Goal: Transaction & Acquisition: Purchase product/service

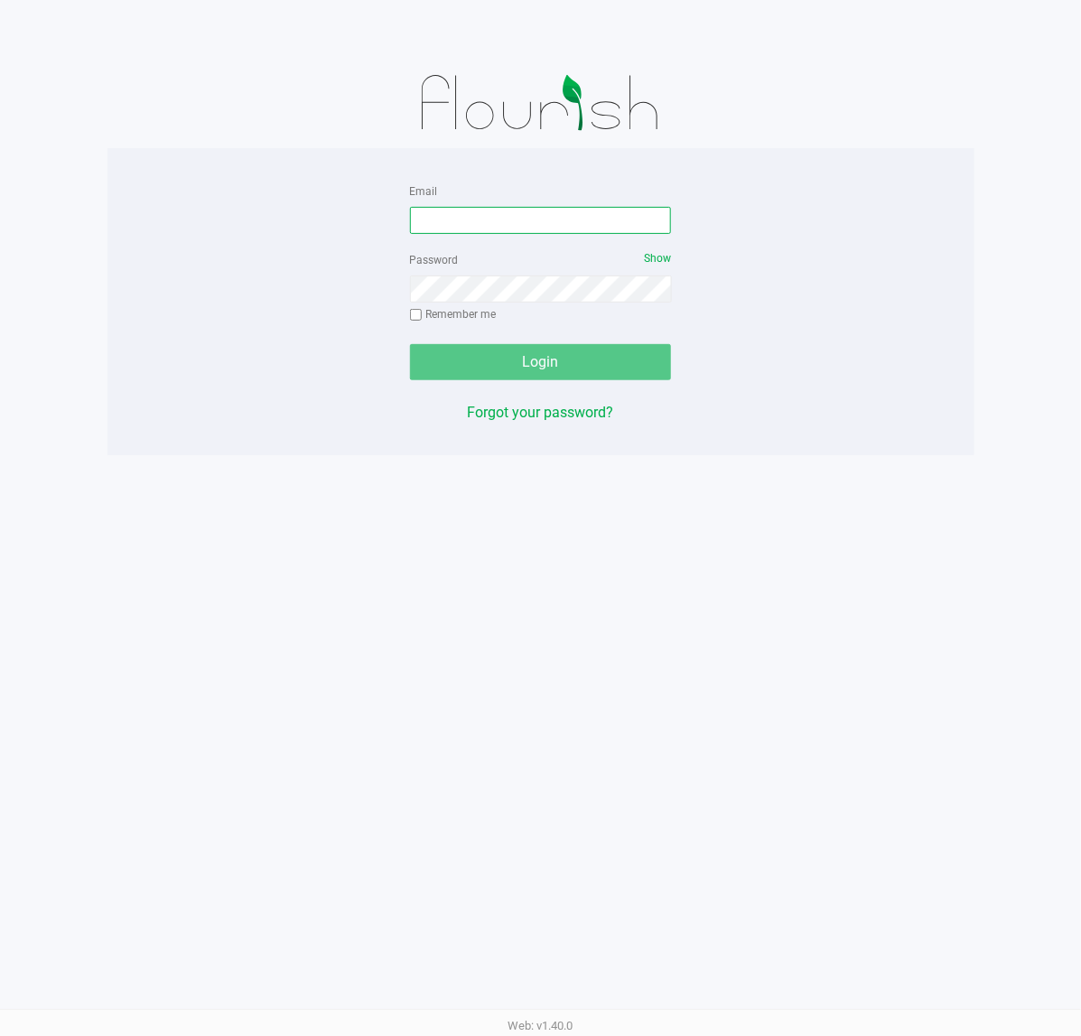
click at [571, 209] on input "Email" at bounding box center [541, 220] width 262 height 27
type input "[EMAIL_ADDRESS][DOMAIN_NAME]"
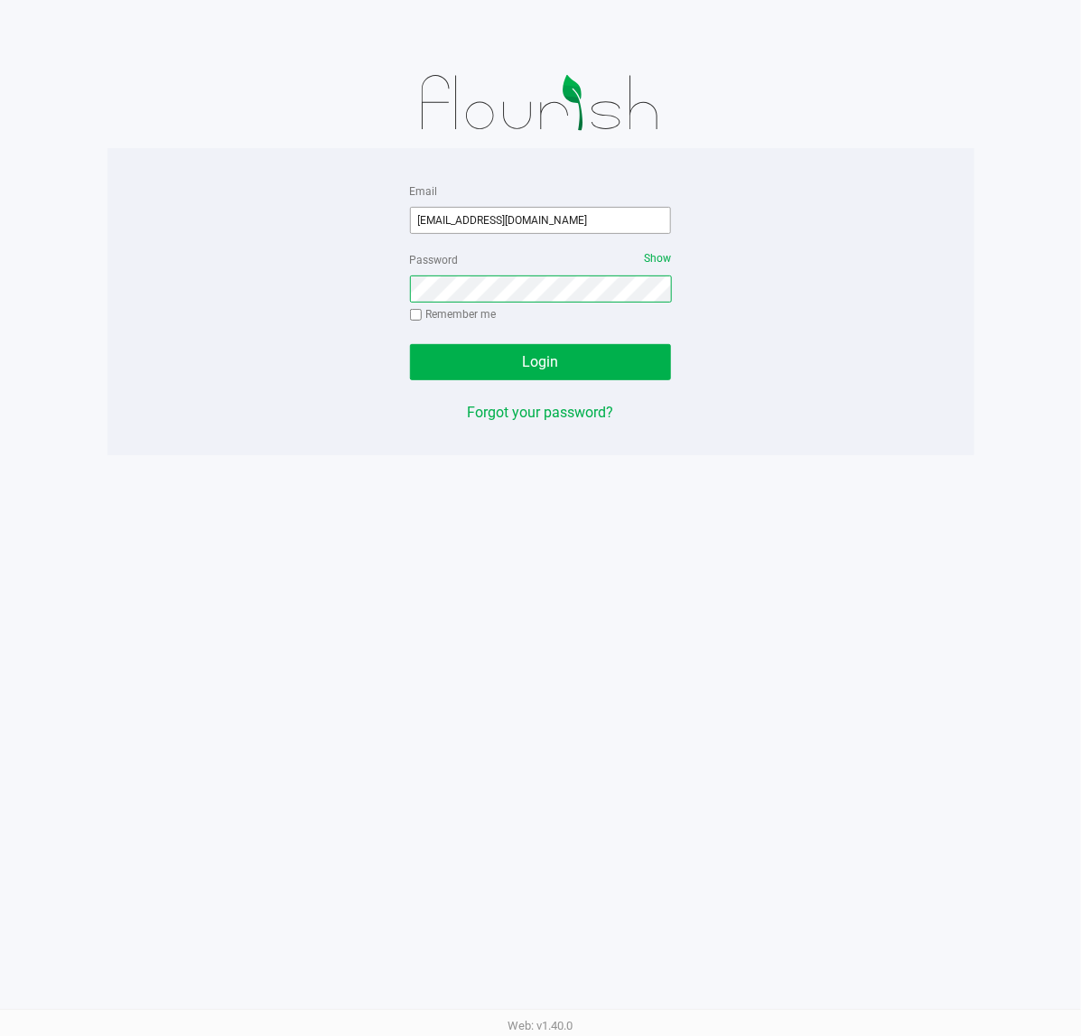
click at [410, 344] on button "Login" at bounding box center [541, 362] width 262 height 36
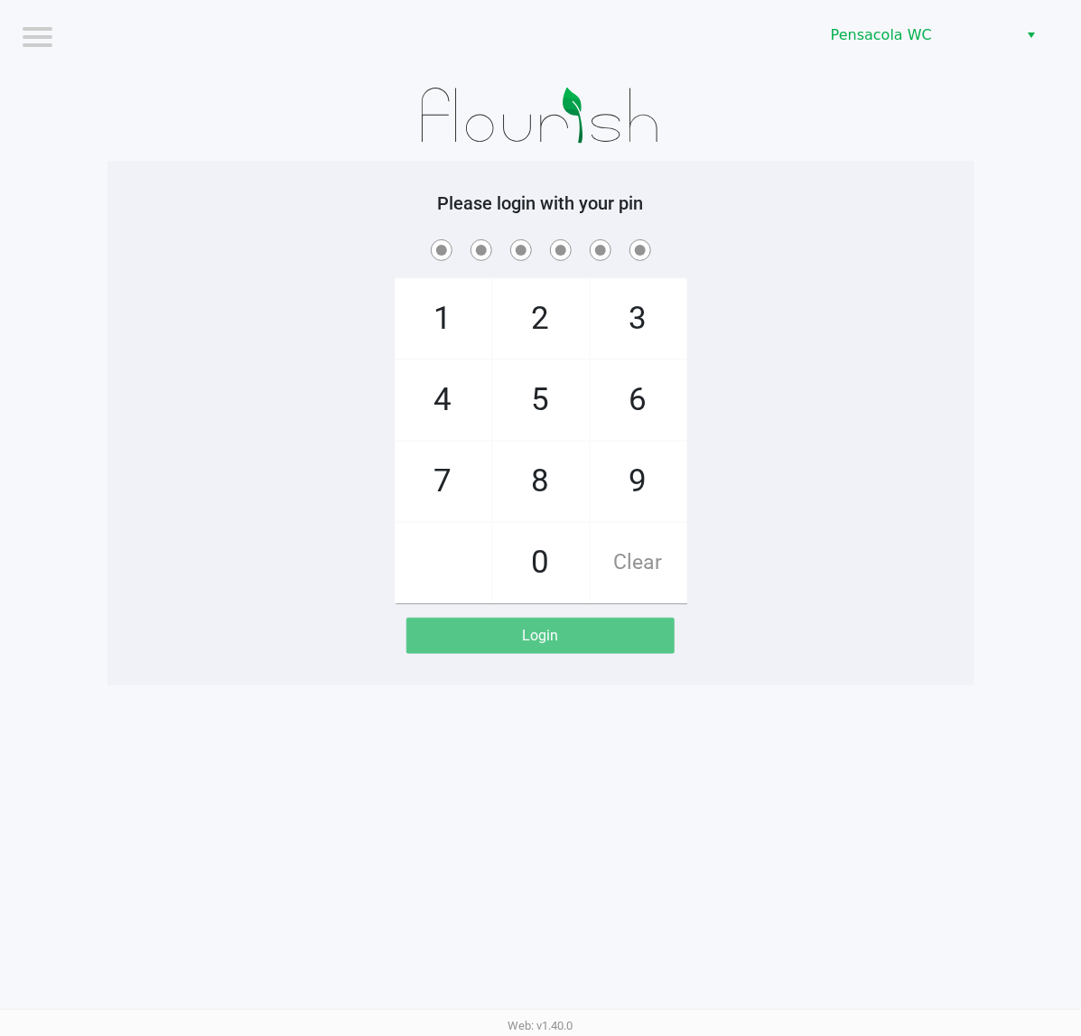
drag, startPoint x: 787, startPoint y: 305, endPoint x: 796, endPoint y: 294, distance: 14.1
click at [817, 295] on div "1 4 7 2 5 8 0 3 6 9 Clear" at bounding box center [540, 419] width 867 height 367
checkbox input "true"
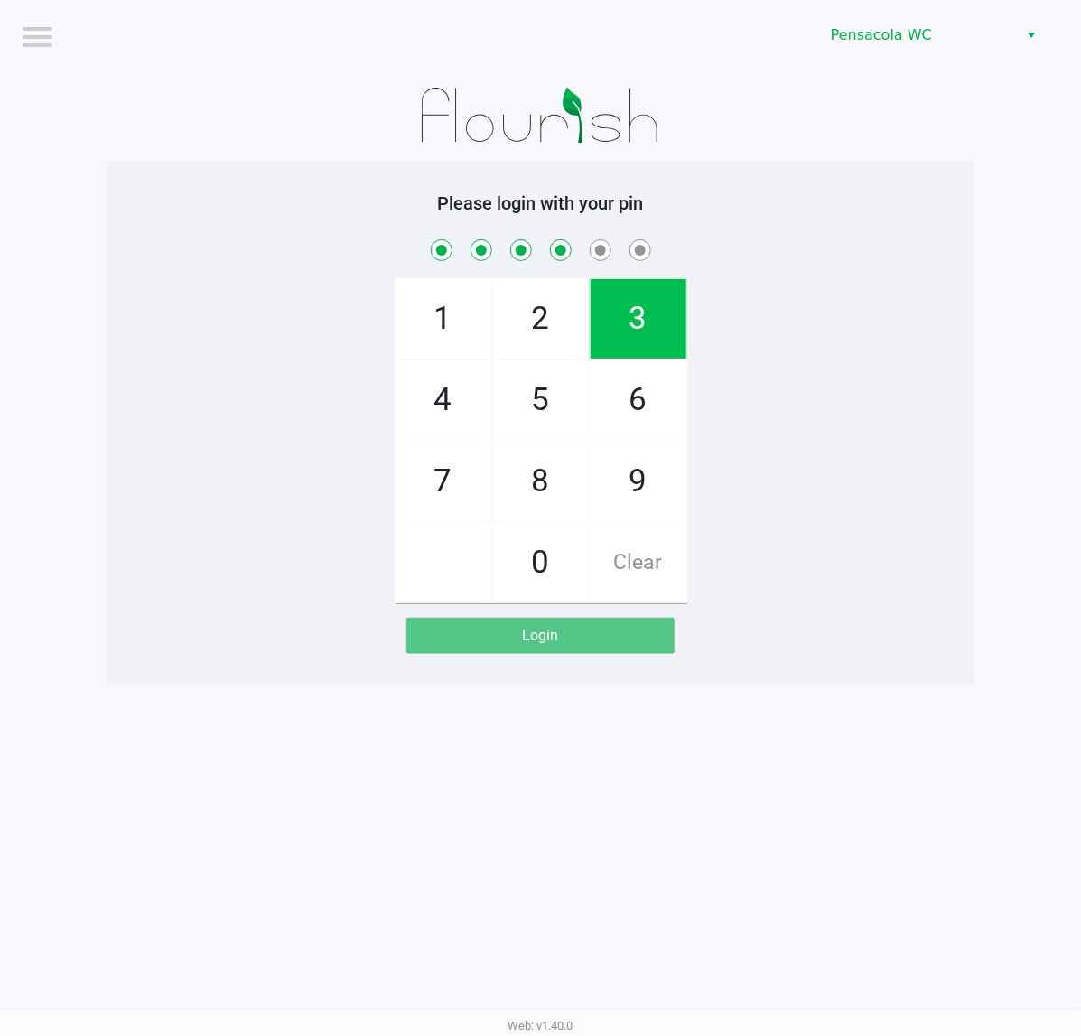
checkbox input "true"
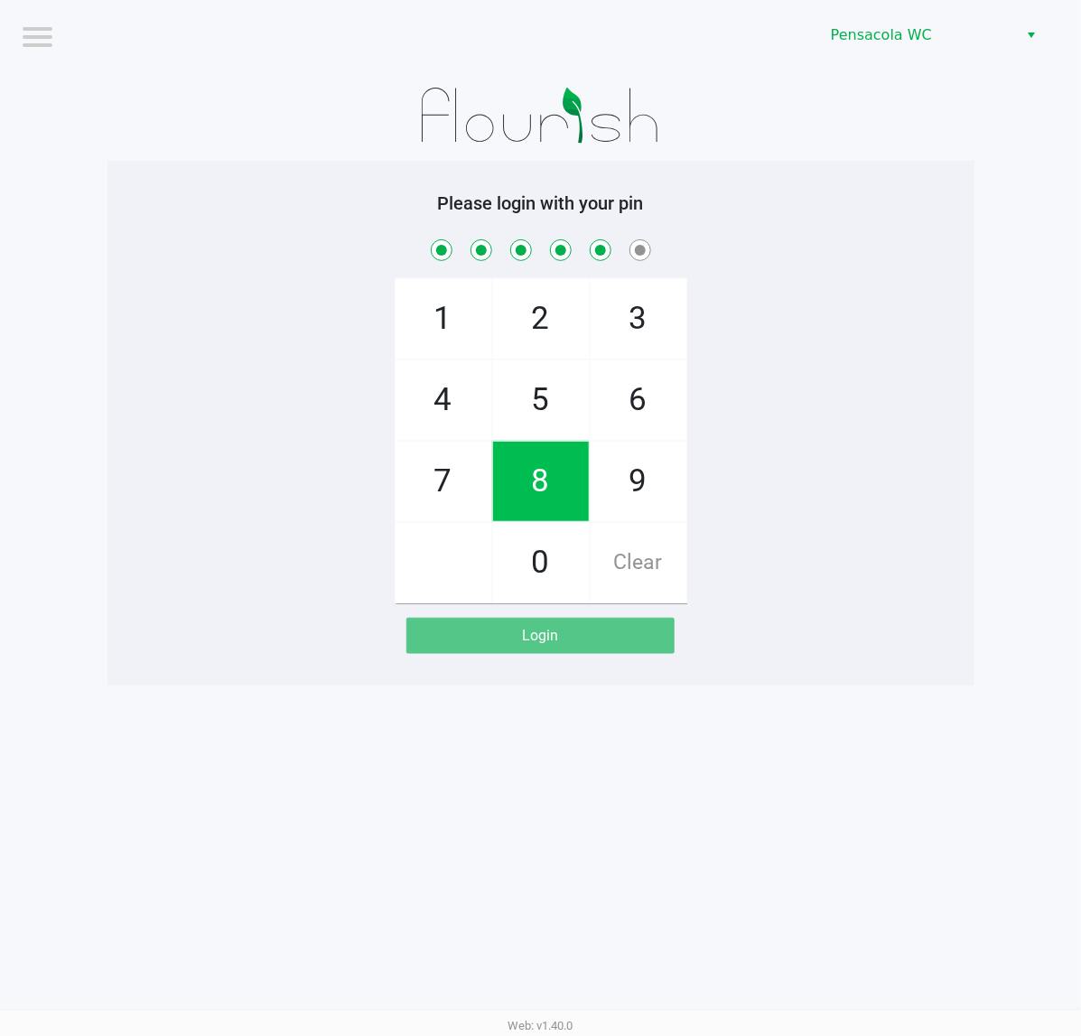
checkbox input "true"
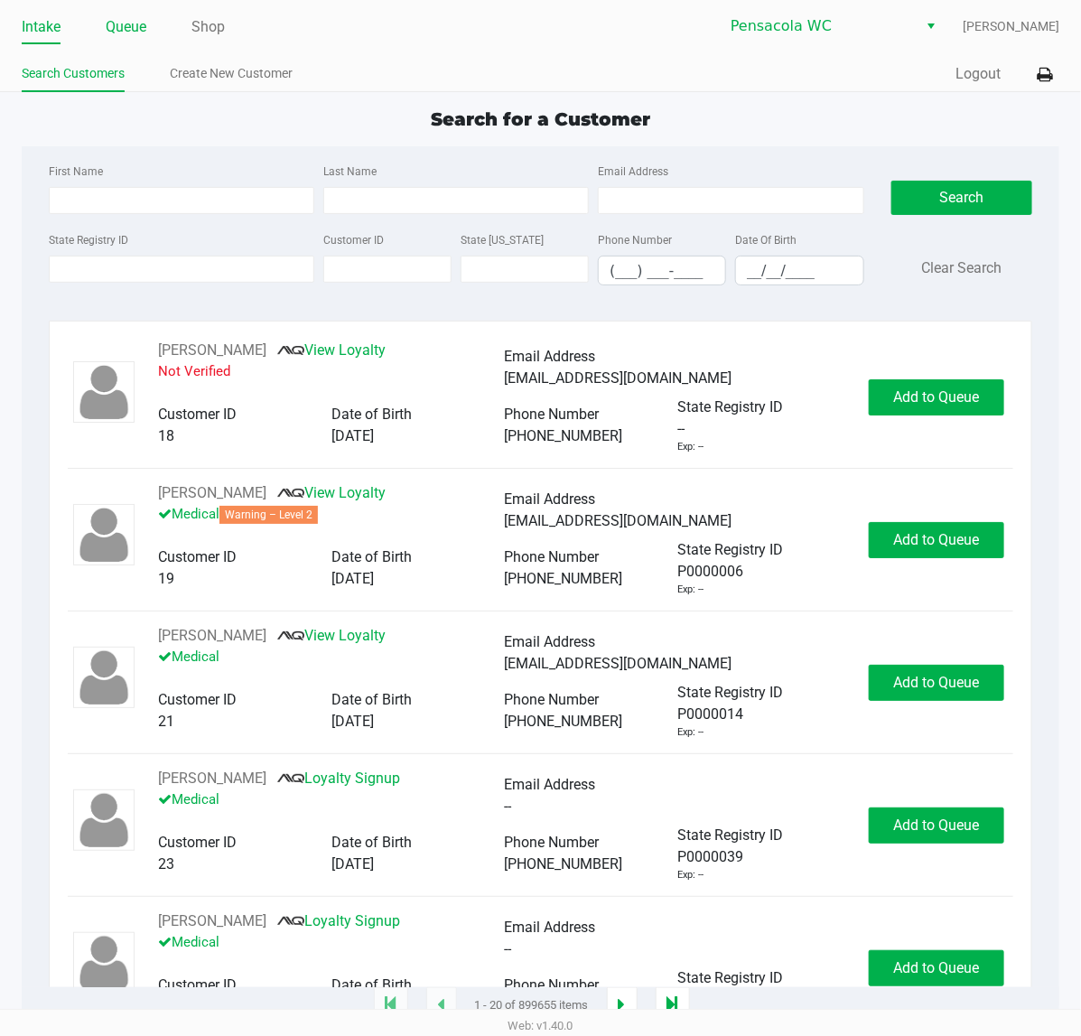
click at [116, 24] on link "Queue" at bounding box center [126, 26] width 41 height 25
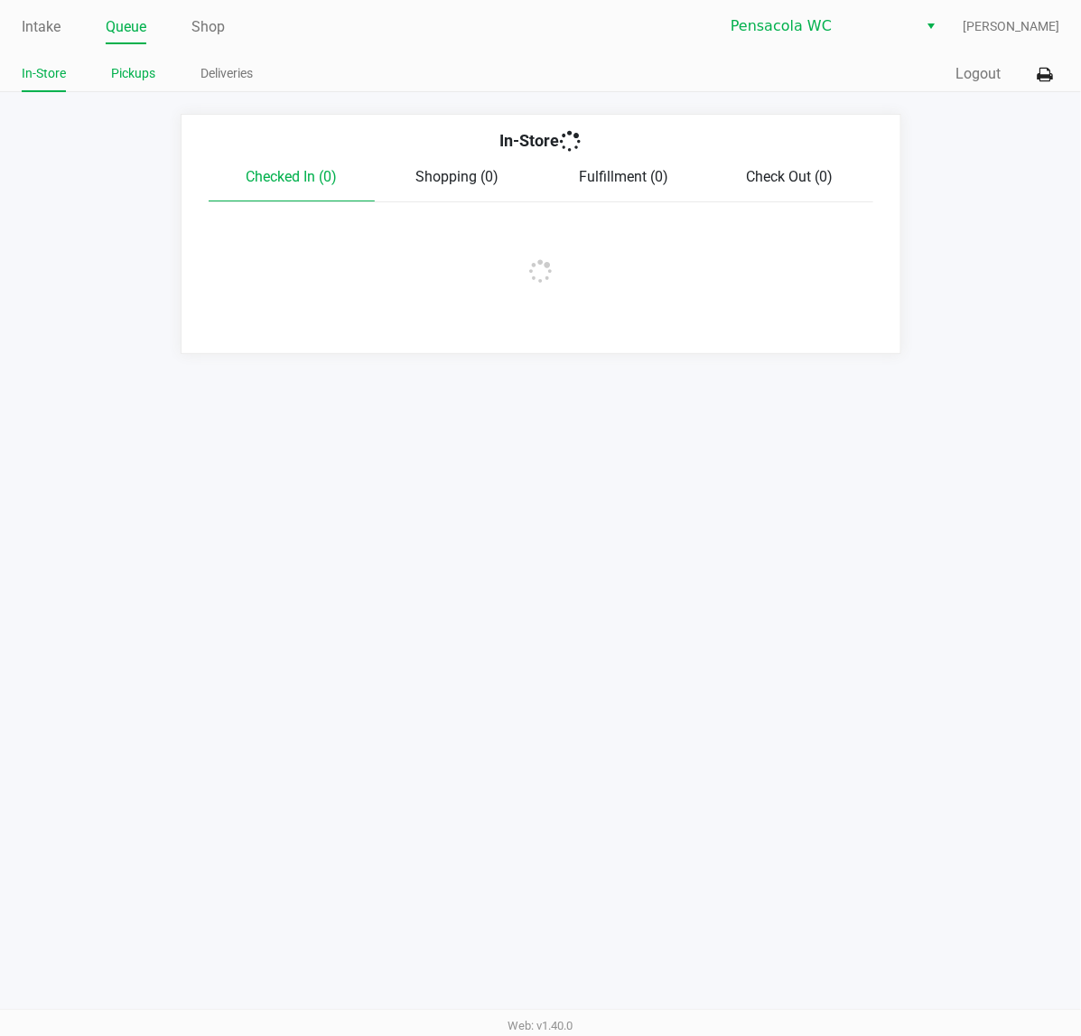
click at [129, 74] on link "Pickups" at bounding box center [133, 73] width 44 height 23
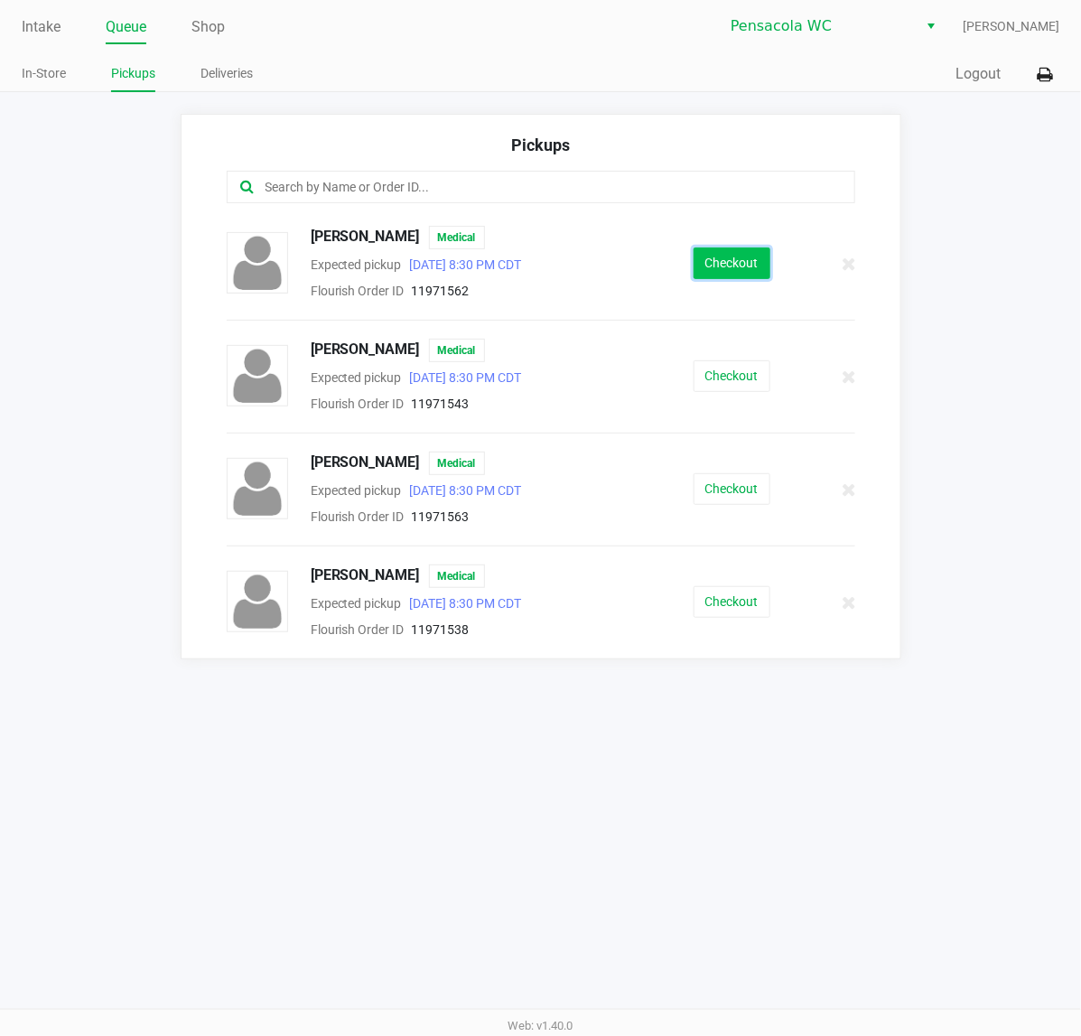
click at [729, 267] on button "Checkout" at bounding box center [731, 263] width 77 height 32
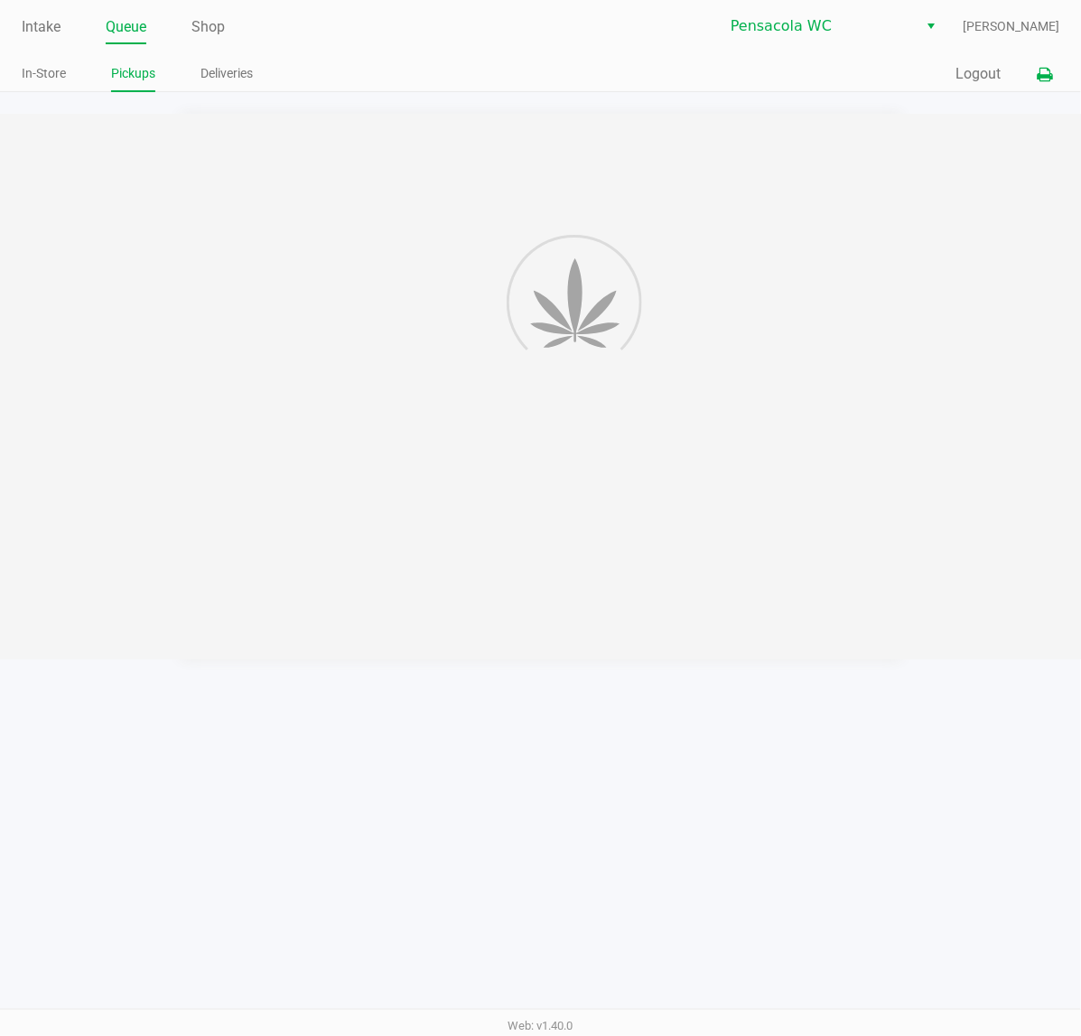
click at [1047, 86] on button at bounding box center [1044, 74] width 30 height 33
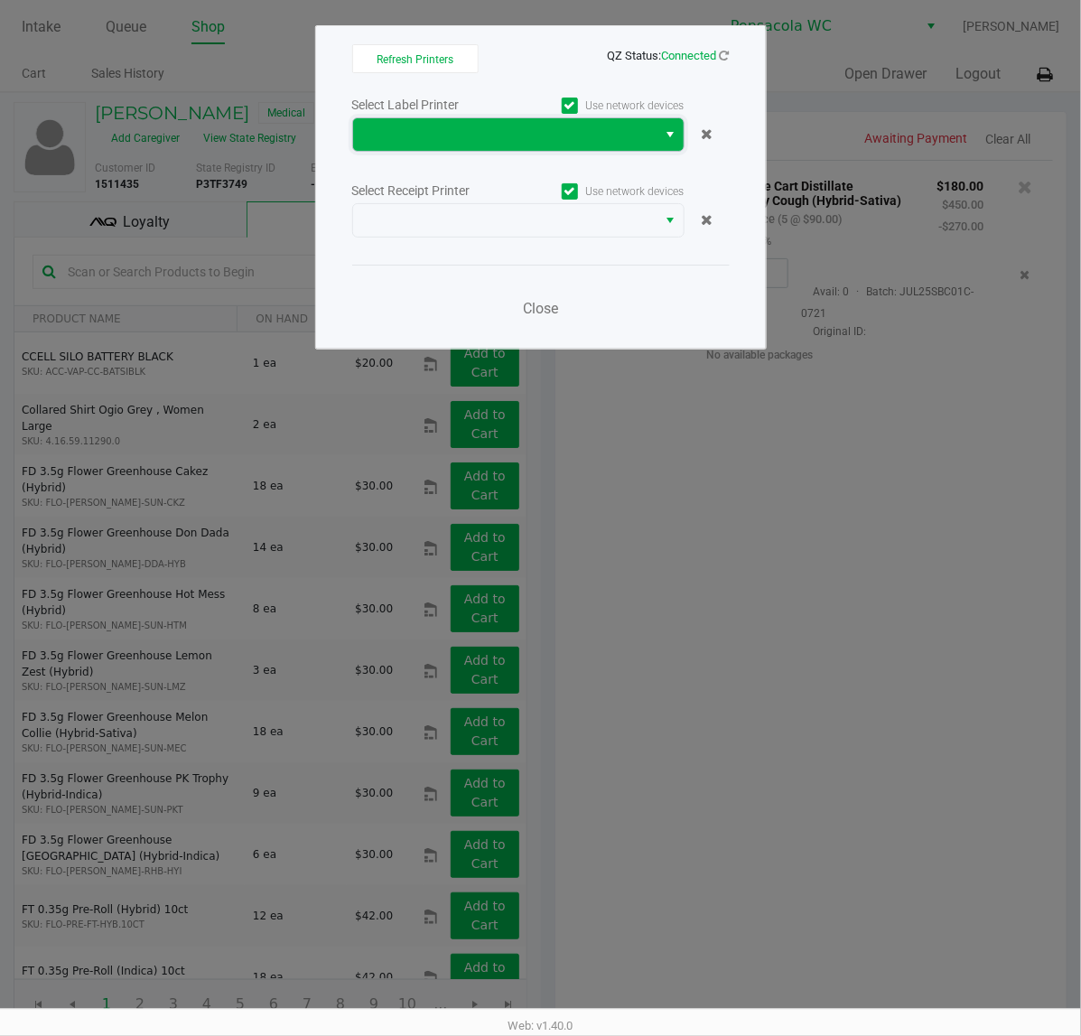
click at [578, 142] on span at bounding box center [505, 135] width 283 height 22
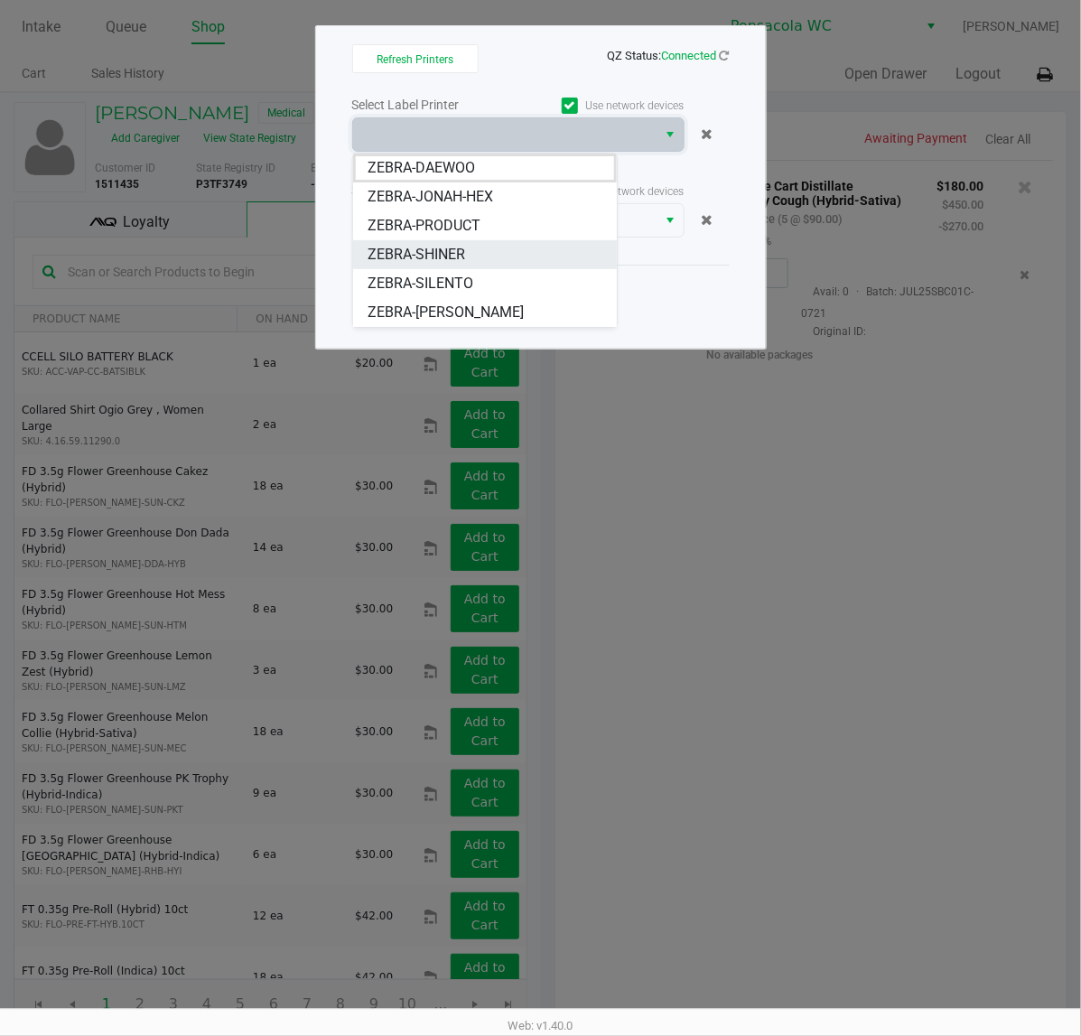
click at [484, 254] on li "ZEBRA-SHINER" at bounding box center [485, 254] width 264 height 29
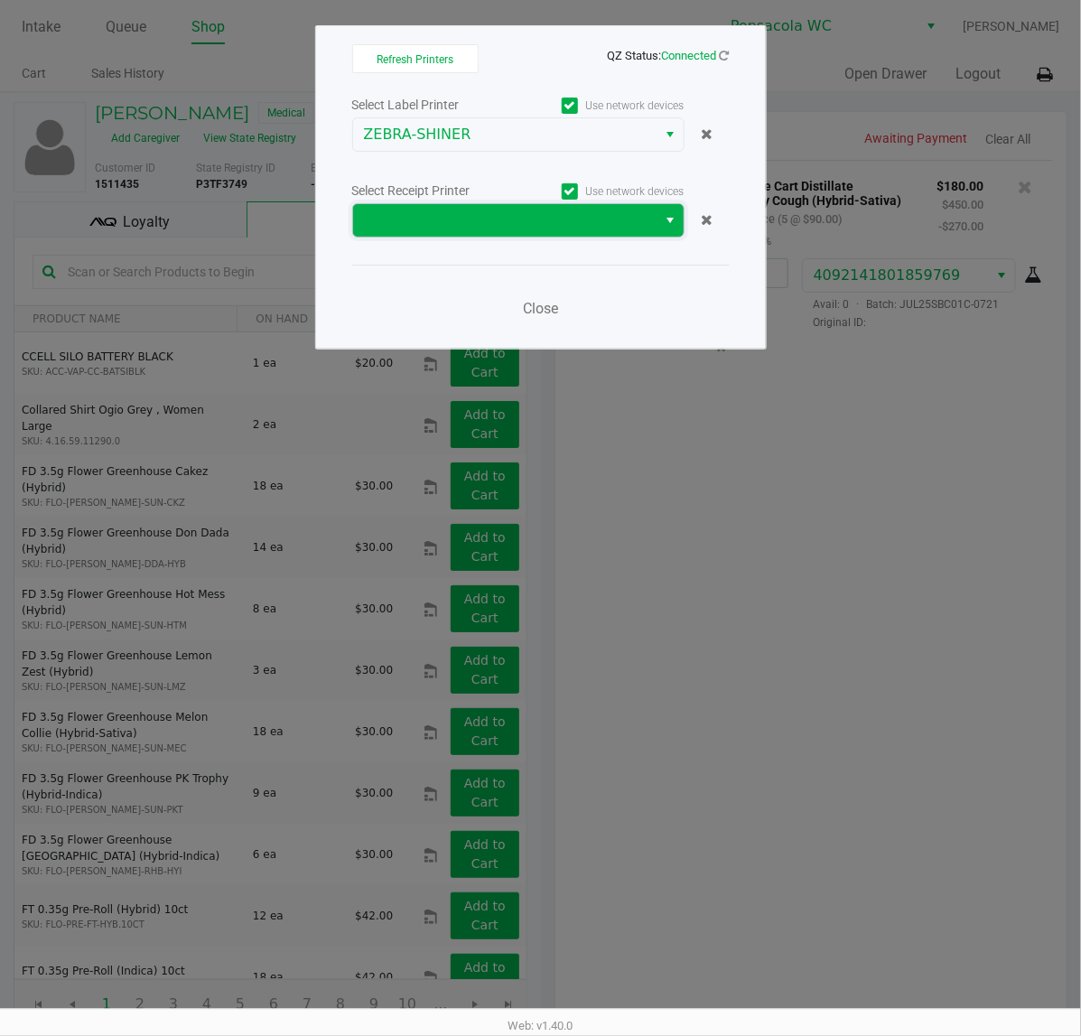
click at [467, 217] on span at bounding box center [505, 220] width 283 height 22
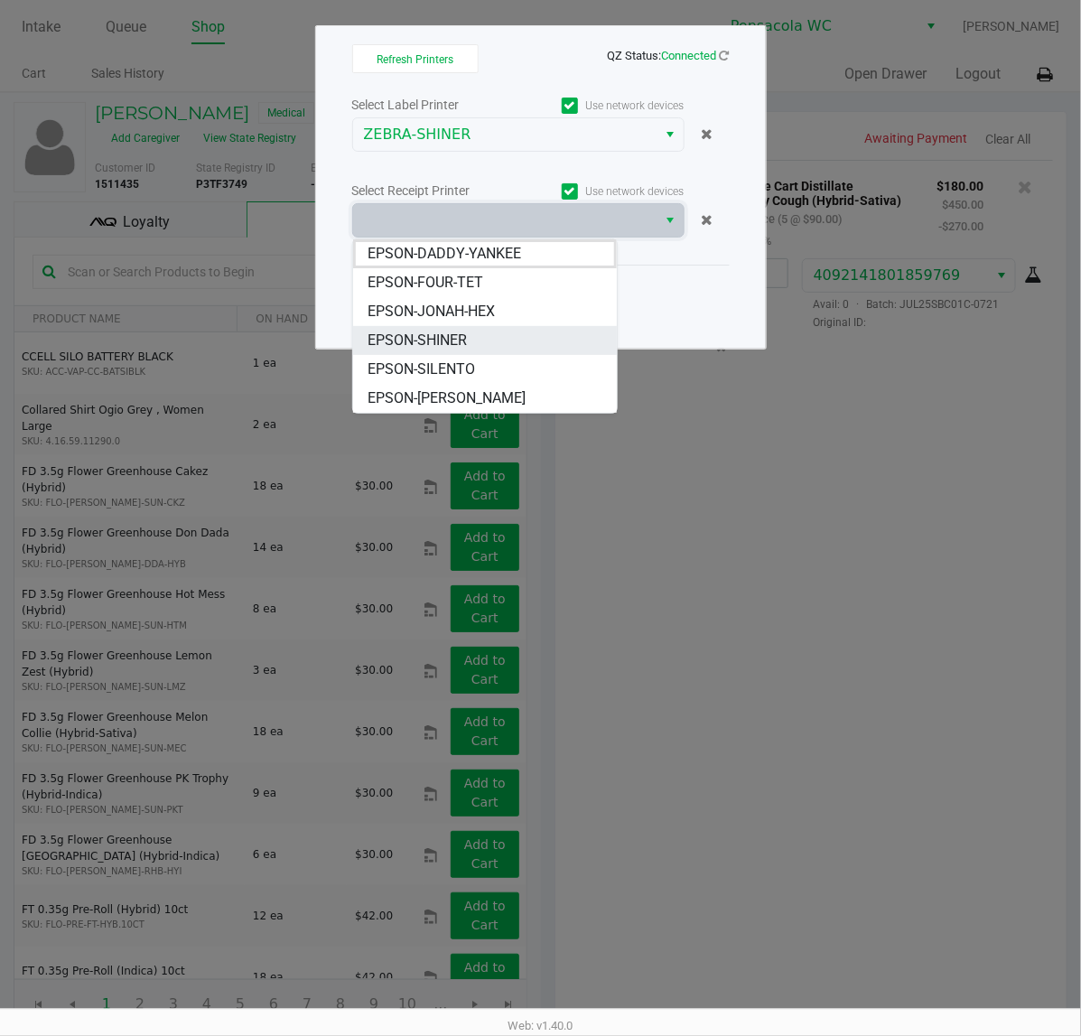
click at [493, 330] on li "EPSON-SHINER" at bounding box center [485, 340] width 264 height 29
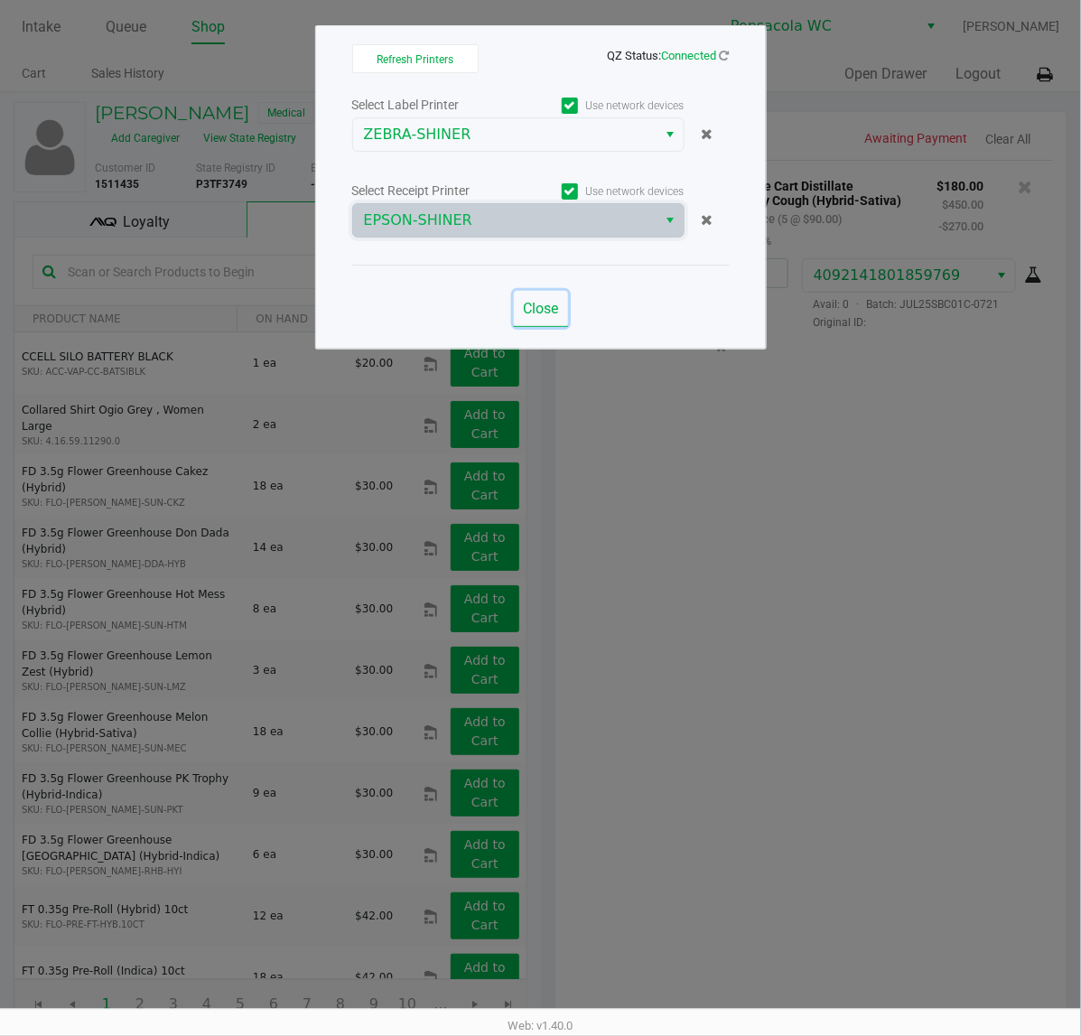
click at [542, 307] on span "Close" at bounding box center [540, 308] width 35 height 17
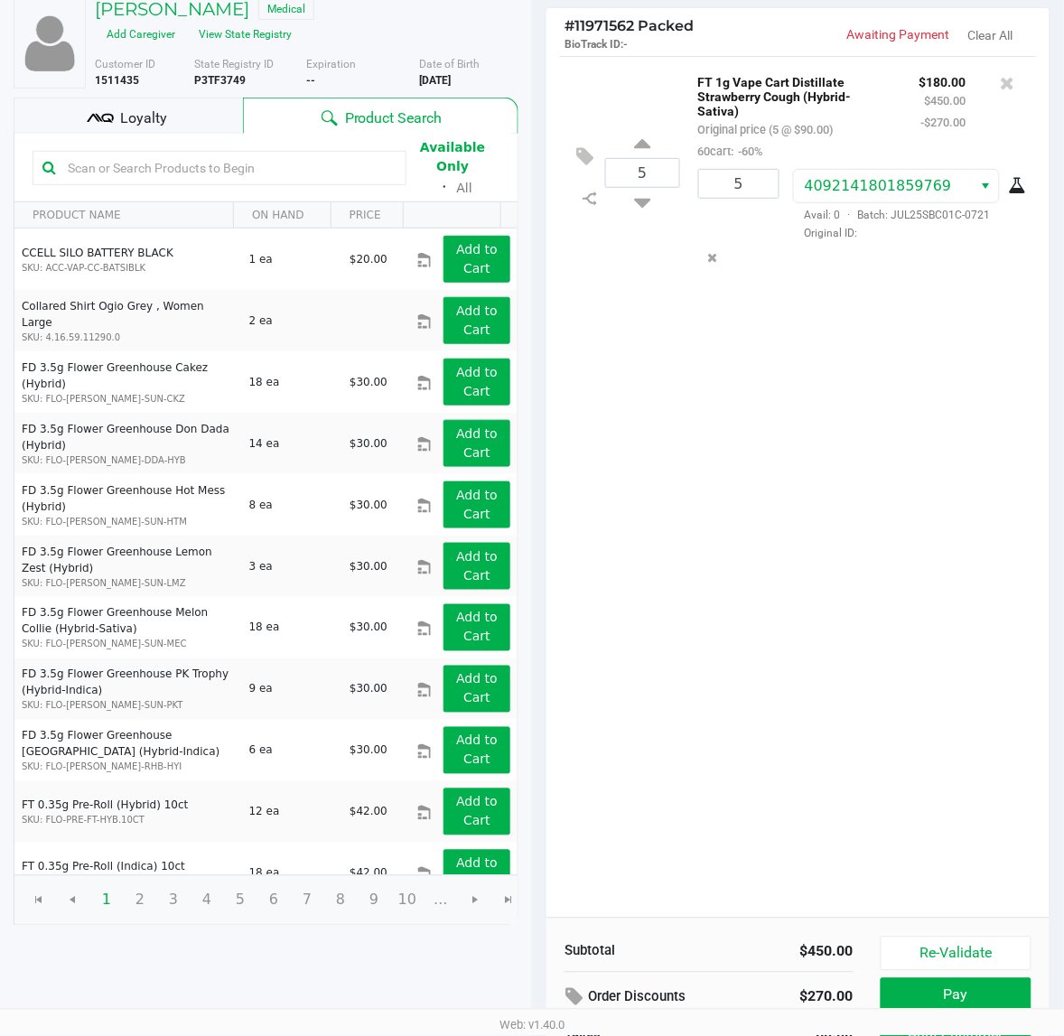
scroll to position [208, 0]
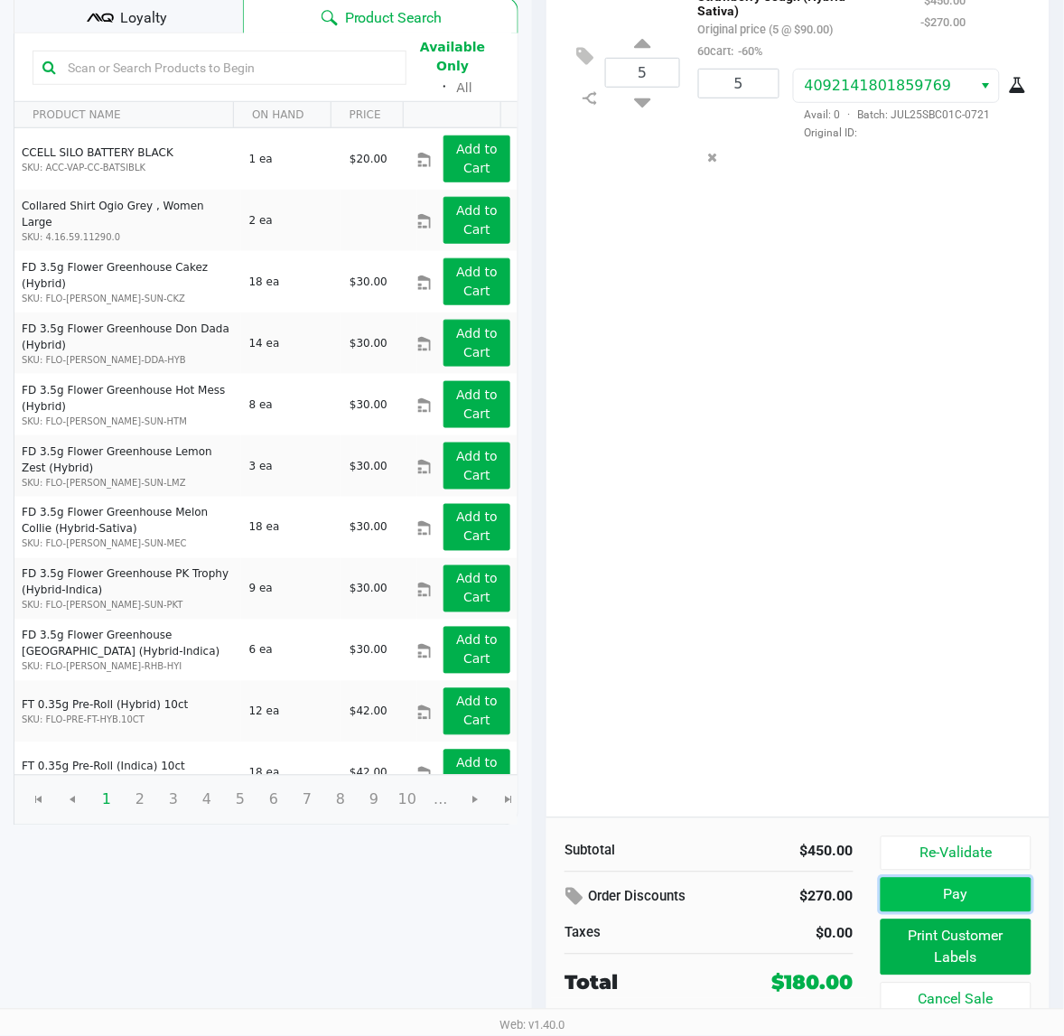
click at [912, 901] on button "Pay" at bounding box center [955, 895] width 151 height 34
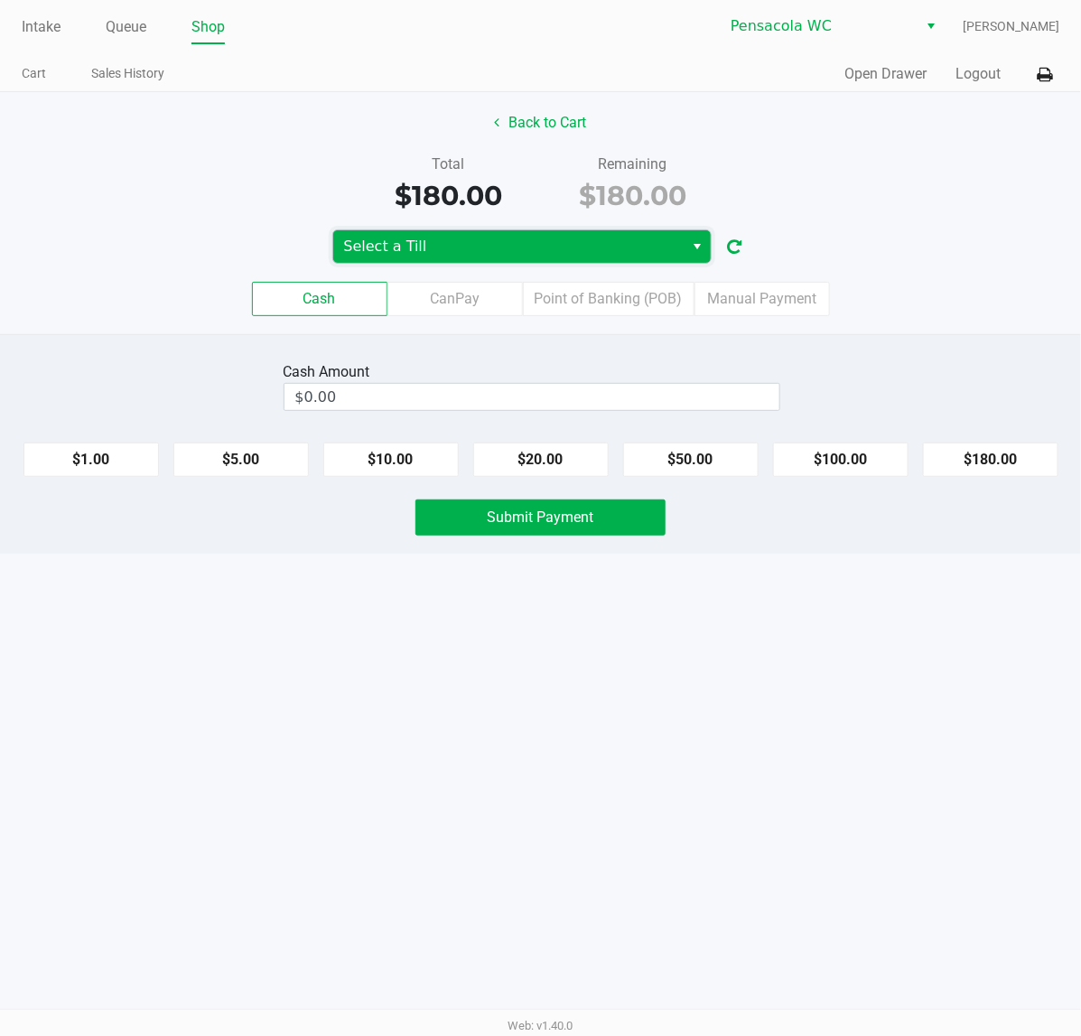
click at [452, 257] on span "Select a Till" at bounding box center [509, 247] width 330 height 22
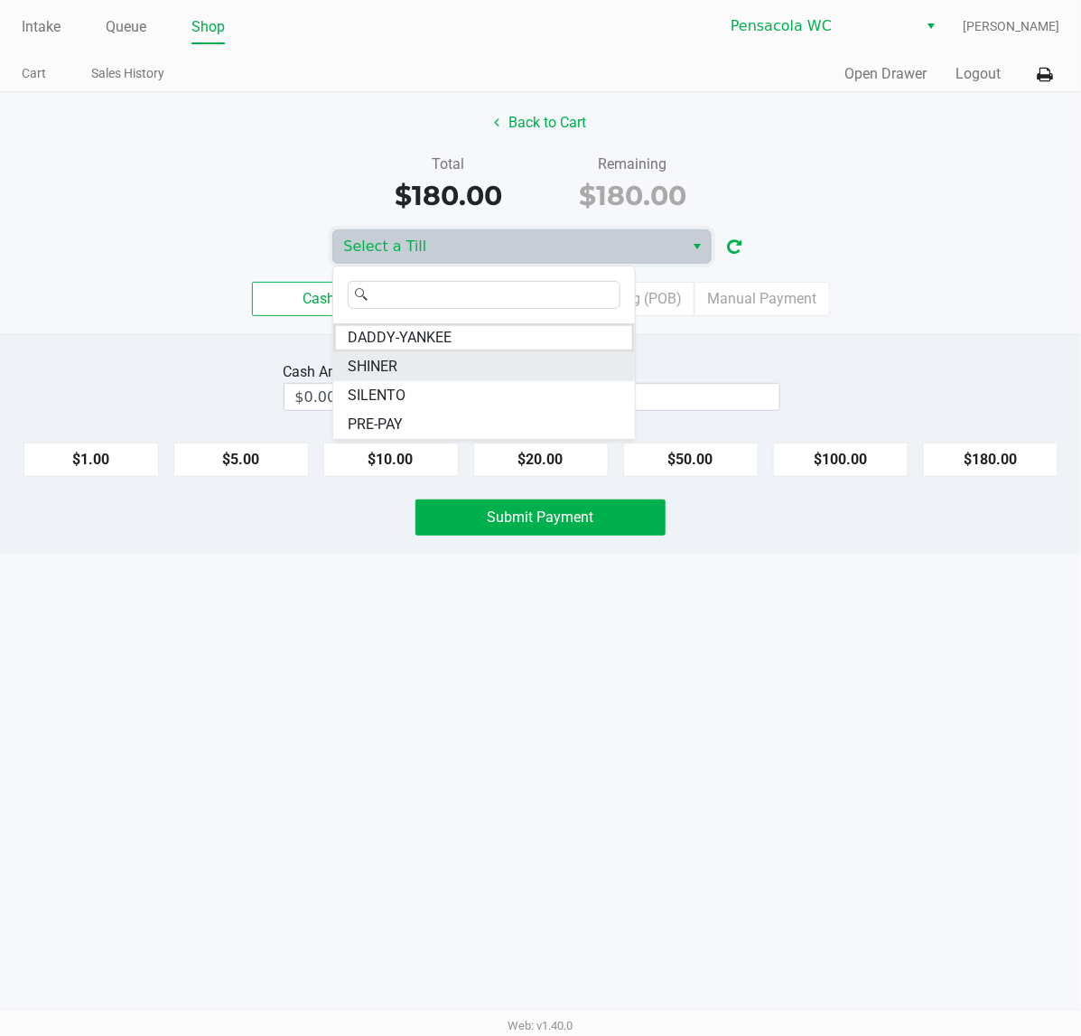
click at [377, 371] on span "SHINER" at bounding box center [373, 367] width 50 height 22
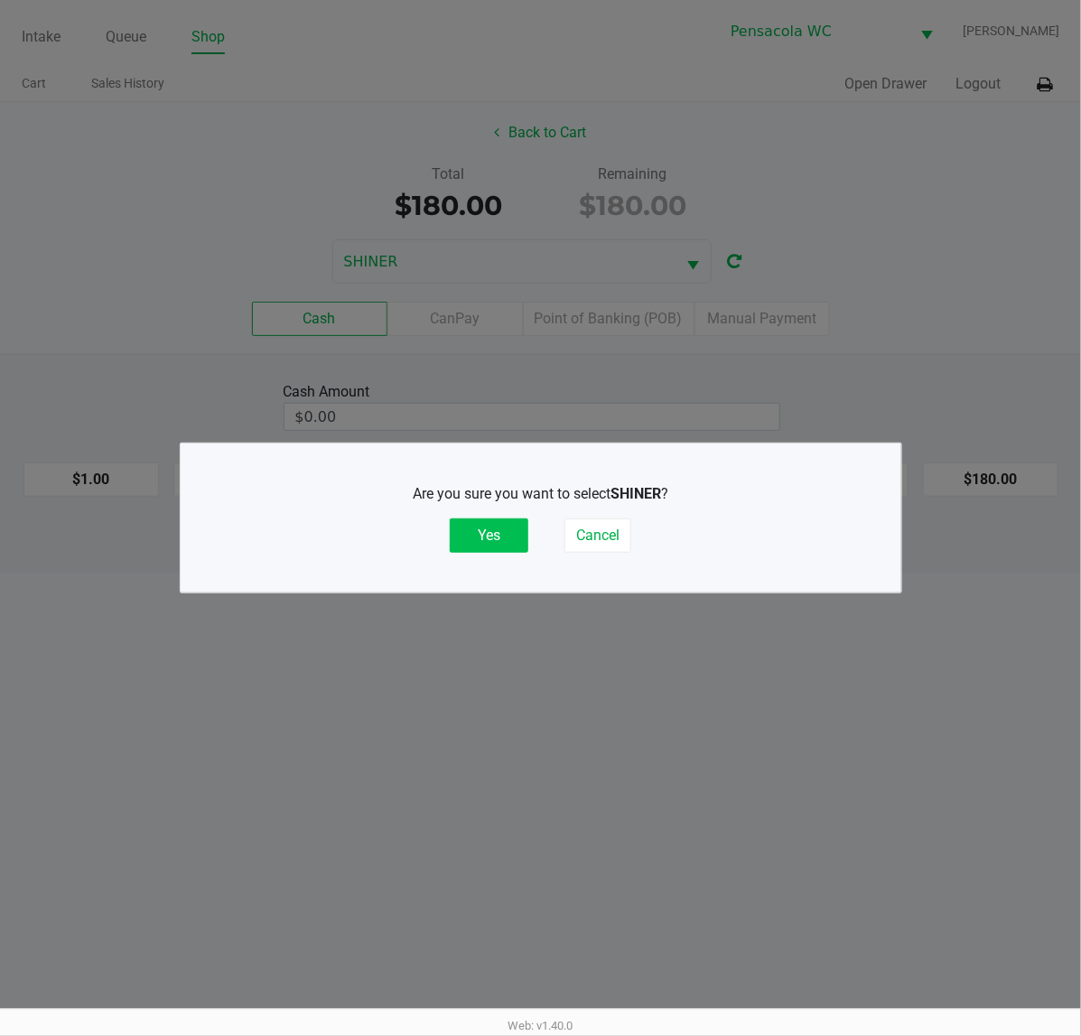
click at [515, 535] on button "Yes" at bounding box center [489, 535] width 79 height 34
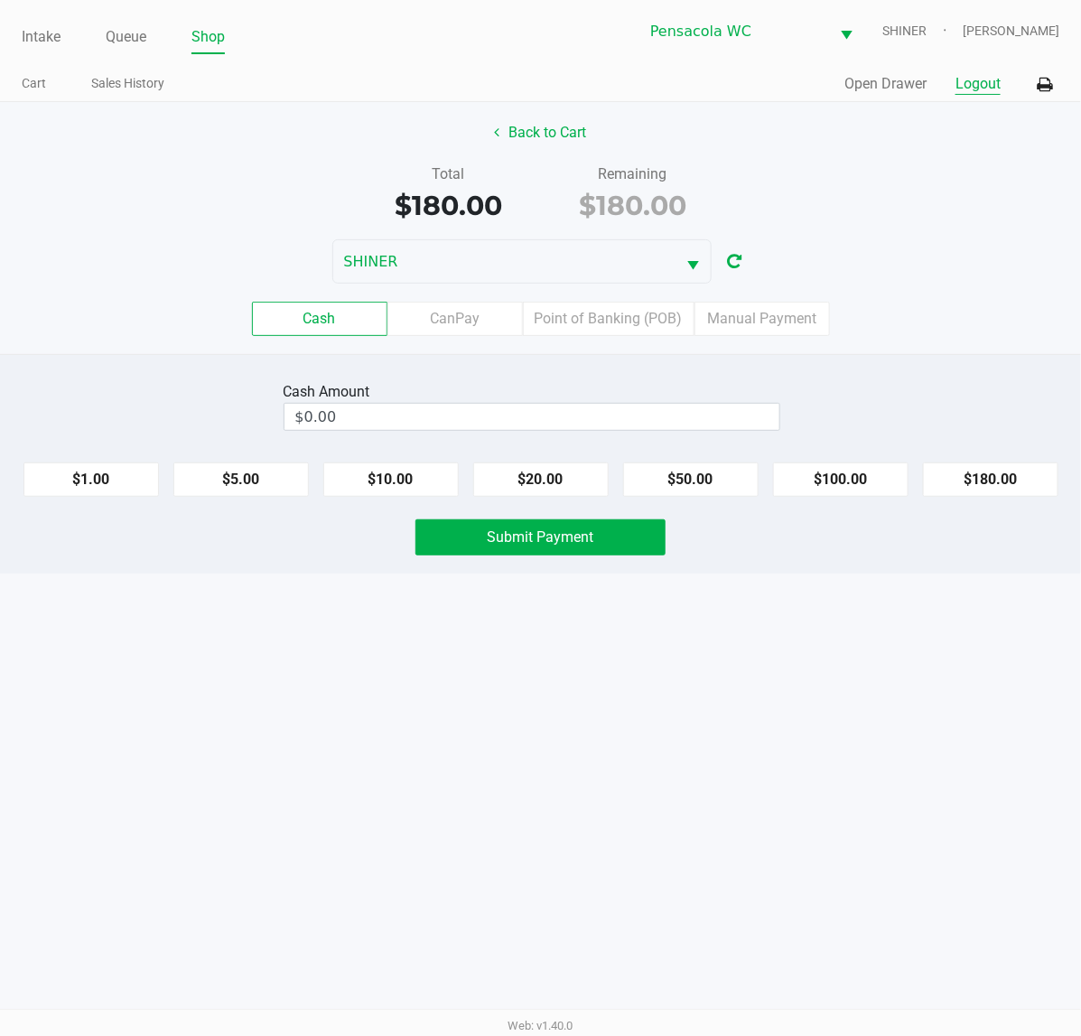
click at [993, 92] on button "Logout" at bounding box center [977, 84] width 45 height 22
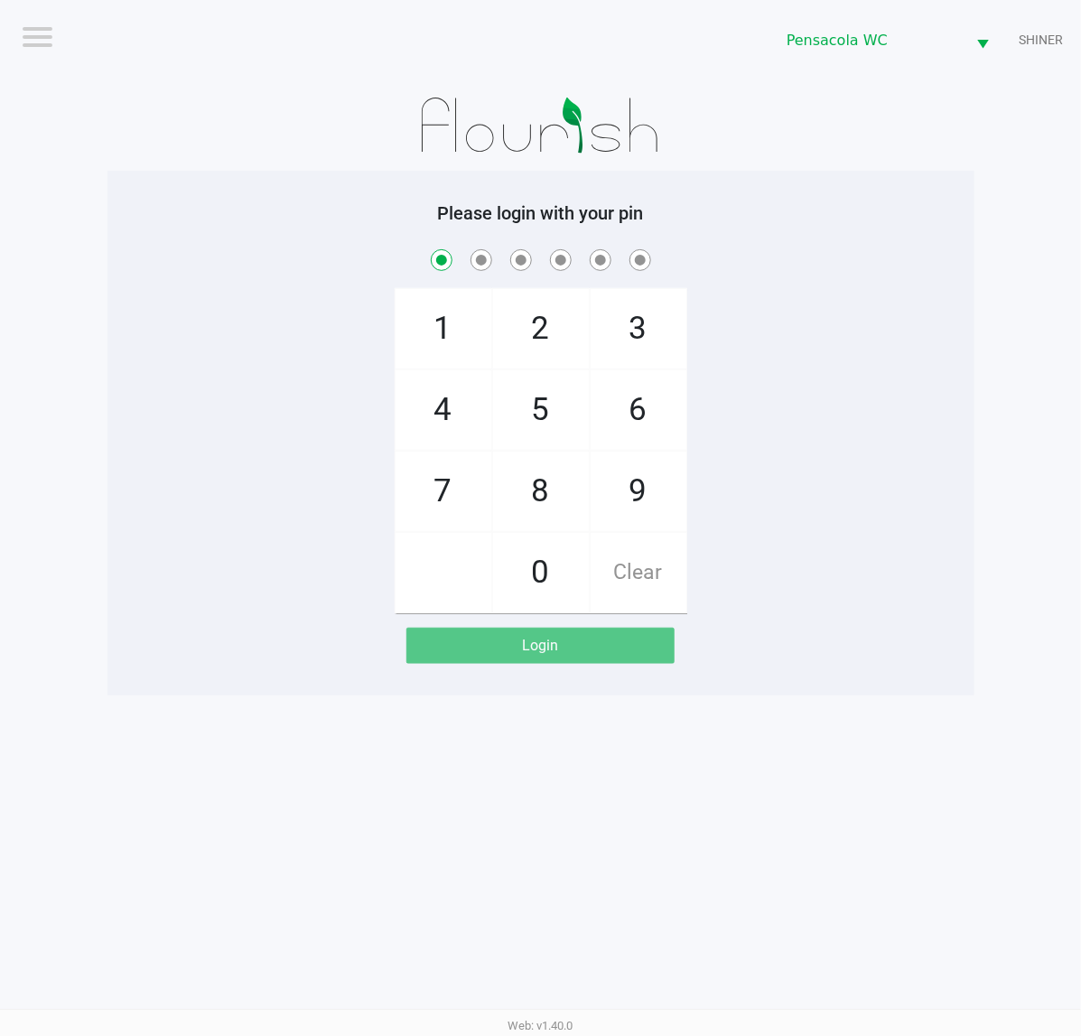
checkbox input "true"
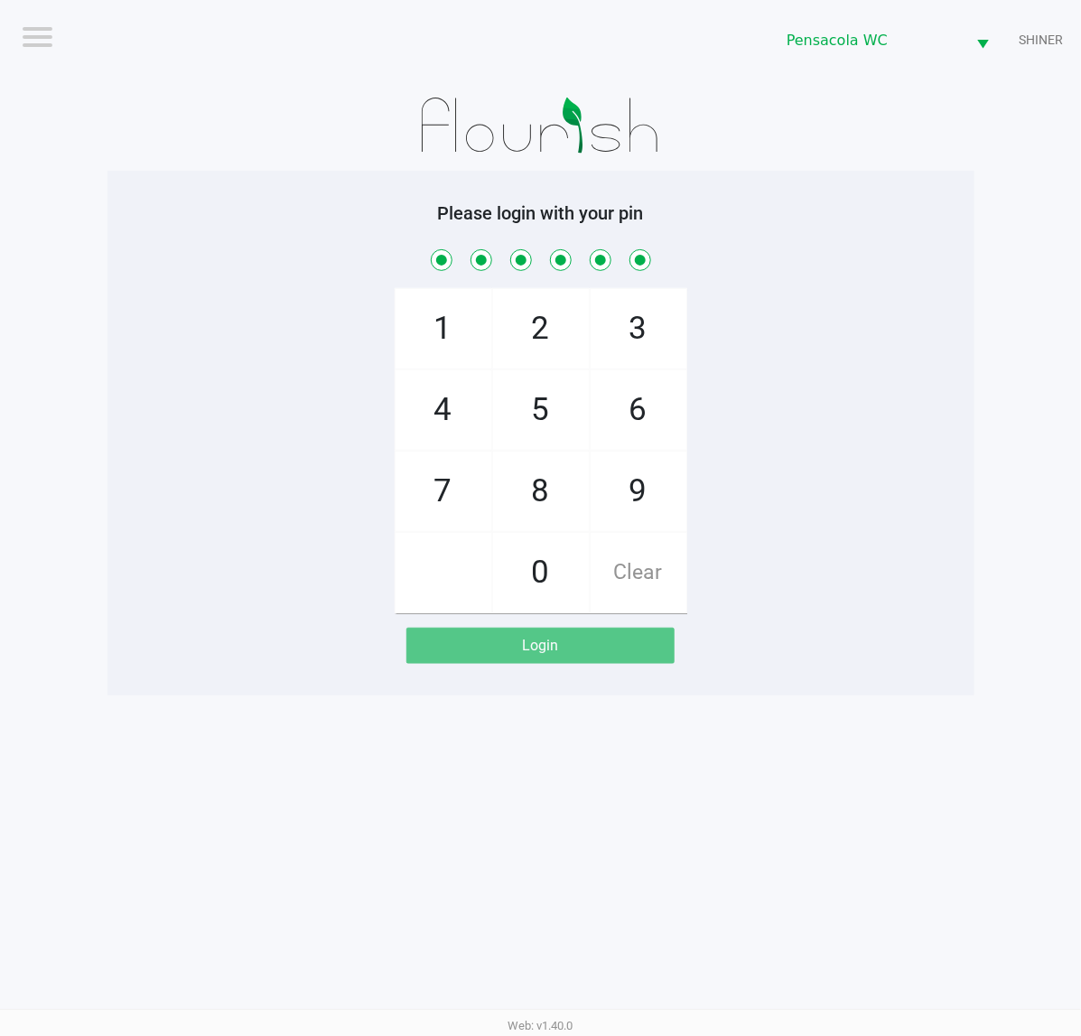
checkbox input "true"
checkbox input "false"
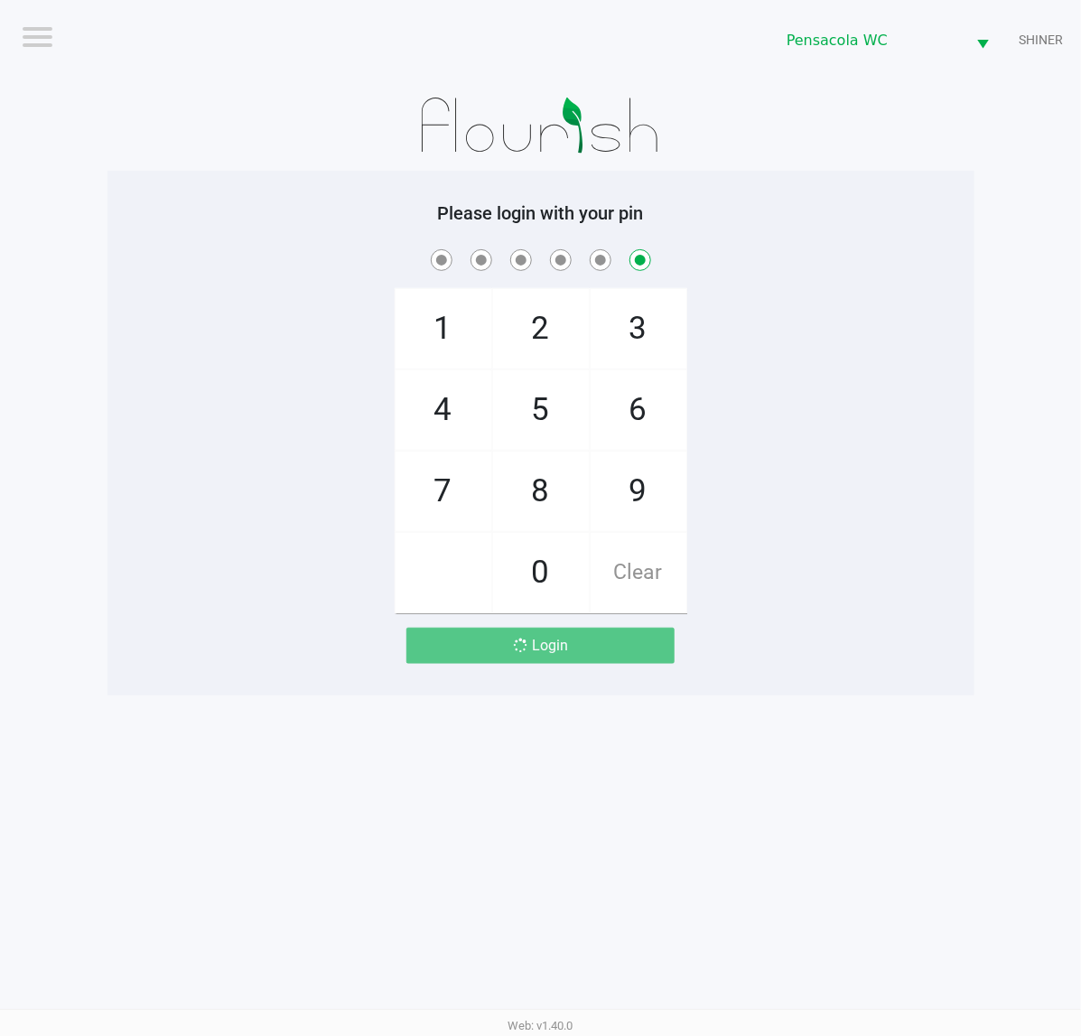
checkbox input "false"
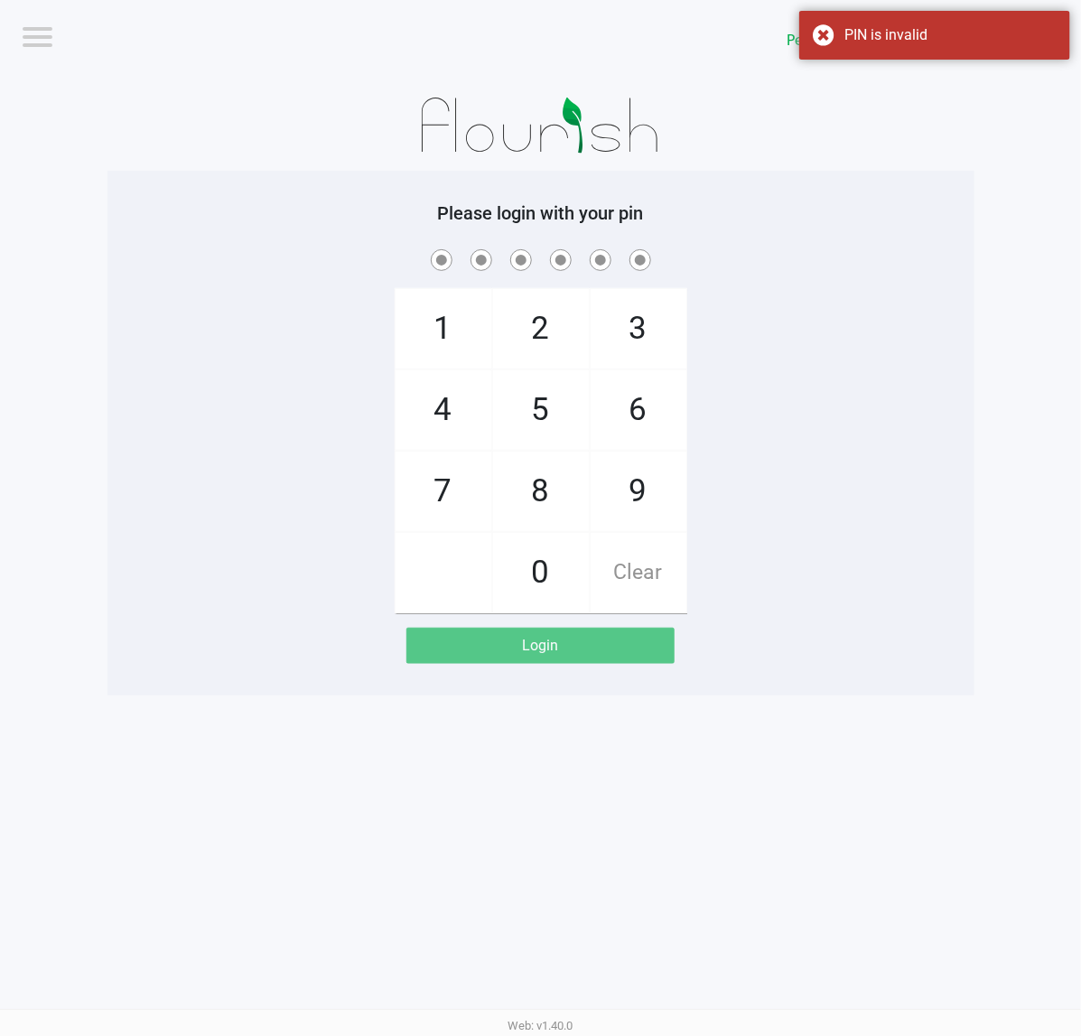
click at [810, 260] on span at bounding box center [541, 260] width 840 height 28
checkbox input "true"
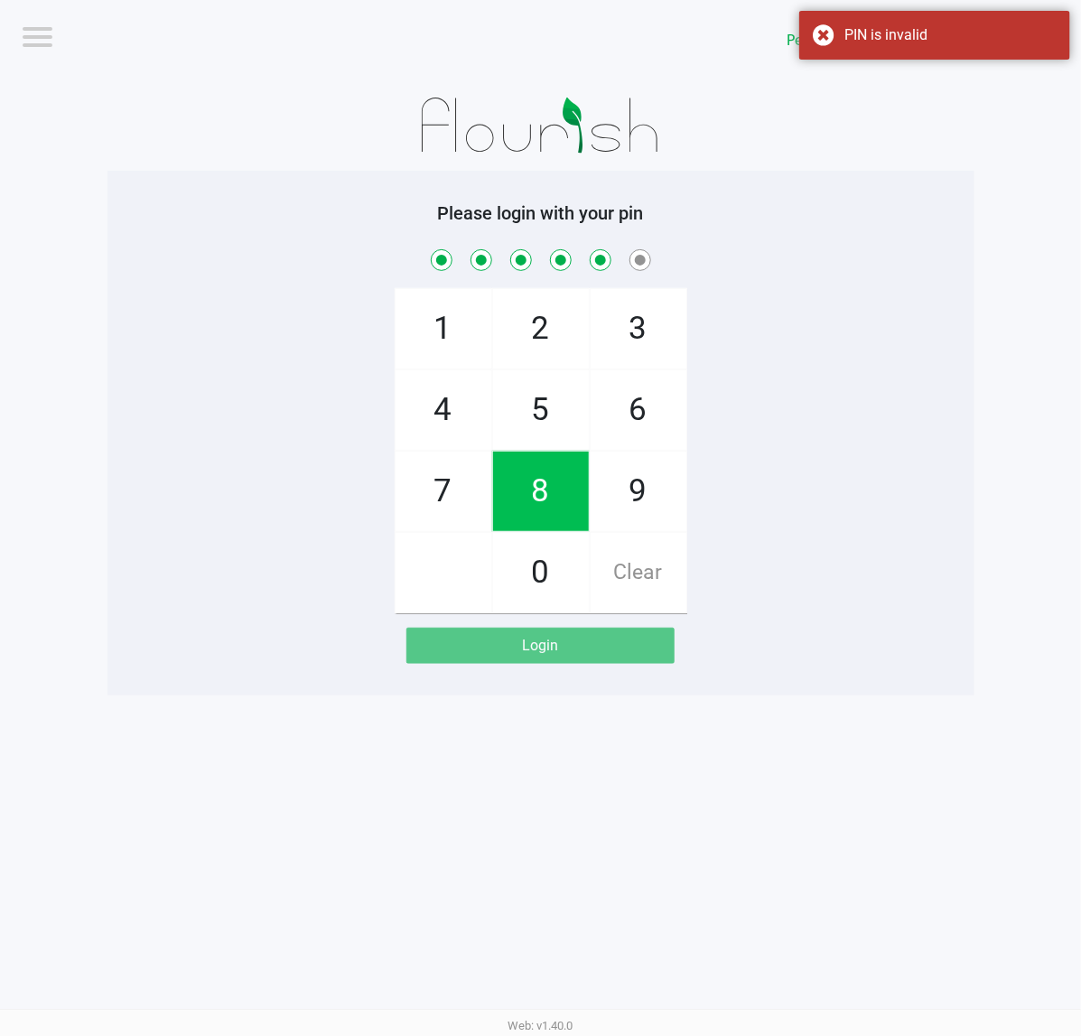
checkbox input "true"
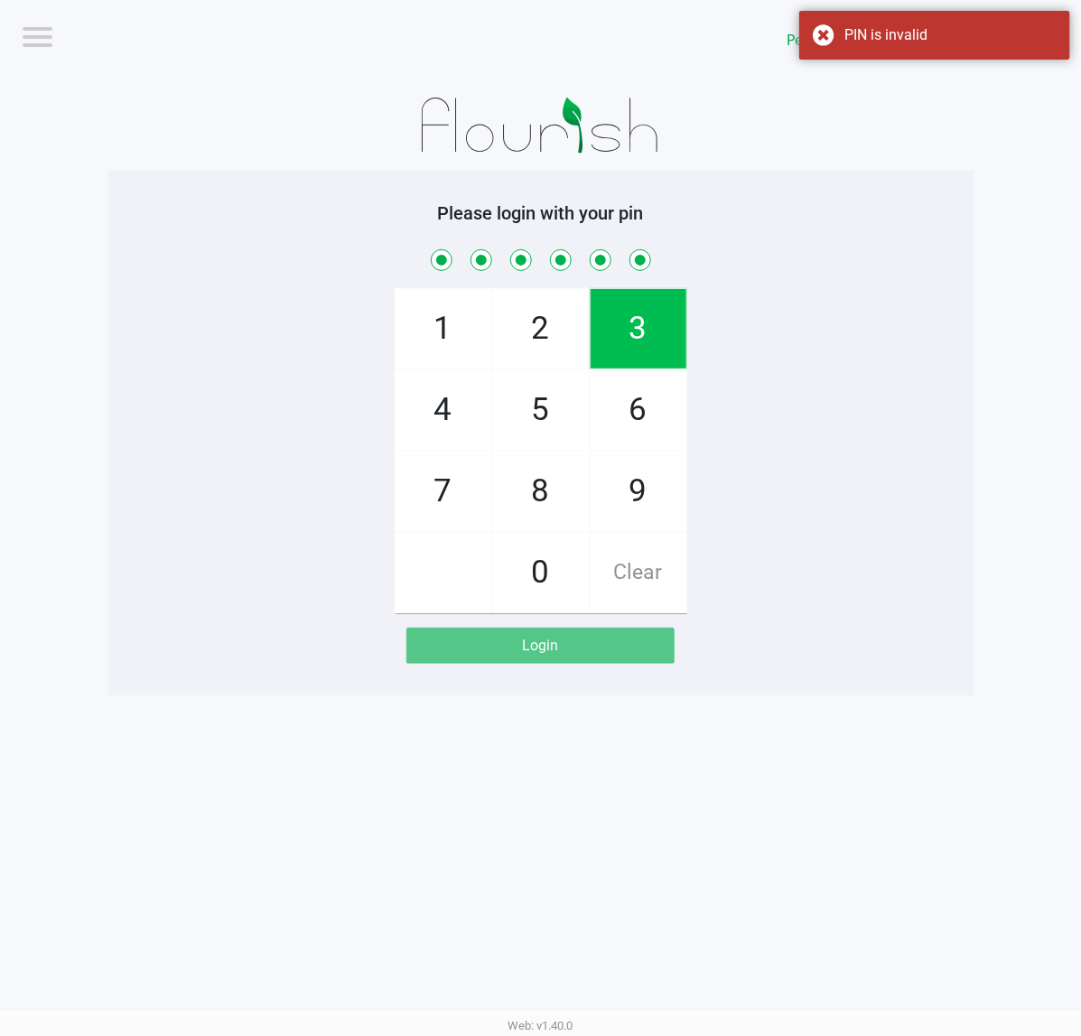
checkbox input "true"
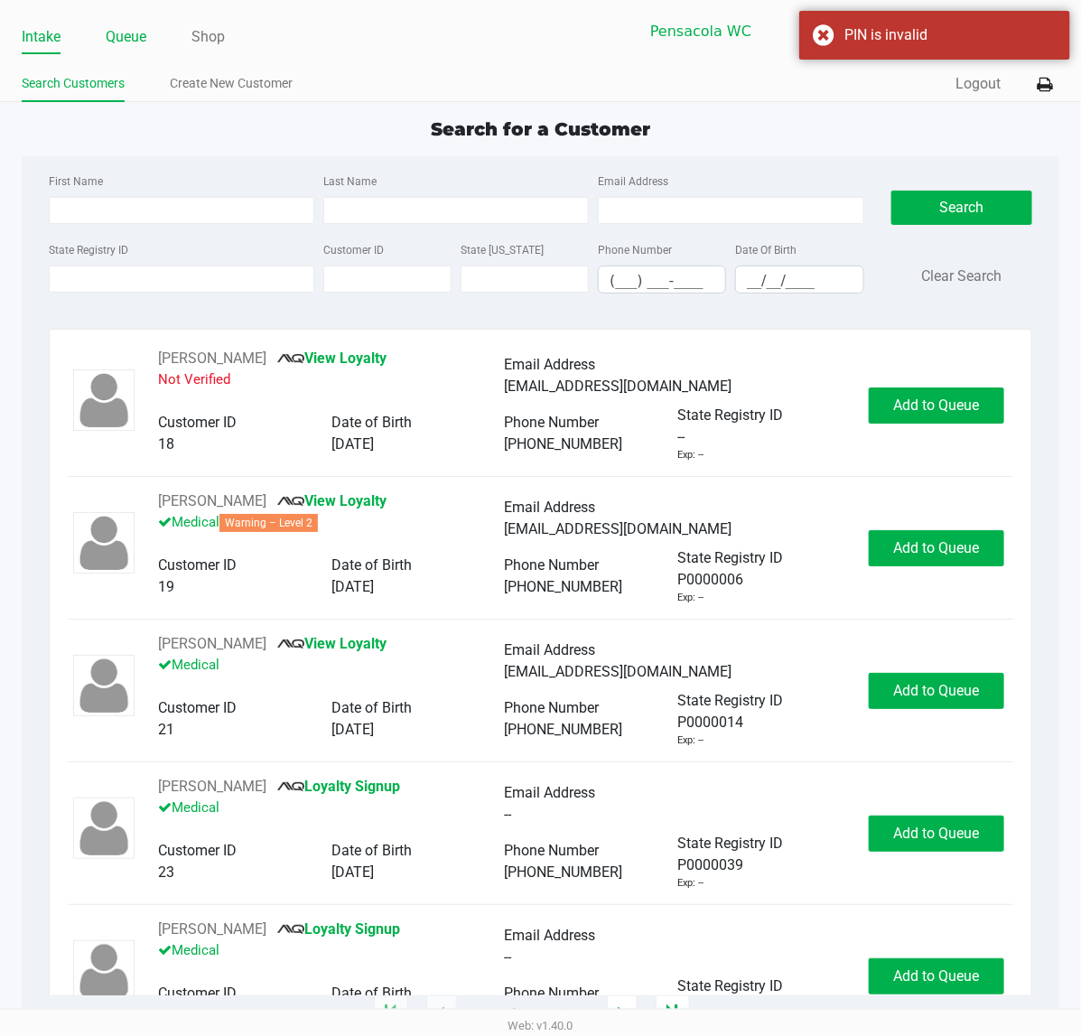
click at [145, 47] on link "Queue" at bounding box center [126, 36] width 41 height 25
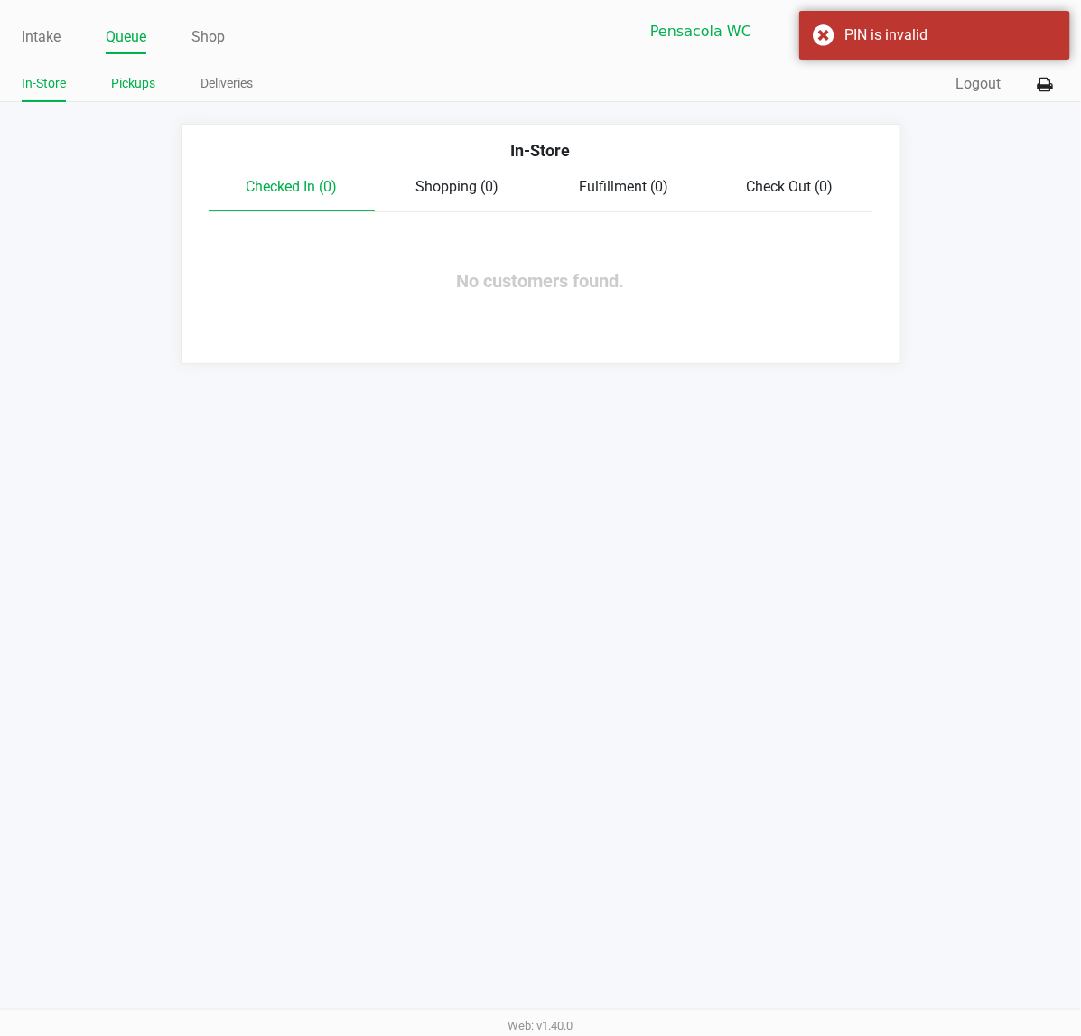
click at [137, 78] on link "Pickups" at bounding box center [133, 83] width 44 height 23
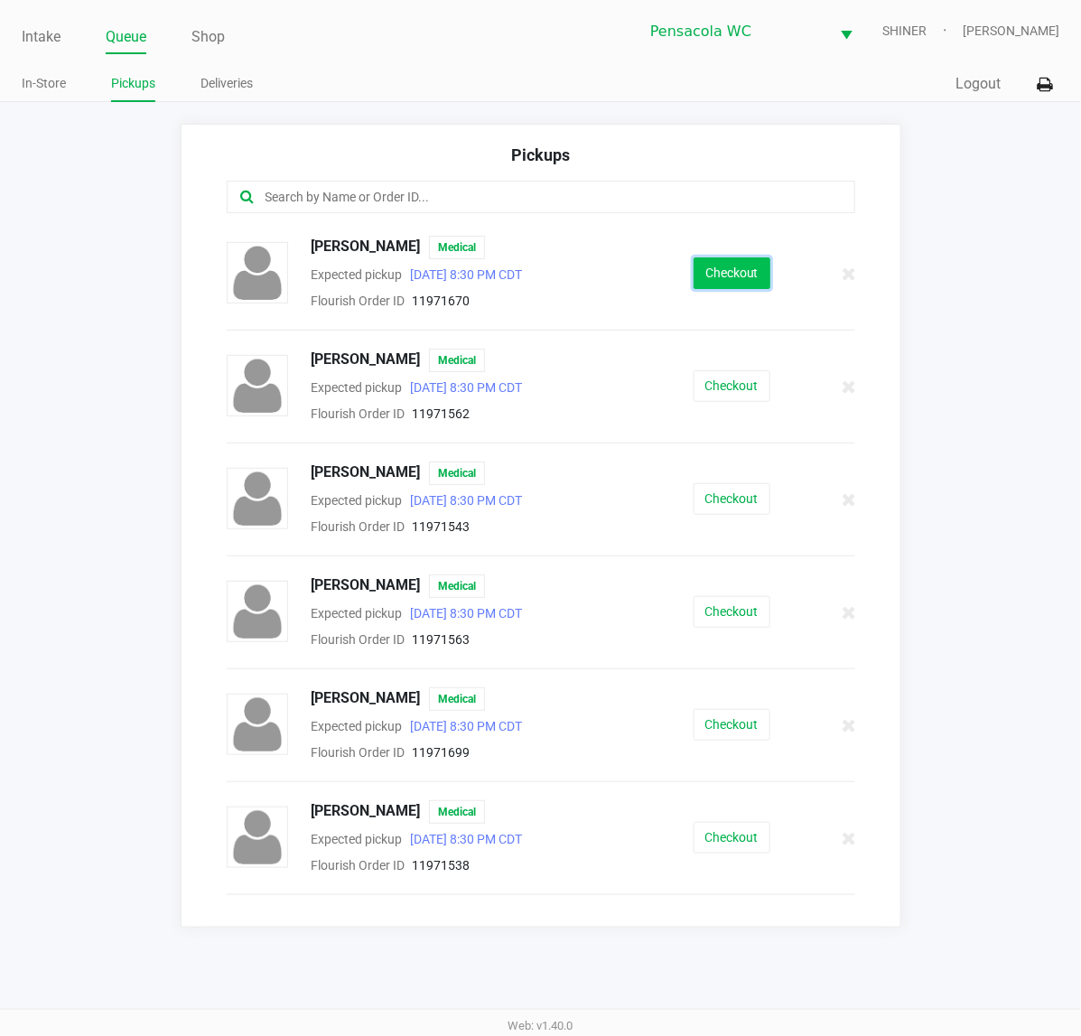
click at [729, 273] on button "Checkout" at bounding box center [731, 273] width 77 height 32
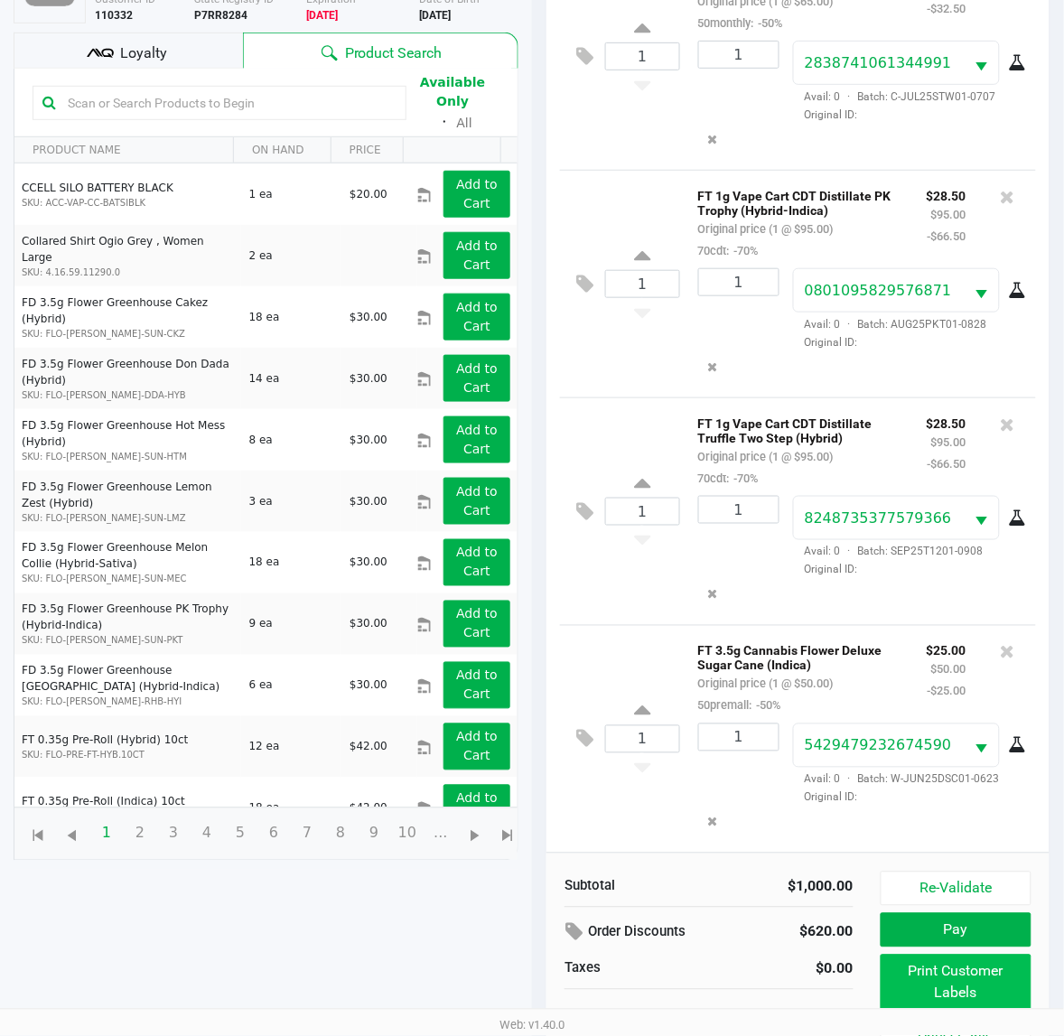
scroll to position [217, 0]
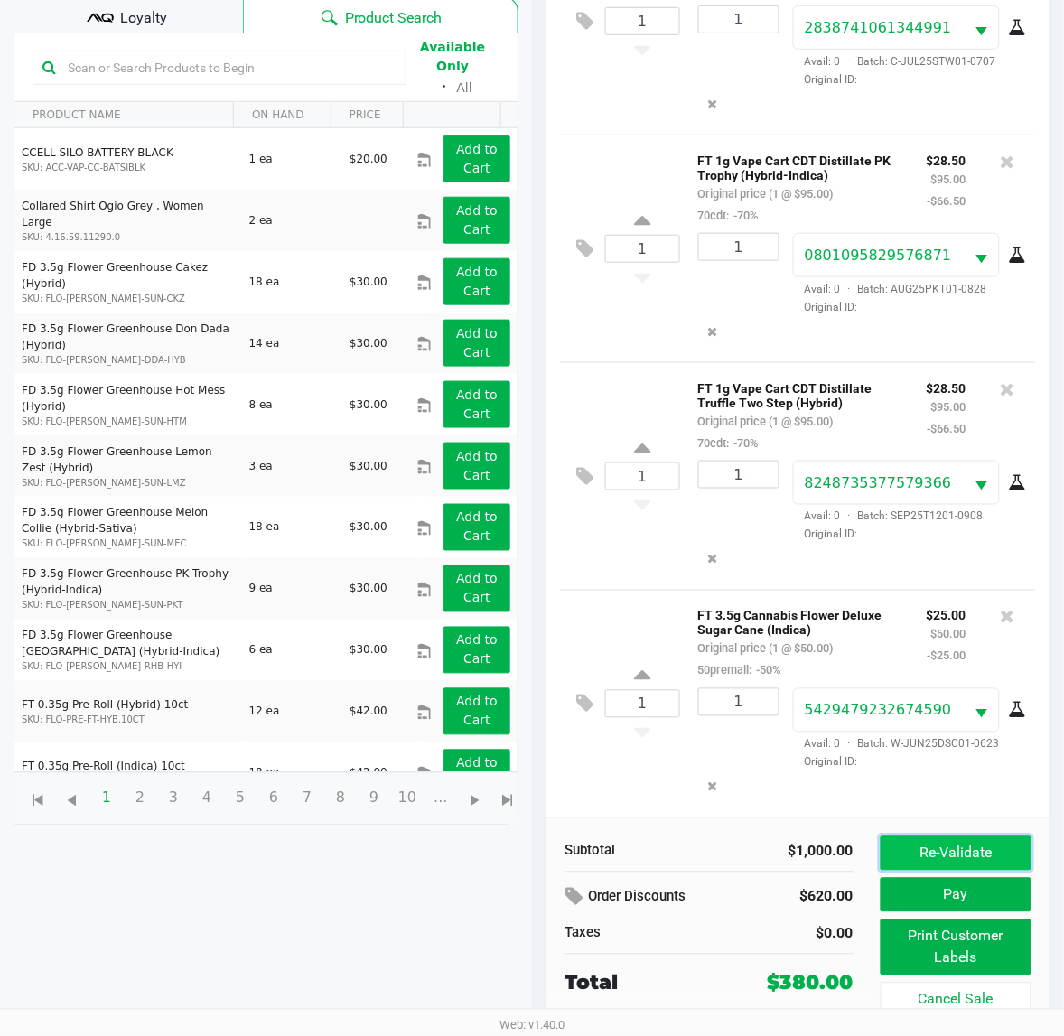
click at [991, 856] on button "Re-Validate" at bounding box center [955, 853] width 151 height 34
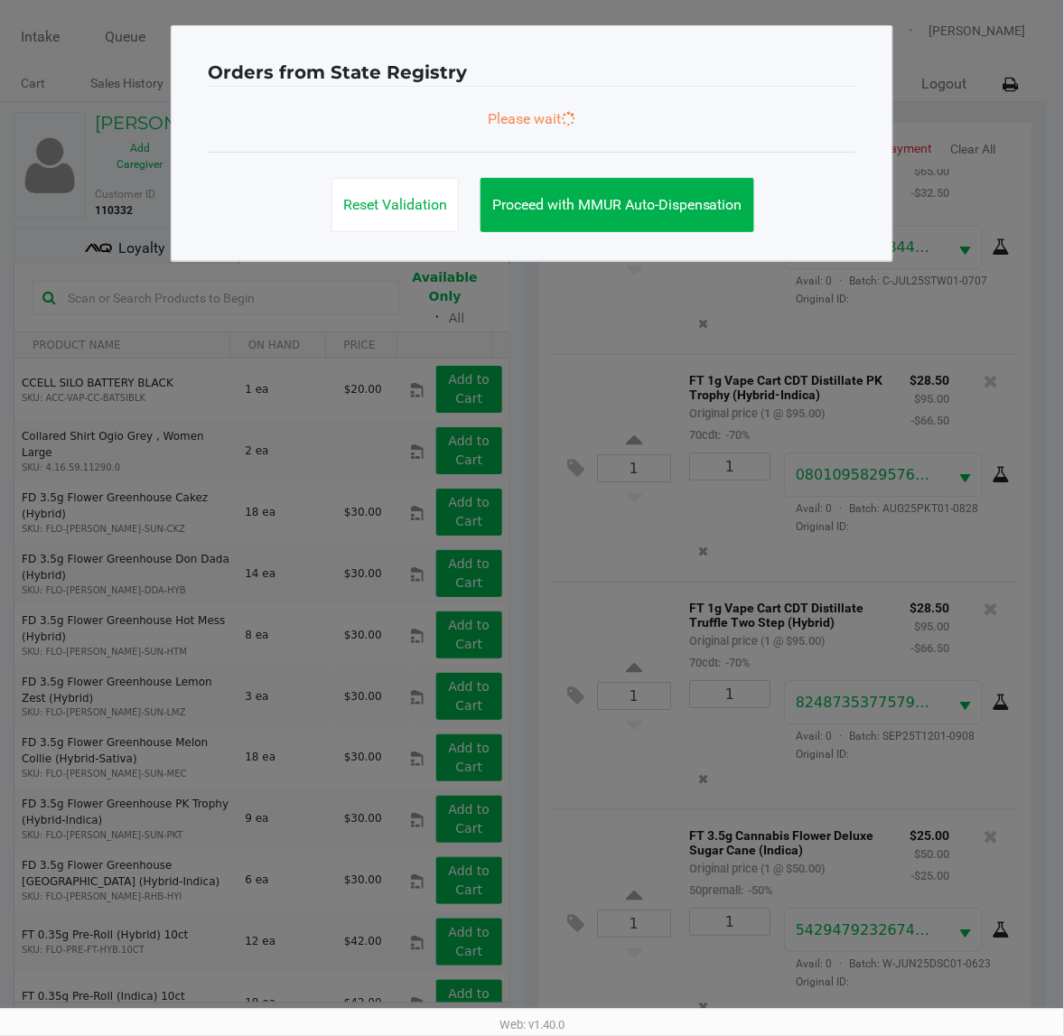
scroll to position [2386, 0]
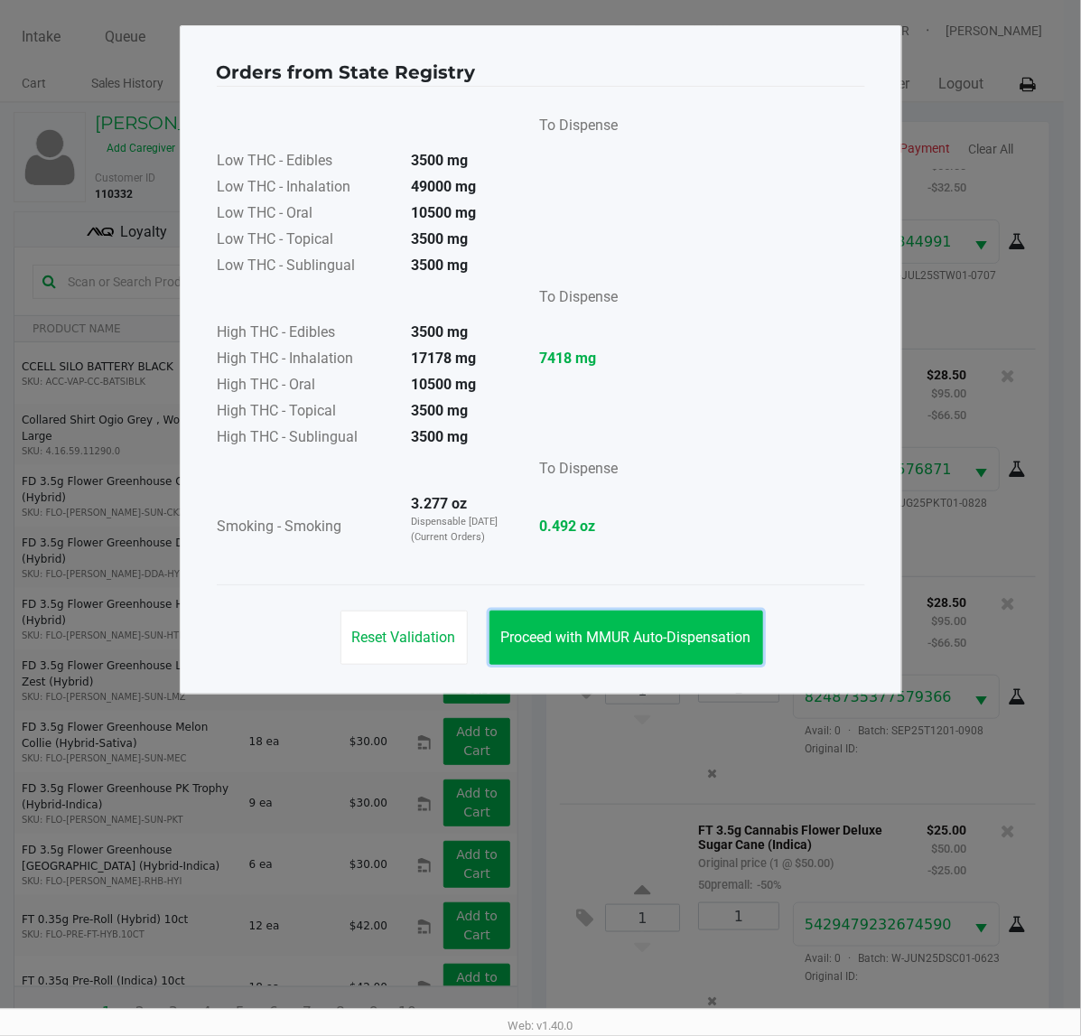
click at [650, 635] on button "Proceed with MMUR Auto-Dispensation" at bounding box center [626, 637] width 274 height 54
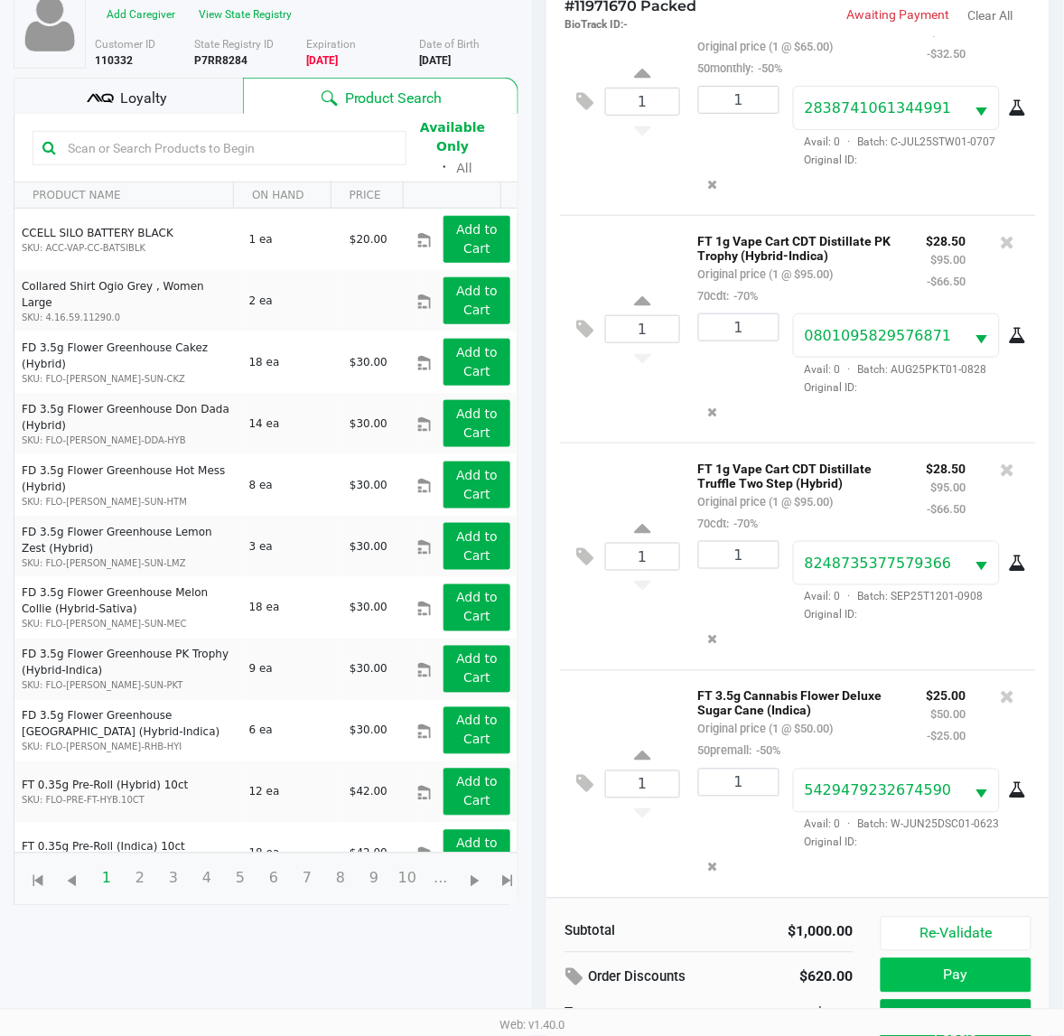
scroll to position [217, 0]
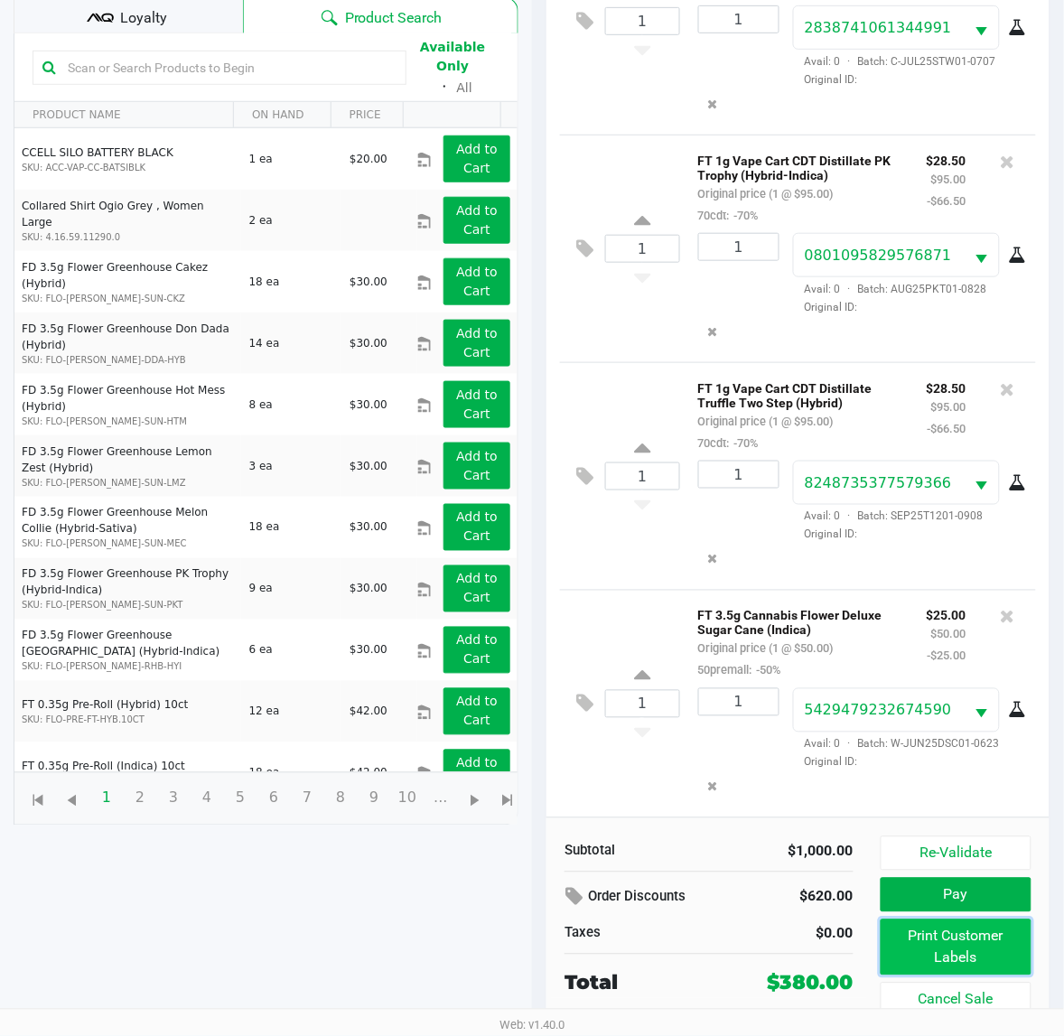
click at [972, 942] on button "Print Customer Labels" at bounding box center [955, 947] width 151 height 56
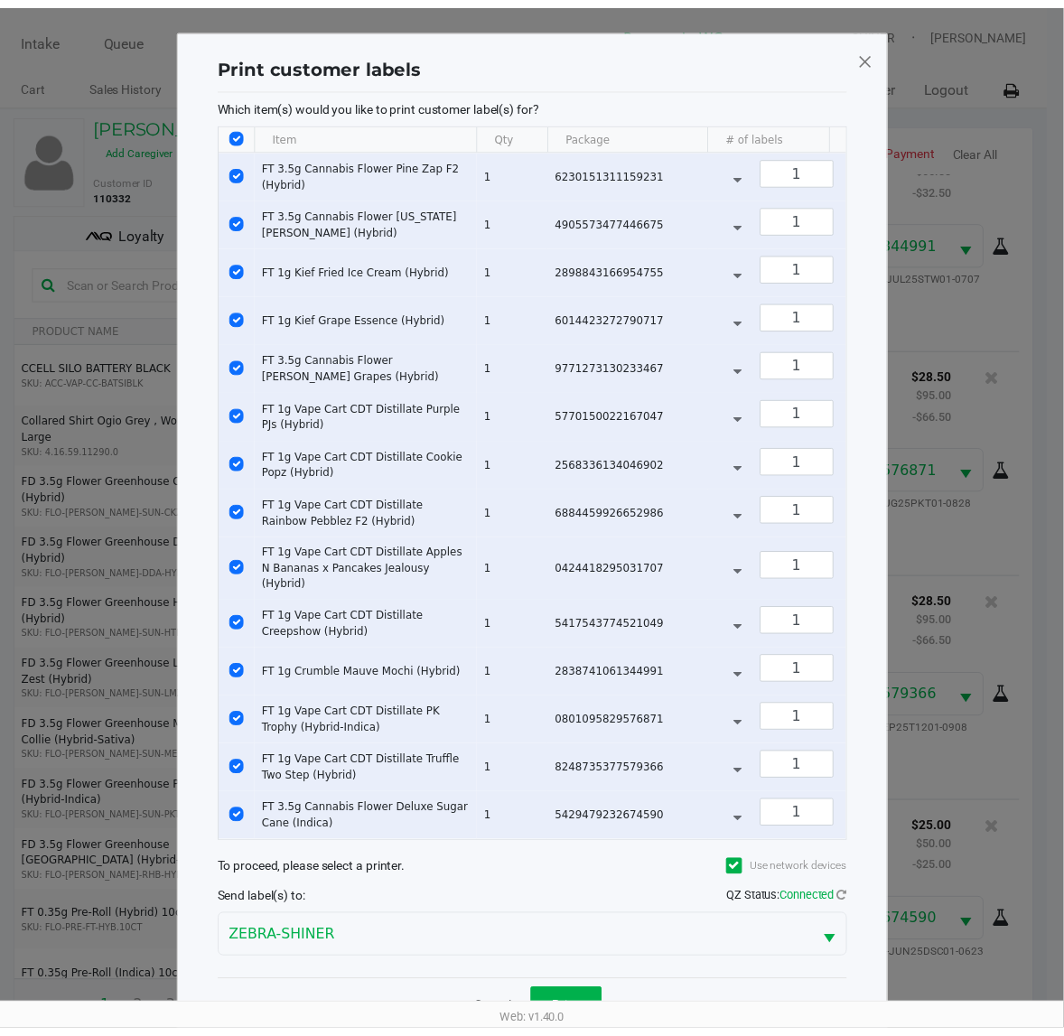
scroll to position [61, 0]
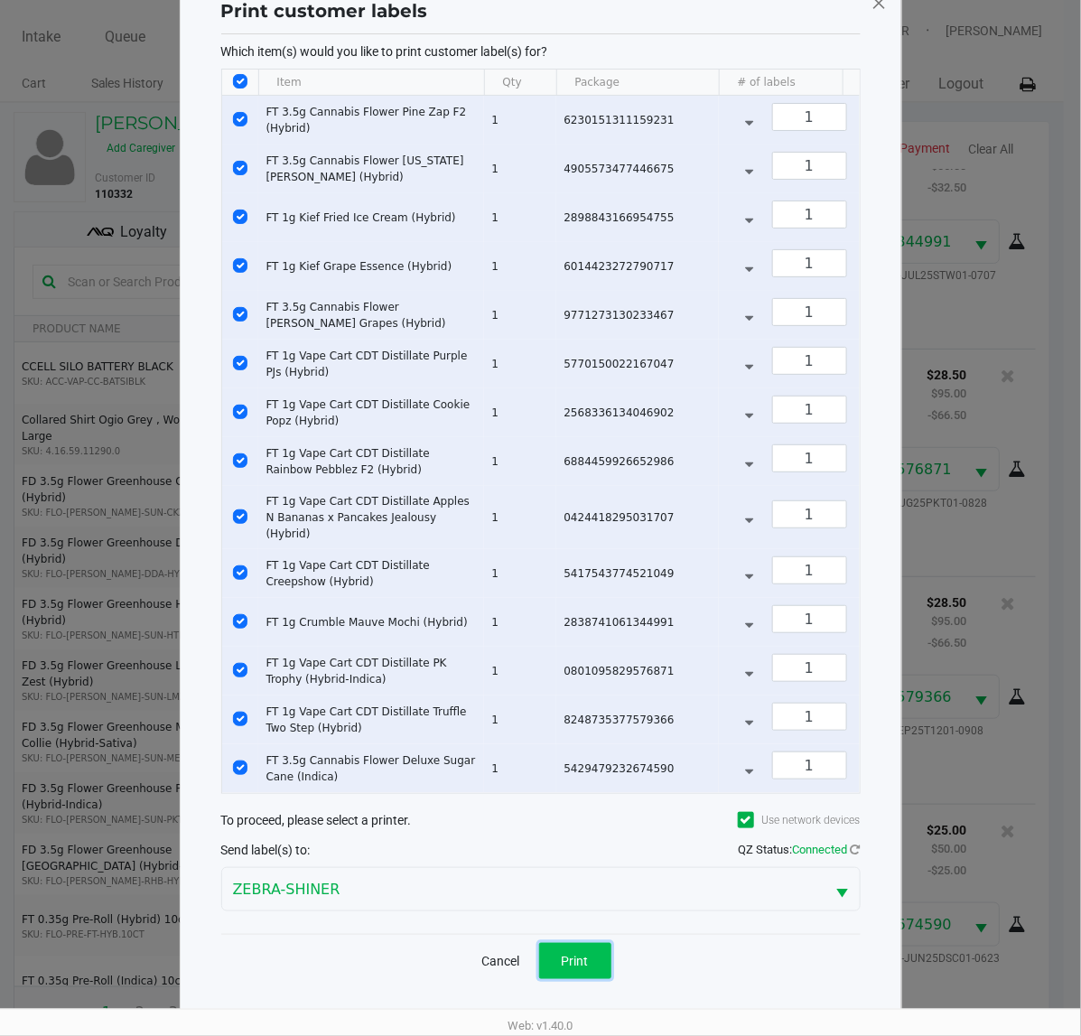
click at [584, 949] on button "Print" at bounding box center [575, 961] width 72 height 36
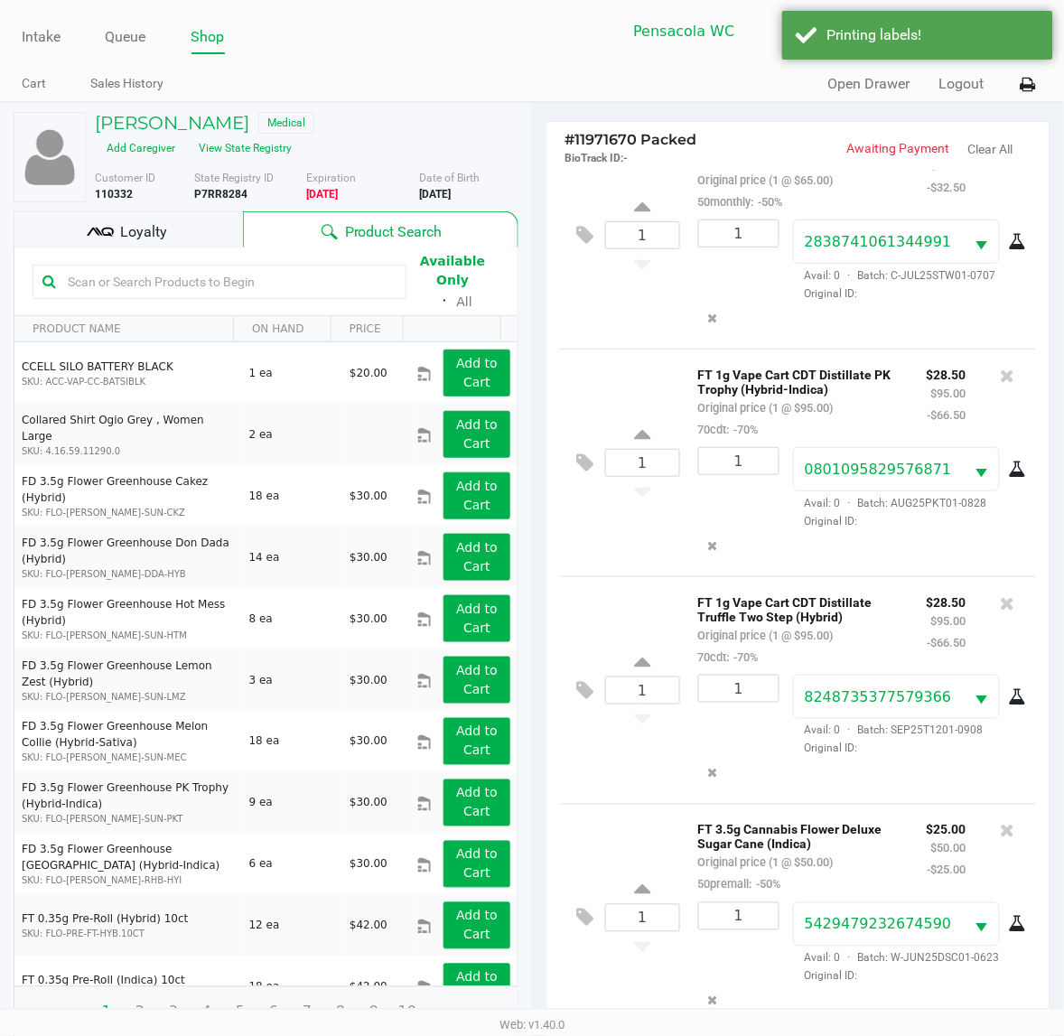
click at [124, 237] on span "Loyalty" at bounding box center [143, 232] width 47 height 22
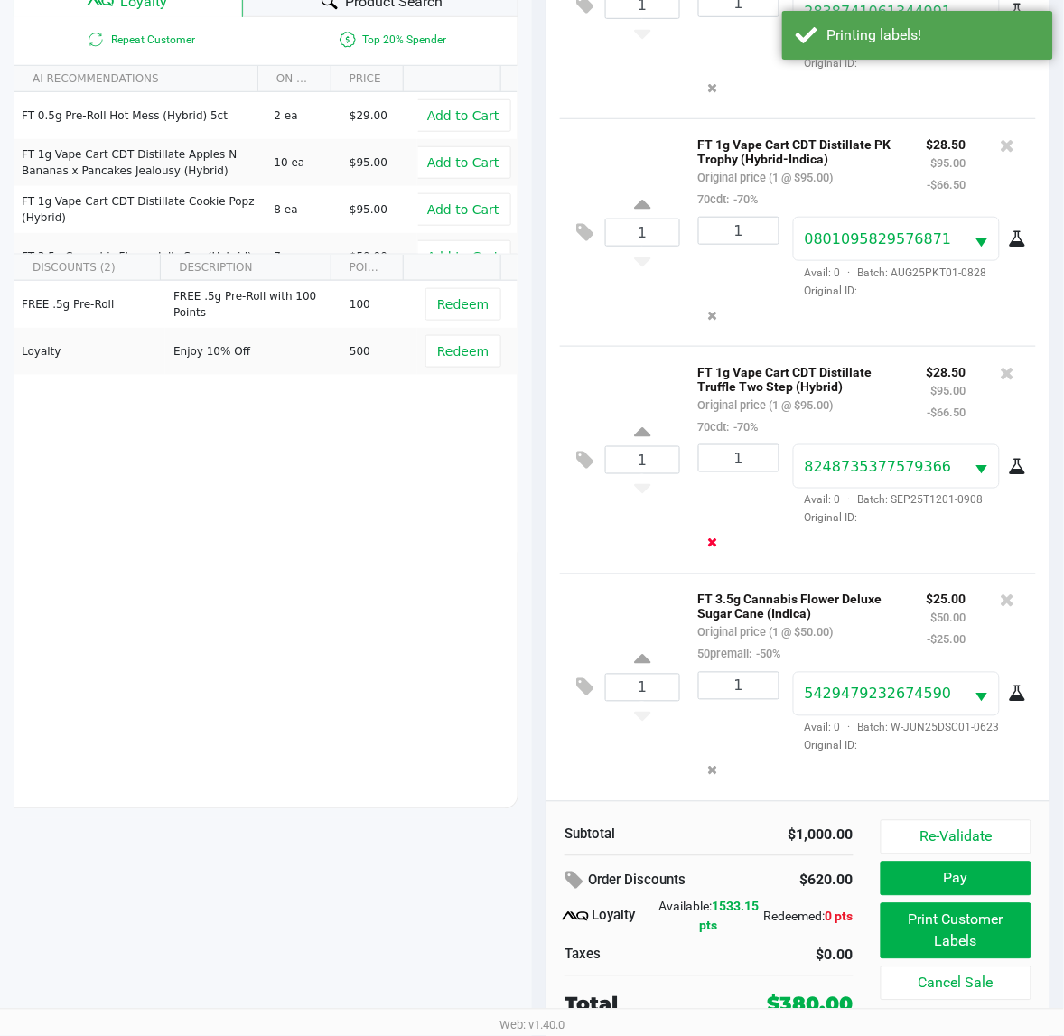
scroll to position [235, 0]
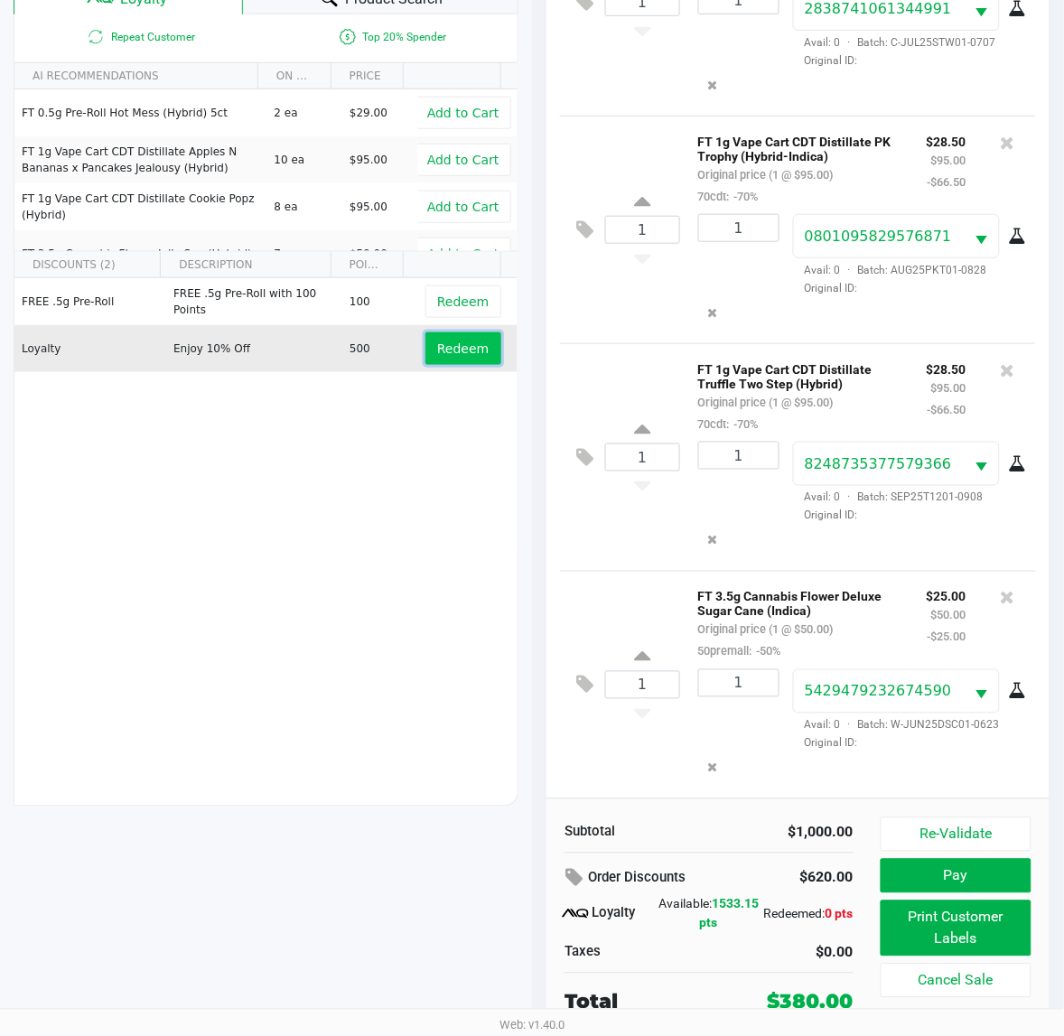
click at [452, 344] on span "Redeem" at bounding box center [462, 348] width 51 height 14
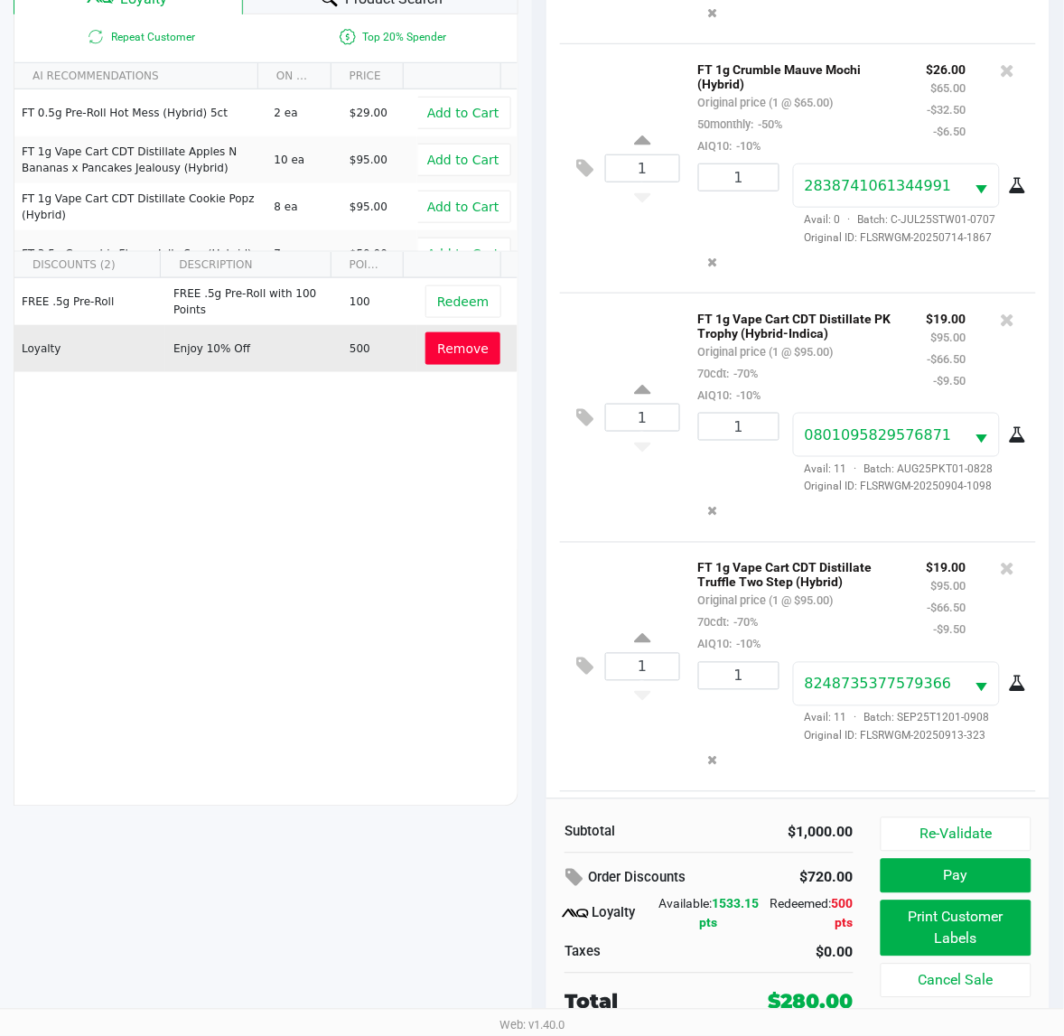
scroll to position [2689, 0]
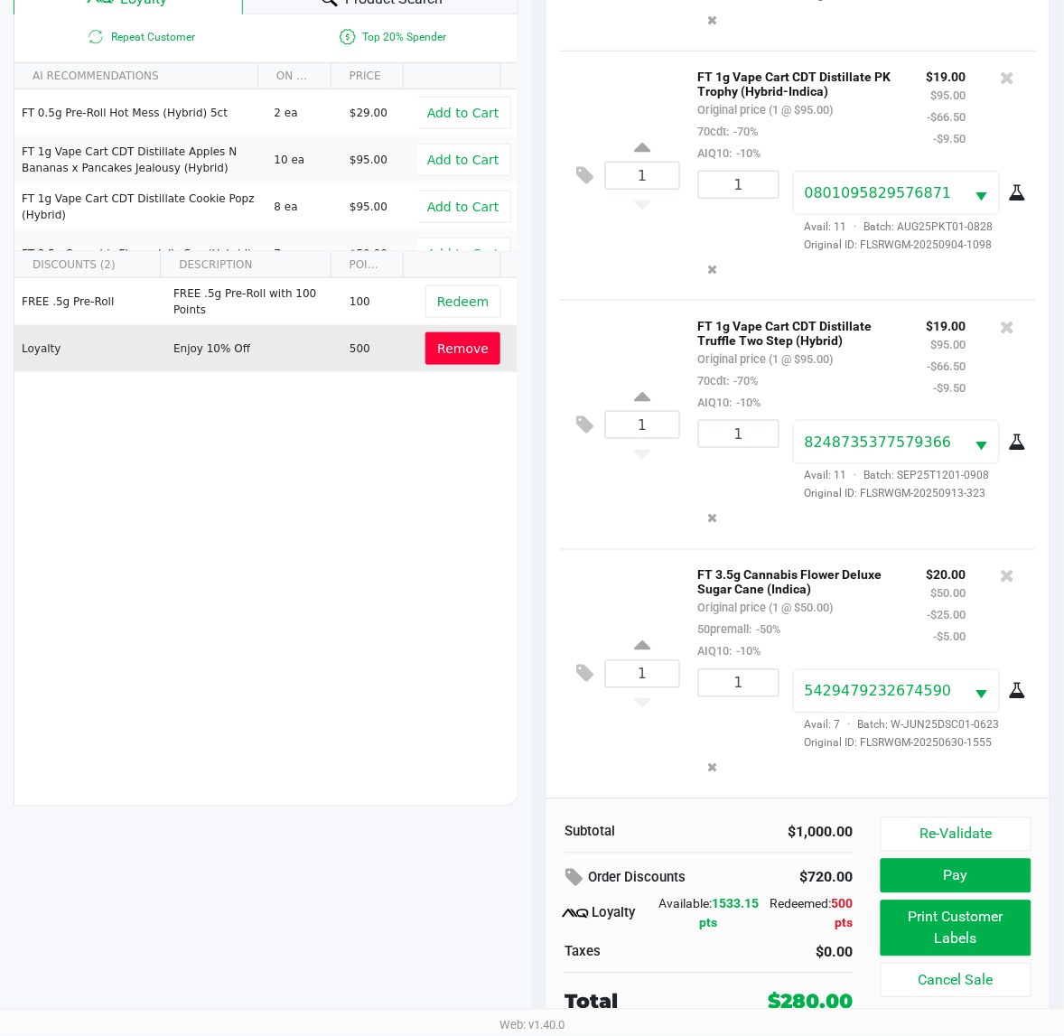
click at [955, 876] on button "Pay" at bounding box center [955, 876] width 151 height 34
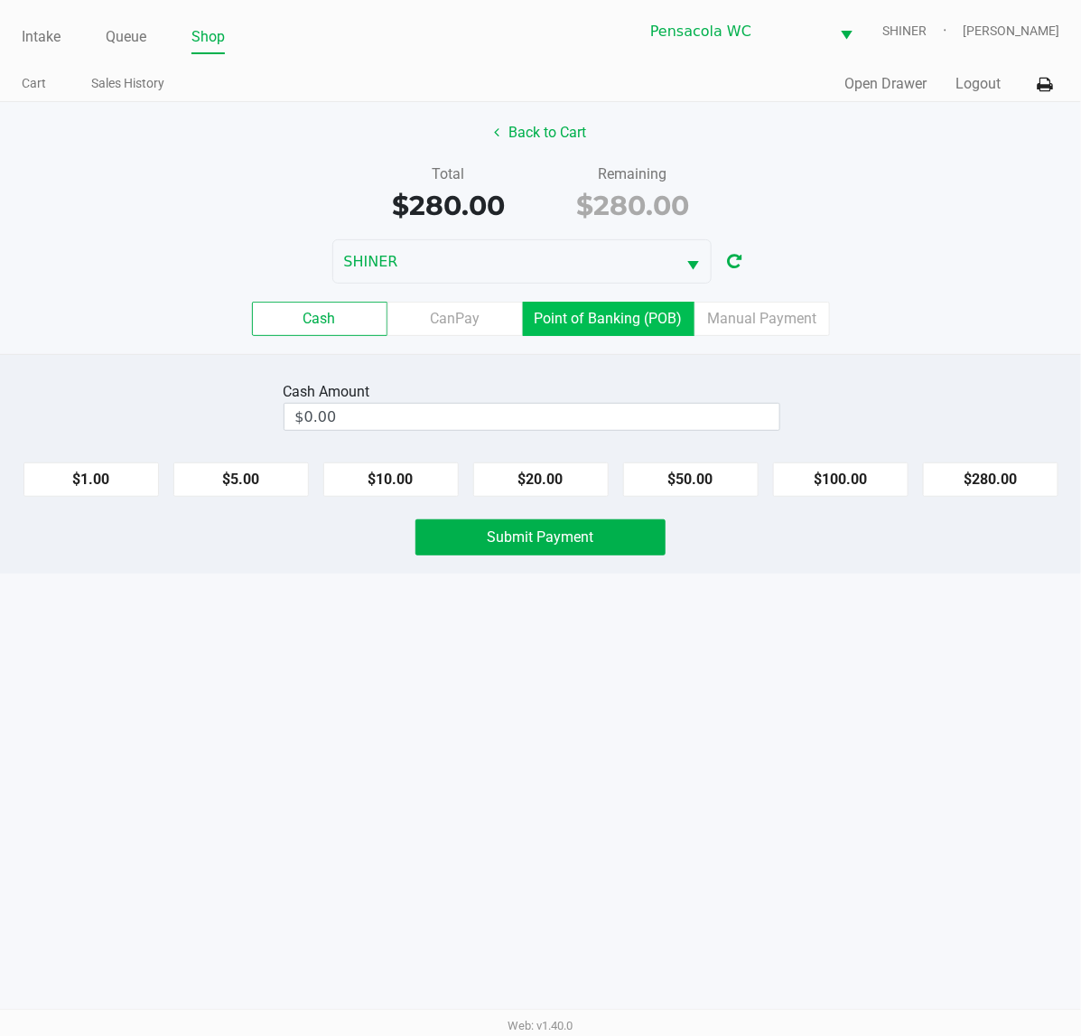
click at [619, 322] on label "Point of Banking (POB)" at bounding box center [609, 319] width 172 height 34
click at [0, 0] on 7 "Point of Banking (POB)" at bounding box center [0, 0] width 0 height 0
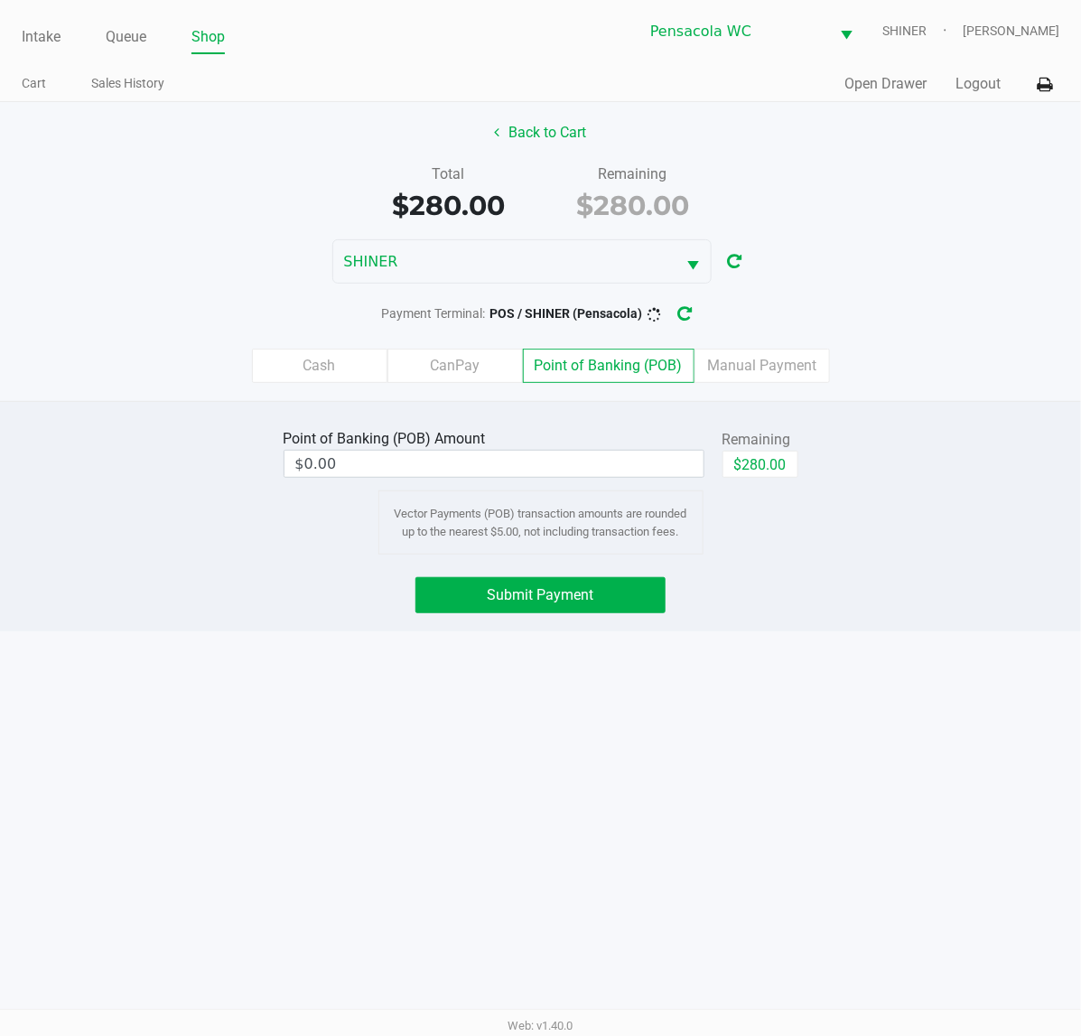
click at [736, 474] on button "$280.00" at bounding box center [760, 464] width 76 height 27
type input "$280.00"
click at [540, 596] on span "Submit Payment" at bounding box center [541, 594] width 107 height 17
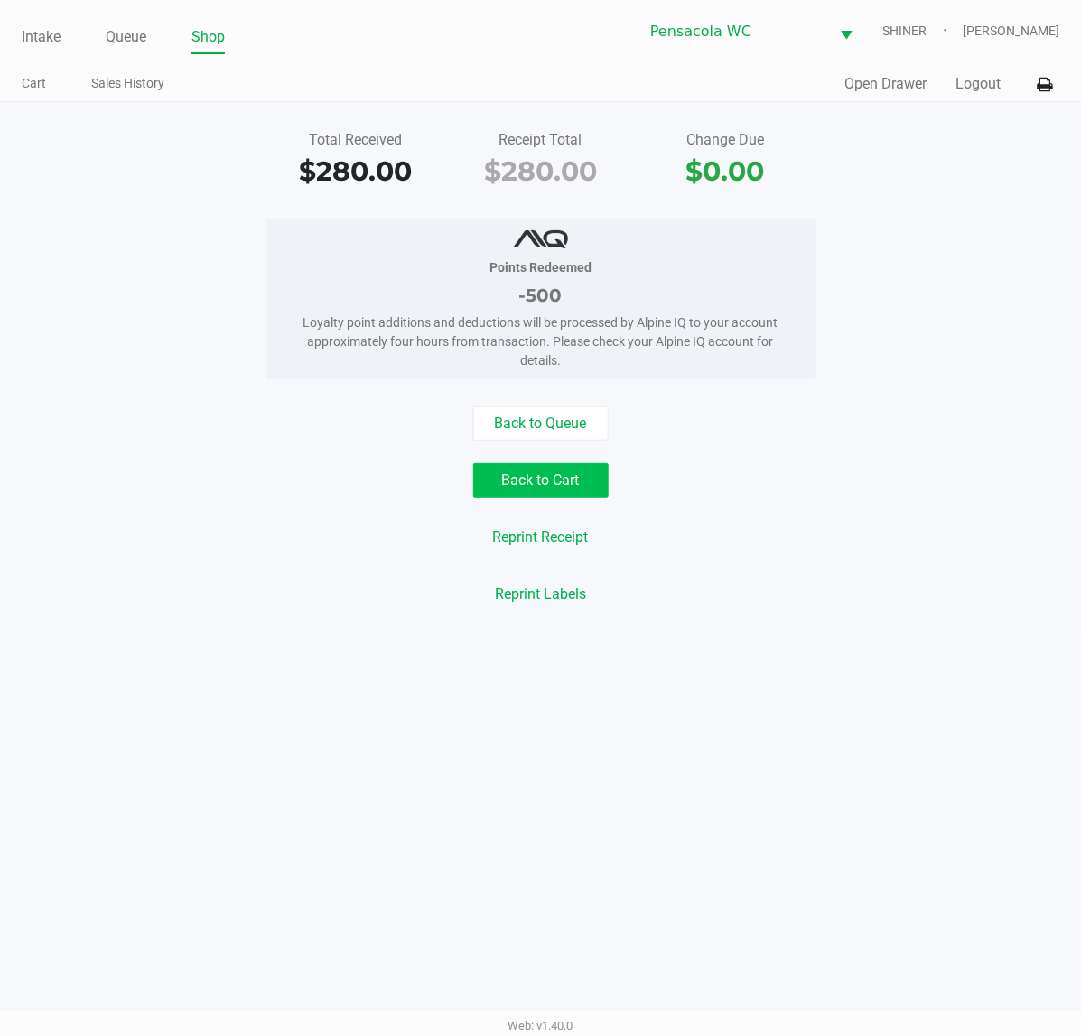
click at [546, 471] on button "Back to Cart" at bounding box center [540, 480] width 135 height 34
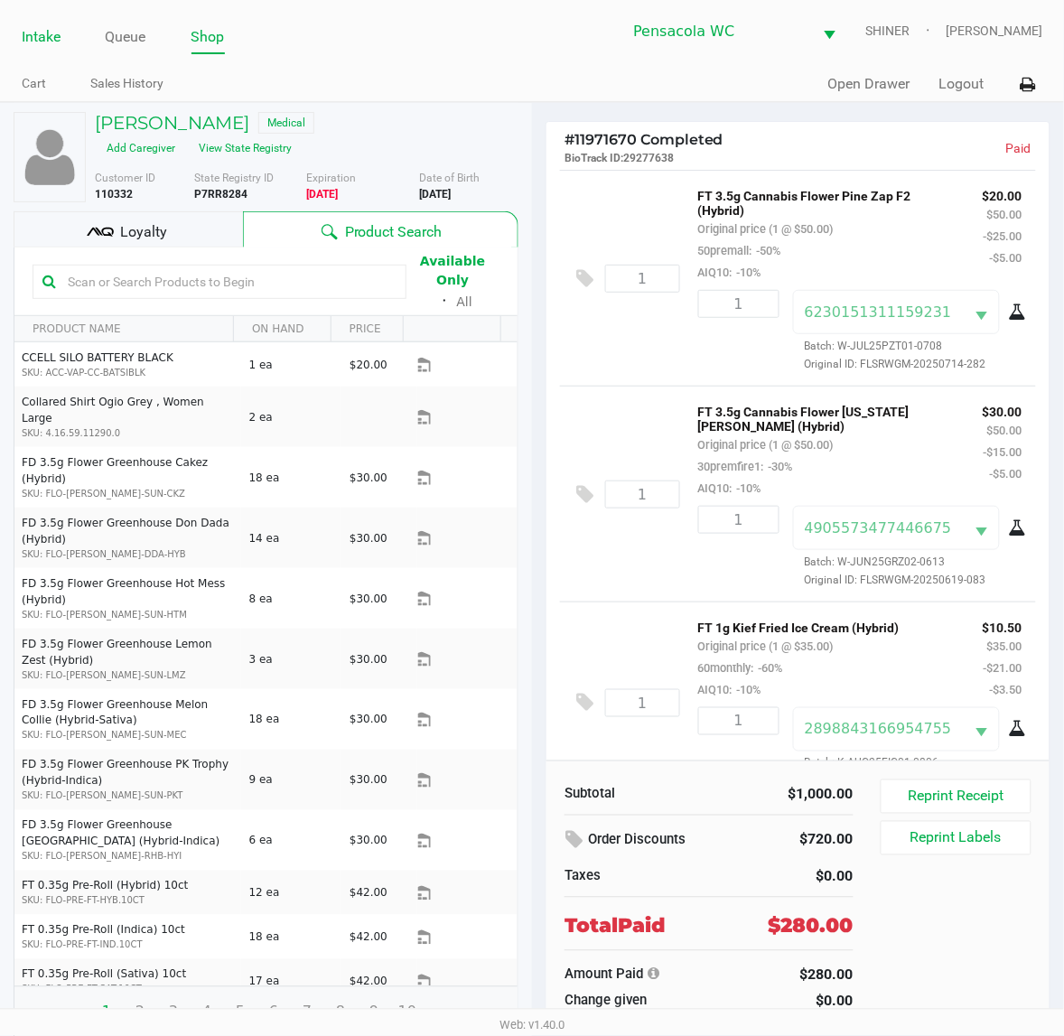
click at [47, 45] on link "Intake" at bounding box center [41, 36] width 39 height 25
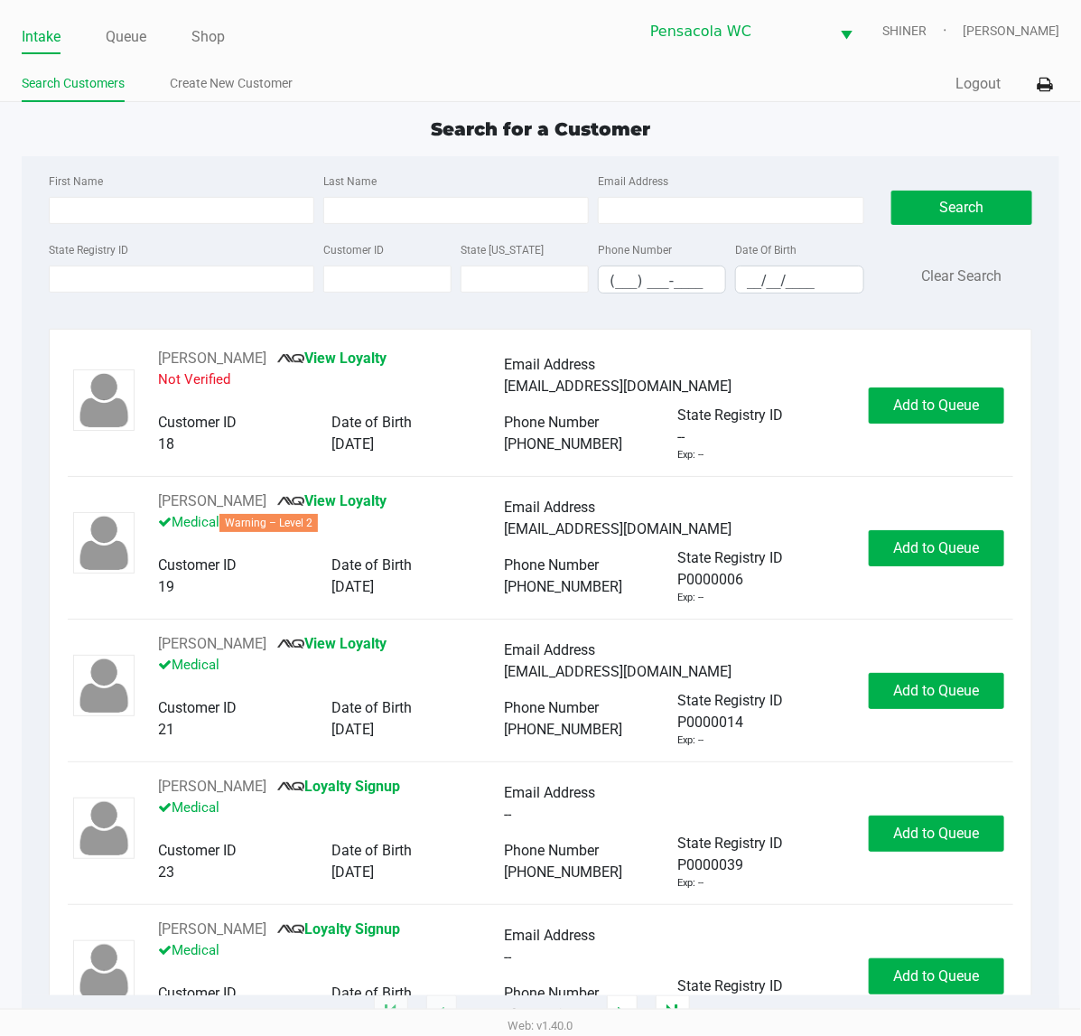
click at [119, 248] on label "State Registry ID" at bounding box center [88, 250] width 79 height 16
click at [119, 265] on input "State Registry ID" at bounding box center [181, 278] width 265 height 27
click at [242, 212] on input "First Name" at bounding box center [181, 210] width 265 height 27
type input "[PERSON_NAME]"
click at [809, 286] on input "__/__/____" at bounding box center [799, 280] width 126 height 28
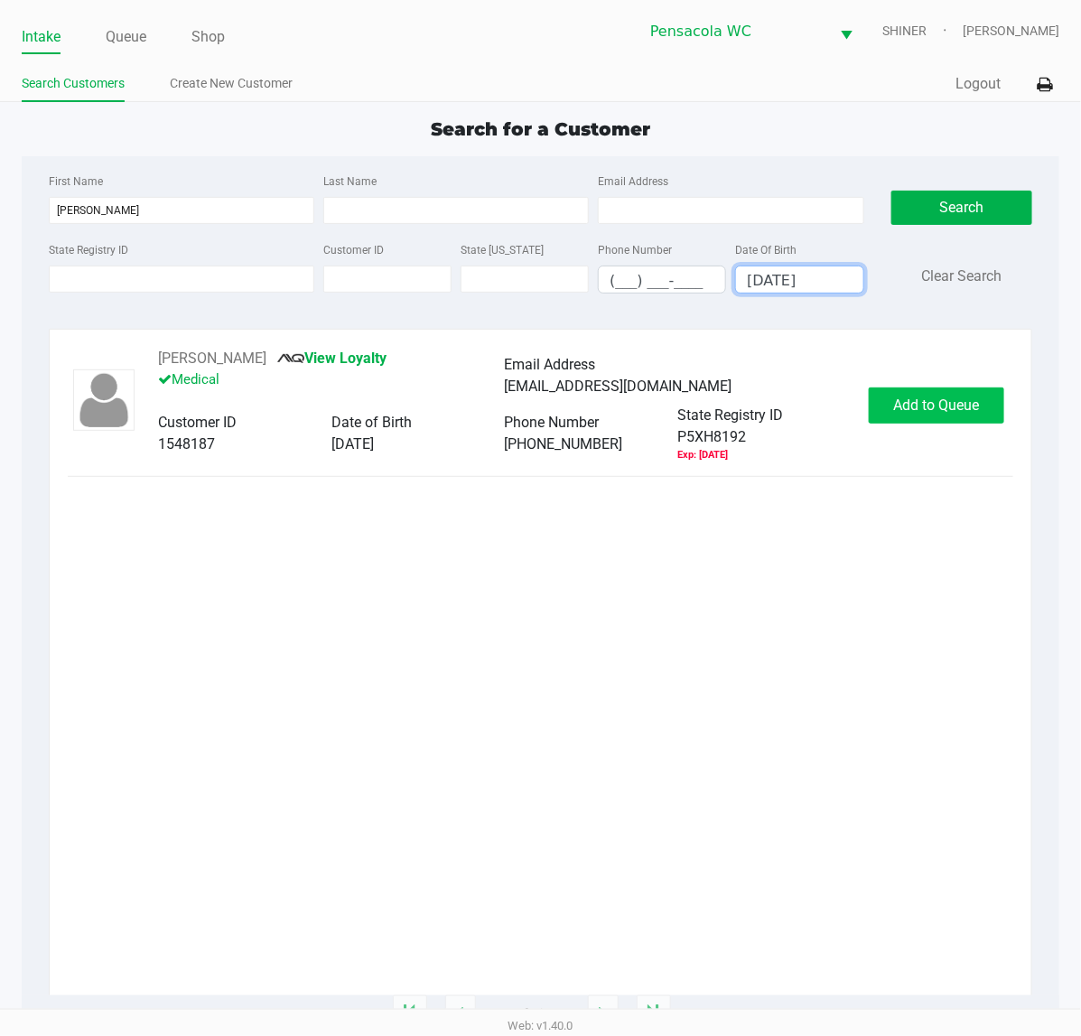
type input "[DATE]"
click at [946, 411] on span "Add to Queue" at bounding box center [937, 404] width 86 height 17
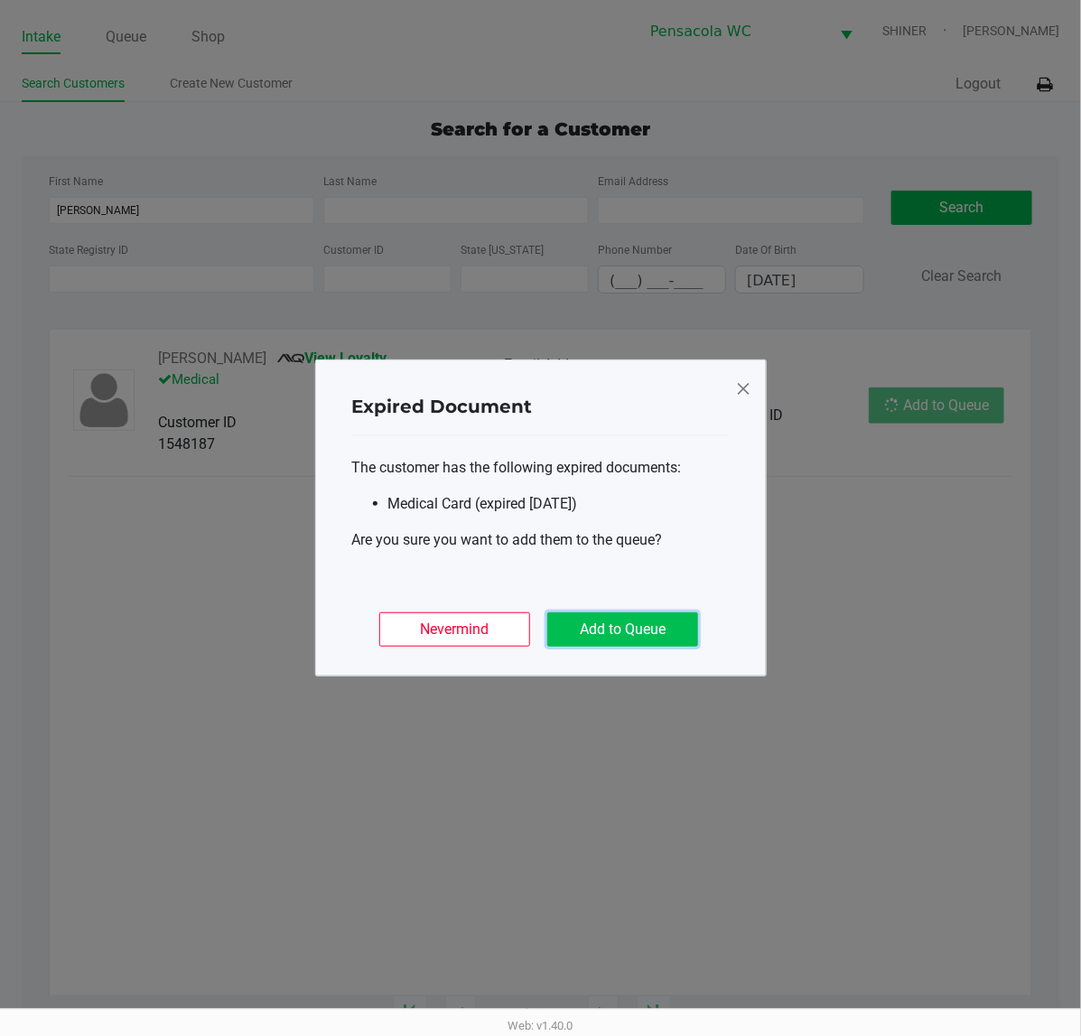
drag, startPoint x: 678, startPoint y: 633, endPoint x: 680, endPoint y: 619, distance: 13.7
click at [679, 632] on button "Add to Queue" at bounding box center [622, 629] width 151 height 34
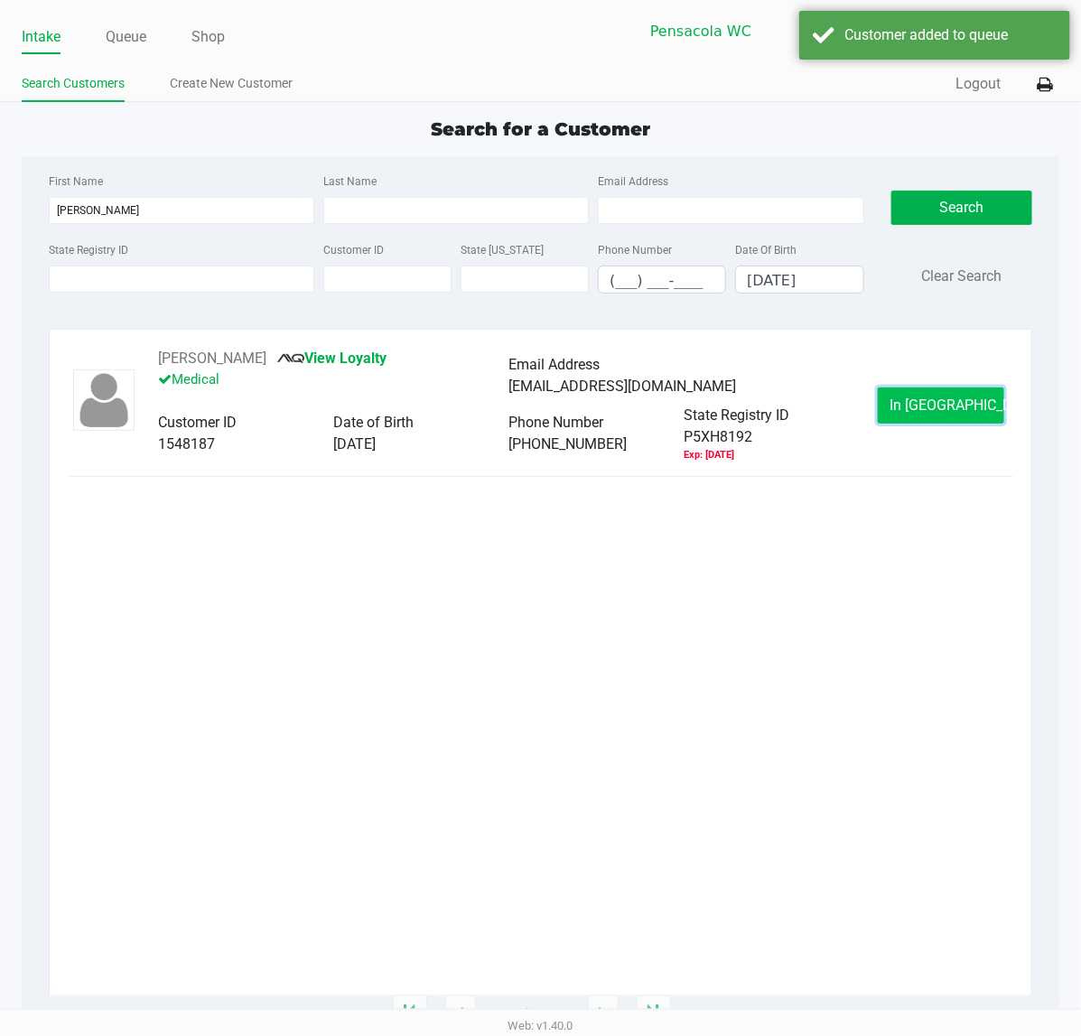
click at [930, 414] on span "In [GEOGRAPHIC_DATA]" at bounding box center [965, 404] width 152 height 17
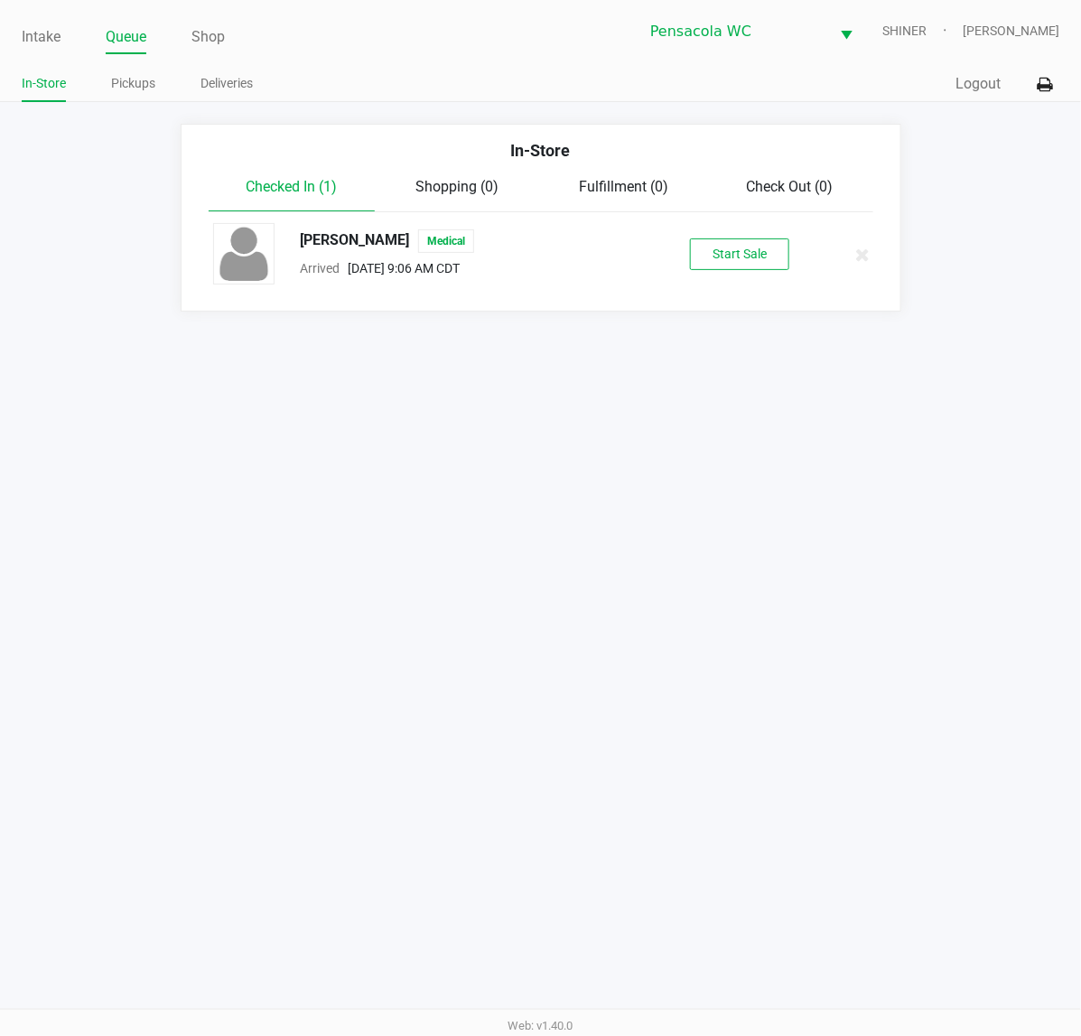
click at [746, 266] on button "Start Sale" at bounding box center [739, 254] width 99 height 32
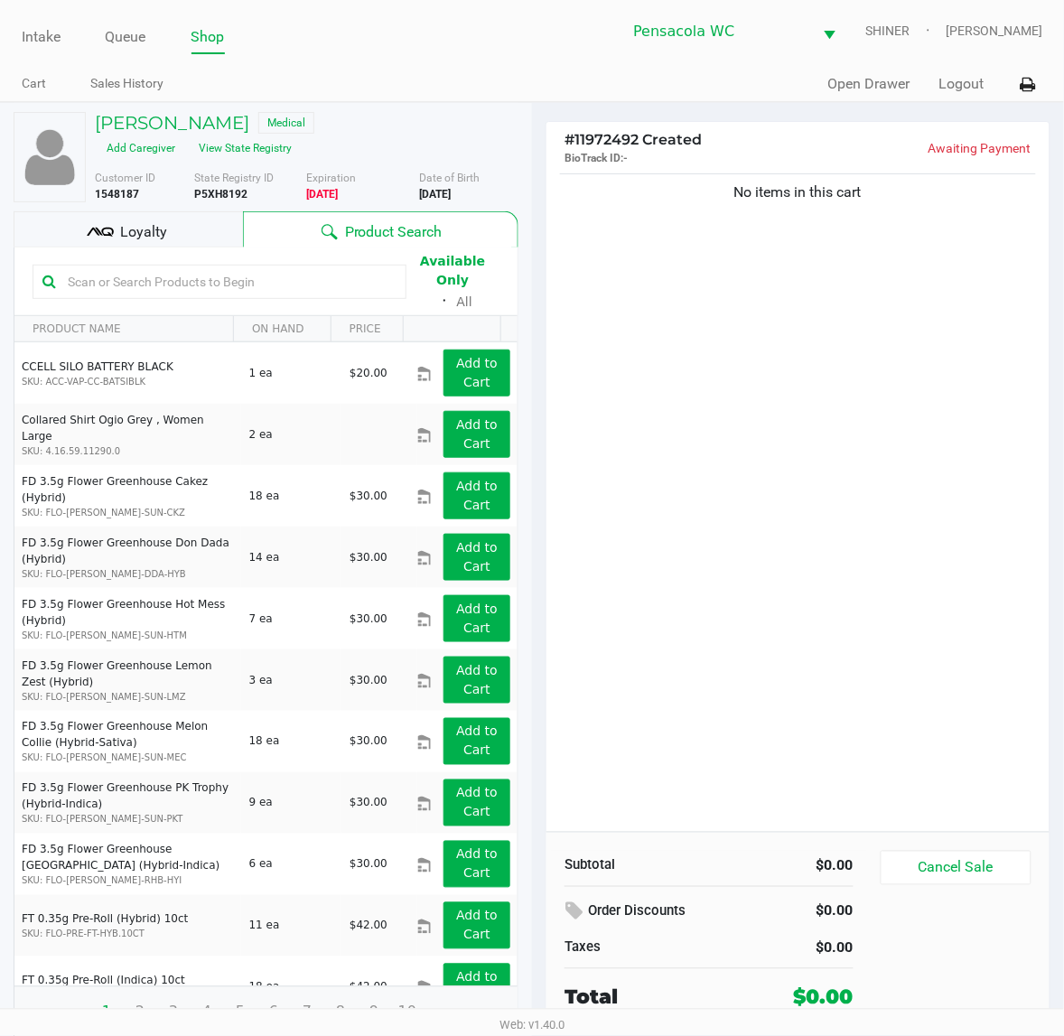
click at [677, 357] on div "No items in this cart" at bounding box center [797, 501] width 503 height 662
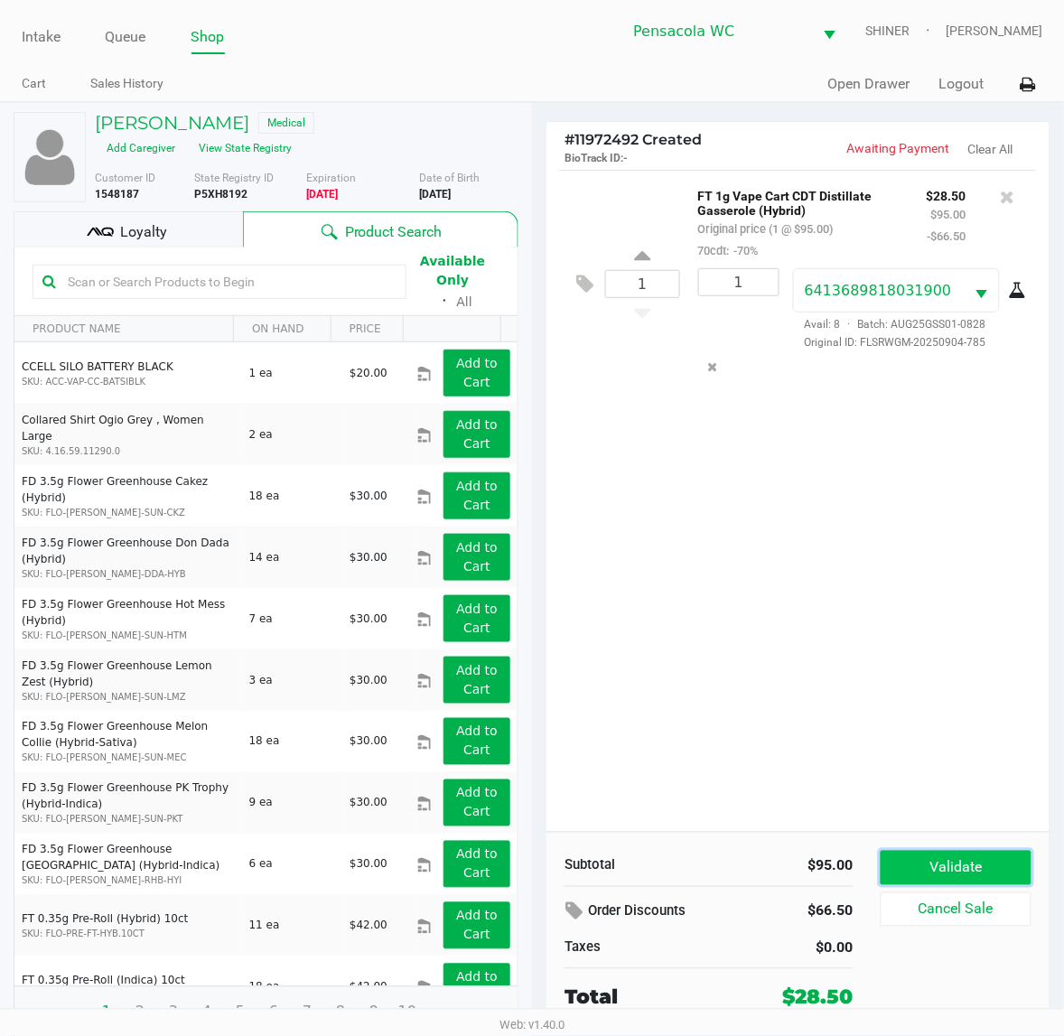
click at [936, 860] on button "Validate" at bounding box center [955, 868] width 151 height 34
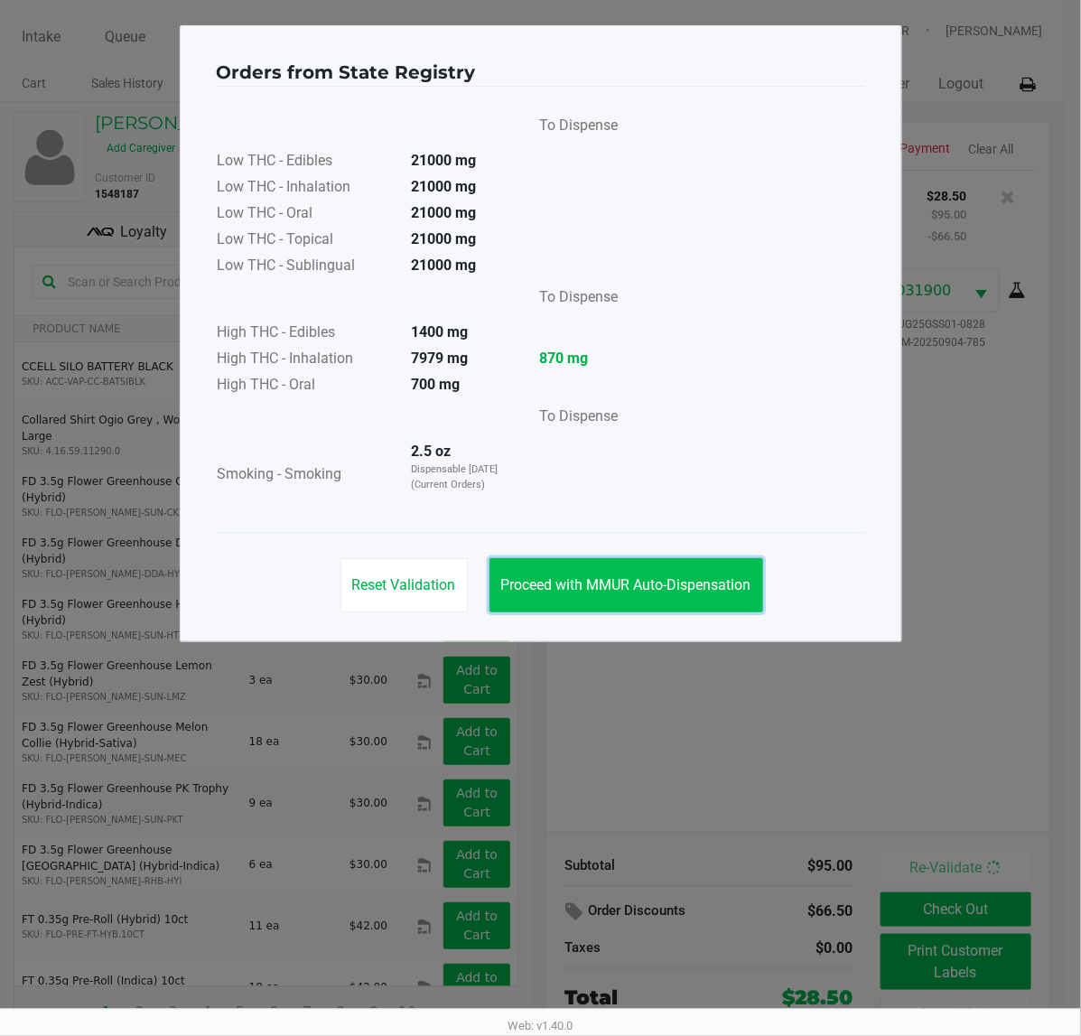
click at [623, 571] on button "Proceed with MMUR Auto-Dispensation" at bounding box center [626, 585] width 274 height 54
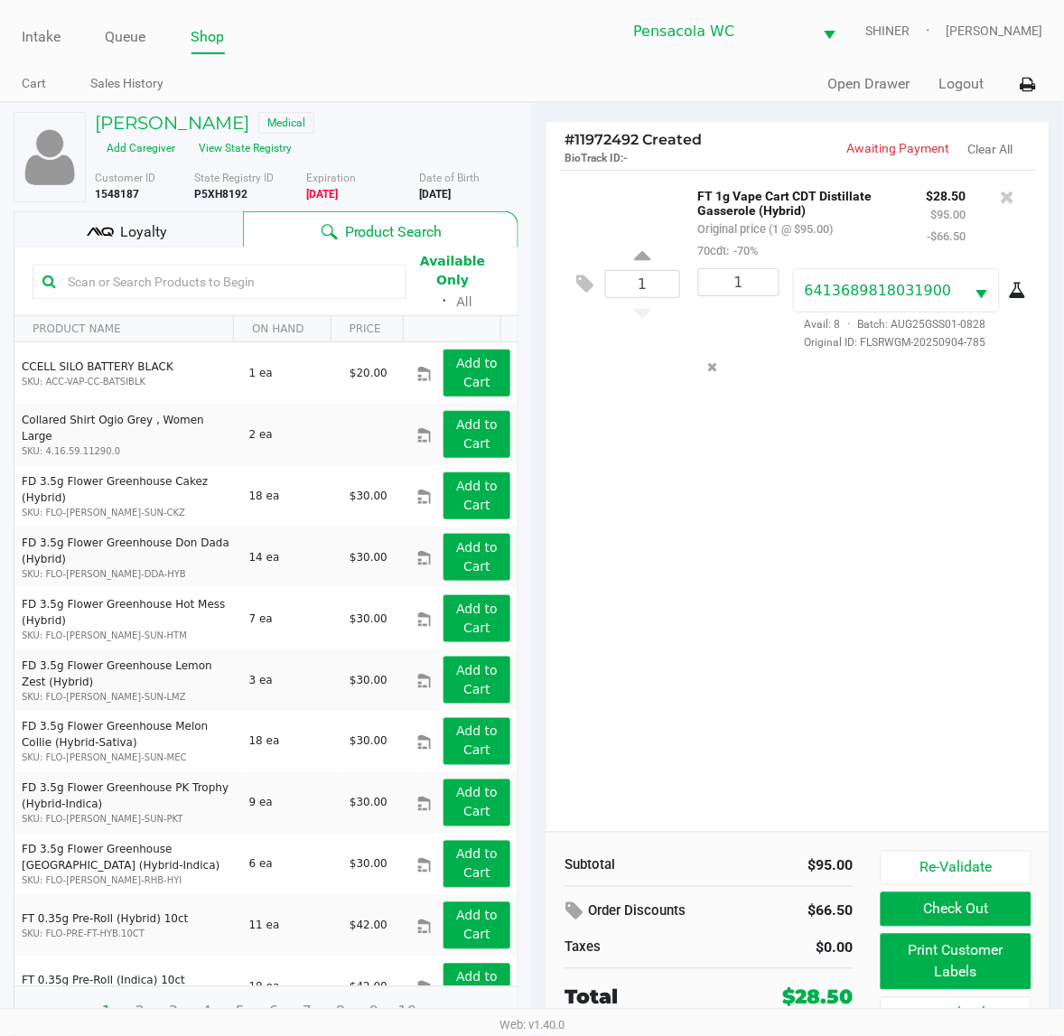
click at [936, 935] on div "Re-Validate Check Out Print Customer Labels Cancel Sale" at bounding box center [962, 941] width 164 height 181
click at [940, 953] on button "Print Customer Labels" at bounding box center [955, 962] width 151 height 56
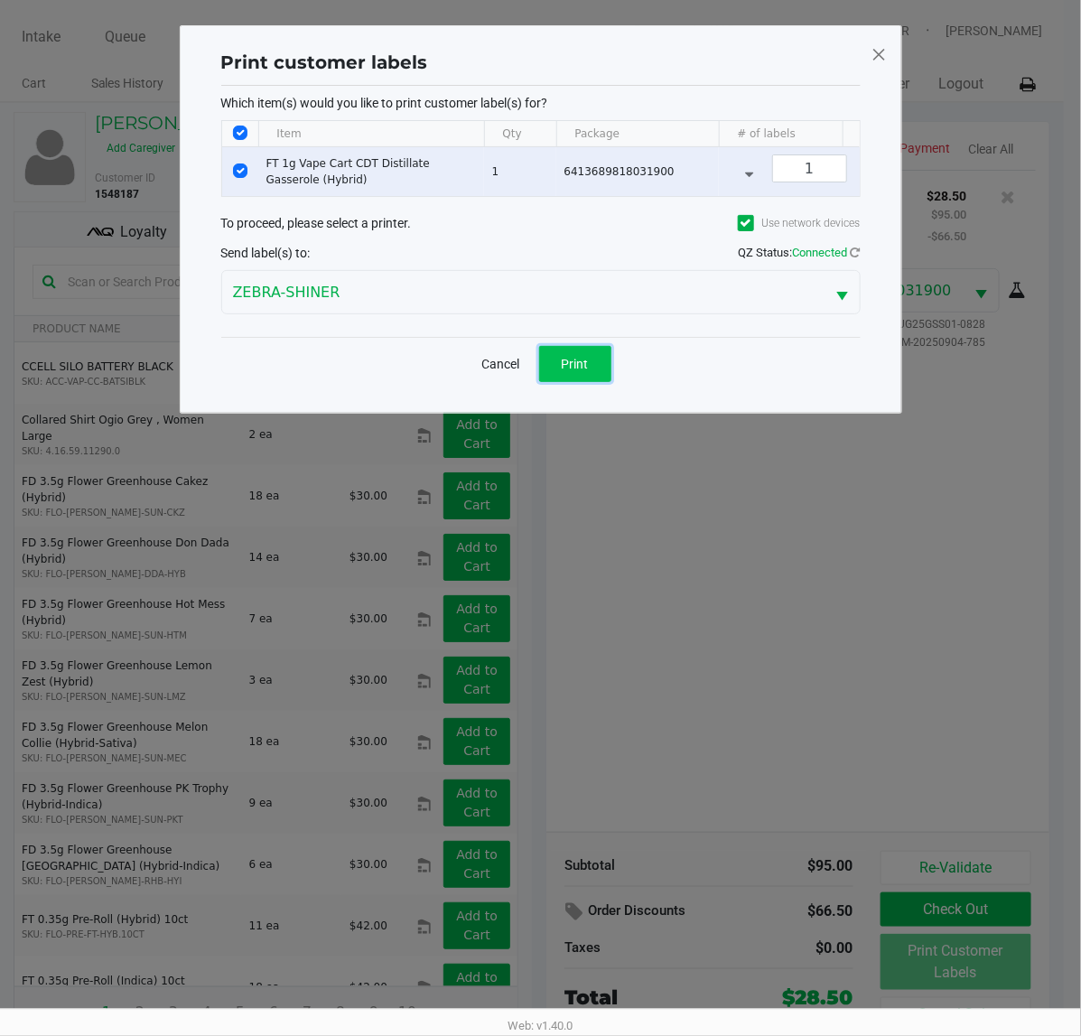
click at [585, 382] on button "Print" at bounding box center [575, 364] width 72 height 36
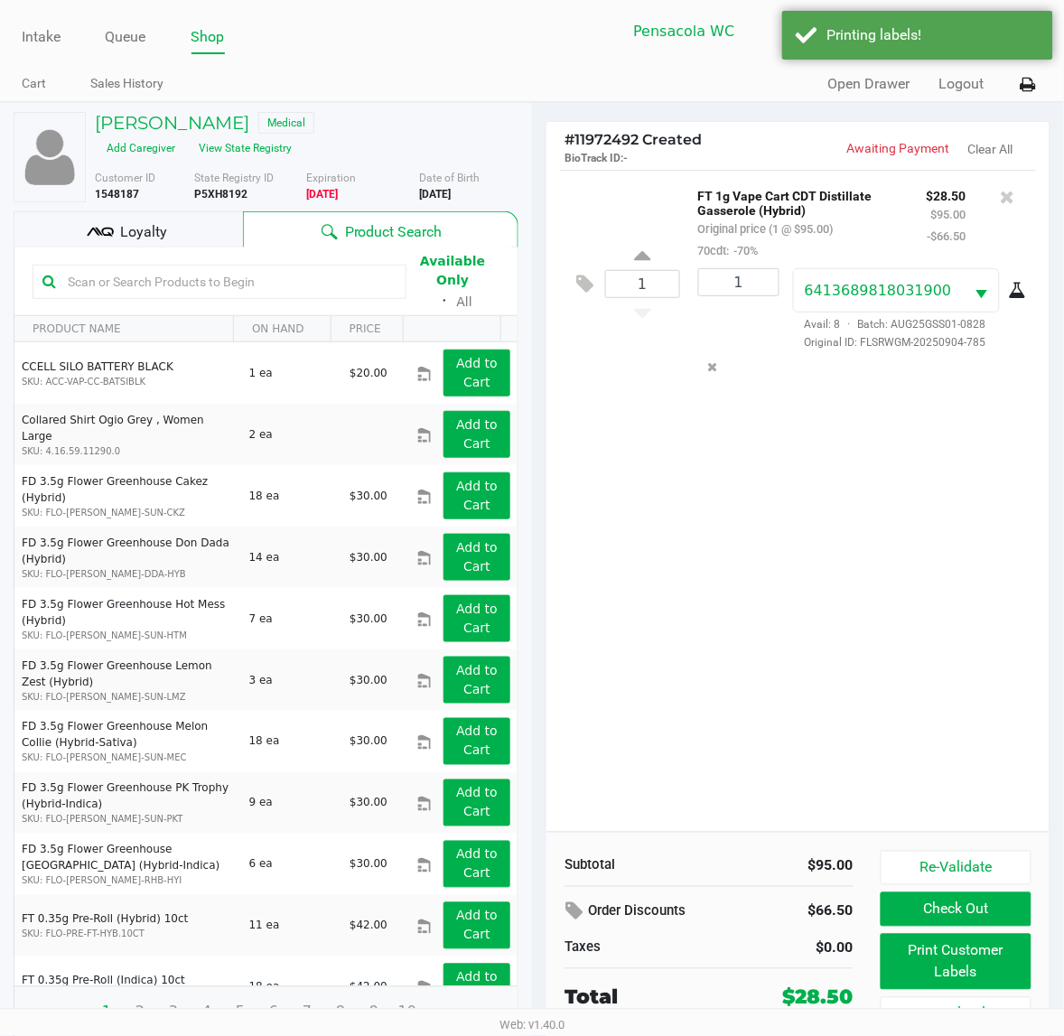
scroll to position [18, 0]
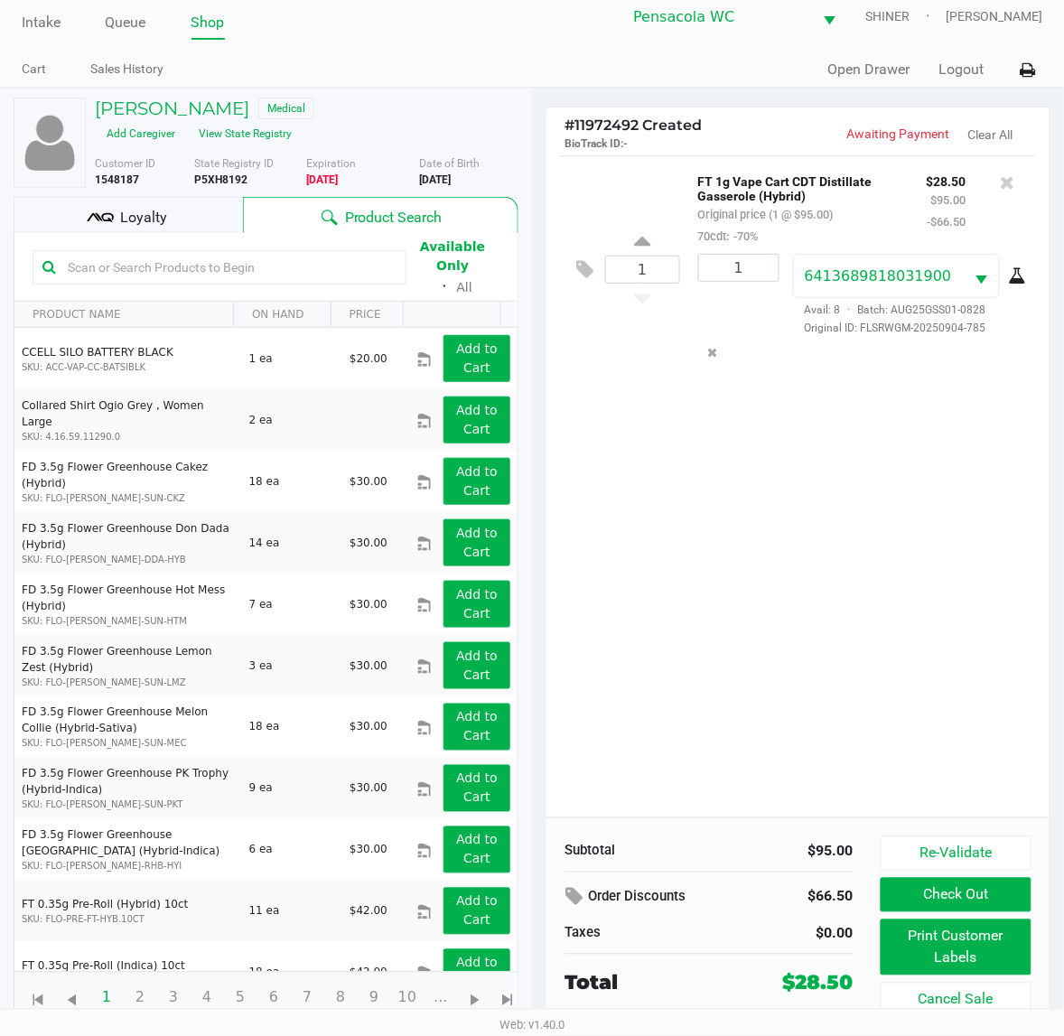
click at [118, 215] on div "Loyalty" at bounding box center [128, 215] width 229 height 36
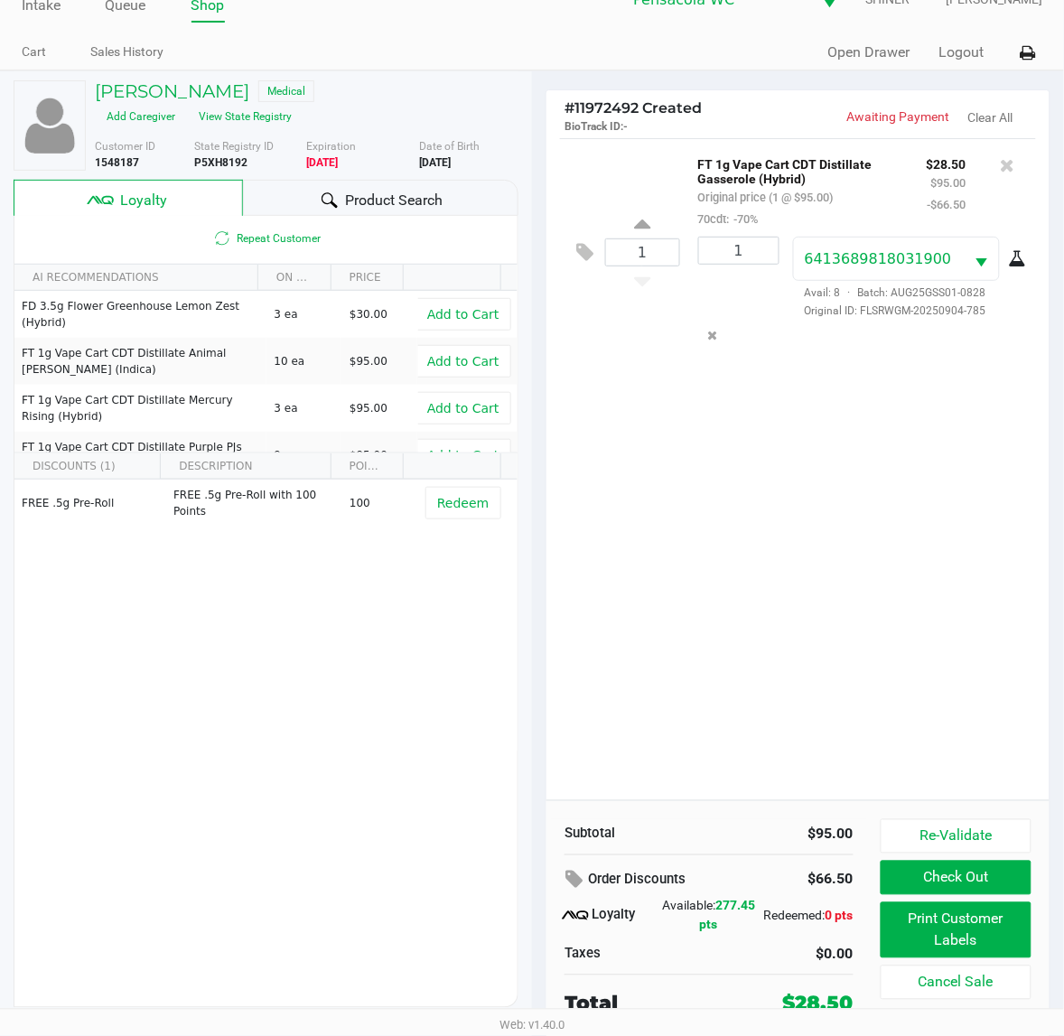
scroll to position [34, 0]
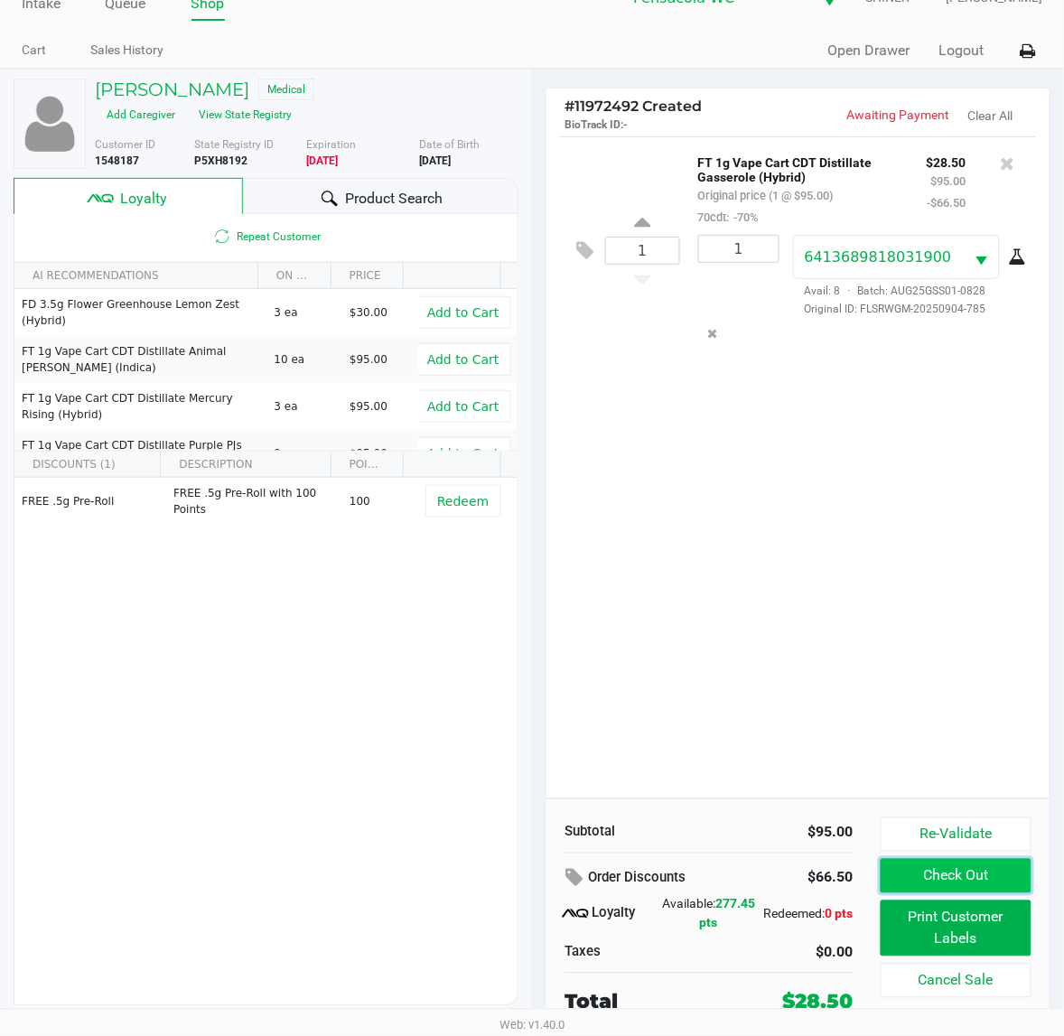
click at [959, 892] on button "Check Out" at bounding box center [955, 876] width 151 height 34
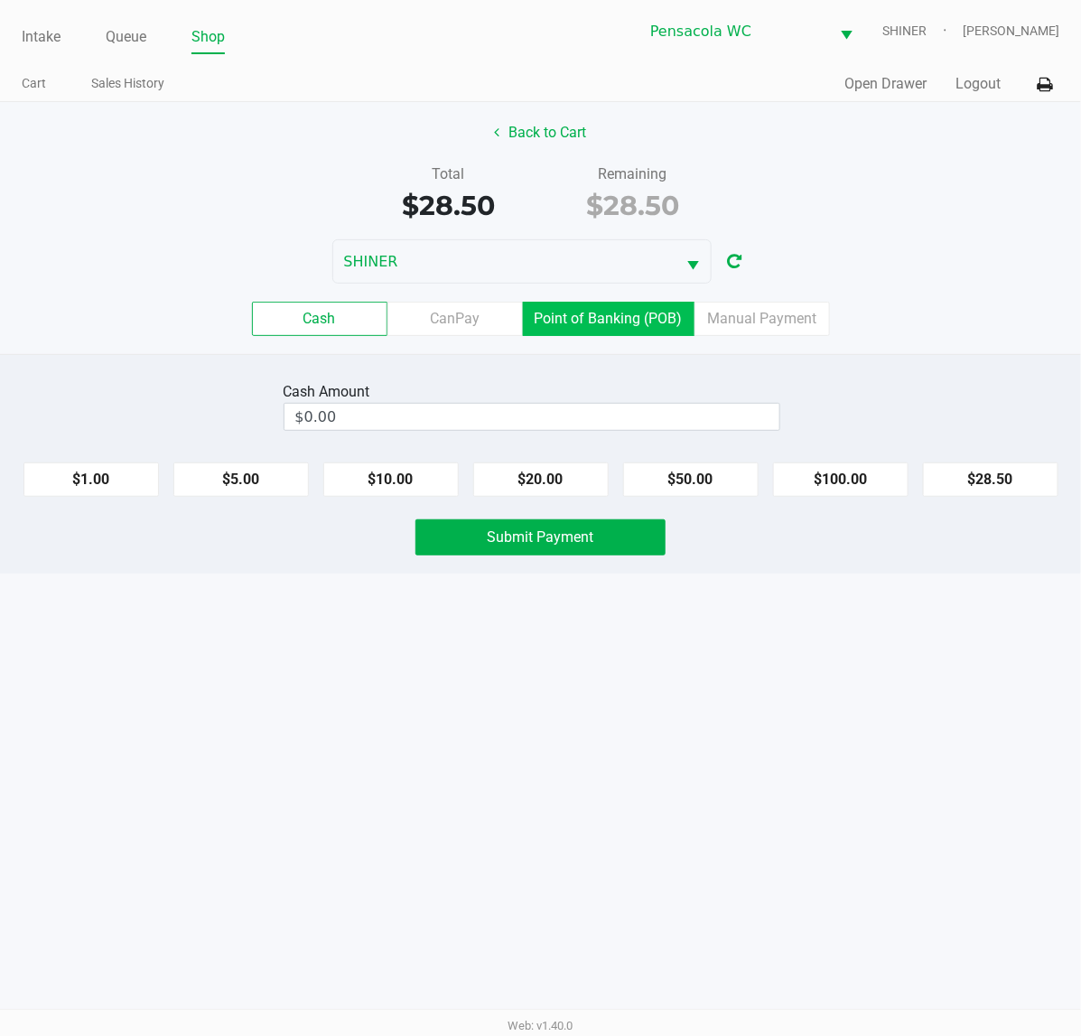
click at [585, 308] on label "Point of Banking (POB)" at bounding box center [609, 319] width 172 height 34
click at [0, 0] on 7 "Point of Banking (POB)" at bounding box center [0, 0] width 0 height 0
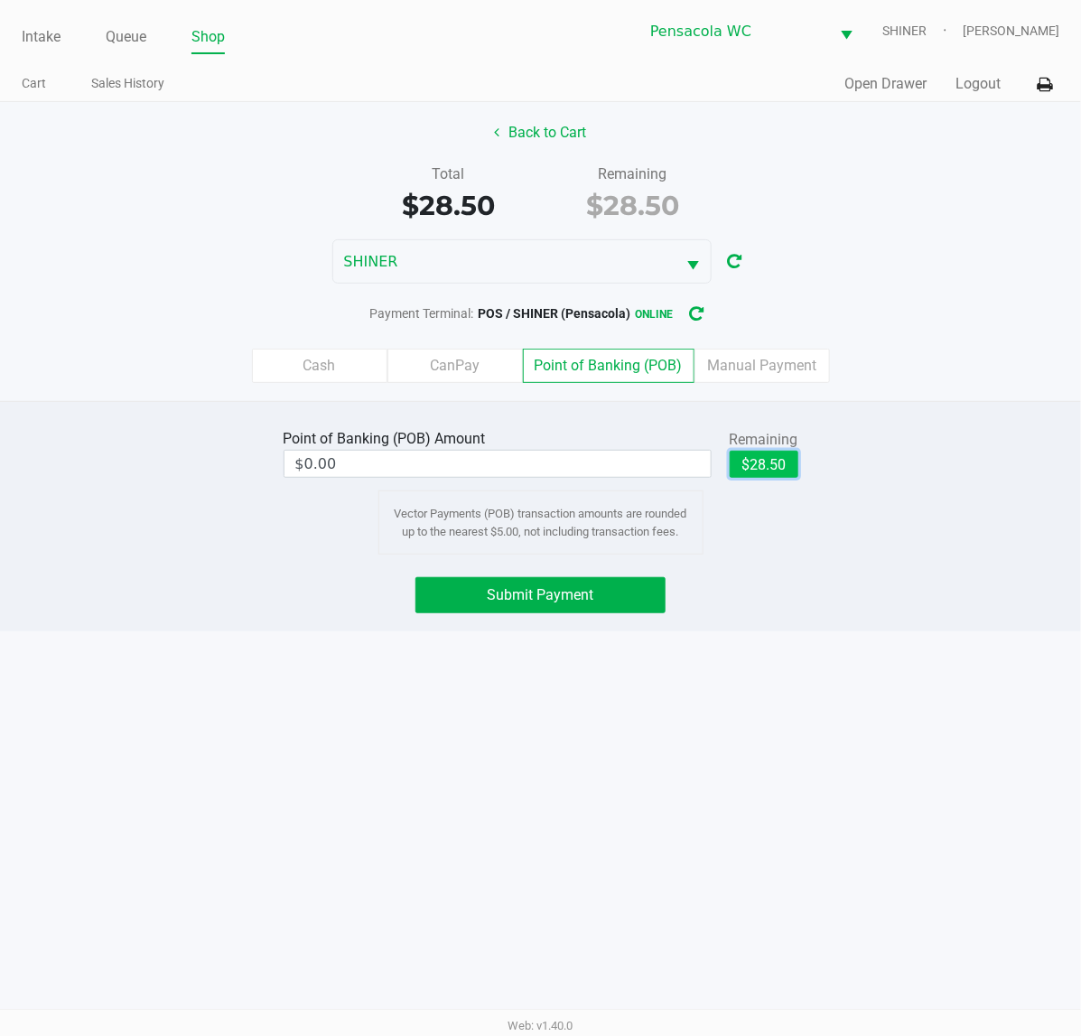
click at [772, 476] on button "$28.50" at bounding box center [764, 464] width 69 height 27
type input "$28.50"
click at [485, 616] on div "Point of Banking (POB) Amount $28.50 Remaining $28.50 Clear Vector Payments (PO…" at bounding box center [540, 516] width 1081 height 230
click at [546, 603] on span "Submit Payment" at bounding box center [541, 594] width 107 height 17
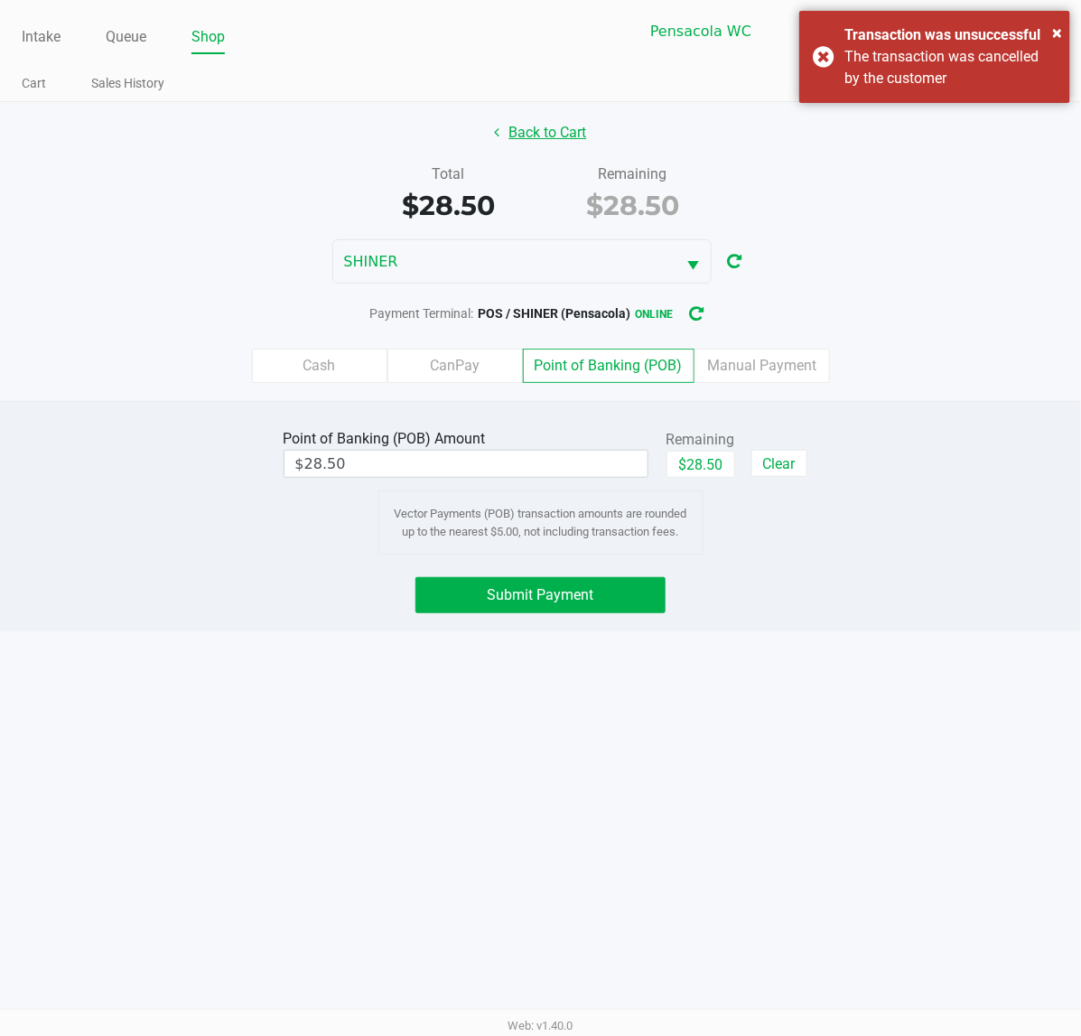
click at [552, 132] on button "Back to Cart" at bounding box center [541, 133] width 116 height 34
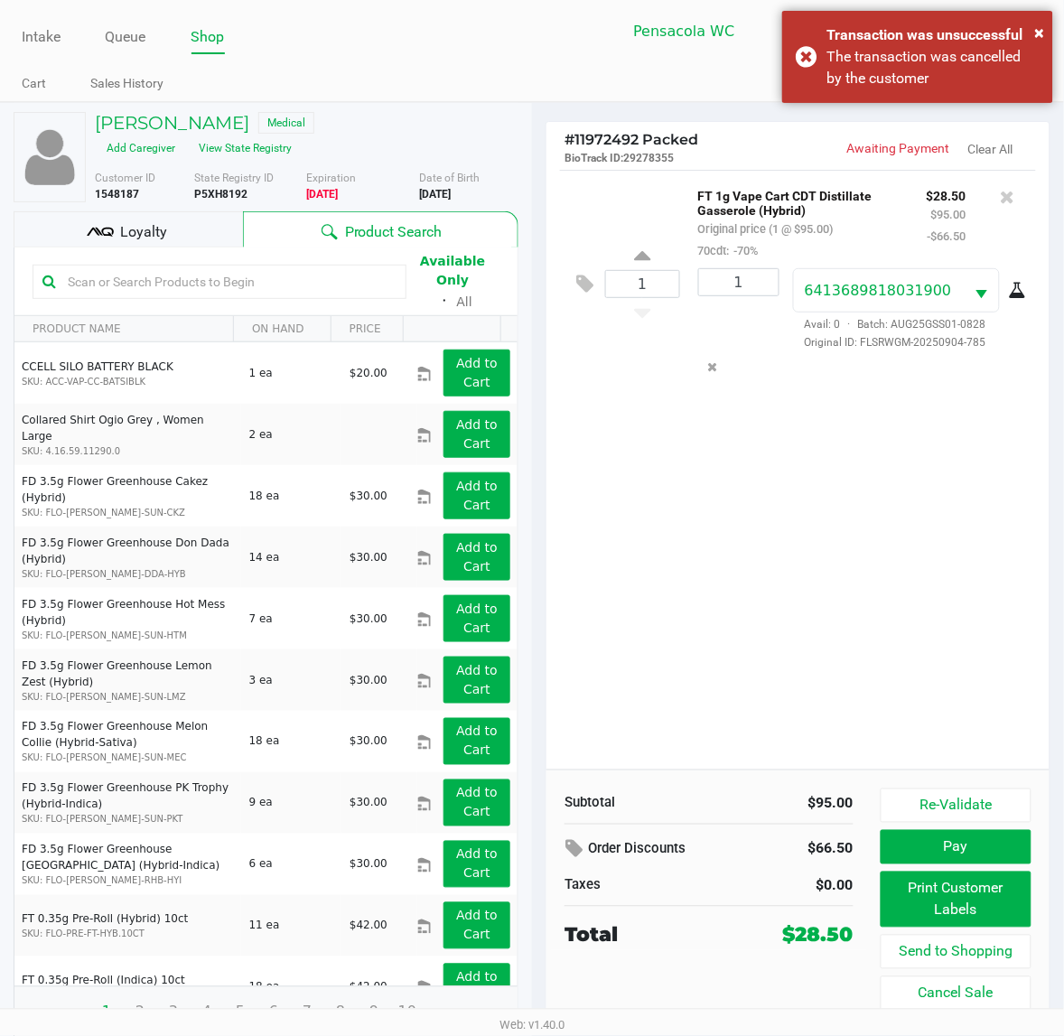
click at [160, 235] on span "Loyalty" at bounding box center [143, 232] width 47 height 22
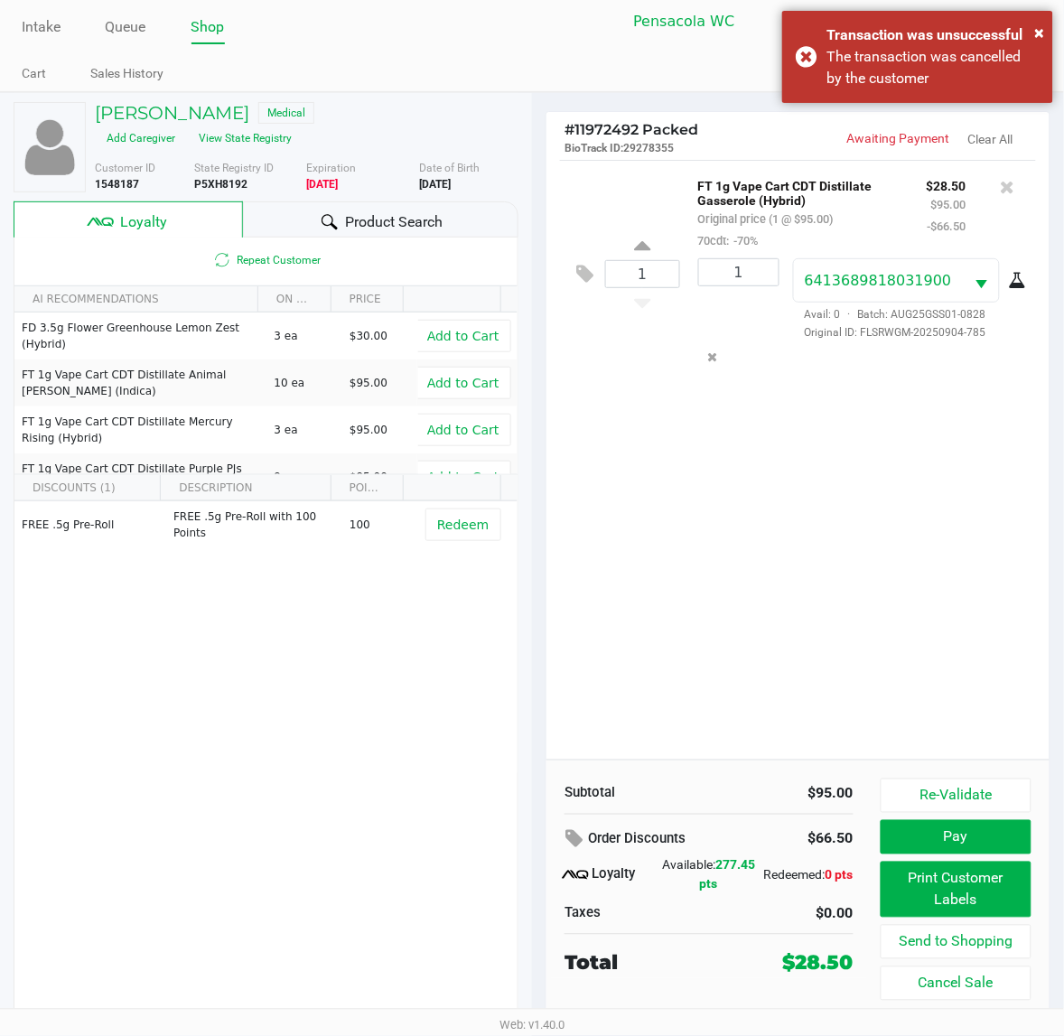
scroll to position [14, 0]
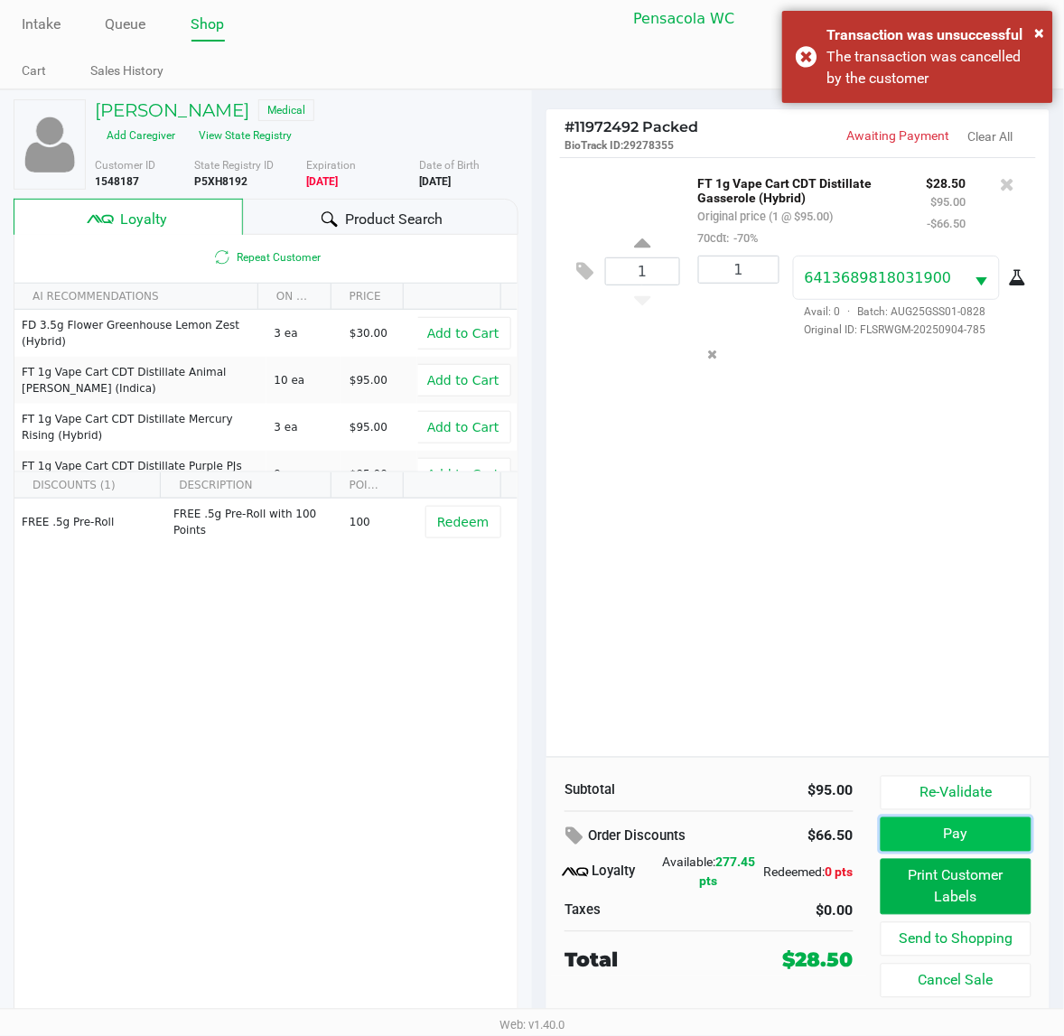
click at [953, 828] on button "Pay" at bounding box center [955, 834] width 151 height 34
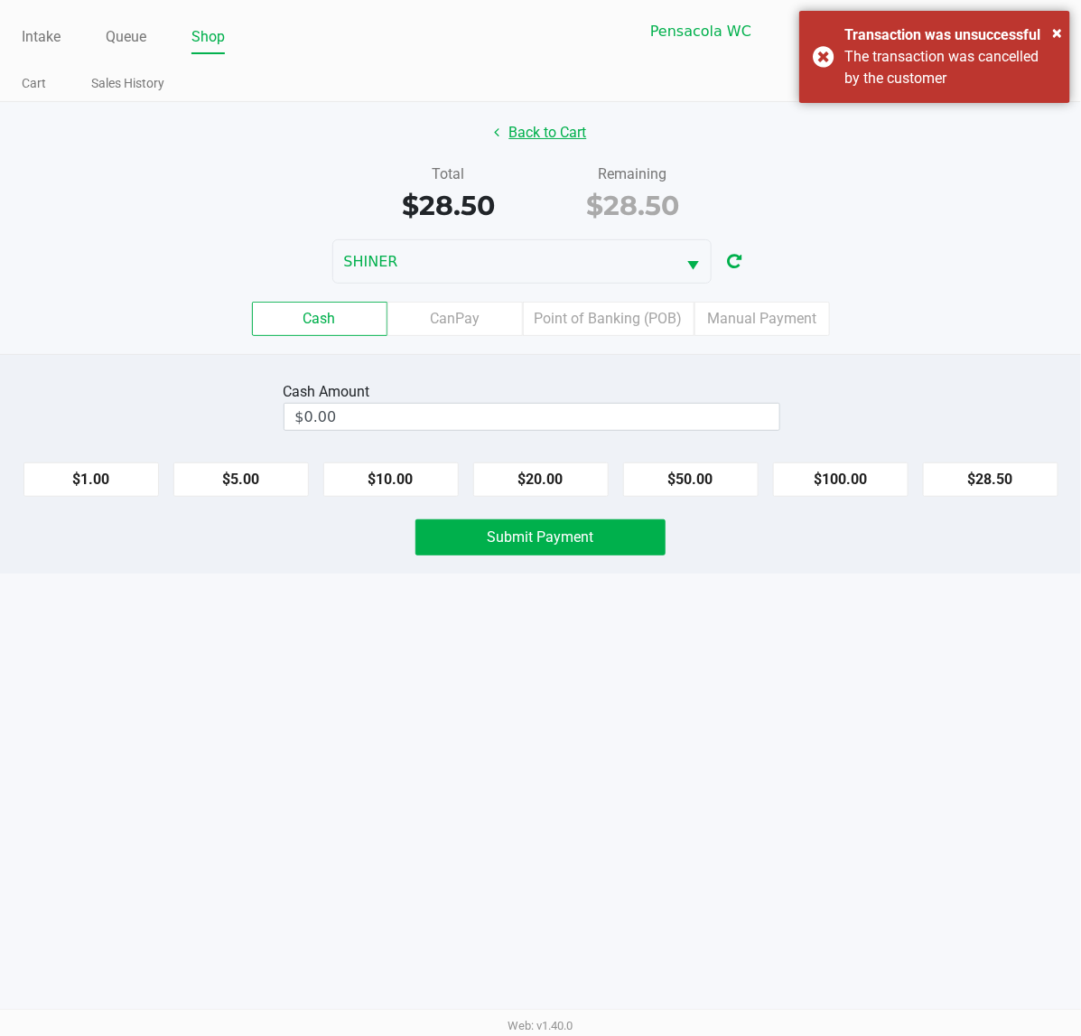
click at [564, 142] on button "Back to Cart" at bounding box center [541, 133] width 116 height 34
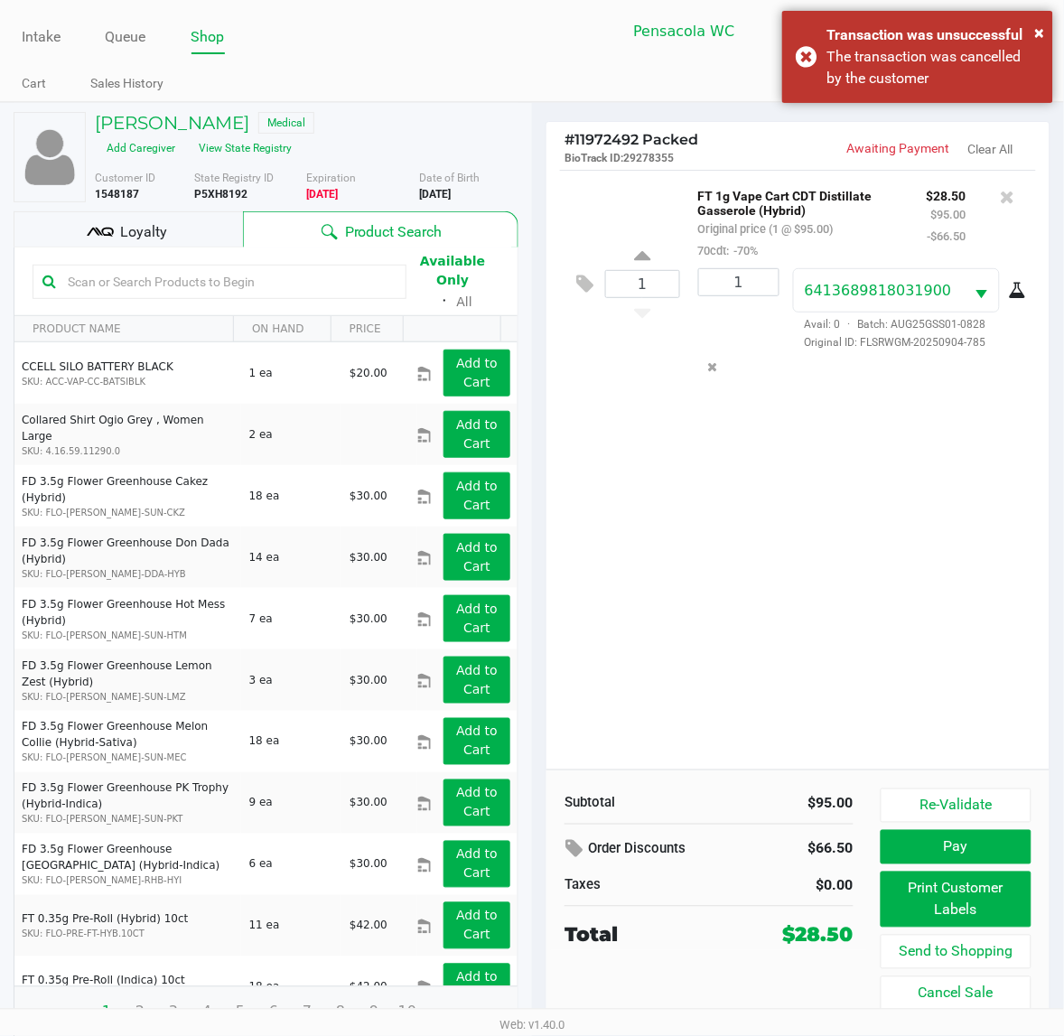
click at [772, 638] on div "1 FT 1g Vape Cart CDT Distillate Gasserole (Hybrid) Original price (1 @ $95.00)…" at bounding box center [797, 470] width 503 height 600
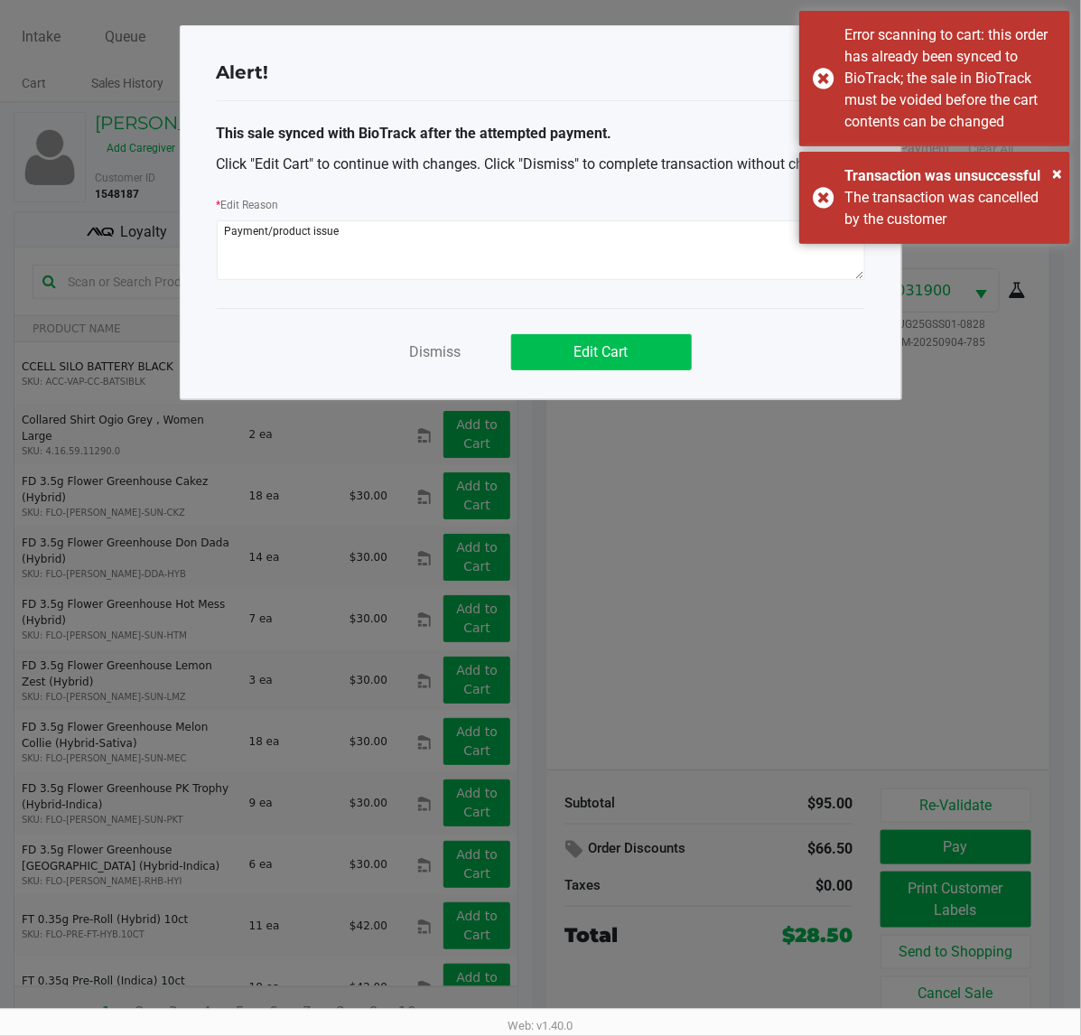
click at [628, 362] on button "Edit Cart" at bounding box center [601, 352] width 181 height 36
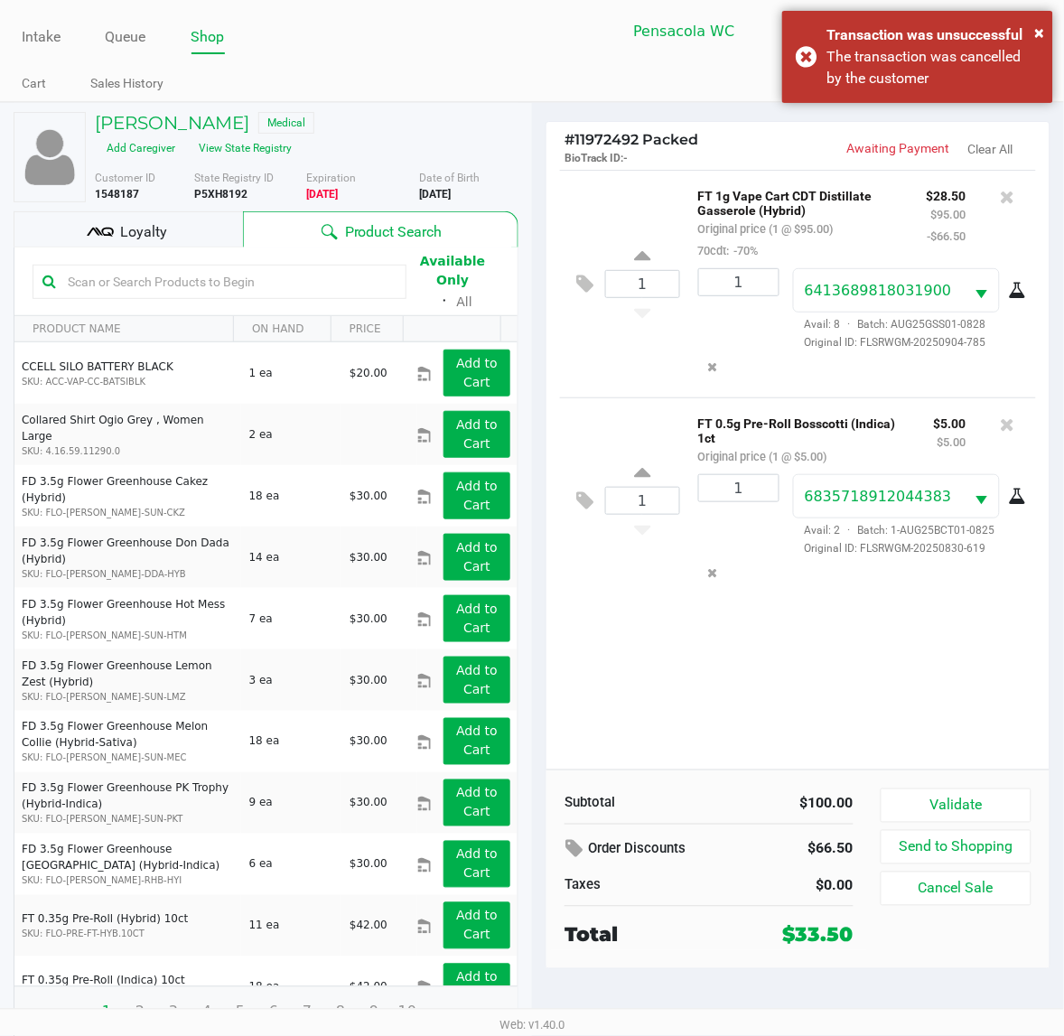
click at [68, 230] on div "Loyalty" at bounding box center [128, 229] width 229 height 36
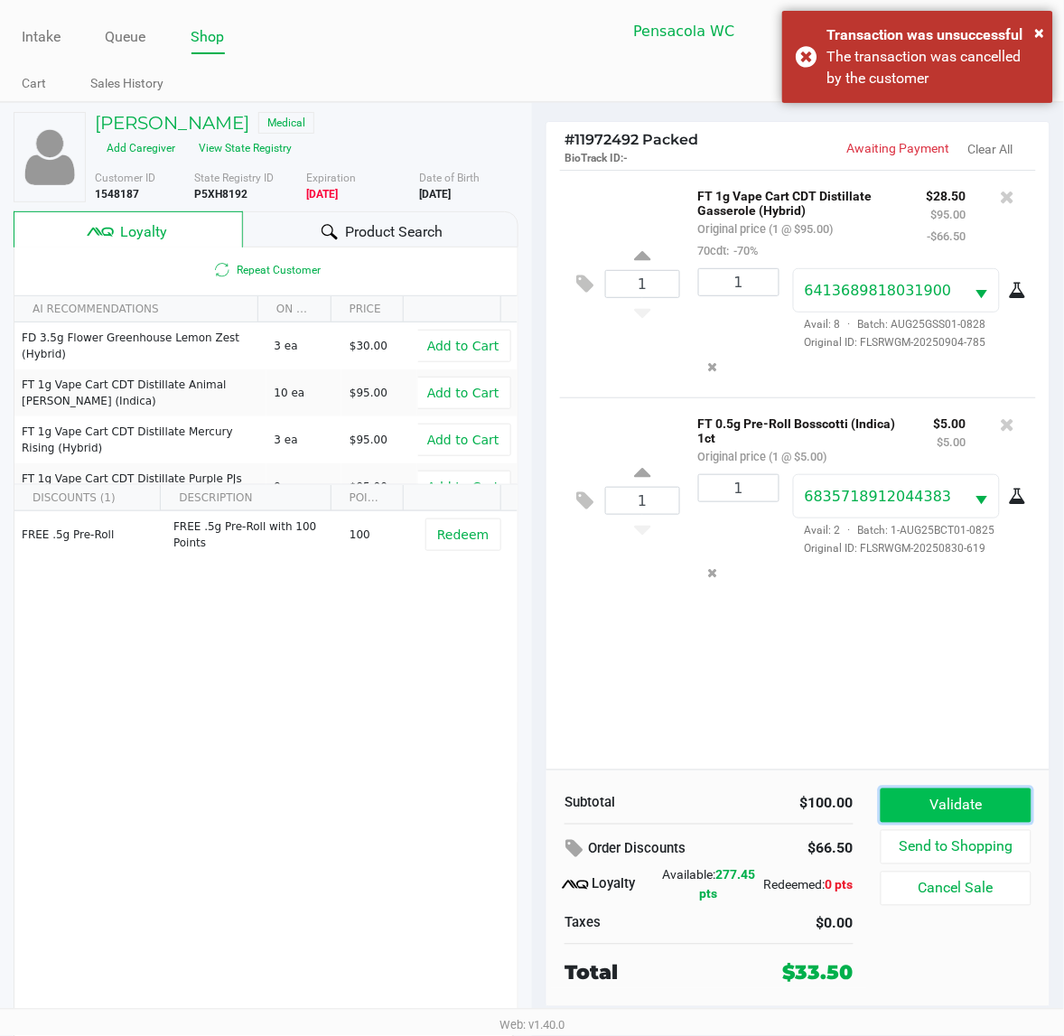
click at [973, 810] on button "Validate" at bounding box center [955, 805] width 151 height 34
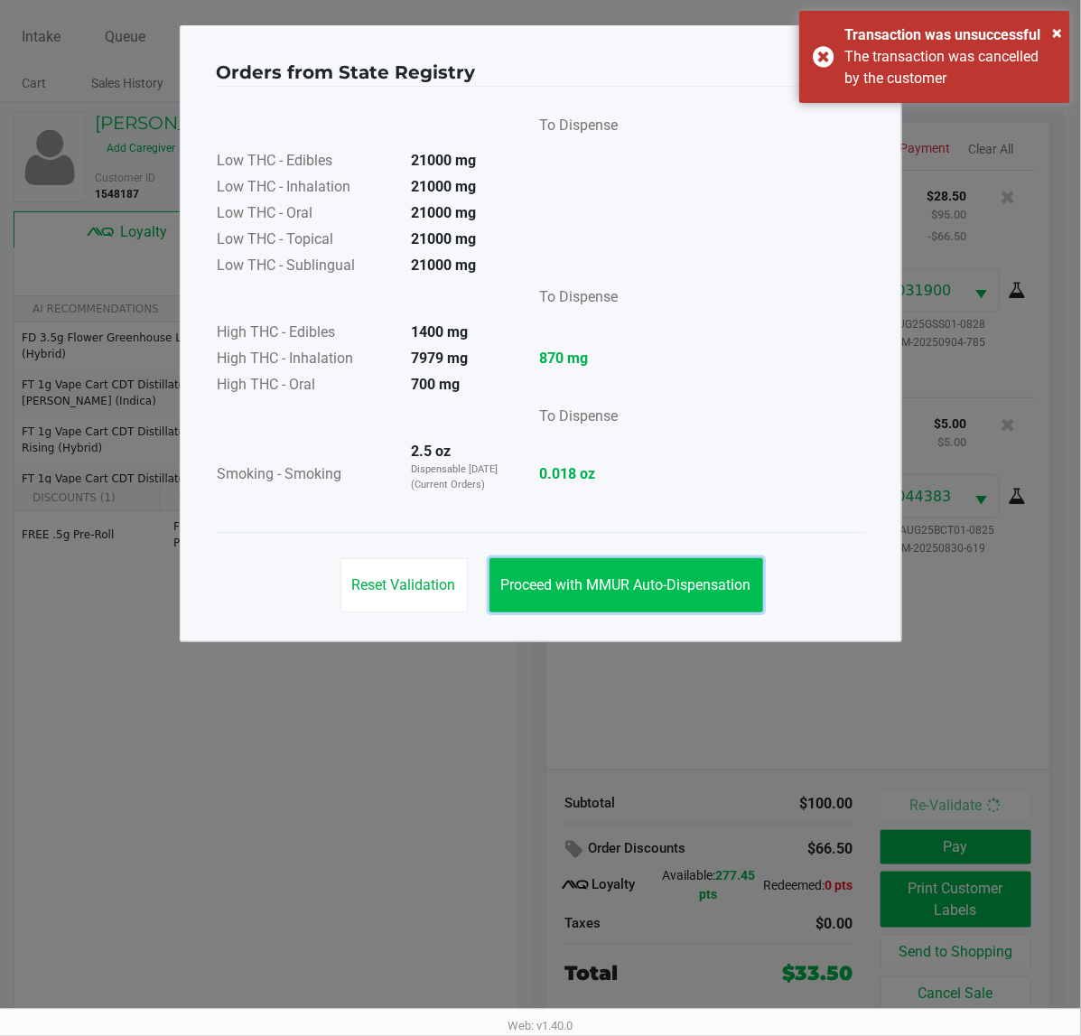
click at [648, 583] on span "Proceed with MMUR Auto-Dispensation" at bounding box center [626, 584] width 250 height 17
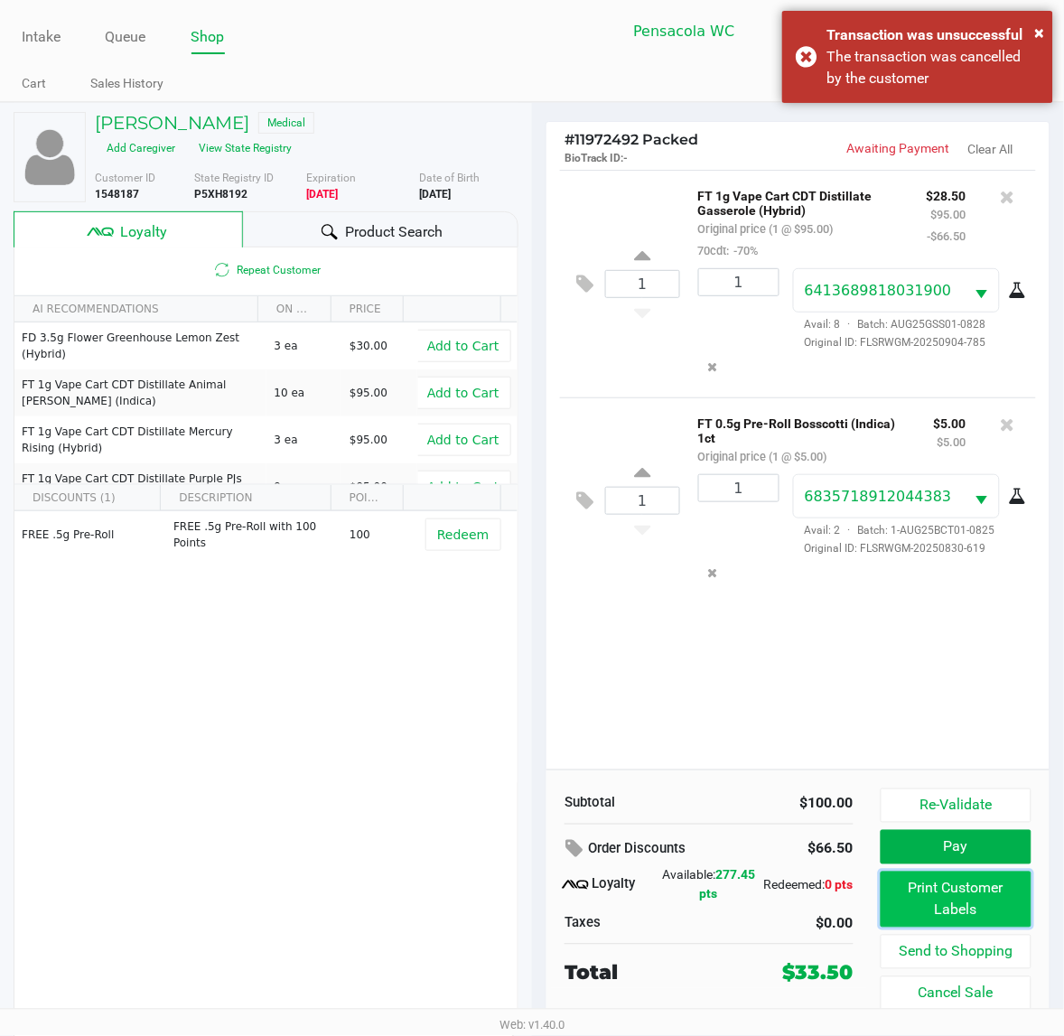
click at [910, 895] on button "Print Customer Labels" at bounding box center [955, 899] width 151 height 56
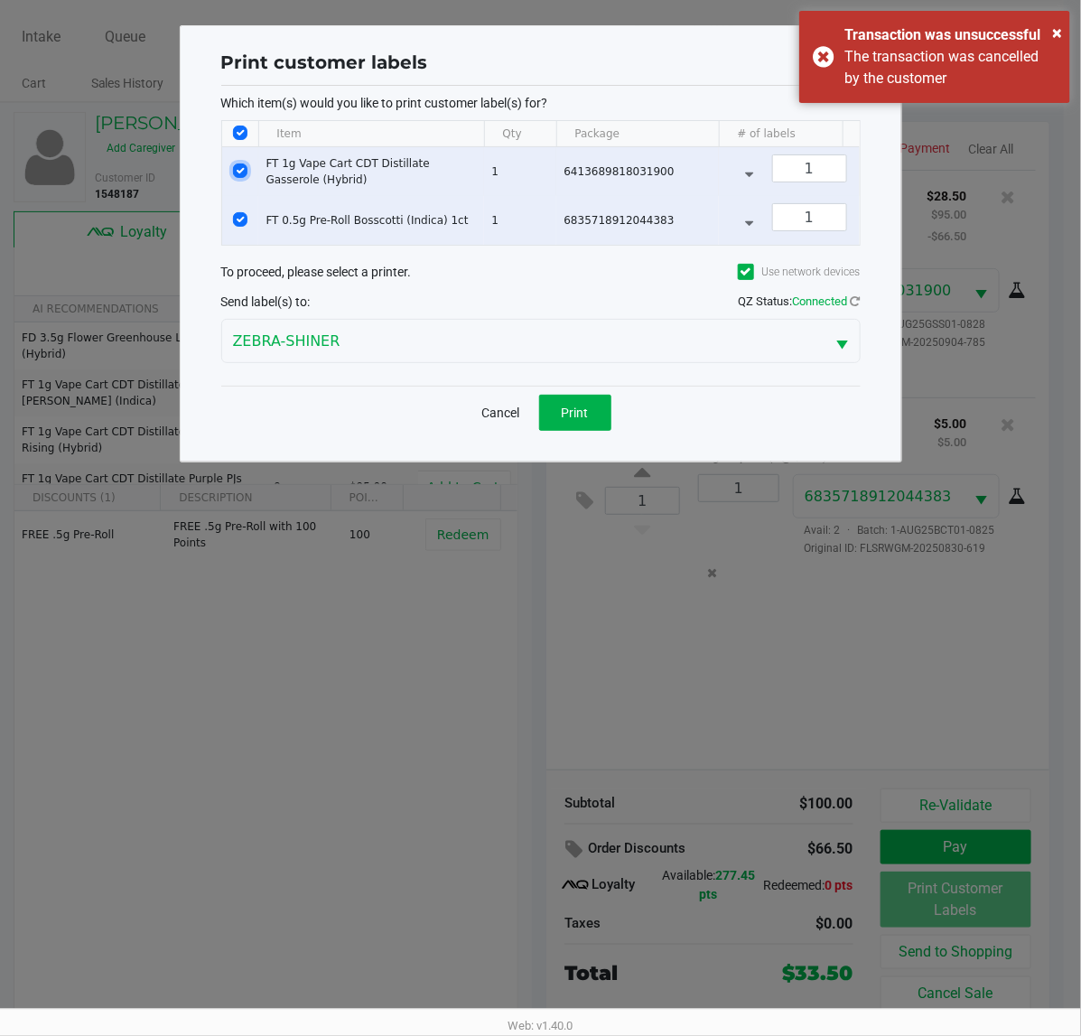
click at [241, 172] on input "Select Row" at bounding box center [240, 170] width 14 height 14
checkbox input "false"
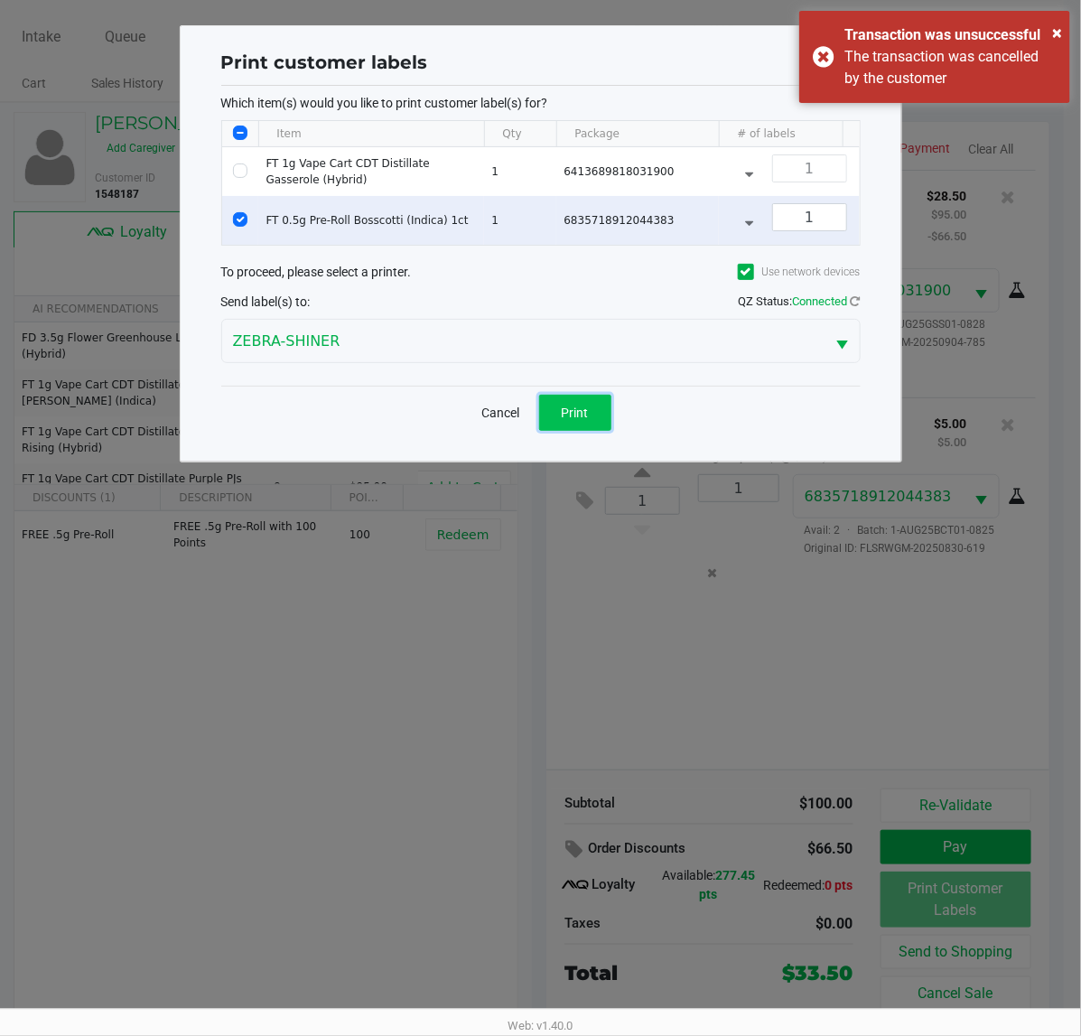
click at [569, 420] on span "Print" at bounding box center [575, 412] width 27 height 14
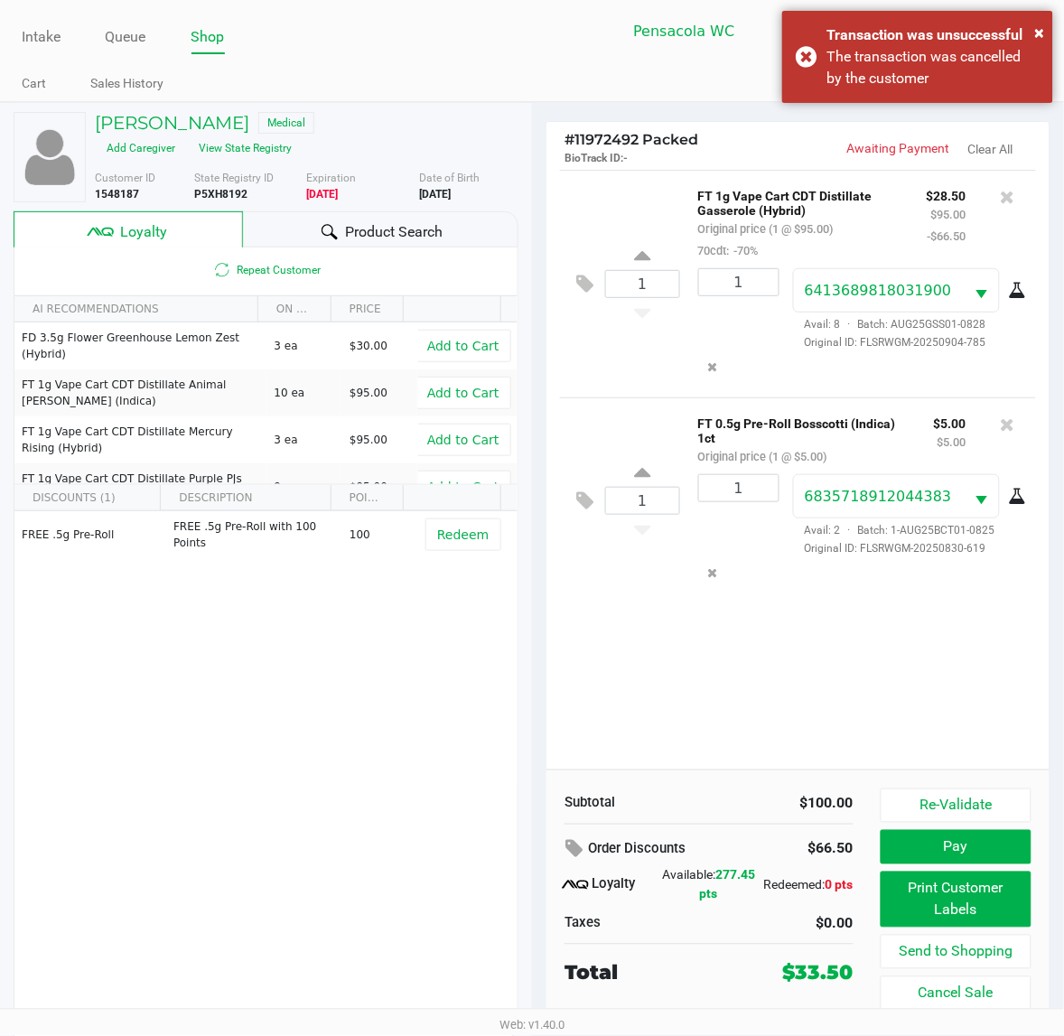
click at [903, 851] on button "Pay" at bounding box center [955, 847] width 151 height 34
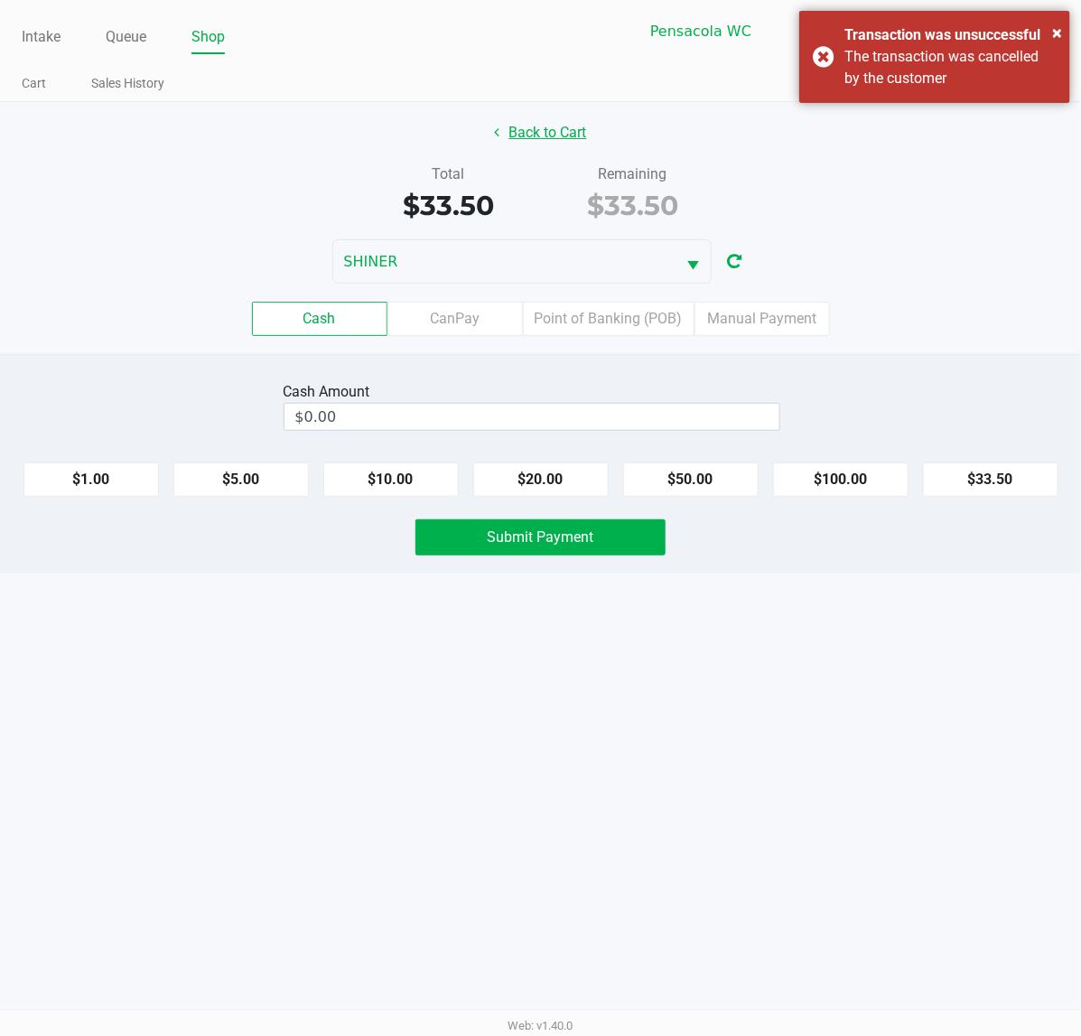
click at [557, 120] on button "Back to Cart" at bounding box center [541, 133] width 116 height 34
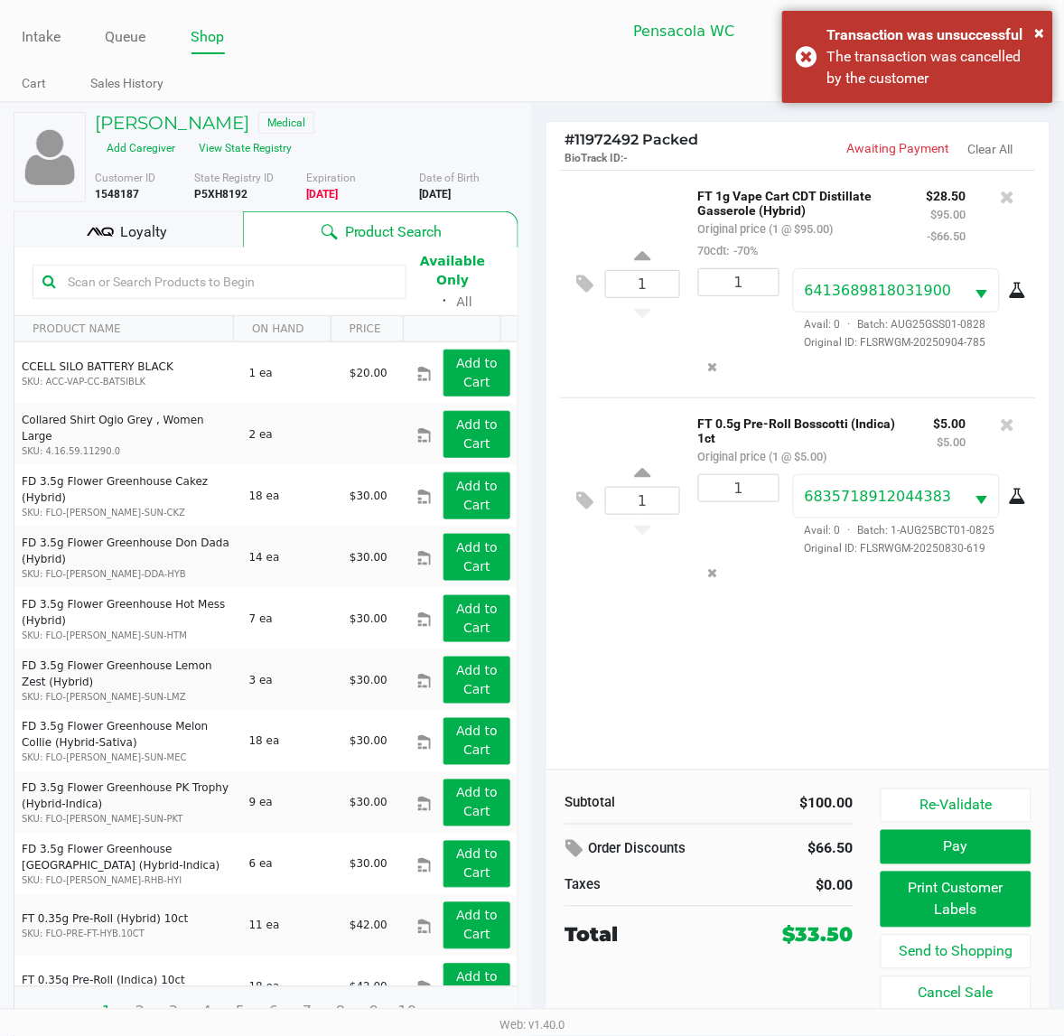
click at [188, 232] on div "Loyalty" at bounding box center [128, 229] width 229 height 36
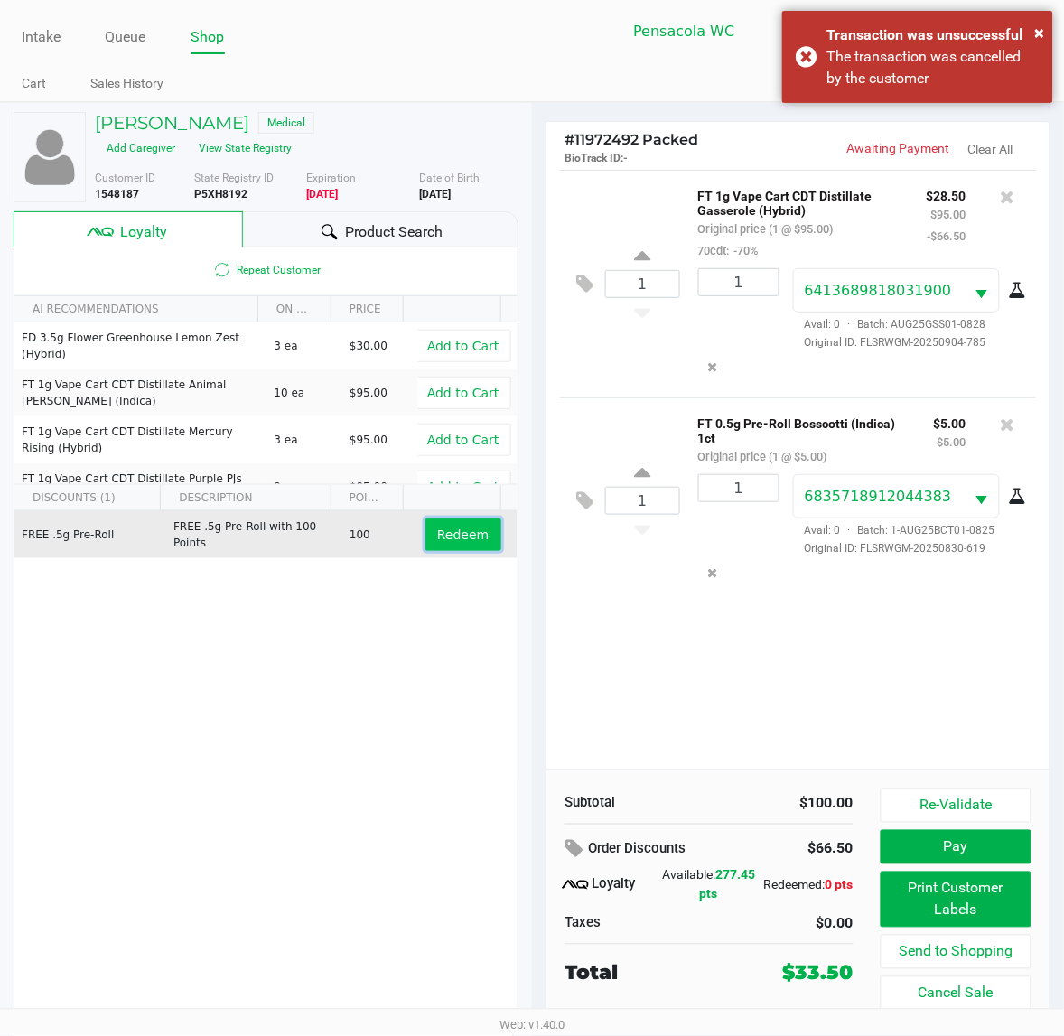
click at [430, 548] on button "Redeem" at bounding box center [462, 534] width 75 height 33
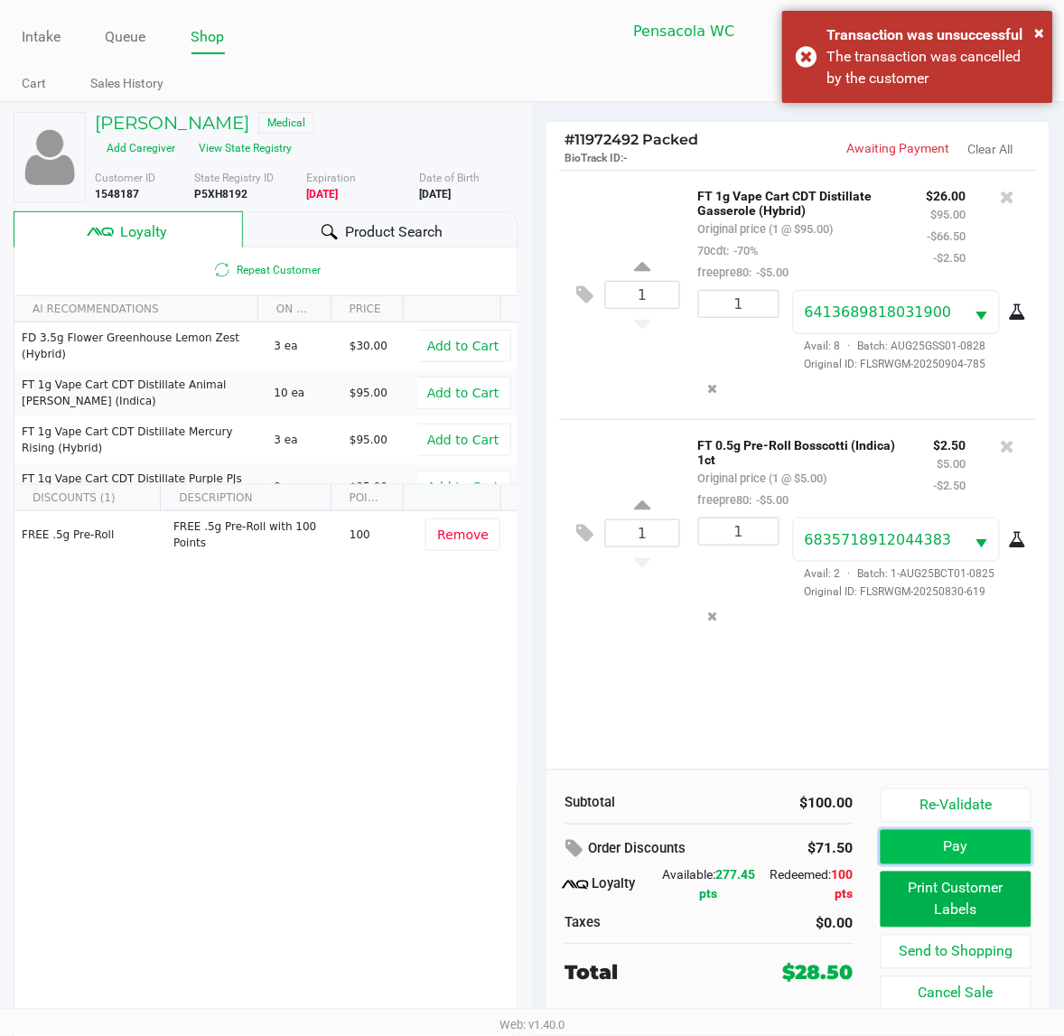
click at [955, 860] on button "Pay" at bounding box center [955, 847] width 151 height 34
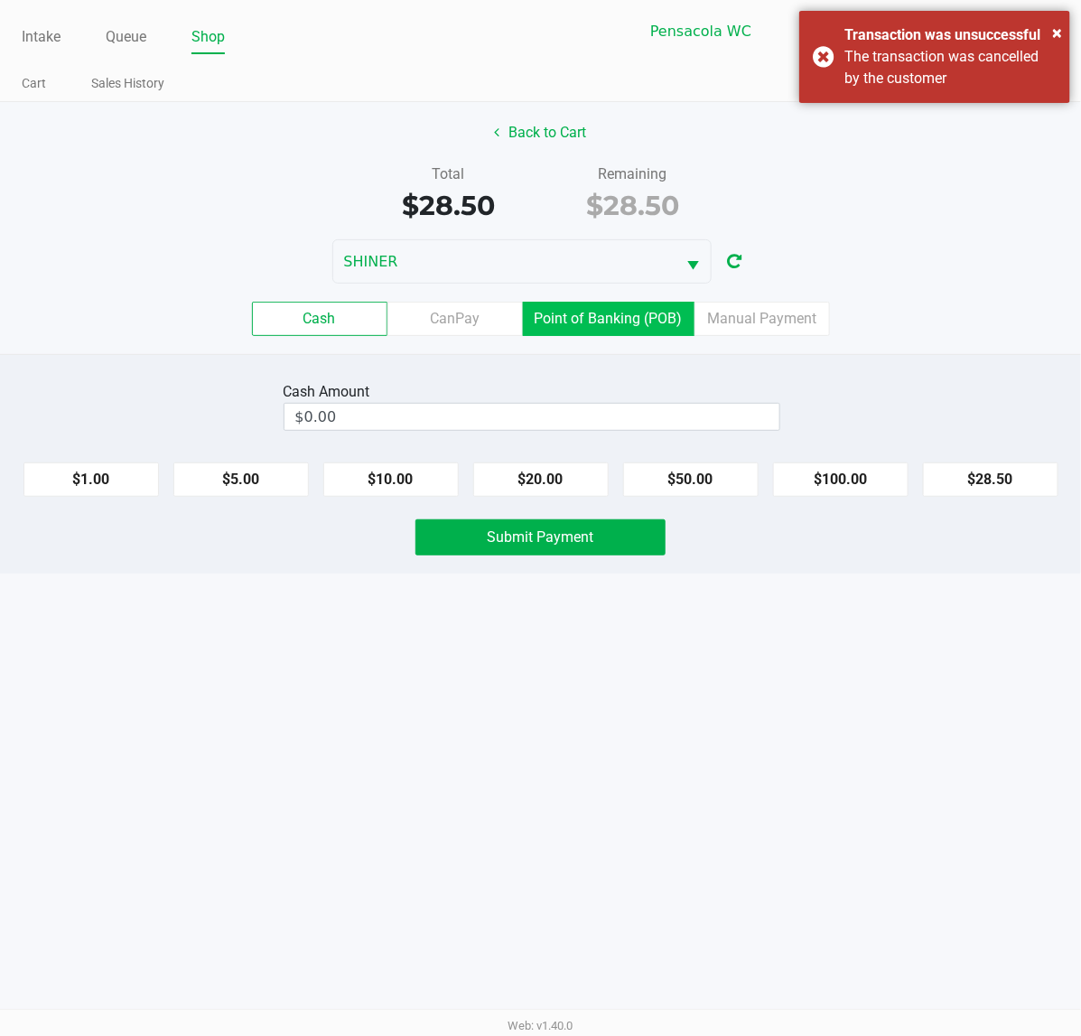
click at [619, 319] on label "Point of Banking (POB)" at bounding box center [609, 319] width 172 height 34
click at [0, 0] on 7 "Point of Banking (POB)" at bounding box center [0, 0] width 0 height 0
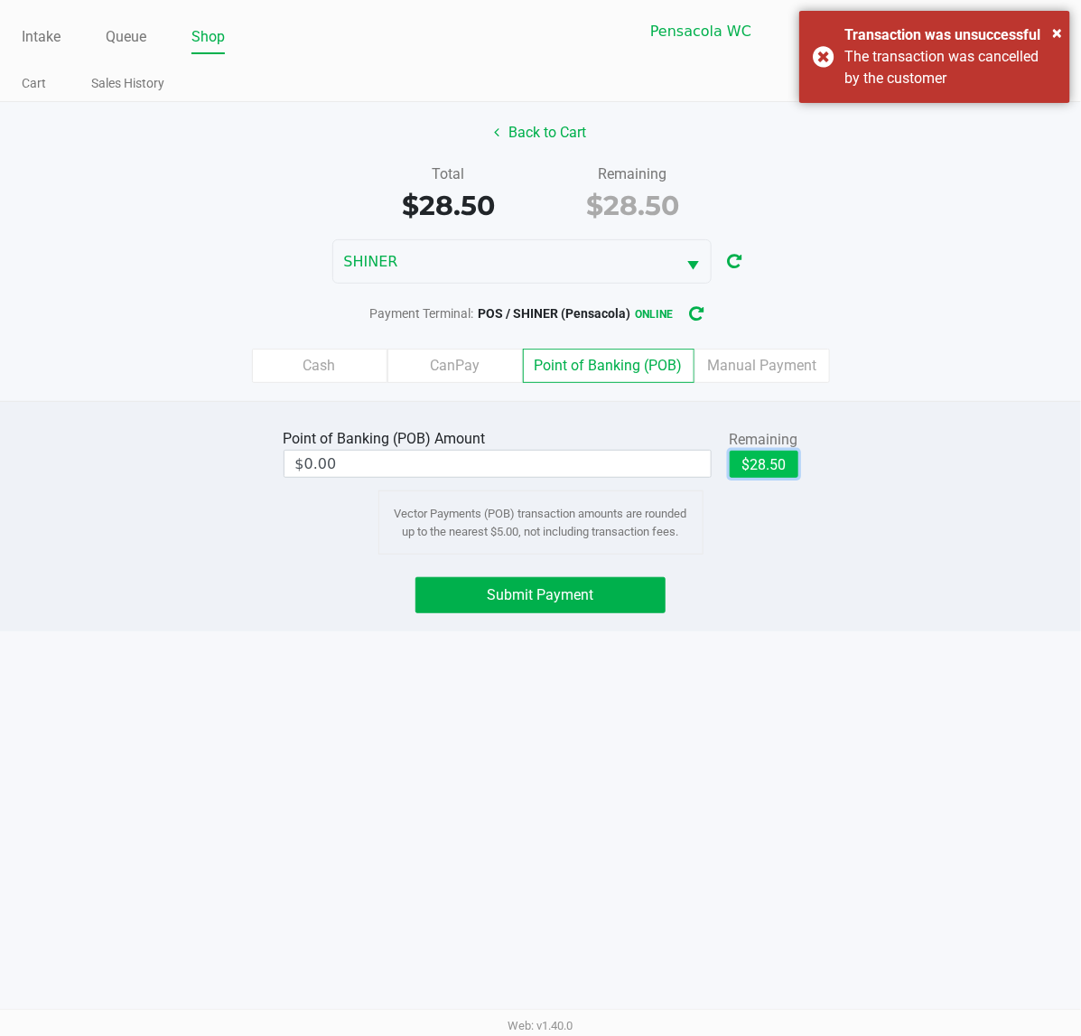
click at [761, 456] on button "$28.50" at bounding box center [764, 464] width 69 height 27
type input "$28.50"
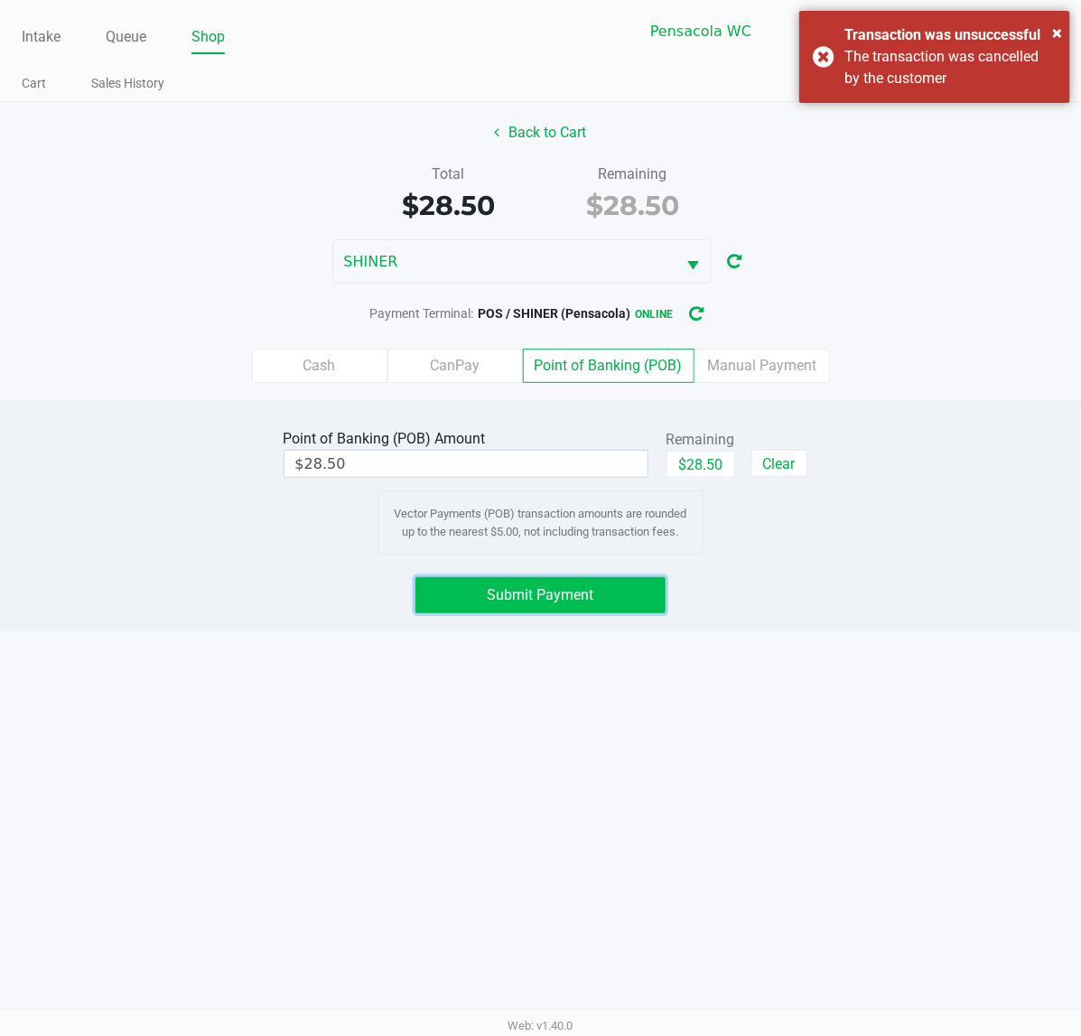
click at [616, 597] on button "Submit Payment" at bounding box center [540, 595] width 250 height 36
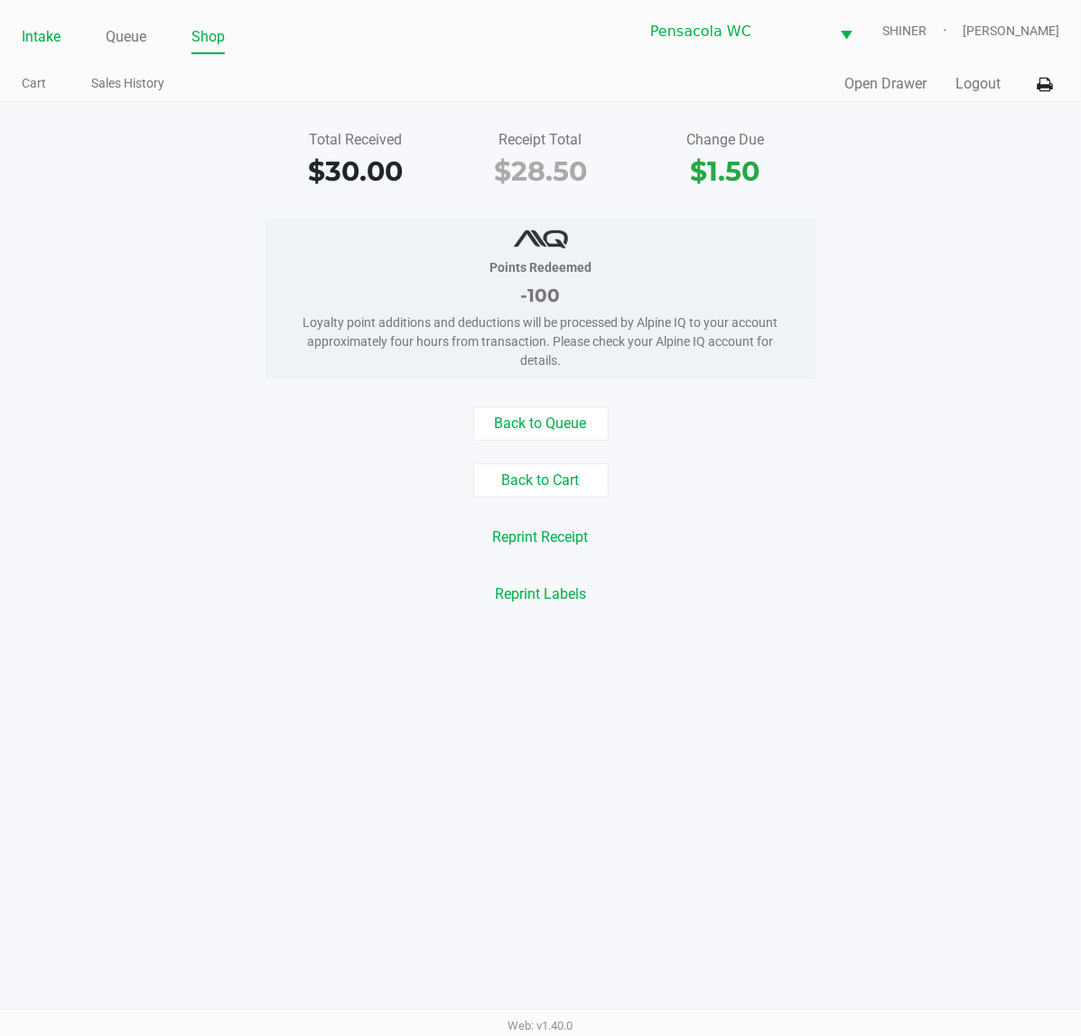
click at [39, 36] on link "Intake" at bounding box center [41, 36] width 39 height 25
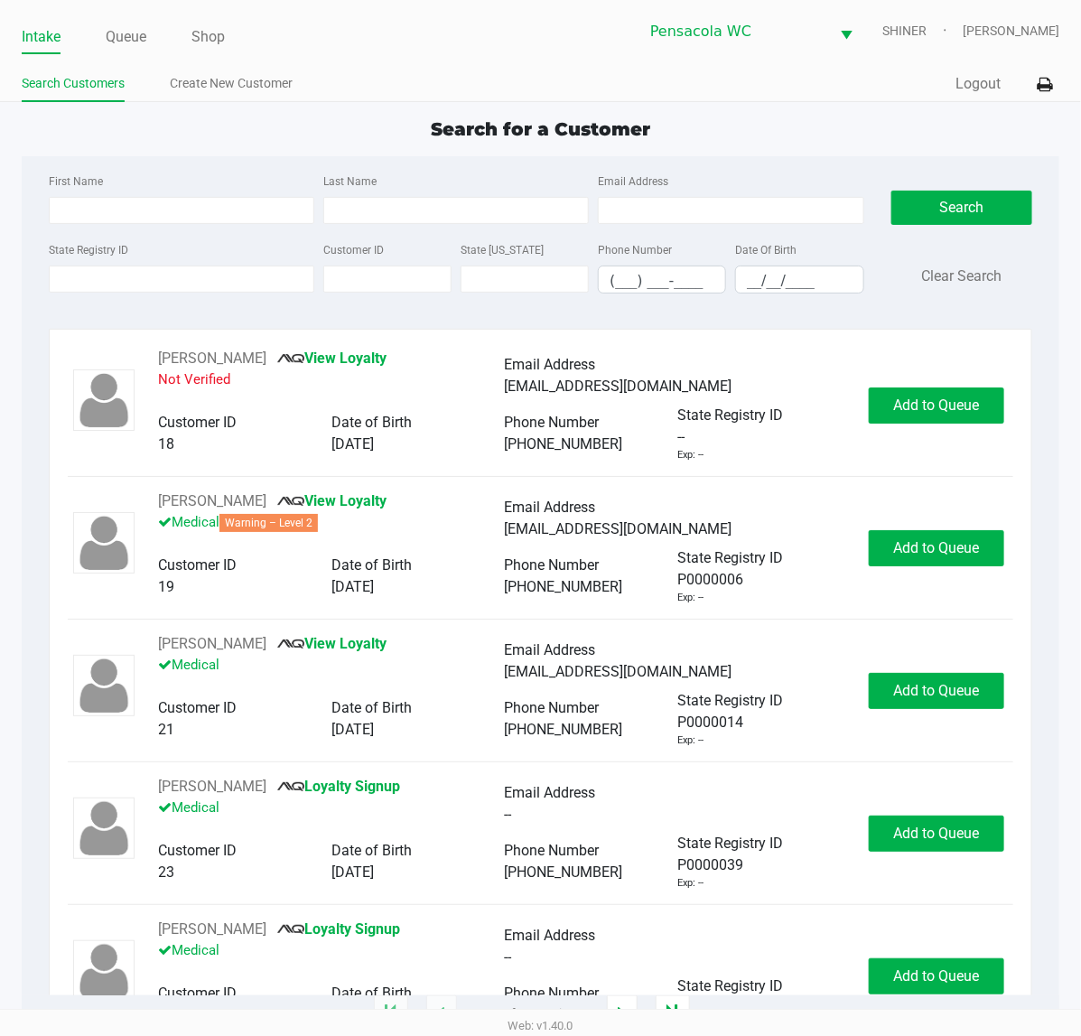
click at [150, 172] on div "First Name" at bounding box center [181, 197] width 274 height 54
click at [470, 251] on label "State [US_STATE]" at bounding box center [501, 250] width 83 height 16
click at [451, 265] on input "Customer ID" at bounding box center [387, 278] width 128 height 27
click at [537, 214] on input "Last Name" at bounding box center [455, 210] width 265 height 27
type input "[PERSON_NAME]"
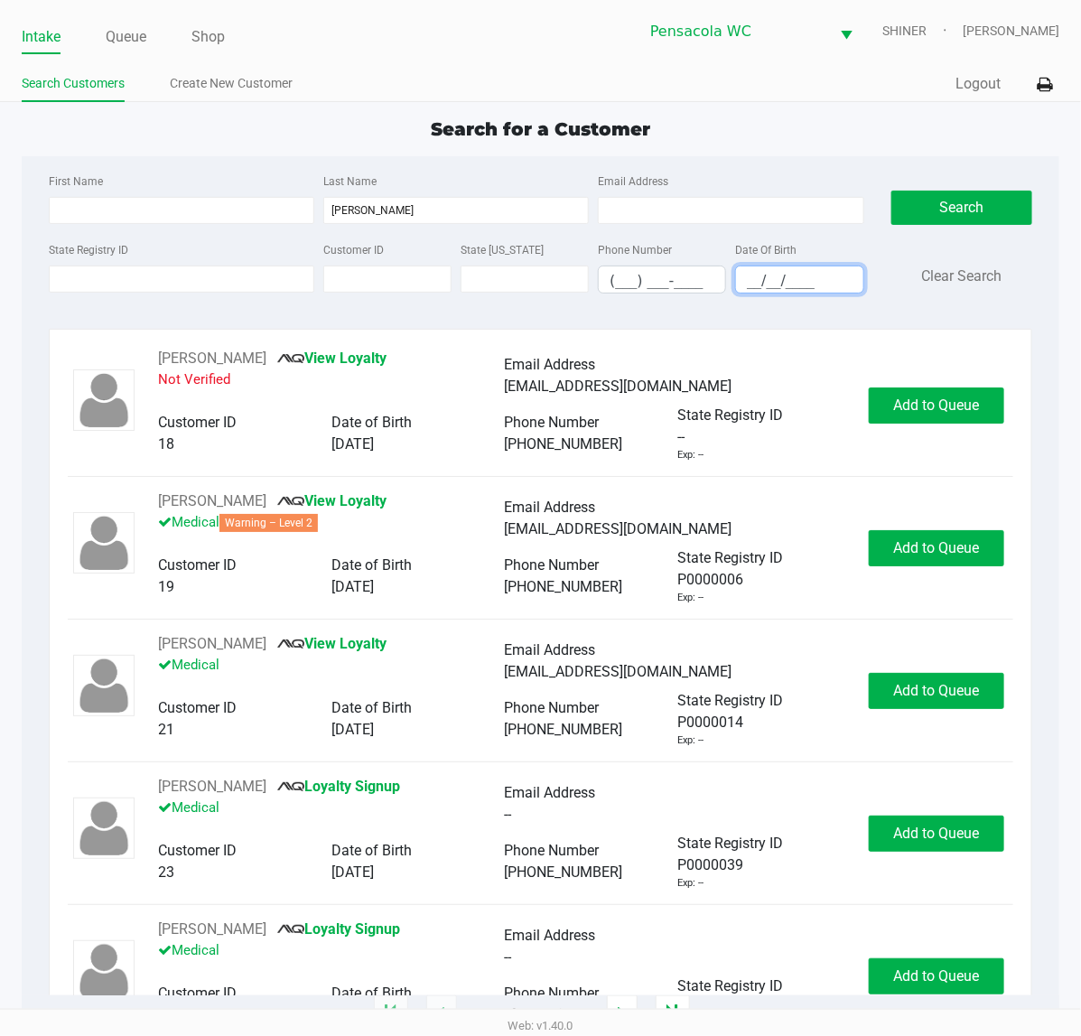
click at [784, 287] on input "__/__/____" at bounding box center [799, 280] width 126 height 28
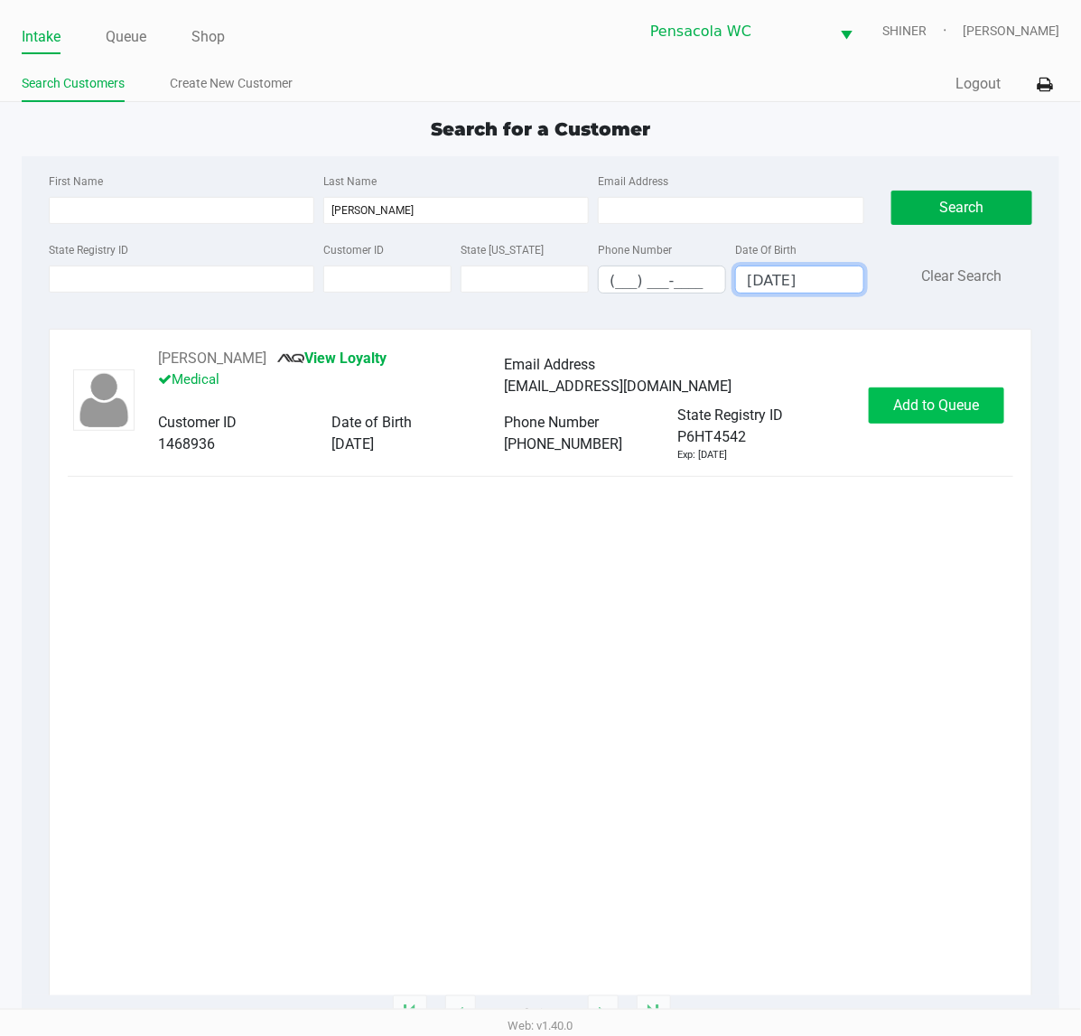
type input "[DATE]"
click at [936, 420] on button "Add to Queue" at bounding box center [936, 405] width 135 height 36
click at [923, 408] on div "Add to Queue" at bounding box center [936, 405] width 135 height 36
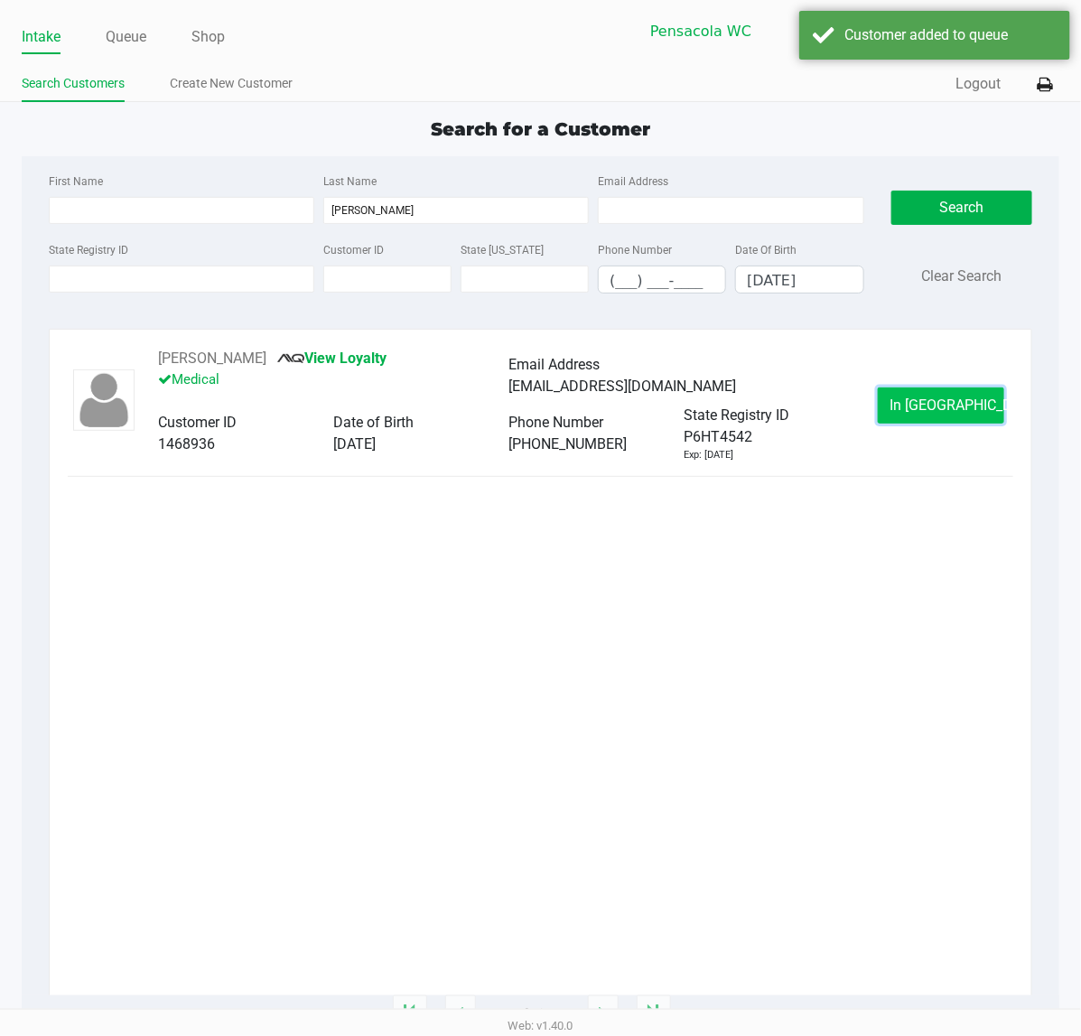
click at [899, 395] on button "In [GEOGRAPHIC_DATA]" at bounding box center [941, 405] width 126 height 36
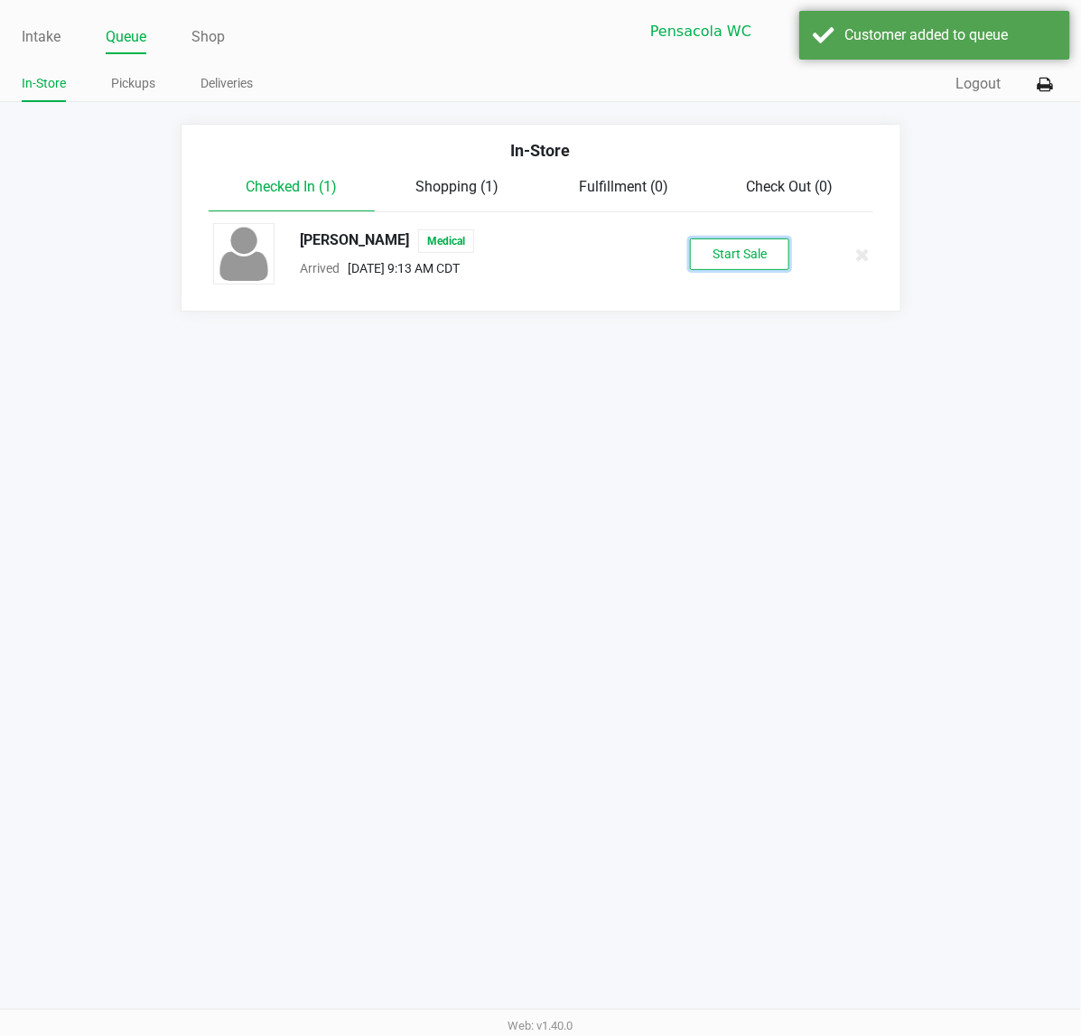
click at [778, 246] on button "Start Sale" at bounding box center [739, 254] width 99 height 32
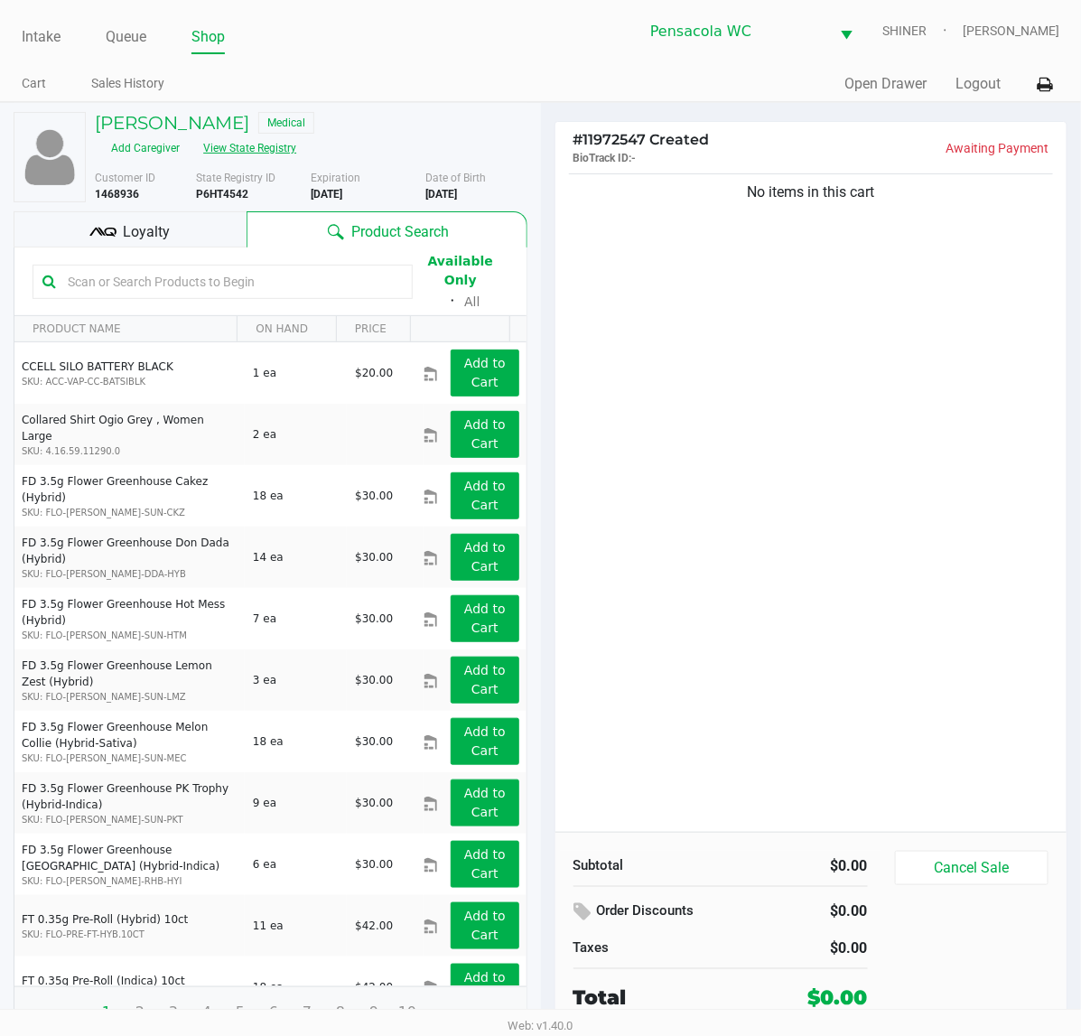
click at [297, 134] on button "View State Registry" at bounding box center [244, 148] width 106 height 29
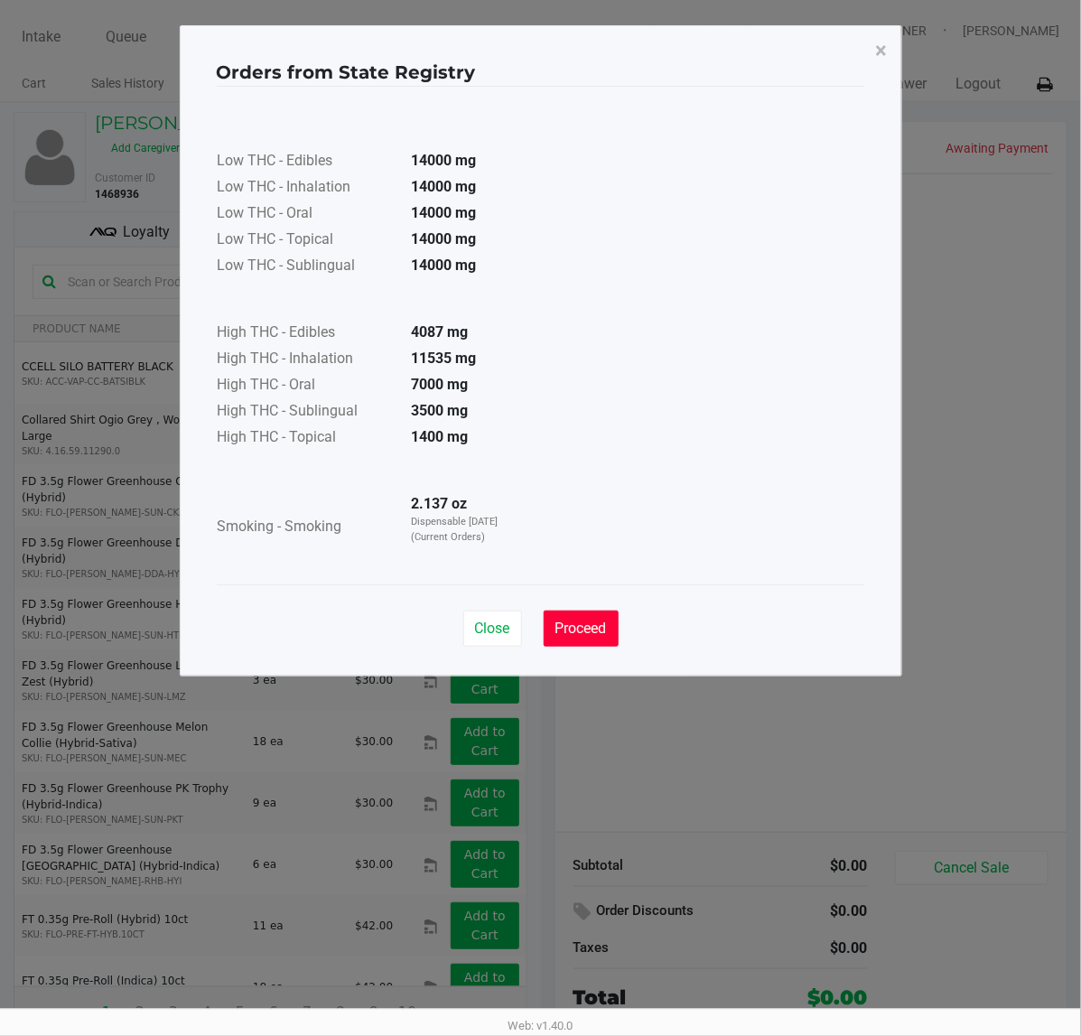
click at [612, 617] on button "Proceed" at bounding box center [581, 628] width 75 height 36
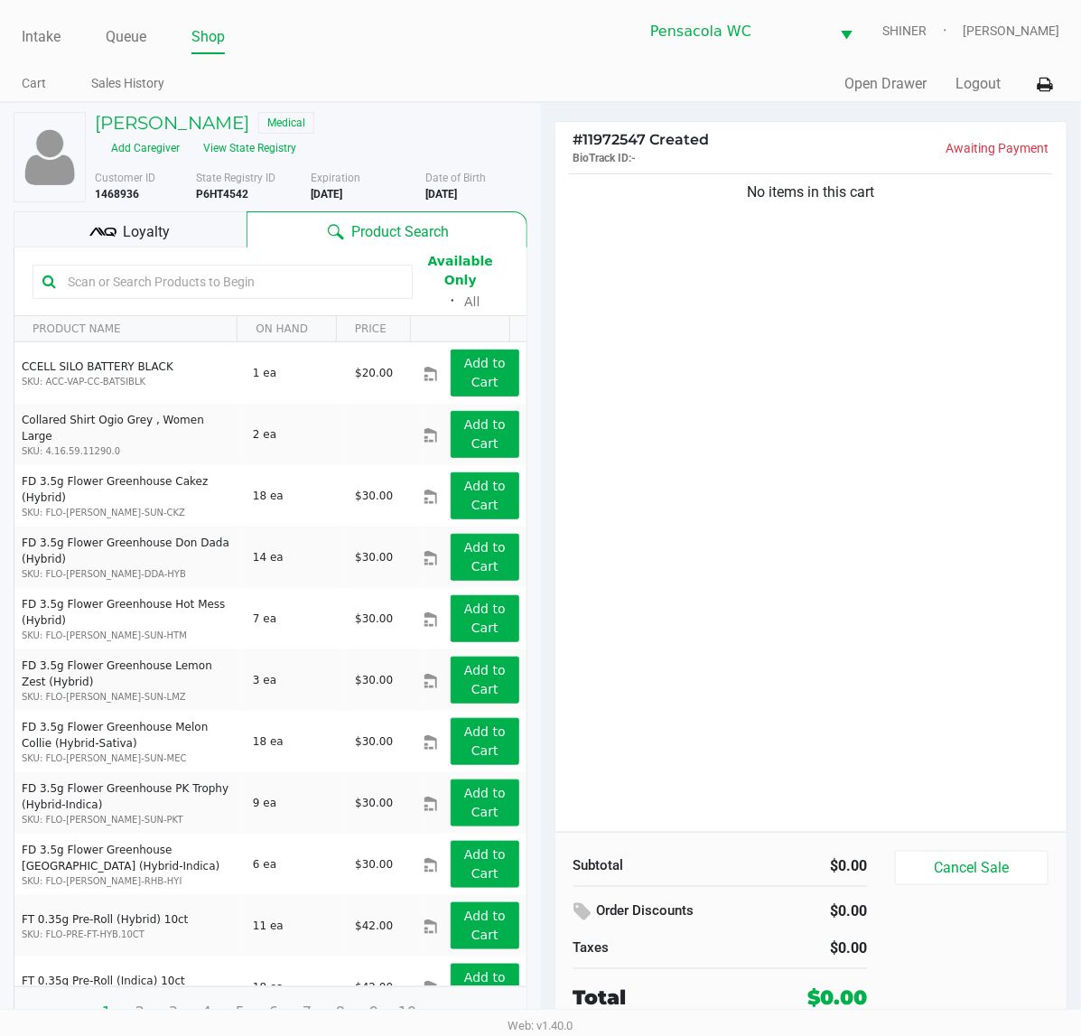
click at [838, 635] on div "No items in this cart" at bounding box center [811, 501] width 512 height 662
click at [275, 268] on input "text" at bounding box center [231, 281] width 342 height 27
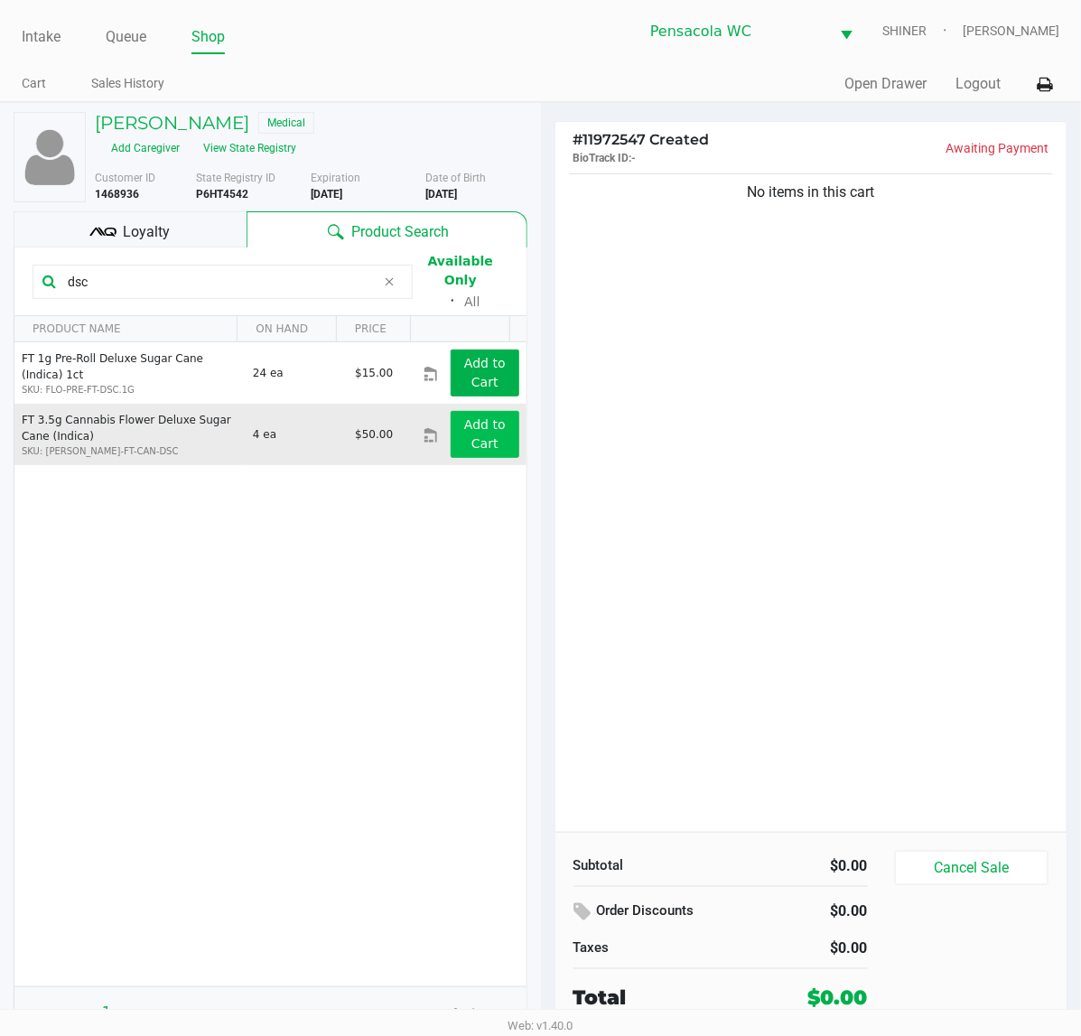
type input "dsc"
click at [451, 416] on button "Add to Cart" at bounding box center [485, 434] width 68 height 47
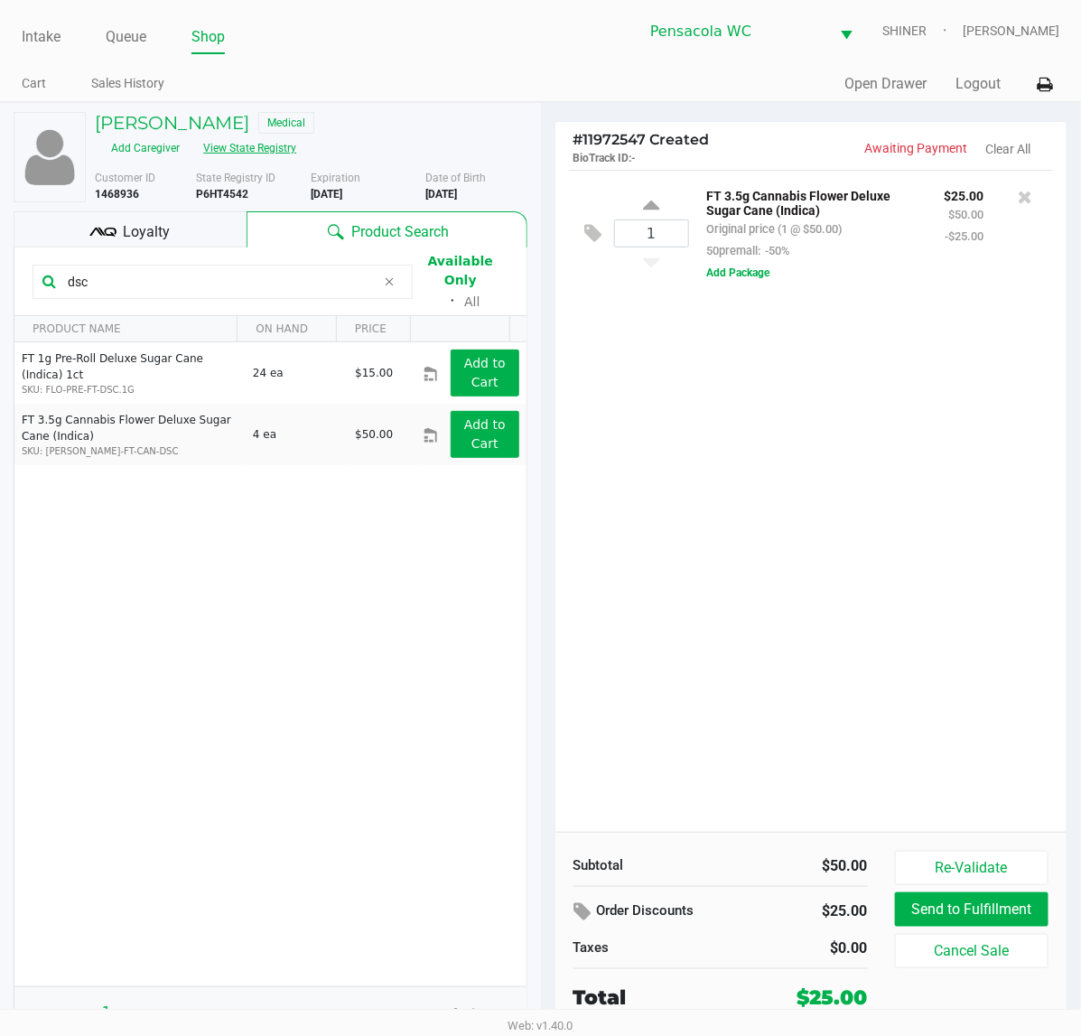
click at [297, 134] on button "View State Registry" at bounding box center [244, 148] width 106 height 29
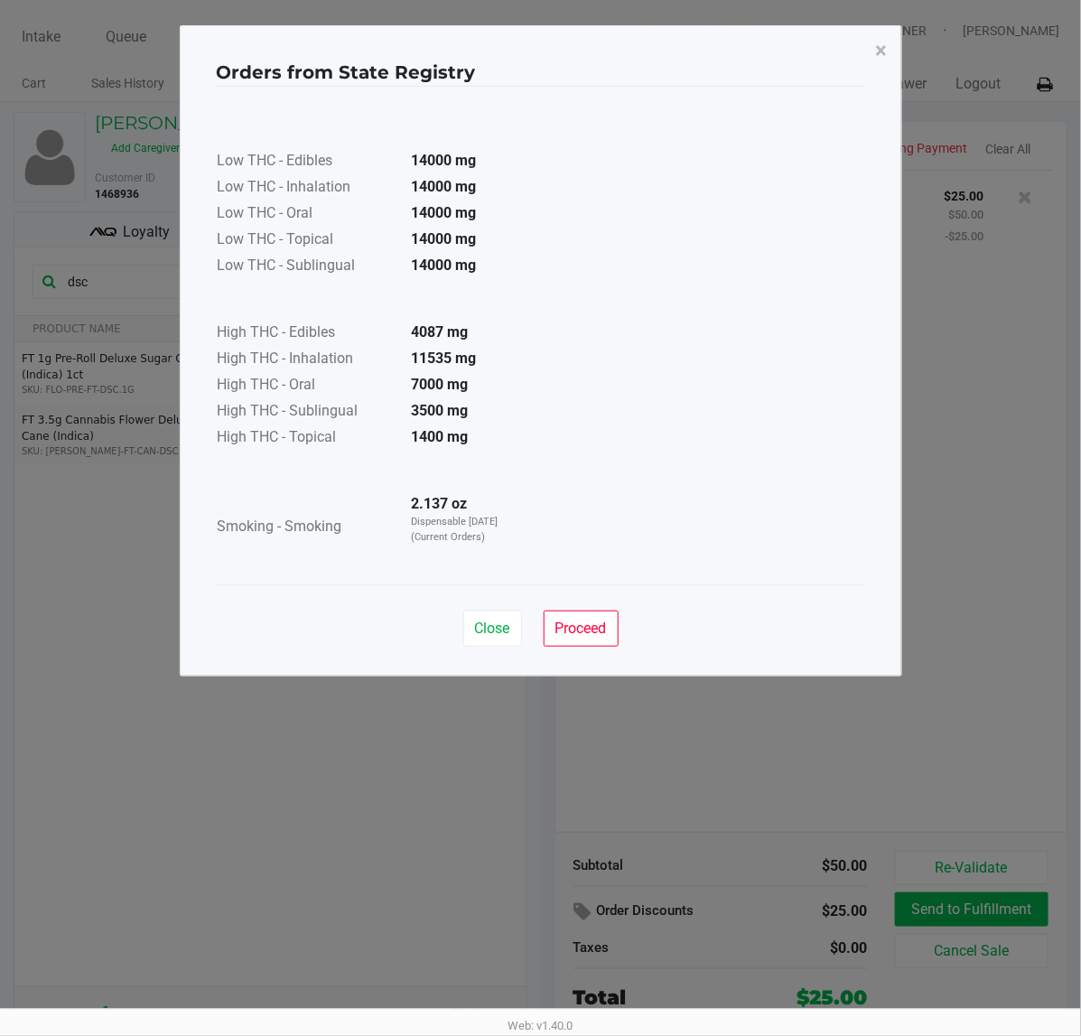
click at [607, 647] on div "Close Proceed" at bounding box center [541, 620] width 648 height 73
click at [601, 617] on button "Proceed" at bounding box center [581, 628] width 75 height 36
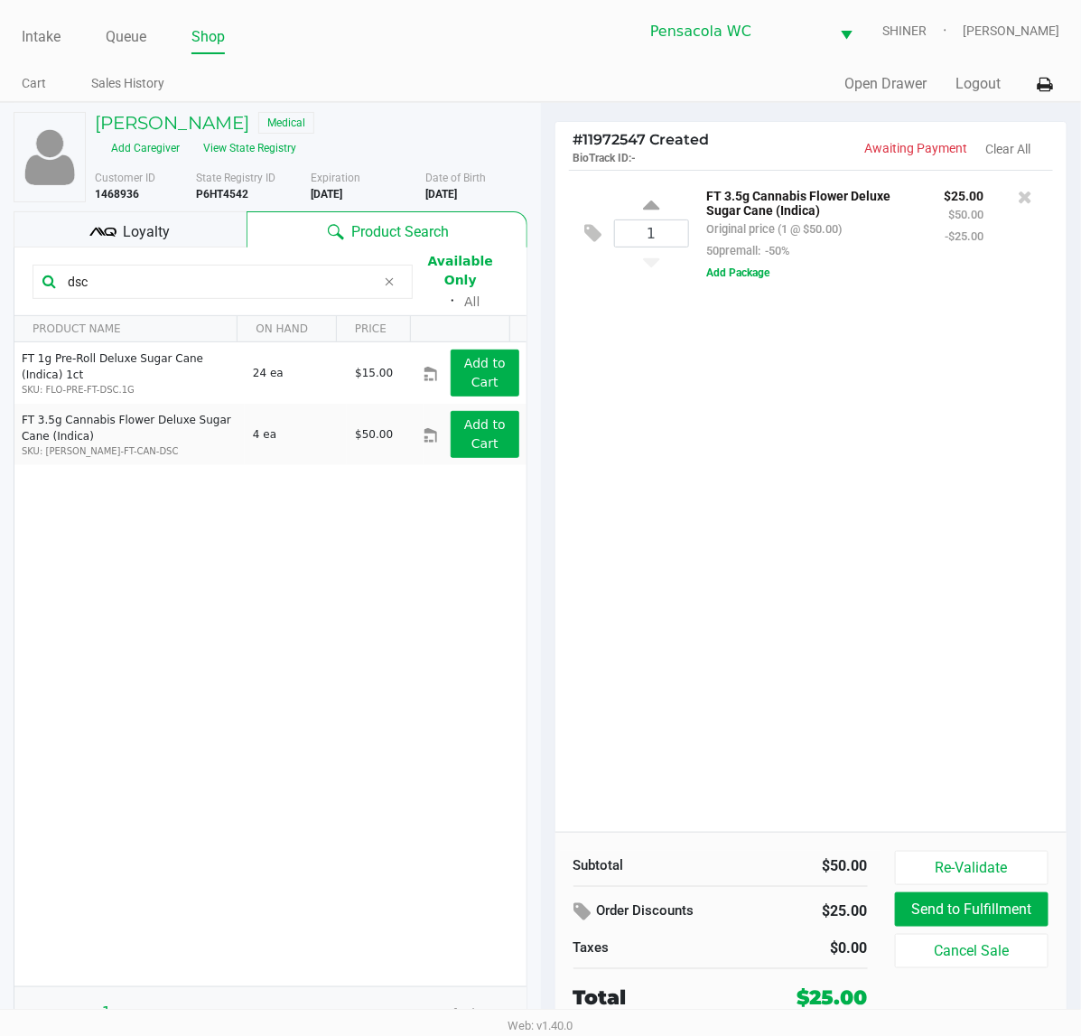
click at [923, 614] on div "1 FT 3.5g Cannabis Flower Deluxe Sugar Cane (Indica) Original price (1 @ $50.00…" at bounding box center [811, 501] width 512 height 662
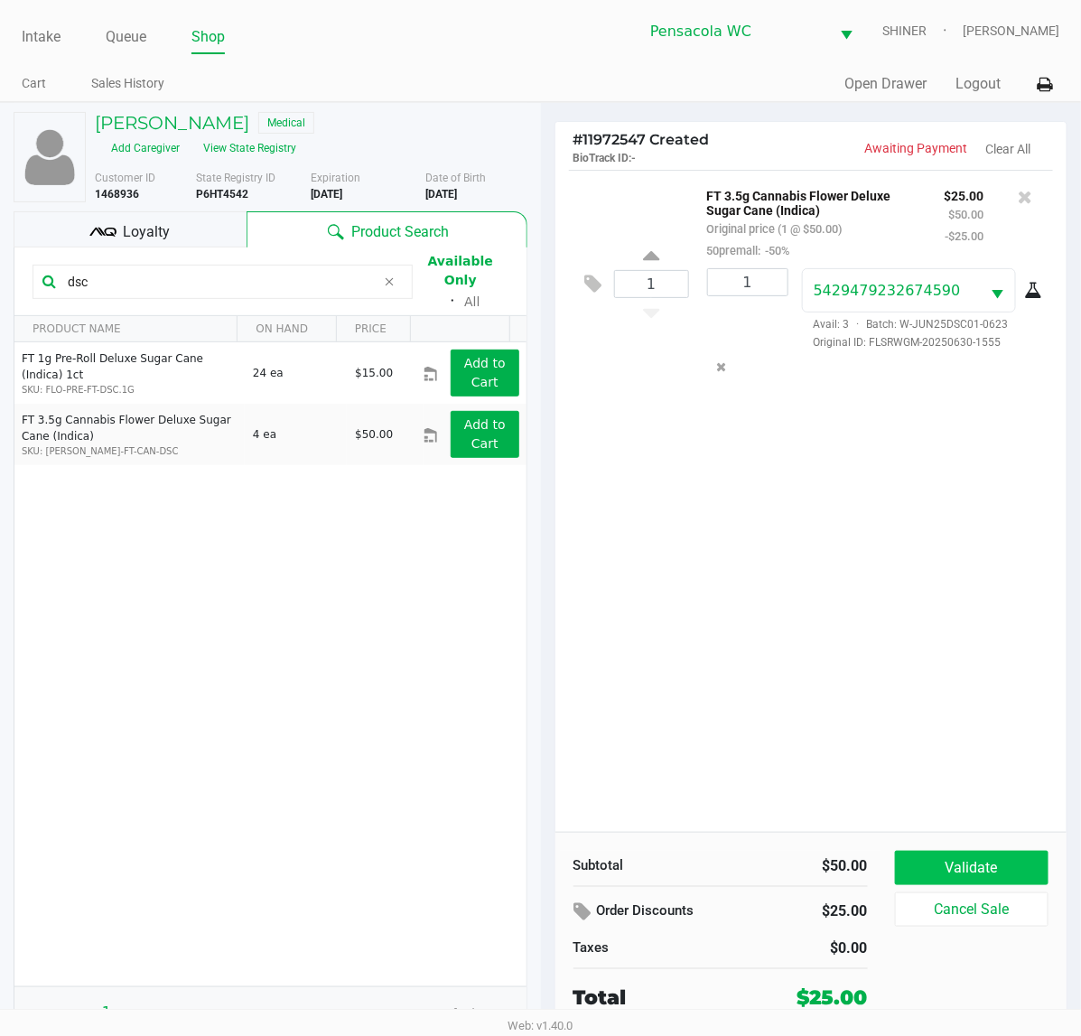
click at [1002, 865] on button "Validate" at bounding box center [972, 868] width 154 height 34
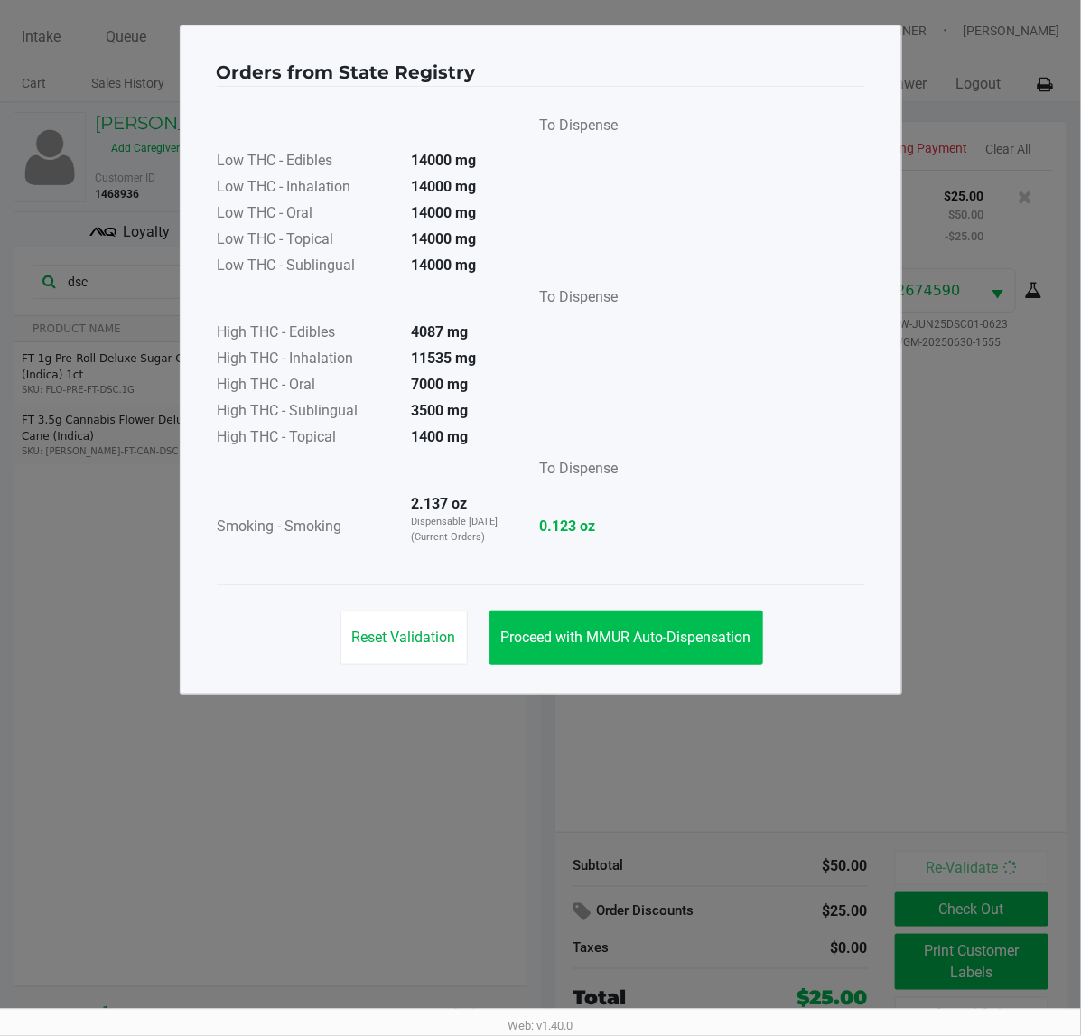
click at [651, 623] on button "Proceed with MMUR Auto-Dispensation" at bounding box center [626, 637] width 274 height 54
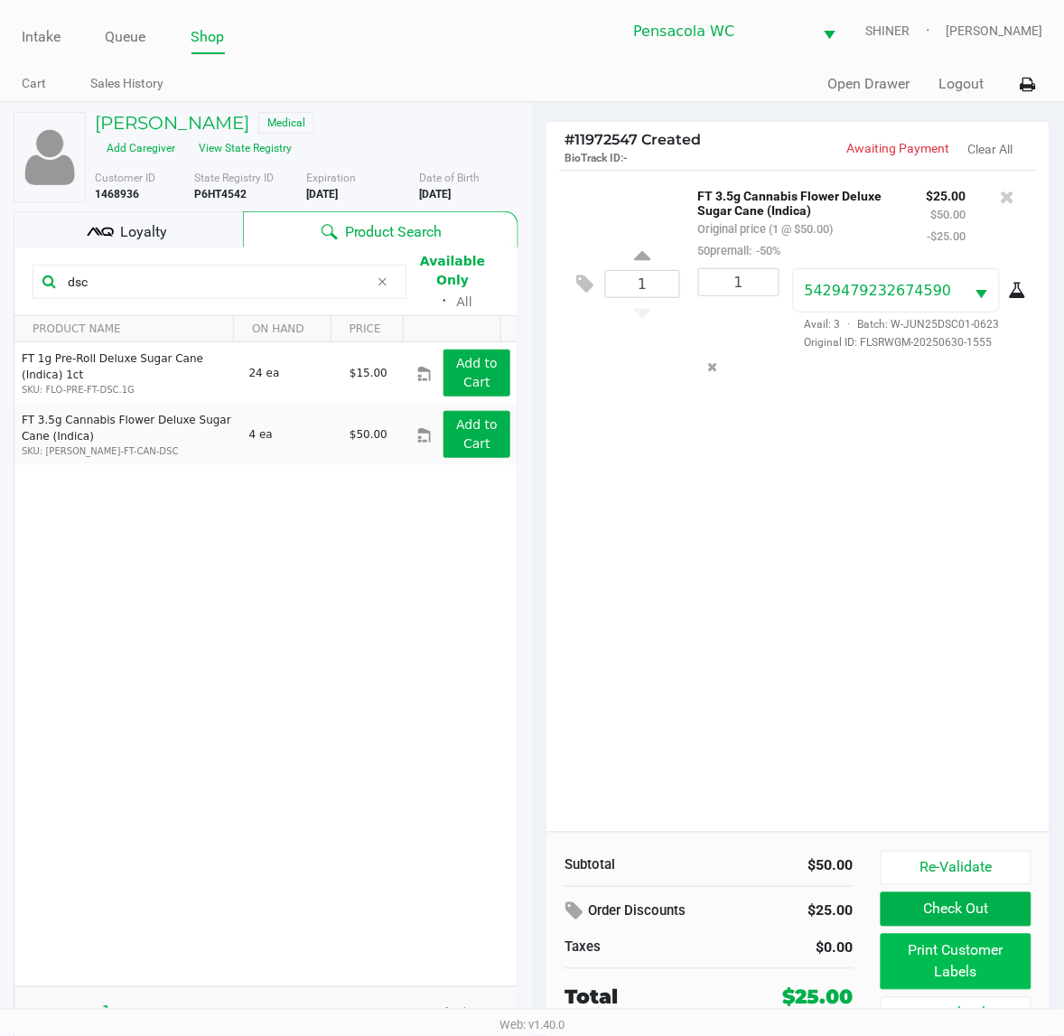
click at [985, 986] on button "Print Customer Labels" at bounding box center [955, 962] width 151 height 56
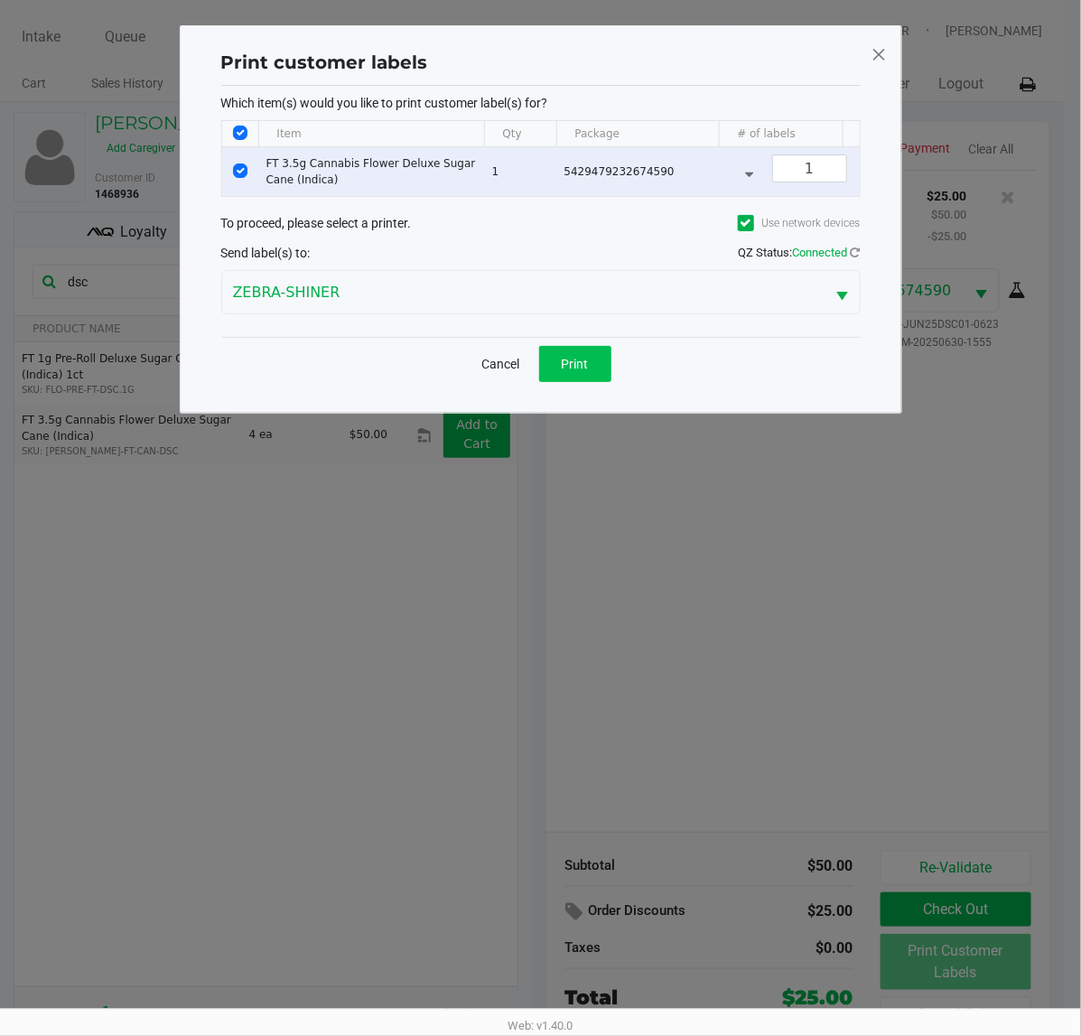
click at [602, 382] on button "Print" at bounding box center [575, 364] width 72 height 36
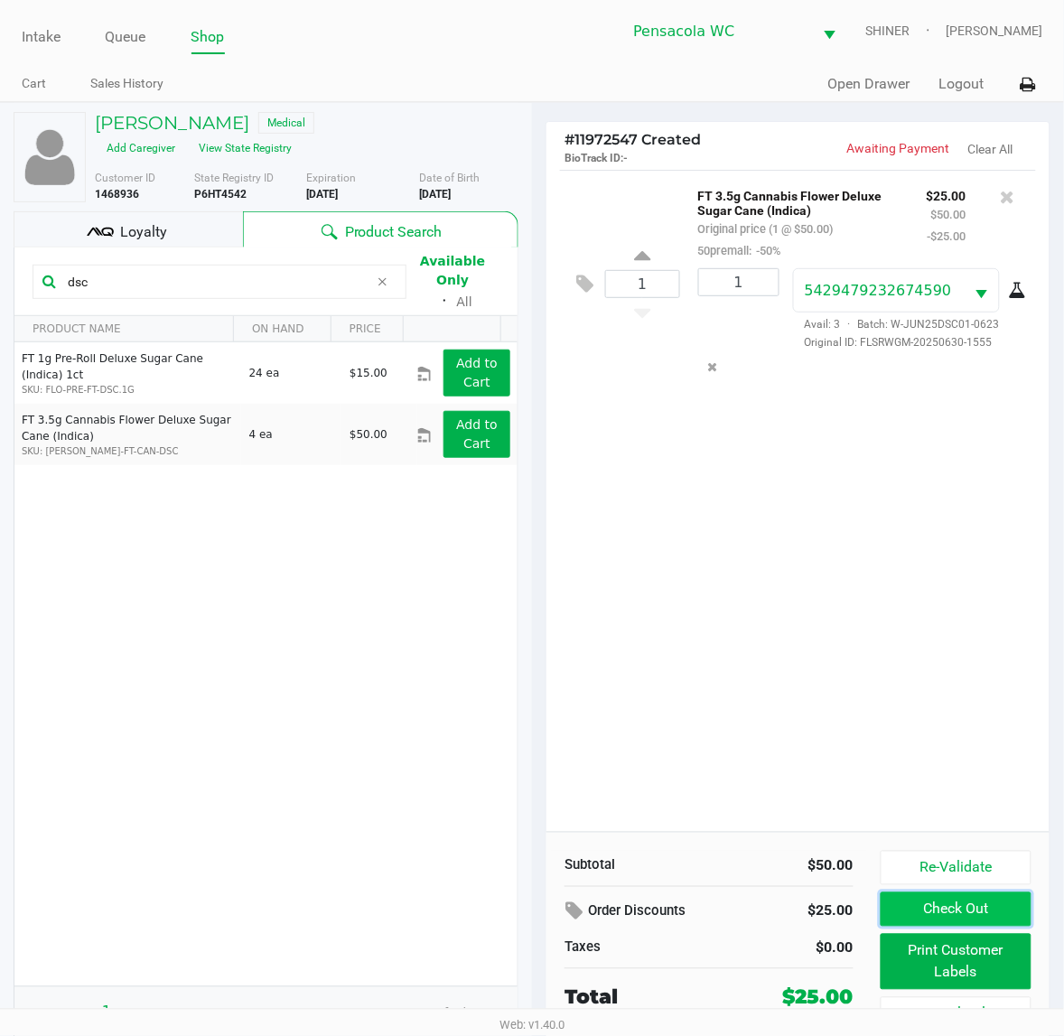
click at [967, 914] on button "Check Out" at bounding box center [955, 909] width 151 height 34
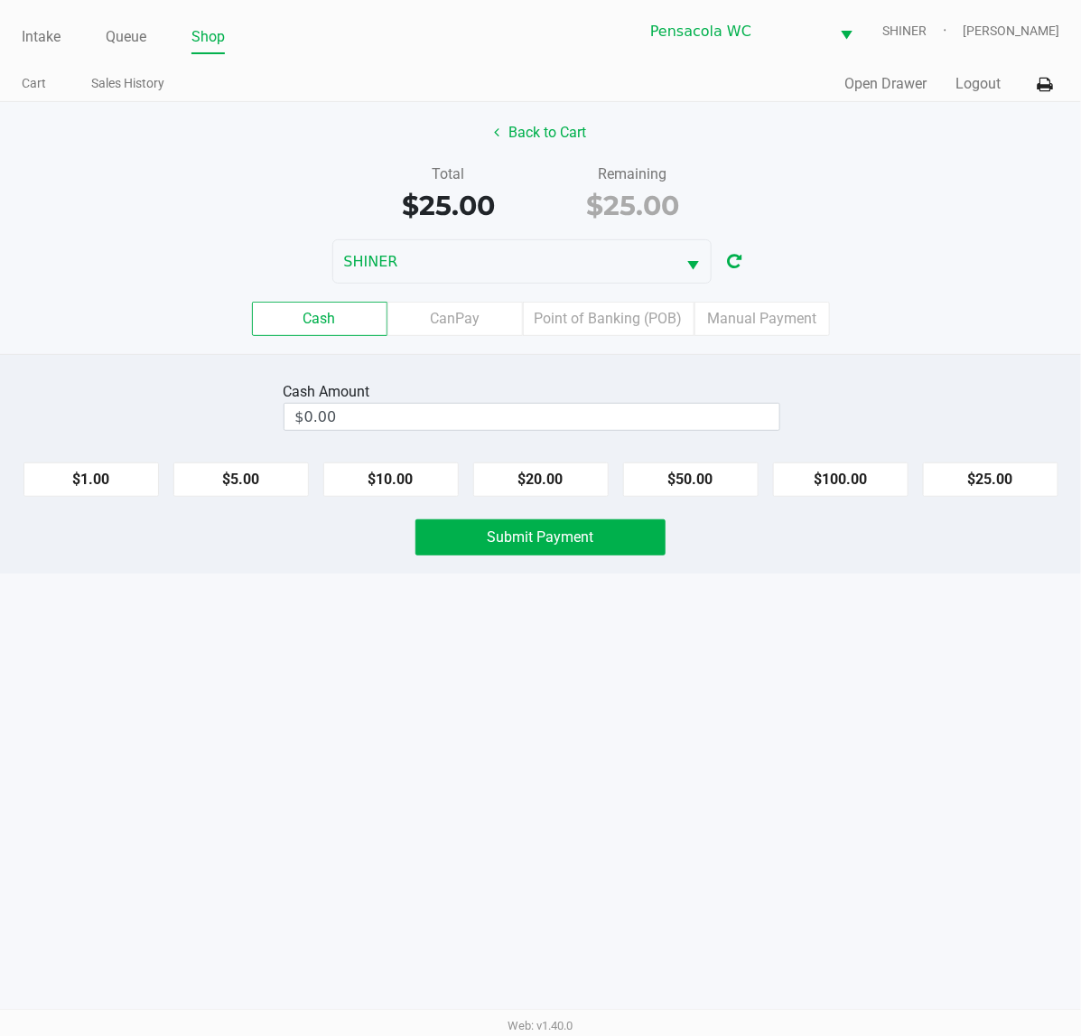
click at [963, 490] on button "$25.00" at bounding box center [990, 479] width 135 height 34
type input "$25.00"
click at [592, 524] on button "Submit Payment" at bounding box center [540, 537] width 250 height 36
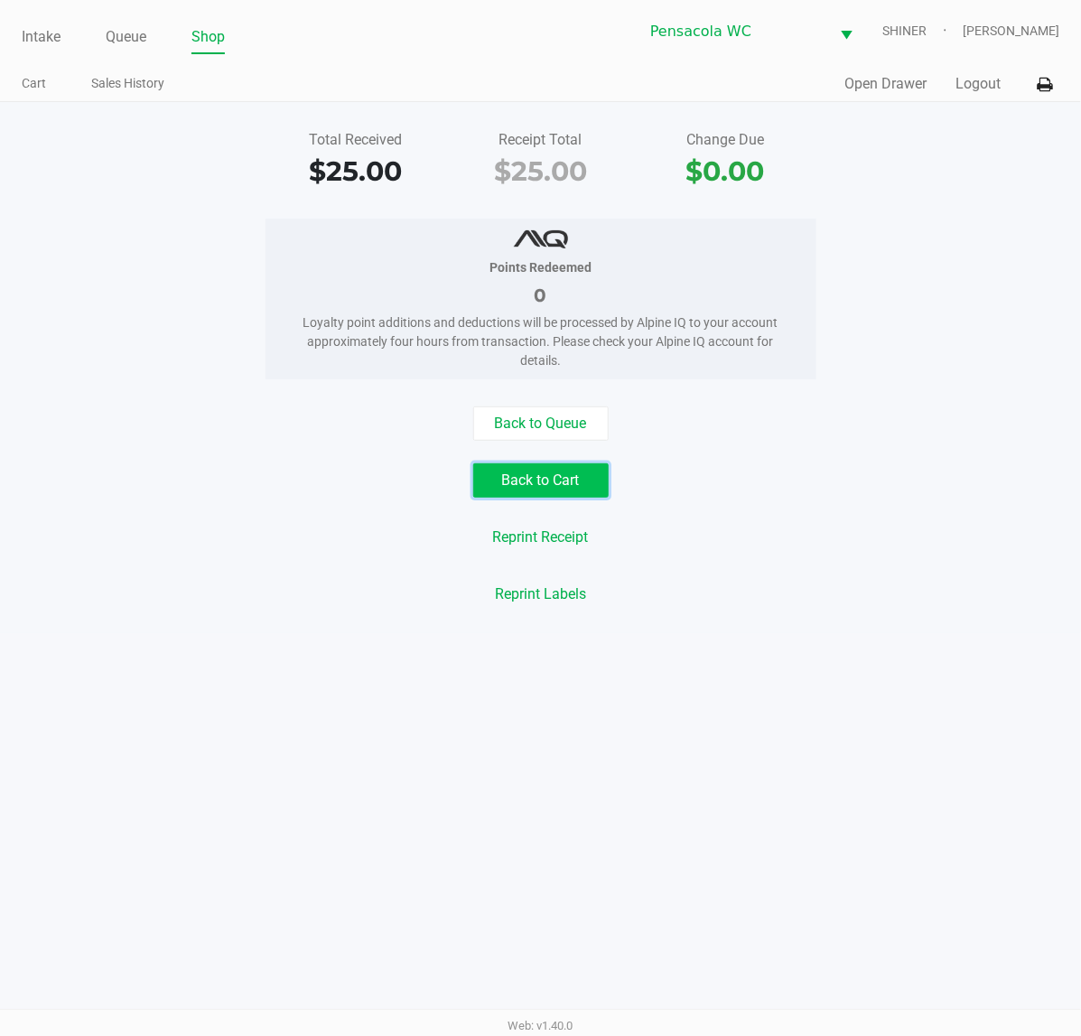
click at [560, 490] on button "Back to Cart" at bounding box center [540, 480] width 135 height 34
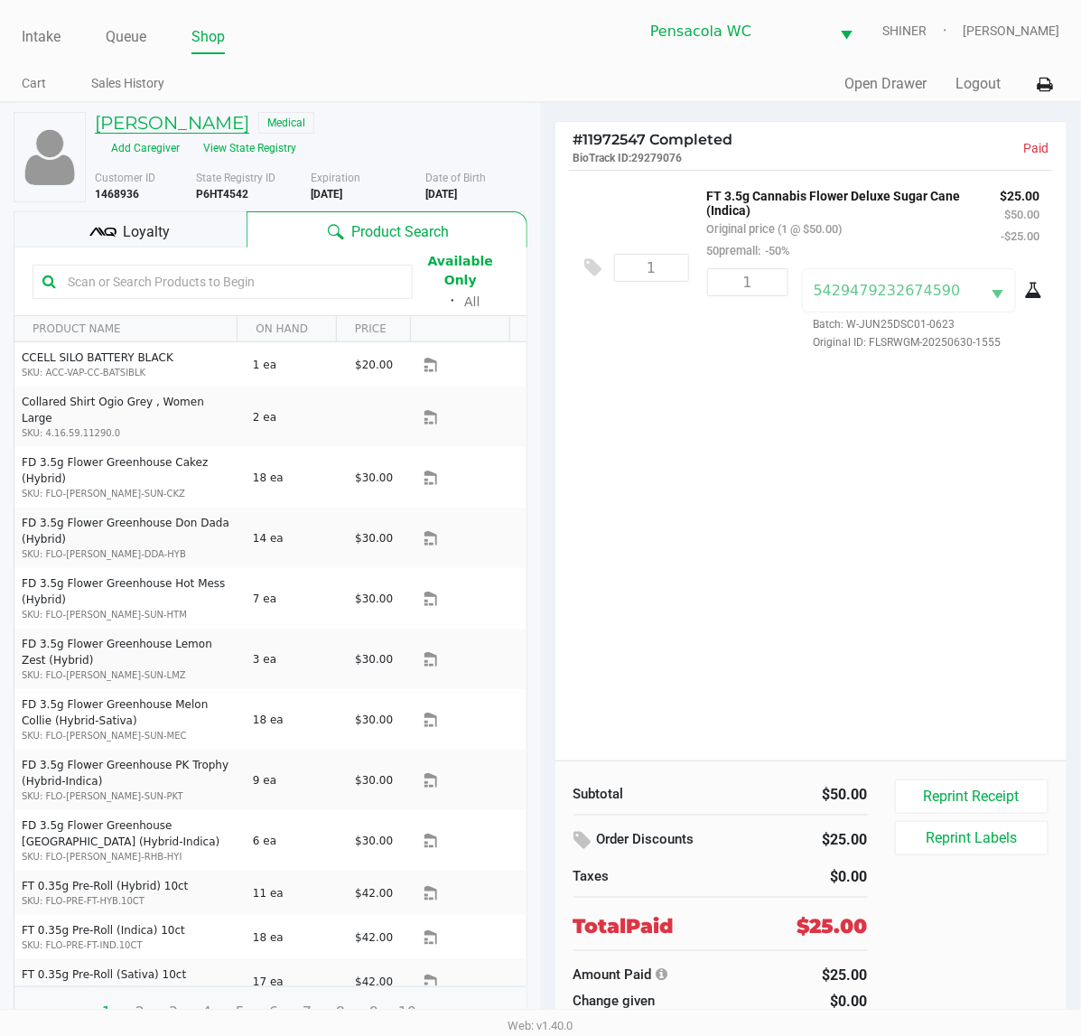
click at [164, 128] on h5 "[PERSON_NAME]" at bounding box center [172, 123] width 154 height 22
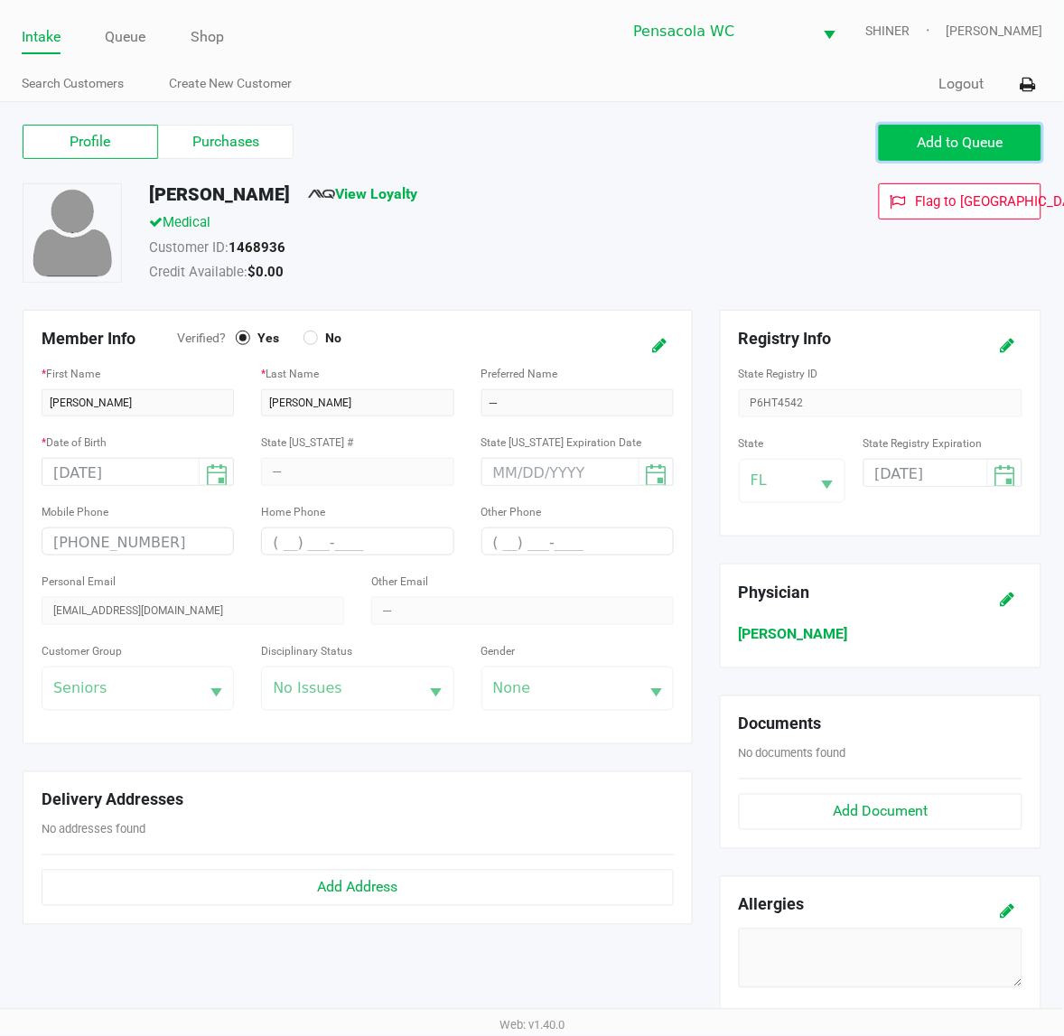
click at [972, 143] on span "Add to Queue" at bounding box center [960, 142] width 86 height 17
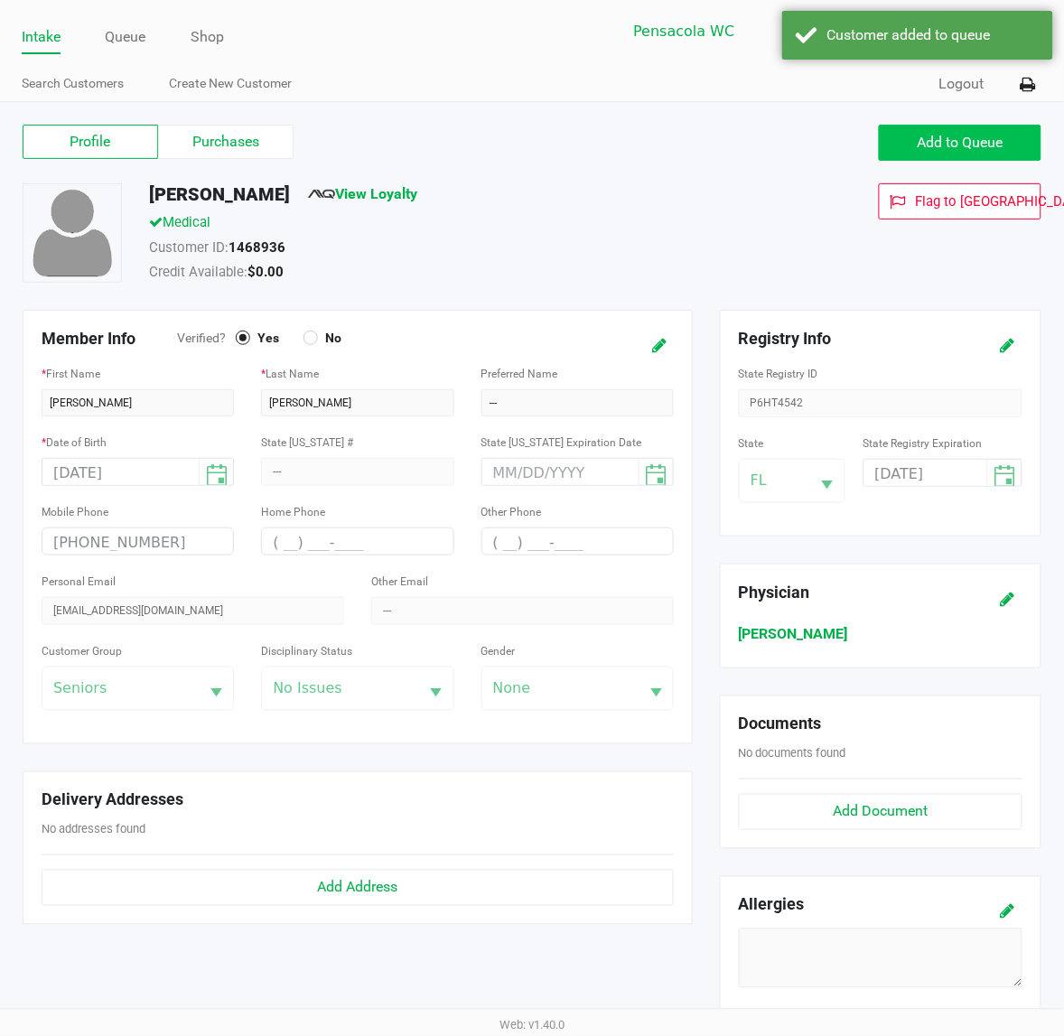
click at [117, 33] on link "Queue" at bounding box center [126, 36] width 41 height 25
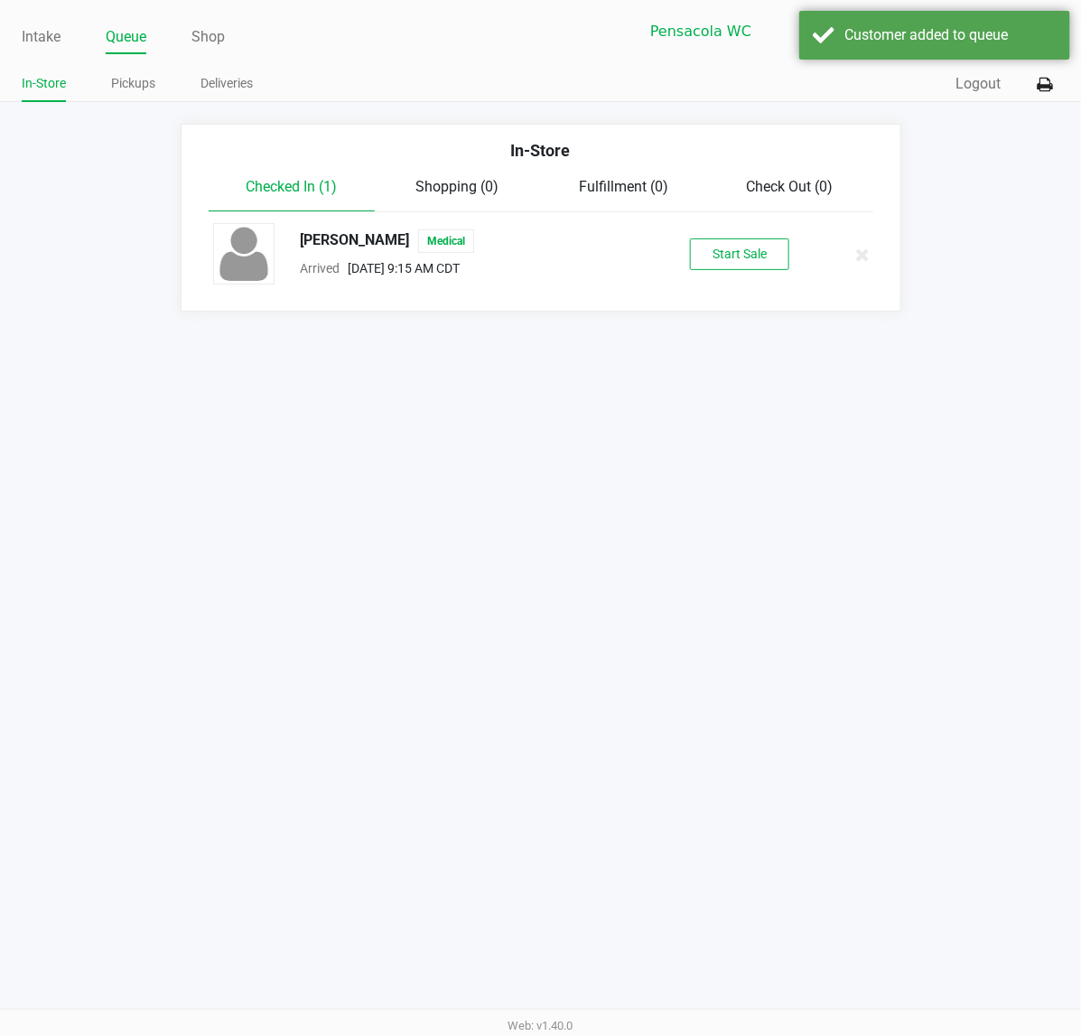
click at [778, 257] on button "Start Sale" at bounding box center [739, 254] width 99 height 32
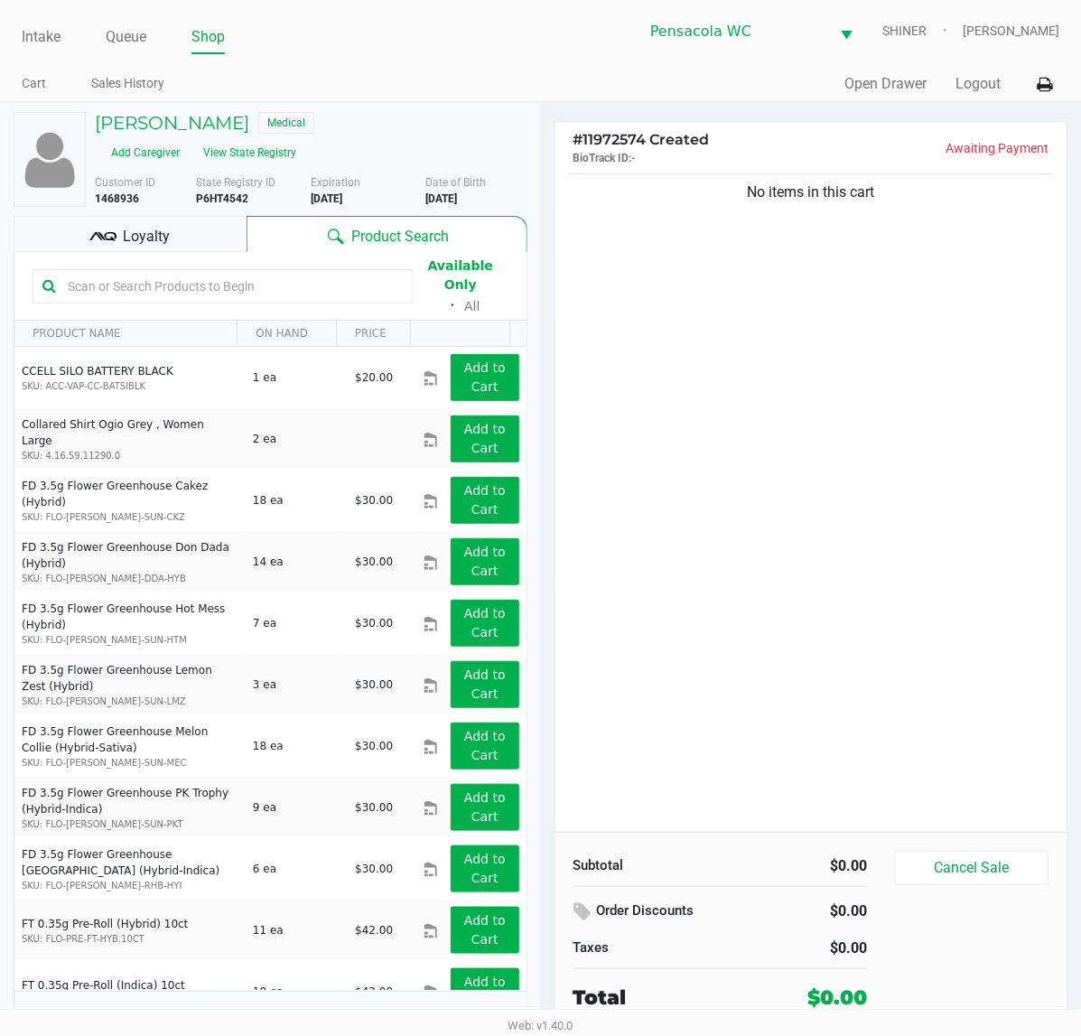
click at [253, 273] on input "text" at bounding box center [231, 286] width 342 height 27
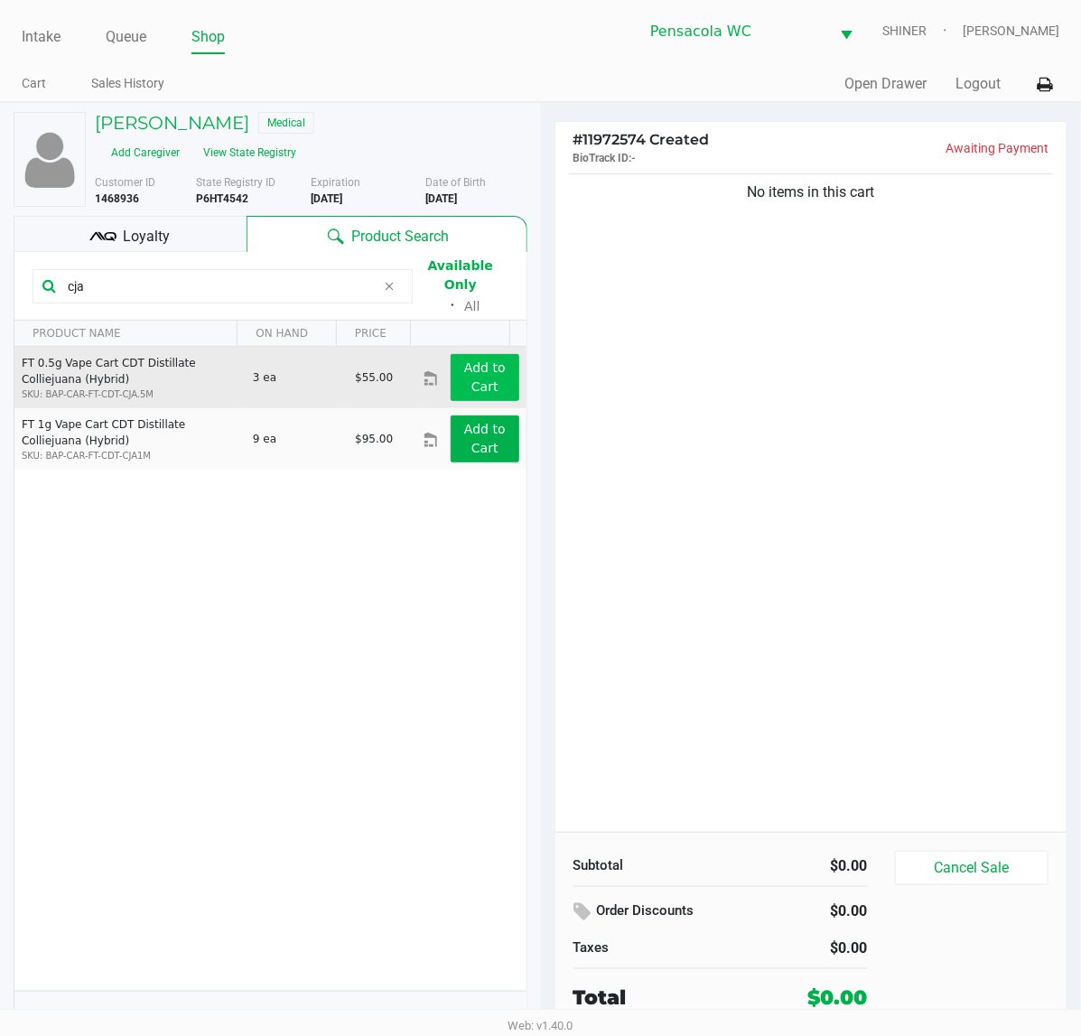
type input "cja"
click at [470, 360] on app-button-loader "Add to Cart" at bounding box center [485, 376] width 42 height 33
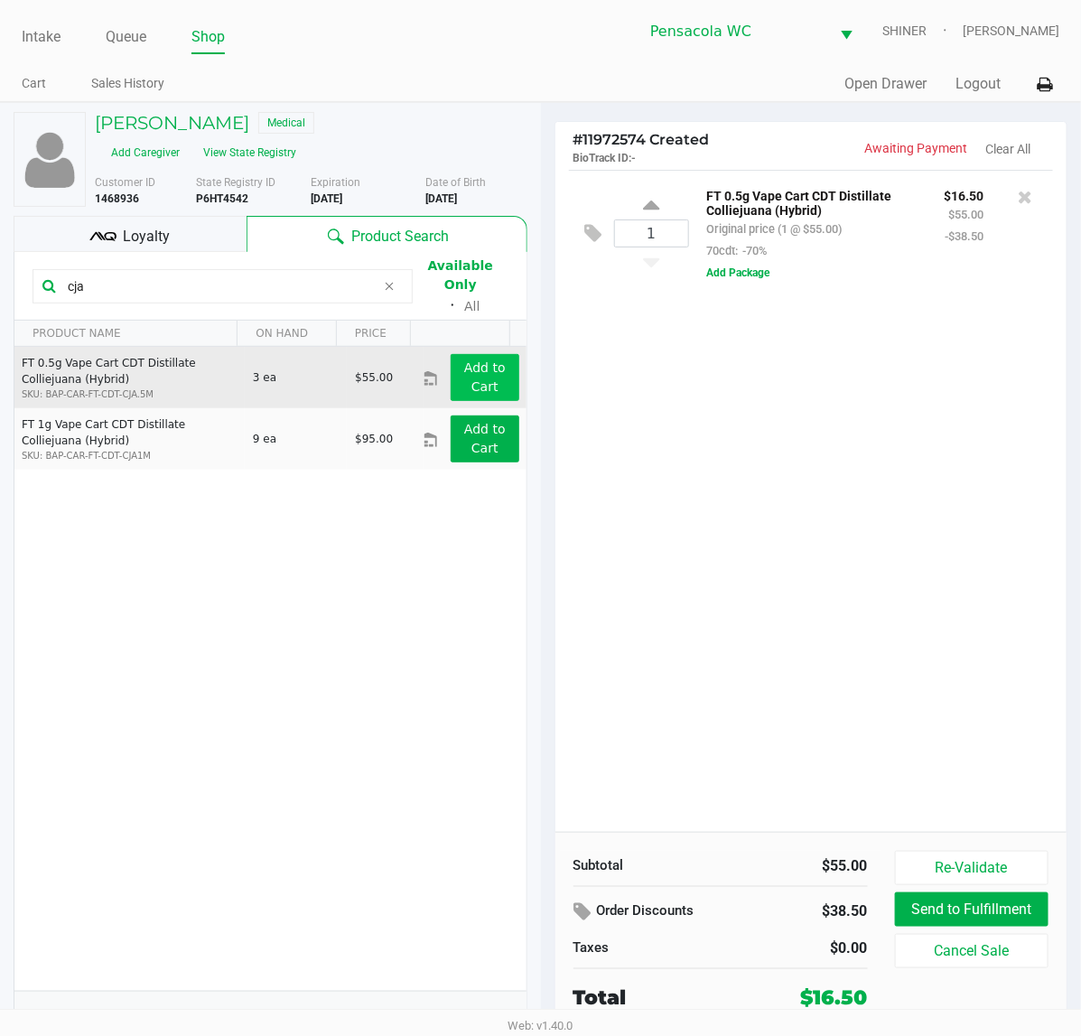
click at [831, 576] on div "1 FT 0.5g Vape Cart CDT Distillate Colliejuana (Hybrid) Original price (1 @ $55…" at bounding box center [811, 501] width 512 height 662
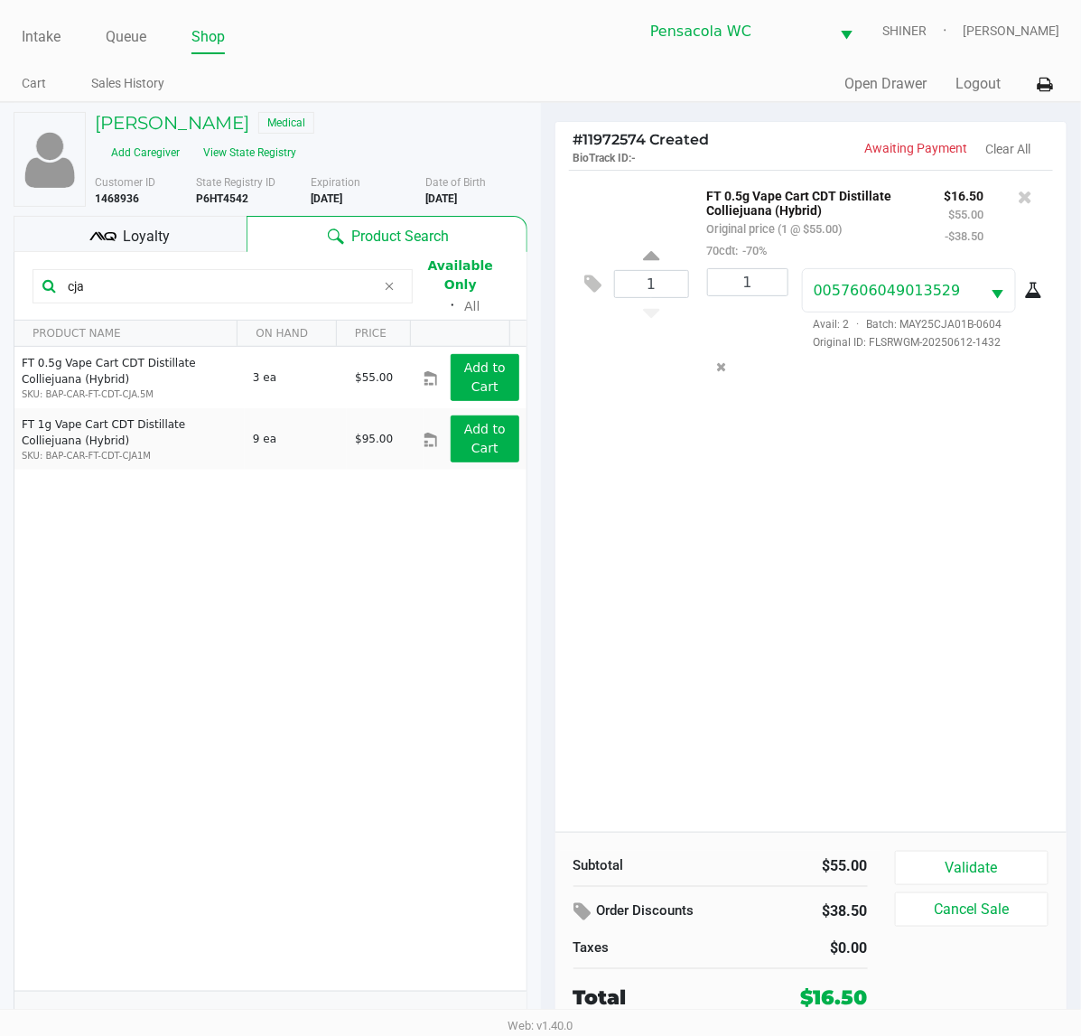
click at [994, 867] on button "Validate" at bounding box center [972, 868] width 154 height 34
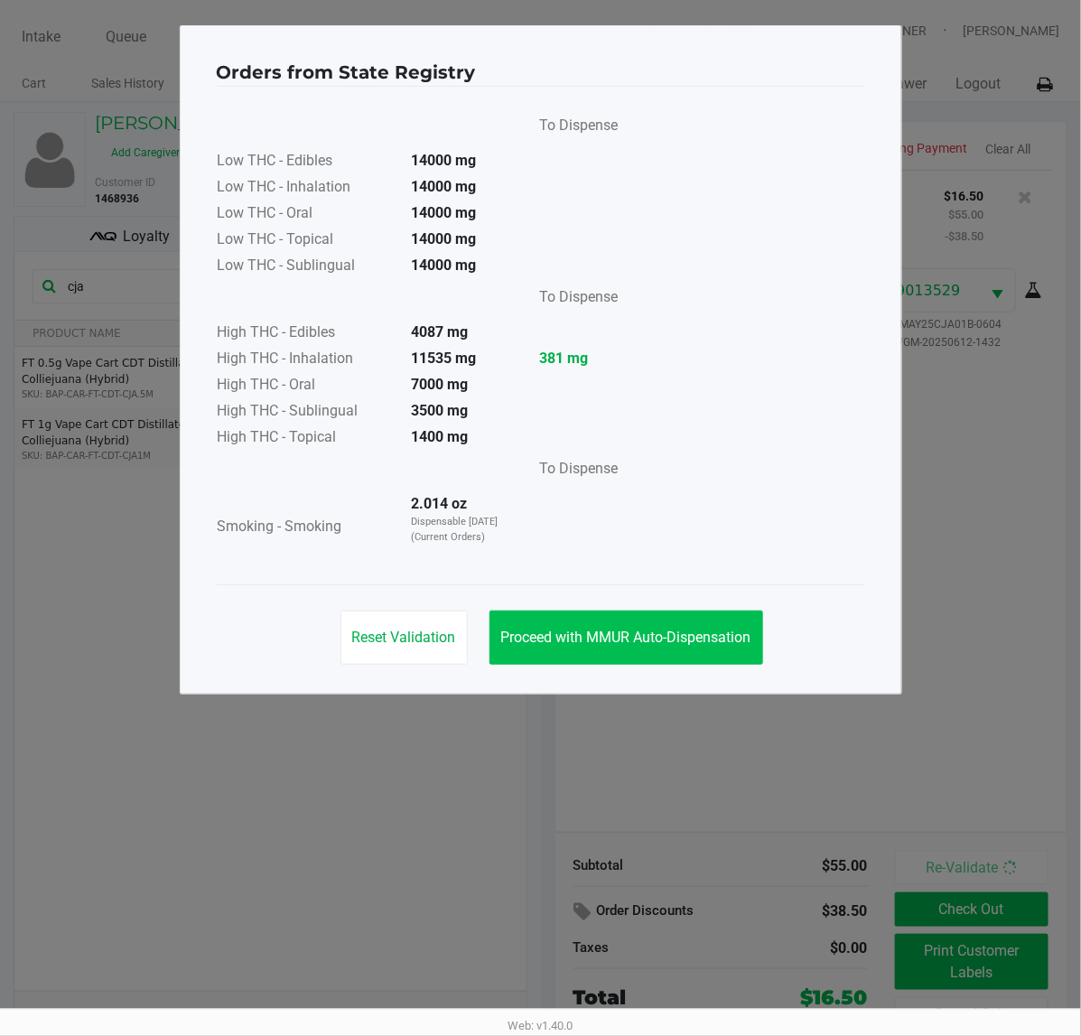
click at [665, 637] on span "Proceed with MMUR Auto-Dispensation" at bounding box center [626, 636] width 250 height 17
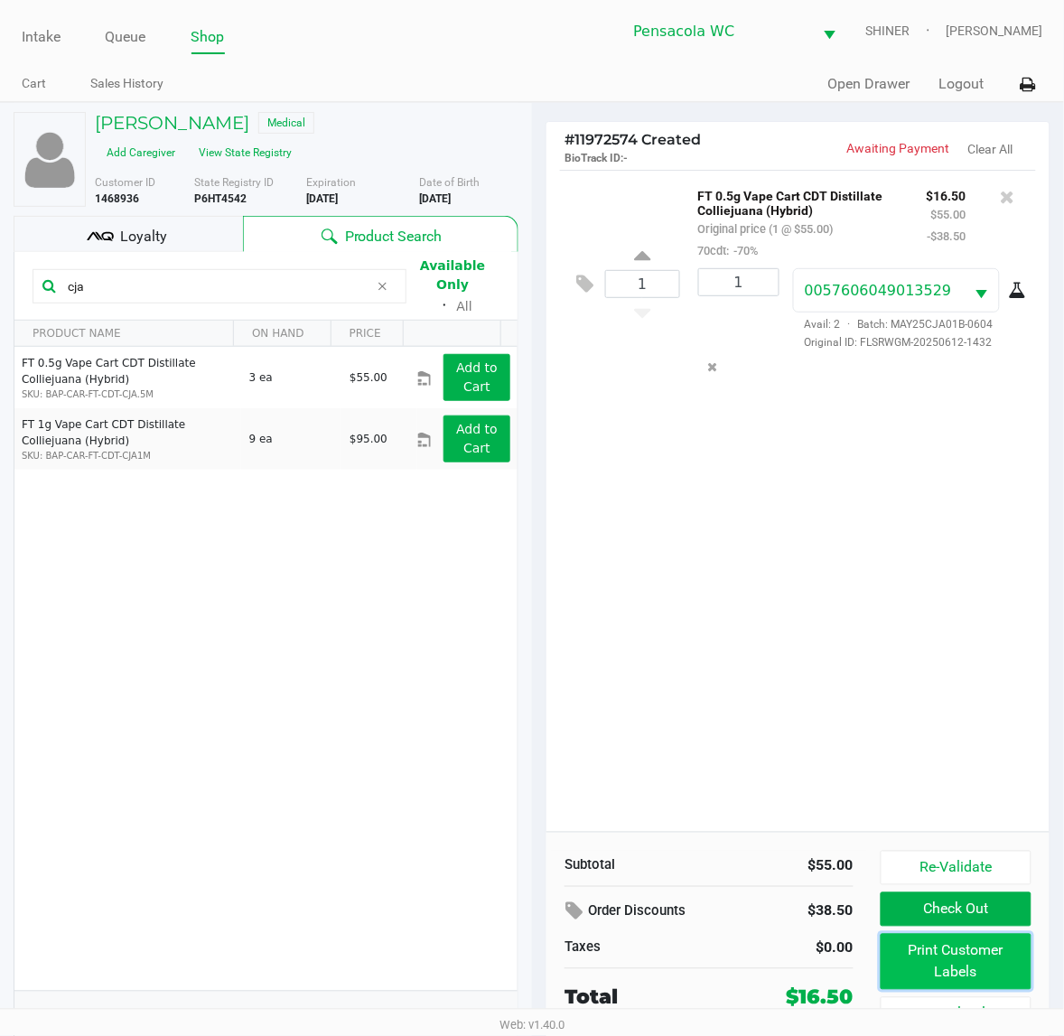
click at [964, 950] on button "Print Customer Labels" at bounding box center [955, 962] width 151 height 56
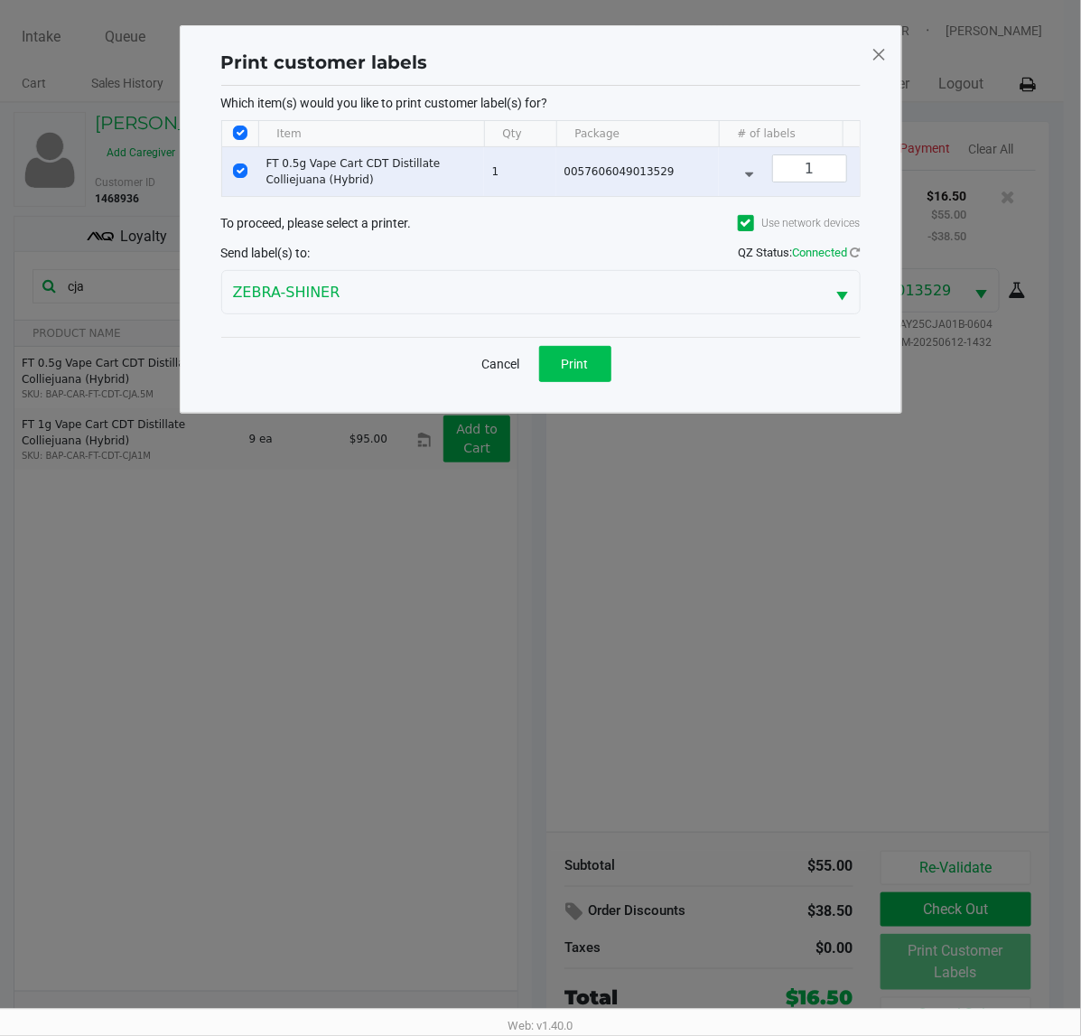
click at [563, 371] on span "Print" at bounding box center [575, 364] width 27 height 14
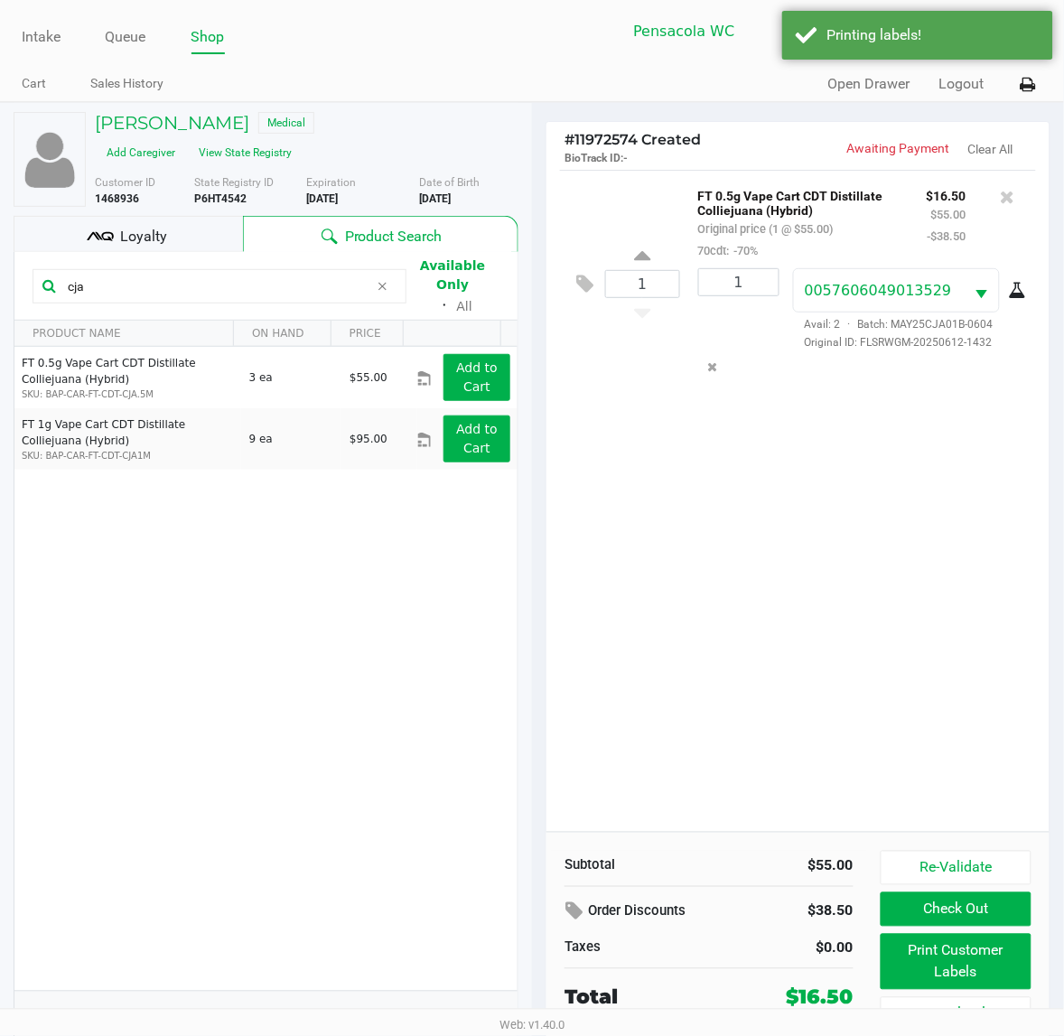
click at [919, 900] on button "Check Out" at bounding box center [955, 909] width 151 height 34
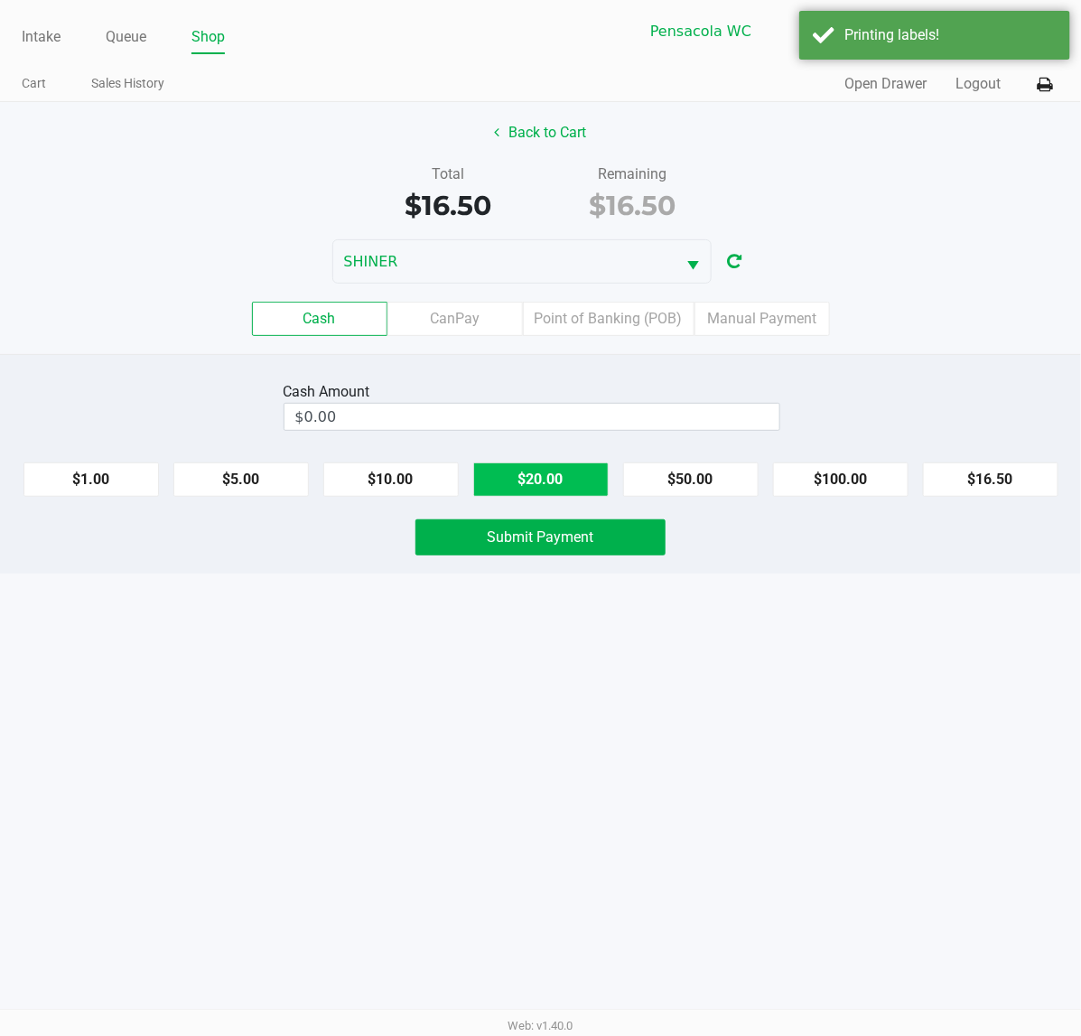
click at [524, 470] on button "$20.00" at bounding box center [540, 479] width 135 height 34
type input "$20.00"
click at [519, 538] on span "Submit Payment" at bounding box center [541, 536] width 107 height 17
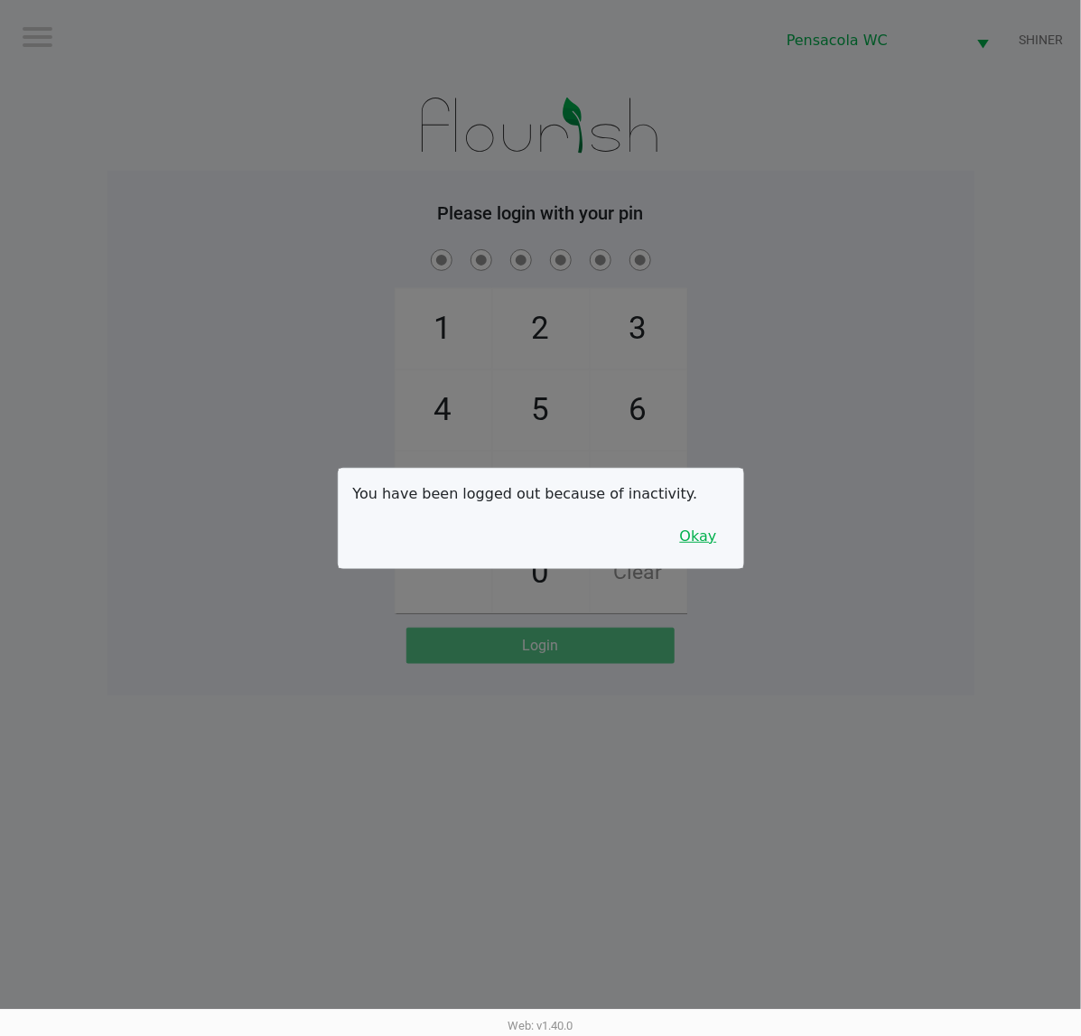
click at [706, 539] on button "Okay" at bounding box center [698, 536] width 60 height 34
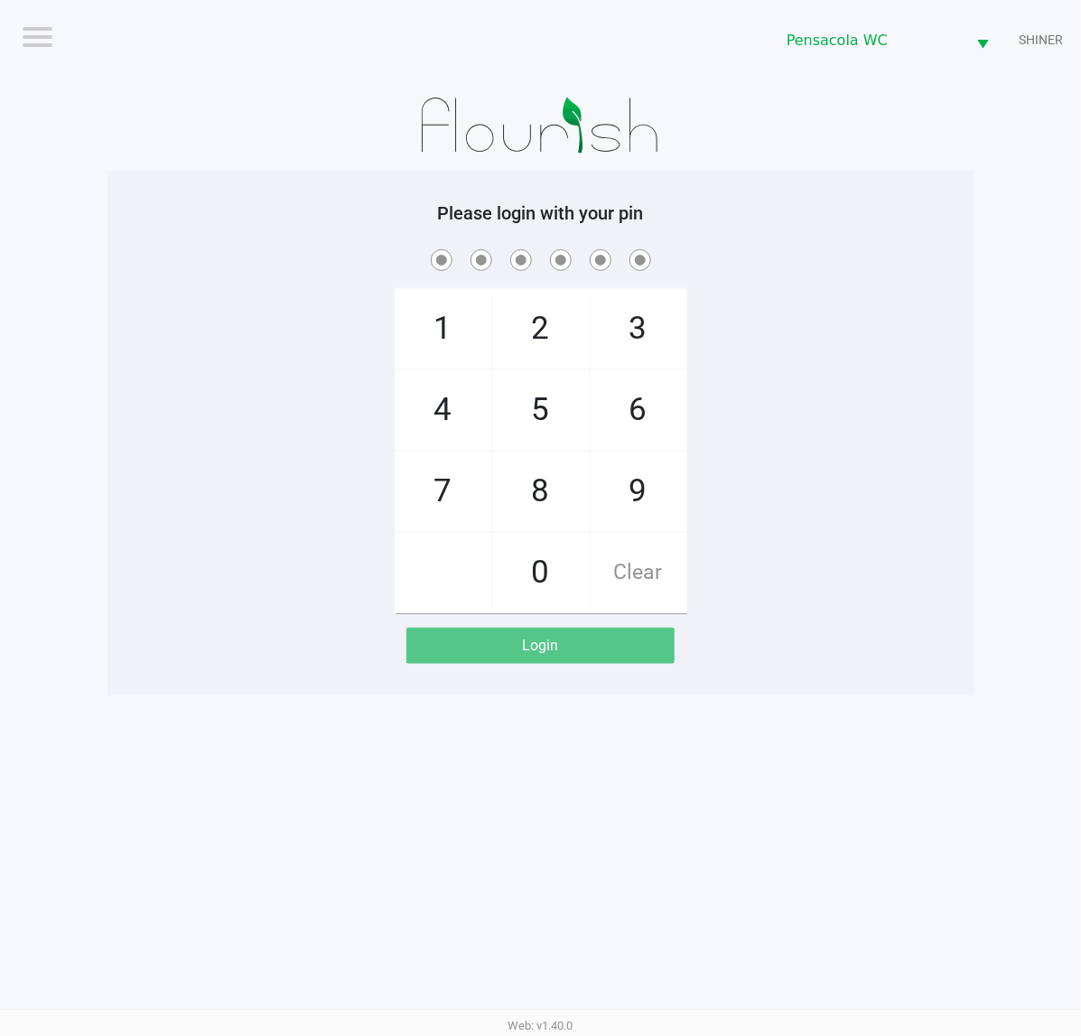
click at [650, 507] on span "9" at bounding box center [639, 490] width 96 height 79
checkbox input "true"
click at [551, 431] on span "5" at bounding box center [541, 409] width 96 height 79
checkbox input "true"
click at [628, 321] on span "3" at bounding box center [639, 328] width 96 height 79
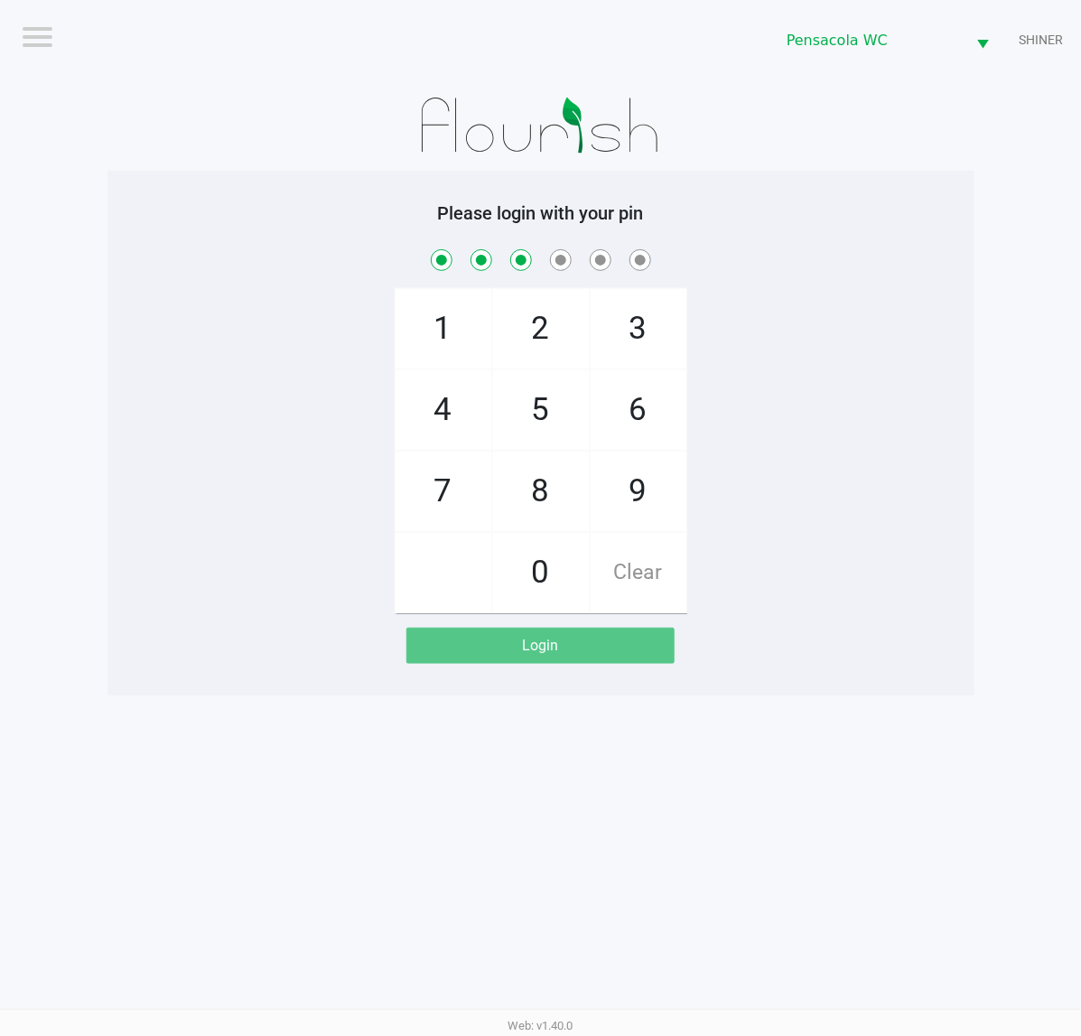
checkbox input "true"
click at [552, 493] on span "8" at bounding box center [541, 490] width 96 height 79
checkbox input "true"
click at [623, 340] on span "3" at bounding box center [639, 328] width 96 height 79
checkbox input "true"
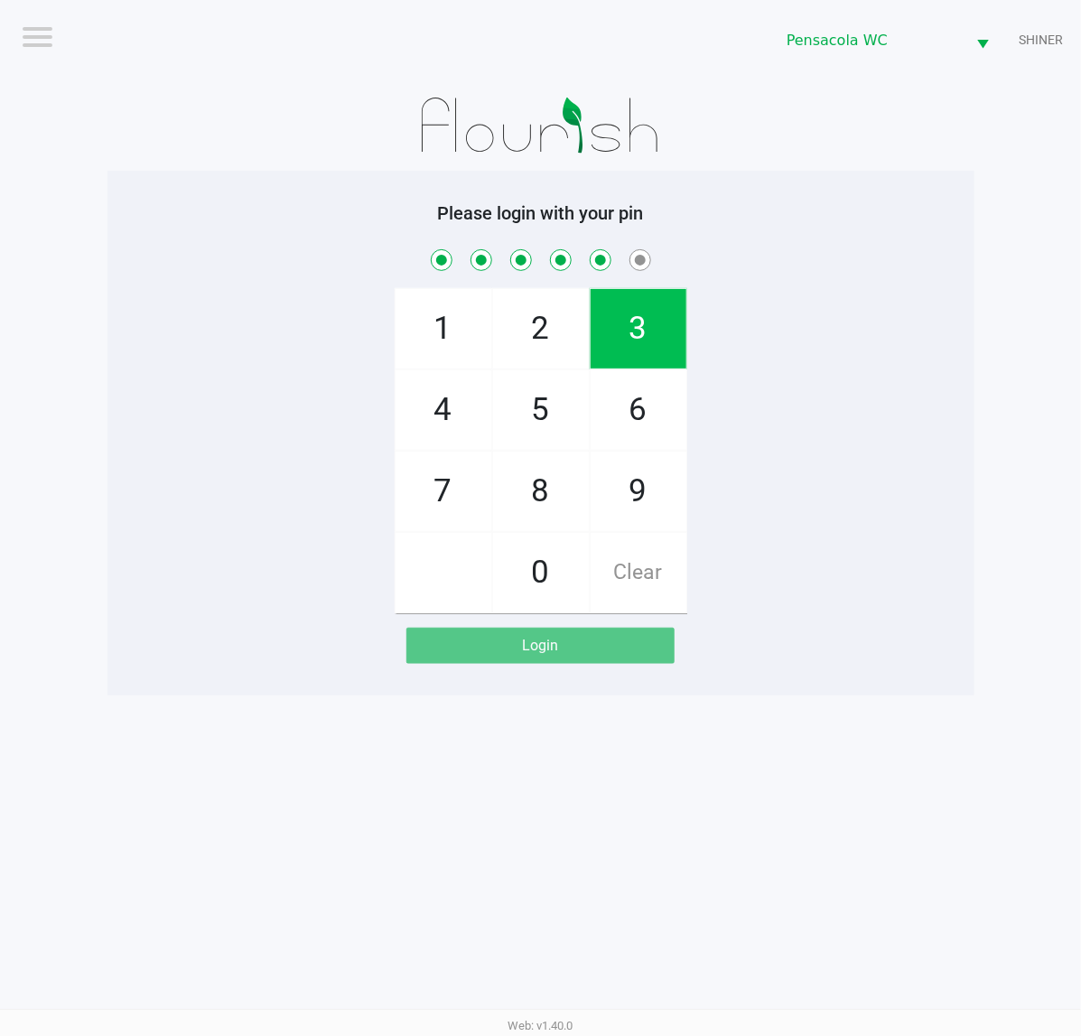
click at [430, 522] on span "7" at bounding box center [443, 490] width 96 height 79
checkbox input "true"
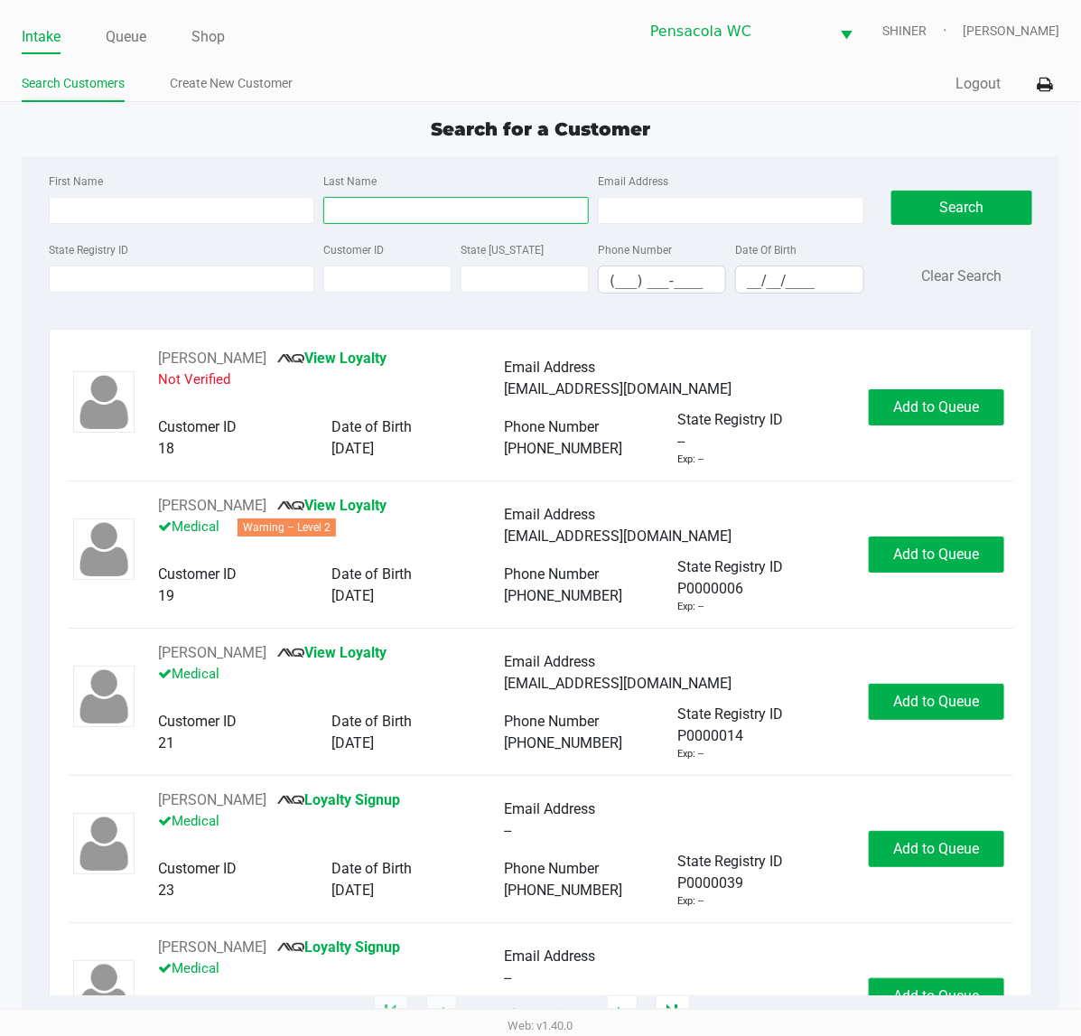
click at [399, 208] on input "Last Name" at bounding box center [455, 210] width 265 height 27
type input "[PERSON_NAME]"
click at [802, 284] on input "__/__/____" at bounding box center [799, 280] width 126 height 28
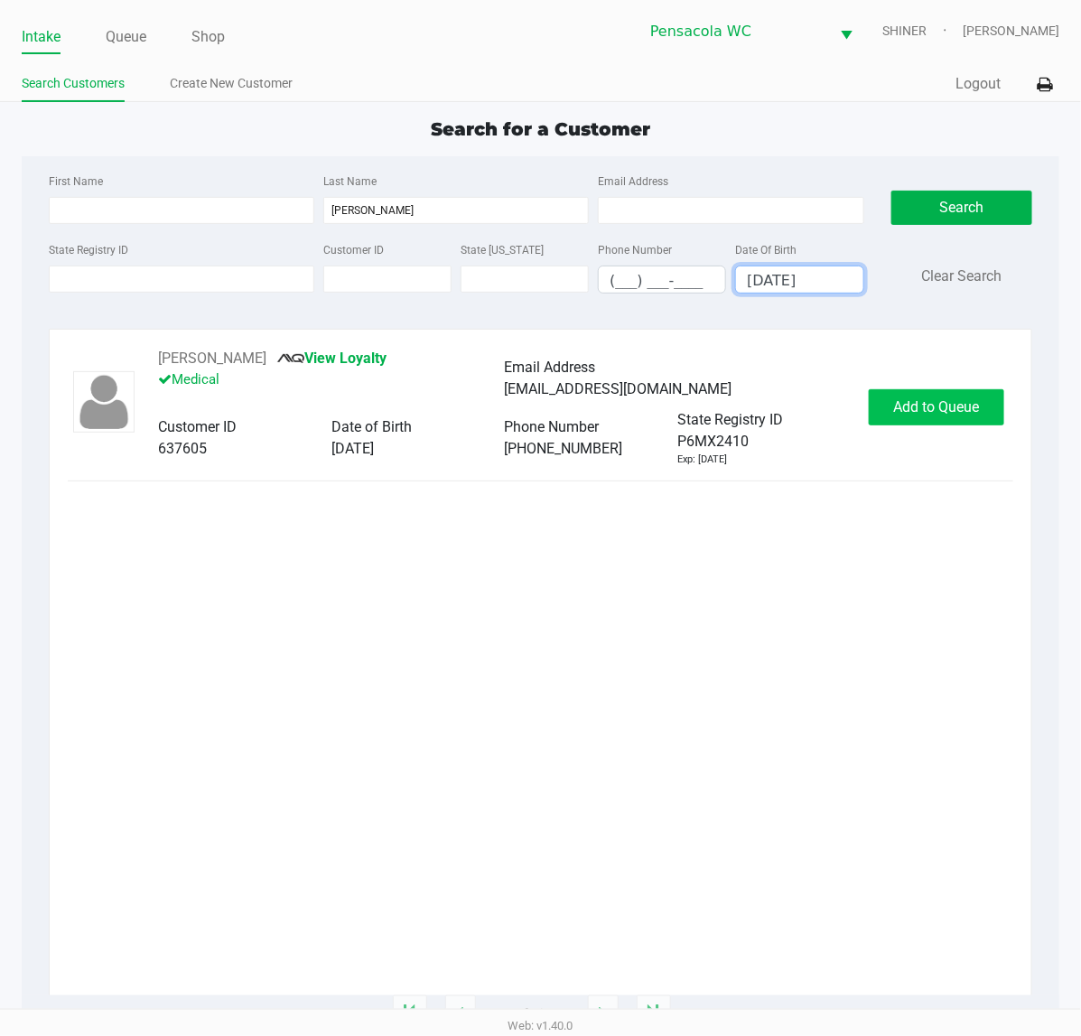
type input "[DATE]"
click at [919, 418] on button "Add to Queue" at bounding box center [936, 407] width 135 height 36
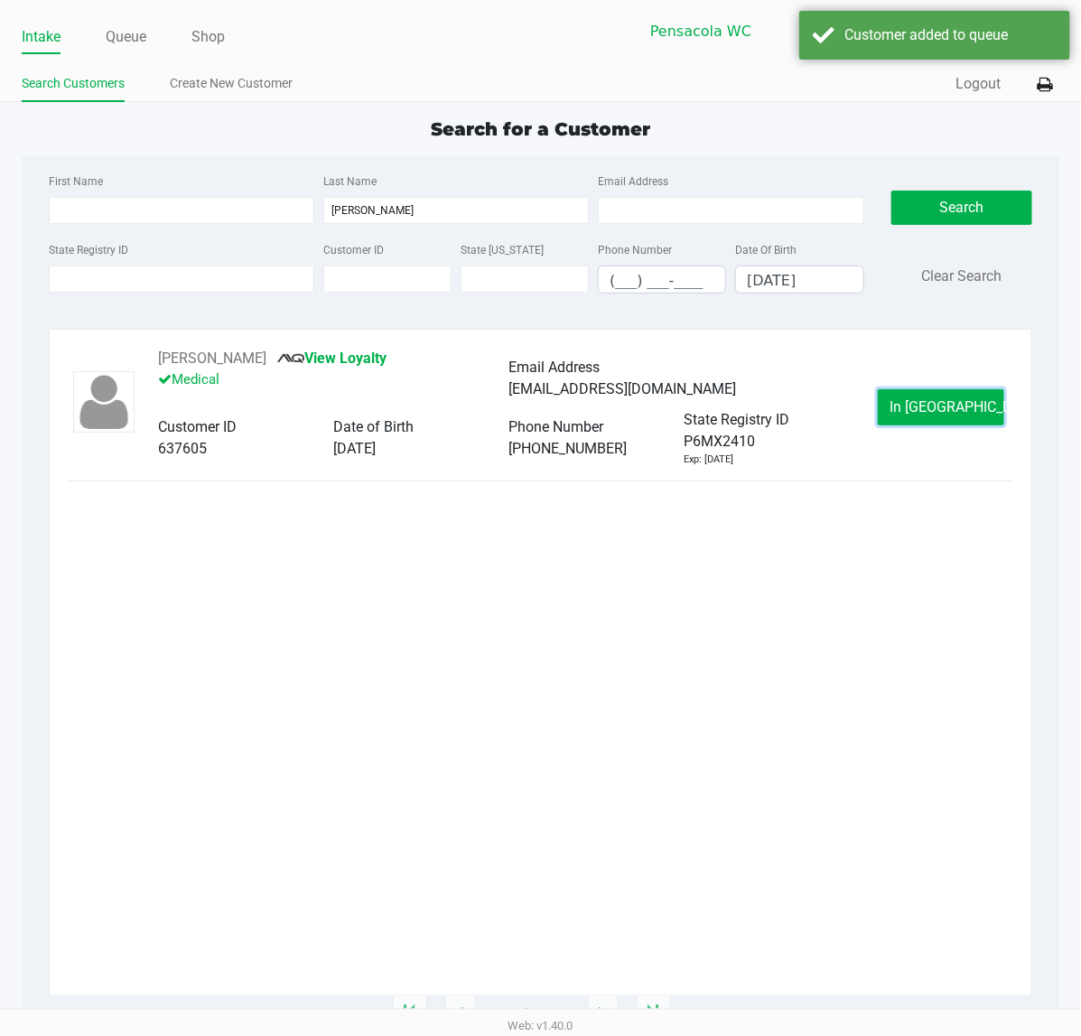
click at [908, 407] on button "In [GEOGRAPHIC_DATA]" at bounding box center [941, 407] width 126 height 36
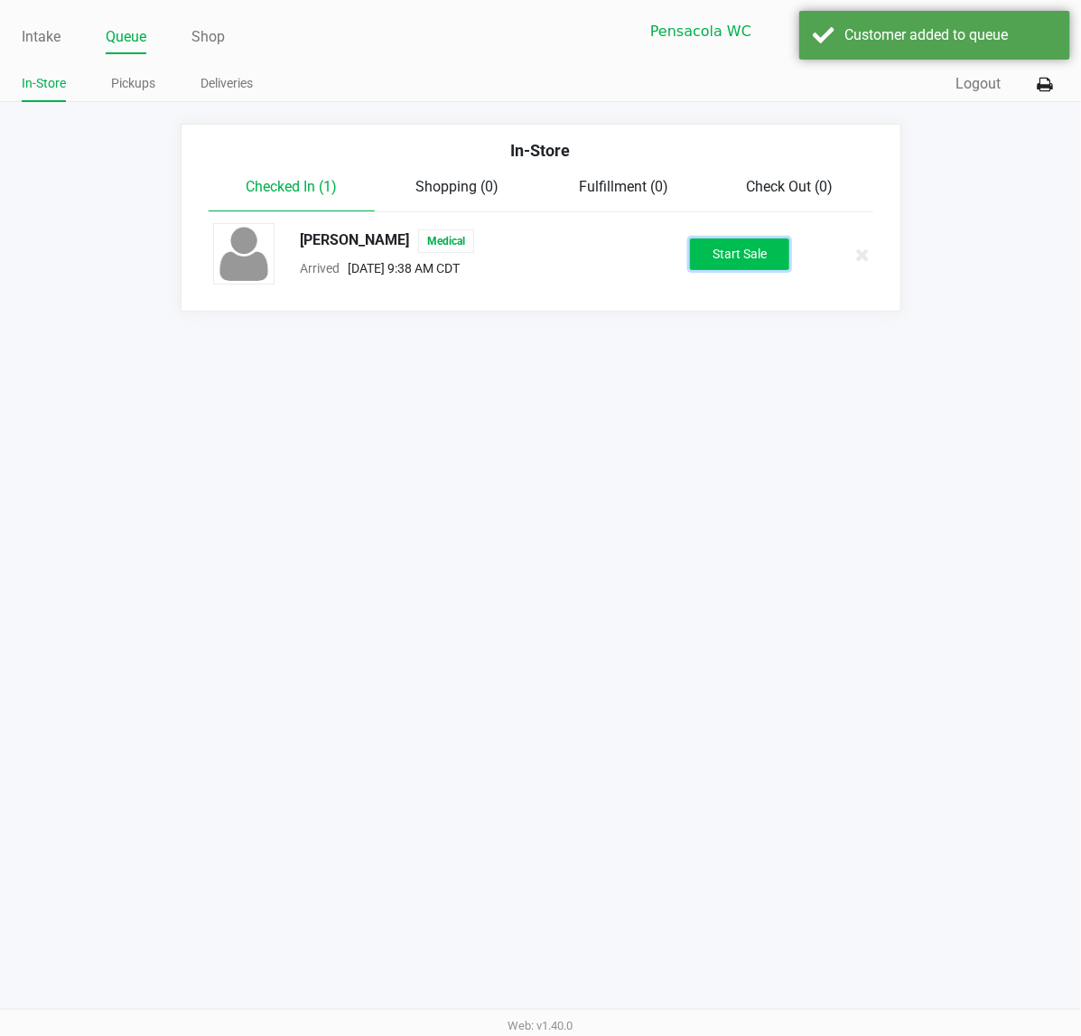
click at [727, 250] on button "Start Sale" at bounding box center [739, 254] width 99 height 32
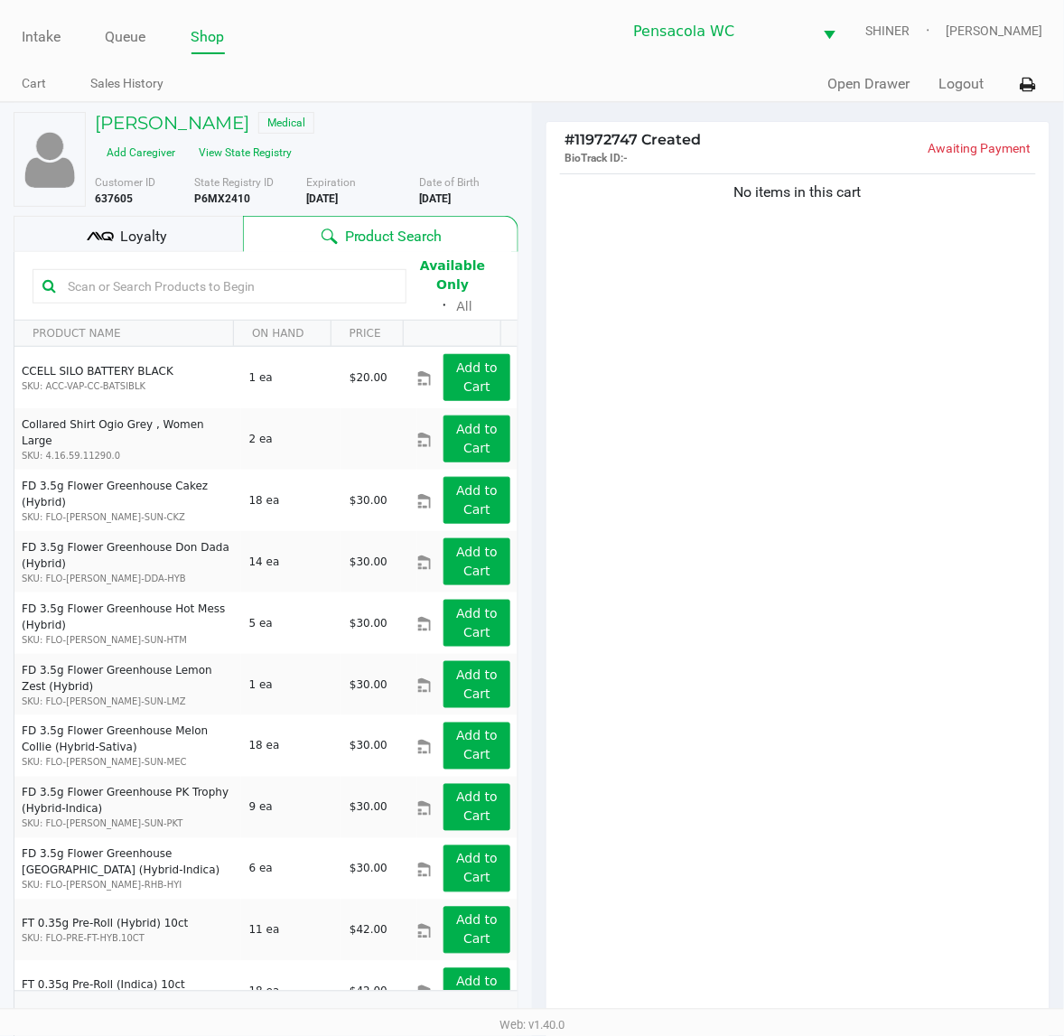
click at [256, 273] on input "text" at bounding box center [228, 286] width 336 height 27
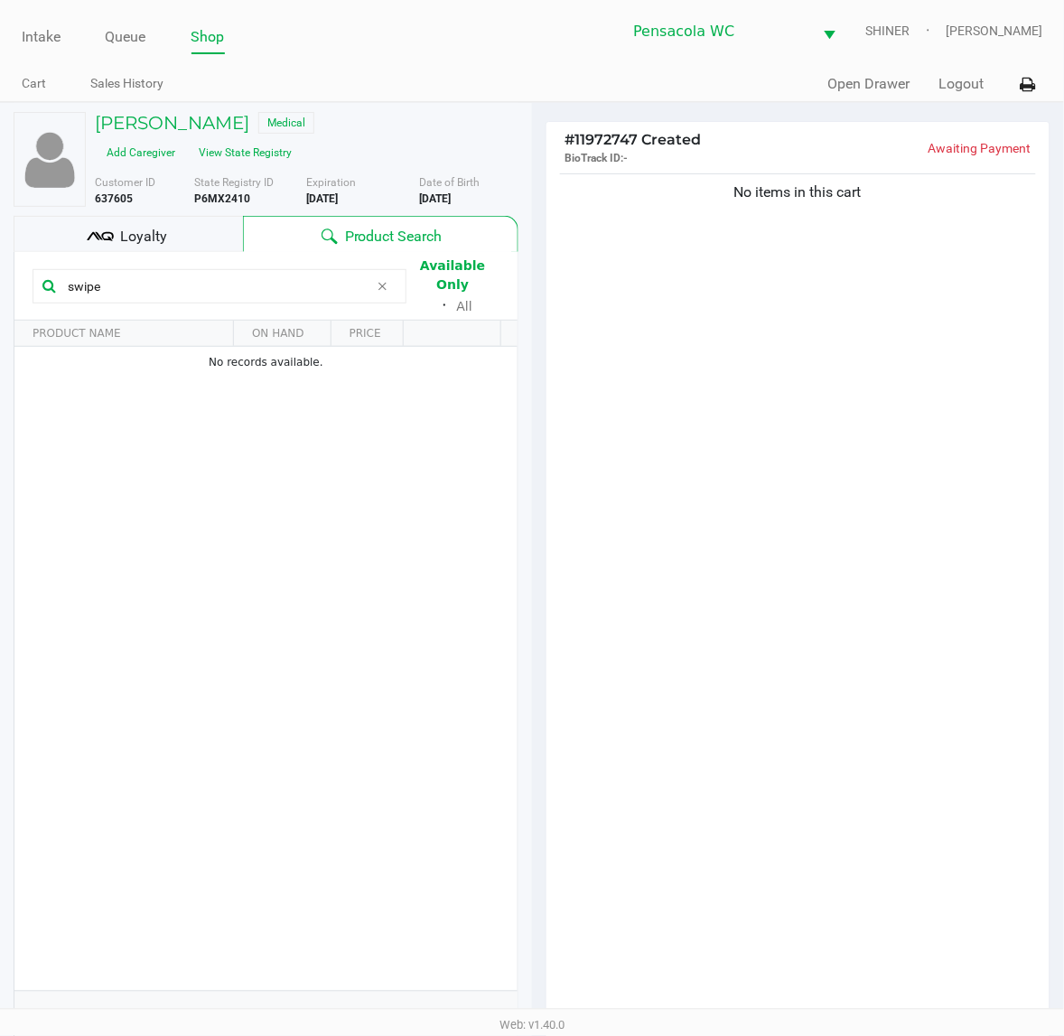
type input "swipe"
drag, startPoint x: 275, startPoint y: 267, endPoint x: 266, endPoint y: 262, distance: 10.5
click at [267, 269] on div "swipe" at bounding box center [220, 286] width 374 height 34
drag, startPoint x: 258, startPoint y: 249, endPoint x: -2, endPoint y: 310, distance: 267.0
click at [0, 310] on html "Intake Queue Shop Pensacola [PERSON_NAME] [PERSON_NAME] Cart Sales History Quic…" at bounding box center [532, 518] width 1064 height 1036
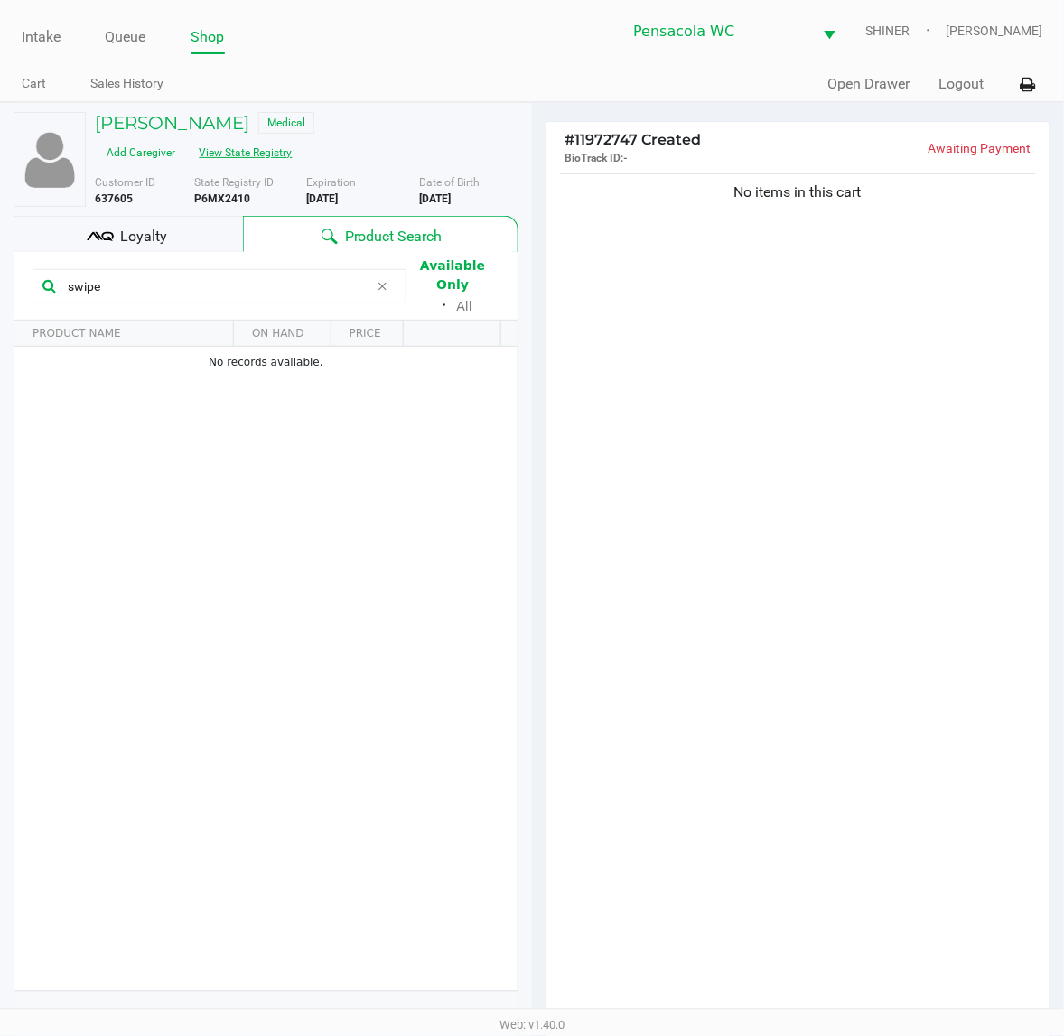
click at [293, 138] on button "View State Registry" at bounding box center [241, 152] width 106 height 29
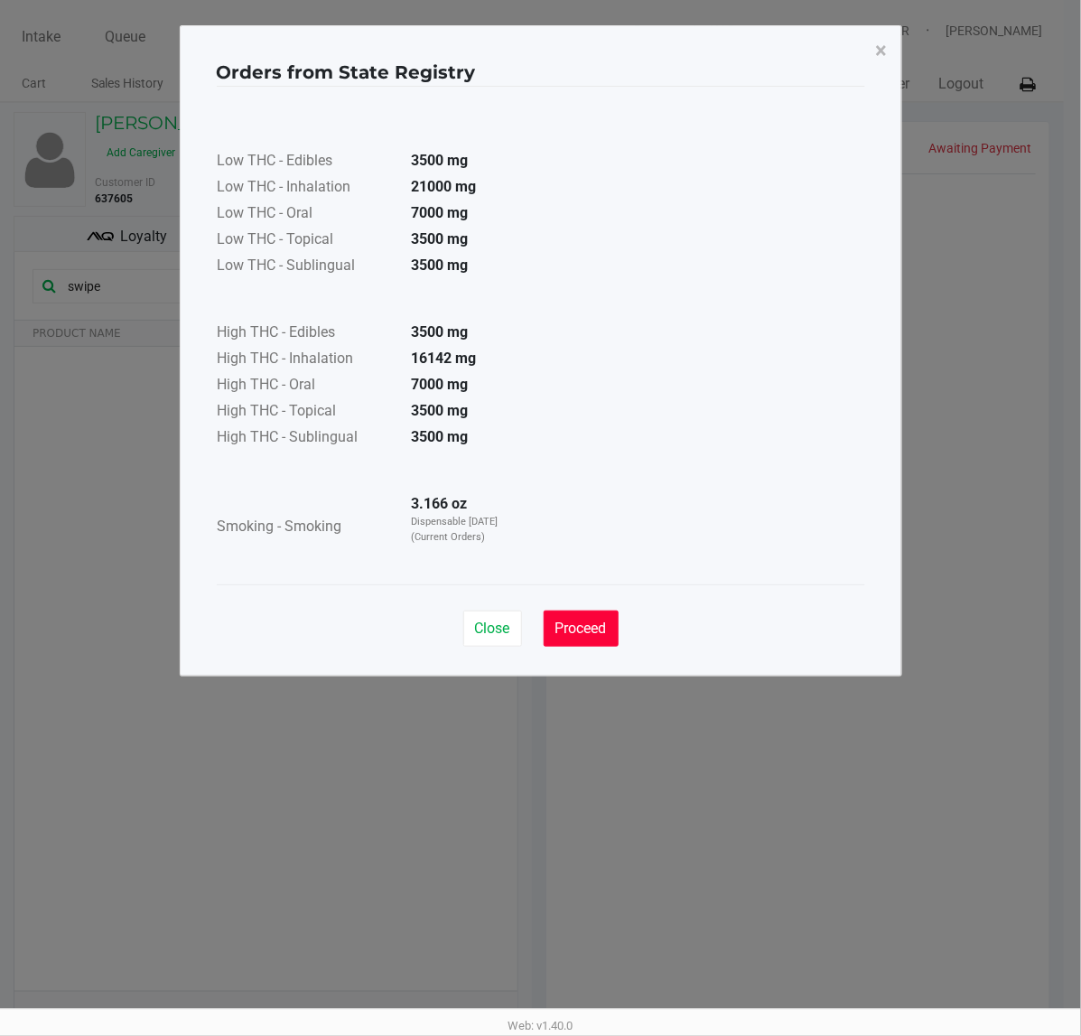
click at [580, 633] on span "Proceed" at bounding box center [580, 627] width 51 height 17
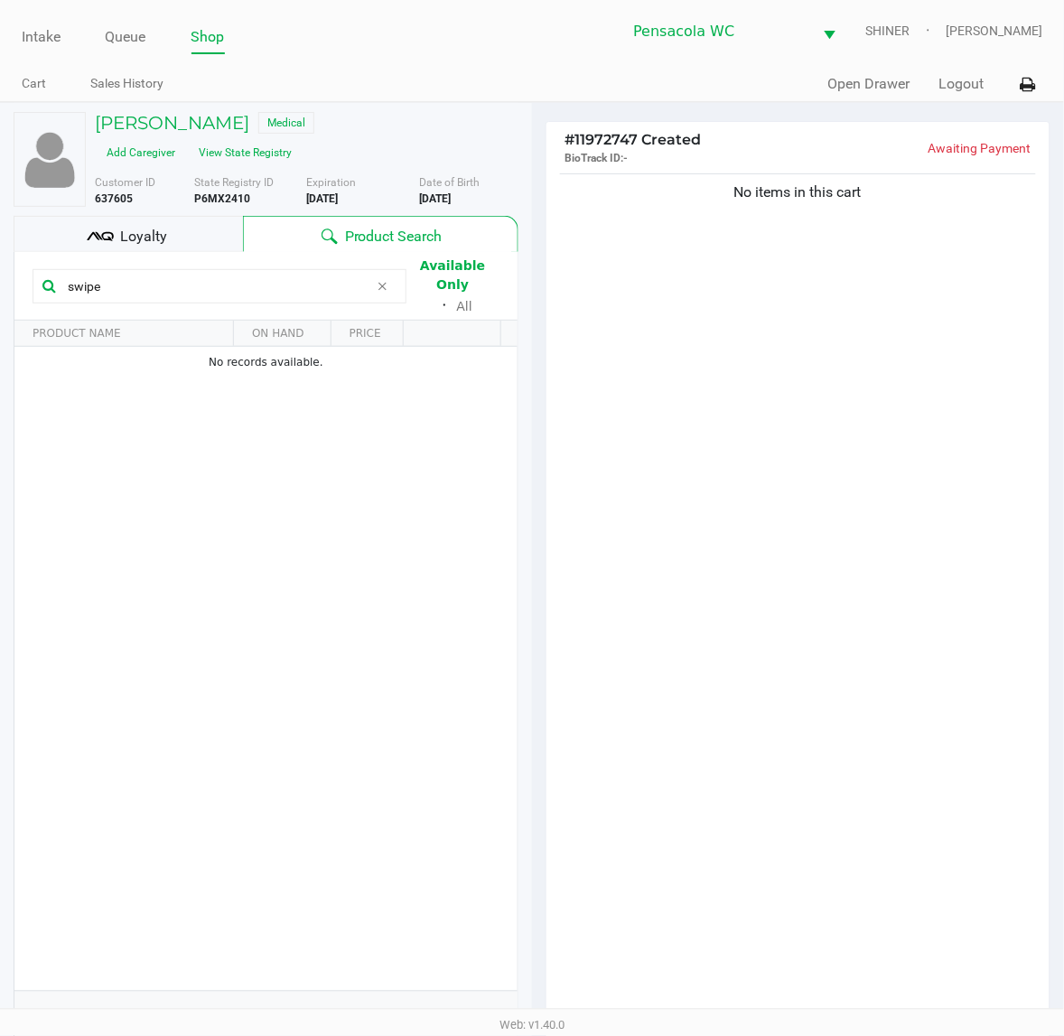
click at [380, 279] on icon at bounding box center [382, 286] width 11 height 14
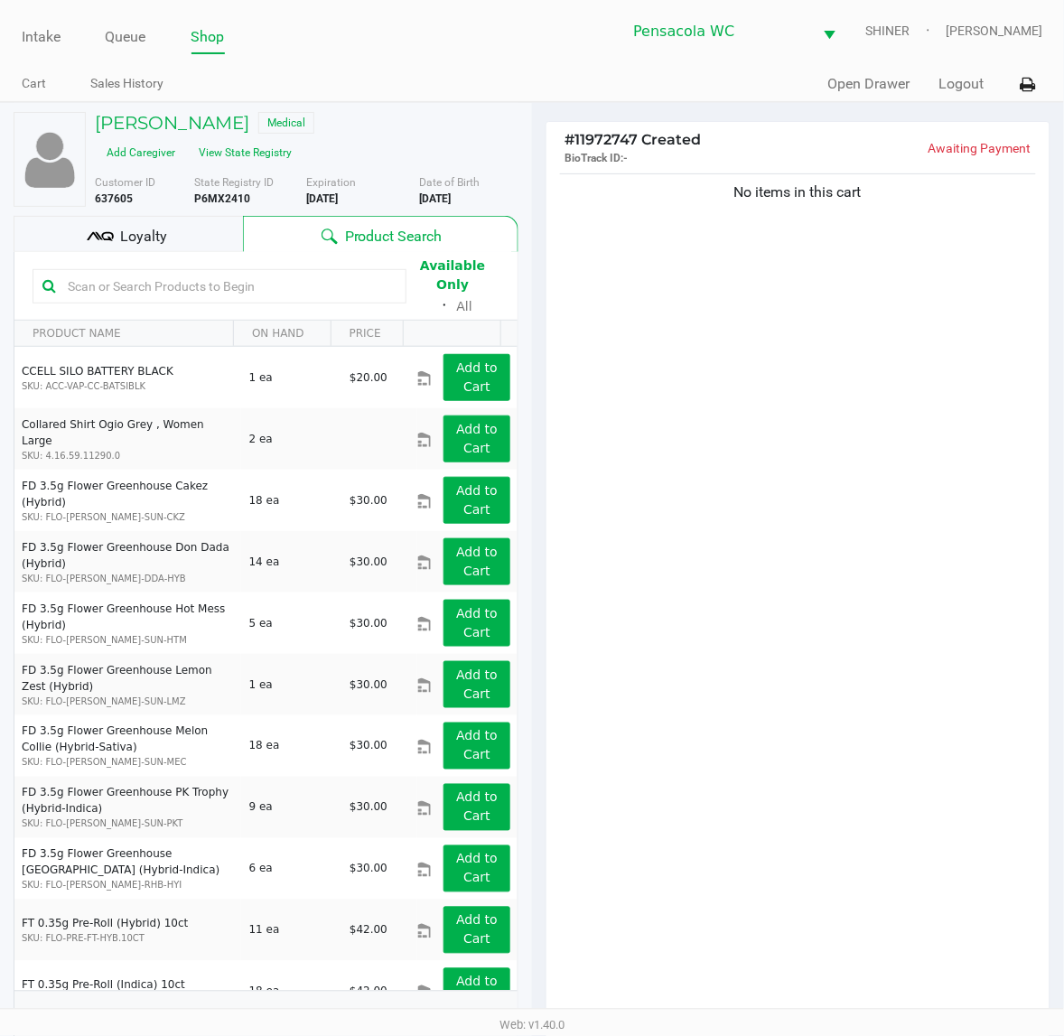
click at [223, 273] on input "text" at bounding box center [228, 286] width 336 height 27
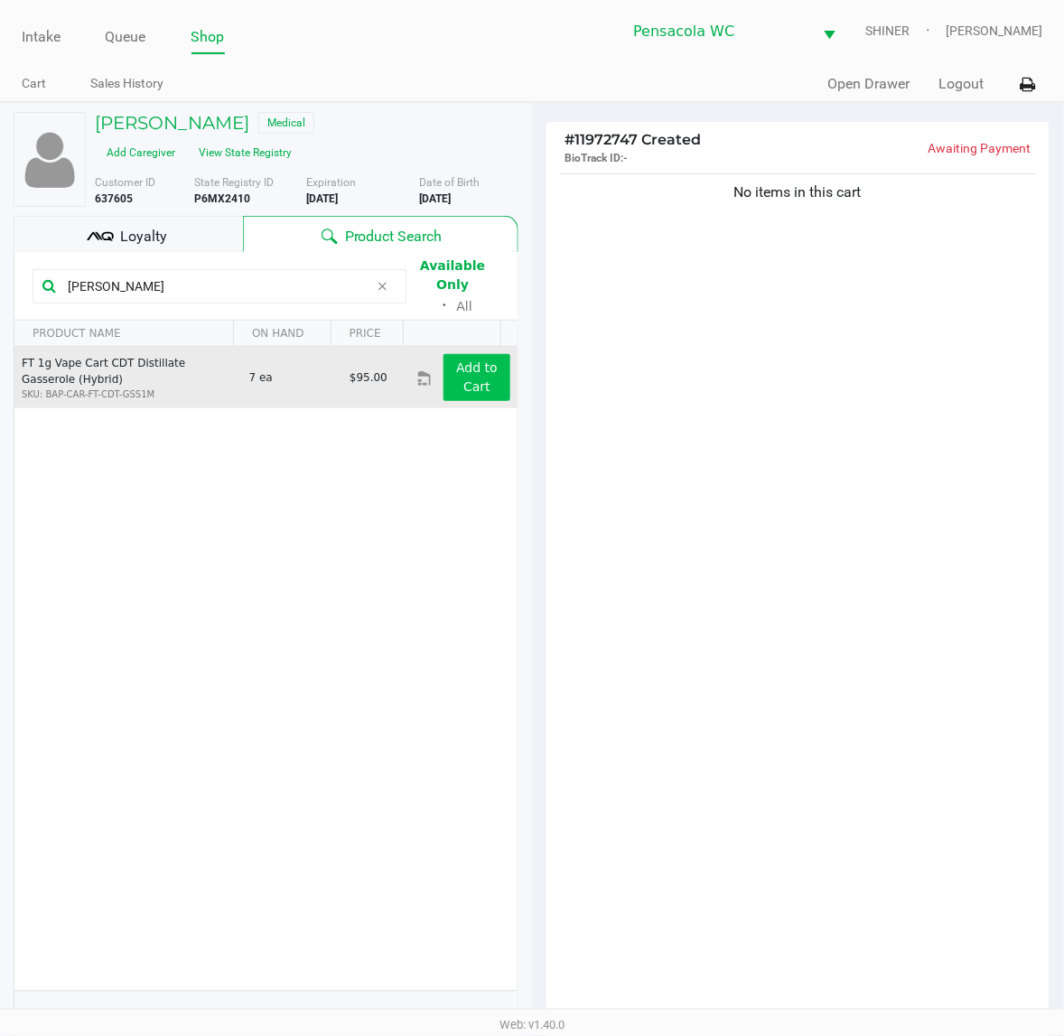
type input "[PERSON_NAME]"
click at [456, 360] on app-button-loader "Add to Cart" at bounding box center [477, 376] width 42 height 33
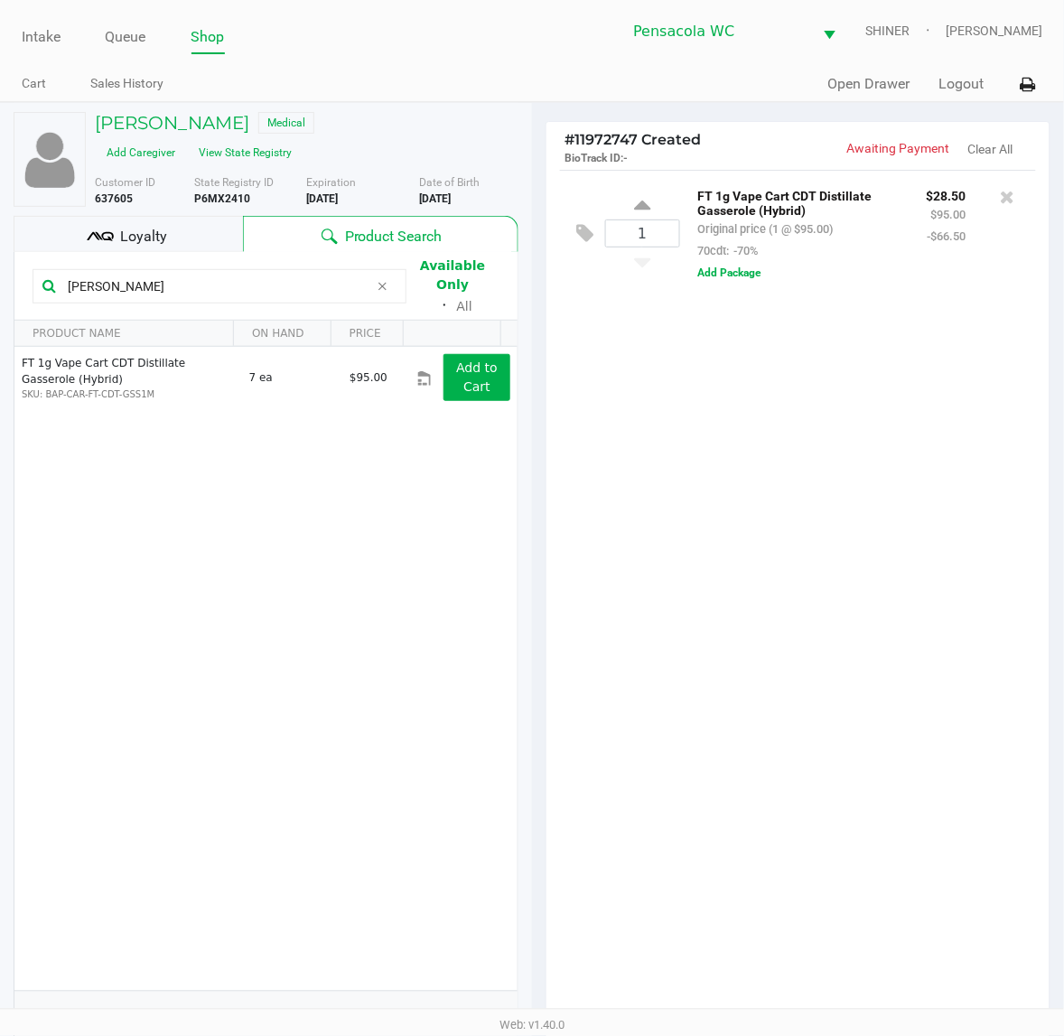
click at [883, 707] on div "1 FT 1g Vape Cart CDT Distillate Gasserole (Hybrid) Original price (1 @ $95.00)…" at bounding box center [797, 600] width 503 height 861
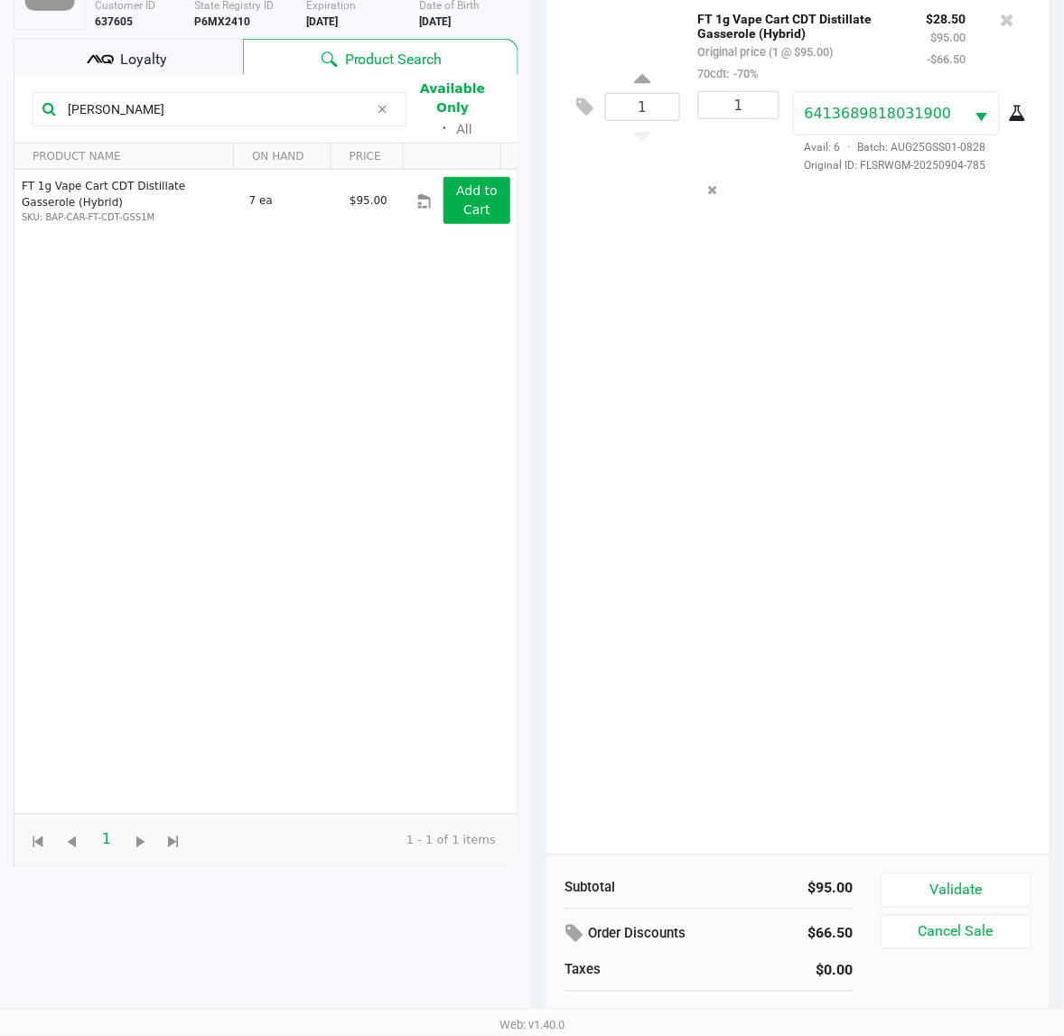
scroll to position [197, 0]
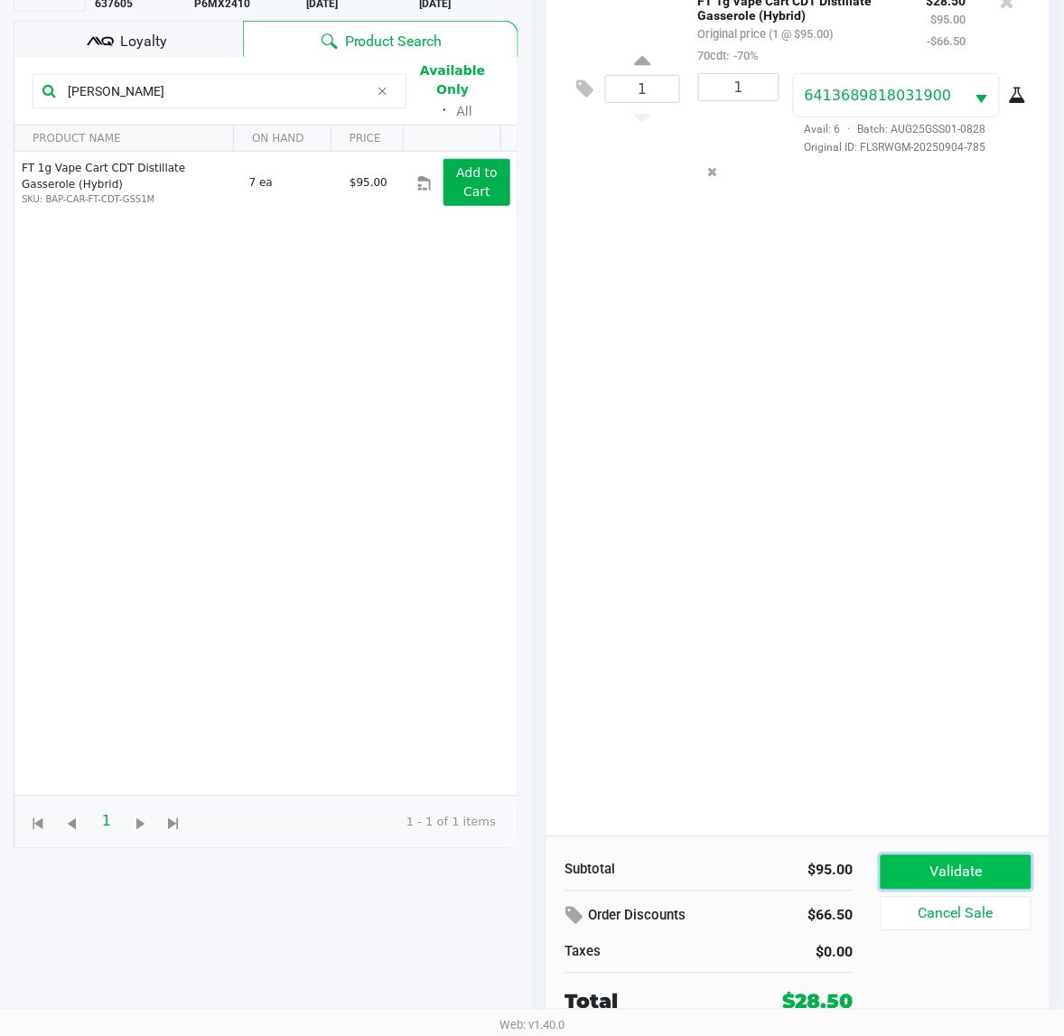
click at [1005, 864] on button "Validate" at bounding box center [955, 872] width 151 height 34
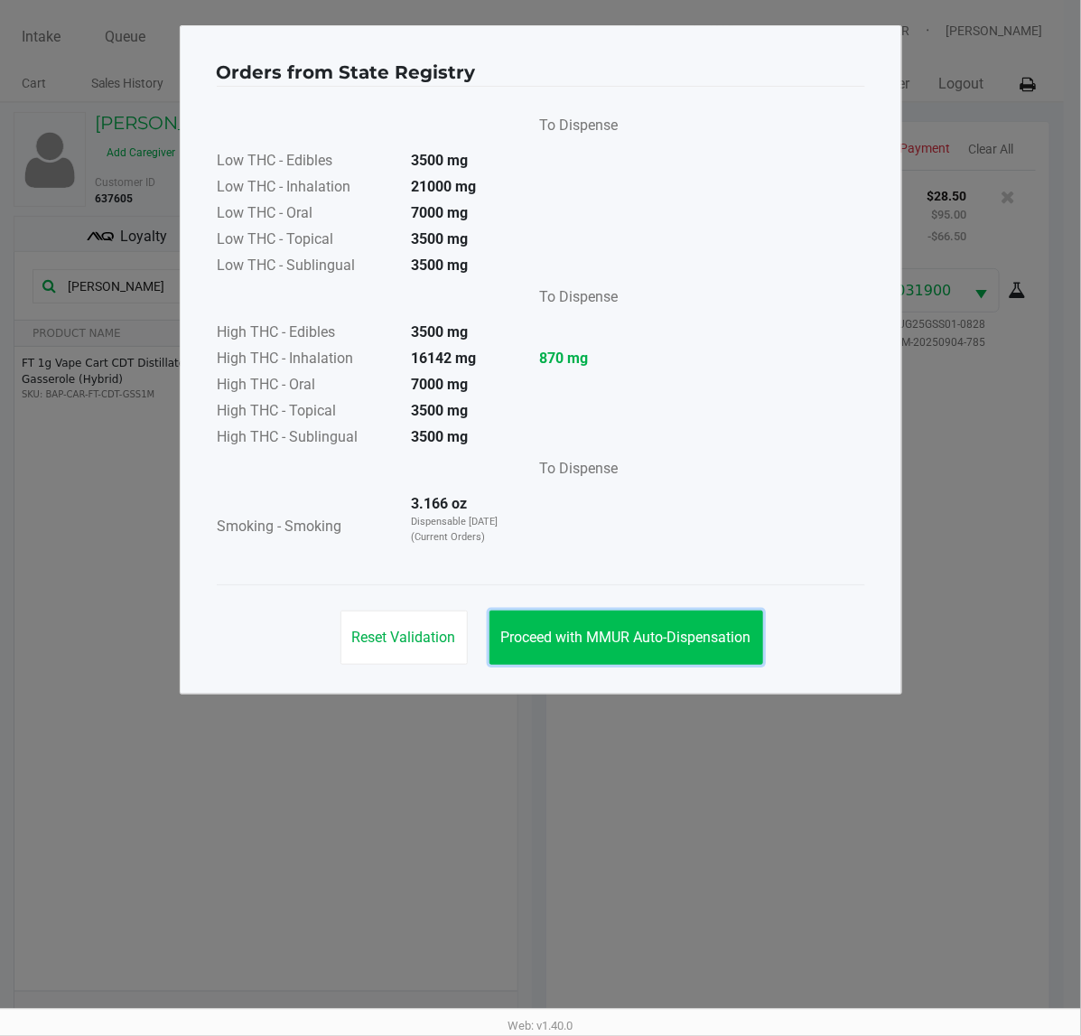
click at [680, 635] on span "Proceed with MMUR Auto-Dispensation" at bounding box center [626, 636] width 250 height 17
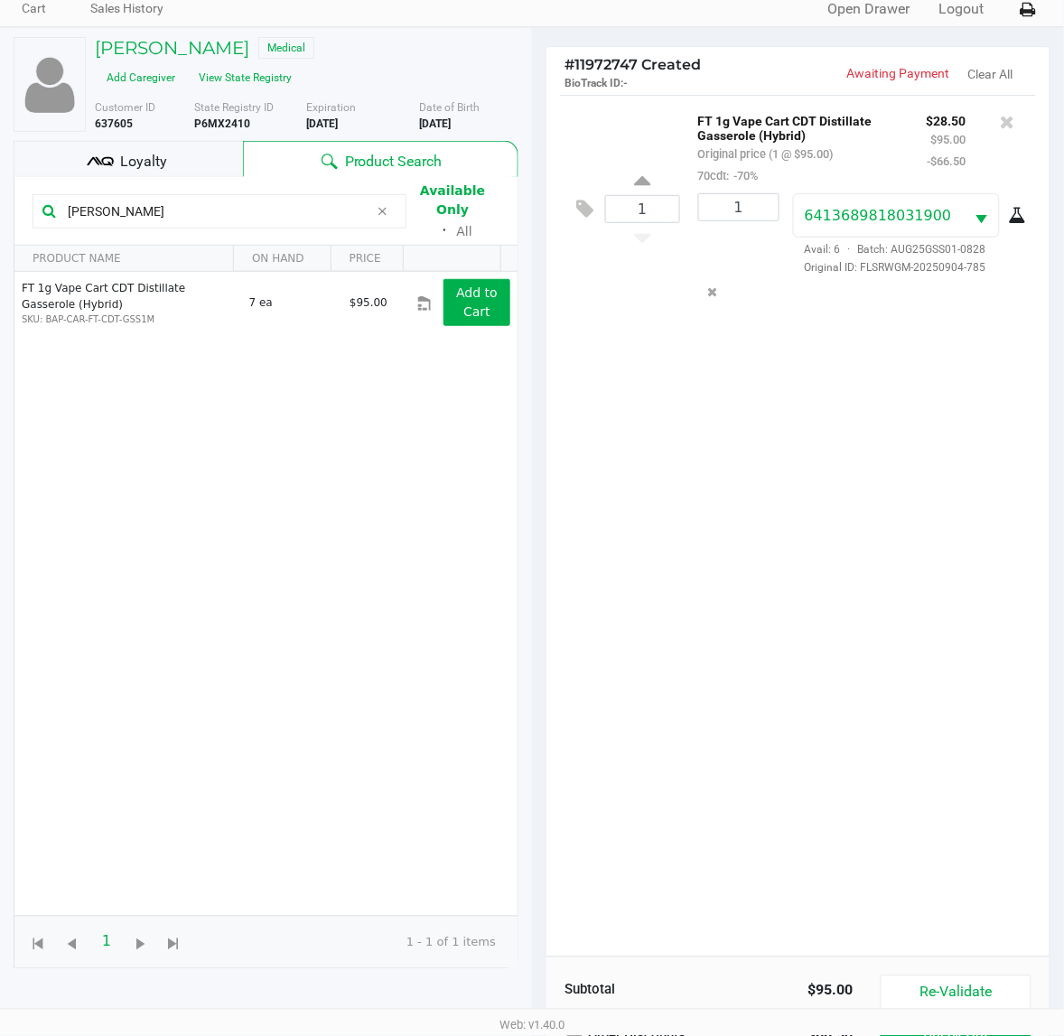
scroll to position [113, 0]
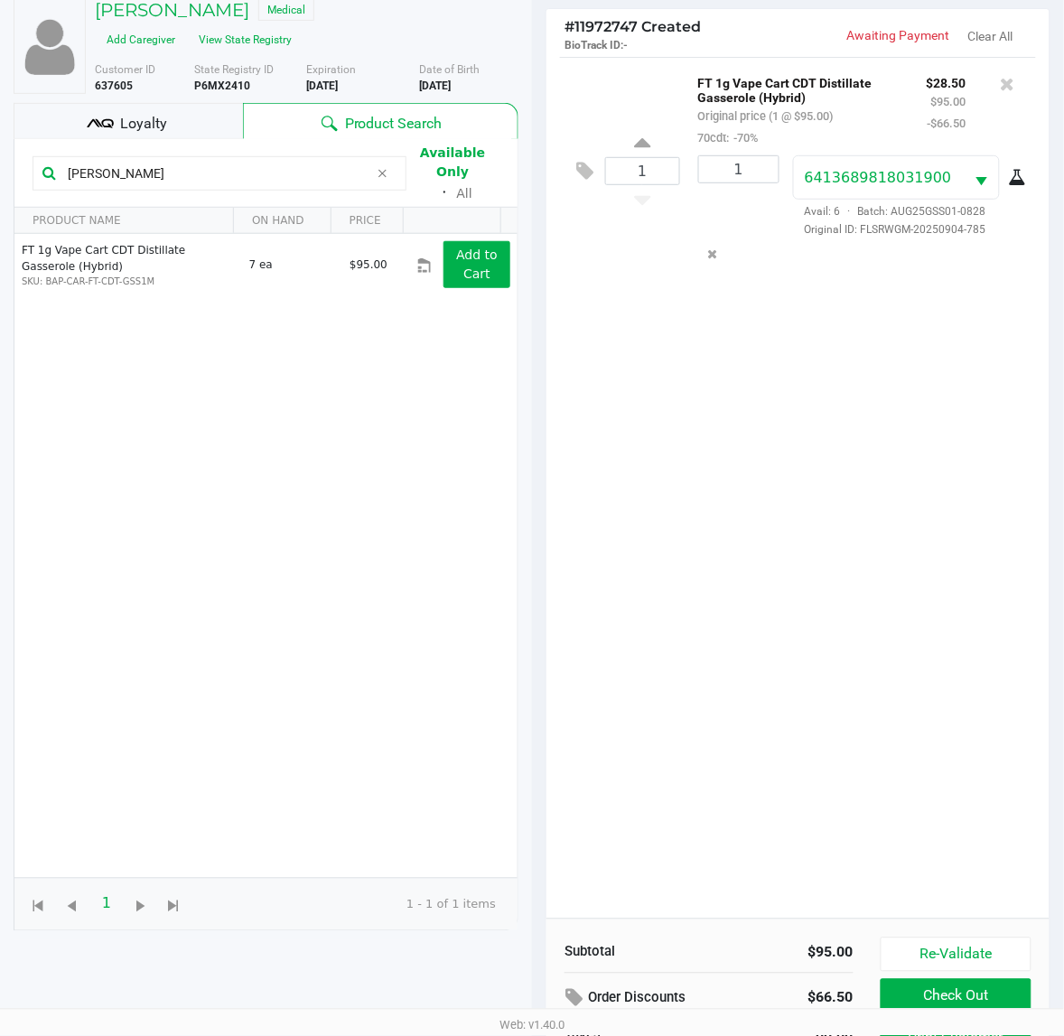
click at [853, 625] on div "1 FT 1g Vape Cart CDT Distillate Gasserole (Hybrid) Original price (1 @ $95.00)…" at bounding box center [797, 487] width 503 height 861
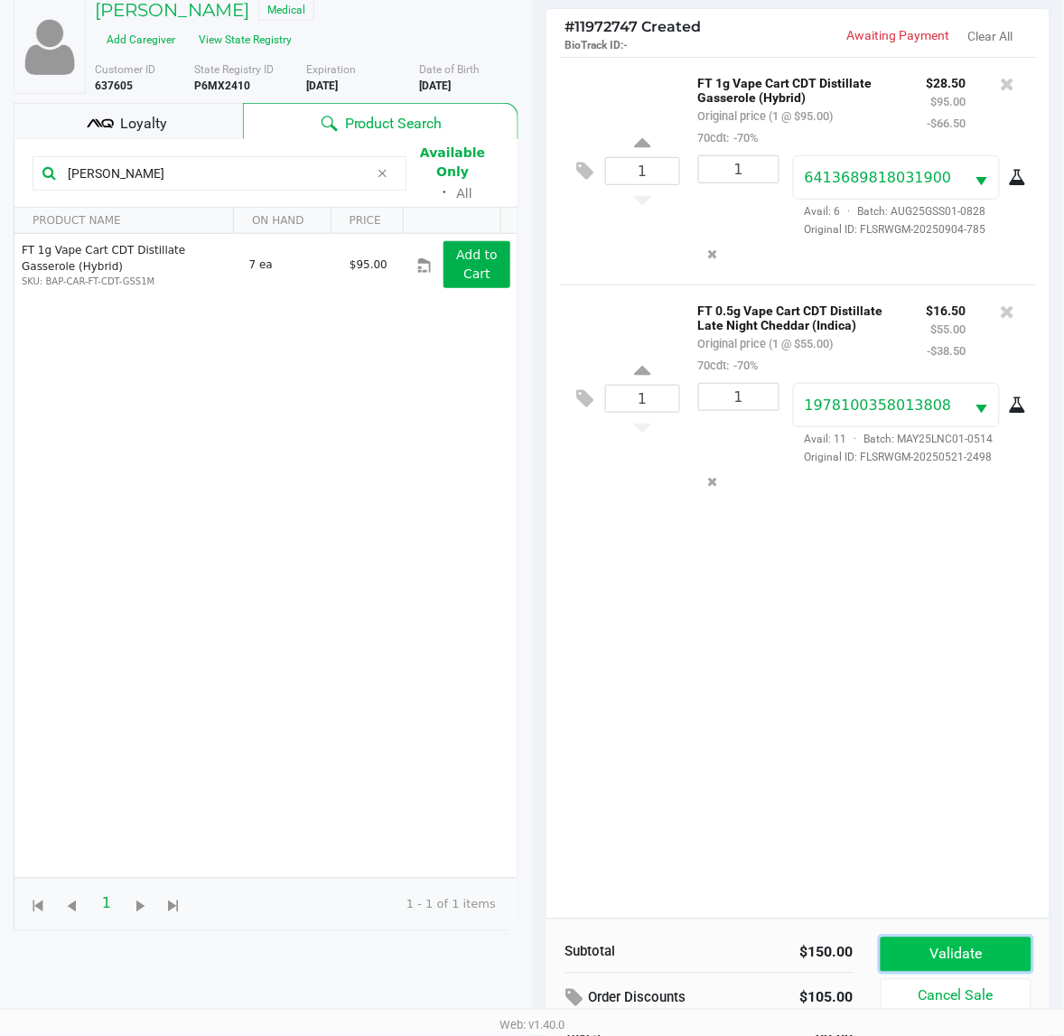
click at [971, 953] on button "Validate" at bounding box center [955, 954] width 151 height 34
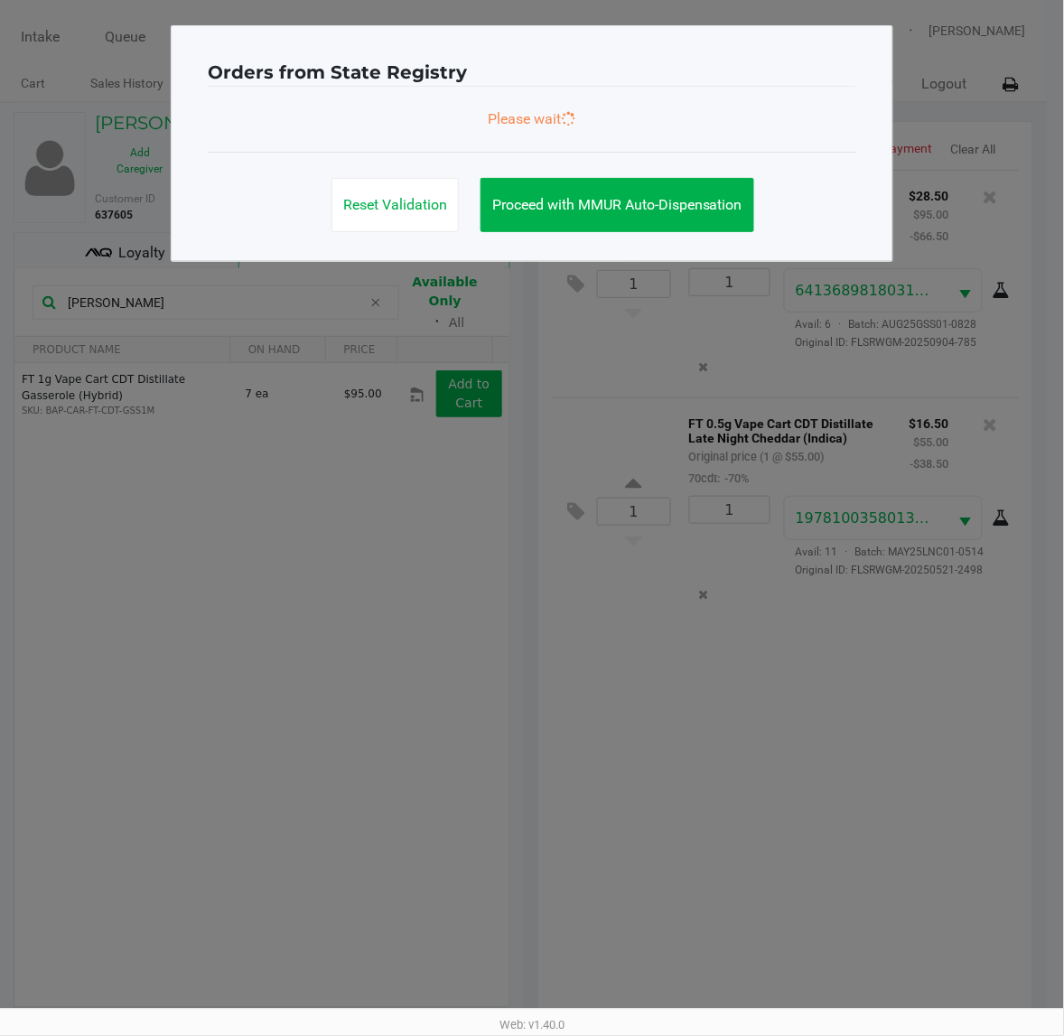
scroll to position [0, 0]
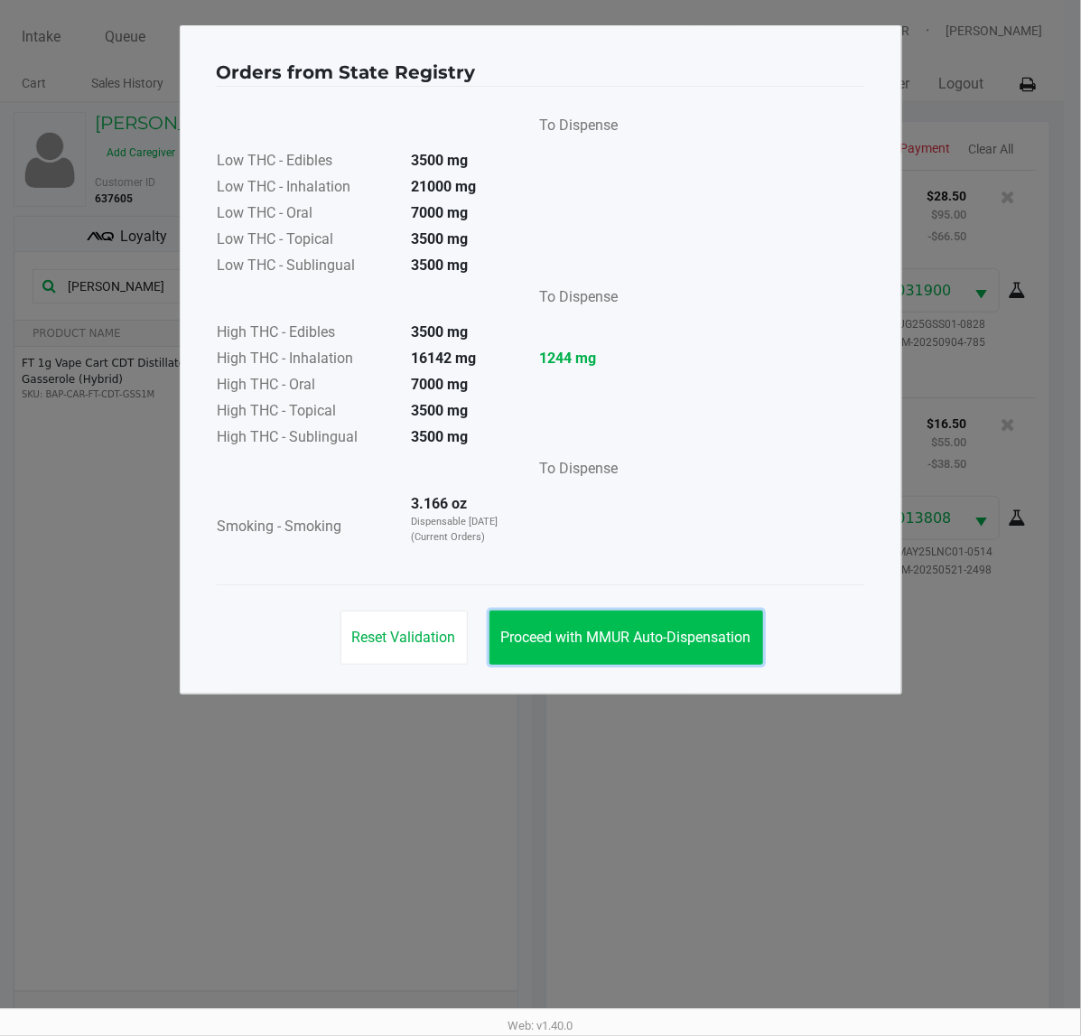
click at [680, 656] on button "Proceed with MMUR Auto-Dispensation" at bounding box center [626, 637] width 274 height 54
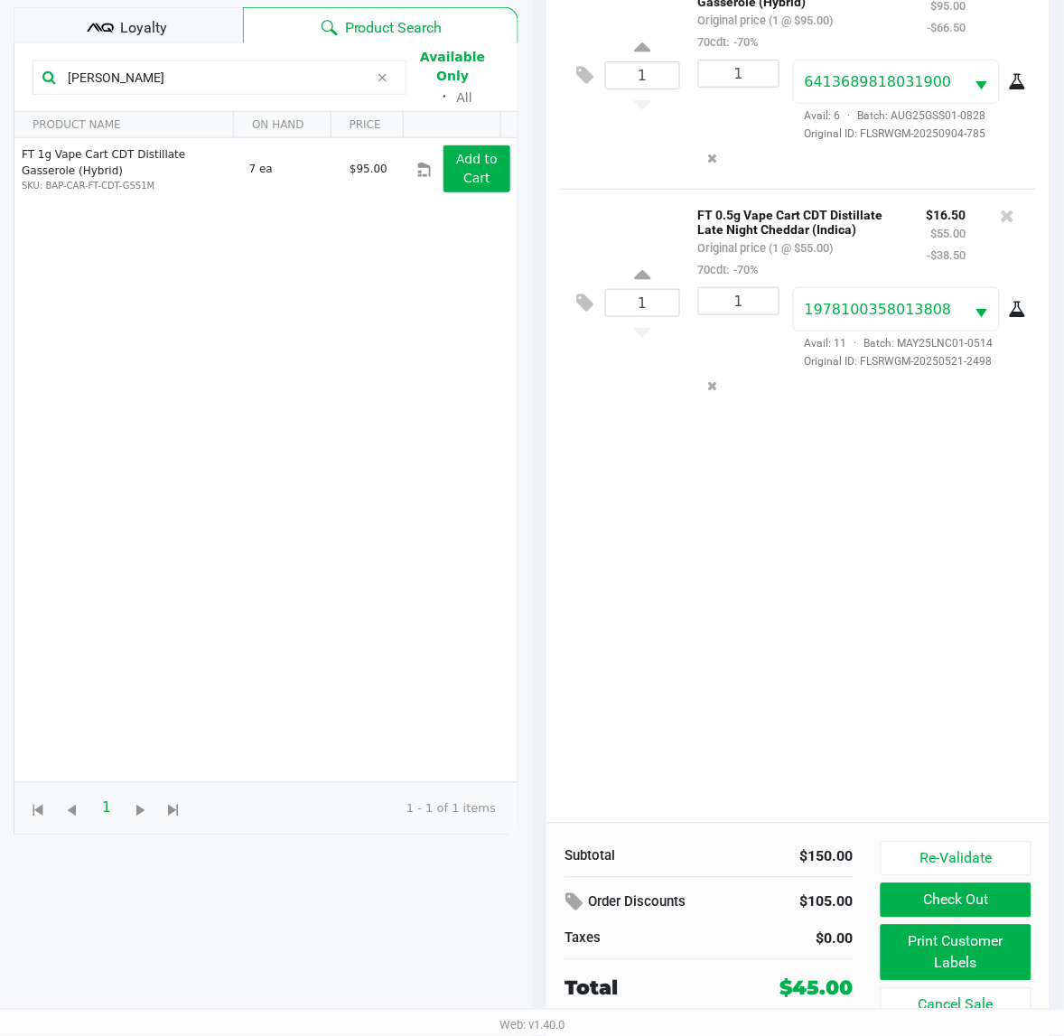
scroll to position [217, 0]
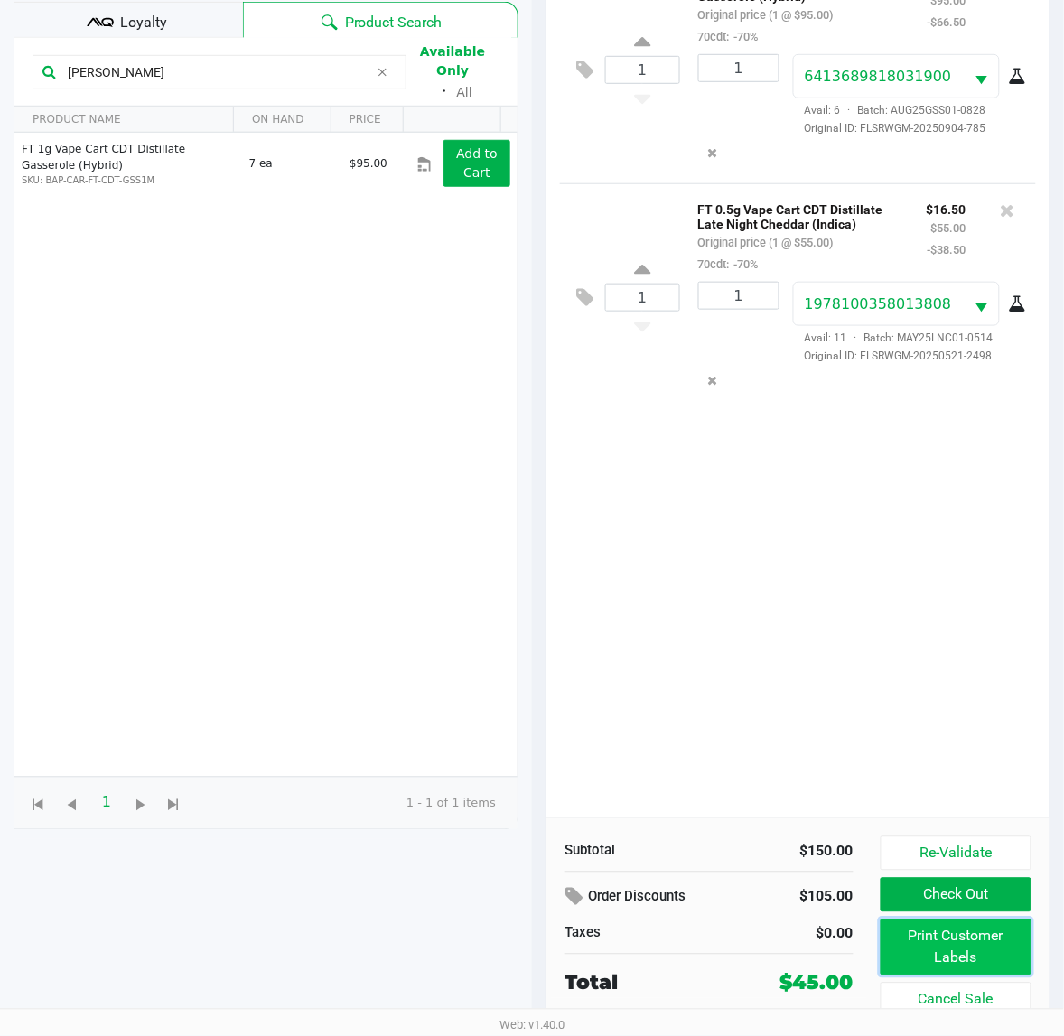
click at [993, 972] on button "Print Customer Labels" at bounding box center [955, 947] width 151 height 56
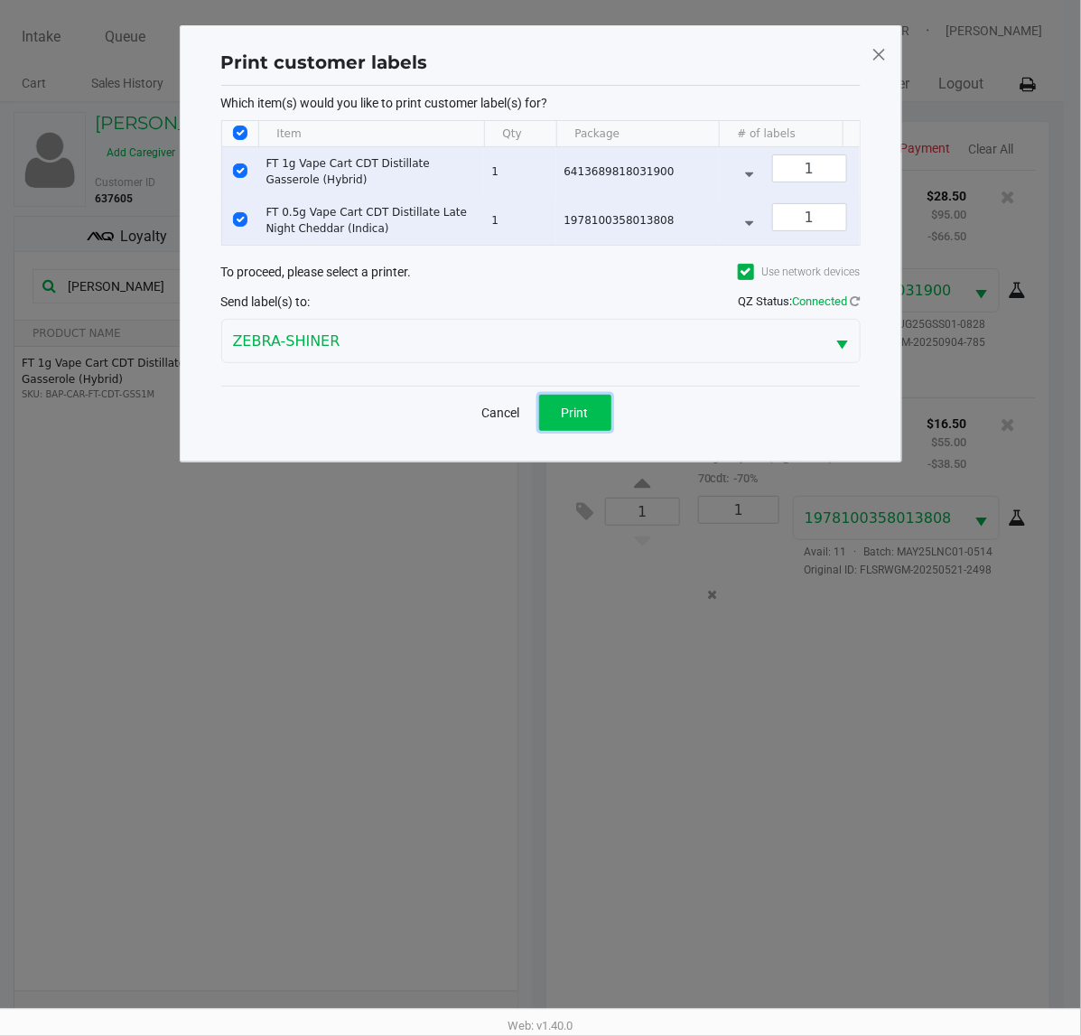
click at [553, 422] on button "Print" at bounding box center [575, 413] width 72 height 36
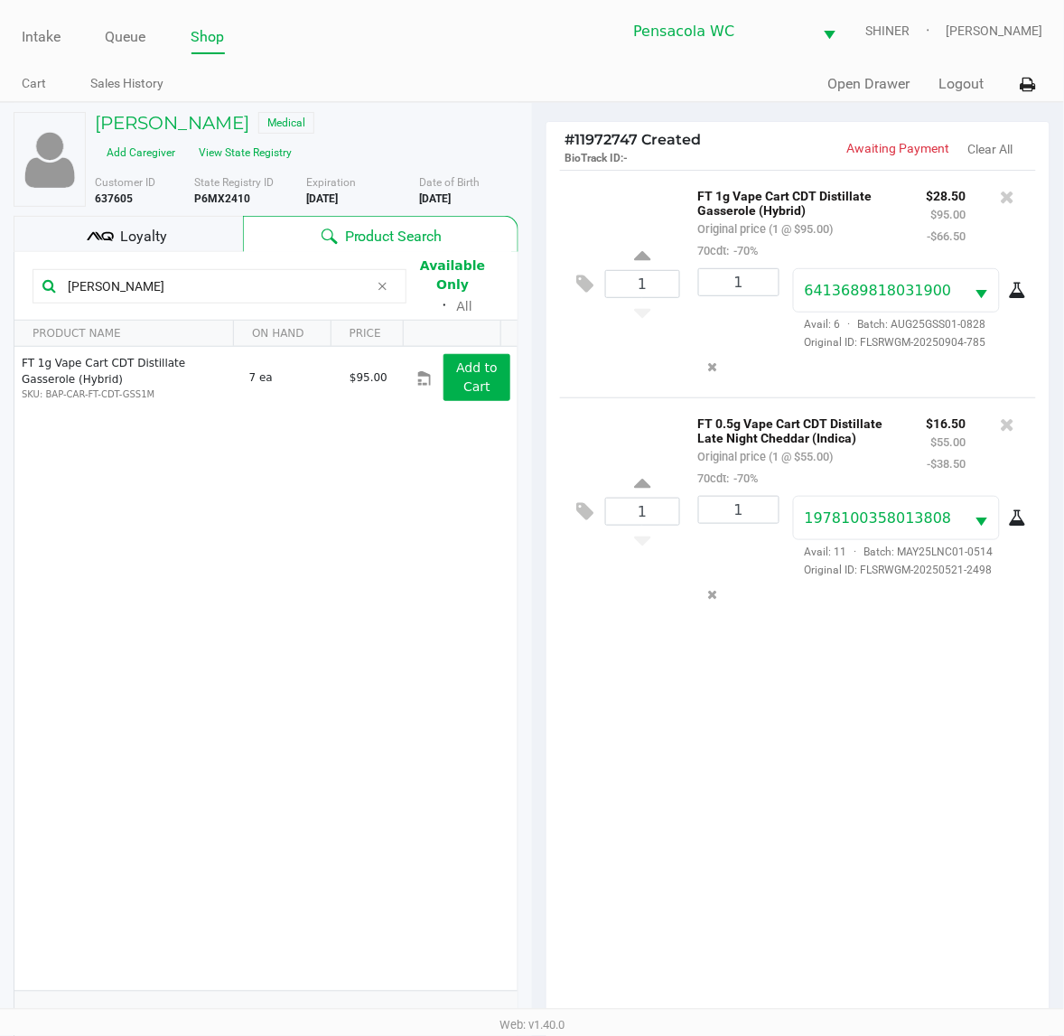
click at [172, 273] on input "[PERSON_NAME]" at bounding box center [214, 286] width 309 height 27
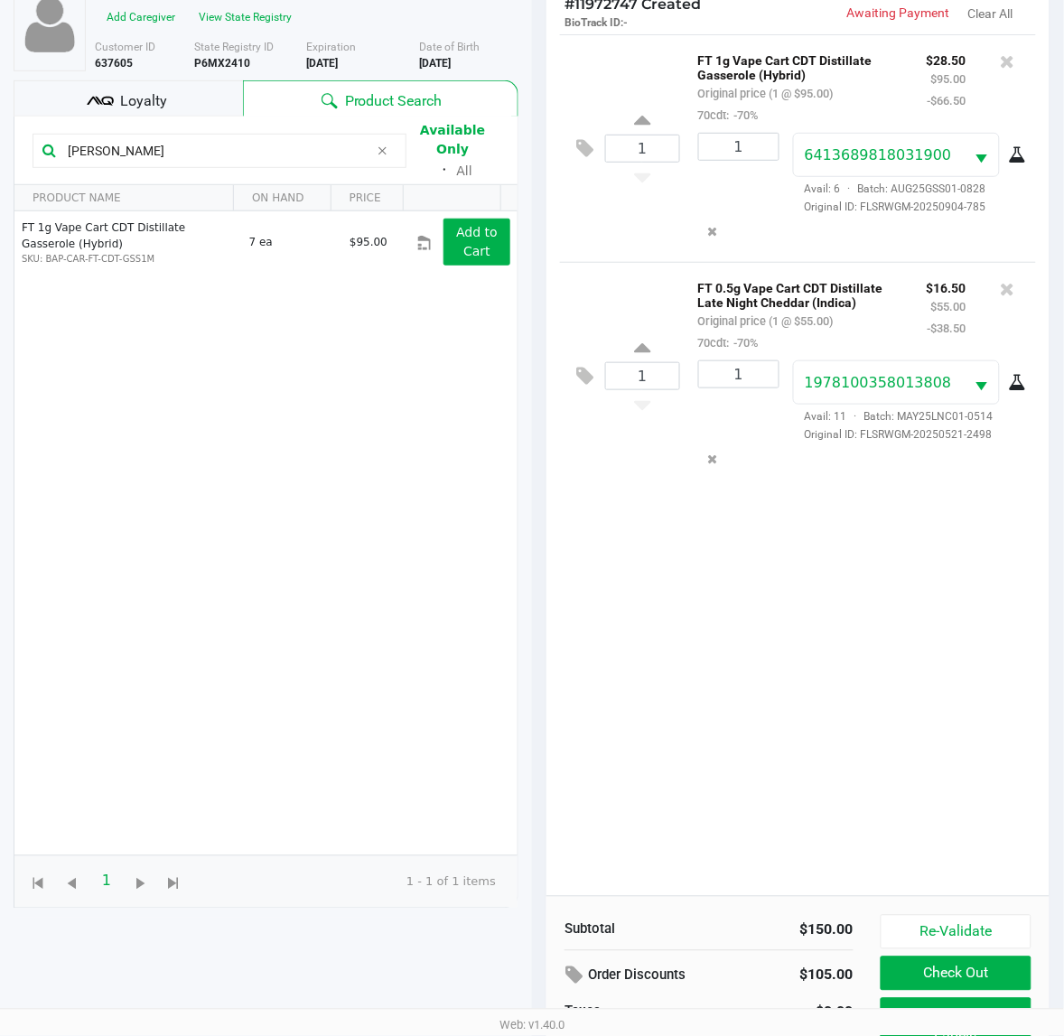
scroll to position [217, 0]
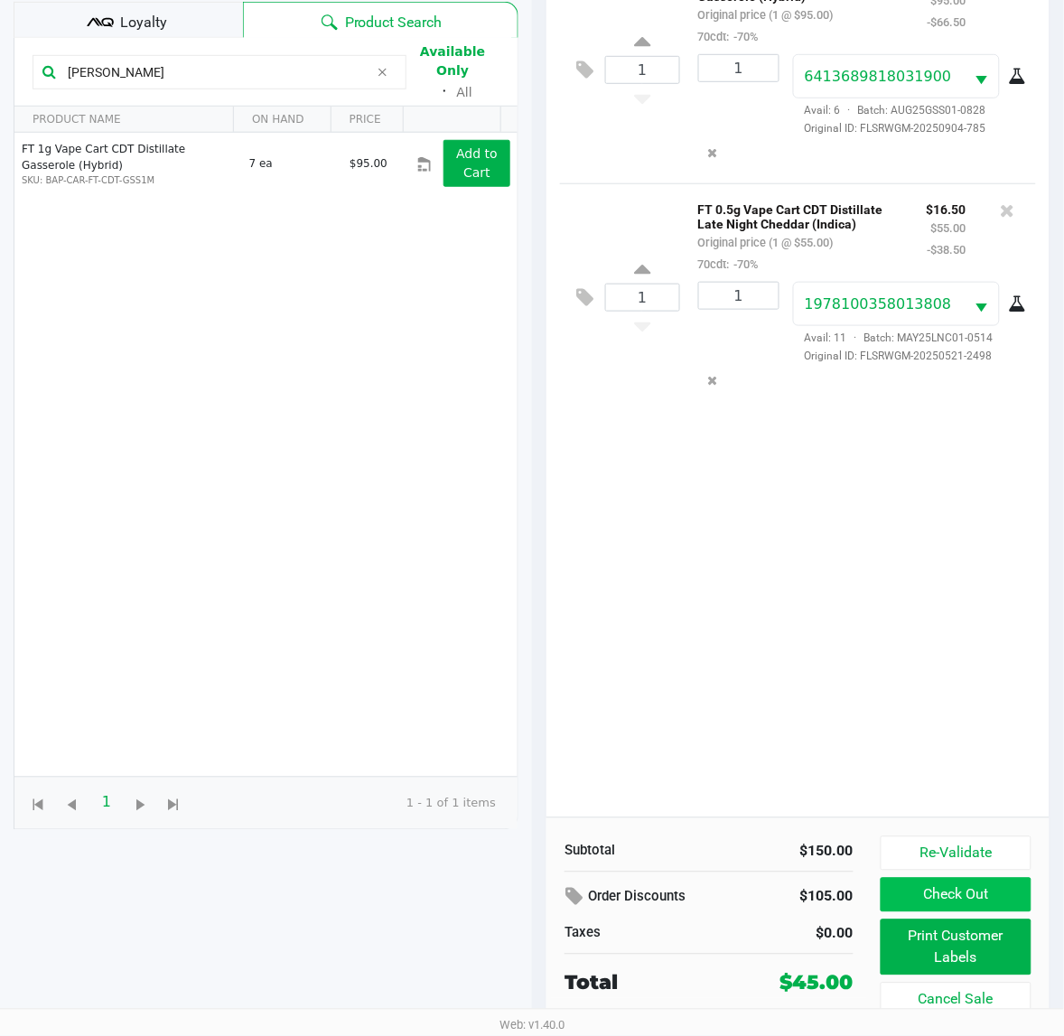
click at [953, 896] on button "Check Out" at bounding box center [955, 895] width 151 height 34
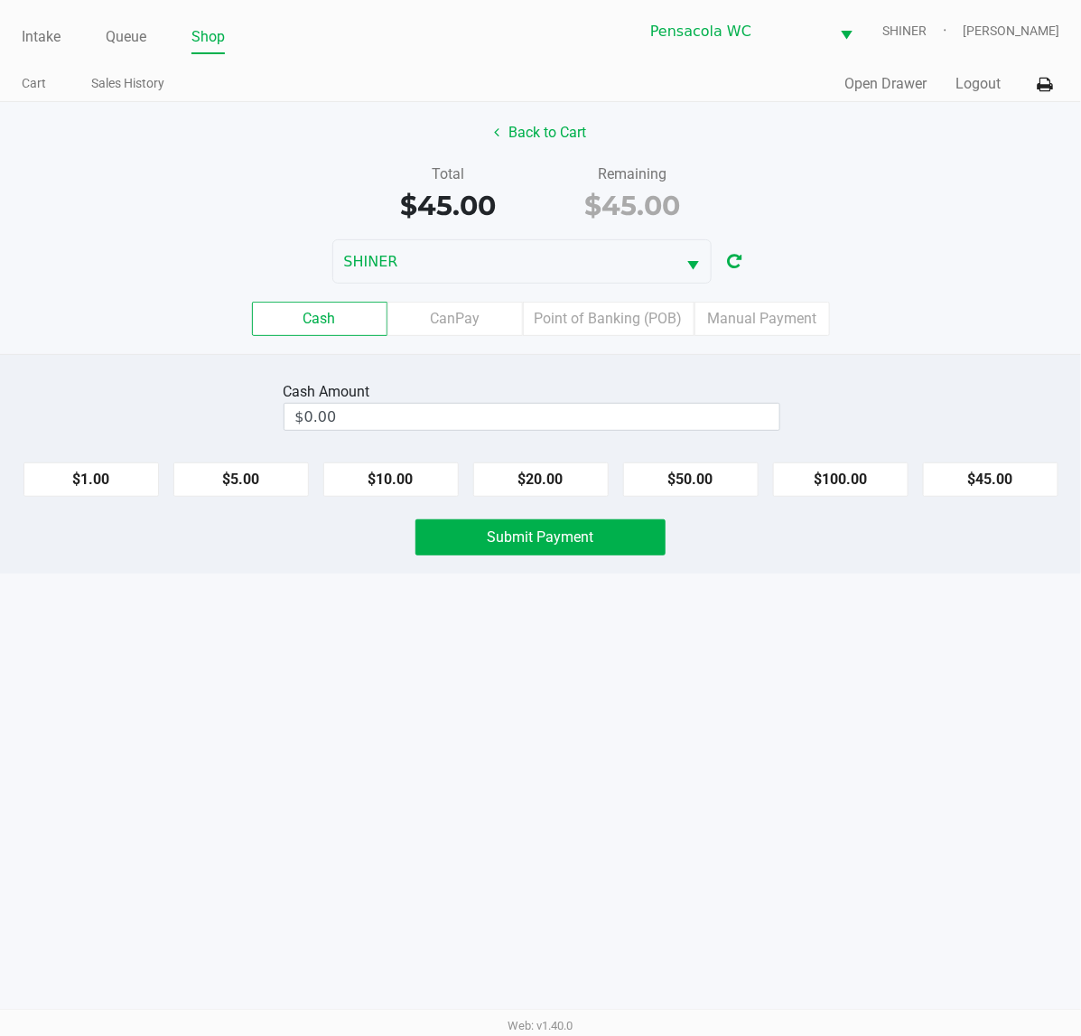
click at [467, 323] on label "CanPay" at bounding box center [454, 319] width 135 height 34
click at [0, 0] on 2 "CanPay" at bounding box center [0, 0] width 0 height 0
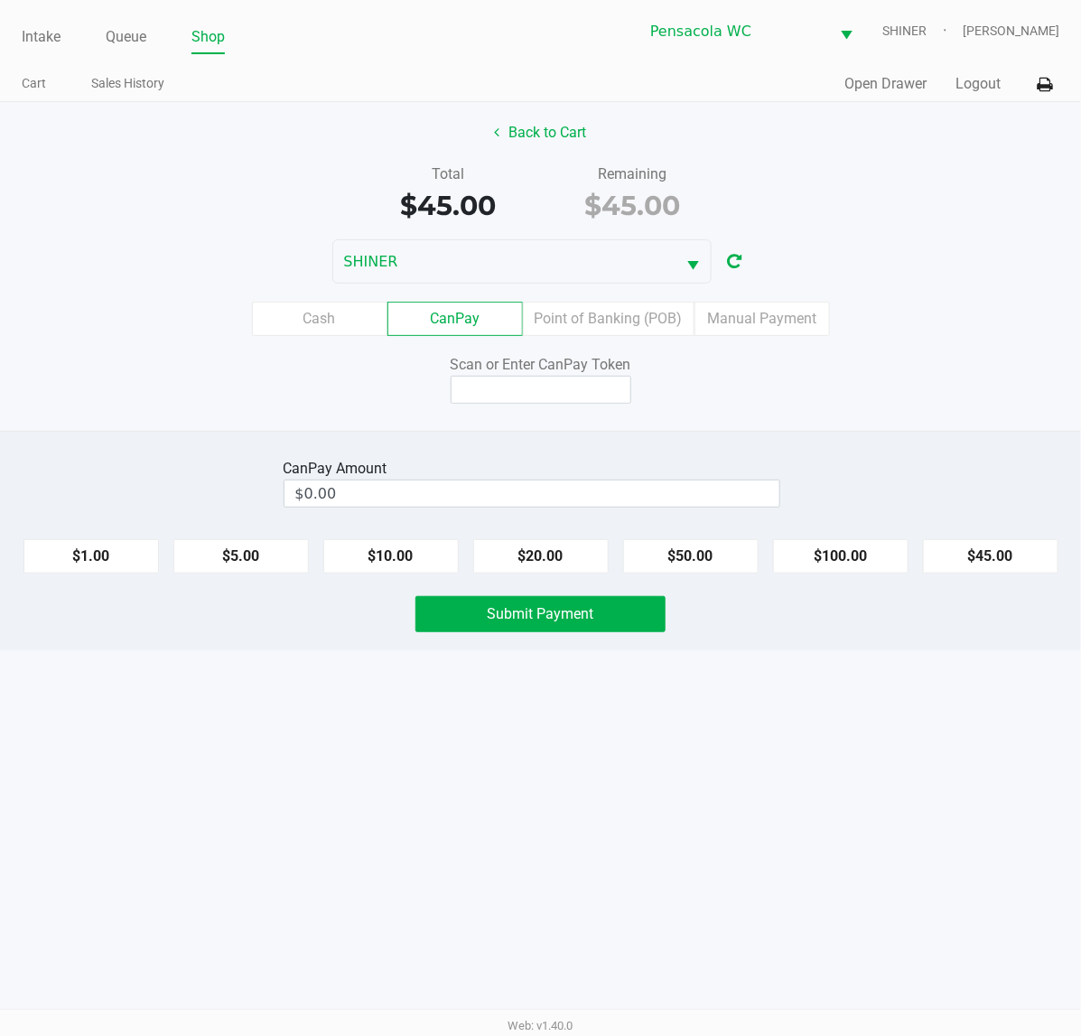
click at [963, 572] on button "$45.00" at bounding box center [990, 556] width 135 height 34
type input "$45.00"
click at [579, 394] on input at bounding box center [541, 390] width 181 height 28
type input "X6342640Q"
click at [501, 628] on button "Submit Payment" at bounding box center [540, 614] width 250 height 36
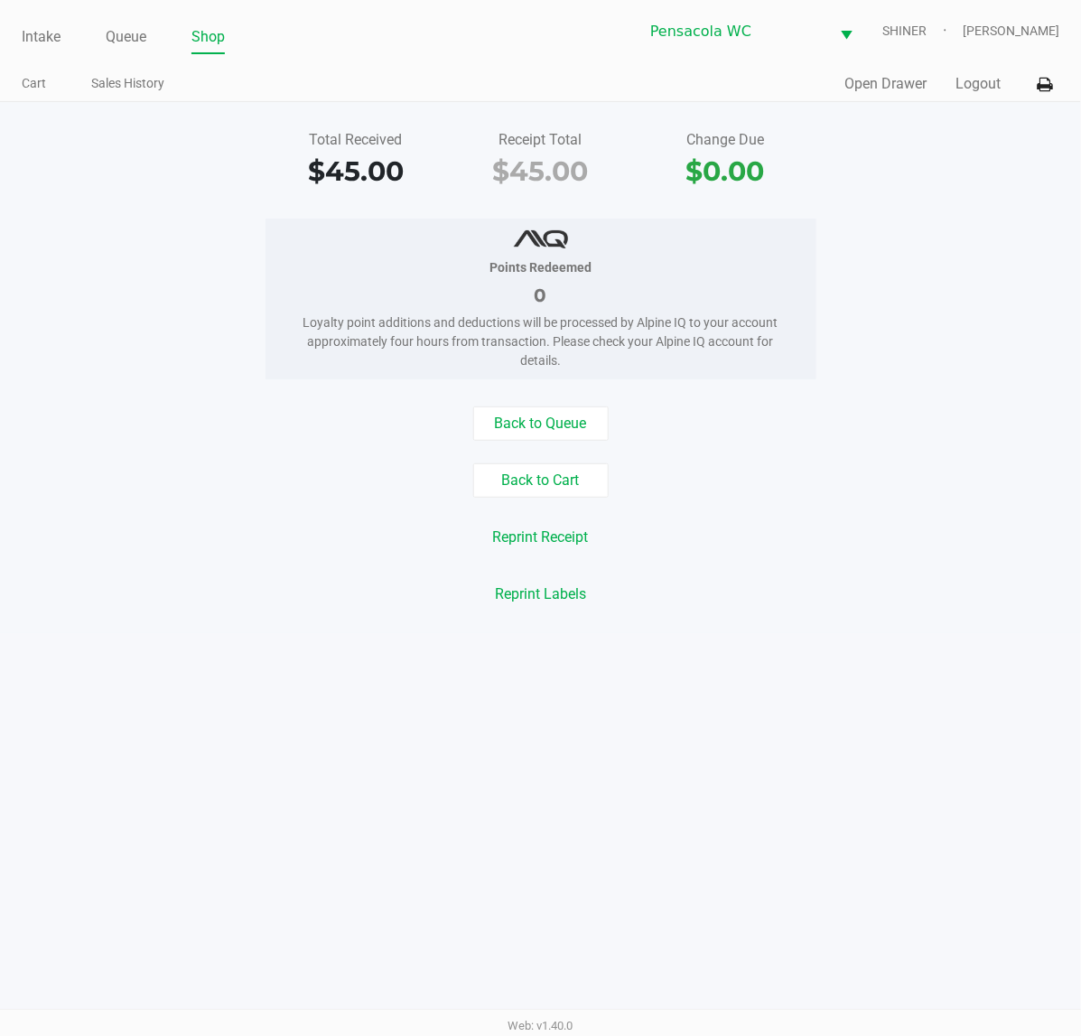
click at [973, 81] on button "Logout" at bounding box center [977, 84] width 45 height 22
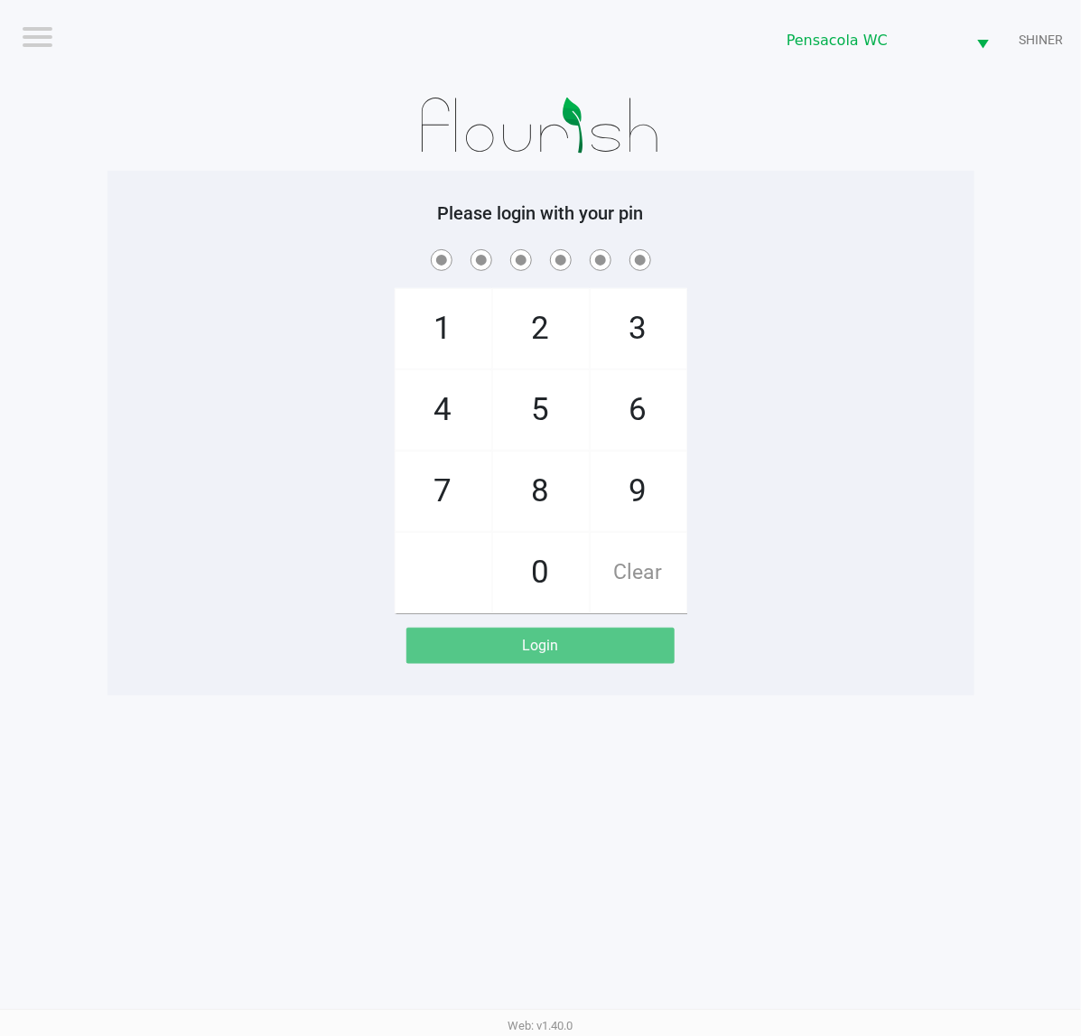
click at [635, 516] on span "9" at bounding box center [639, 490] width 96 height 79
checkbox input "true"
click at [547, 388] on span "5" at bounding box center [541, 409] width 96 height 79
checkbox input "true"
click at [656, 298] on span "3" at bounding box center [639, 328] width 96 height 79
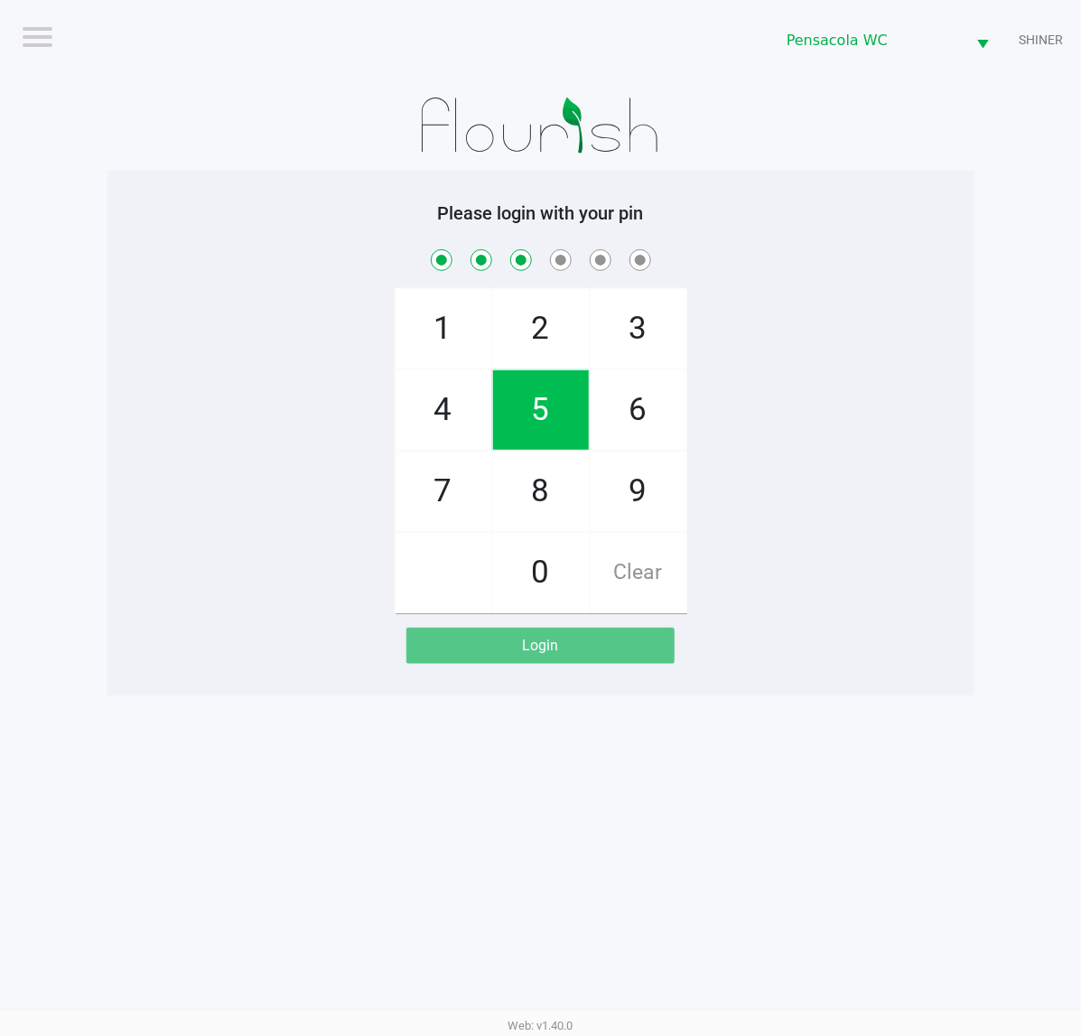
checkbox input "true"
click at [535, 513] on span "8" at bounding box center [541, 490] width 96 height 79
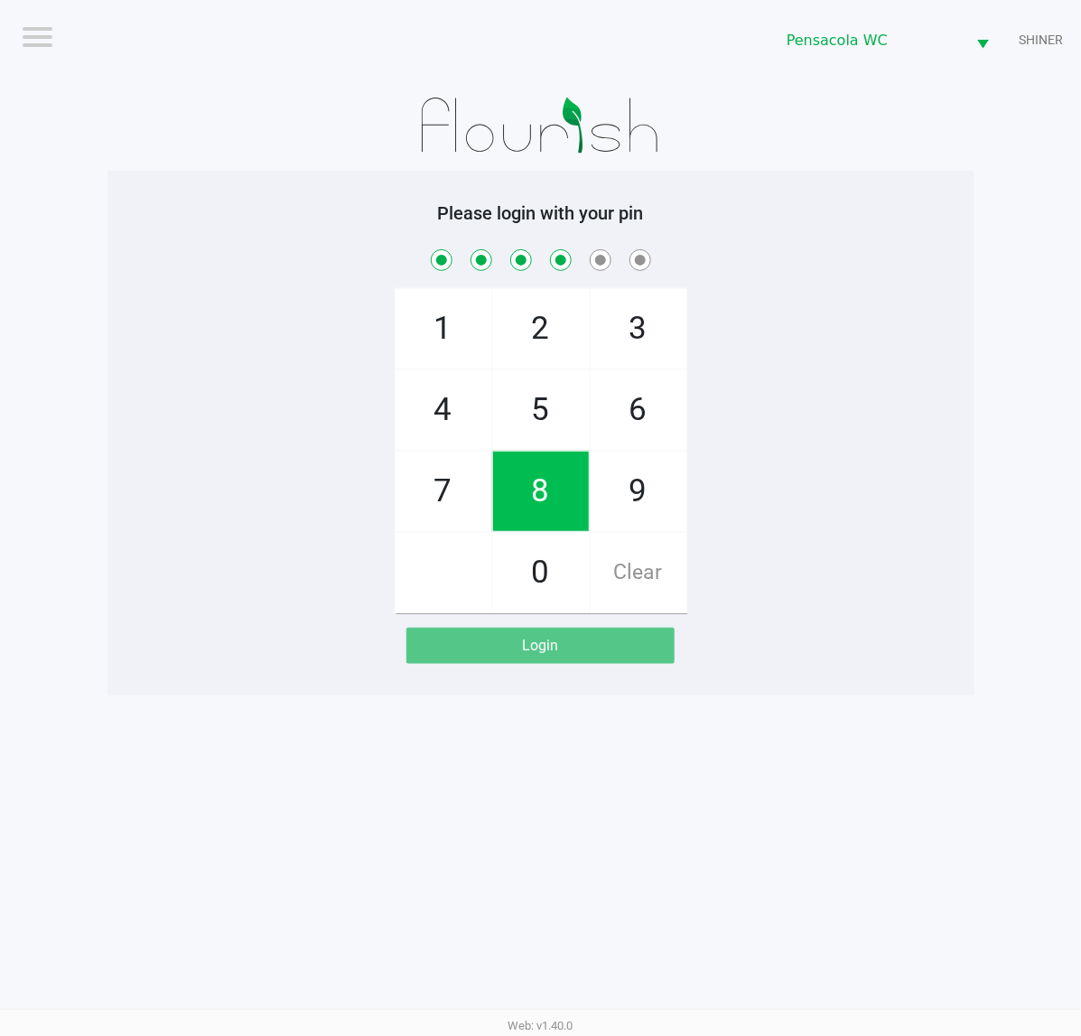
checkbox input "true"
click at [646, 330] on span "3" at bounding box center [639, 328] width 96 height 79
checkbox input "true"
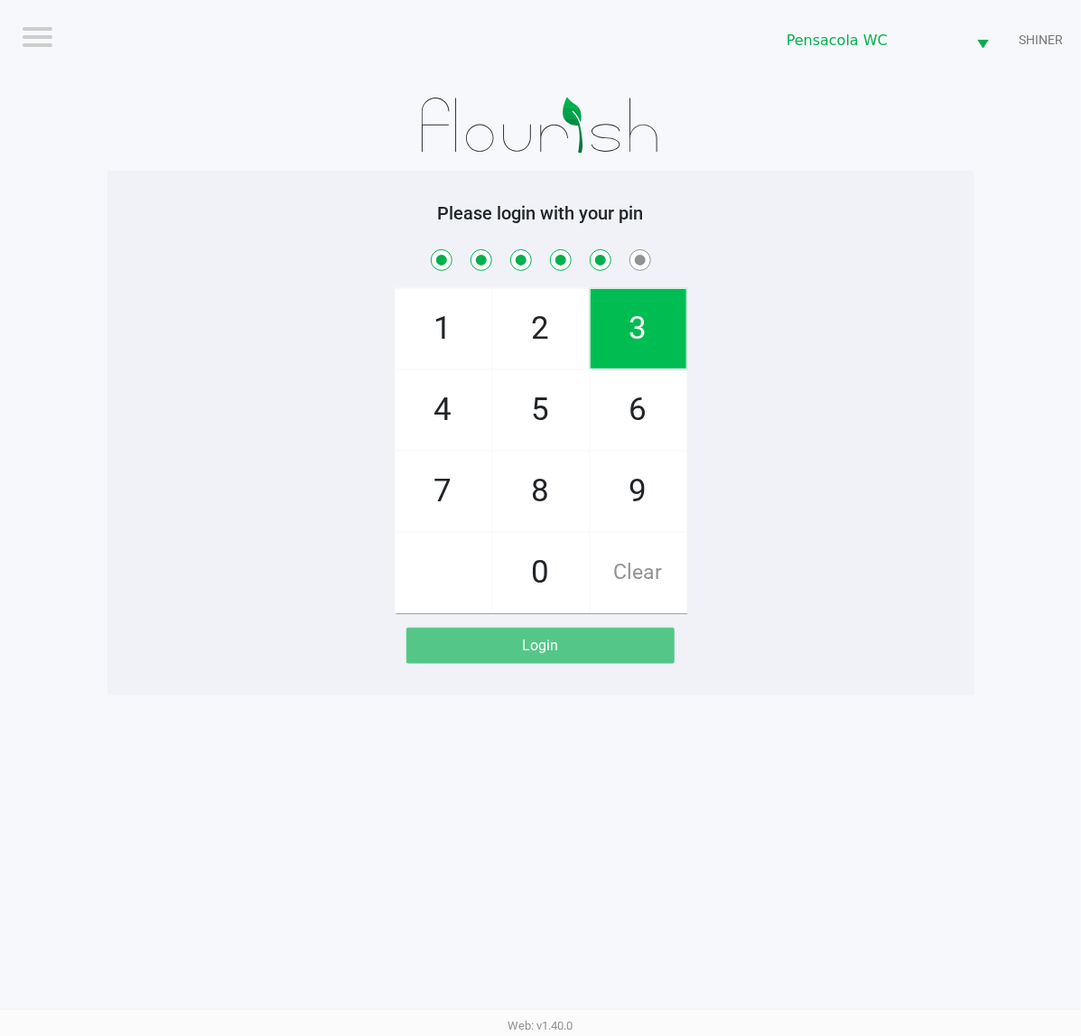
click at [448, 489] on span "7" at bounding box center [443, 490] width 96 height 79
checkbox input "true"
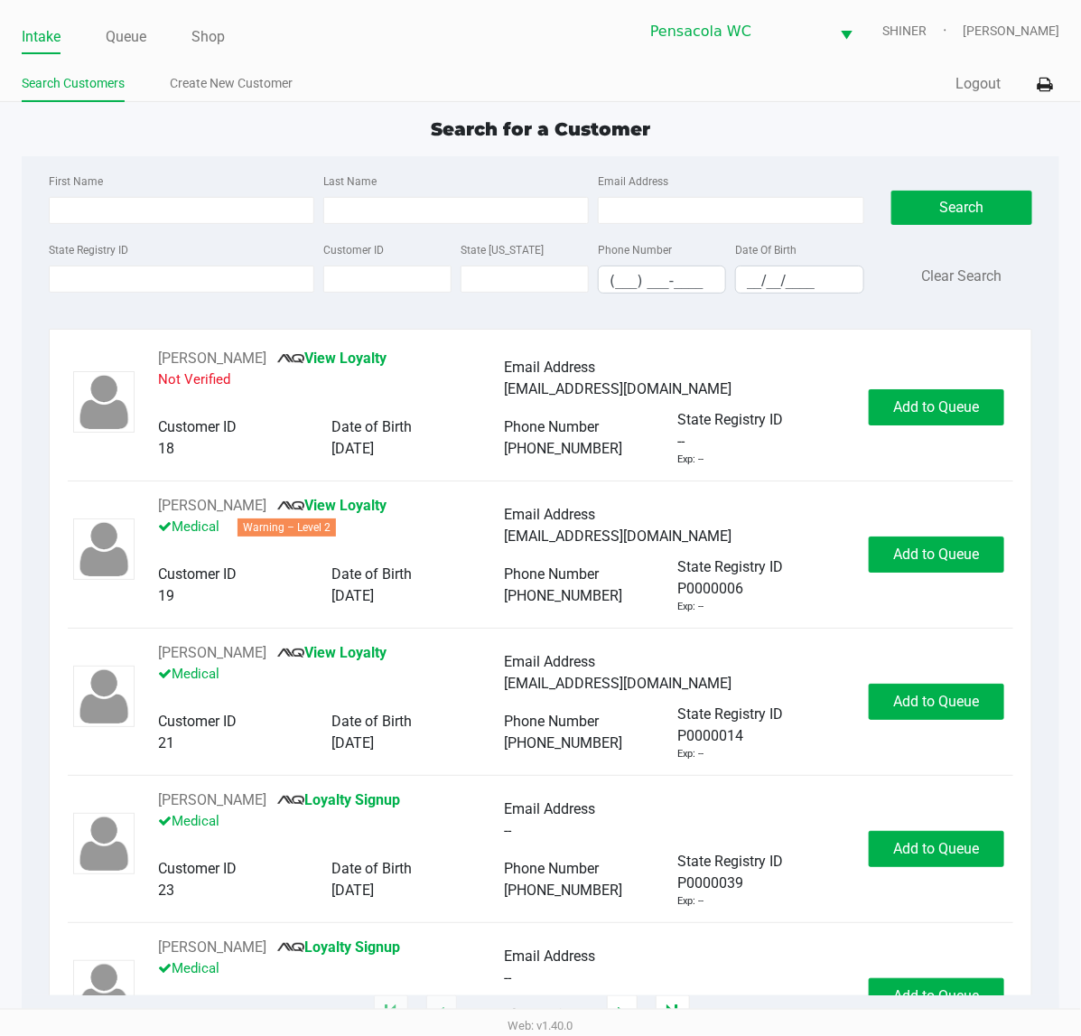
click at [786, 168] on div "First Name Last Name Email Address State Registry ID Customer ID State [US_STAT…" at bounding box center [540, 238] width 1010 height 165
type input "[PERSON_NAME]"
type input "[DATE]"
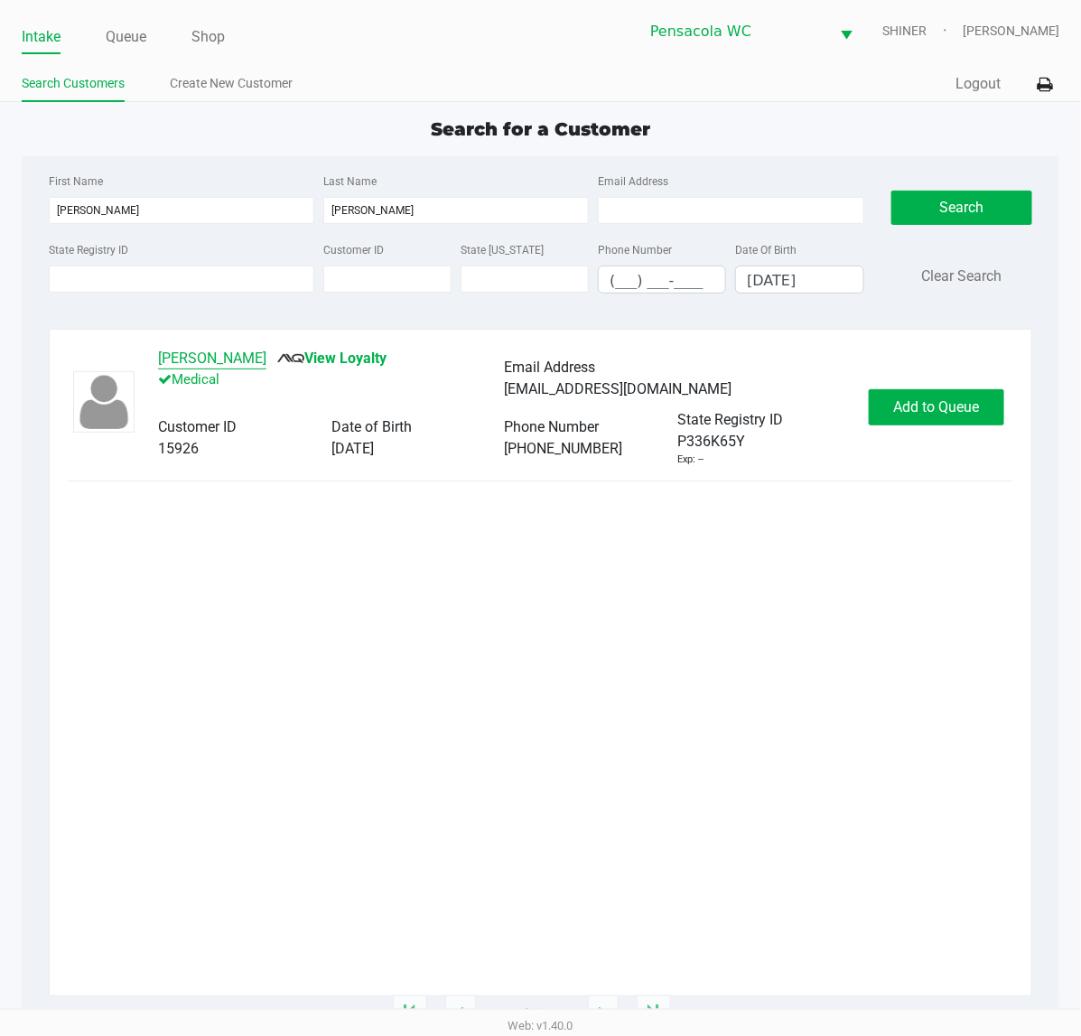
click at [194, 368] on button "[PERSON_NAME]" at bounding box center [212, 359] width 108 height 22
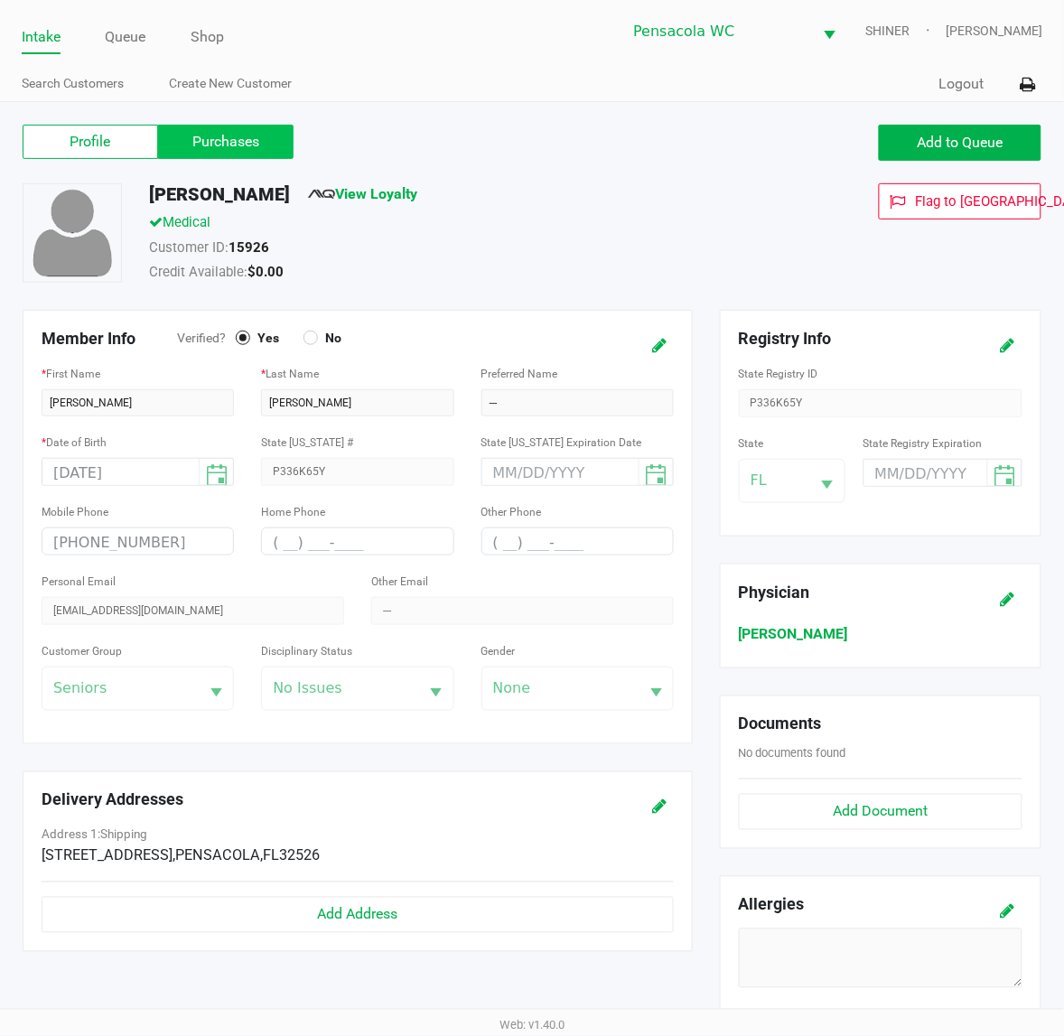
drag, startPoint x: 298, startPoint y: 155, endPoint x: 256, endPoint y: 149, distance: 42.9
click at [263, 152] on div "Profile Purchases" at bounding box center [271, 142] width 496 height 34
click at [256, 149] on label "Purchases" at bounding box center [225, 142] width 135 height 34
click at [0, 0] on 1 "Purchases" at bounding box center [0, 0] width 0 height 0
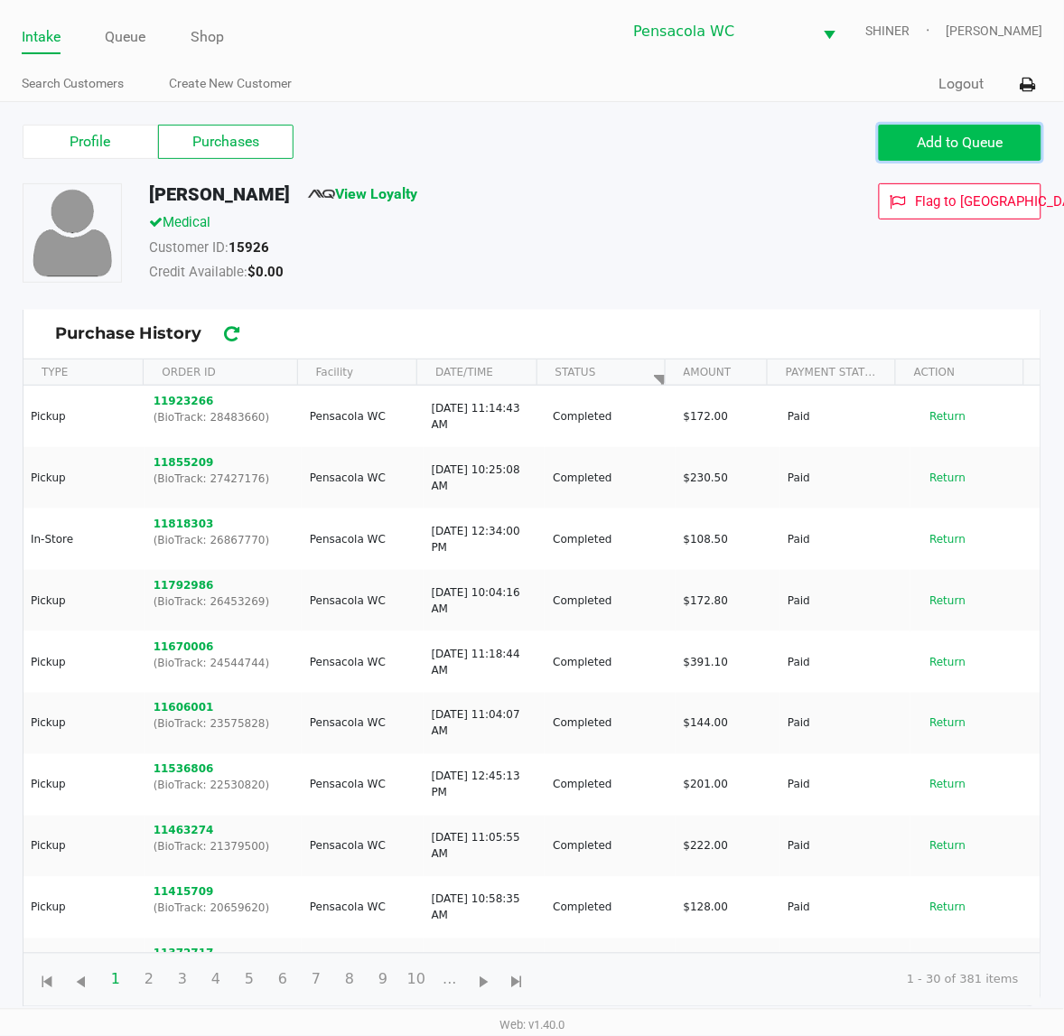
click at [933, 151] on span "Add to Queue" at bounding box center [960, 142] width 86 height 17
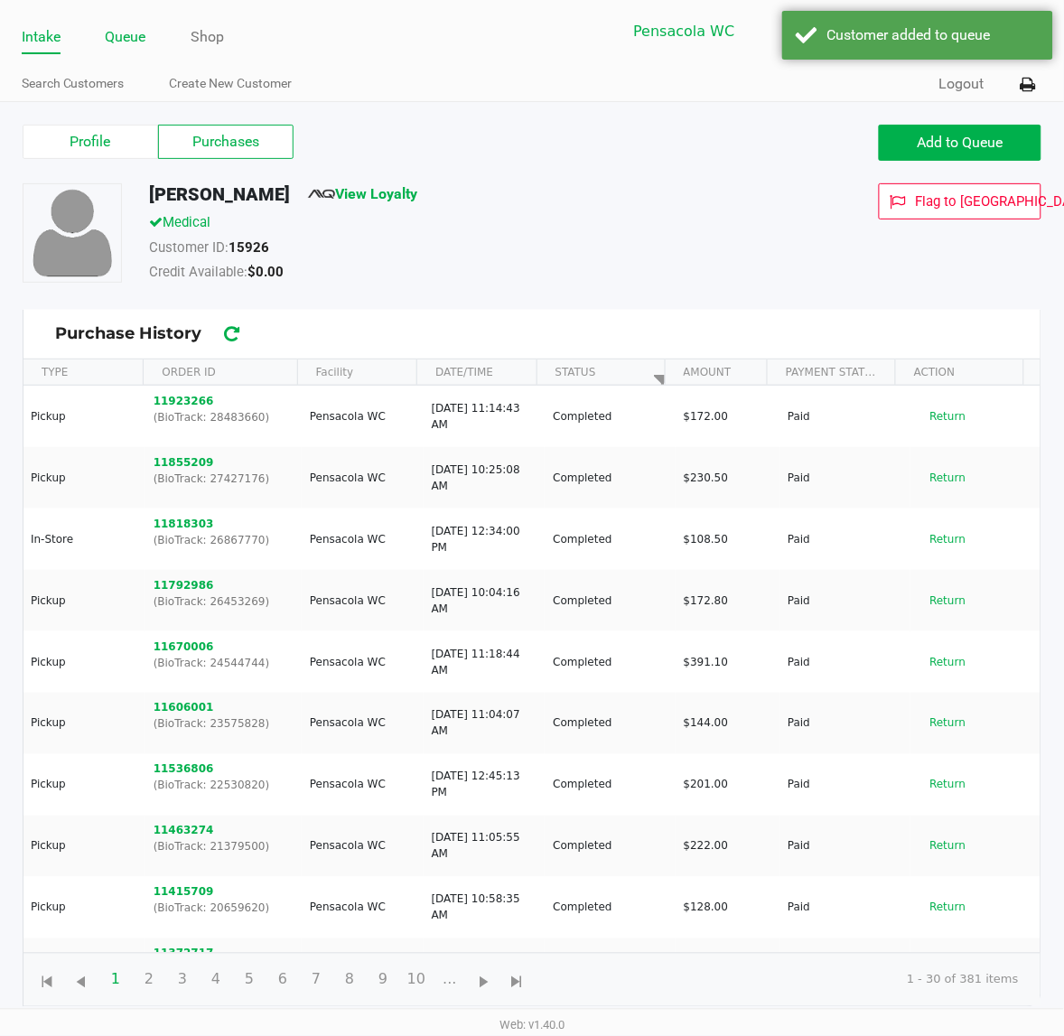
click at [146, 39] on link "Queue" at bounding box center [126, 36] width 41 height 25
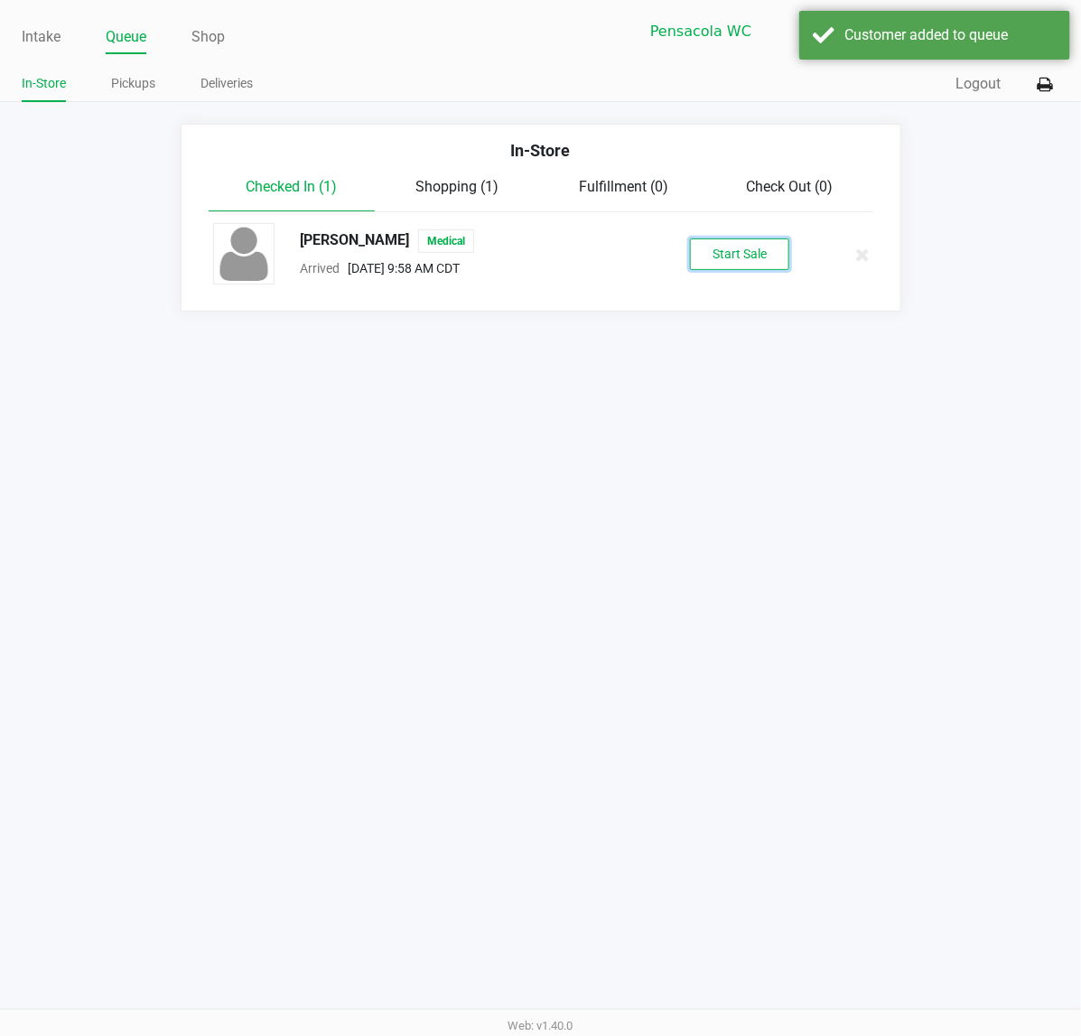
click at [769, 239] on button "Start Sale" at bounding box center [739, 254] width 99 height 32
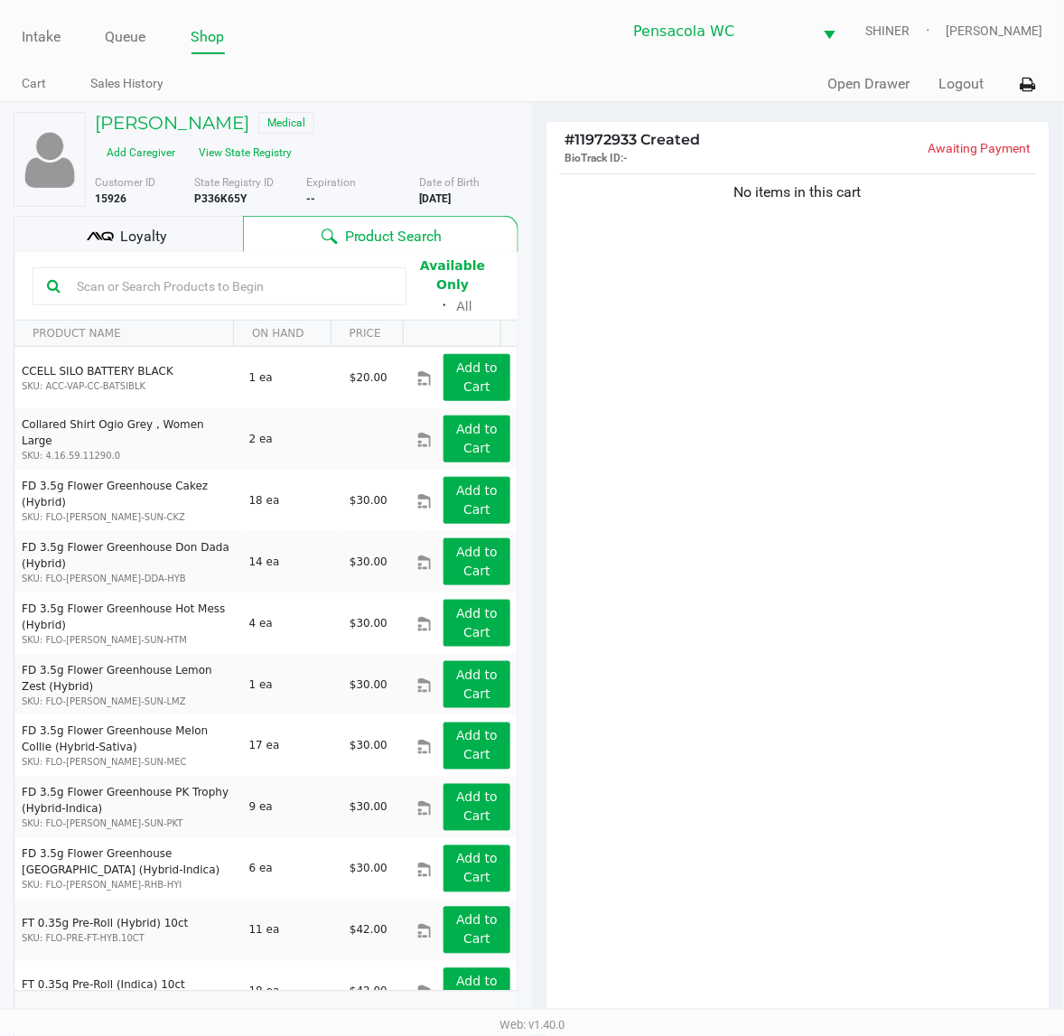
click at [259, 281] on input "text" at bounding box center [231, 286] width 322 height 27
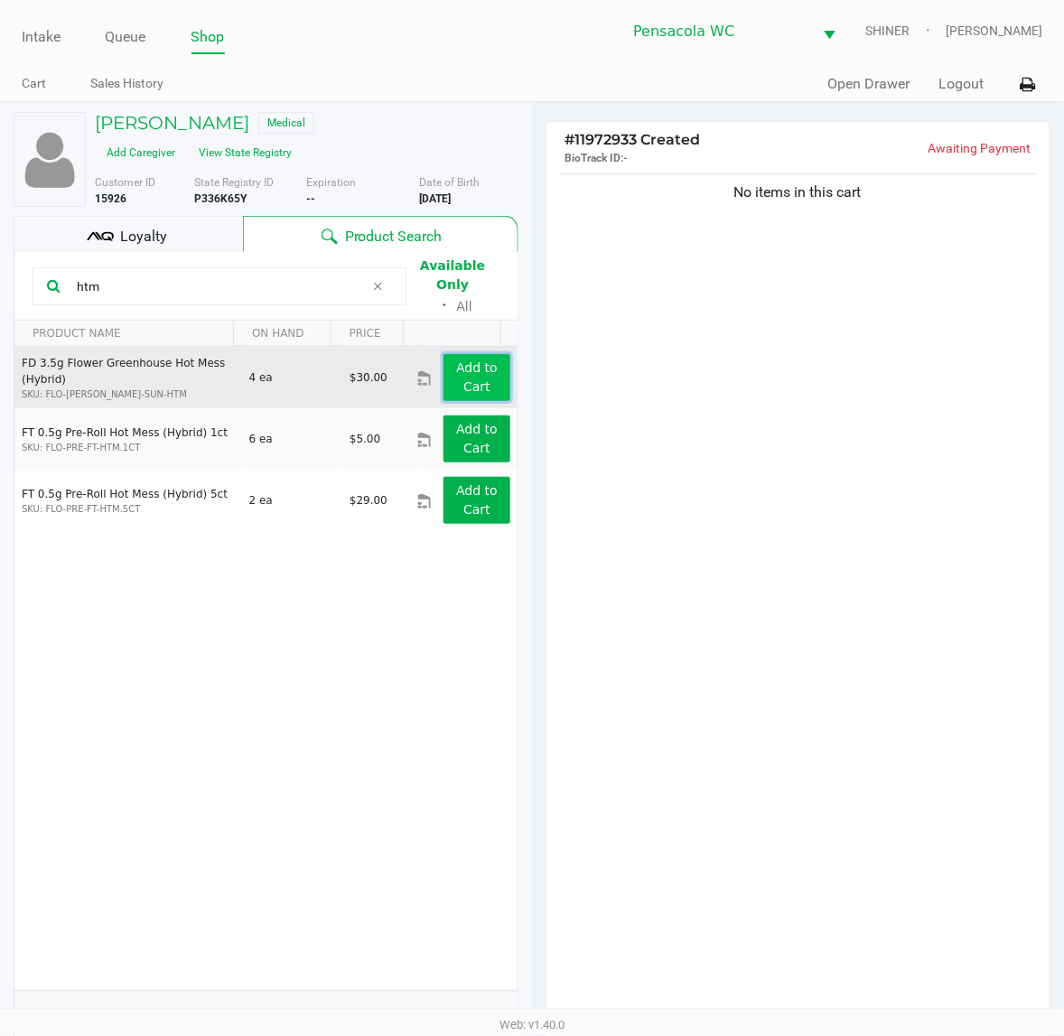
click at [443, 380] on button "Add to Cart" at bounding box center [476, 377] width 67 height 47
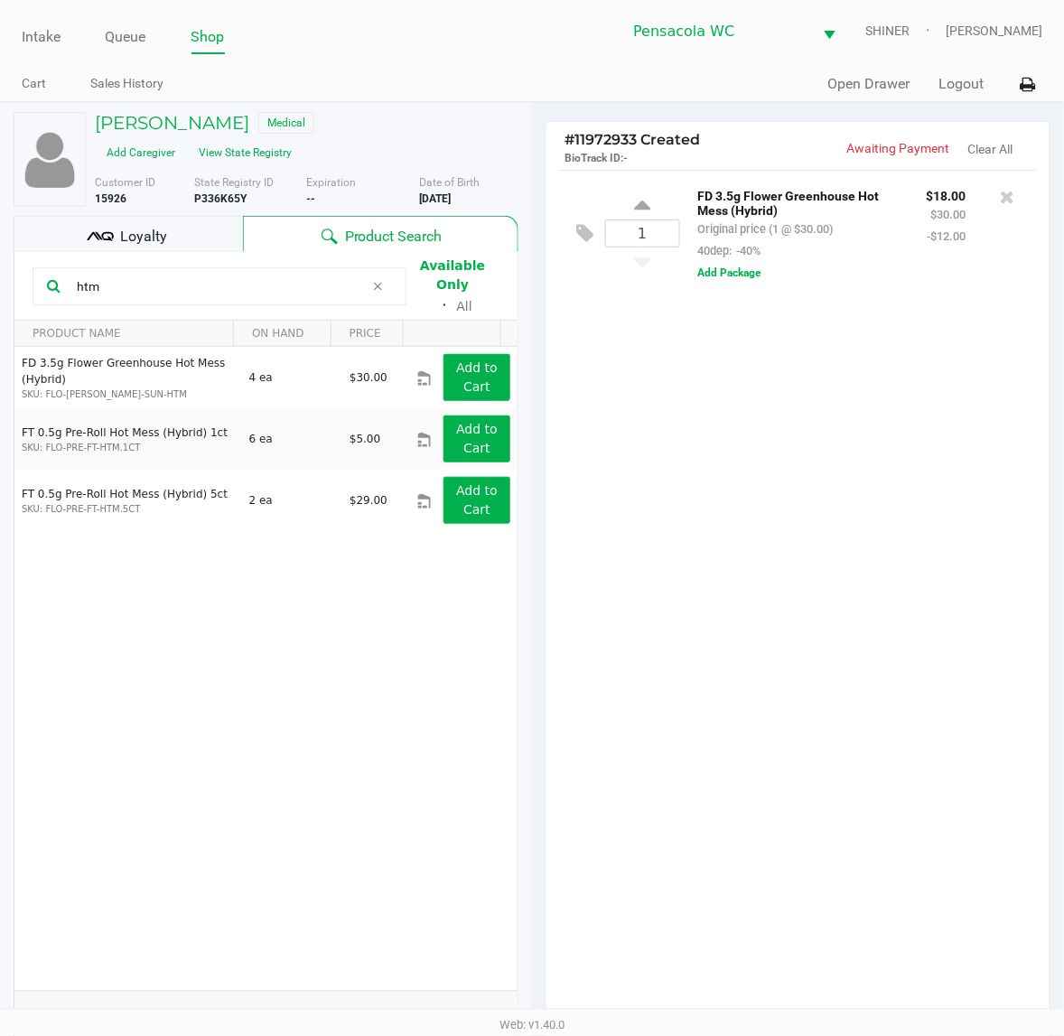
drag, startPoint x: 194, startPoint y: 278, endPoint x: 18, endPoint y: 292, distance: 176.6
click at [0, 296] on html "Intake Queue Shop Pensacola [PERSON_NAME] [PERSON_NAME] Cart Sales History Quic…" at bounding box center [532, 518] width 1064 height 1036
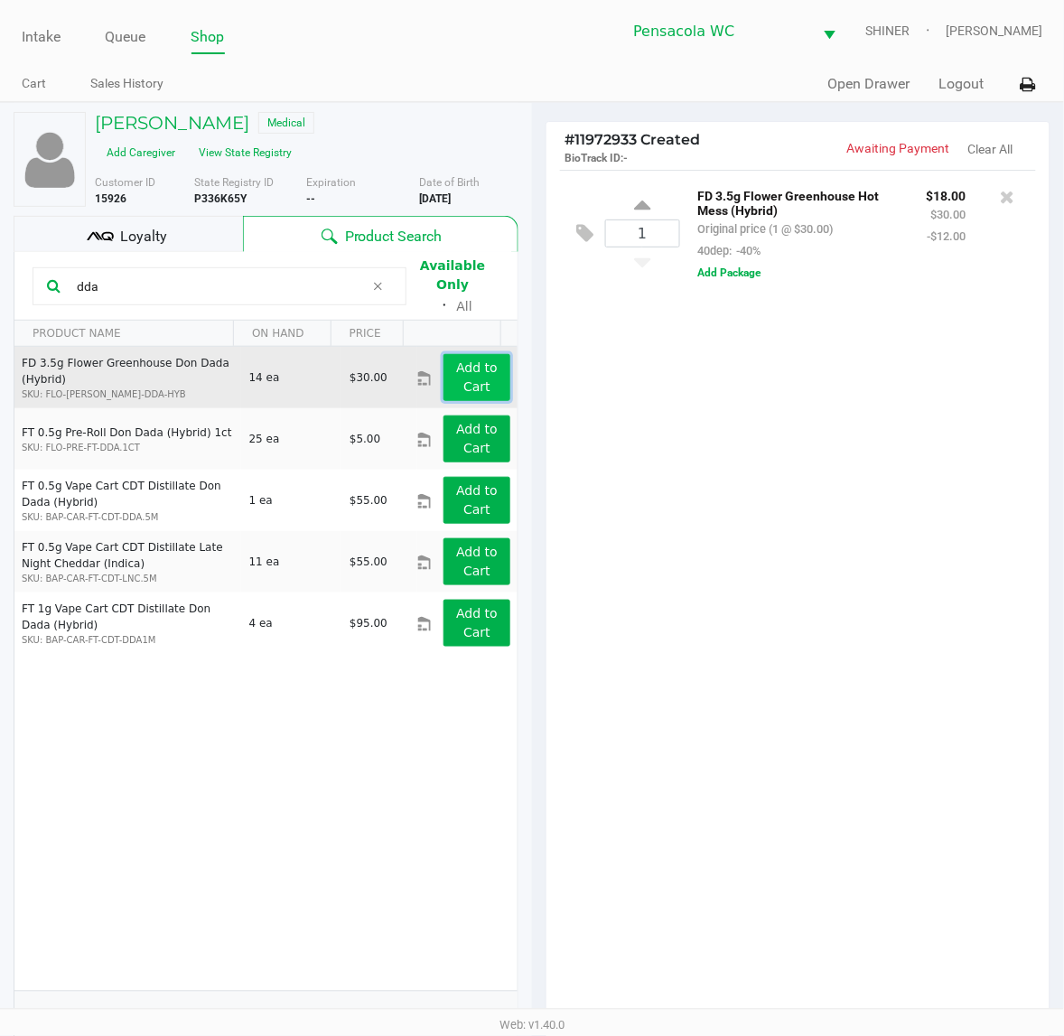
click at [443, 375] on button "Add to Cart" at bounding box center [476, 377] width 67 height 47
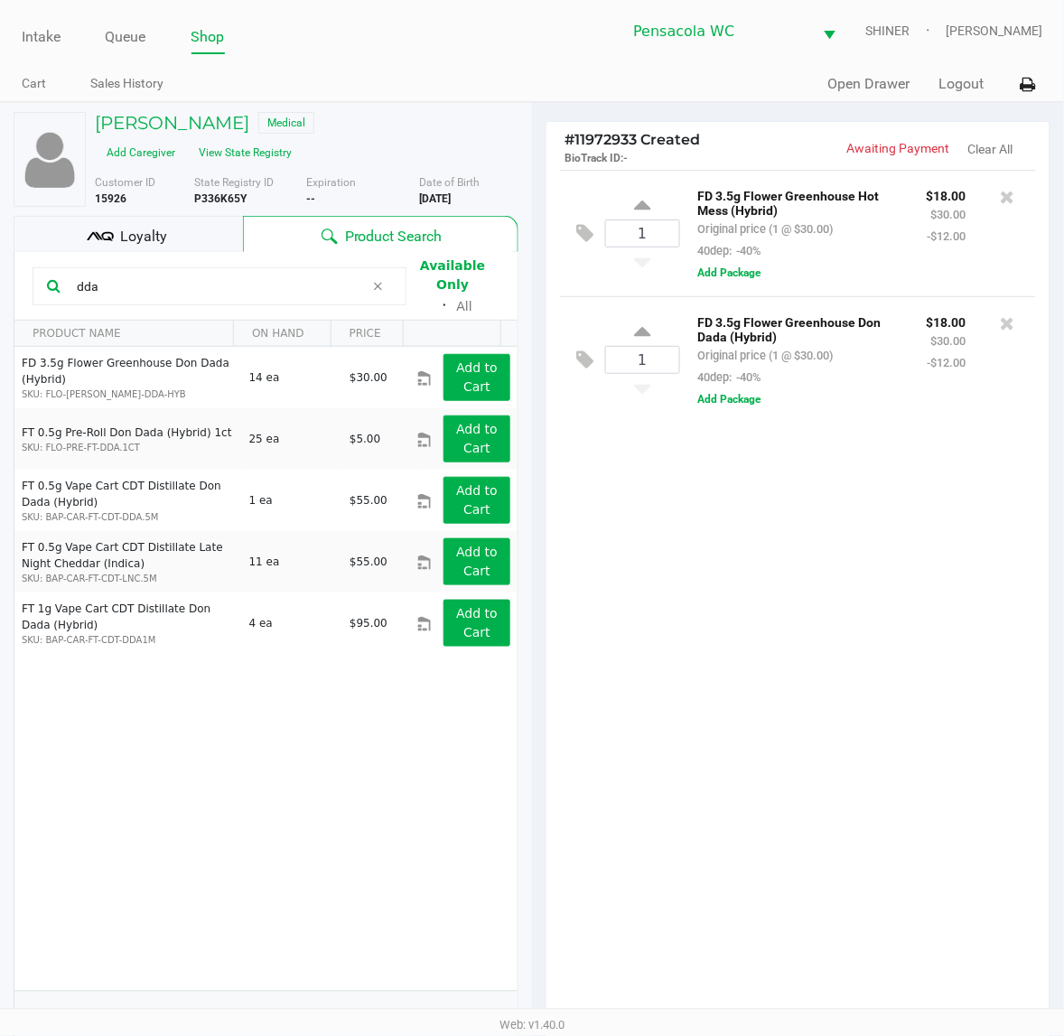
drag, startPoint x: 114, startPoint y: 278, endPoint x: -2, endPoint y: 197, distance: 141.3
click at [0, 197] on html "Intake Queue Shop Pensacola [PERSON_NAME] [PERSON_NAME] Cart Sales History Quic…" at bounding box center [532, 518] width 1064 height 1036
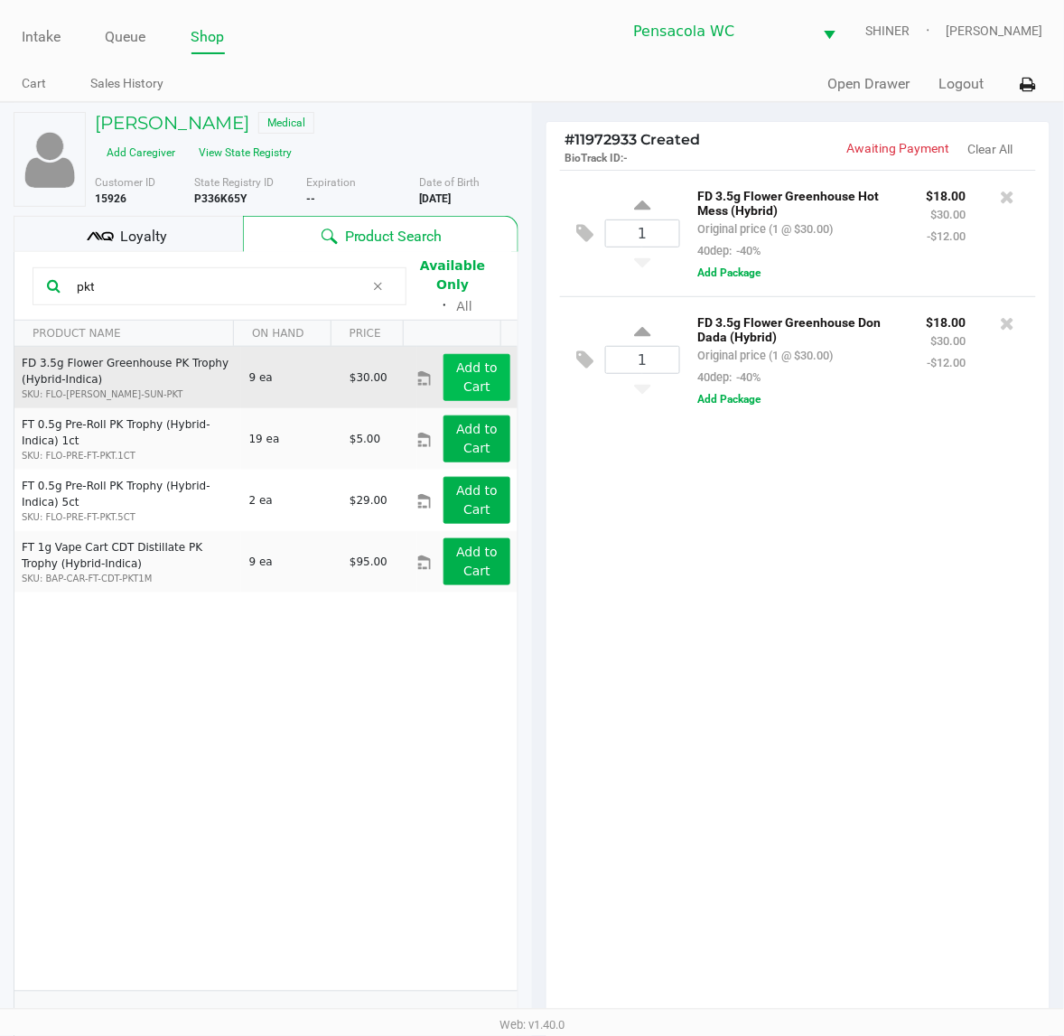
type input "pkt"
click at [466, 360] on app-button-loader "Add to Cart" at bounding box center [477, 376] width 42 height 33
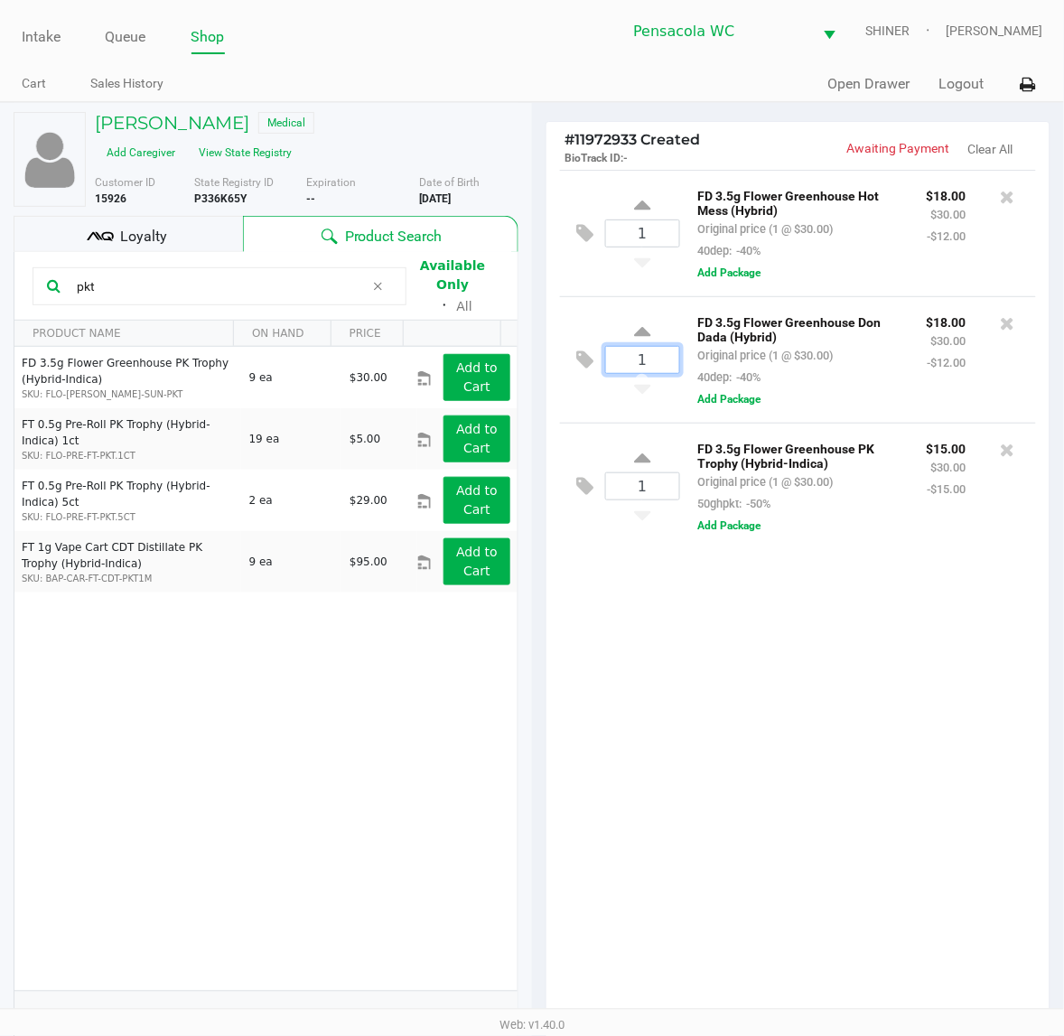
click at [655, 367] on input "1" at bounding box center [642, 360] width 73 height 26
type input "2"
click at [745, 661] on div "[PERSON_NAME] Medical Add Caregiver View State Registry Customer ID 15926 State…" at bounding box center [532, 666] width 1064 height 1129
click at [669, 222] on kendo-numerictextbox "1" at bounding box center [642, 233] width 75 height 28
click at [668, 226] on input "1" at bounding box center [642, 233] width 73 height 26
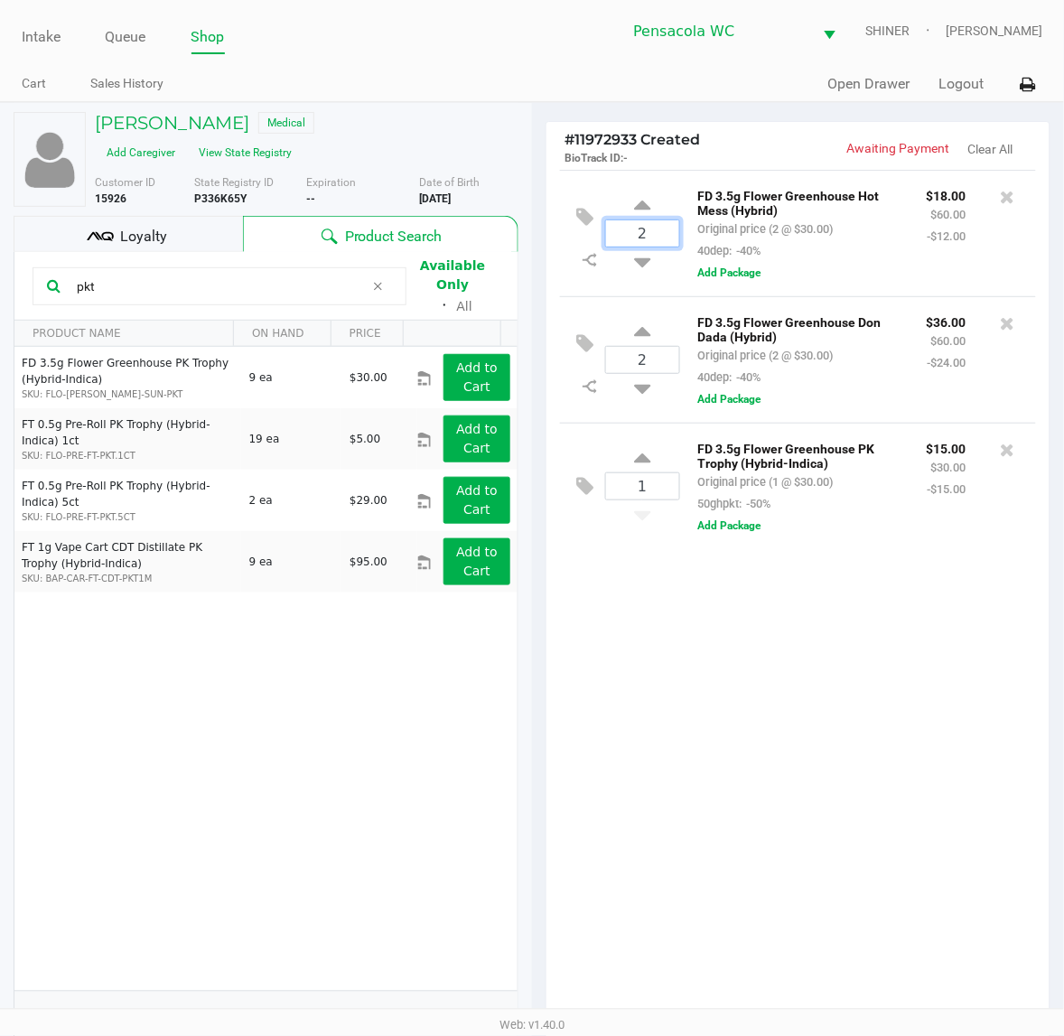
type input "2"
click at [684, 723] on div "[PERSON_NAME] Medical Add Caregiver View State Registry Customer ID 15926 State…" at bounding box center [532, 666] width 1064 height 1129
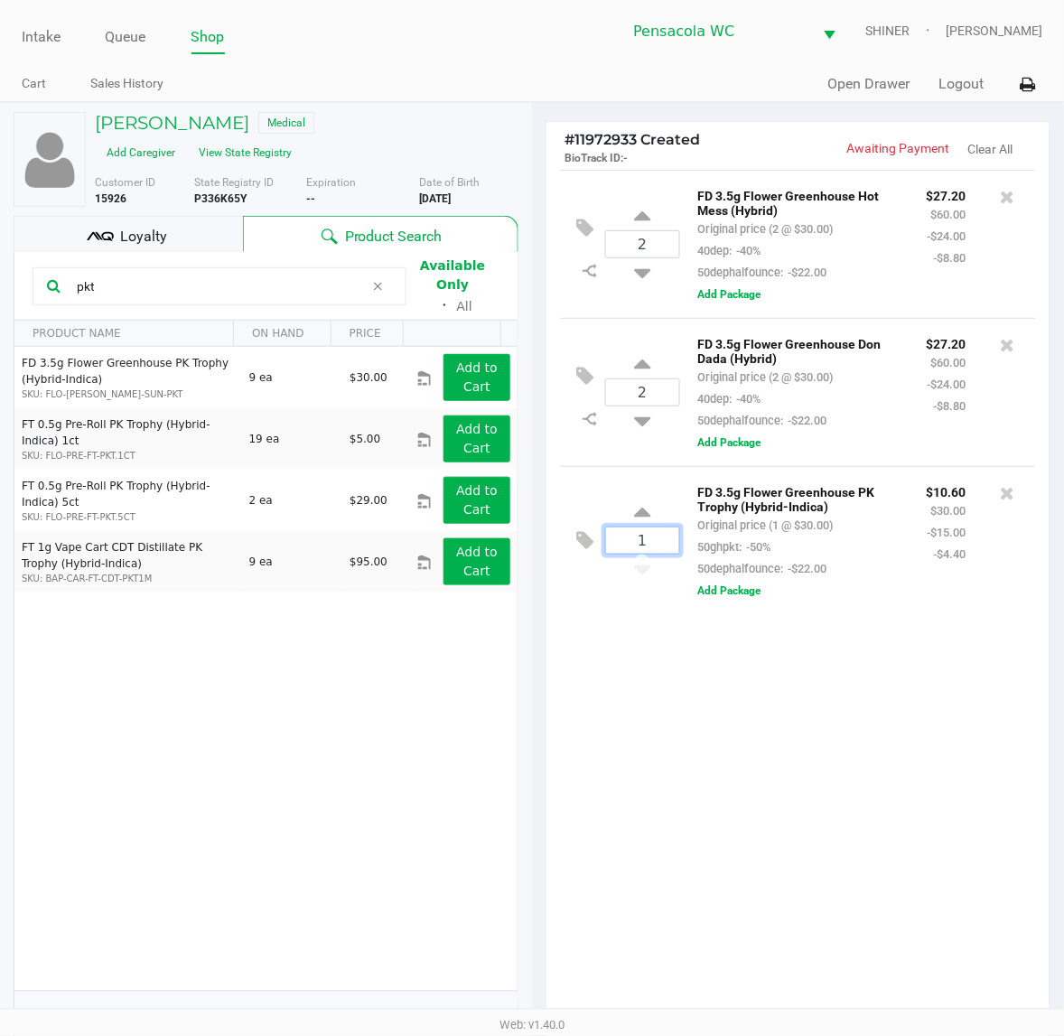
click at [637, 553] on input "1" at bounding box center [642, 540] width 73 height 26
type input "2"
click at [781, 767] on div "[PERSON_NAME] Medical Add Caregiver View State Registry Customer ID 15926 State…" at bounding box center [532, 666] width 1064 height 1129
click at [251, 273] on div at bounding box center [532, 587] width 1064 height 790
drag, startPoint x: 251, startPoint y: 273, endPoint x: -2, endPoint y: 281, distance: 252.9
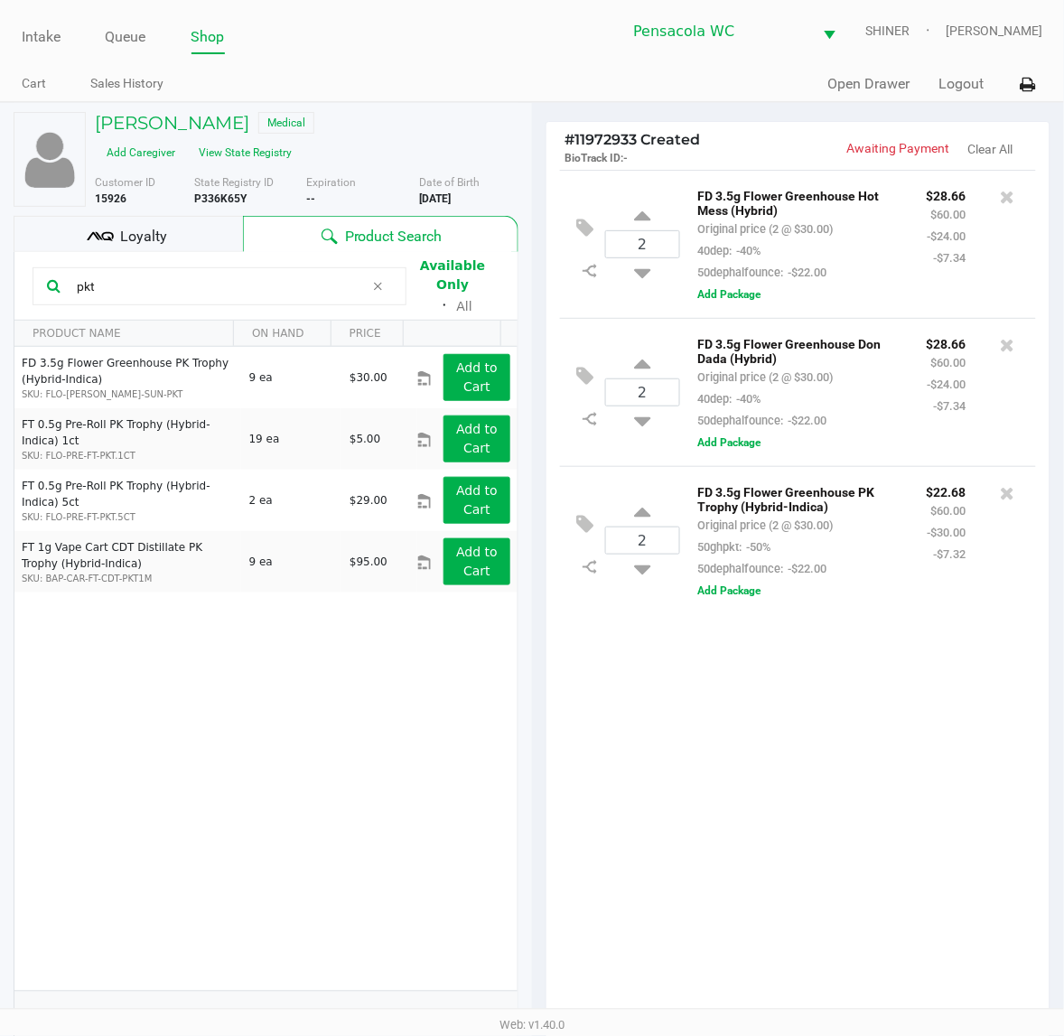
click at [0, 281] on html "Intake Queue Shop Pensacola [PERSON_NAME] [PERSON_NAME] Cart Sales History Quic…" at bounding box center [532, 518] width 1064 height 1036
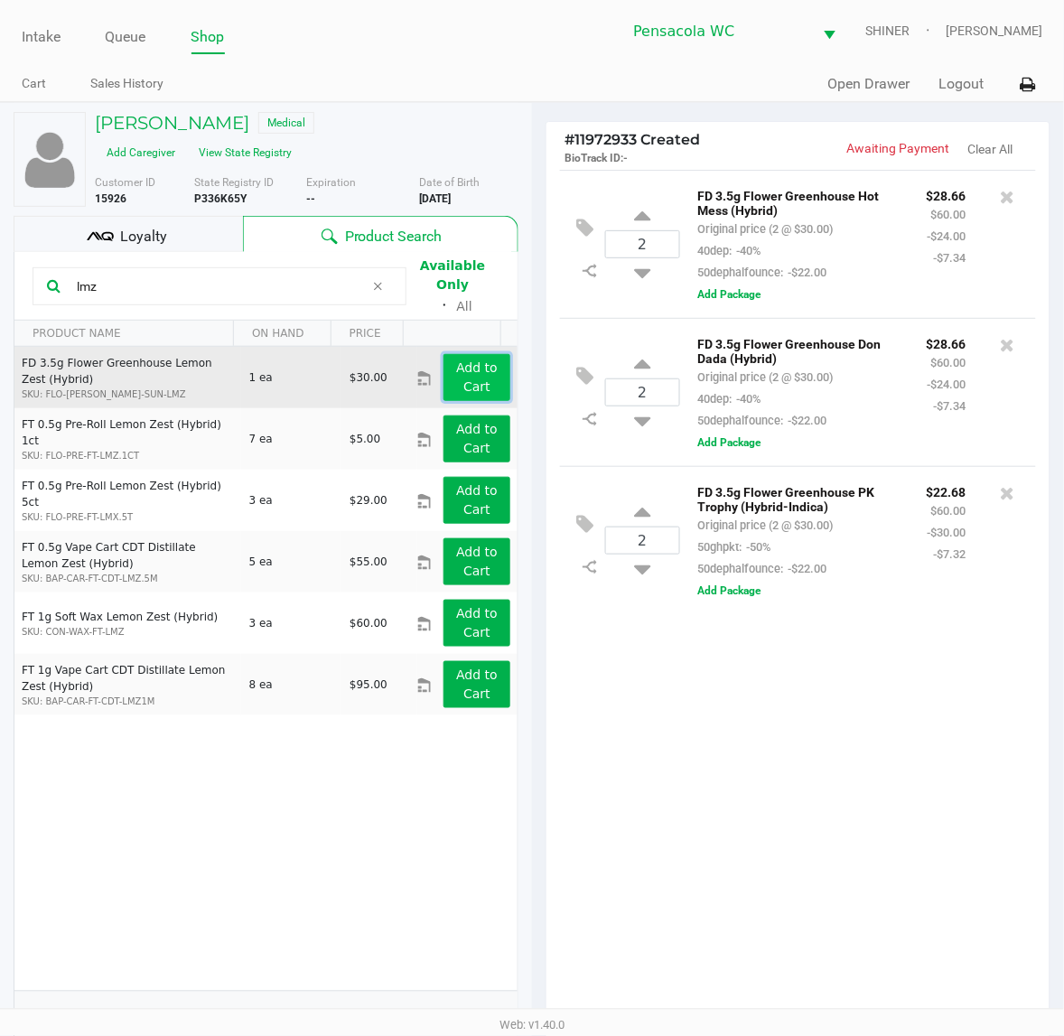
click at [472, 363] on button "Add to Cart" at bounding box center [476, 377] width 67 height 47
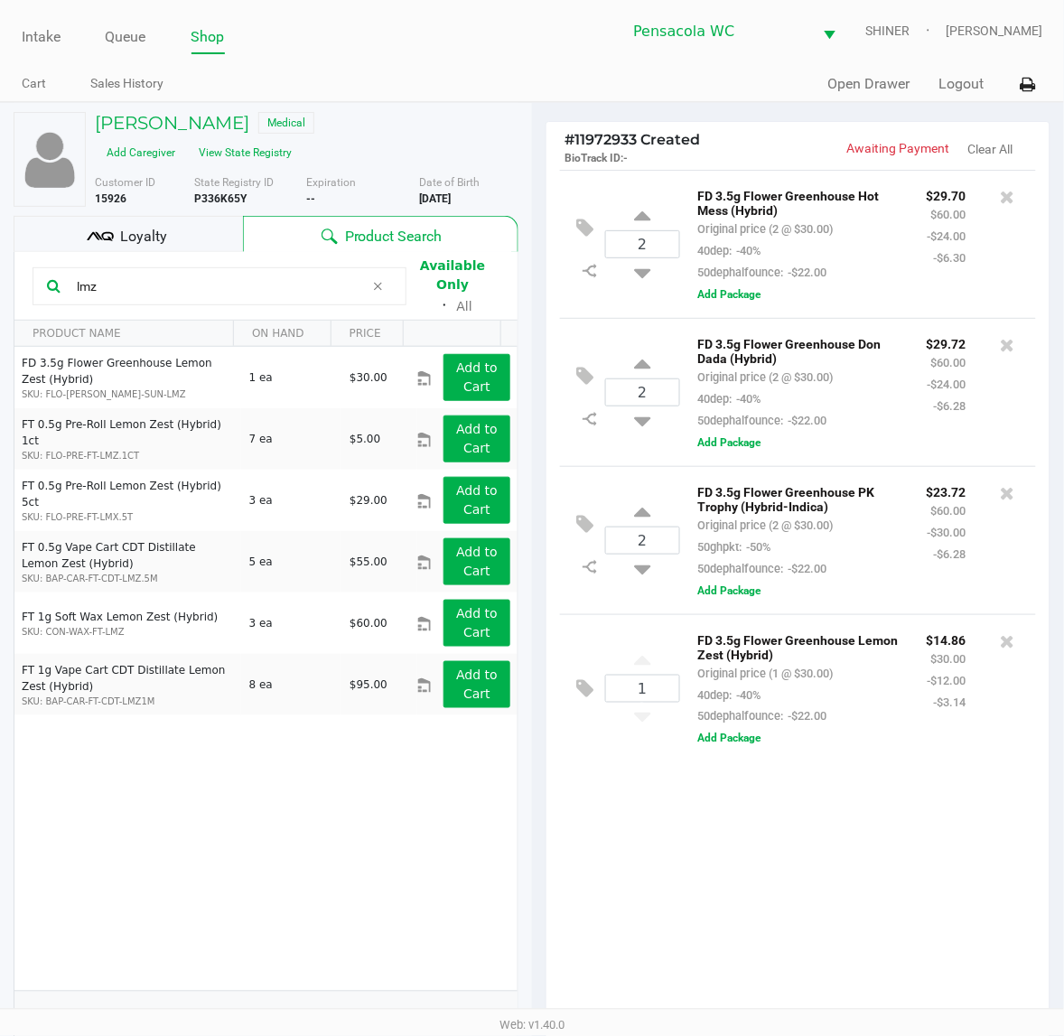
drag, startPoint x: 147, startPoint y: 281, endPoint x: -2, endPoint y: 283, distance: 149.0
click at [0, 283] on html "Intake Queue Shop Pensacola [PERSON_NAME] [PERSON_NAME] Cart Sales History Quic…" at bounding box center [532, 518] width 1064 height 1036
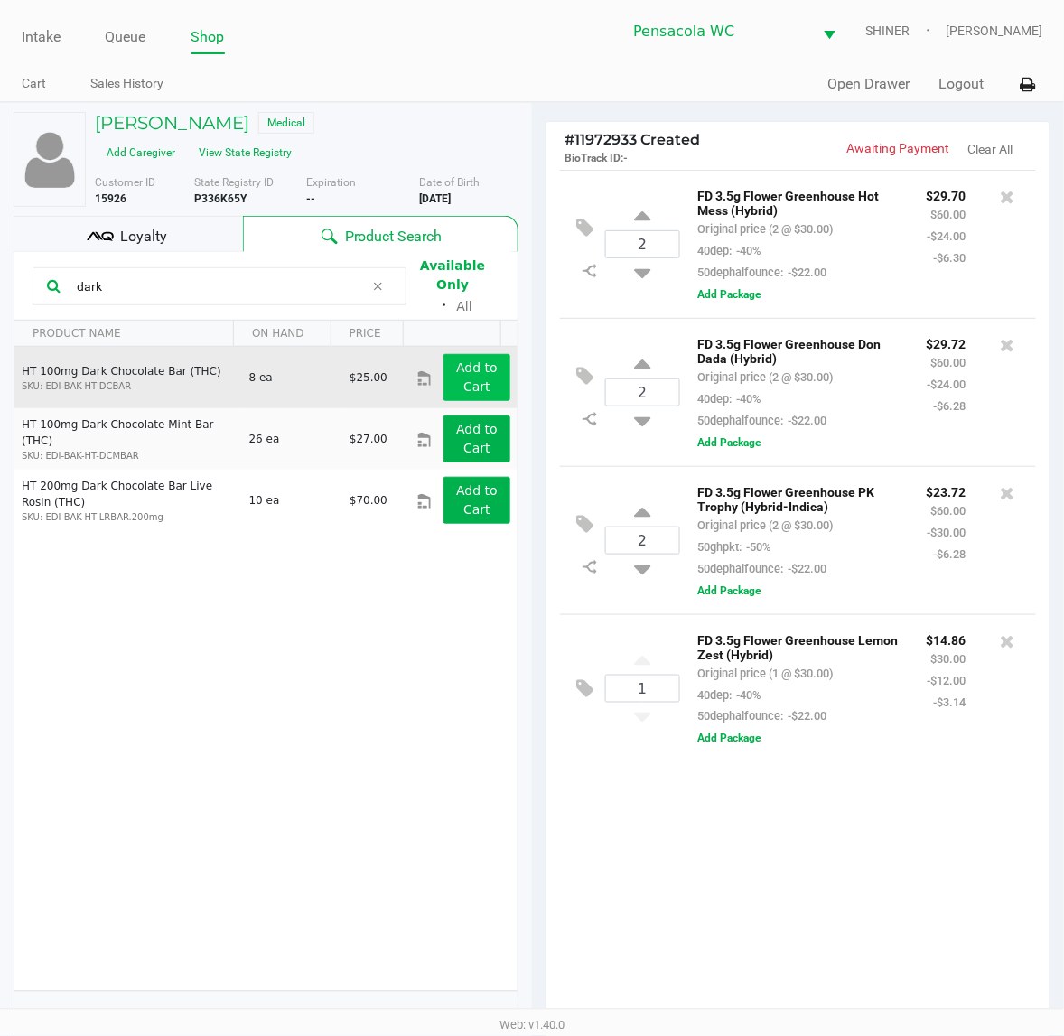
type input "dark"
click at [470, 360] on app-button-loader "Add to Cart" at bounding box center [477, 376] width 42 height 33
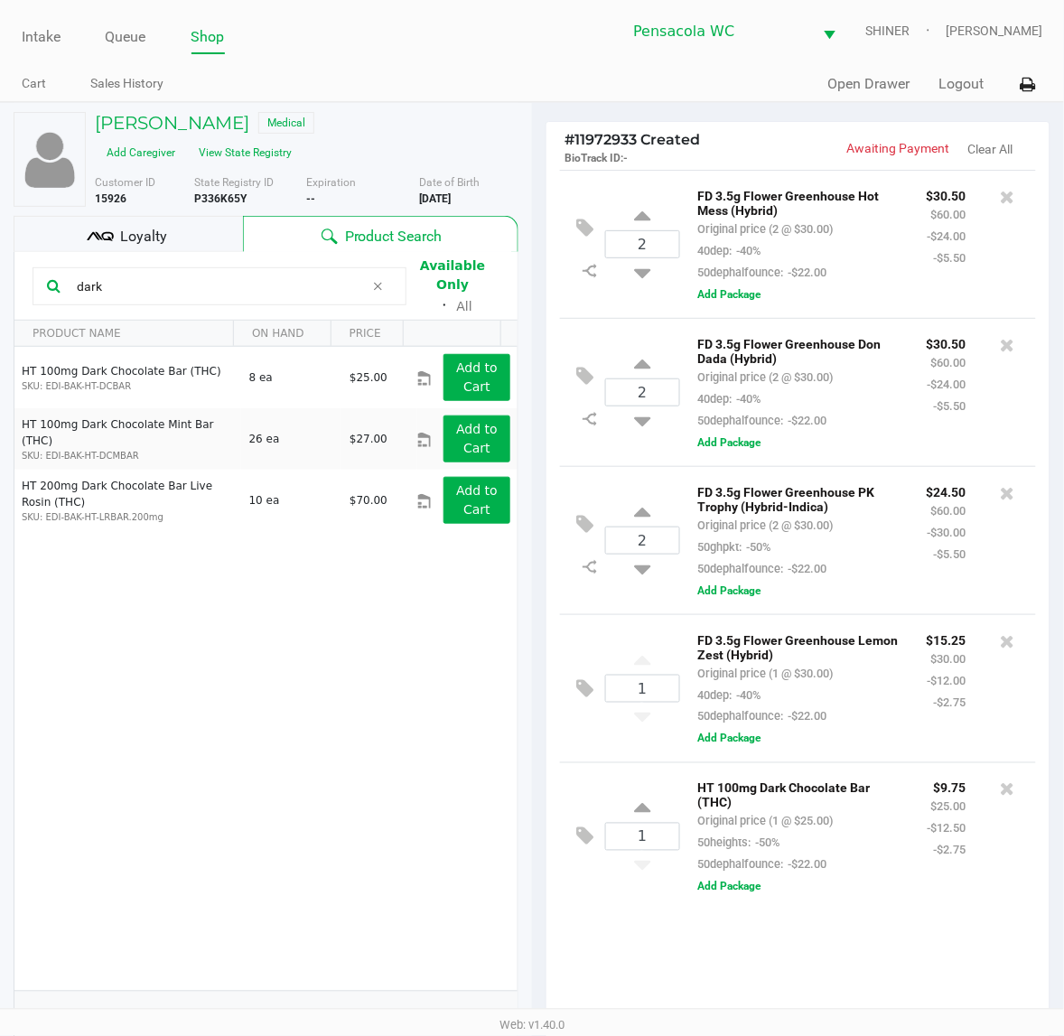
click at [656, 818] on div "1" at bounding box center [642, 836] width 75 height 73
click at [655, 817] on div "1" at bounding box center [642, 836] width 75 height 73
click at [651, 817] on div "1" at bounding box center [642, 836] width 75 height 73
click at [648, 818] on icon at bounding box center [642, 811] width 16 height 23
type input "2"
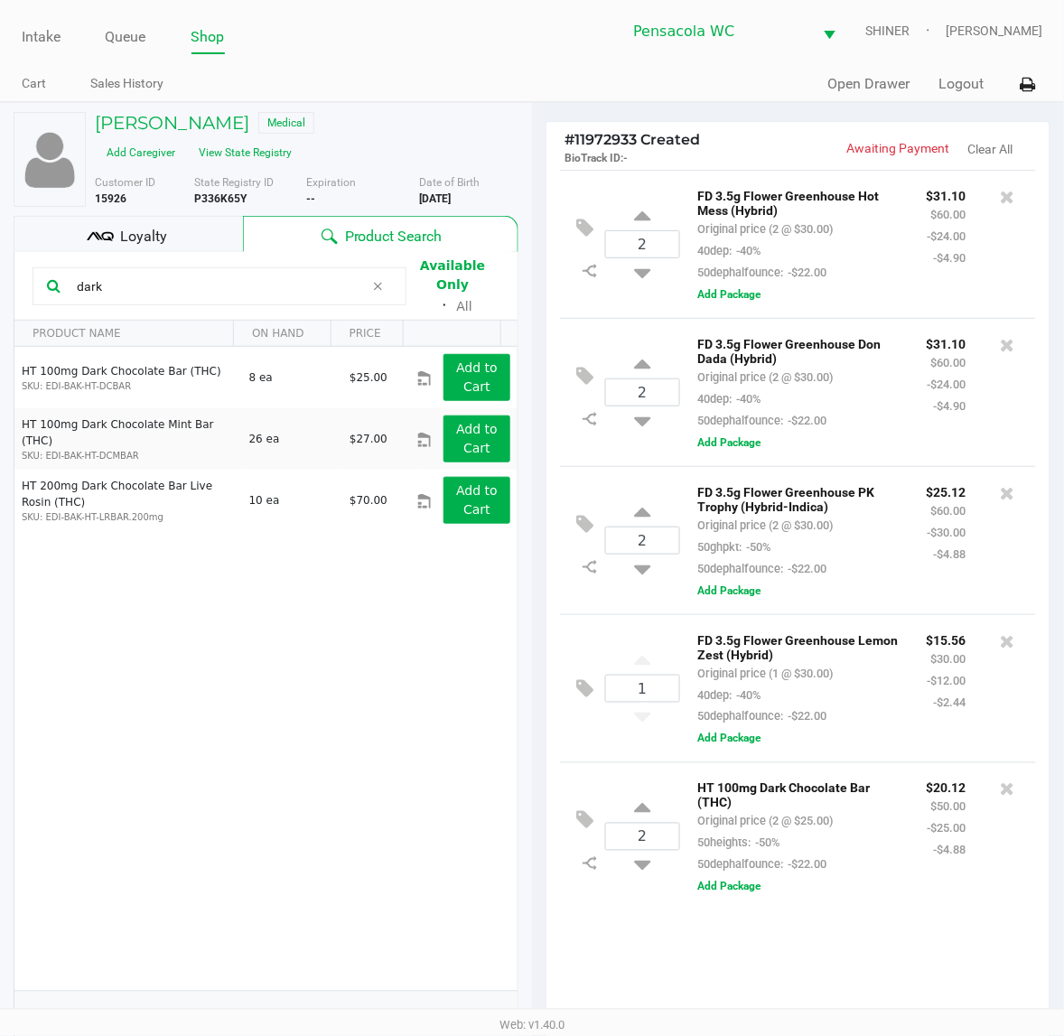
drag, startPoint x: 179, startPoint y: 290, endPoint x: -2, endPoint y: 227, distance: 191.3
click at [0, 227] on html "Intake Queue Shop Pensacola [PERSON_NAME] [PERSON_NAME] Cart Sales History Quic…" at bounding box center [532, 518] width 1064 height 1036
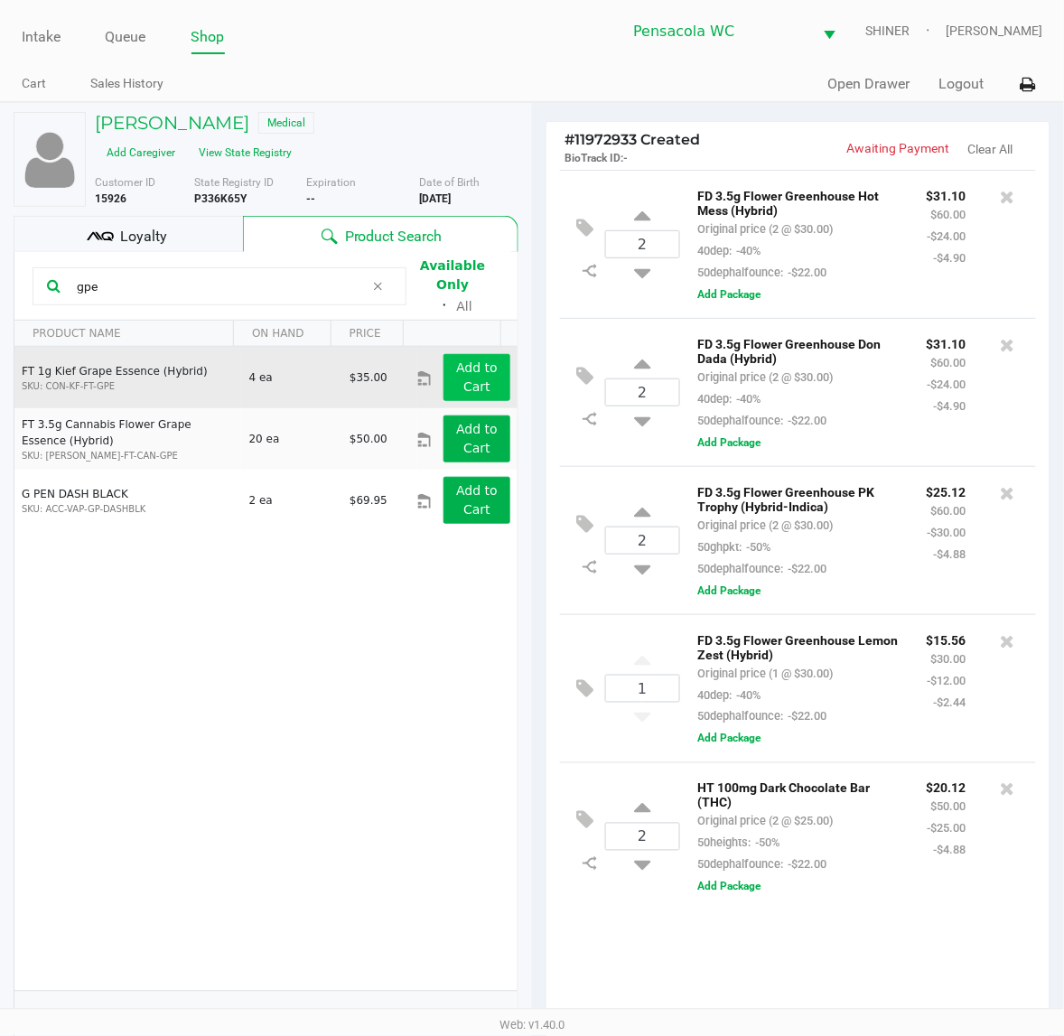
type input "gpe"
click at [462, 361] on button "Add to Cart" at bounding box center [476, 377] width 67 height 47
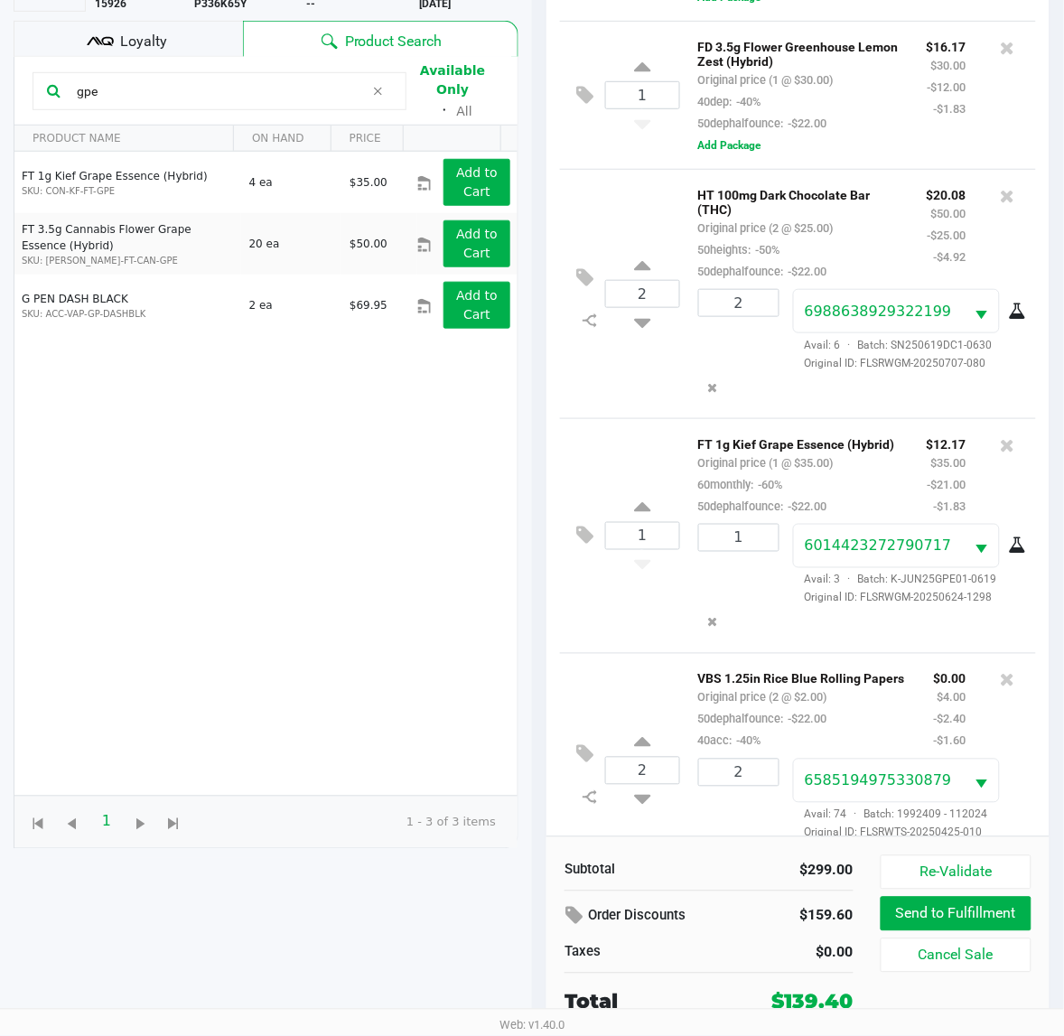
scroll to position [499, 0]
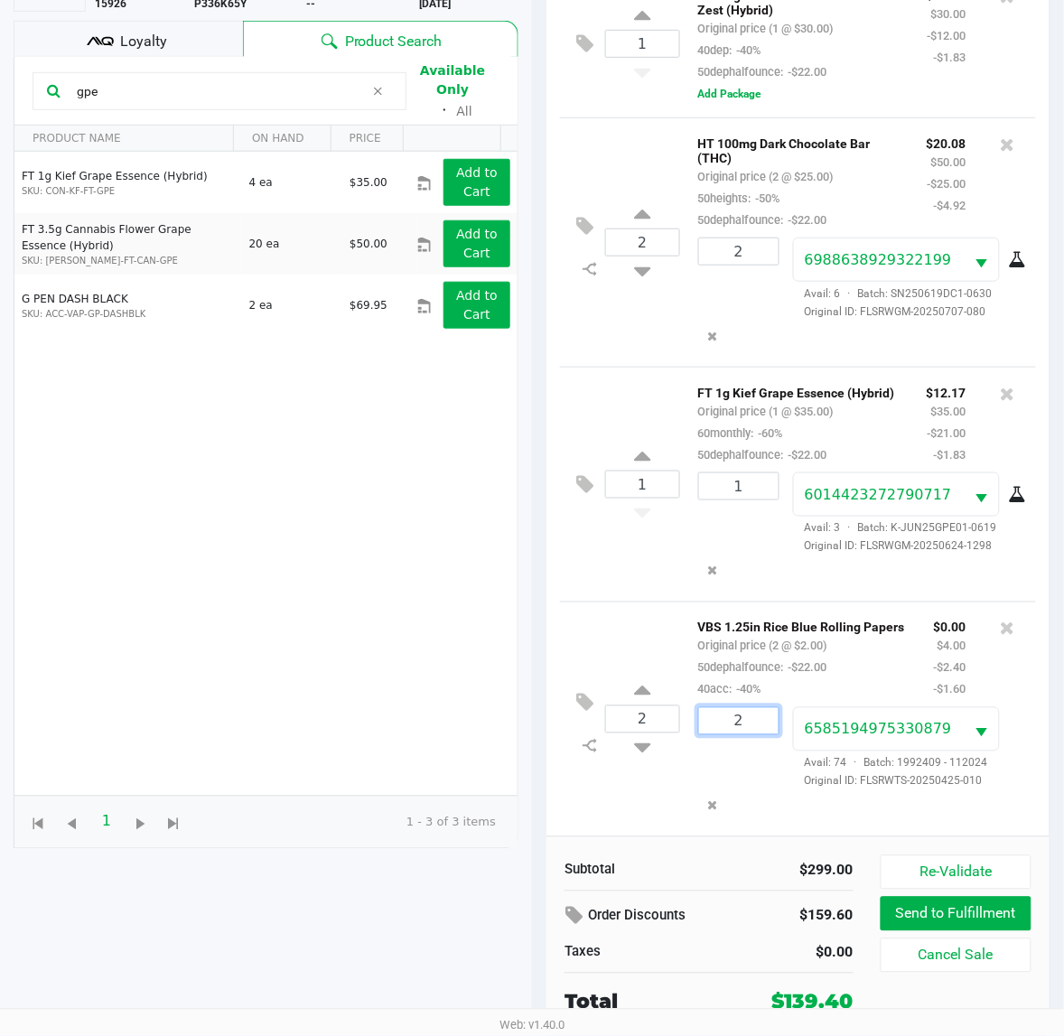
click at [750, 716] on input "2" at bounding box center [738, 721] width 79 height 26
type input "1"
click at [646, 714] on div "[PERSON_NAME] Medical Add Caregiver View State Registry Customer ID 15926 State…" at bounding box center [532, 471] width 1064 height 1129
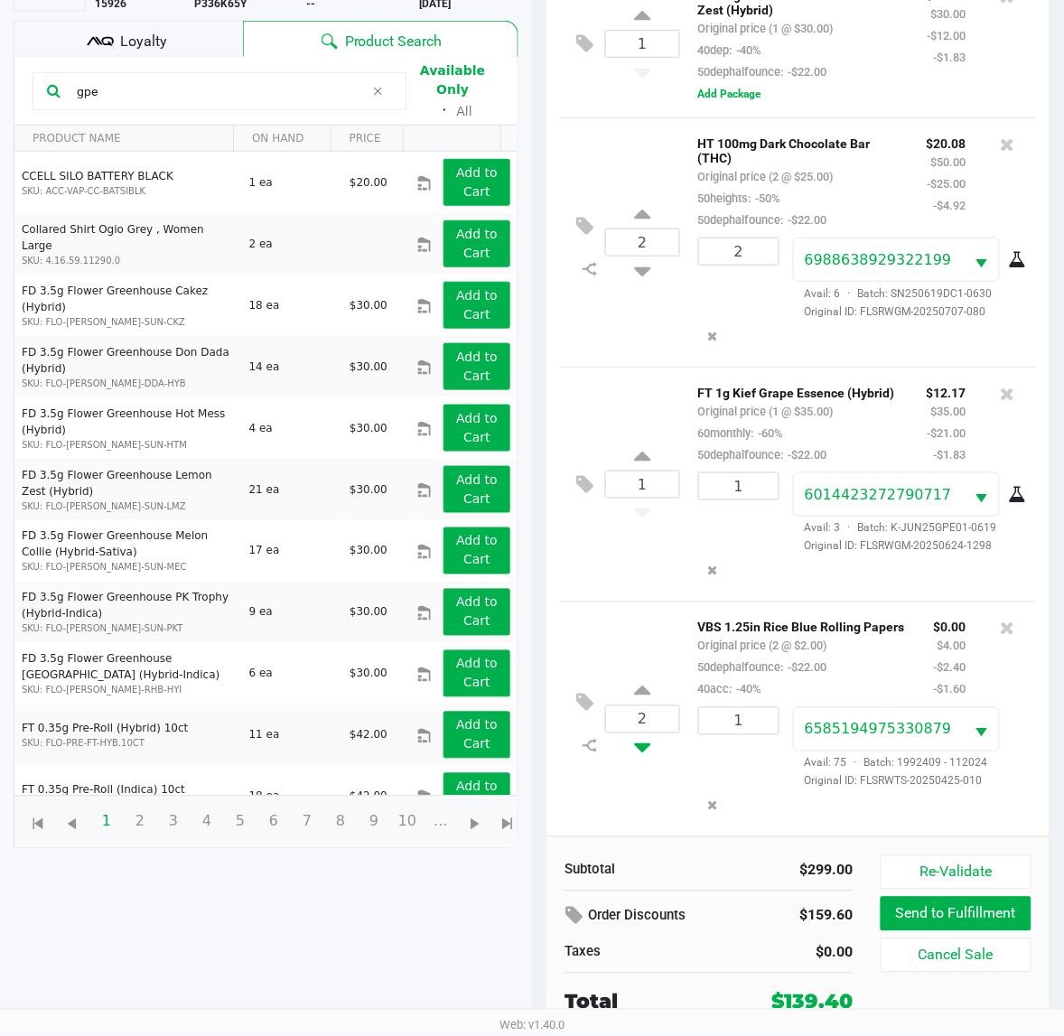
click at [638, 733] on icon at bounding box center [642, 744] width 16 height 23
type input "1"
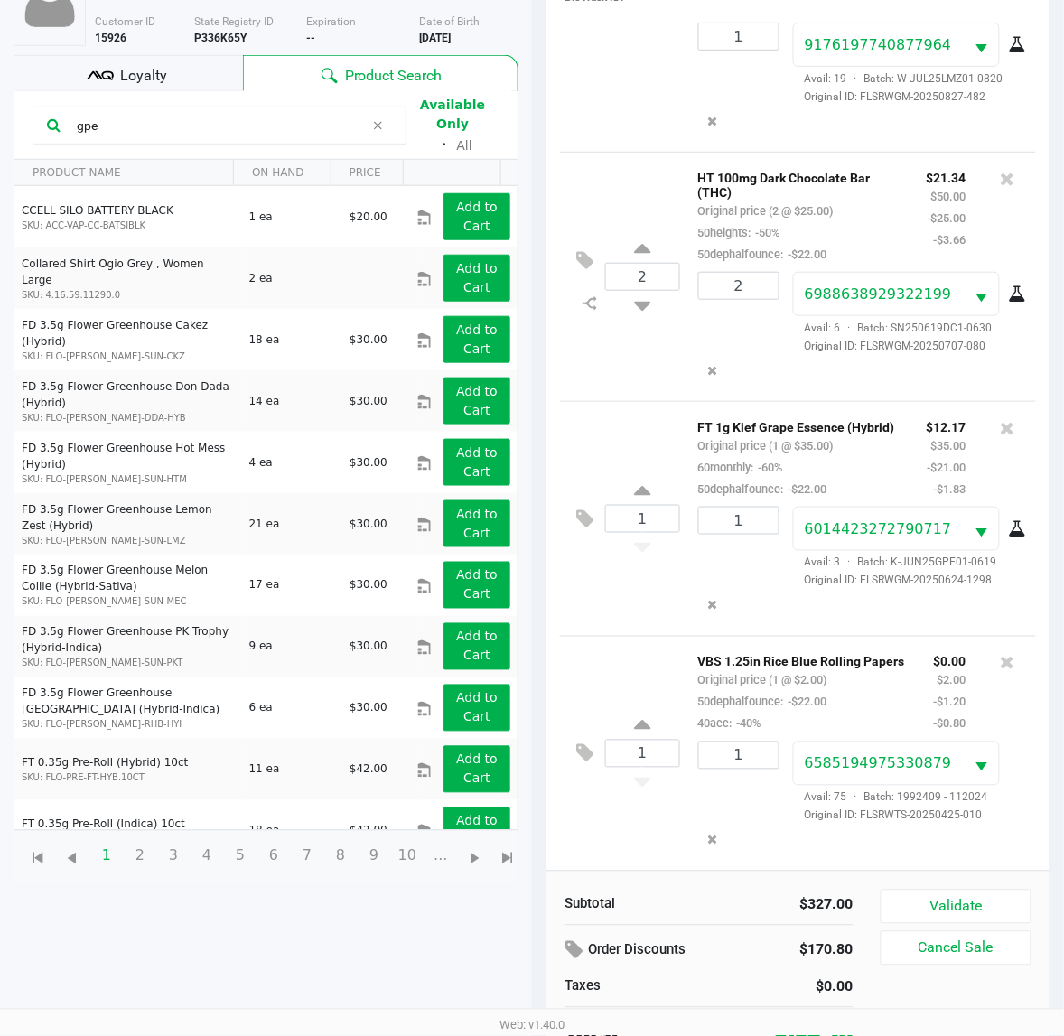
scroll to position [197, 0]
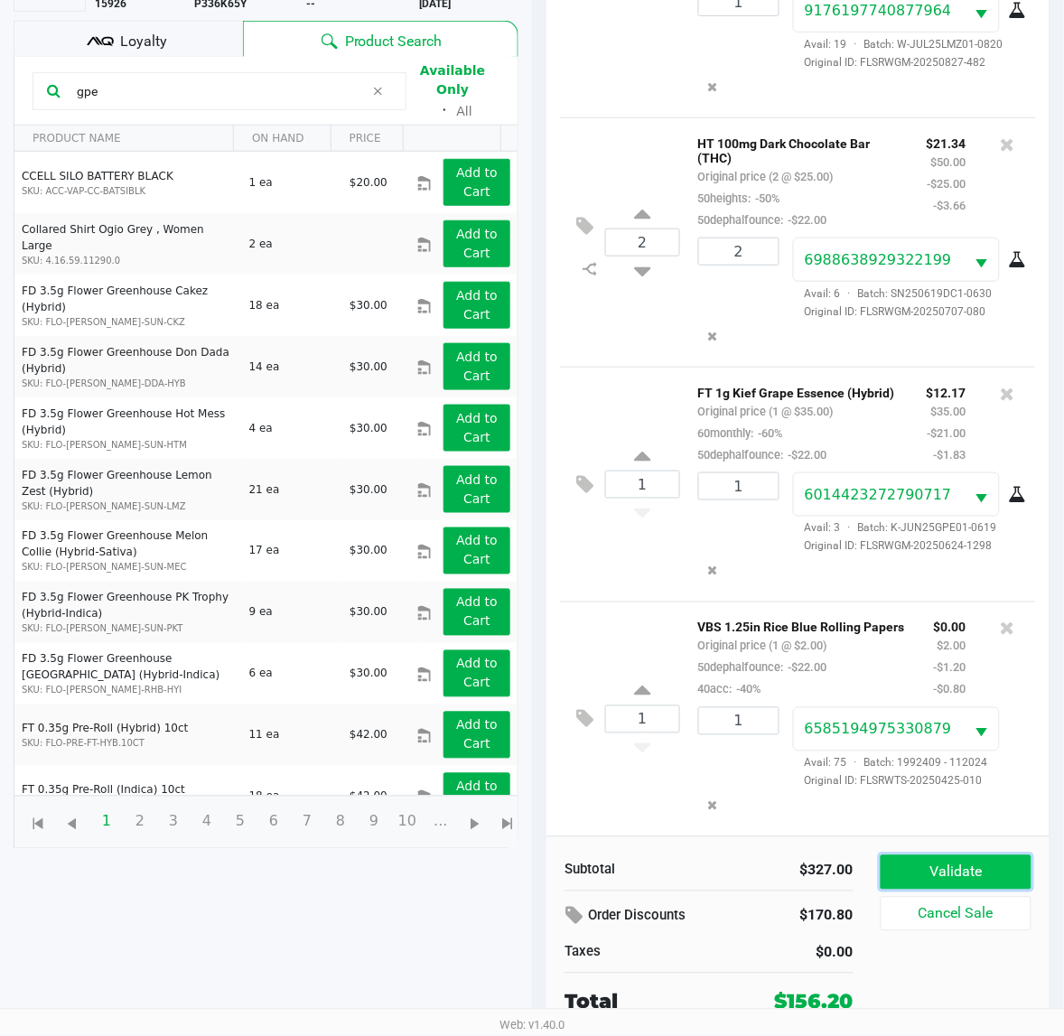
click at [937, 873] on button "Validate" at bounding box center [955, 872] width 151 height 34
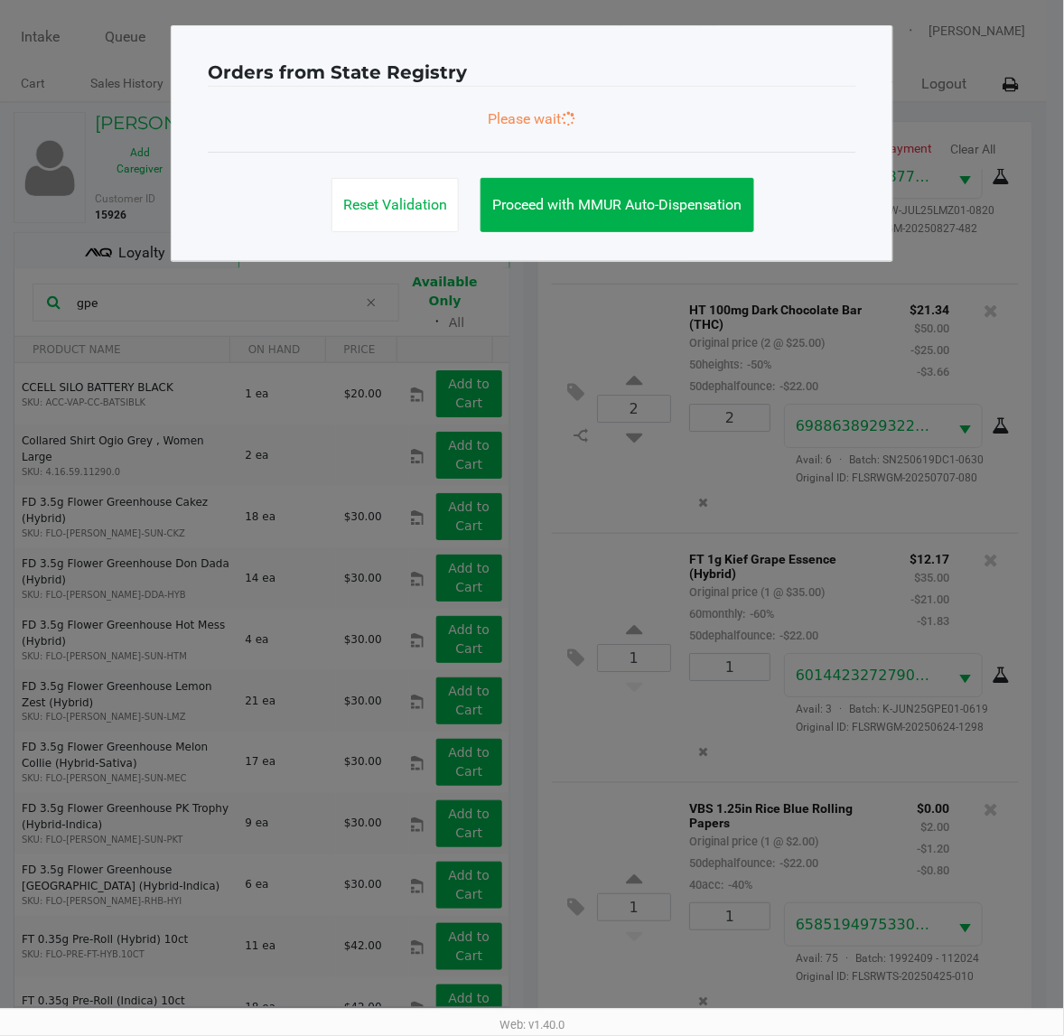
scroll to position [0, 0]
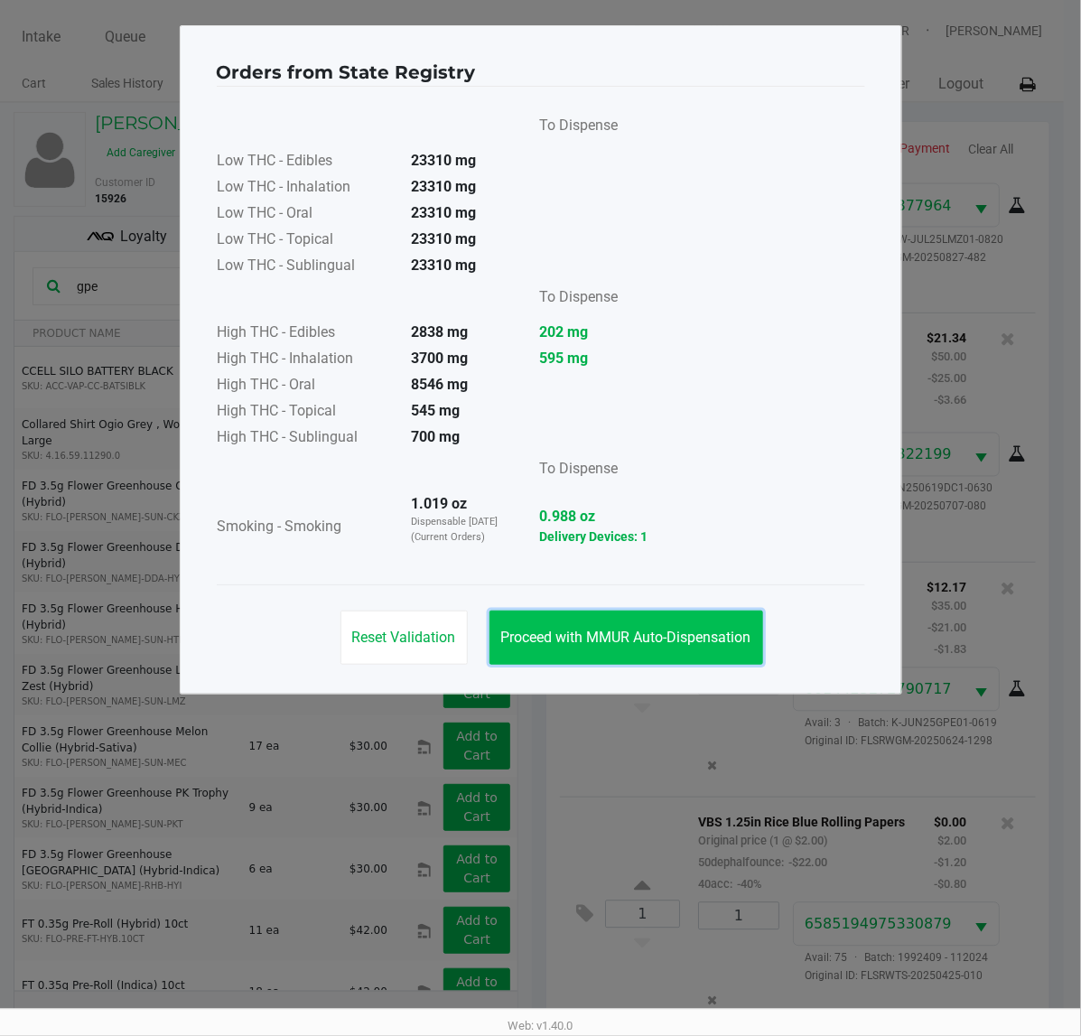
click at [626, 621] on button "Proceed with MMUR Auto-Dispensation" at bounding box center [626, 637] width 274 height 54
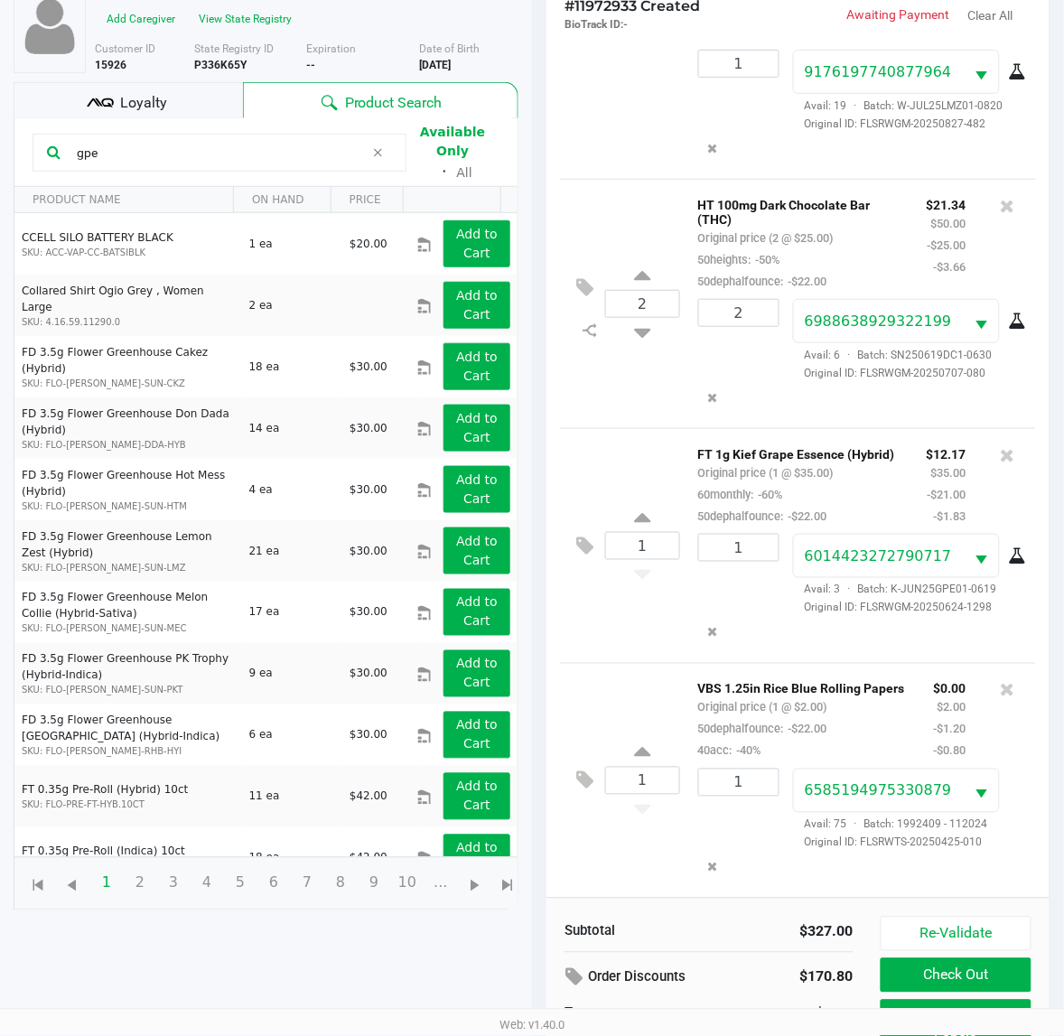
scroll to position [217, 0]
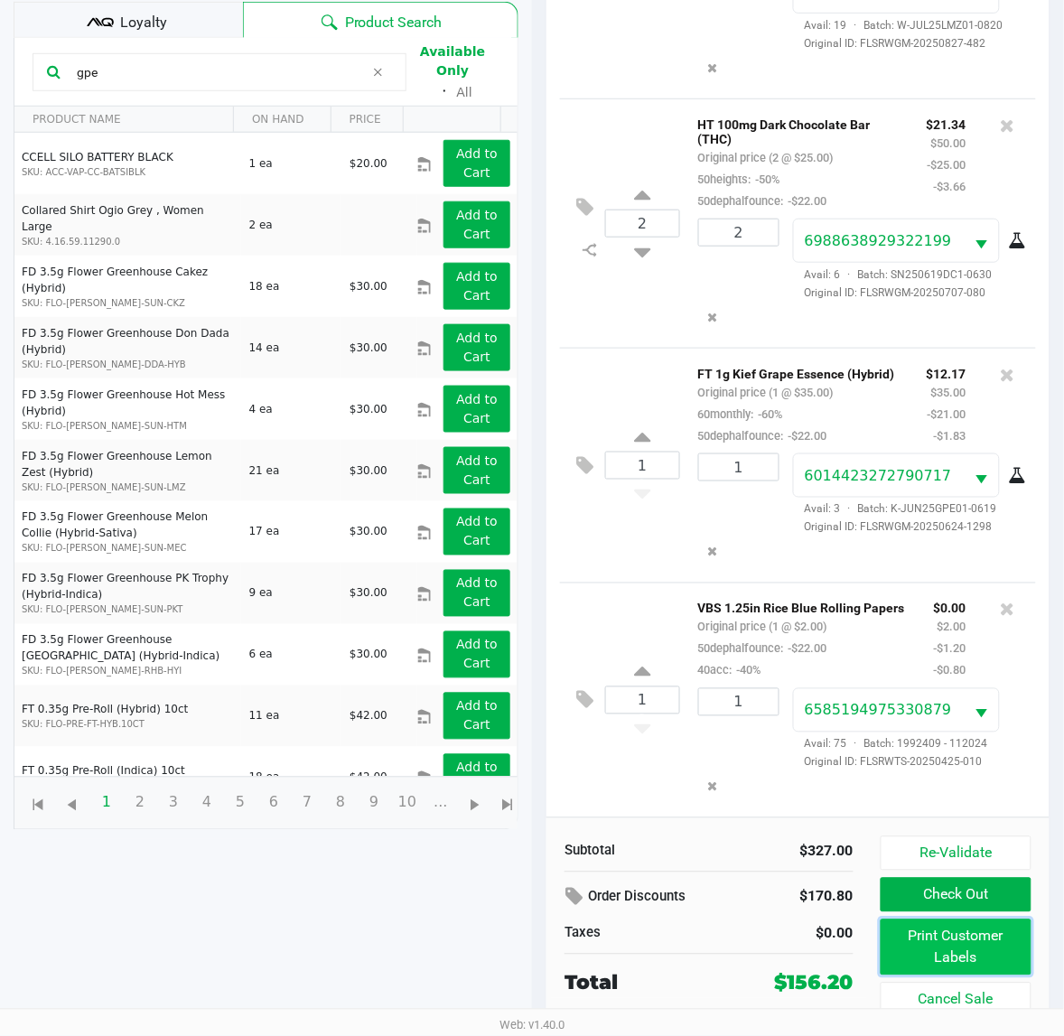
click at [971, 946] on button "Print Customer Labels" at bounding box center [955, 947] width 151 height 56
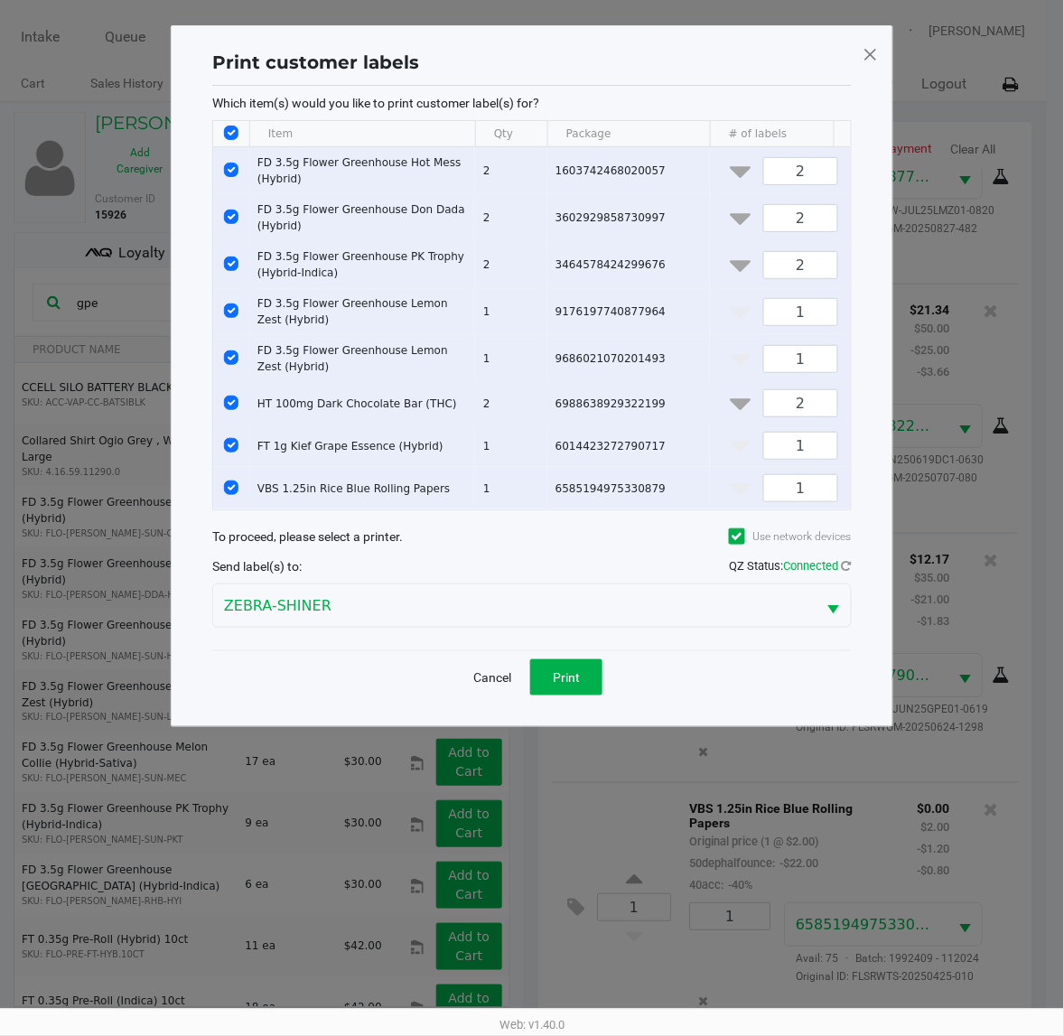
scroll to position [0, 0]
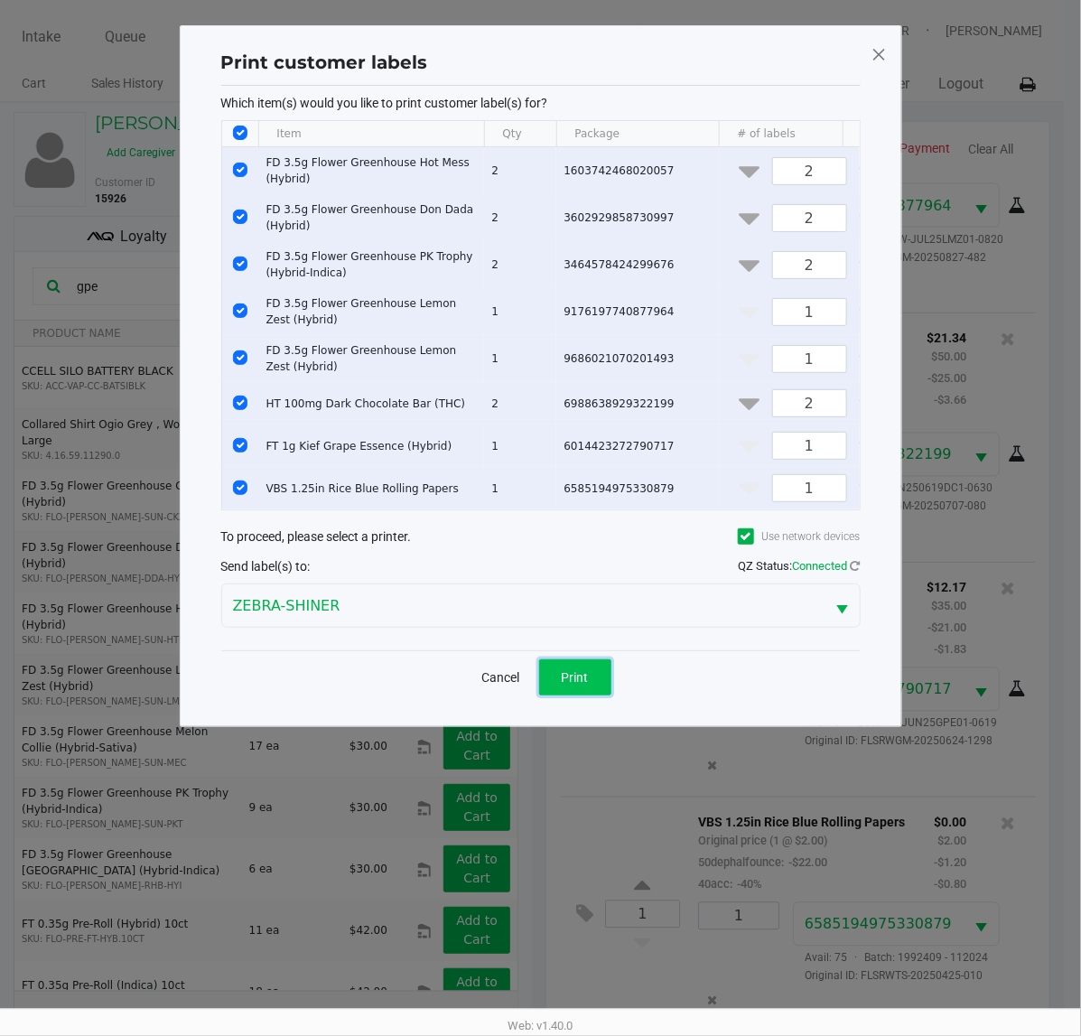
click at [580, 684] on span "Print" at bounding box center [575, 677] width 27 height 14
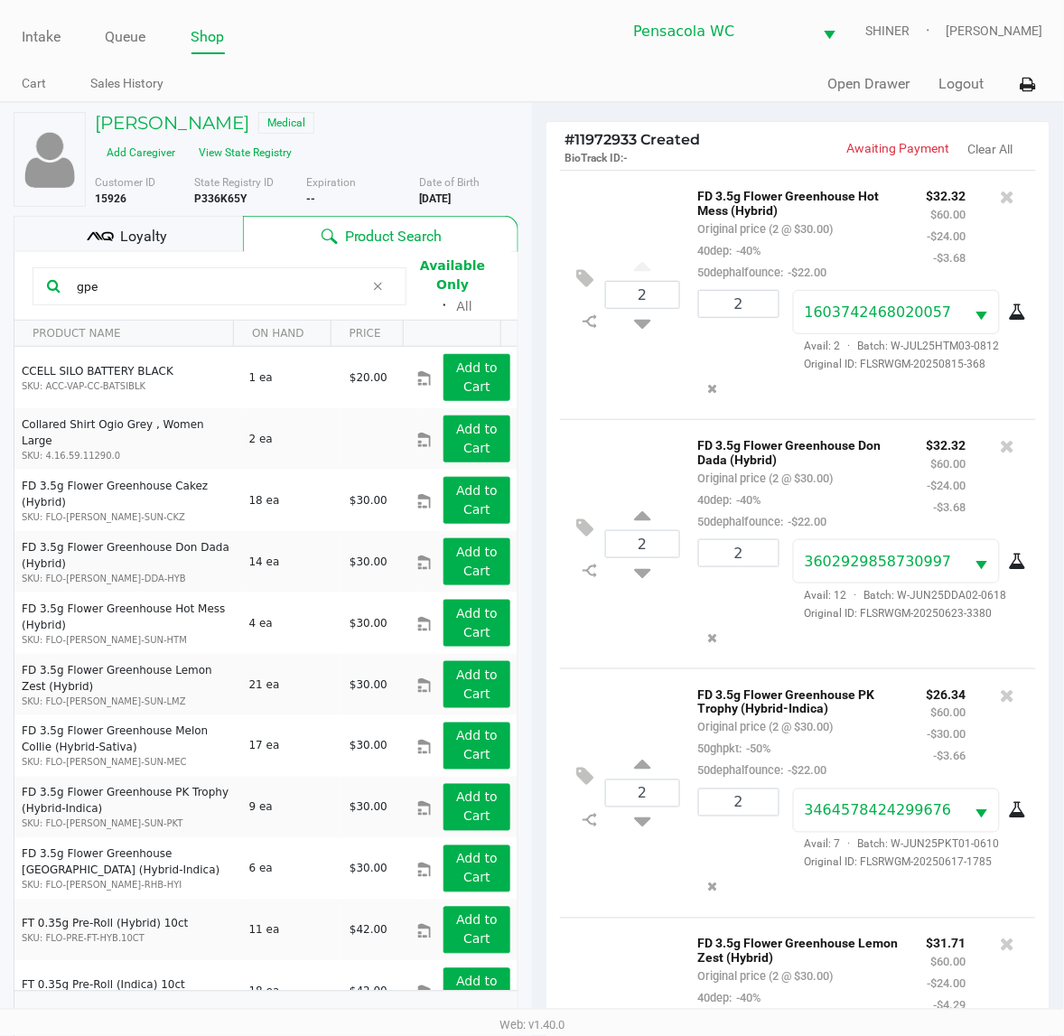
click at [195, 207] on div "State Registry ID P336K65Y" at bounding box center [250, 190] width 113 height 33
click at [200, 221] on div "Loyalty" at bounding box center [128, 234] width 229 height 36
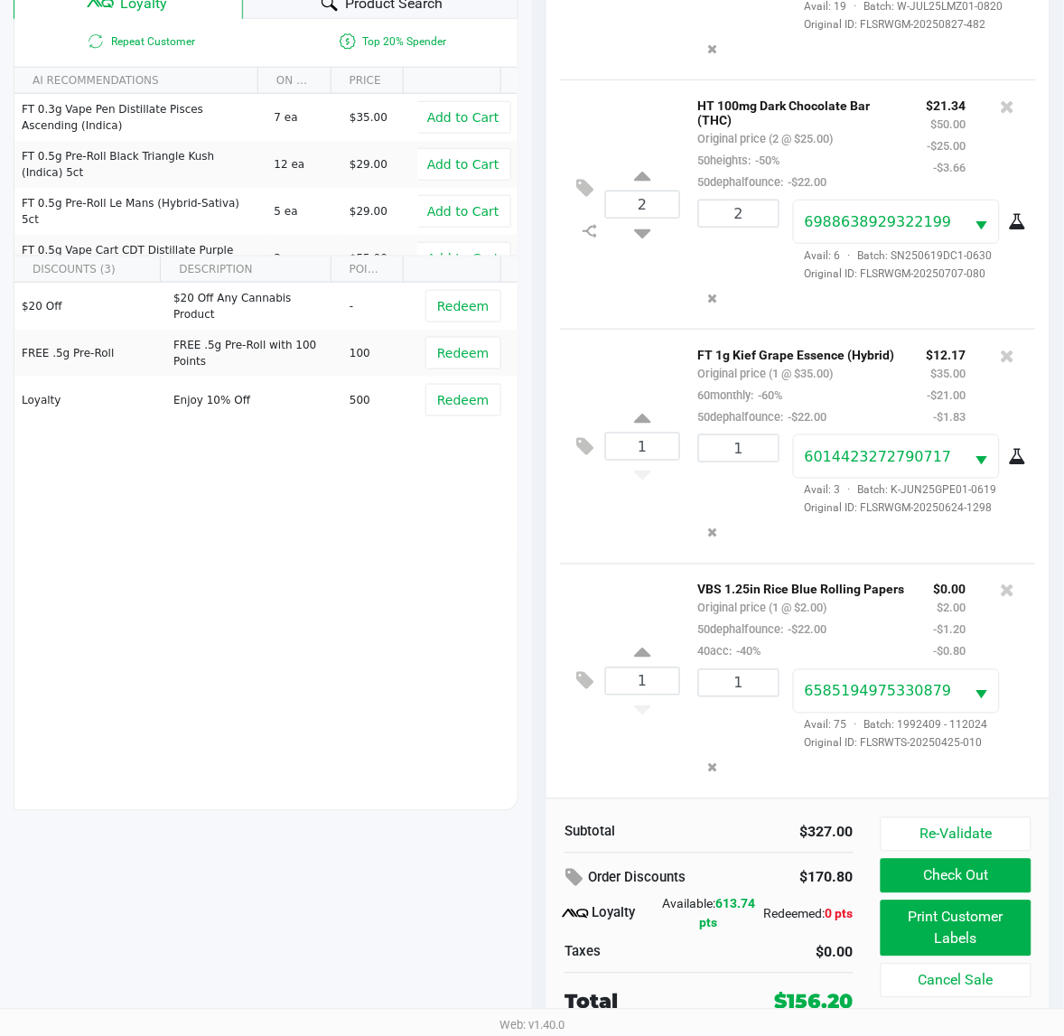
scroll to position [1050, 0]
click at [967, 933] on button "Print Customer Labels" at bounding box center [955, 928] width 151 height 56
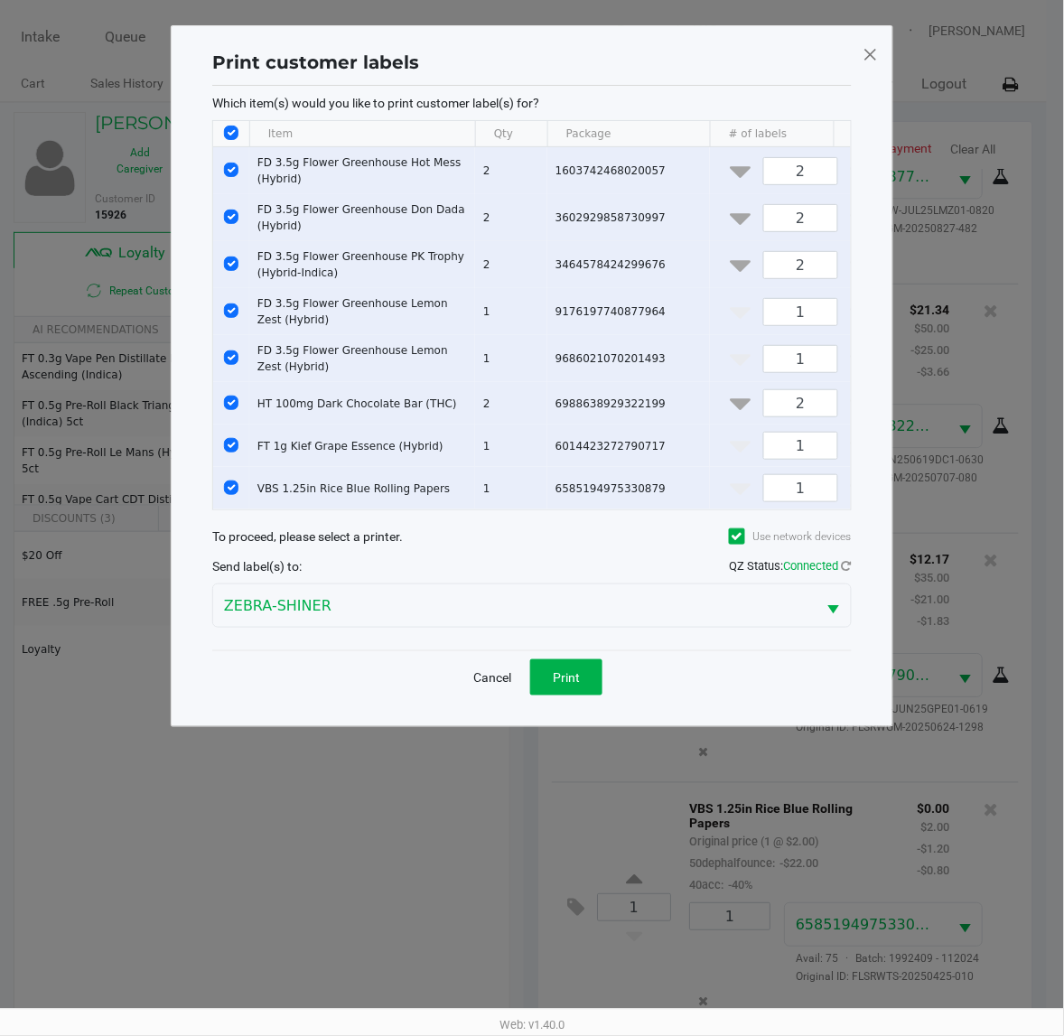
scroll to position [0, 0]
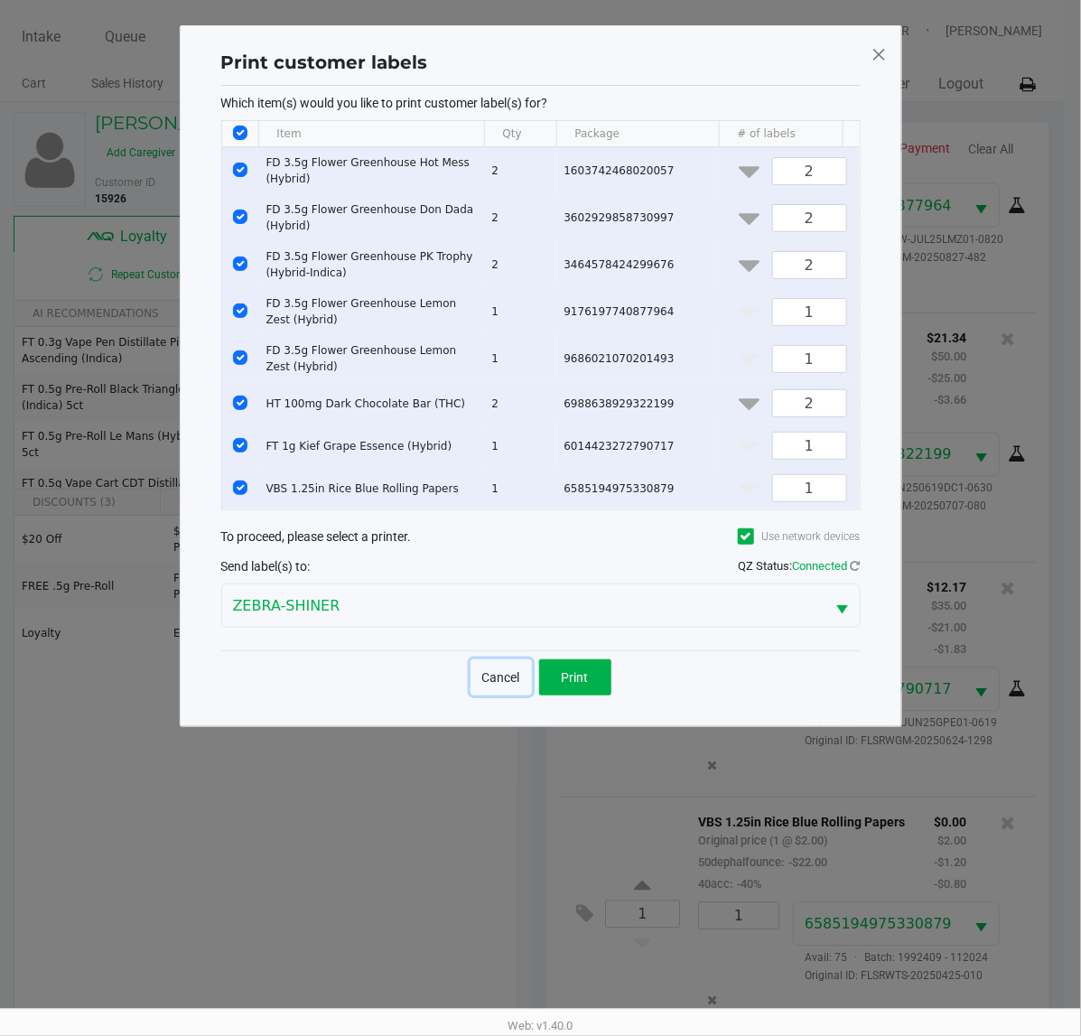
click at [498, 695] on button "Cancel" at bounding box center [500, 677] width 61 height 36
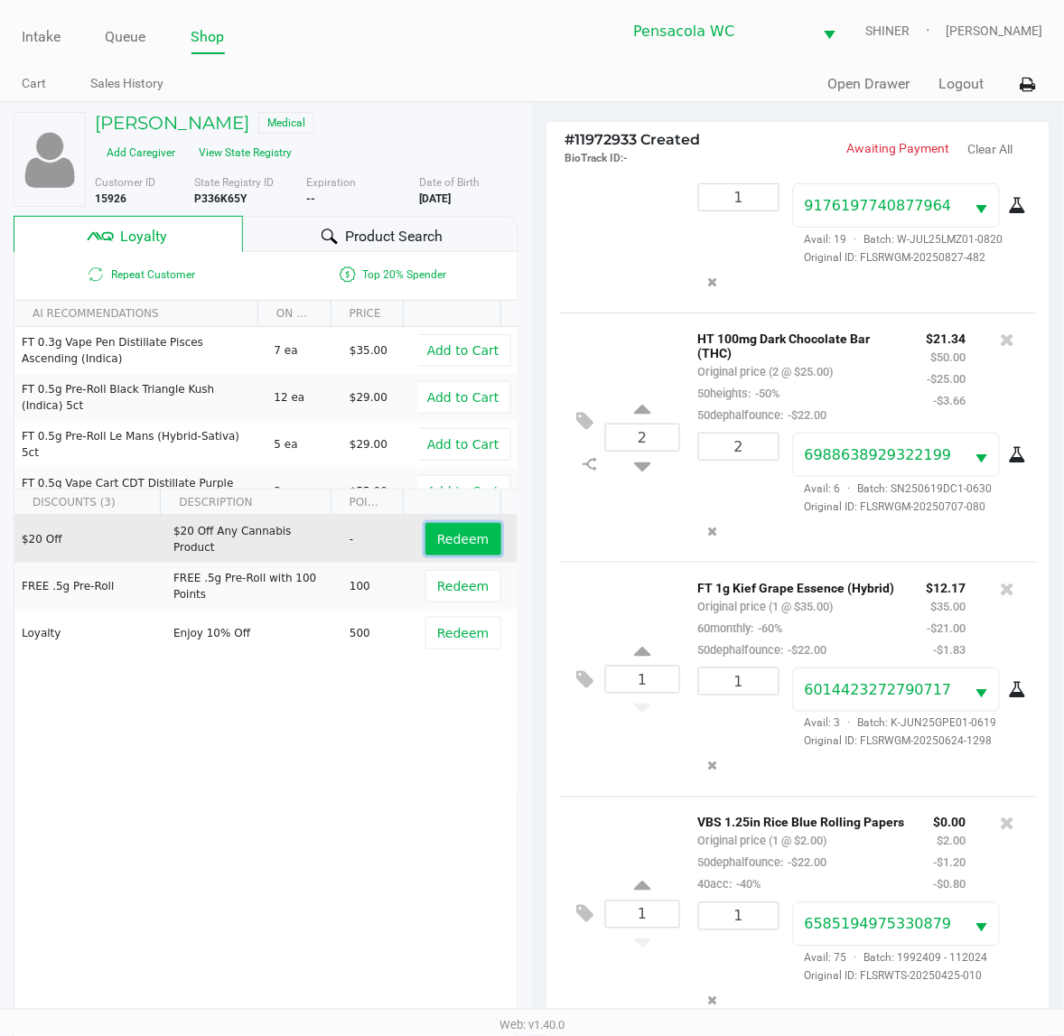
drag, startPoint x: 470, startPoint y: 540, endPoint x: 479, endPoint y: 564, distance: 26.0
click at [470, 546] on span "Redeem" at bounding box center [462, 539] width 51 height 14
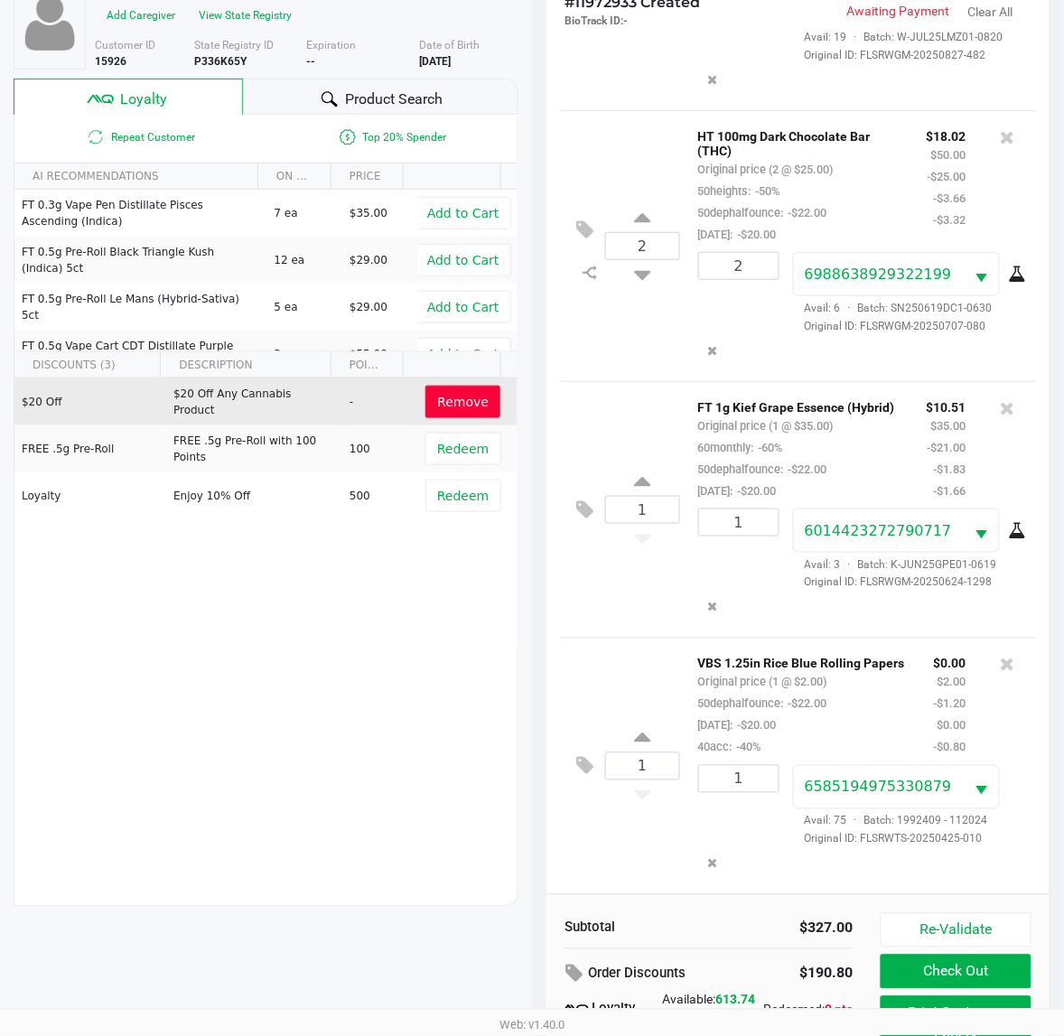
scroll to position [235, 0]
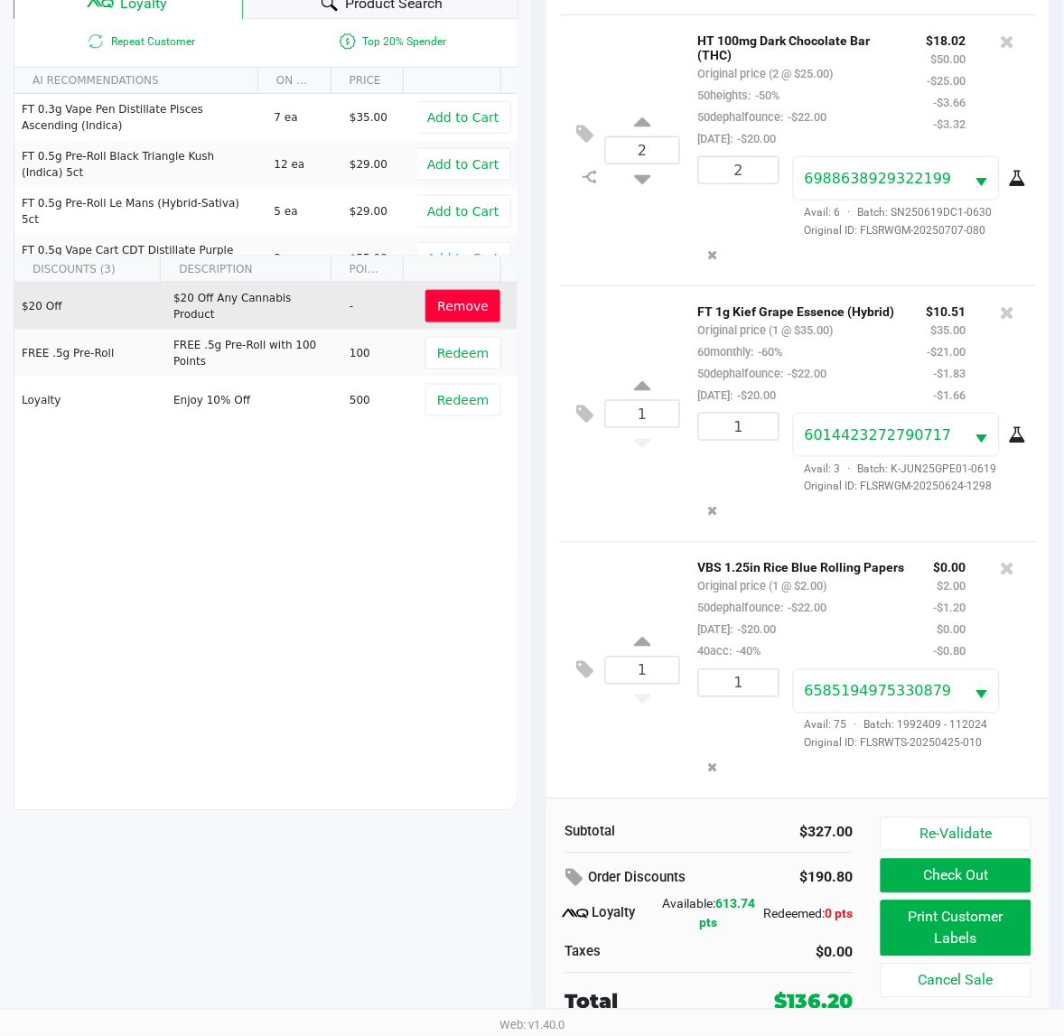
click at [940, 869] on button "Check Out" at bounding box center [955, 876] width 151 height 34
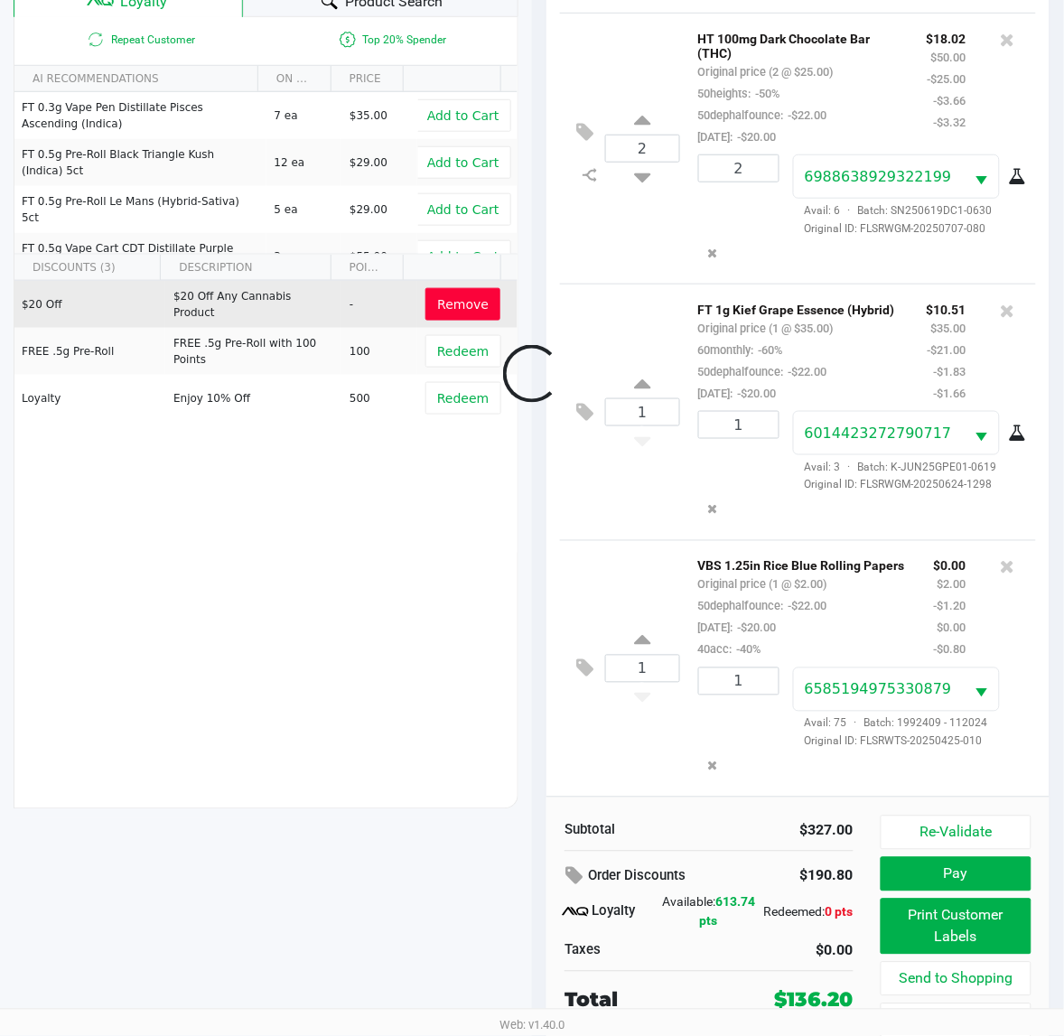
scroll to position [1203, 0]
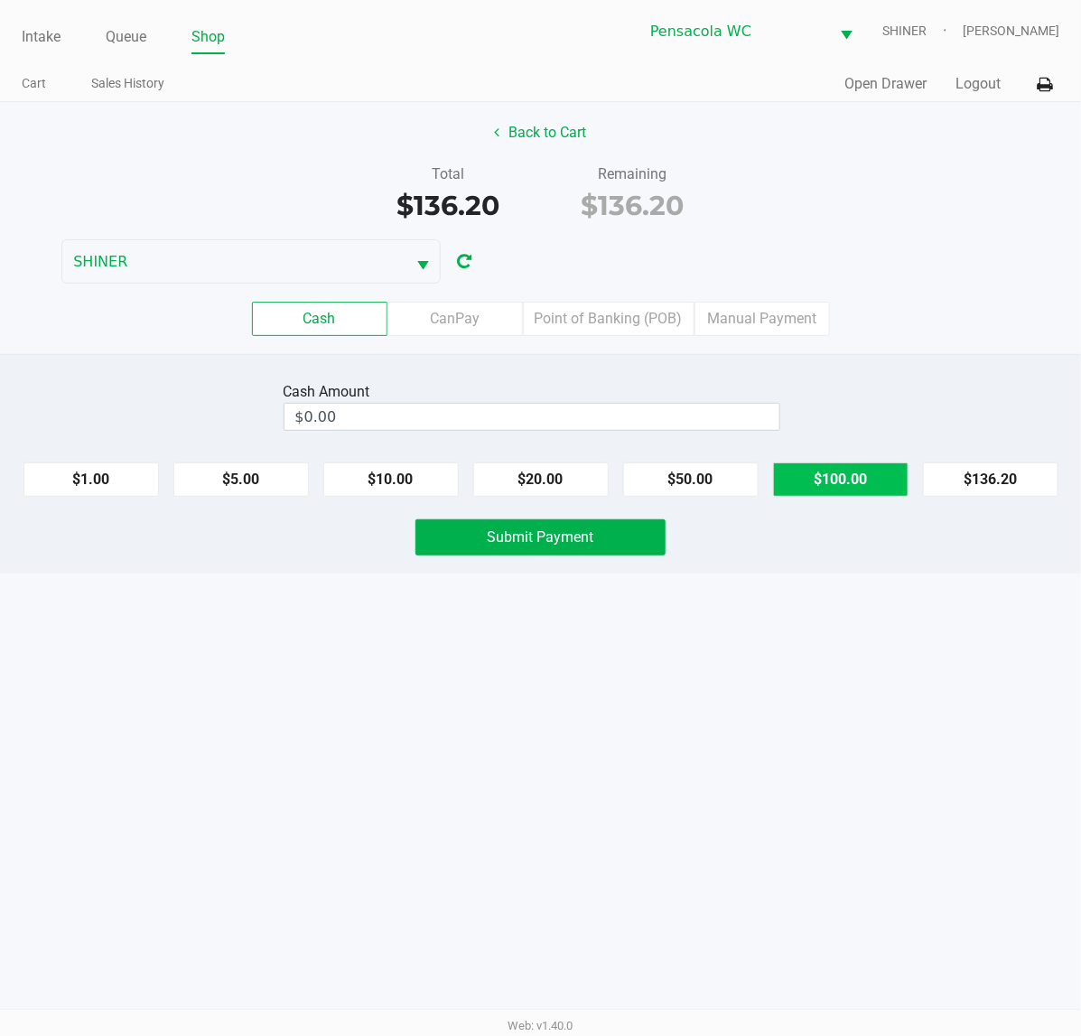
click at [851, 477] on button "$100.00" at bounding box center [840, 479] width 135 height 34
click at [521, 481] on button "$20.00" at bounding box center [540, 479] width 135 height 34
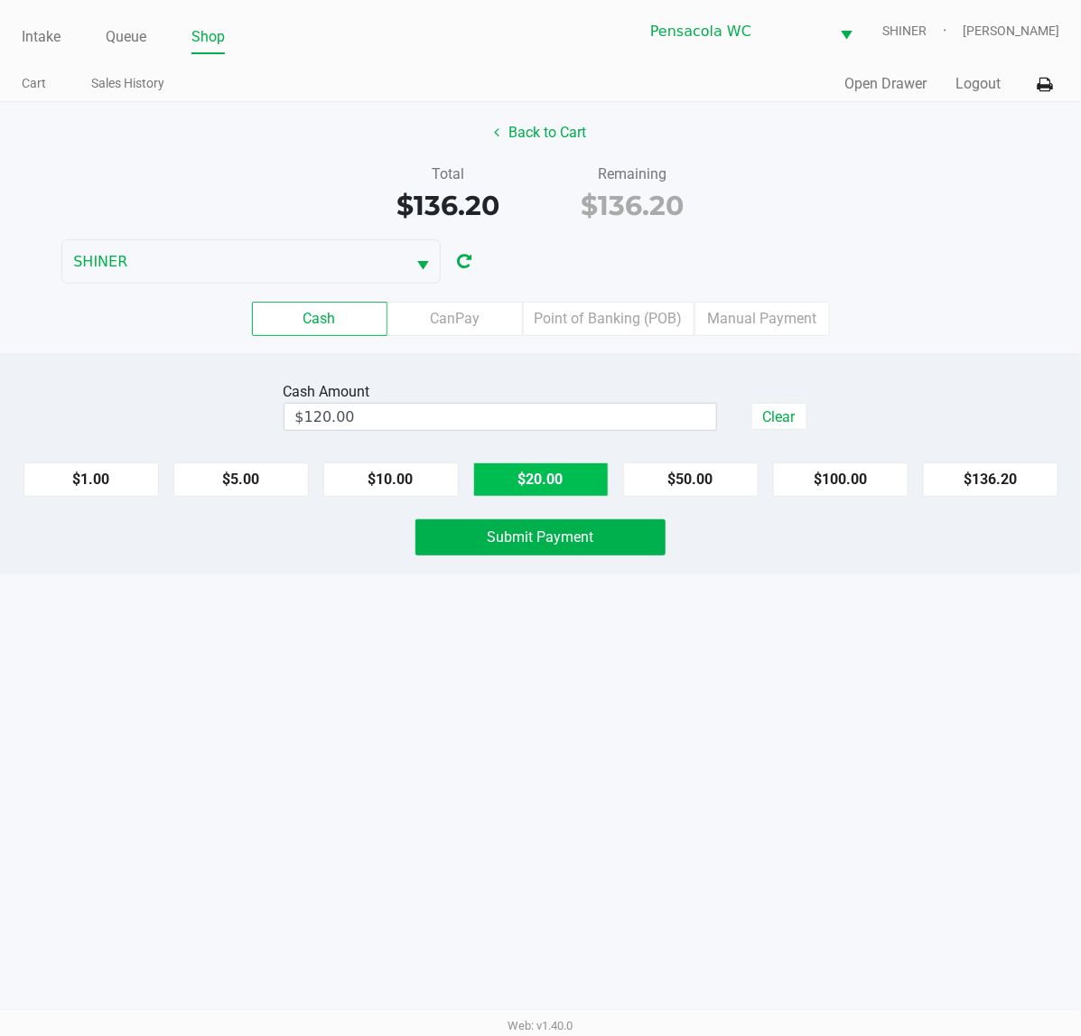
click at [525, 489] on button "$20.00" at bounding box center [540, 479] width 135 height 34
type input "$140.00"
click at [480, 555] on button "Submit Payment" at bounding box center [540, 537] width 250 height 36
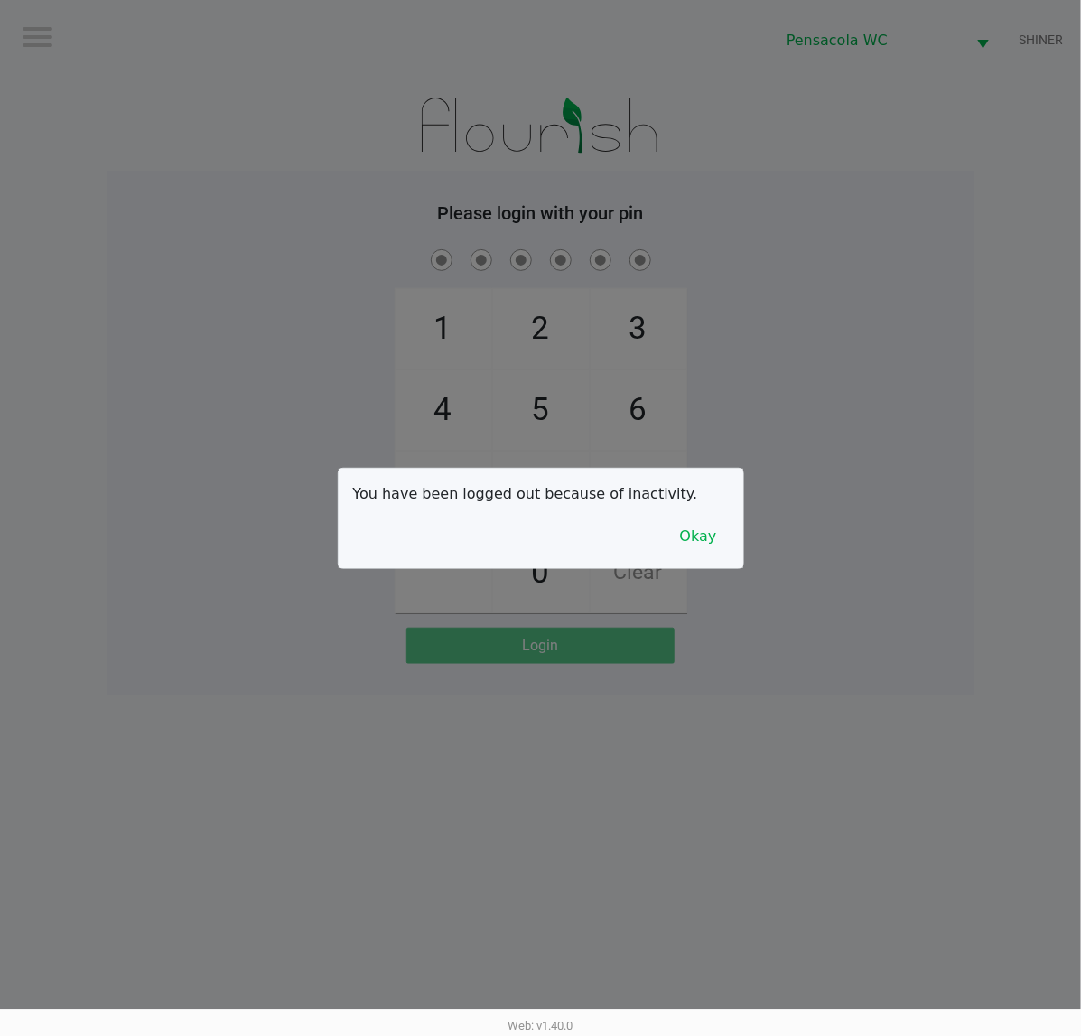
click at [711, 547] on button "Okay" at bounding box center [698, 536] width 60 height 34
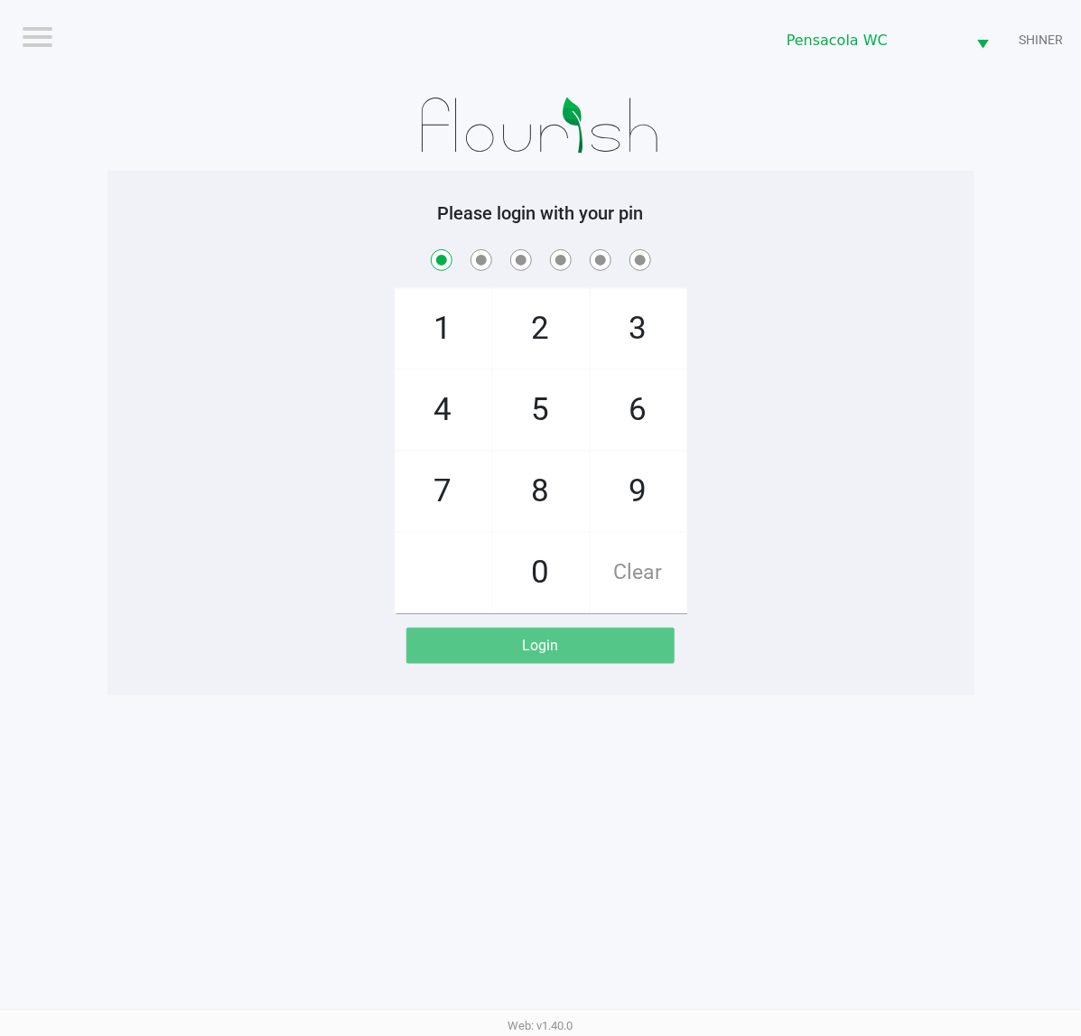
checkbox input "true"
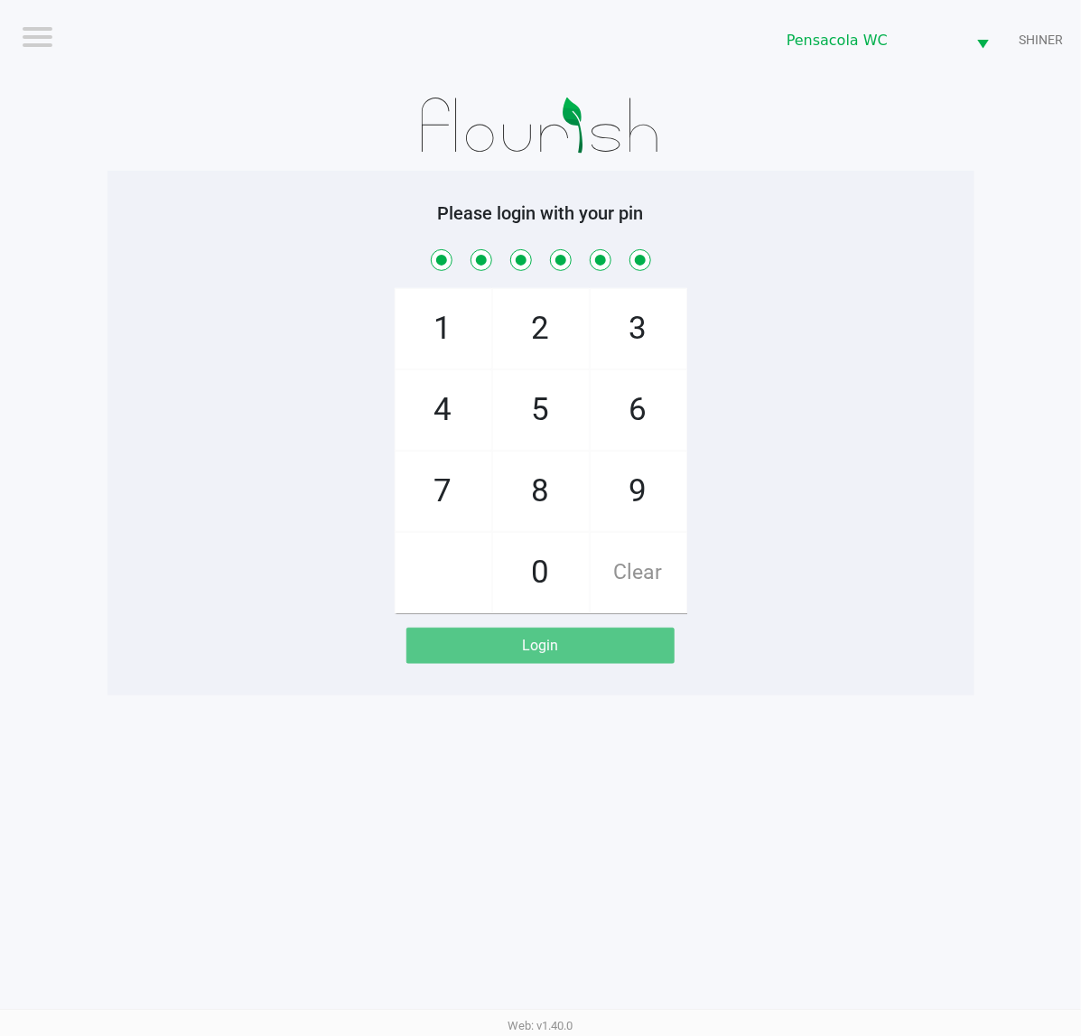
checkbox input "true"
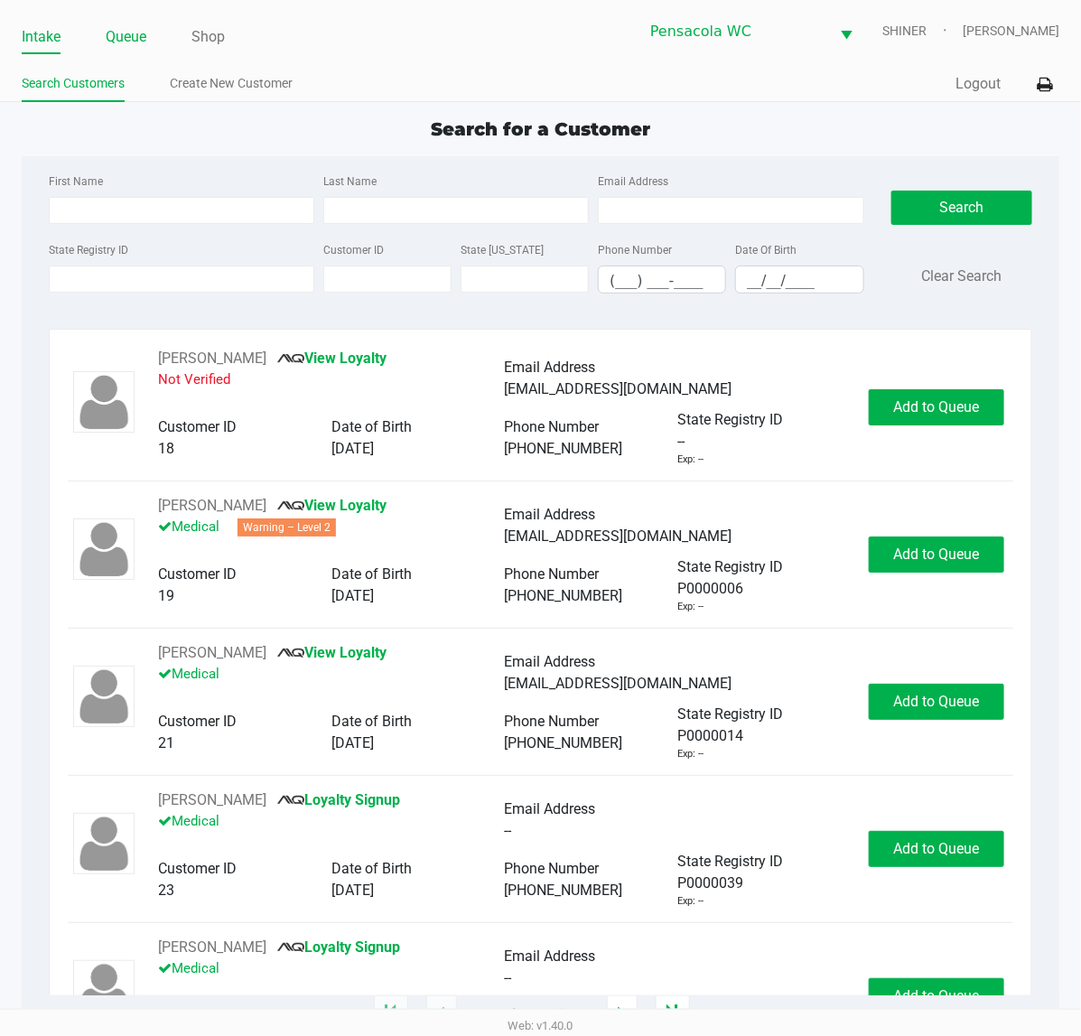
click at [123, 34] on link "Queue" at bounding box center [126, 36] width 41 height 25
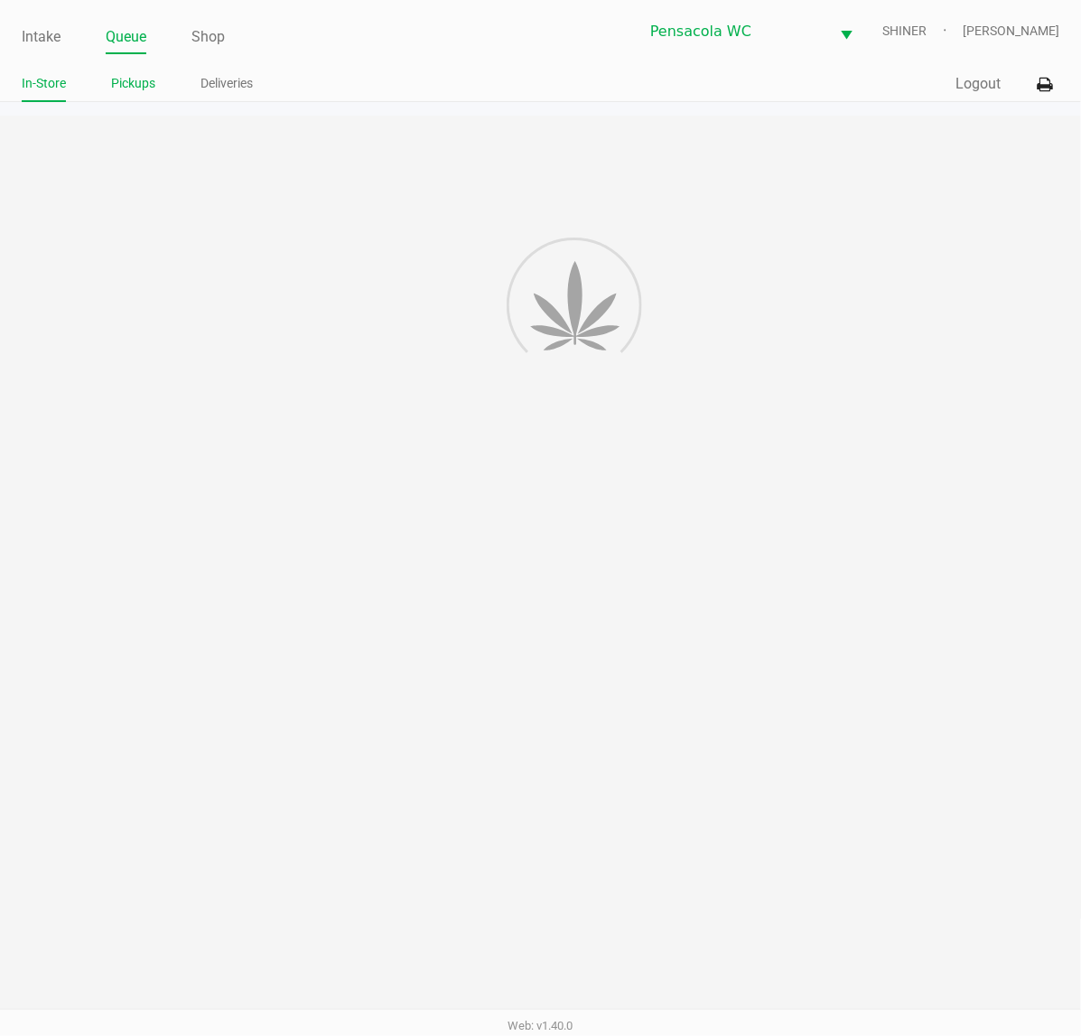
click at [126, 82] on link "Pickups" at bounding box center [133, 83] width 44 height 23
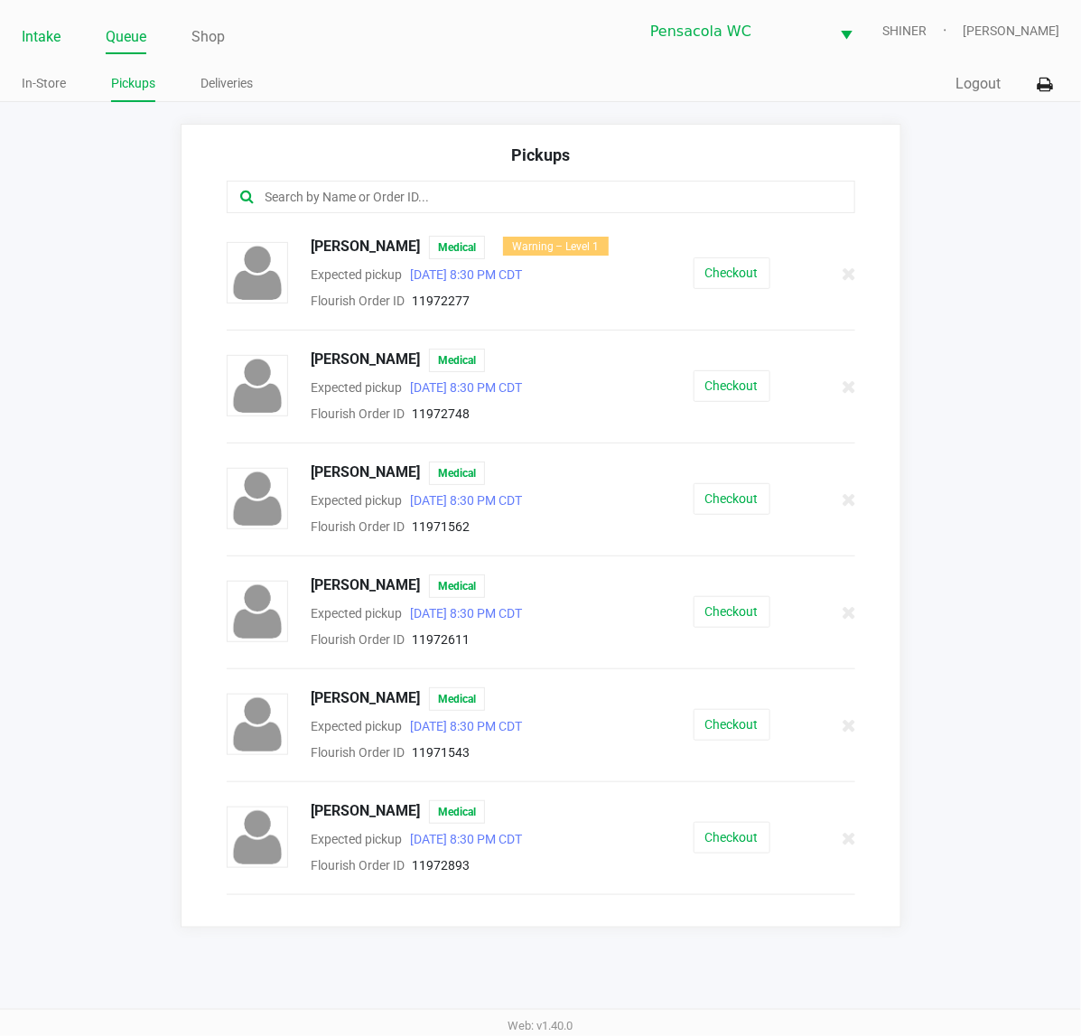
click at [51, 46] on link "Intake" at bounding box center [41, 36] width 39 height 25
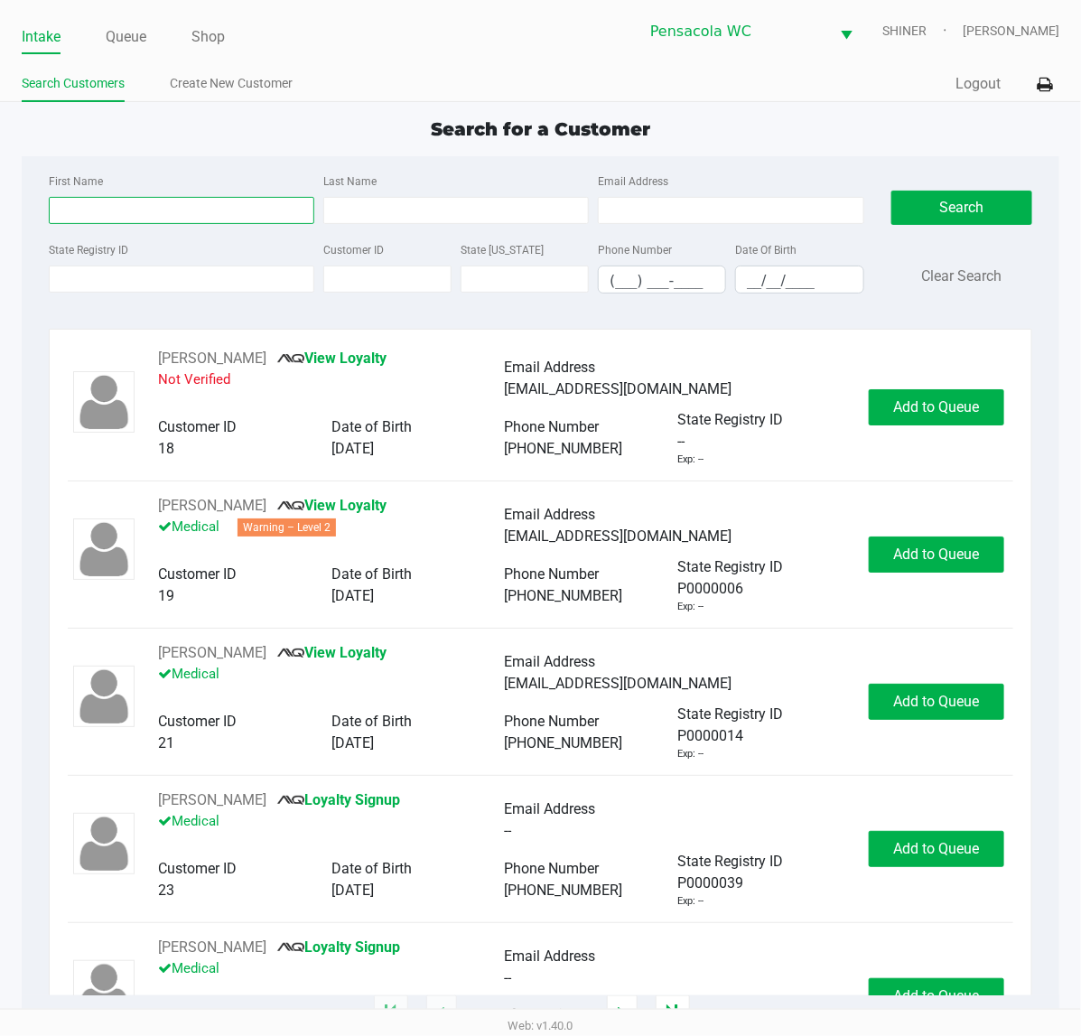
click at [276, 210] on input "First Name" at bounding box center [181, 210] width 265 height 27
type input "aleah"
click at [805, 289] on input "__/__/____" at bounding box center [799, 280] width 126 height 28
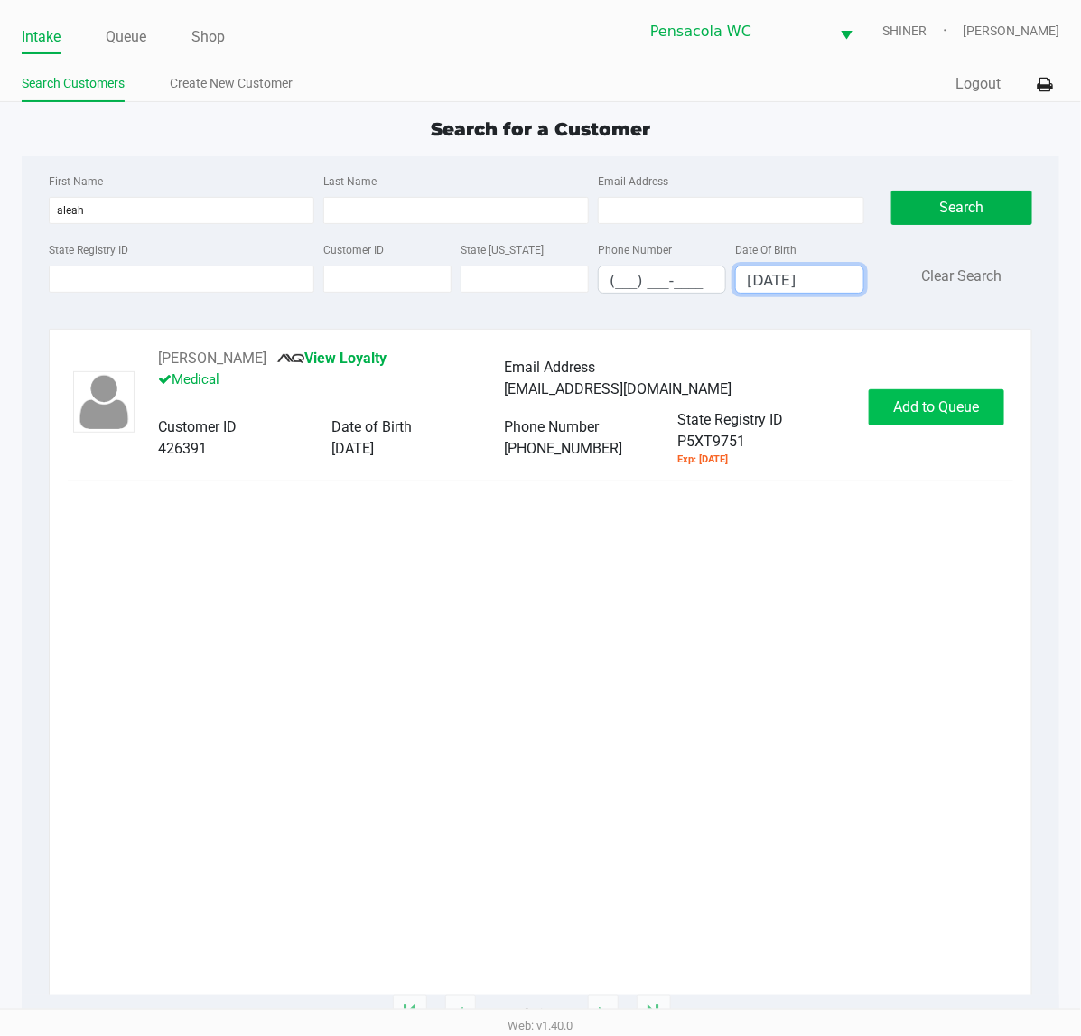
type input "[DATE]"
click at [907, 403] on span "Add to Queue" at bounding box center [937, 406] width 86 height 17
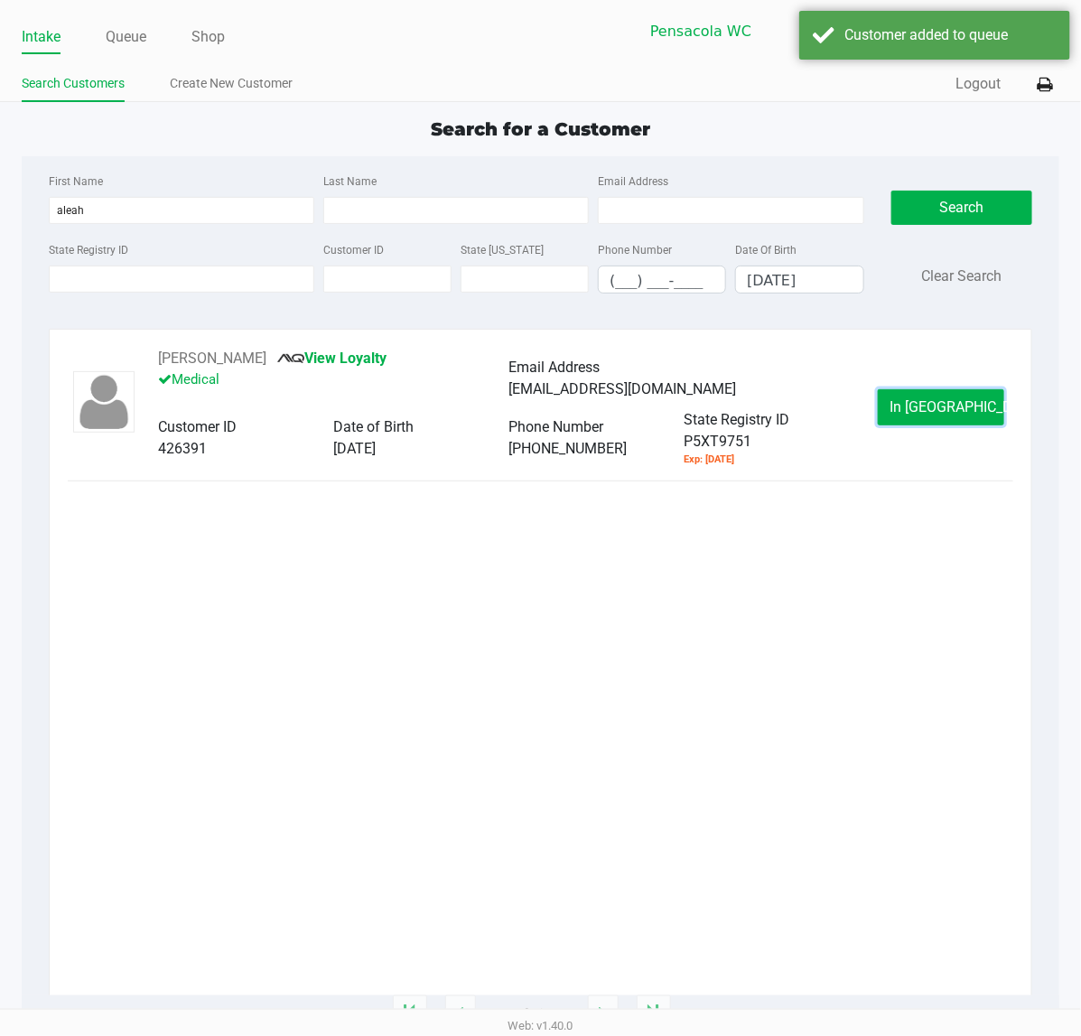
click at [907, 403] on button "In [GEOGRAPHIC_DATA]" at bounding box center [941, 407] width 126 height 36
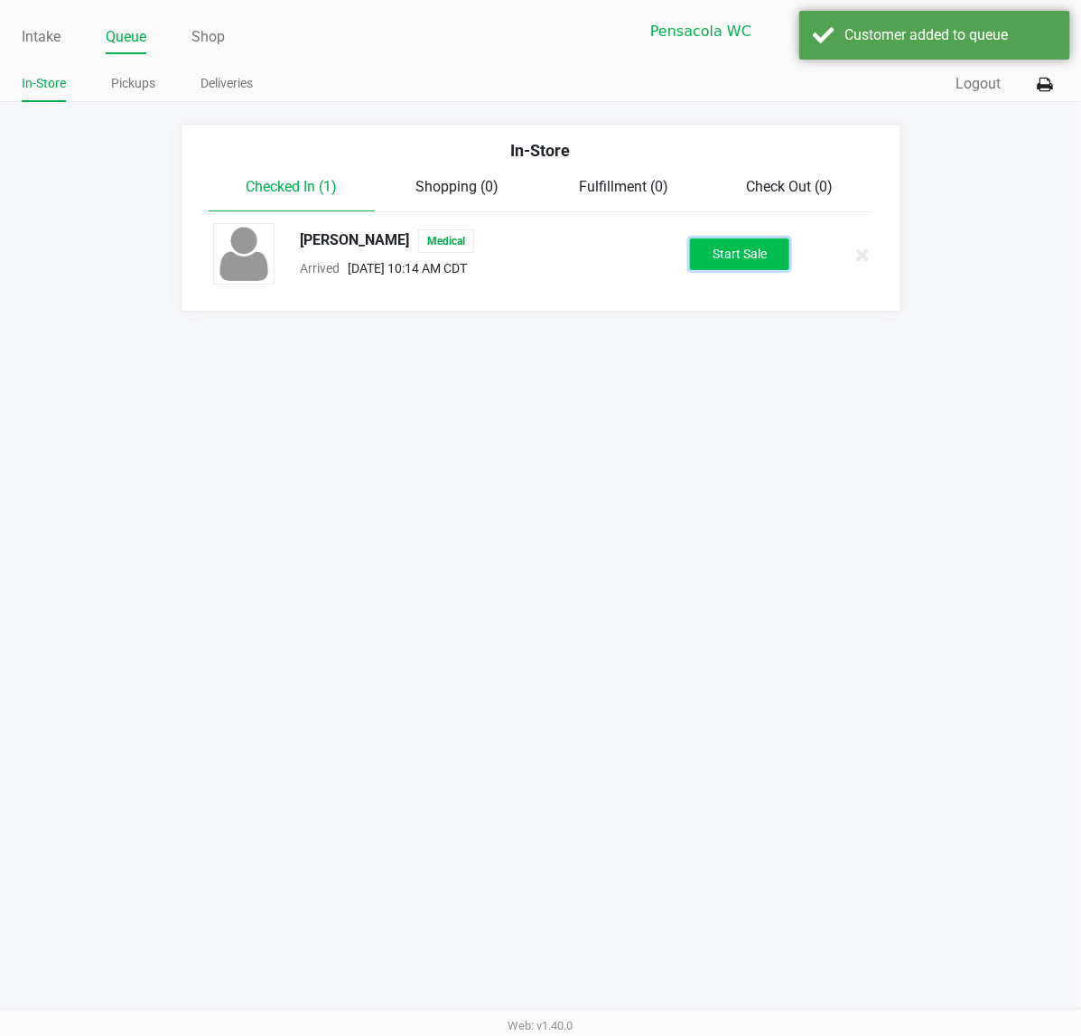
click at [711, 244] on button "Start Sale" at bounding box center [739, 254] width 99 height 32
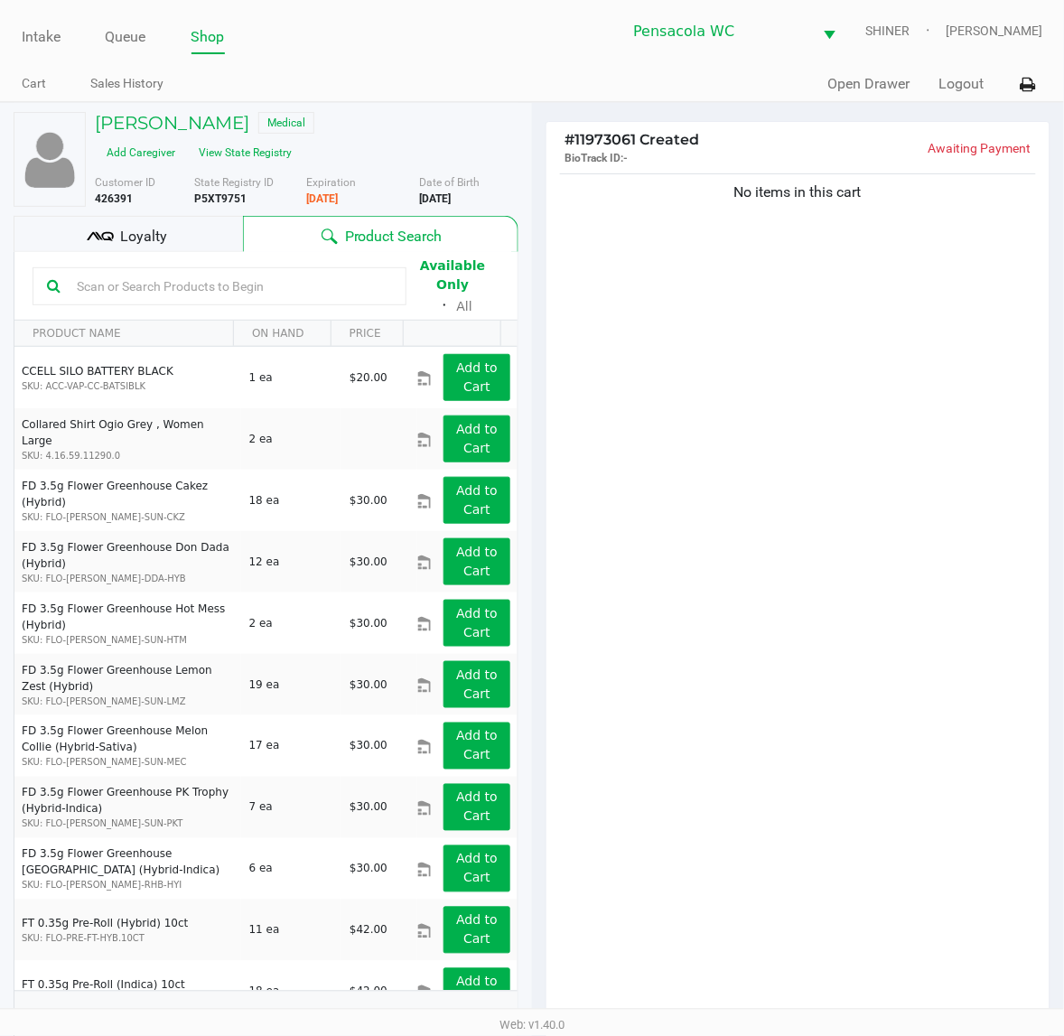
click at [918, 732] on div "No items in this cart" at bounding box center [797, 600] width 503 height 861
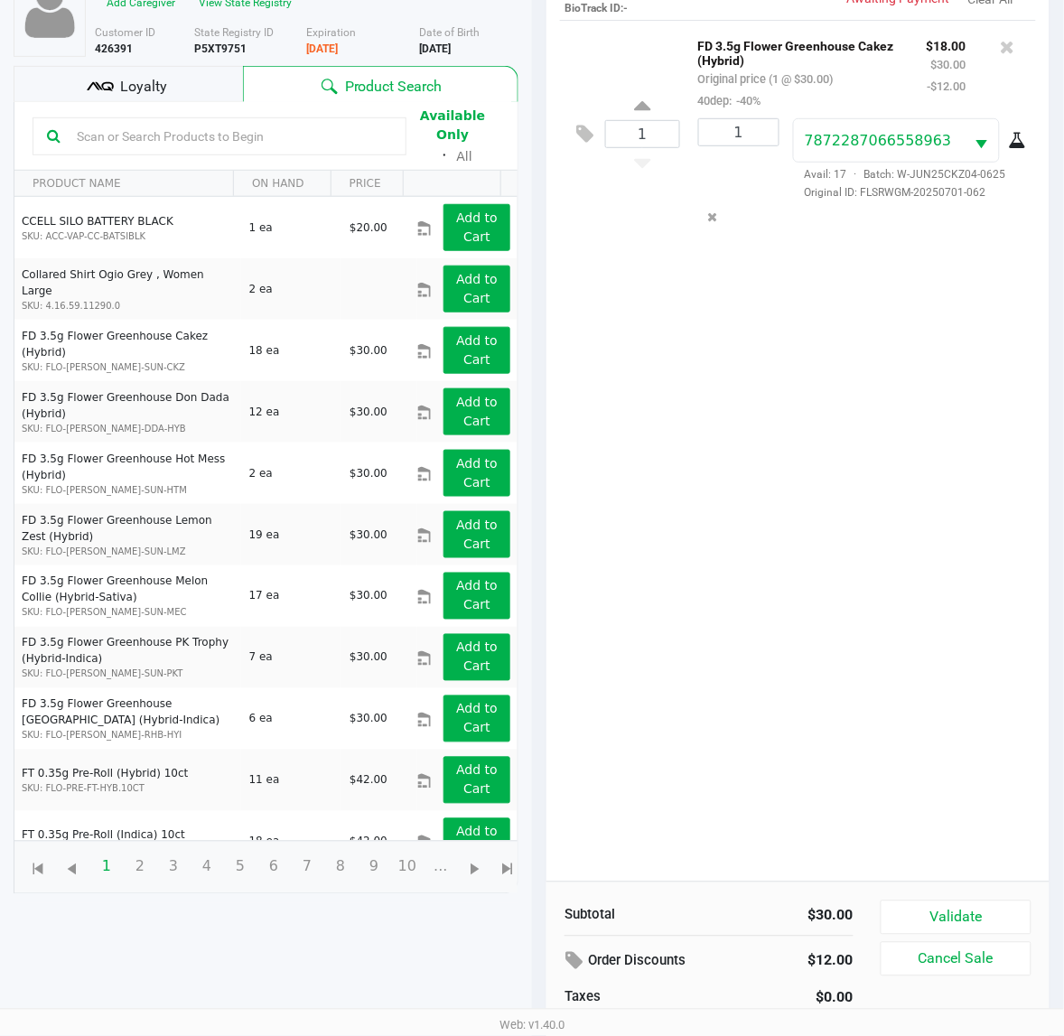
scroll to position [197, 0]
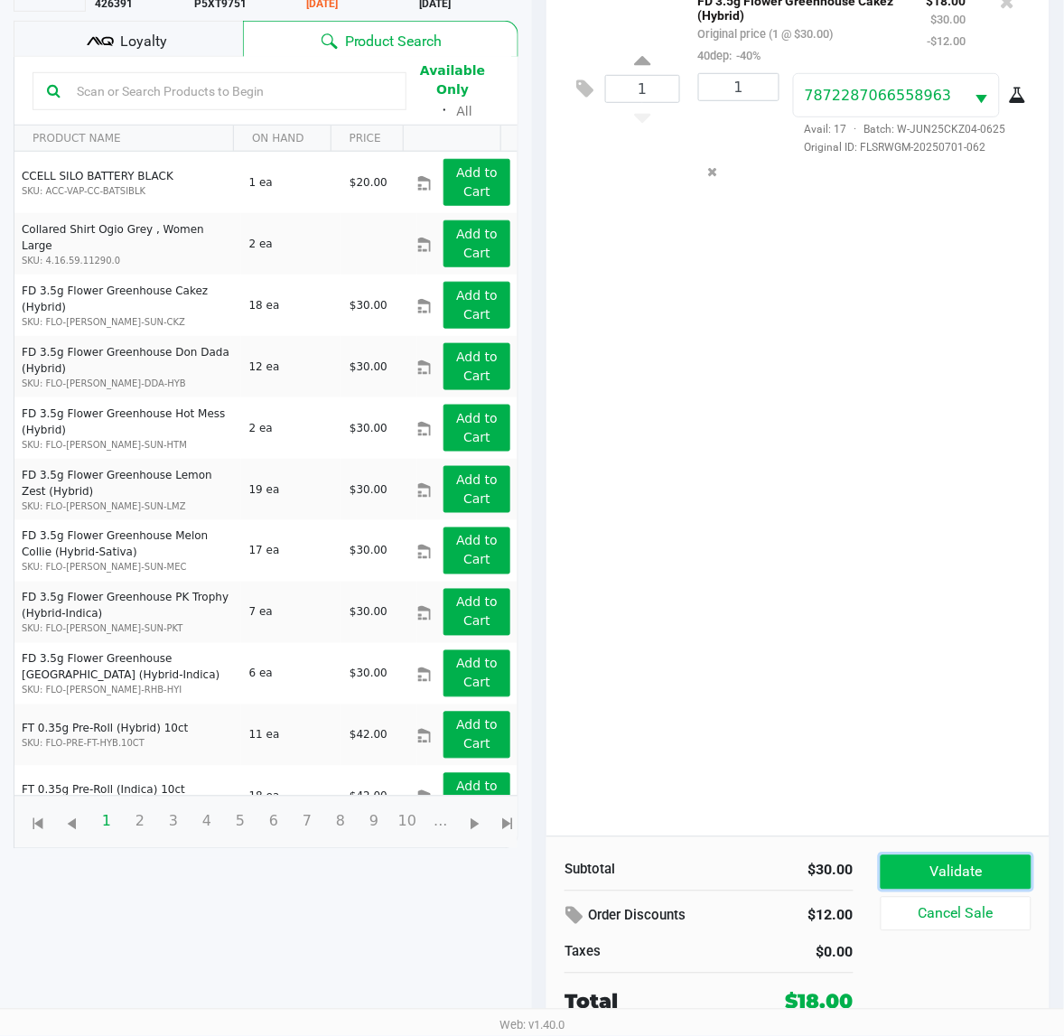
click at [972, 873] on button "Validate" at bounding box center [955, 872] width 151 height 34
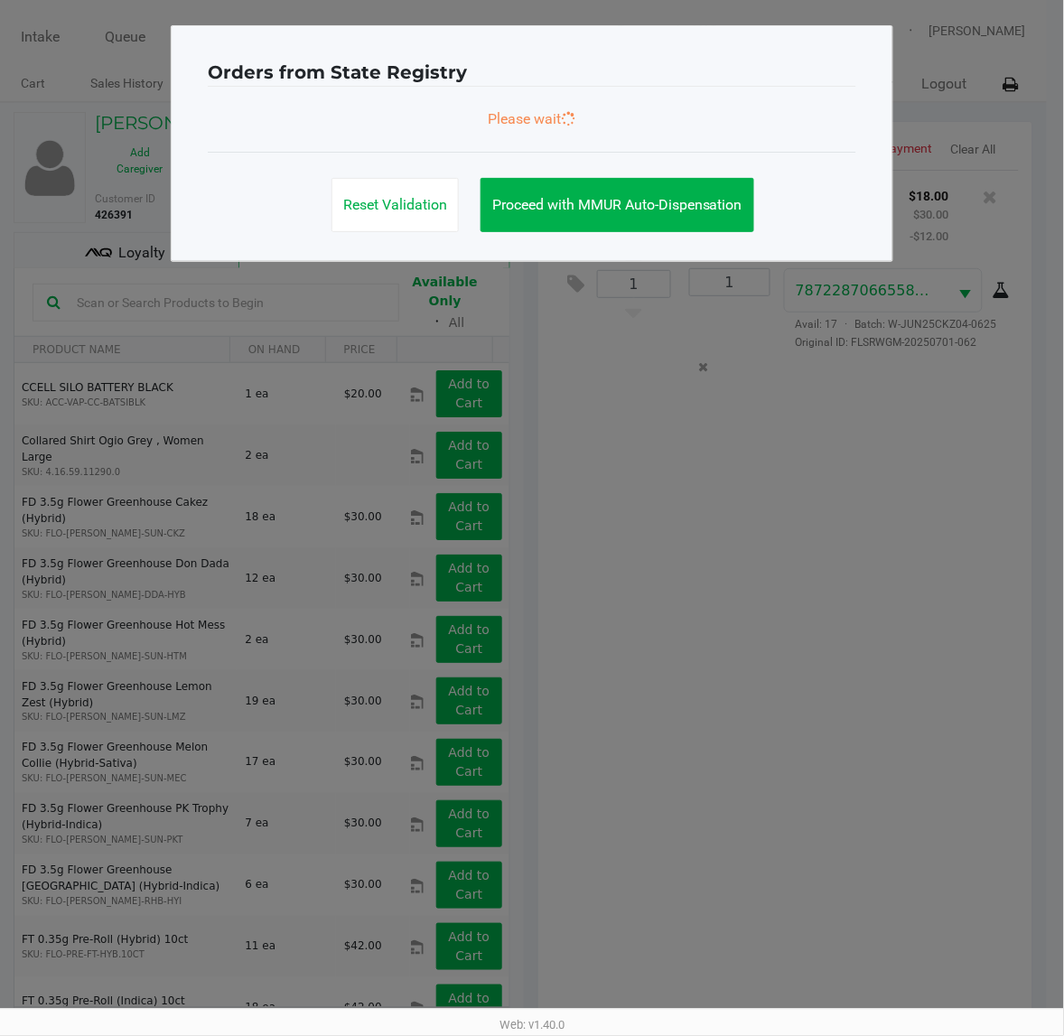
scroll to position [0, 0]
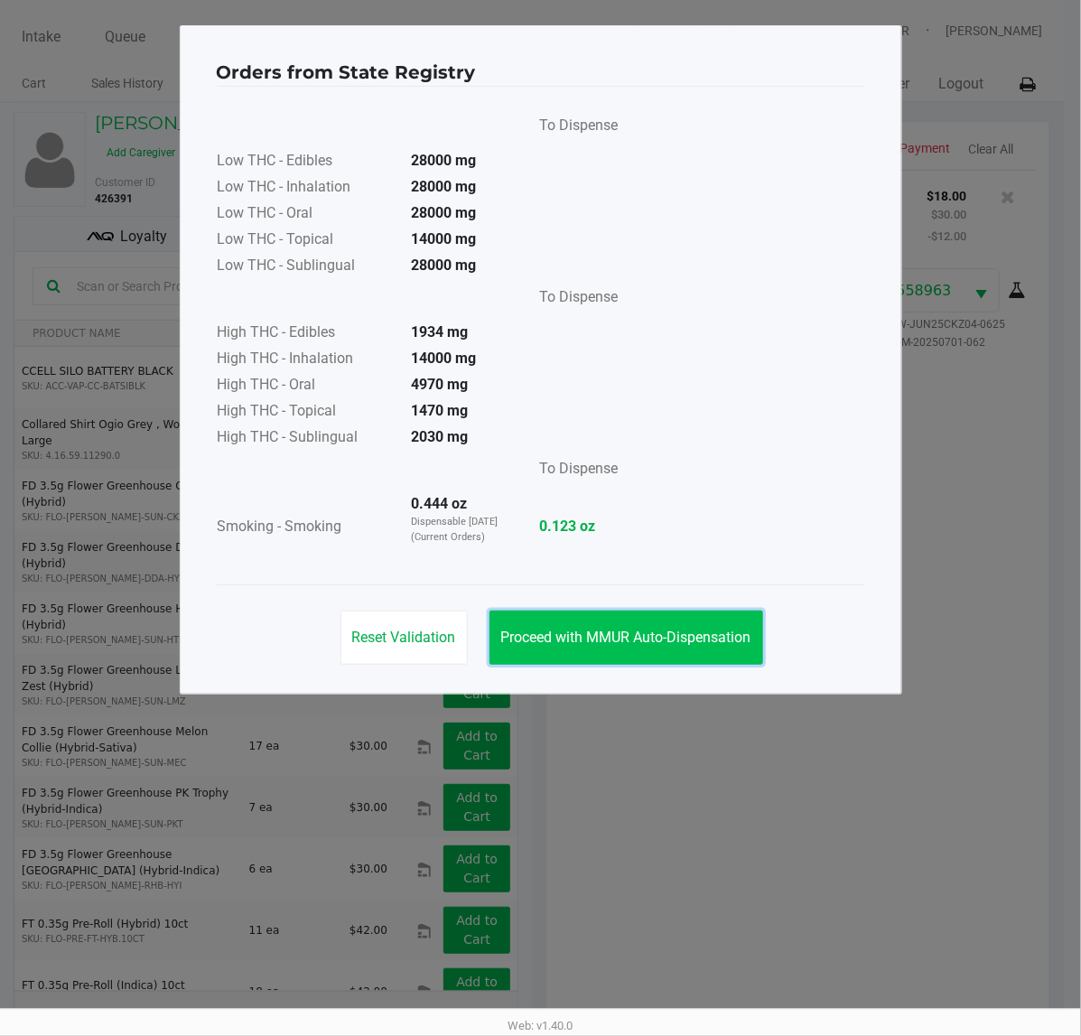
click at [693, 655] on button "Proceed with MMUR Auto-Dispensation" at bounding box center [626, 637] width 274 height 54
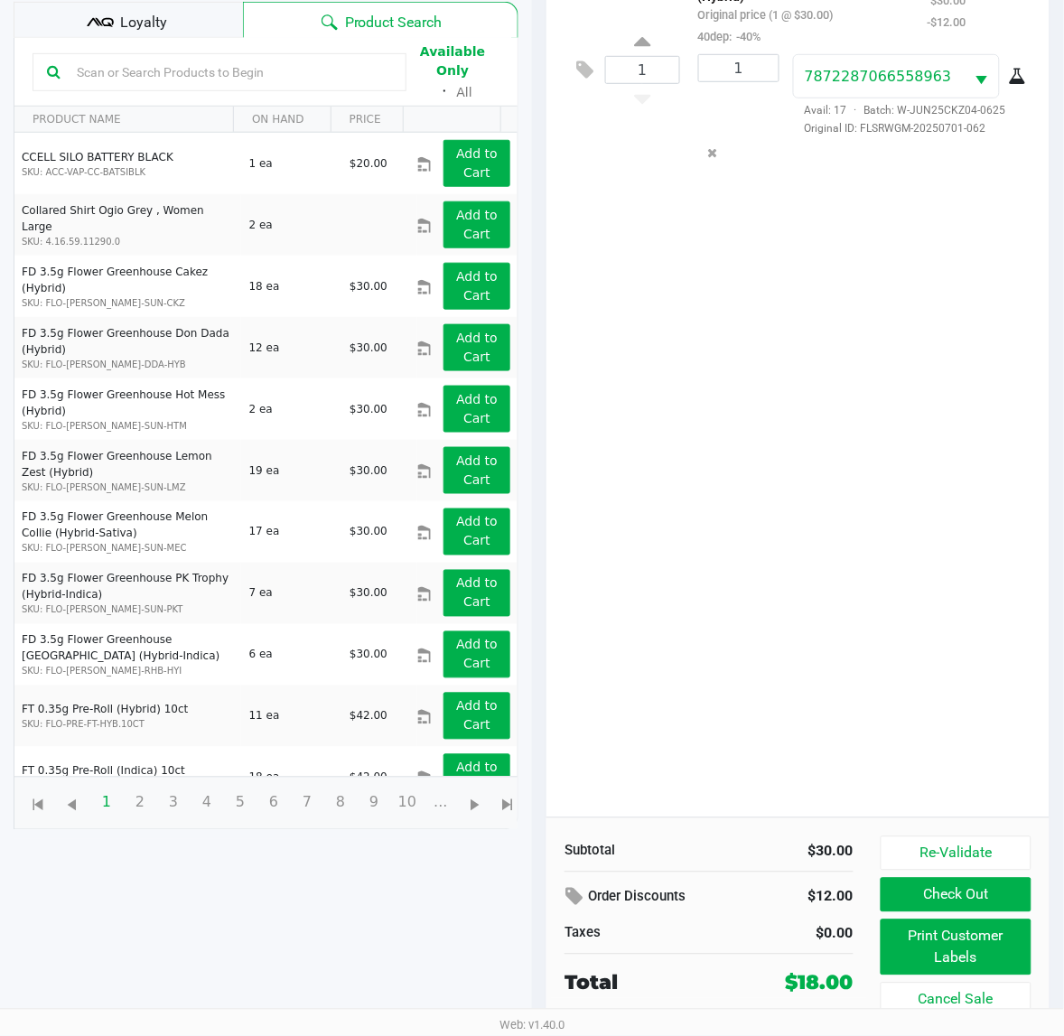
scroll to position [217, 0]
click at [953, 942] on button "Print Customer Labels" at bounding box center [955, 947] width 151 height 56
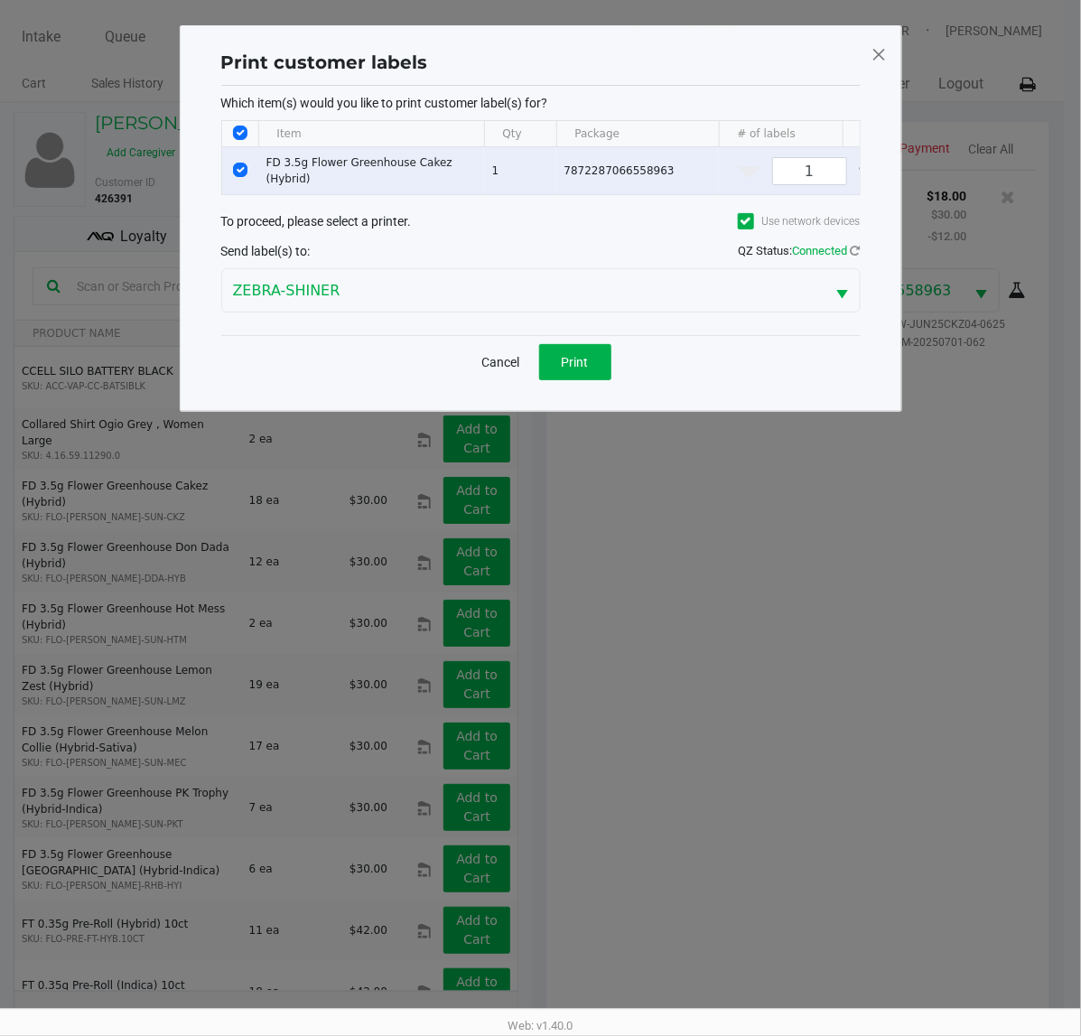
click at [578, 354] on div "Cancel Print" at bounding box center [540, 361] width 639 height 53
click at [580, 369] on span "Print" at bounding box center [575, 362] width 27 height 14
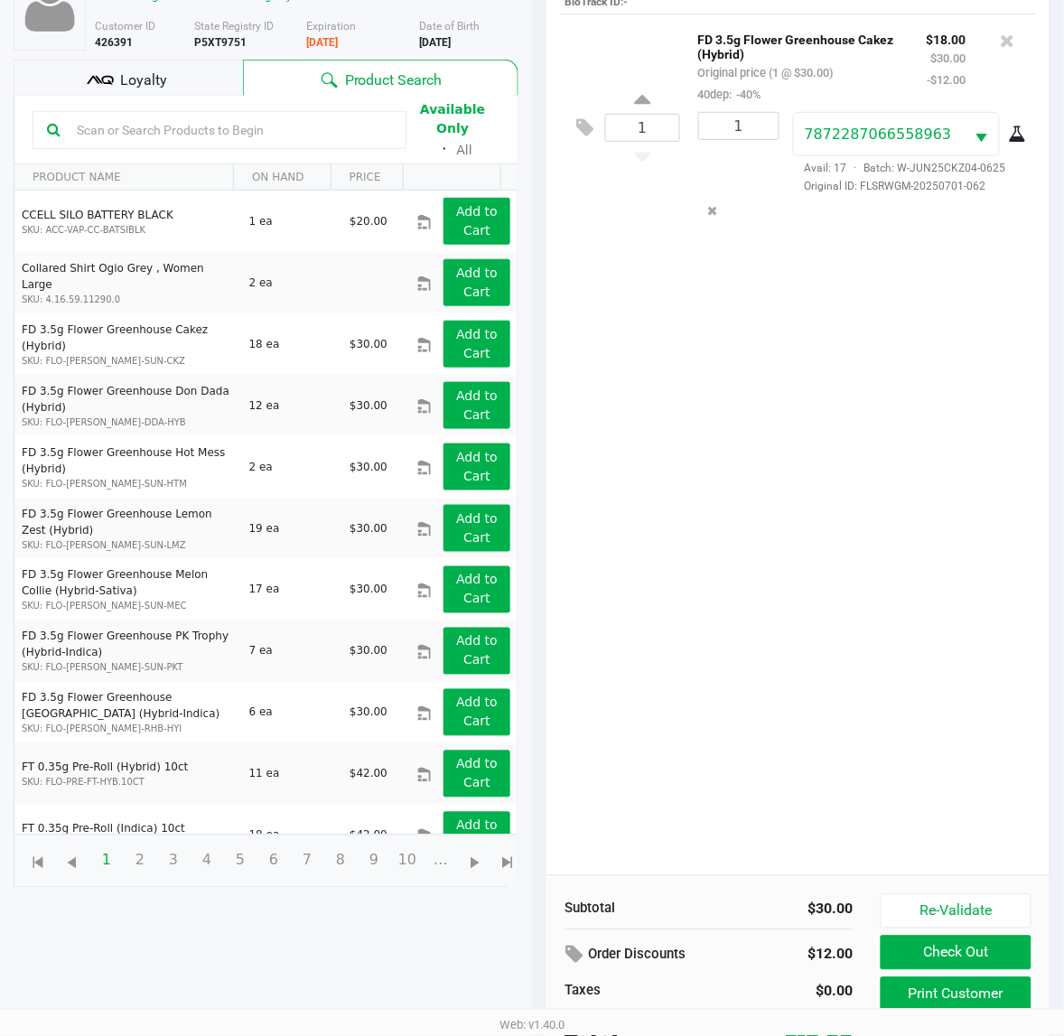
scroll to position [217, 0]
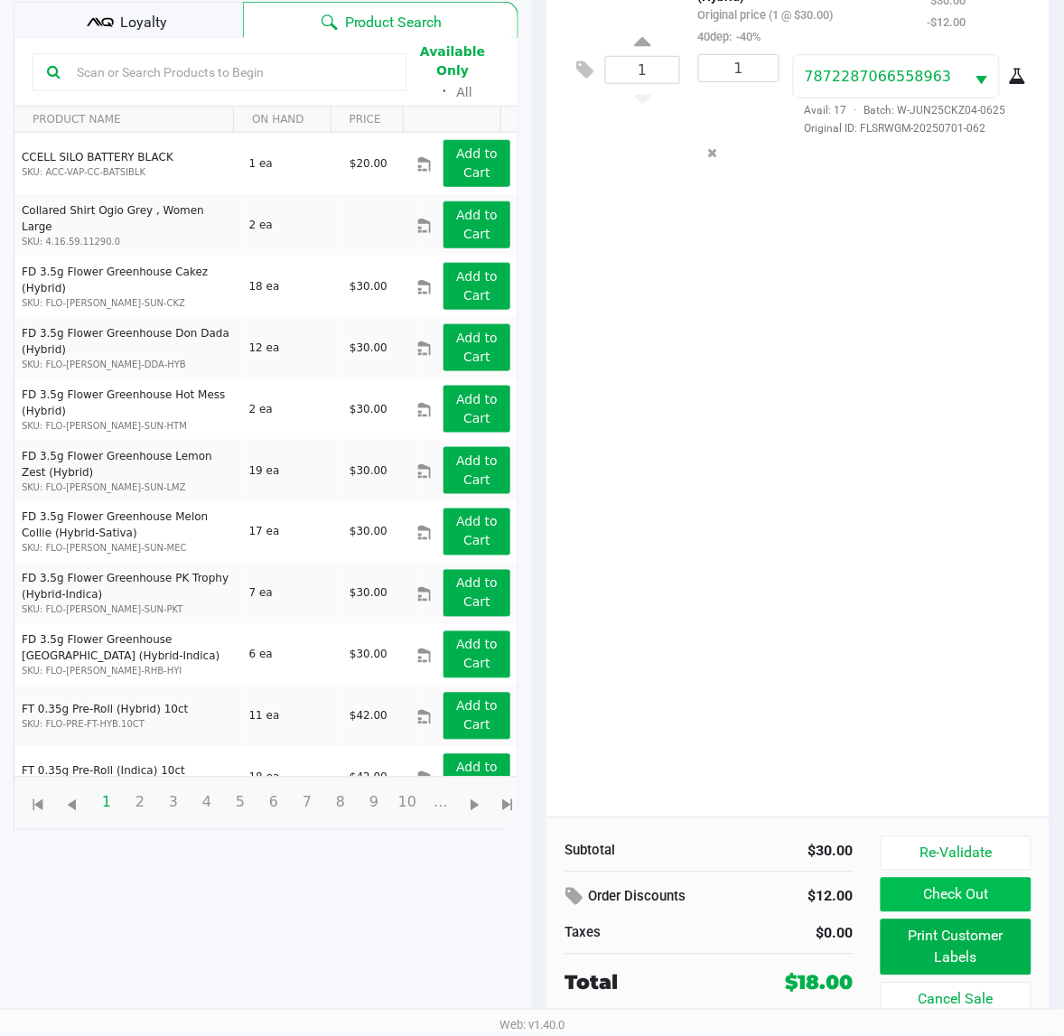
click at [995, 890] on button "Check Out" at bounding box center [955, 895] width 151 height 34
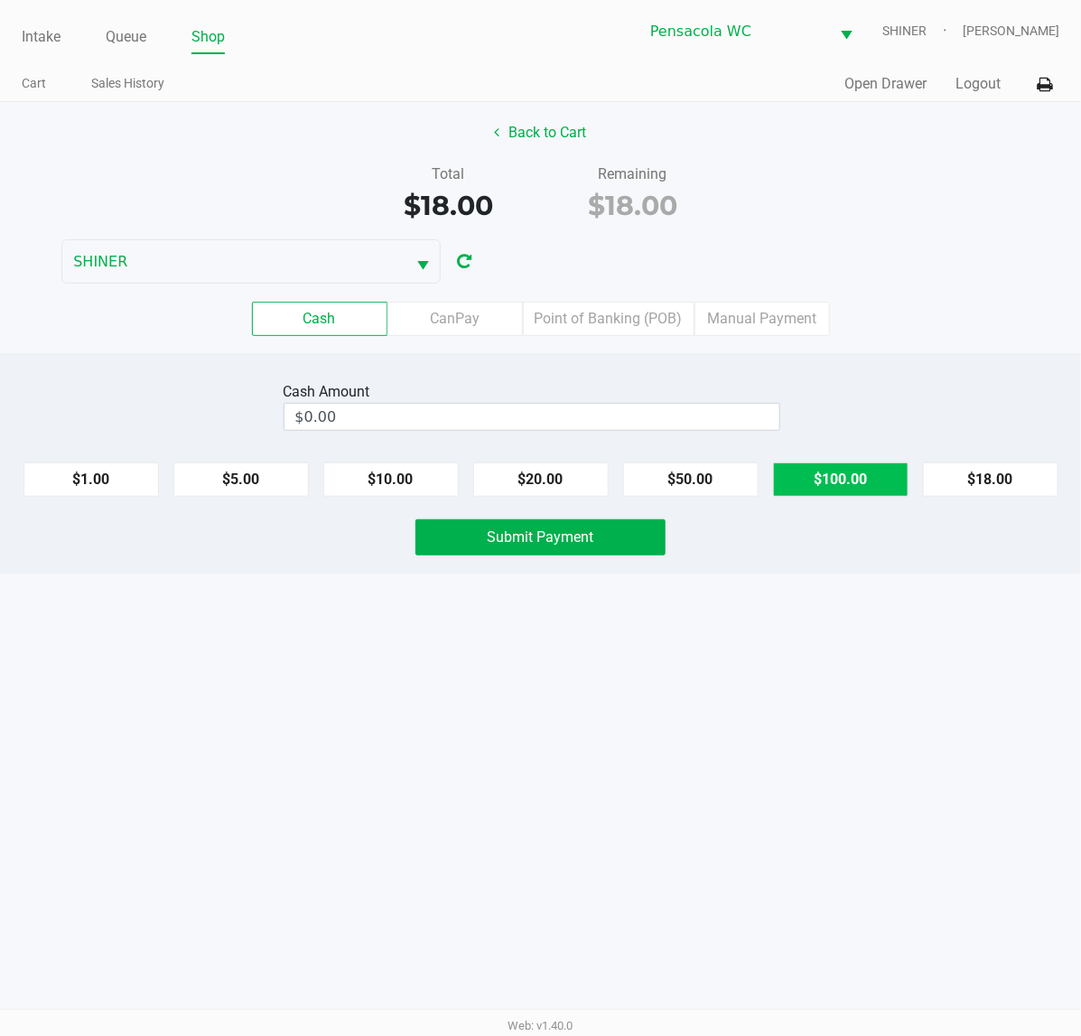
click at [860, 493] on button "$100.00" at bounding box center [840, 479] width 135 height 34
type input "$100.00"
click at [565, 555] on button "Submit Payment" at bounding box center [540, 537] width 250 height 36
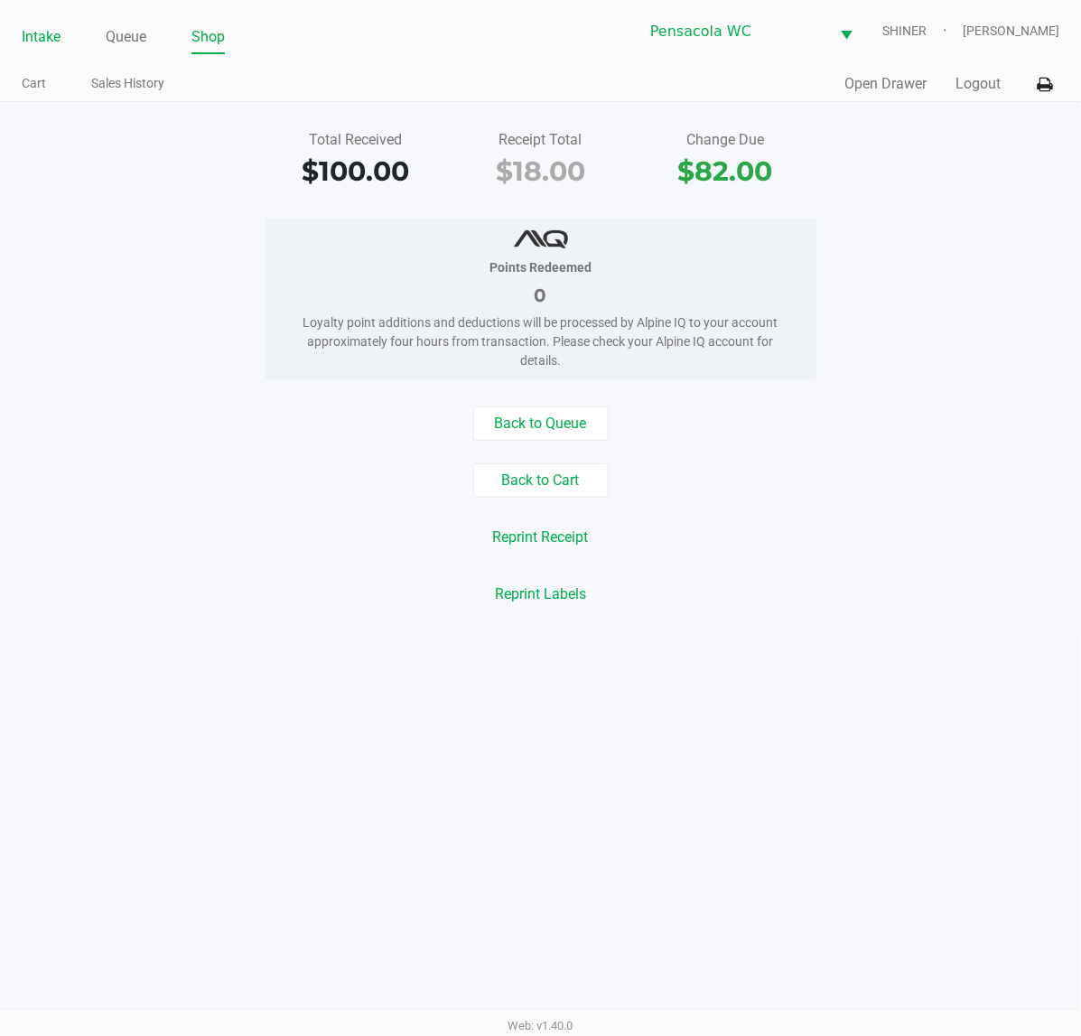
click at [24, 39] on link "Intake" at bounding box center [41, 36] width 39 height 25
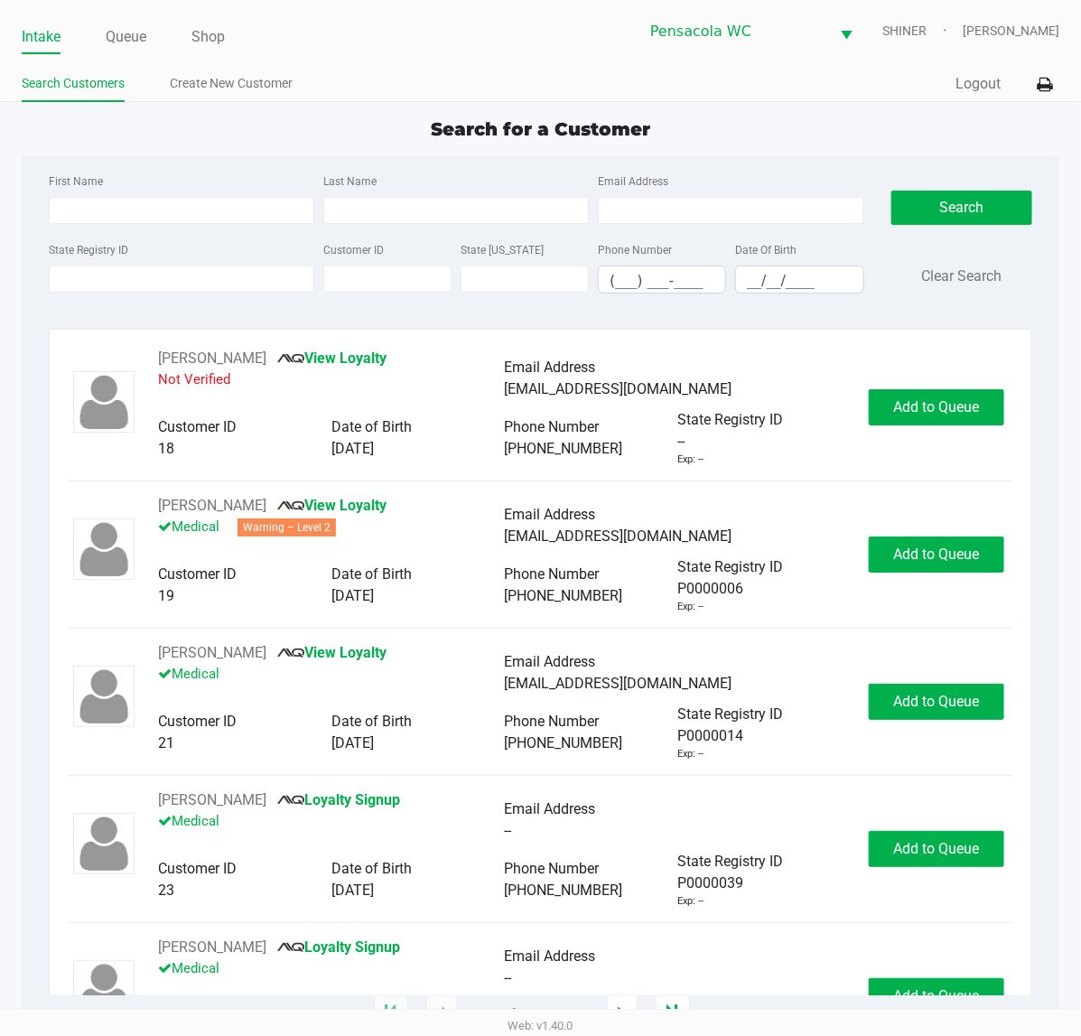
click at [231, 213] on input "First Name" at bounding box center [181, 210] width 265 height 27
type input "[PERSON_NAME]"
click at [781, 280] on input "__/__/____" at bounding box center [799, 280] width 126 height 28
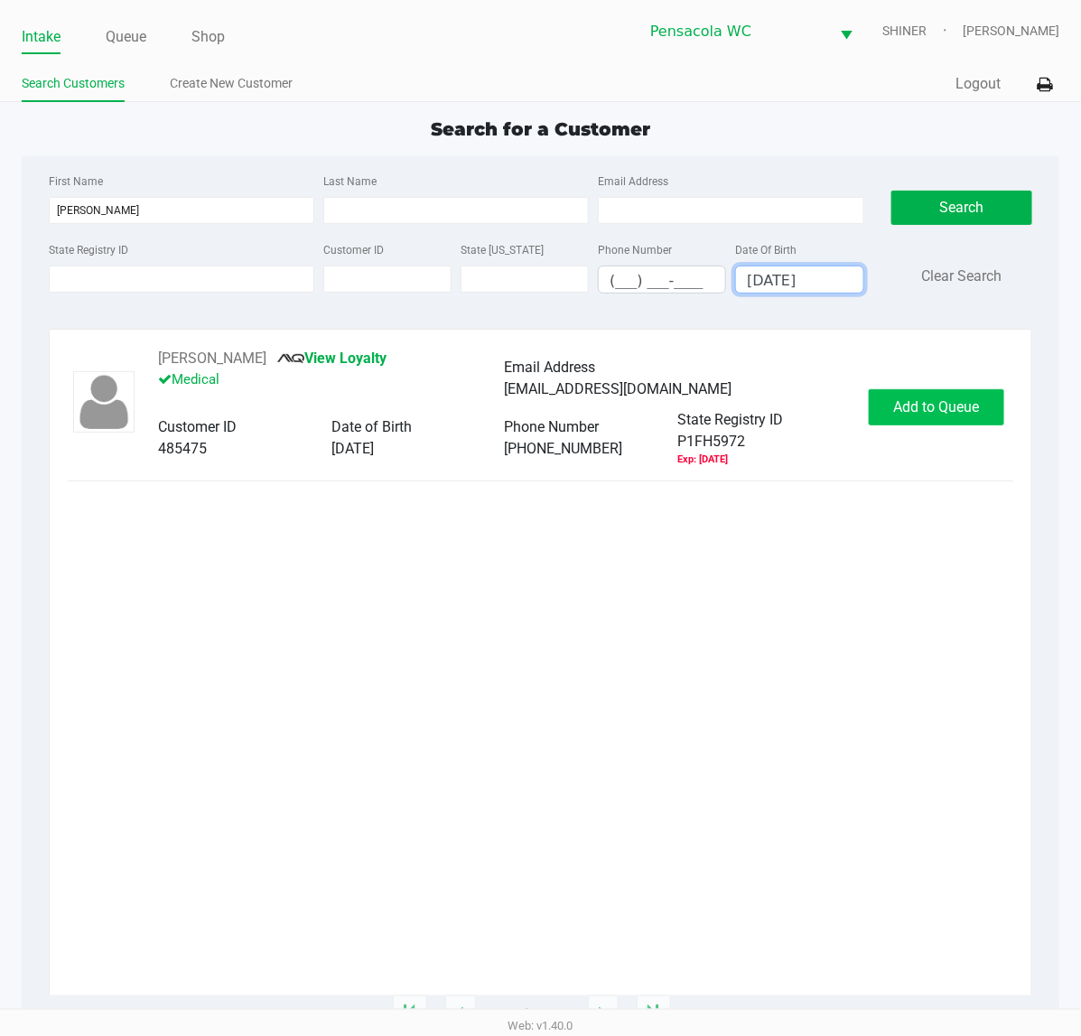
type input "[DATE]"
click at [945, 404] on span "Add to Queue" at bounding box center [937, 406] width 86 height 17
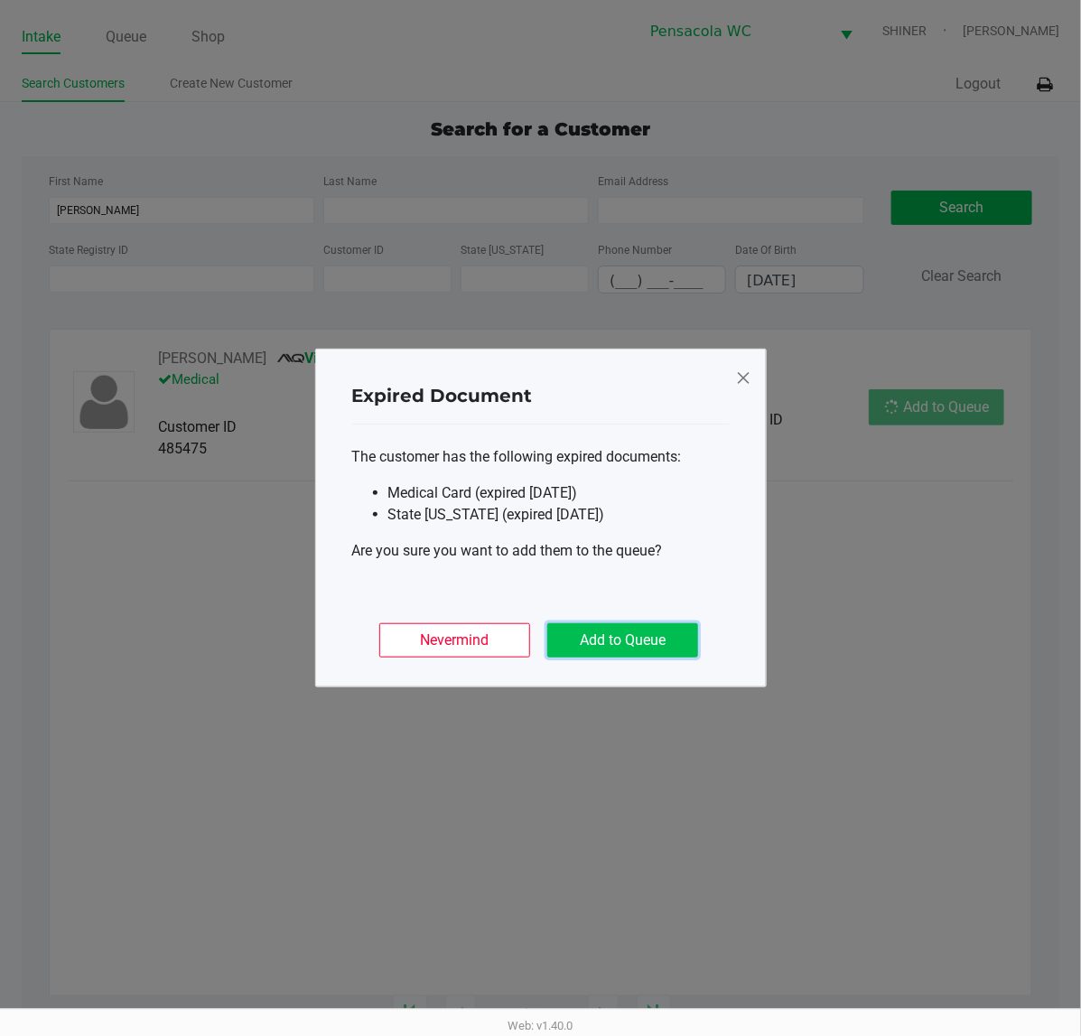
click at [612, 637] on button "Add to Queue" at bounding box center [622, 640] width 151 height 34
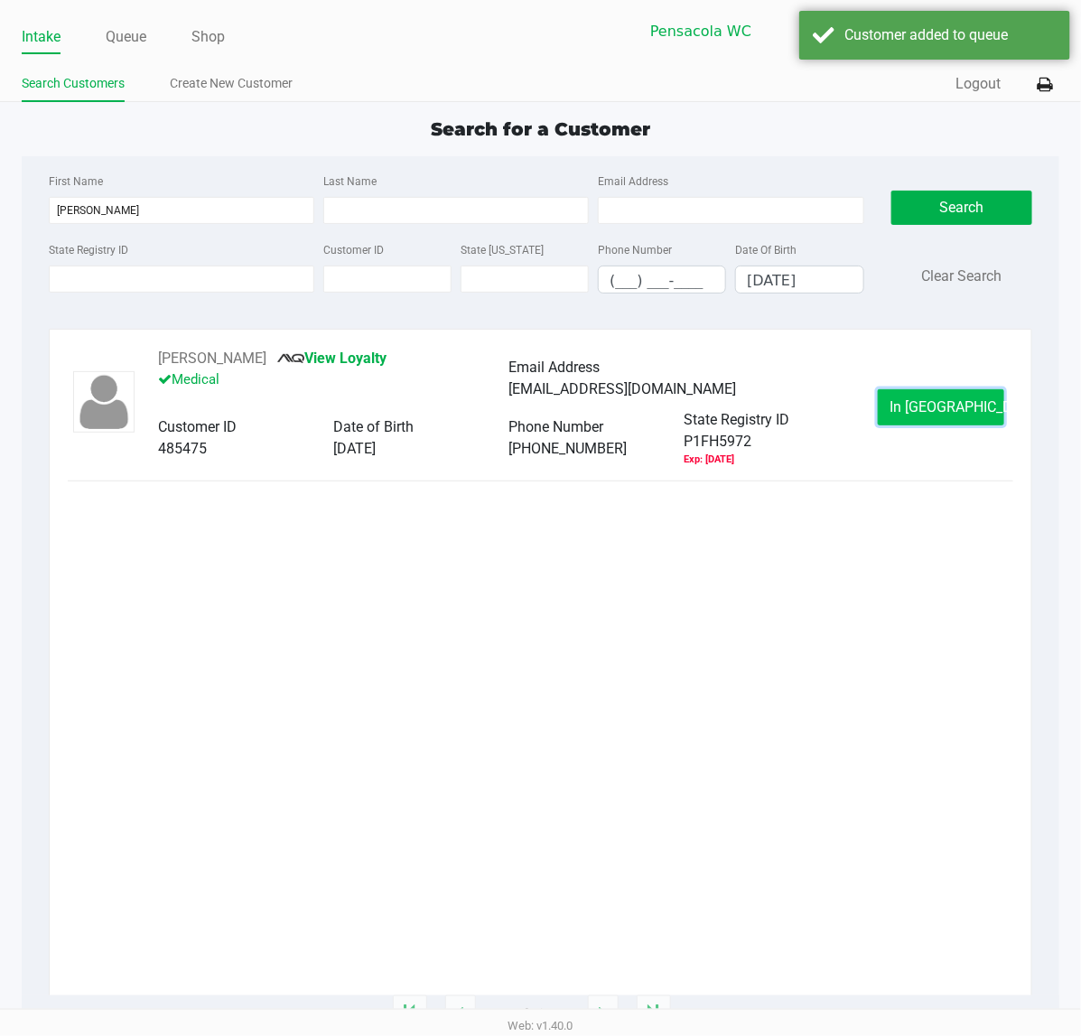
click at [959, 414] on span "In [GEOGRAPHIC_DATA]" at bounding box center [965, 406] width 152 height 17
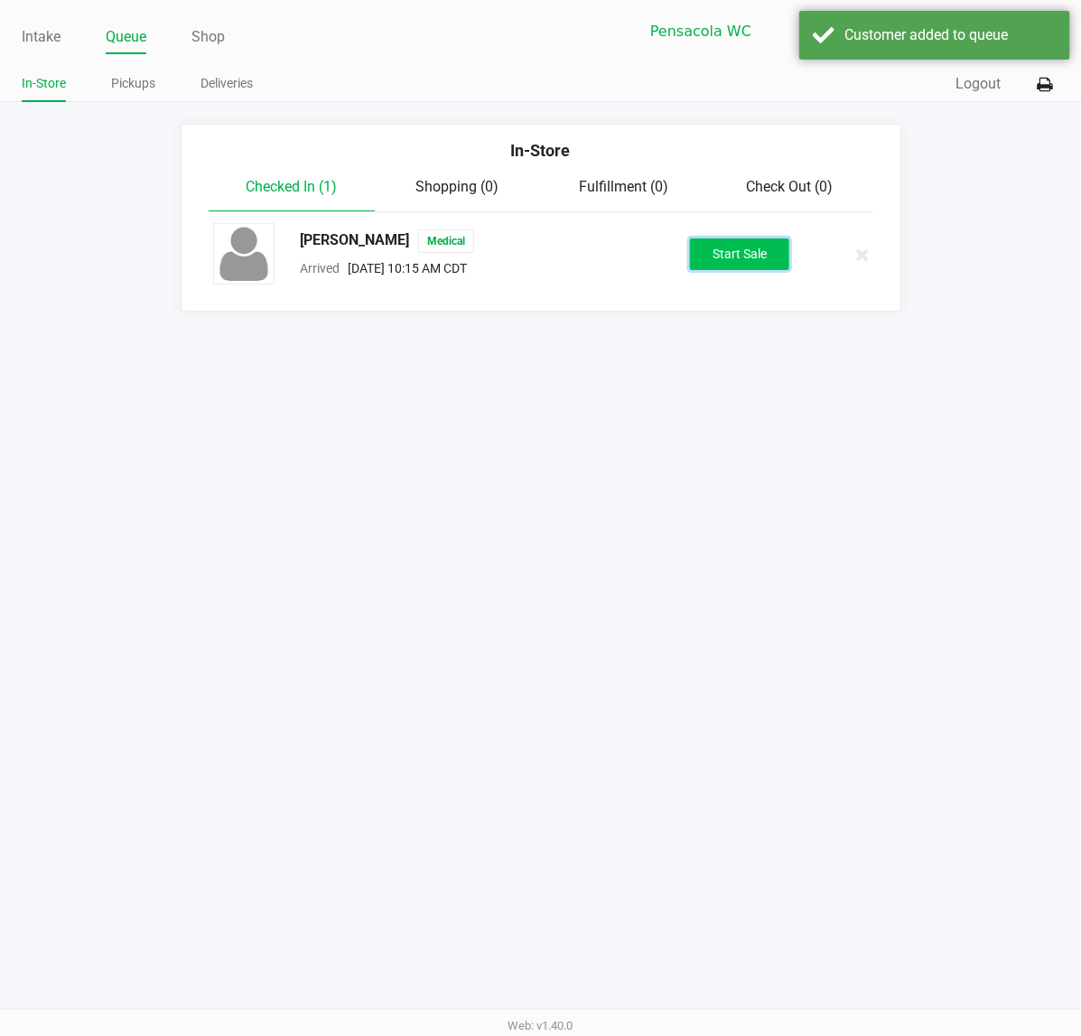
click at [742, 239] on button "Start Sale" at bounding box center [739, 254] width 99 height 32
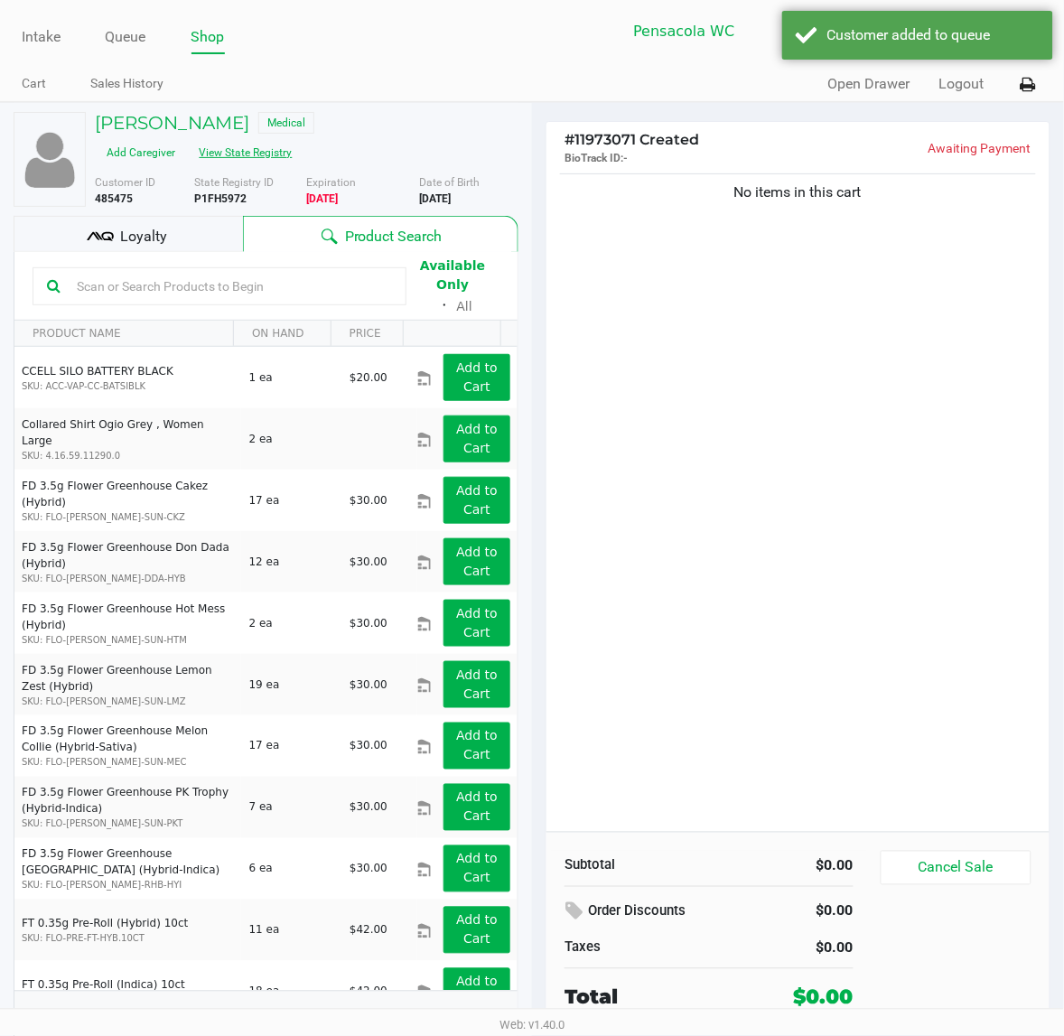
click at [249, 151] on button "View State Registry" at bounding box center [241, 152] width 106 height 29
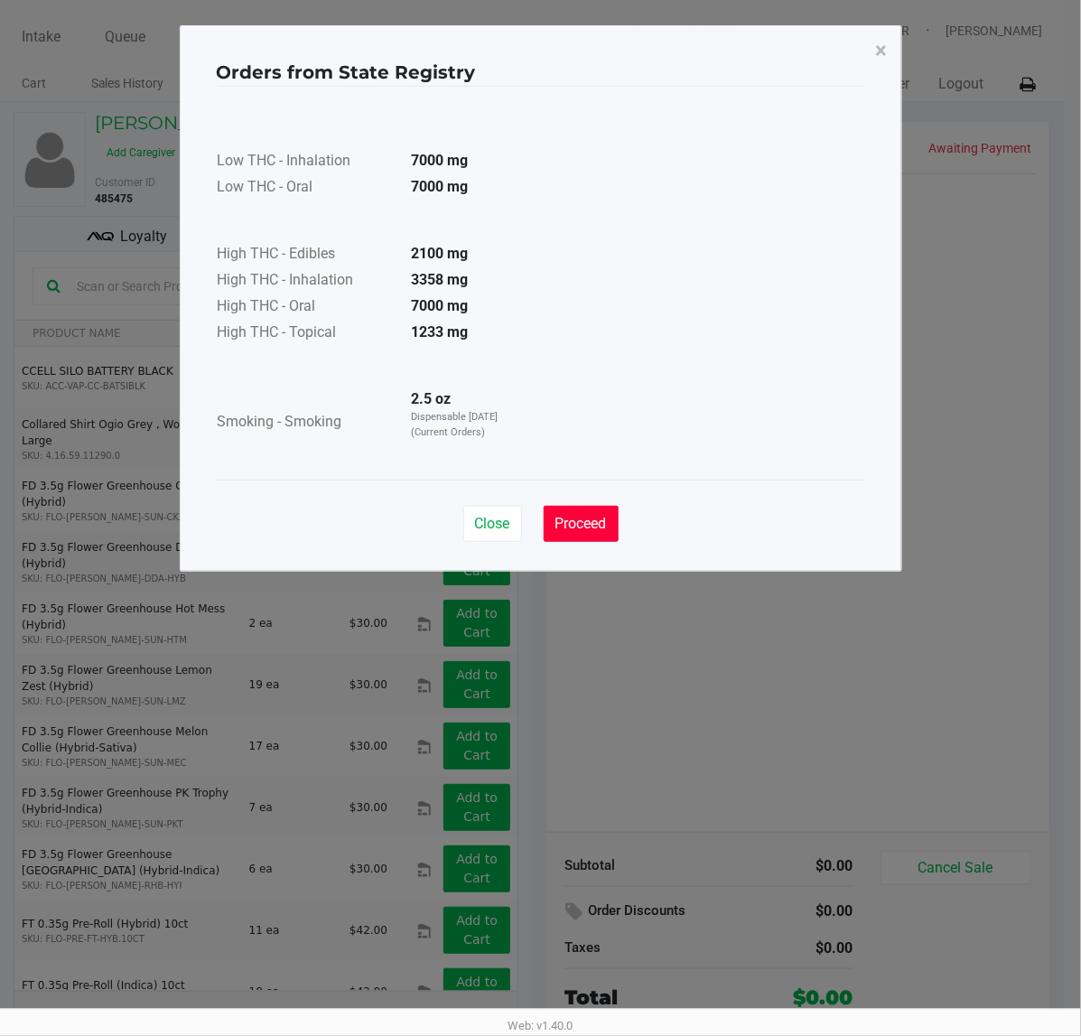
click at [605, 510] on button "Proceed" at bounding box center [581, 524] width 75 height 36
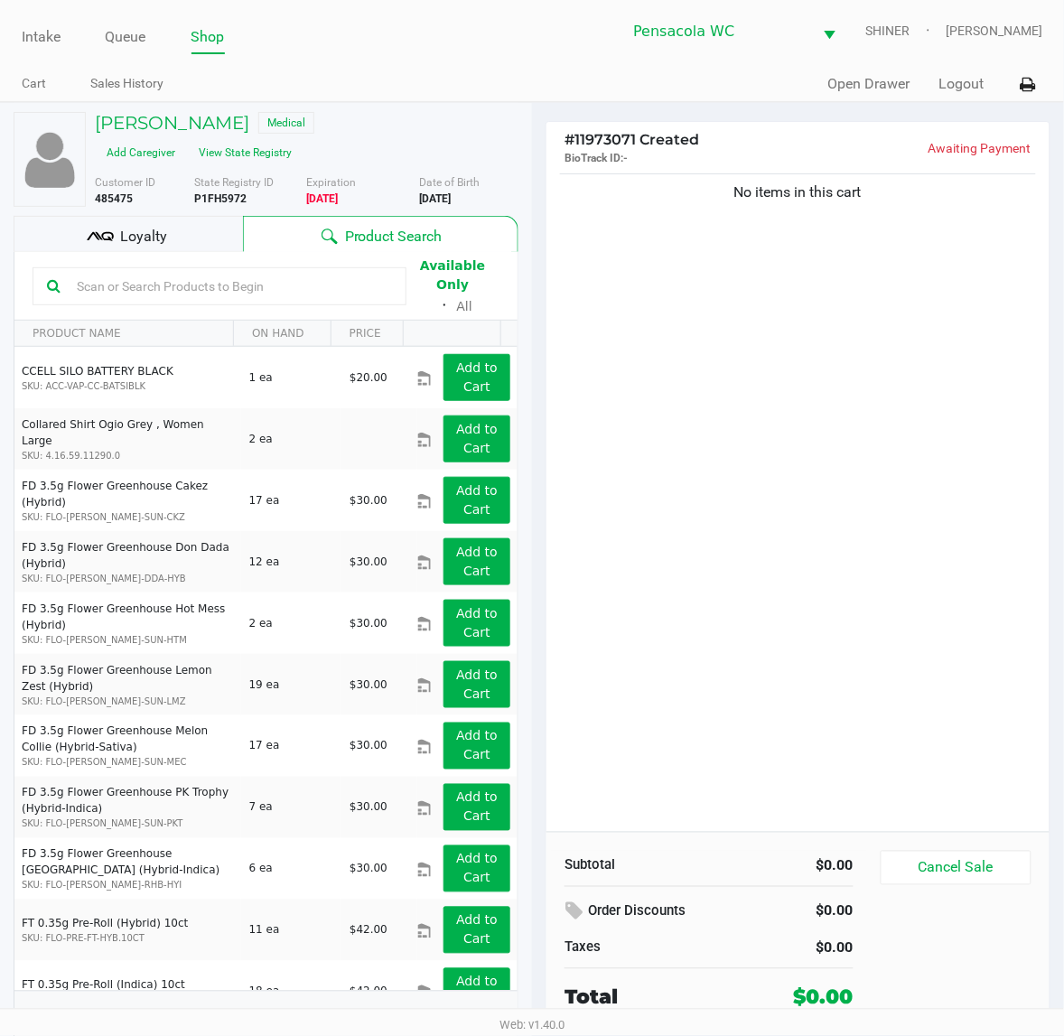
click at [235, 282] on input "text" at bounding box center [231, 286] width 322 height 27
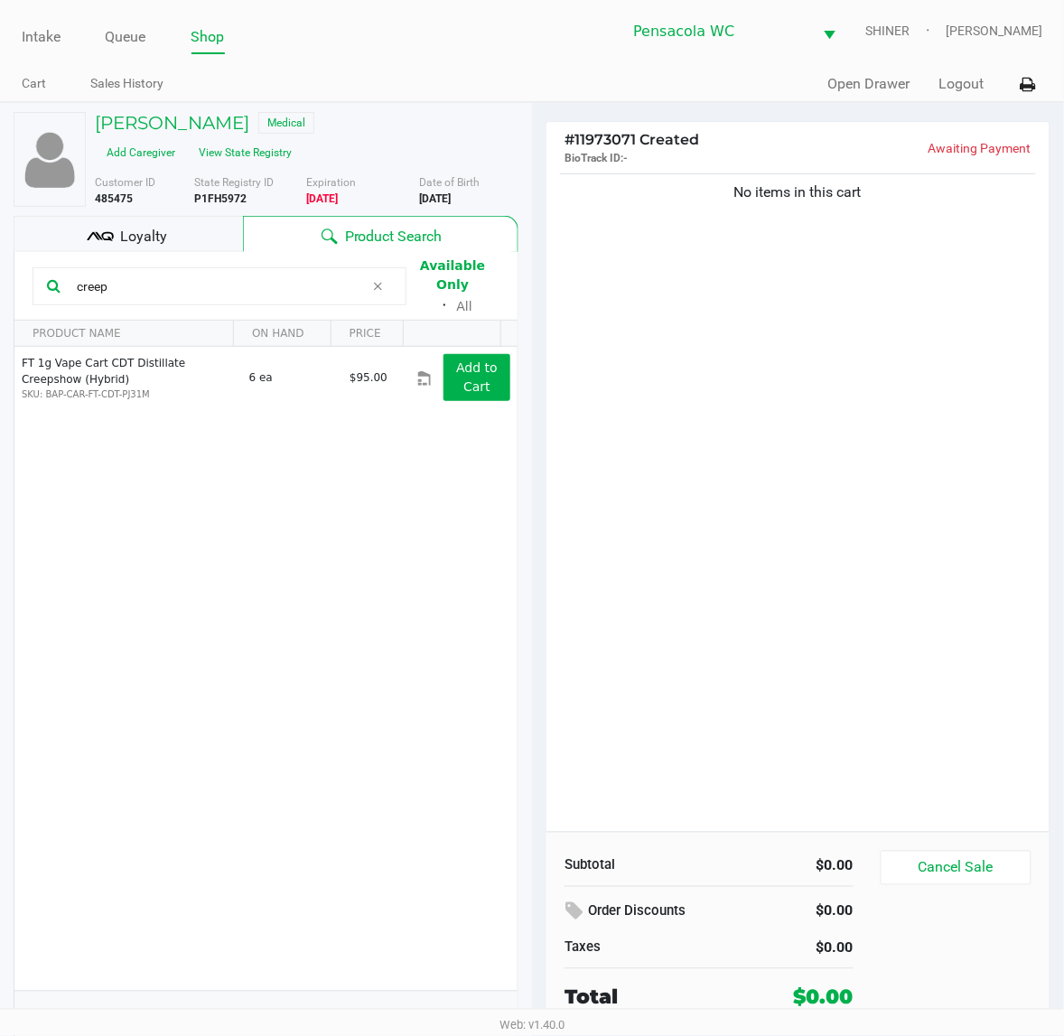
type input "creep"
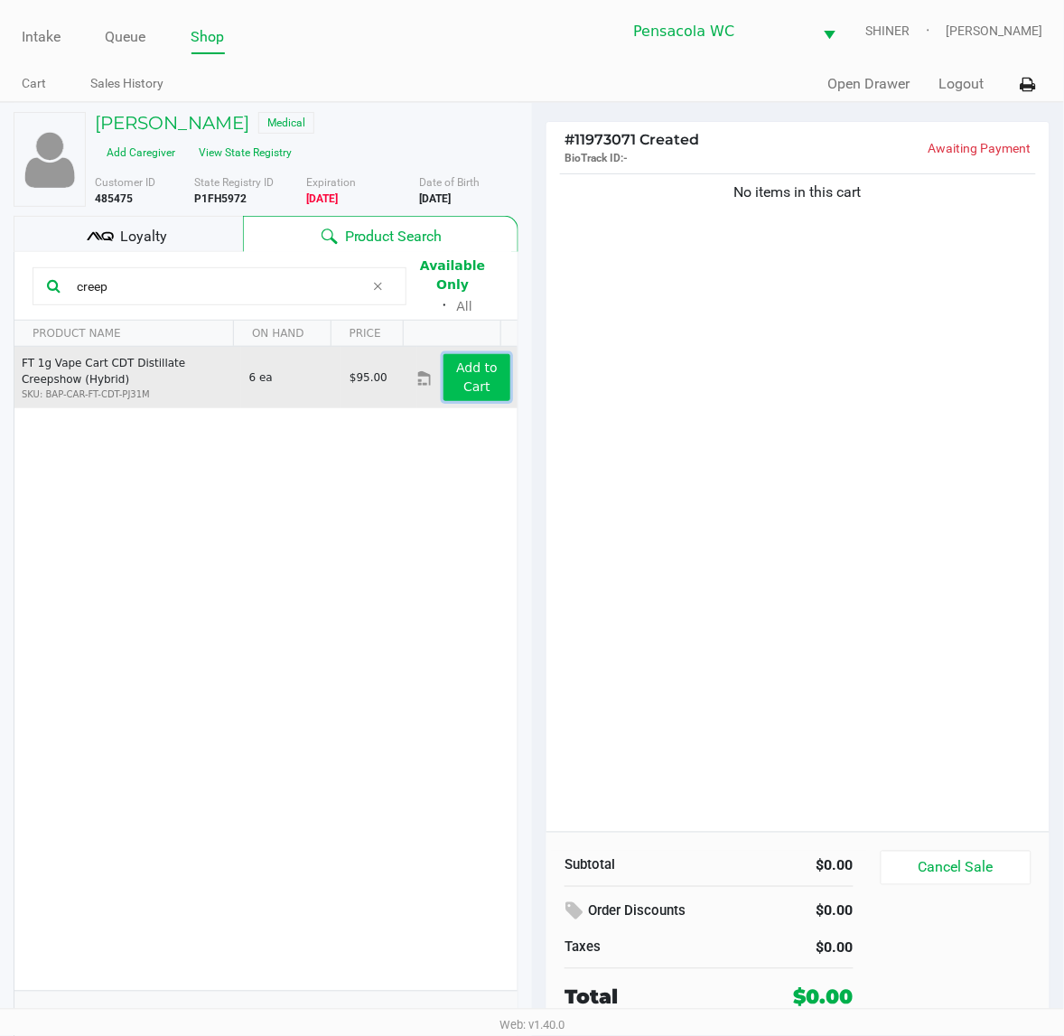
click at [467, 360] on app-button-loader "Add to Cart" at bounding box center [477, 376] width 42 height 33
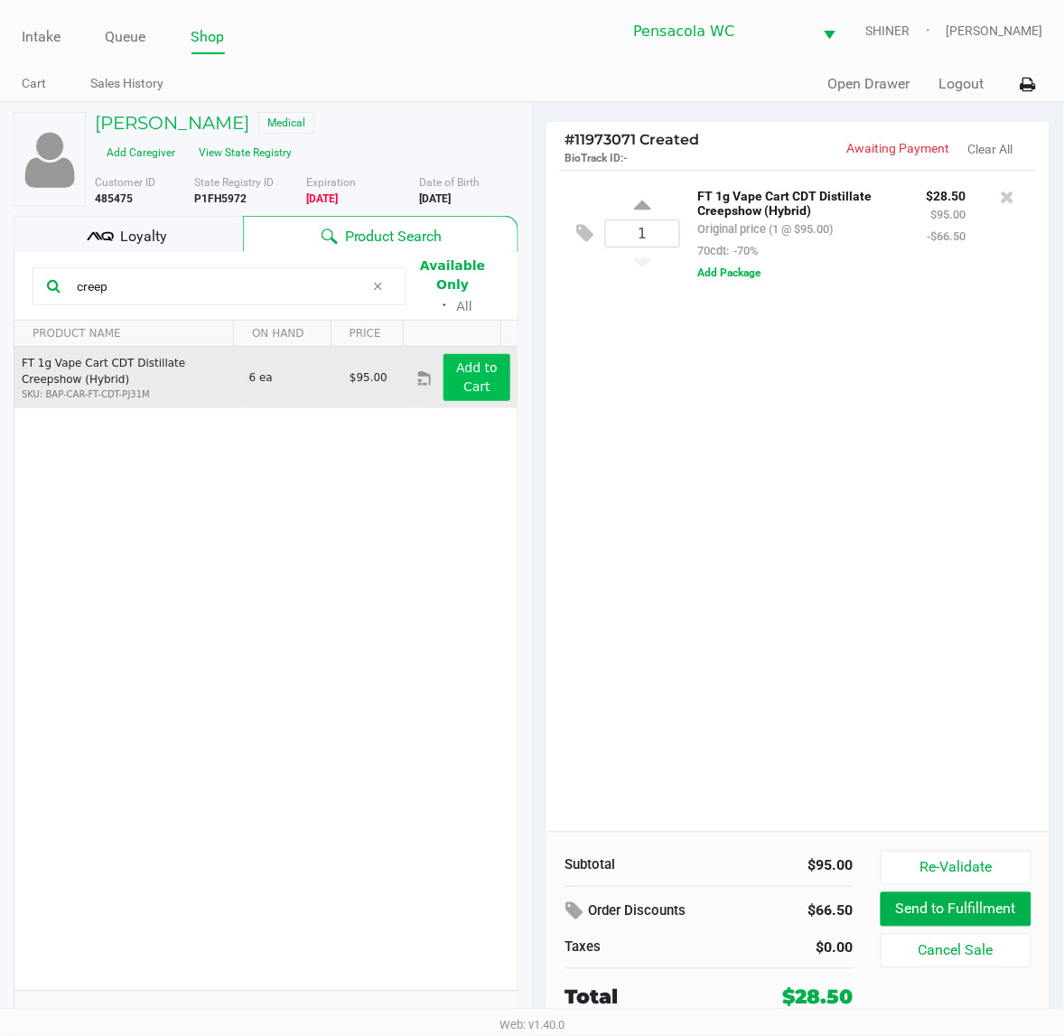
click at [896, 670] on div "1 FT 1g Vape Cart CDT Distillate Creepshow (Hybrid) Original price (1 @ $95.00)…" at bounding box center [797, 501] width 503 height 662
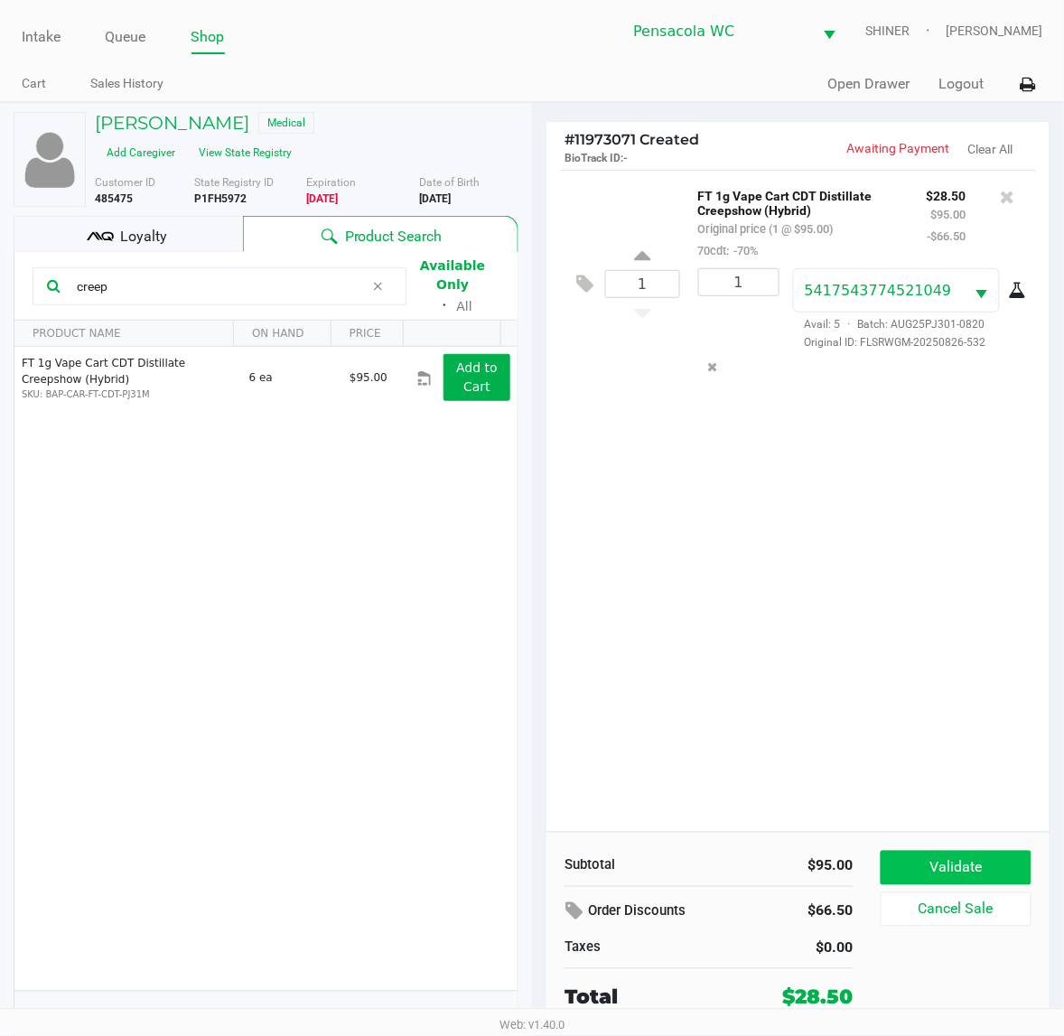
click at [995, 855] on button "Validate" at bounding box center [955, 868] width 151 height 34
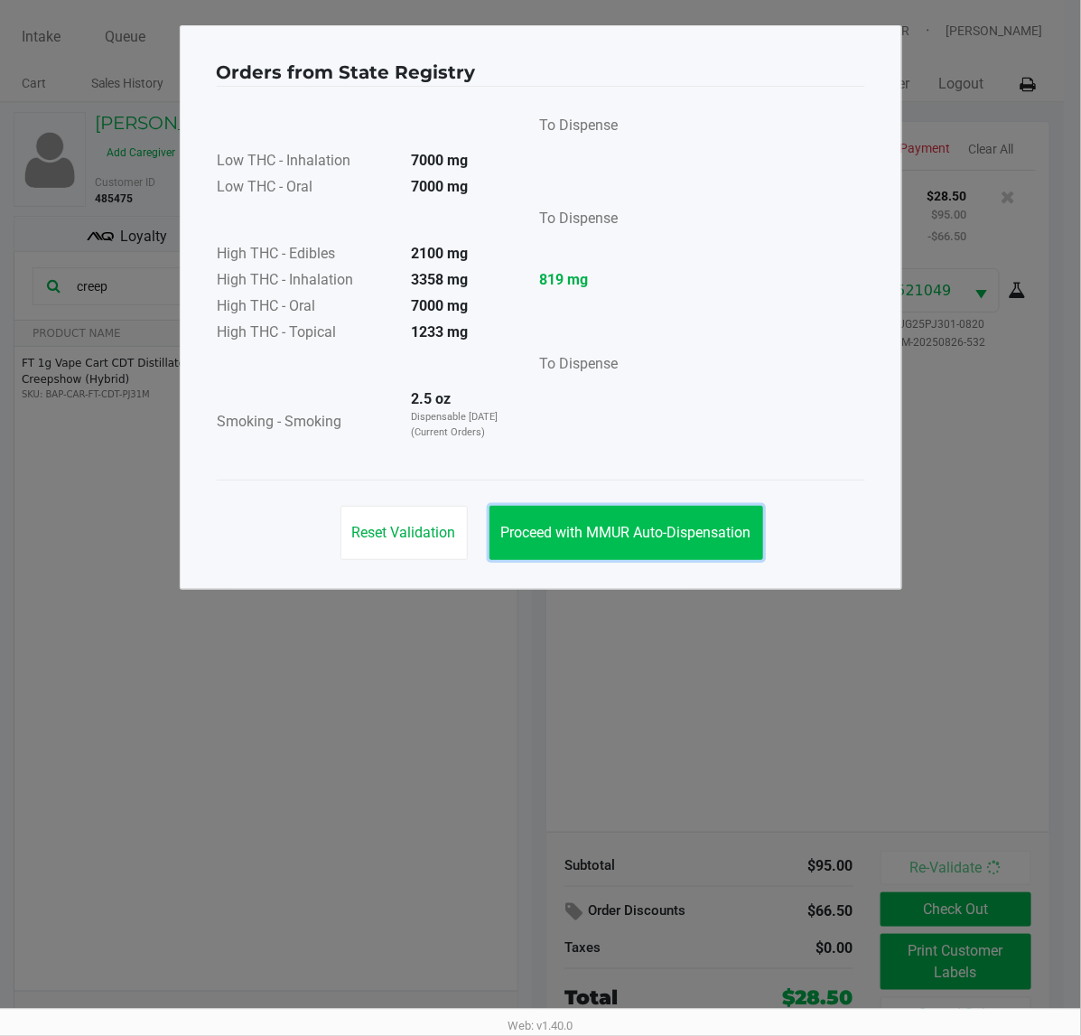
click at [671, 543] on button "Proceed with MMUR Auto-Dispensation" at bounding box center [626, 533] width 274 height 54
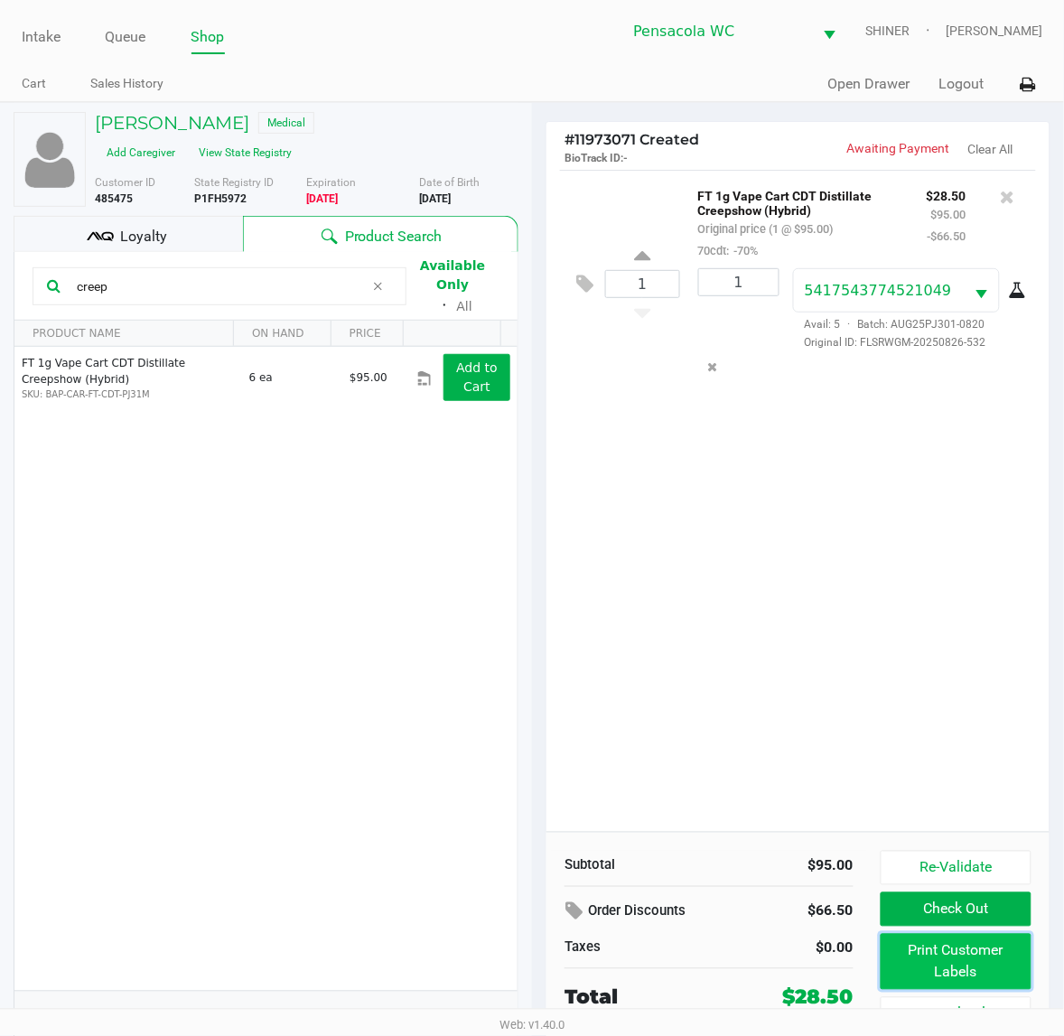
click at [960, 963] on button "Print Customer Labels" at bounding box center [955, 962] width 151 height 56
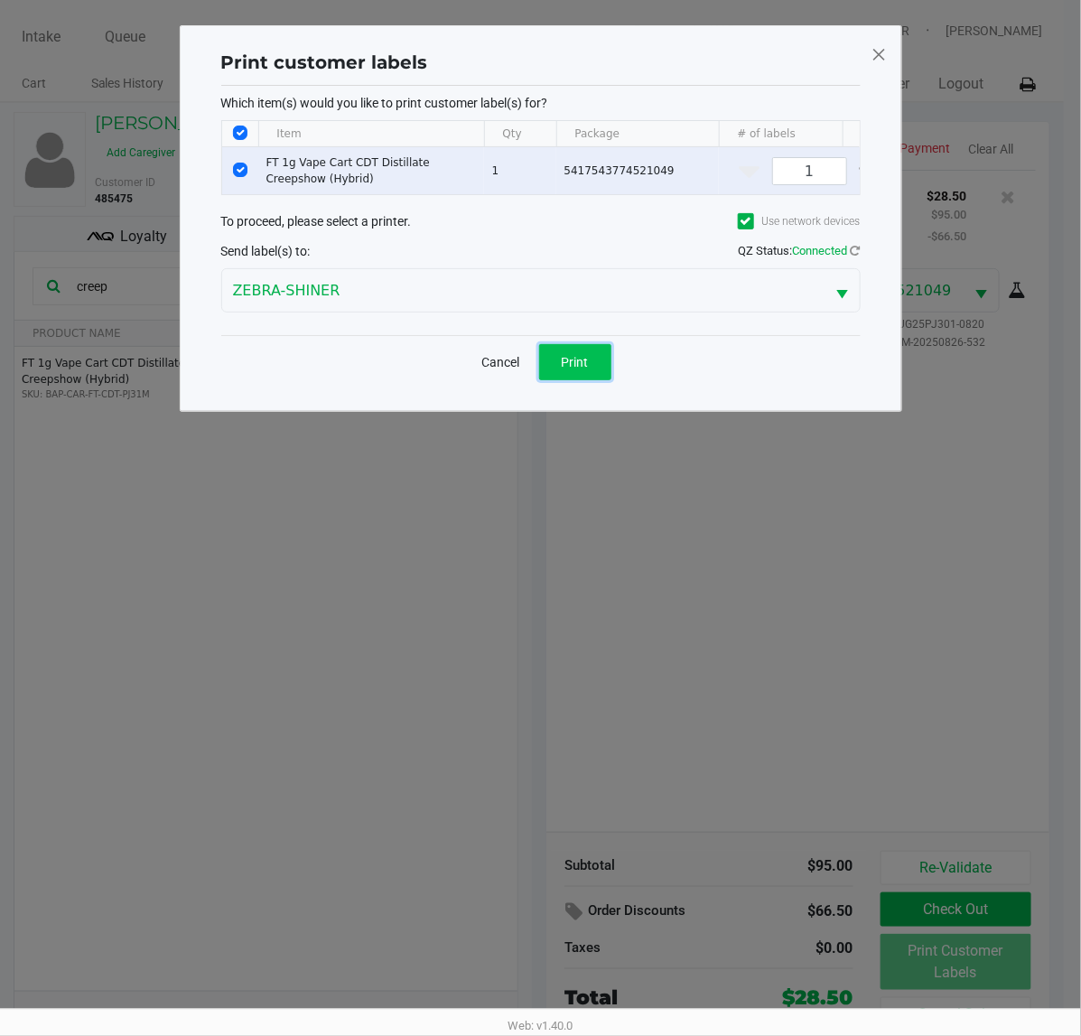
click at [580, 369] on span "Print" at bounding box center [575, 362] width 27 height 14
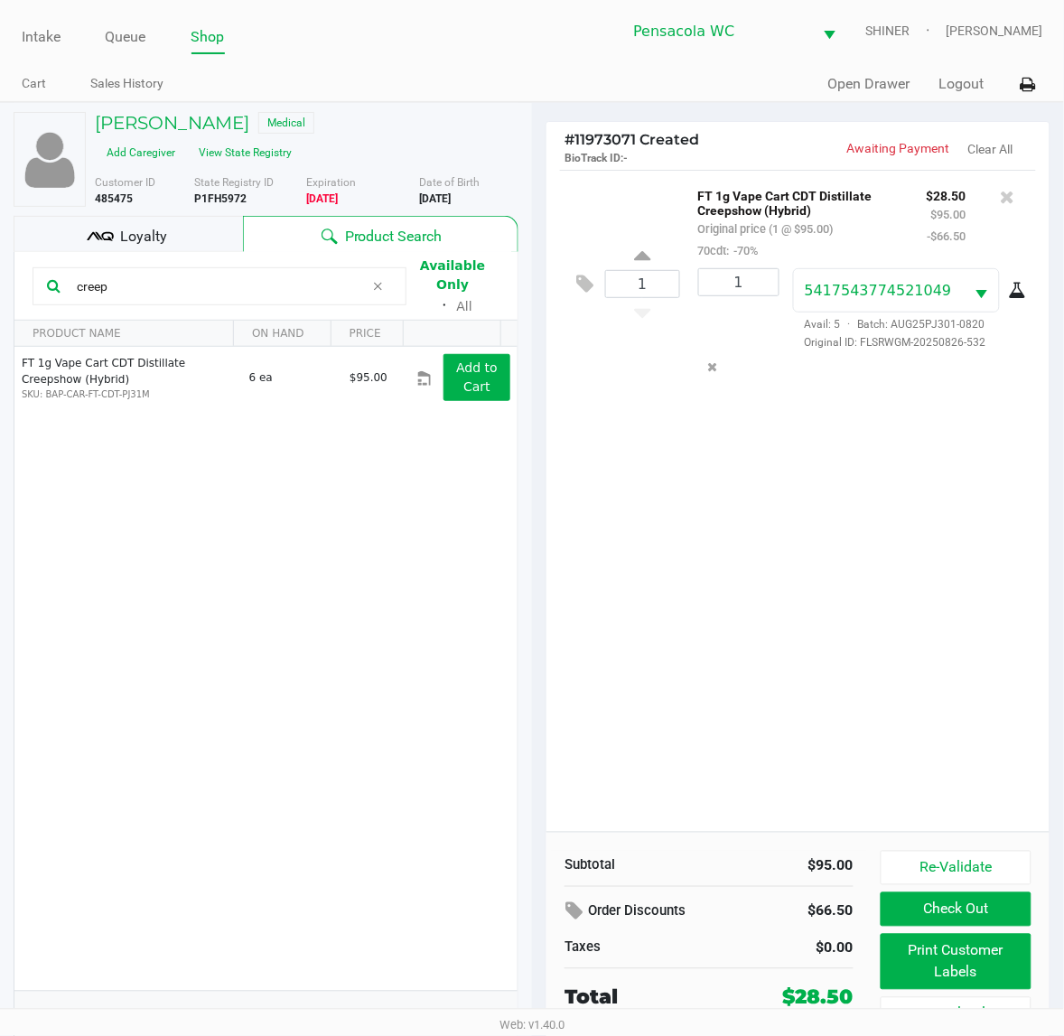
click at [165, 223] on div "Loyalty" at bounding box center [128, 234] width 229 height 36
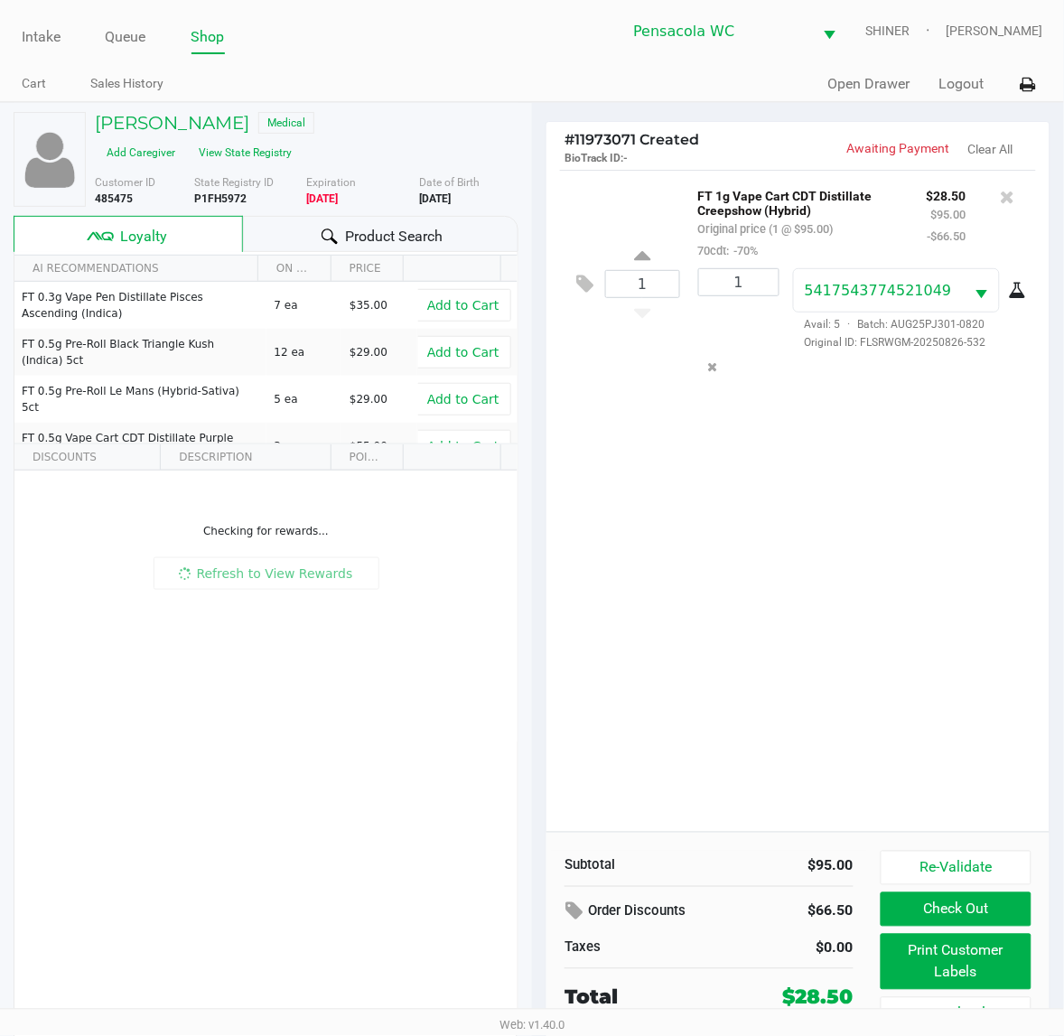
scroll to position [34, 0]
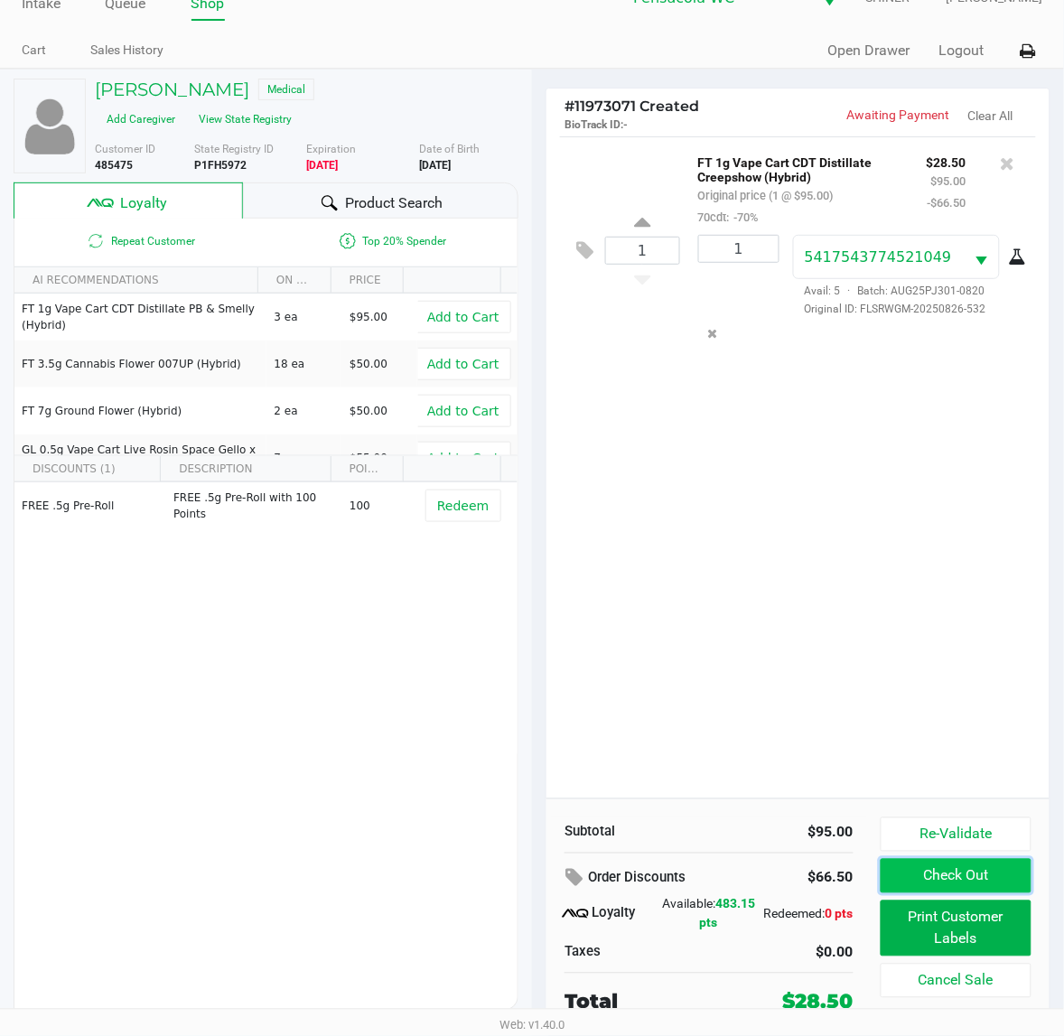
click at [973, 877] on button "Check Out" at bounding box center [955, 876] width 151 height 34
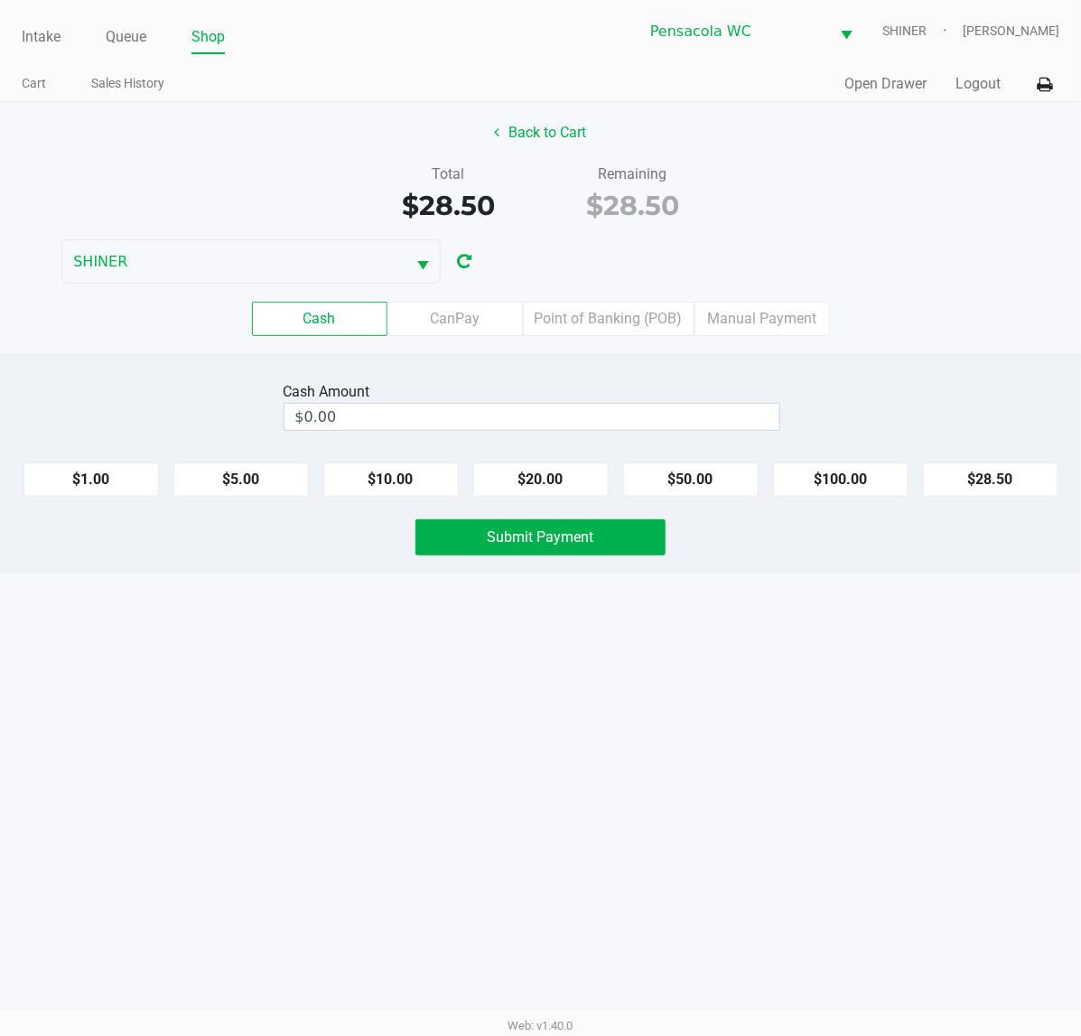
click at [655, 328] on label "Point of Banking (POB)" at bounding box center [609, 319] width 172 height 34
click at [0, 0] on 7 "Point of Banking (POB)" at bounding box center [0, 0] width 0 height 0
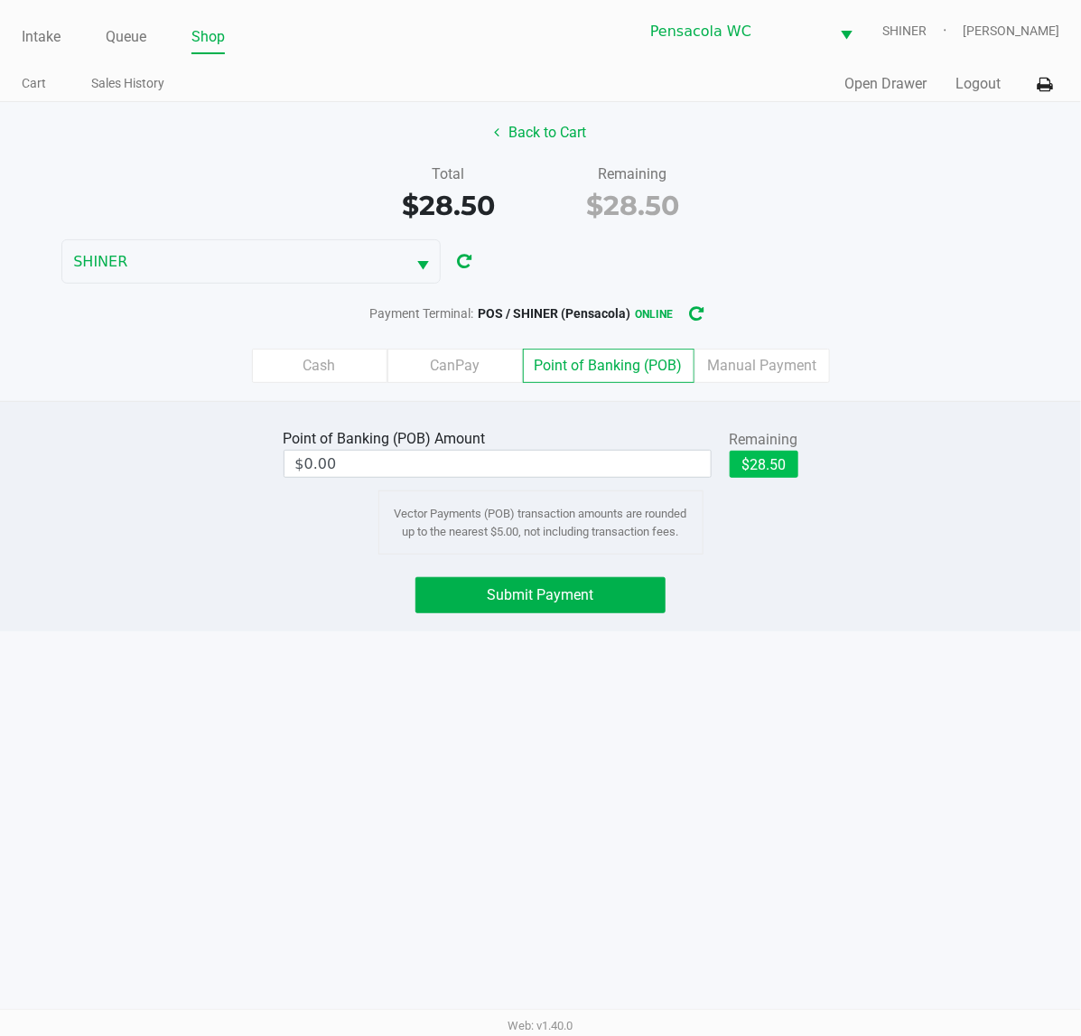
click at [787, 462] on button "$28.50" at bounding box center [764, 464] width 69 height 27
type input "$28.50"
click at [601, 587] on button "Submit Payment" at bounding box center [540, 595] width 250 height 36
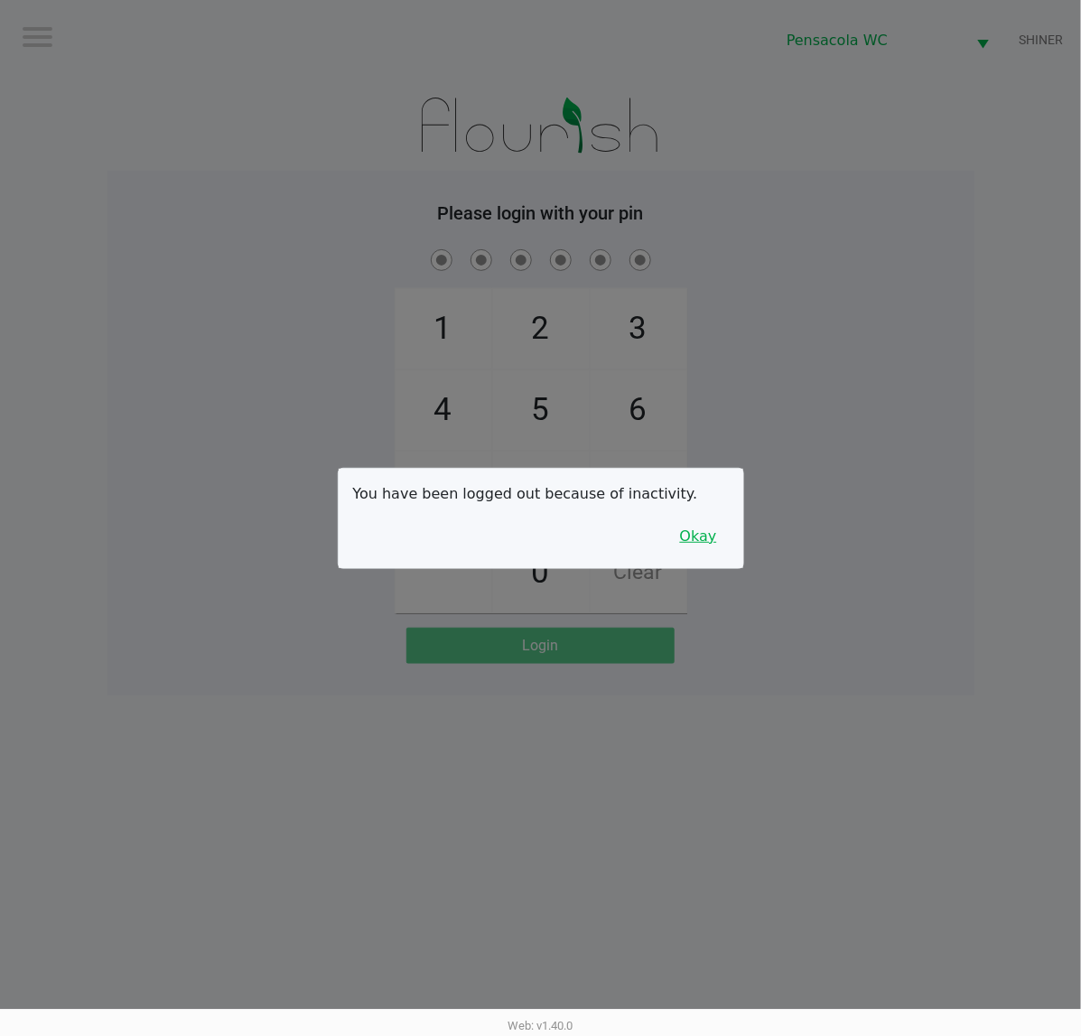
click at [707, 553] on button "Okay" at bounding box center [698, 536] width 60 height 34
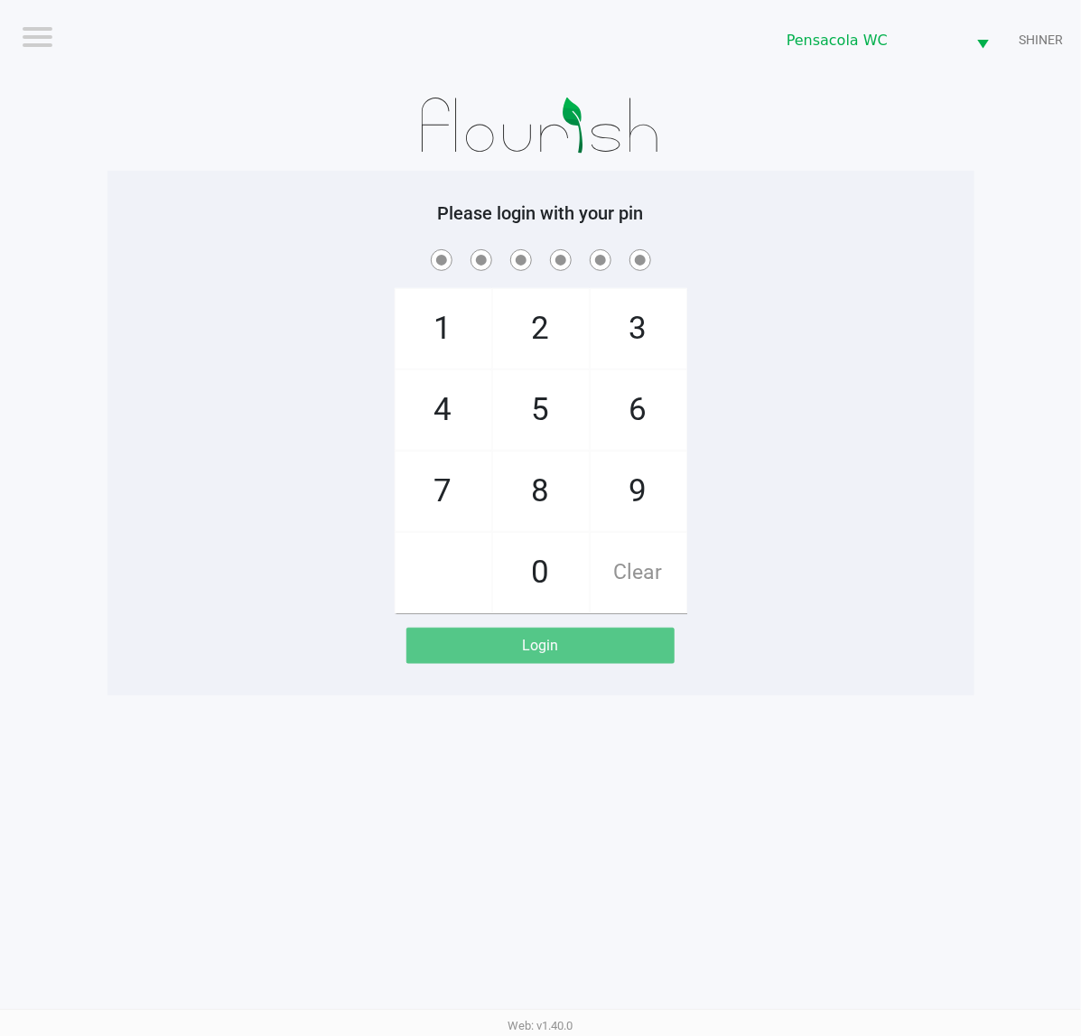
click at [664, 512] on span "9" at bounding box center [639, 490] width 96 height 79
checkbox input "true"
click at [561, 399] on span "5" at bounding box center [541, 409] width 96 height 79
checkbox input "true"
click at [651, 307] on span "3" at bounding box center [639, 328] width 96 height 79
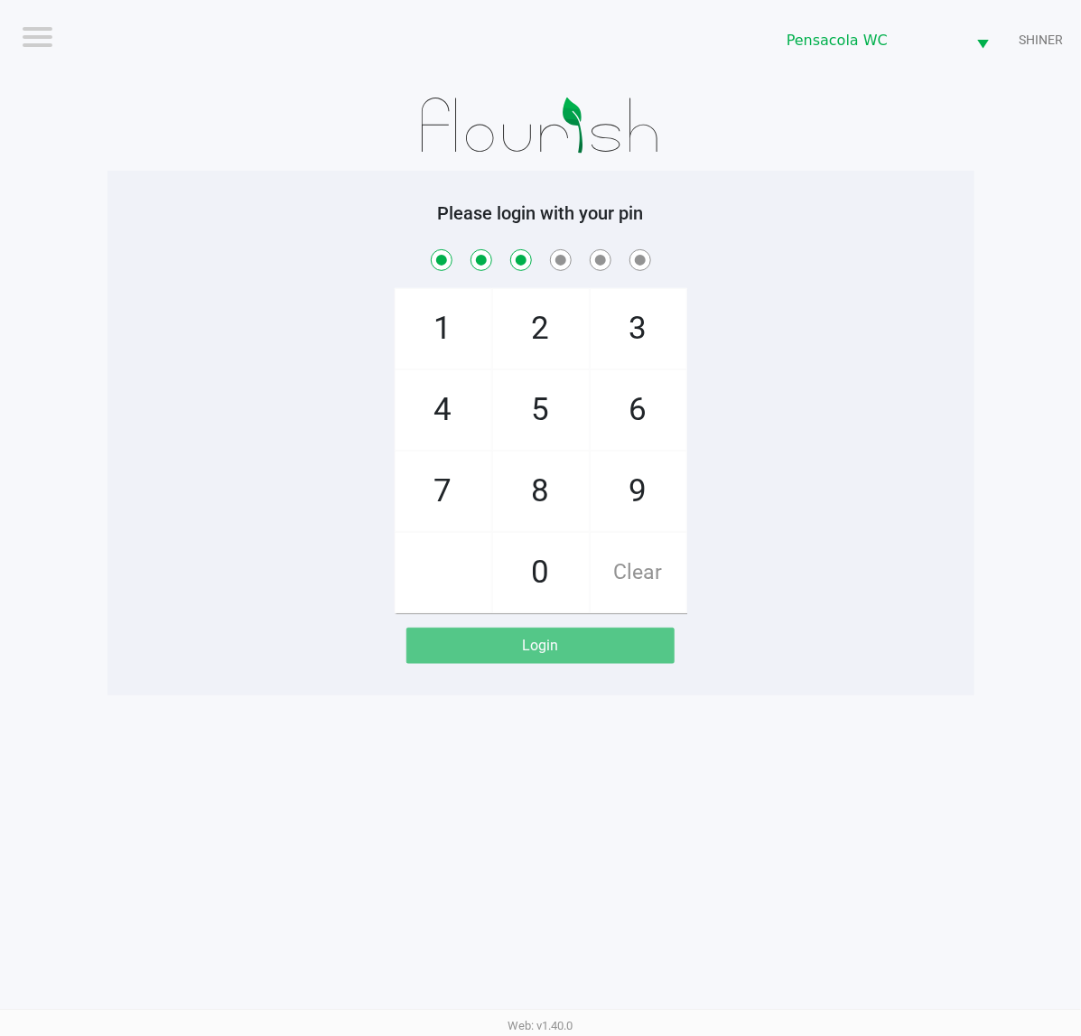
checkbox input "true"
click at [511, 493] on span "8" at bounding box center [541, 490] width 96 height 79
checkbox input "true"
click at [619, 307] on span "3" at bounding box center [639, 328] width 96 height 79
checkbox input "true"
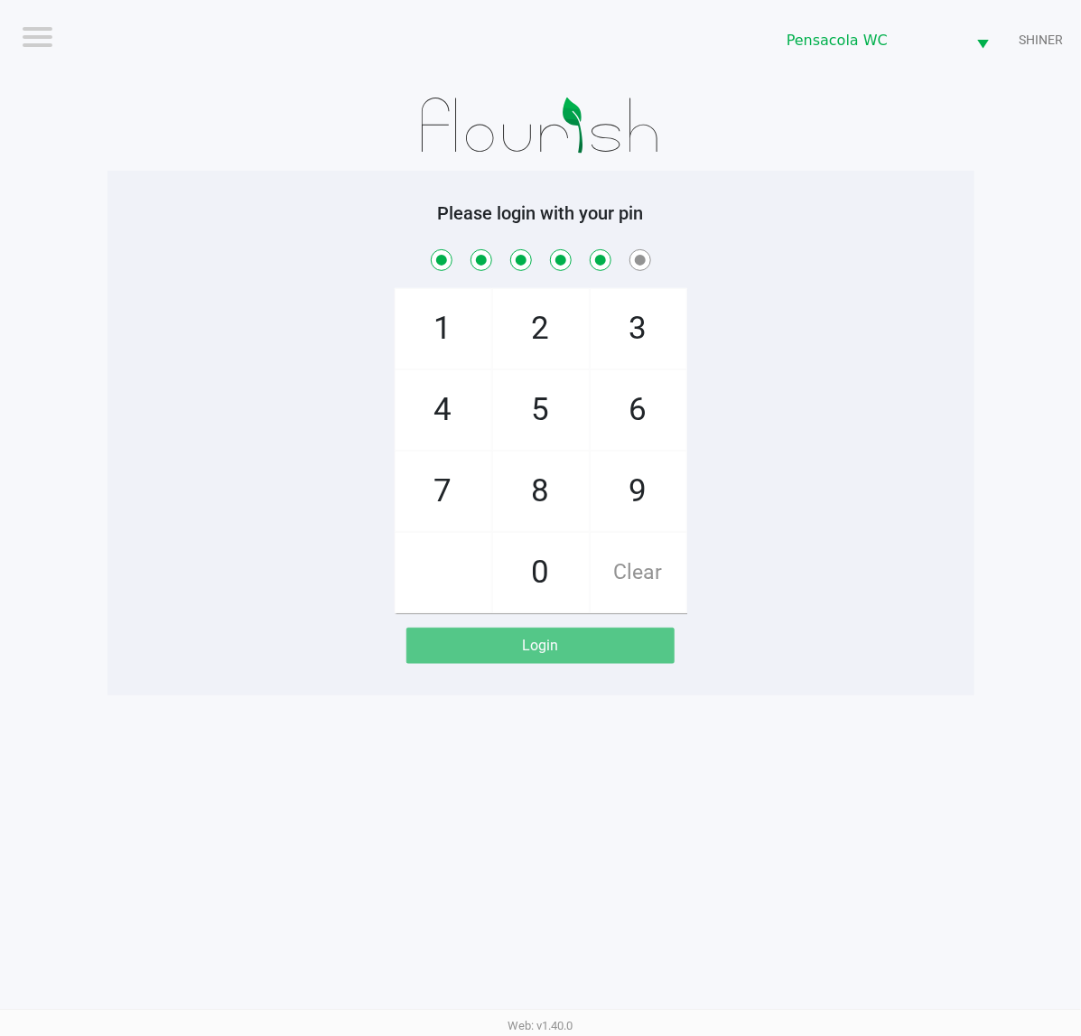
click at [434, 480] on span "7" at bounding box center [443, 490] width 96 height 79
checkbox input "true"
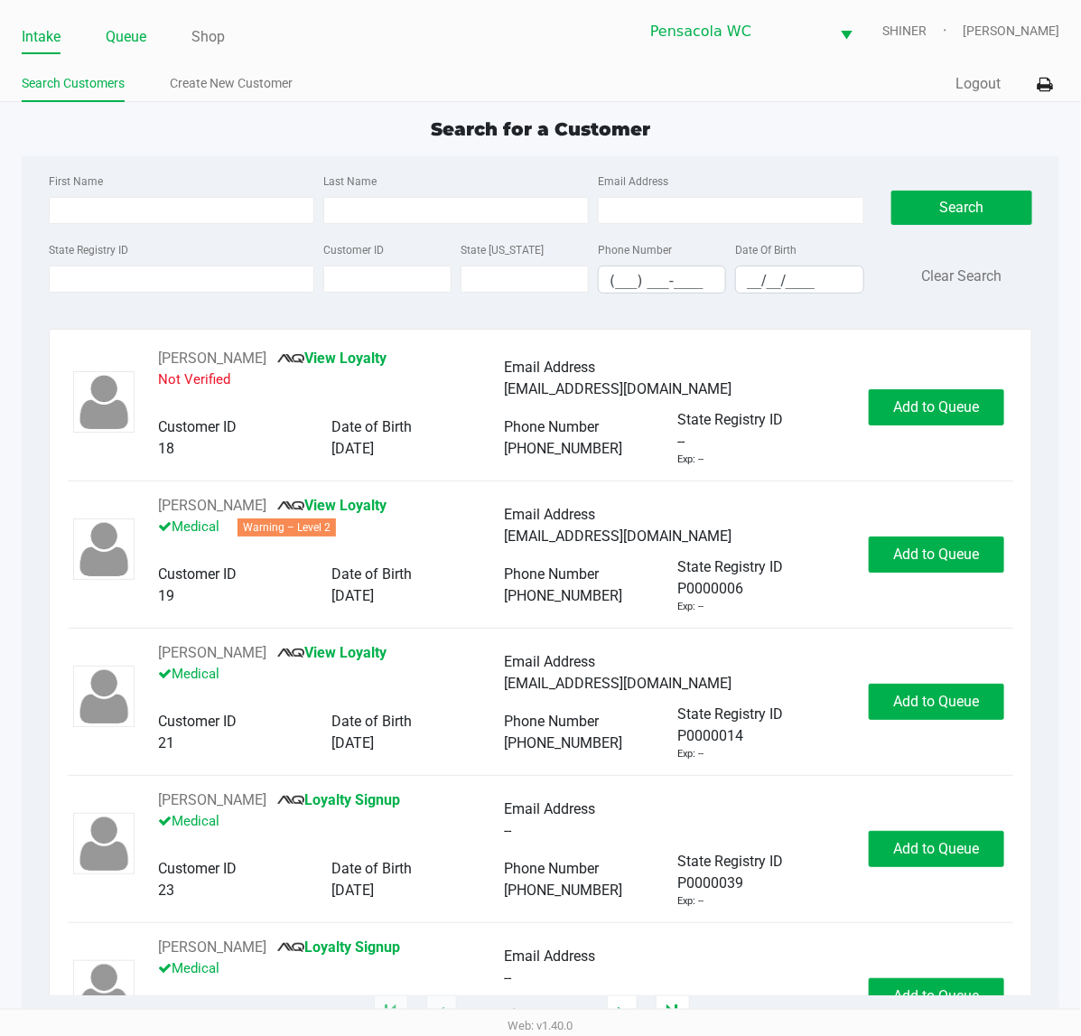
click at [145, 34] on link "Queue" at bounding box center [126, 36] width 41 height 25
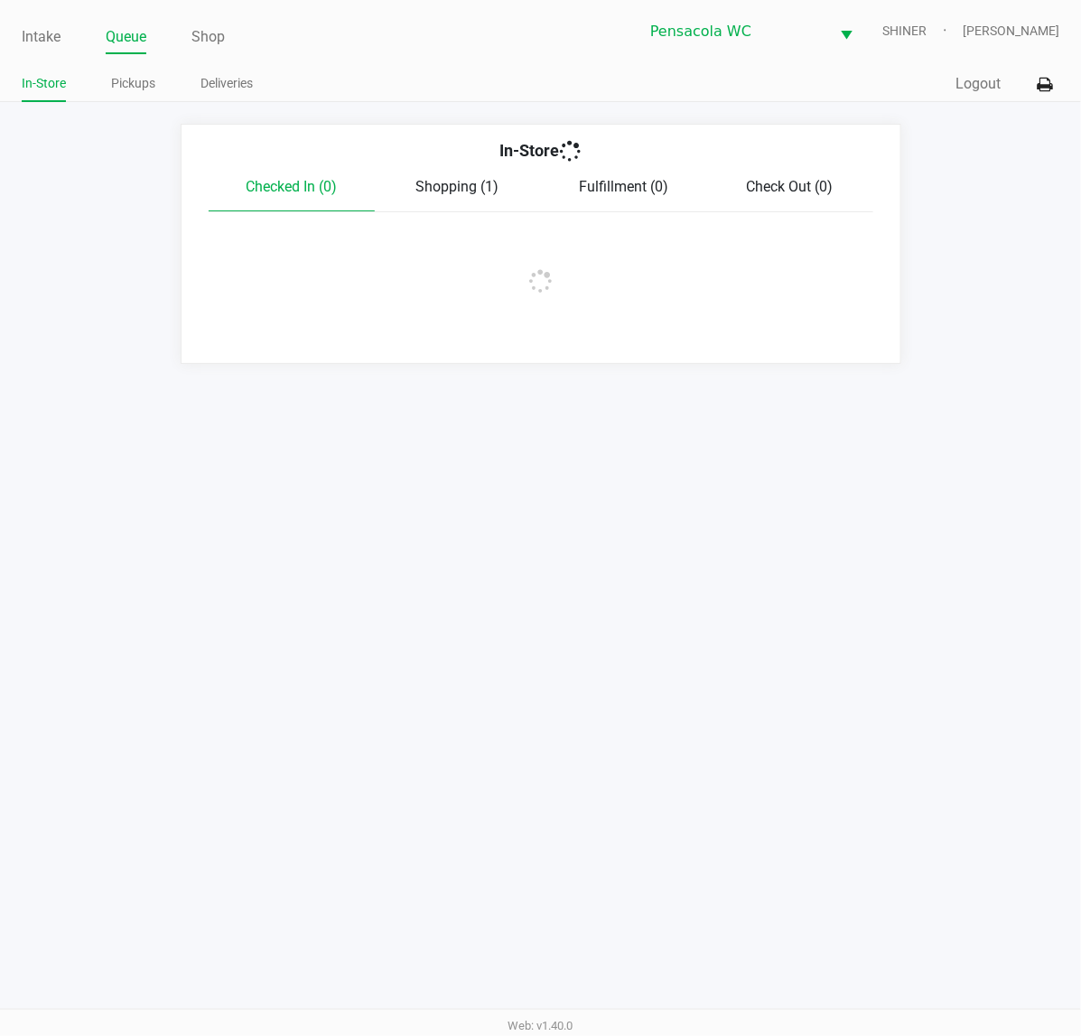
click at [137, 86] on link "Pickups" at bounding box center [133, 83] width 44 height 23
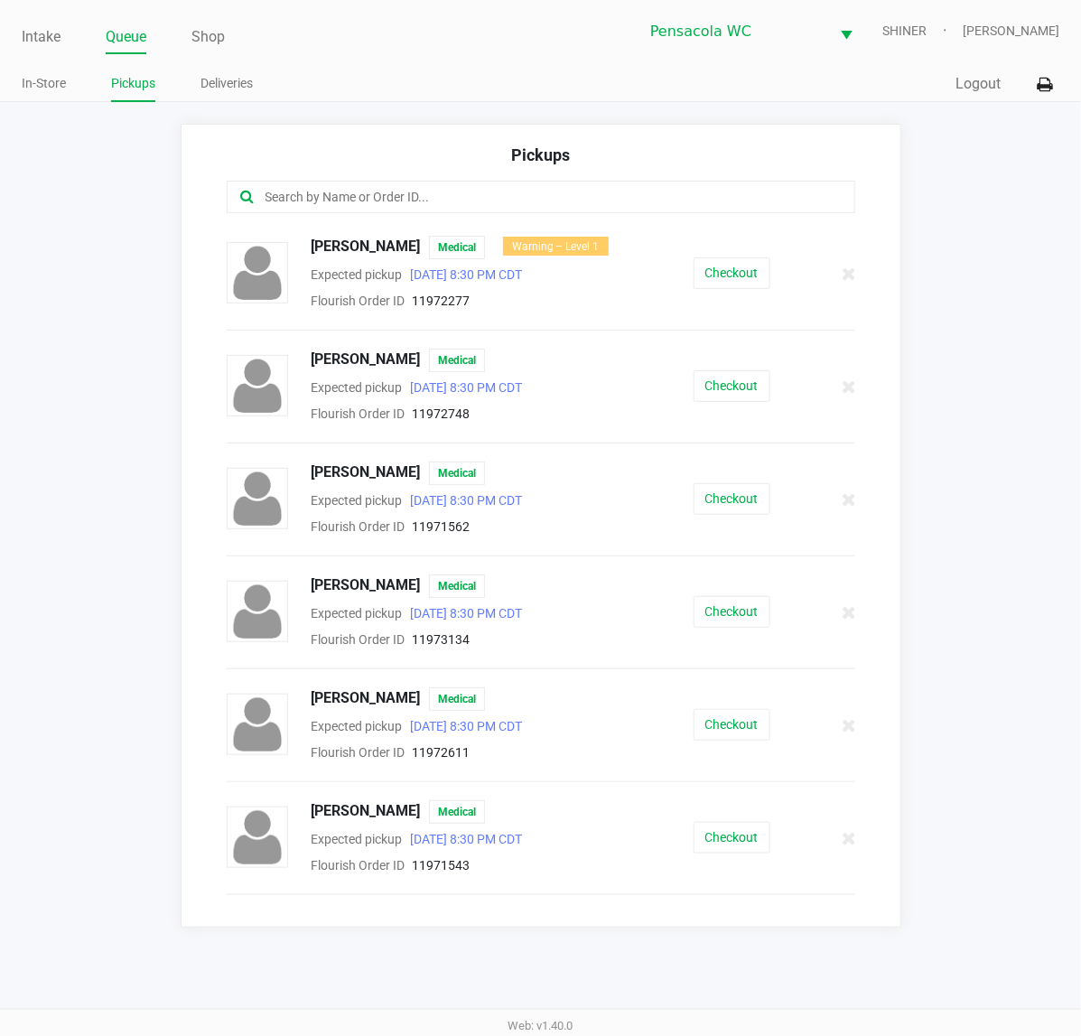
click at [337, 191] on input "text" at bounding box center [534, 197] width 540 height 21
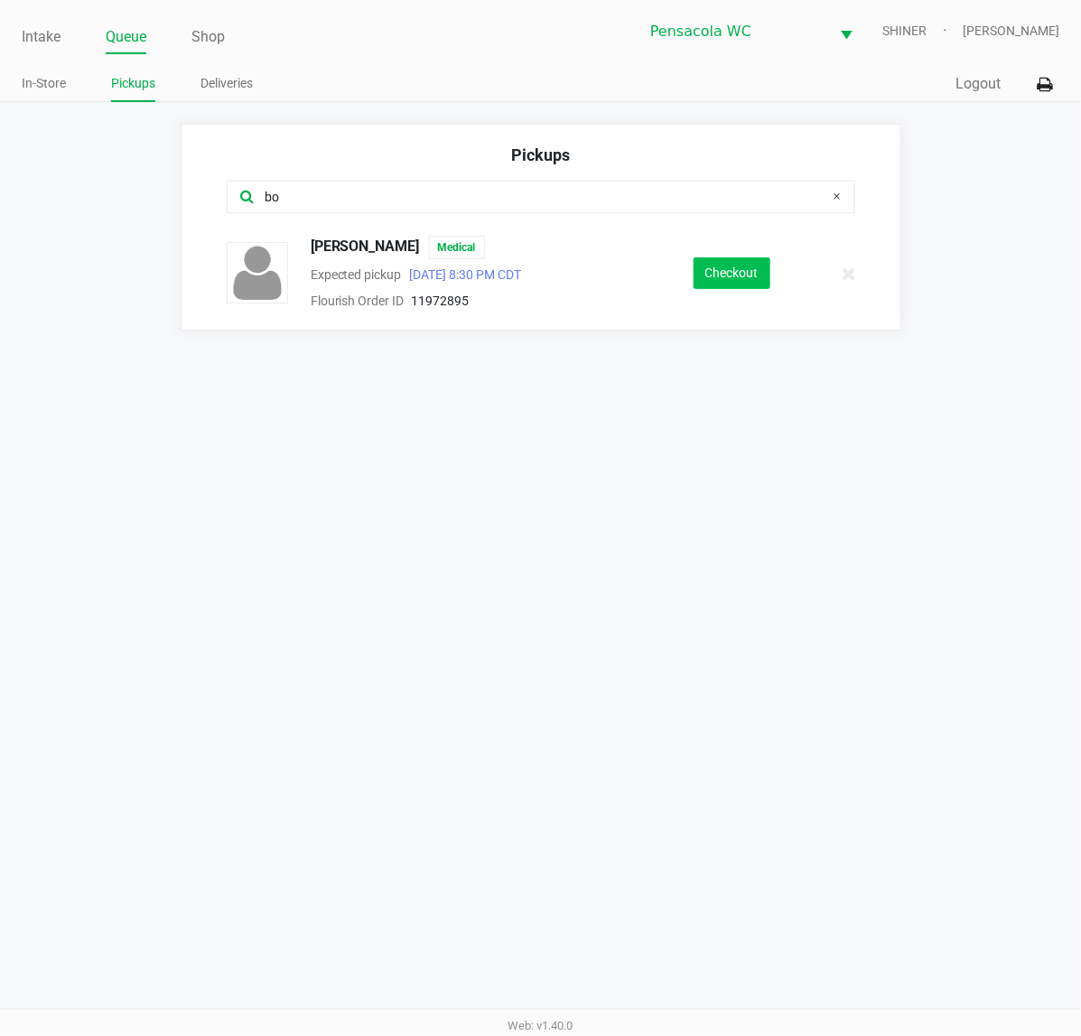
type input "bo"
click at [748, 272] on button "Checkout" at bounding box center [731, 273] width 77 height 32
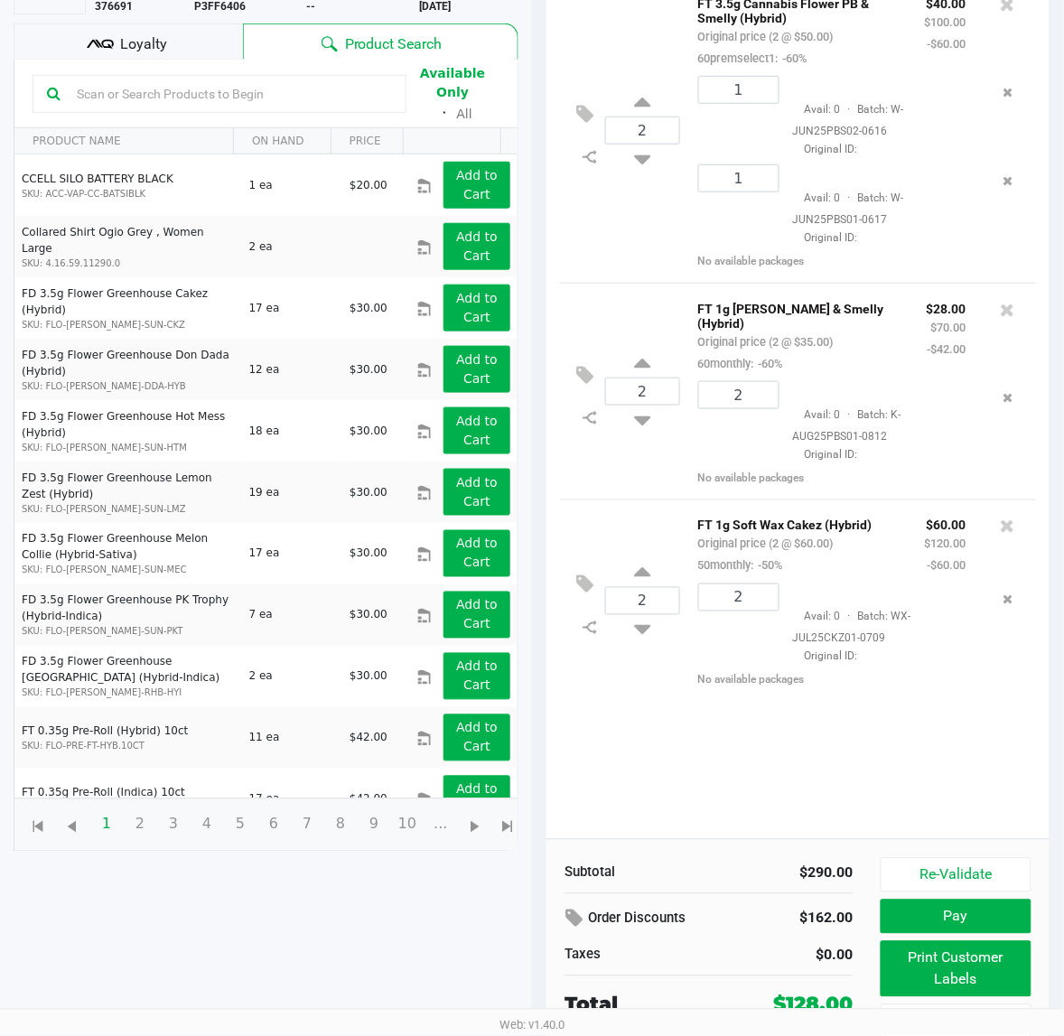
scroll to position [217, 0]
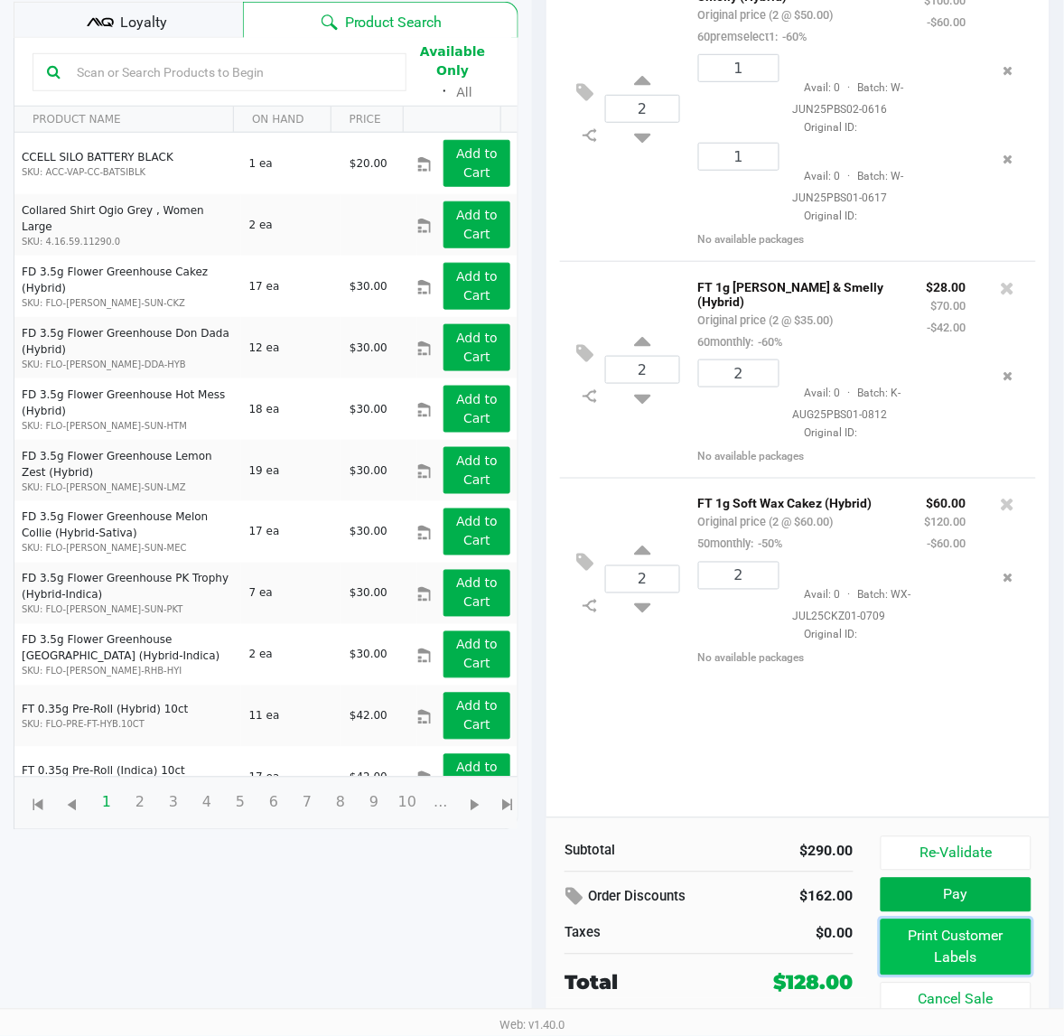
click at [971, 967] on button "Print Customer Labels" at bounding box center [955, 947] width 151 height 56
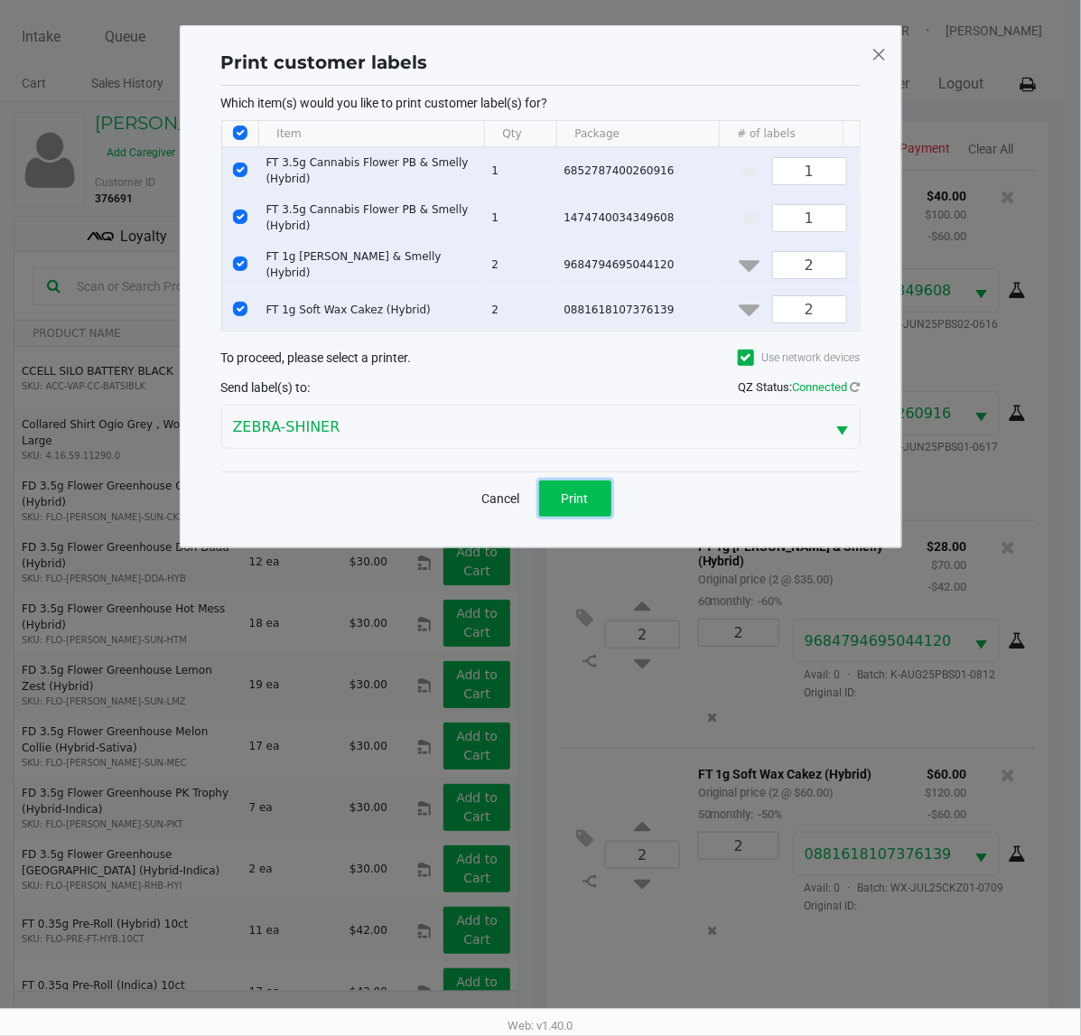
click at [593, 516] on button "Print" at bounding box center [575, 498] width 72 height 36
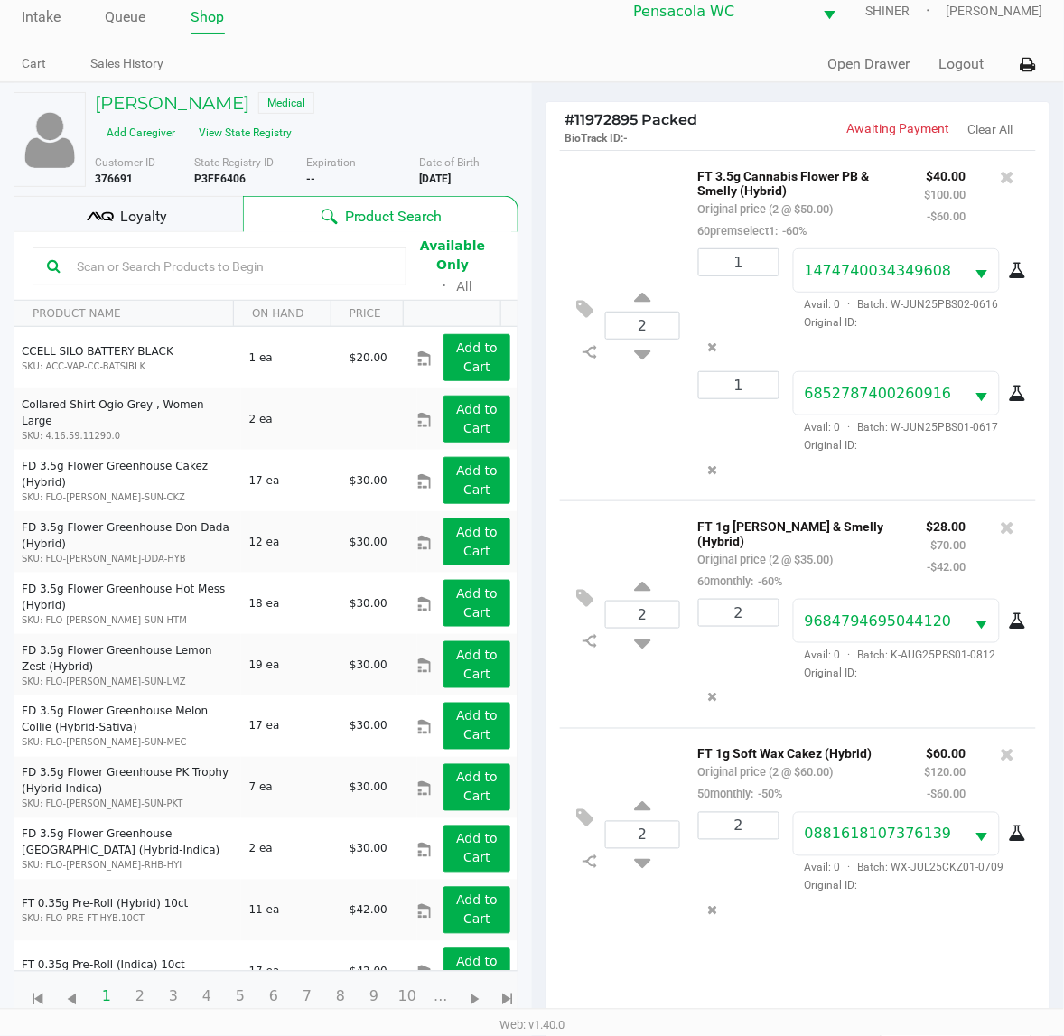
scroll to position [12, 0]
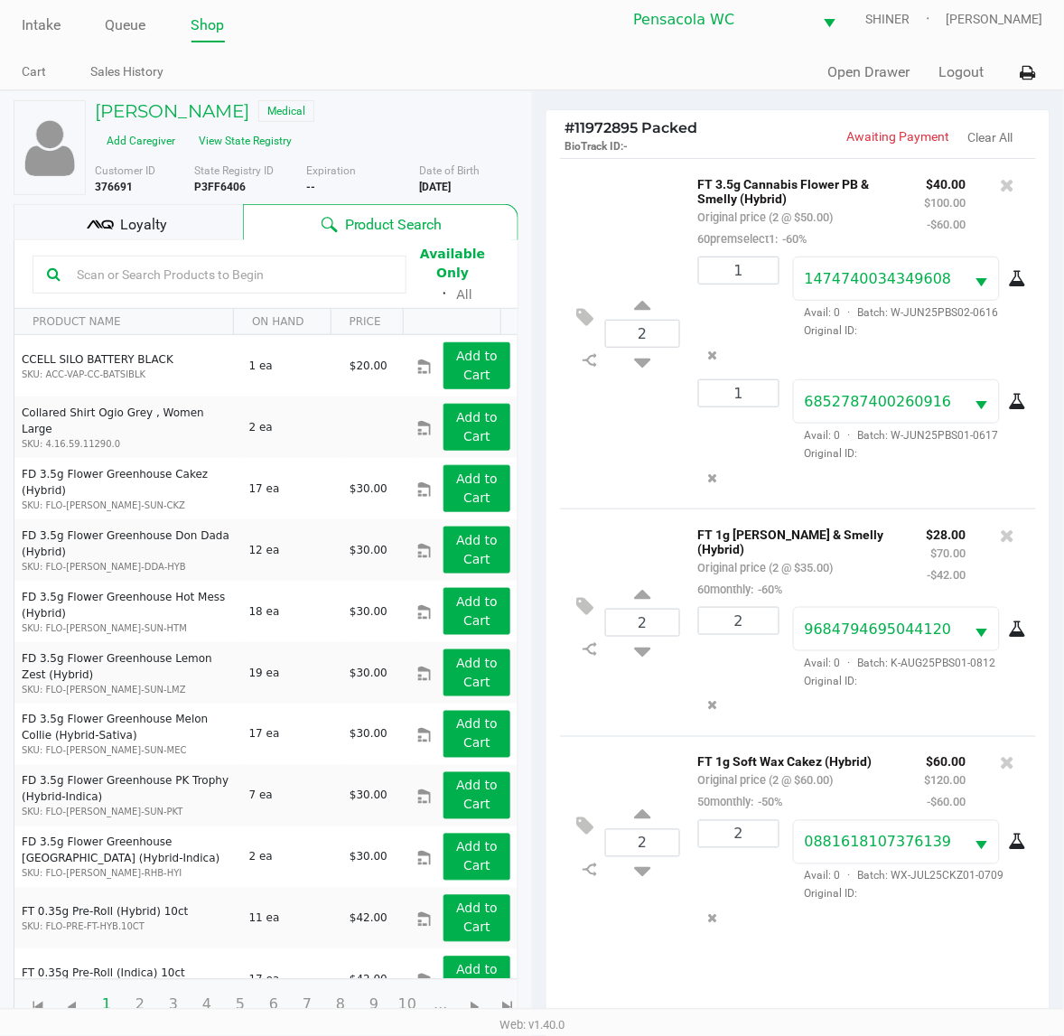
click at [191, 222] on div "Loyalty" at bounding box center [128, 222] width 229 height 36
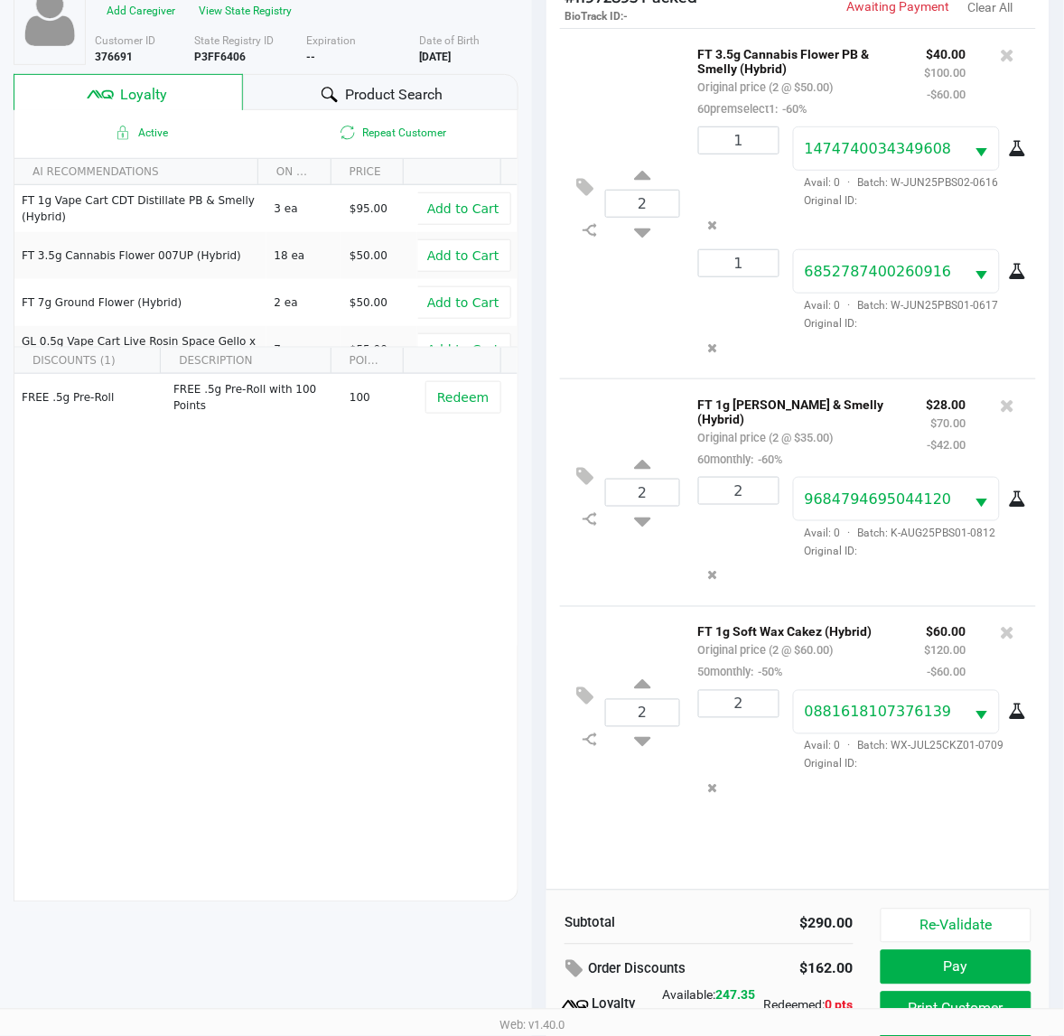
scroll to position [235, 0]
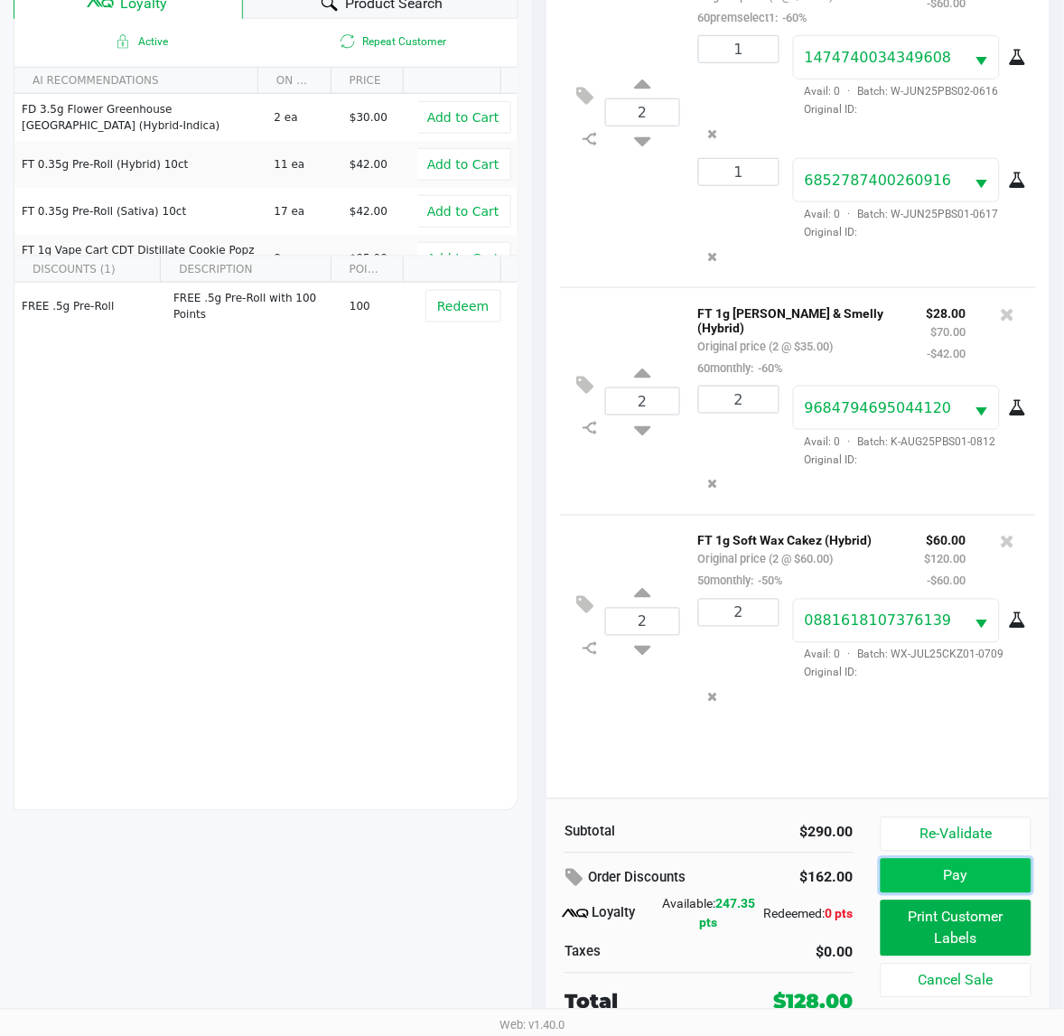
click at [931, 880] on button "Pay" at bounding box center [955, 876] width 151 height 34
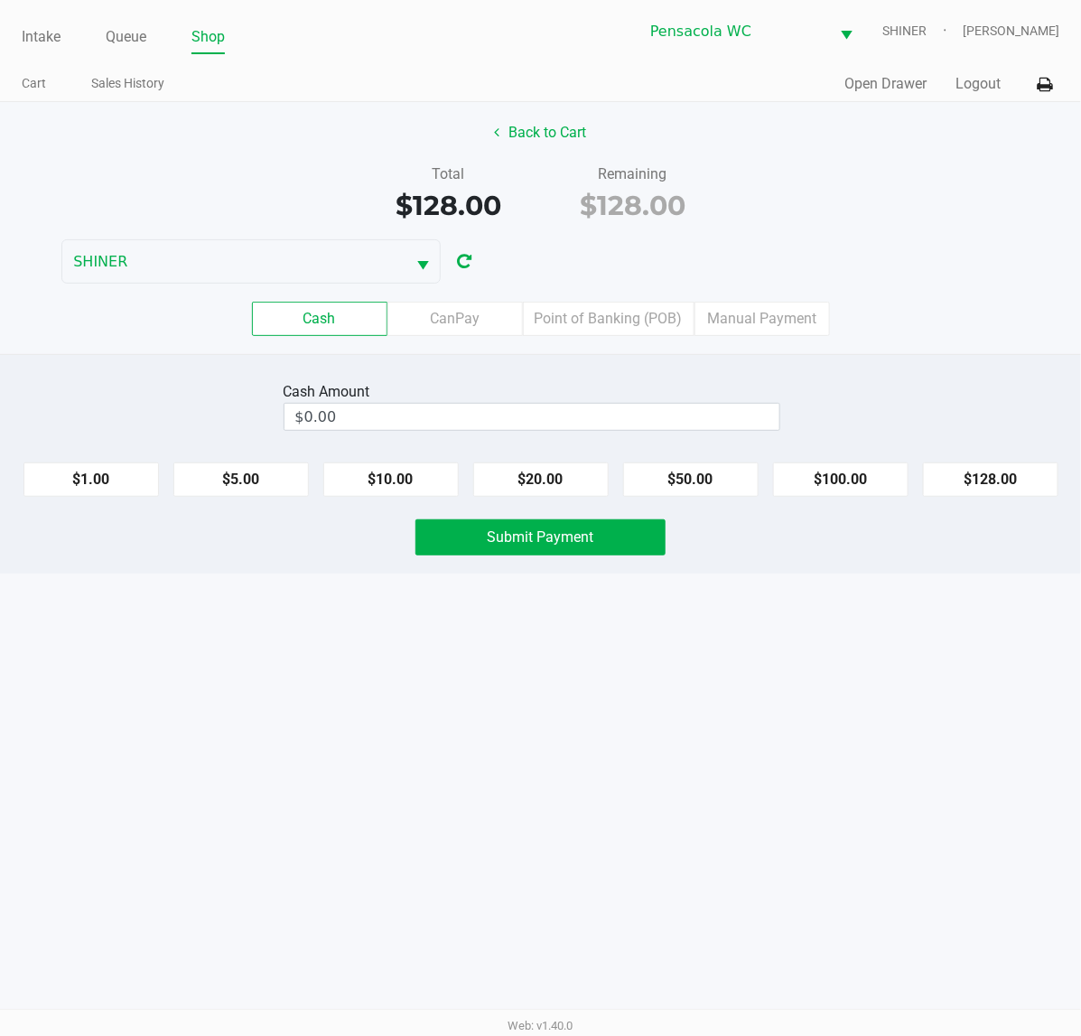
click at [824, 489] on button "$100.00" at bounding box center [840, 479] width 135 height 34
click at [546, 479] on button "$20.00" at bounding box center [540, 479] width 135 height 34
click at [548, 466] on button "$20.00" at bounding box center [540, 479] width 135 height 34
type input "$140.00"
click at [495, 553] on button "Submit Payment" at bounding box center [540, 537] width 250 height 36
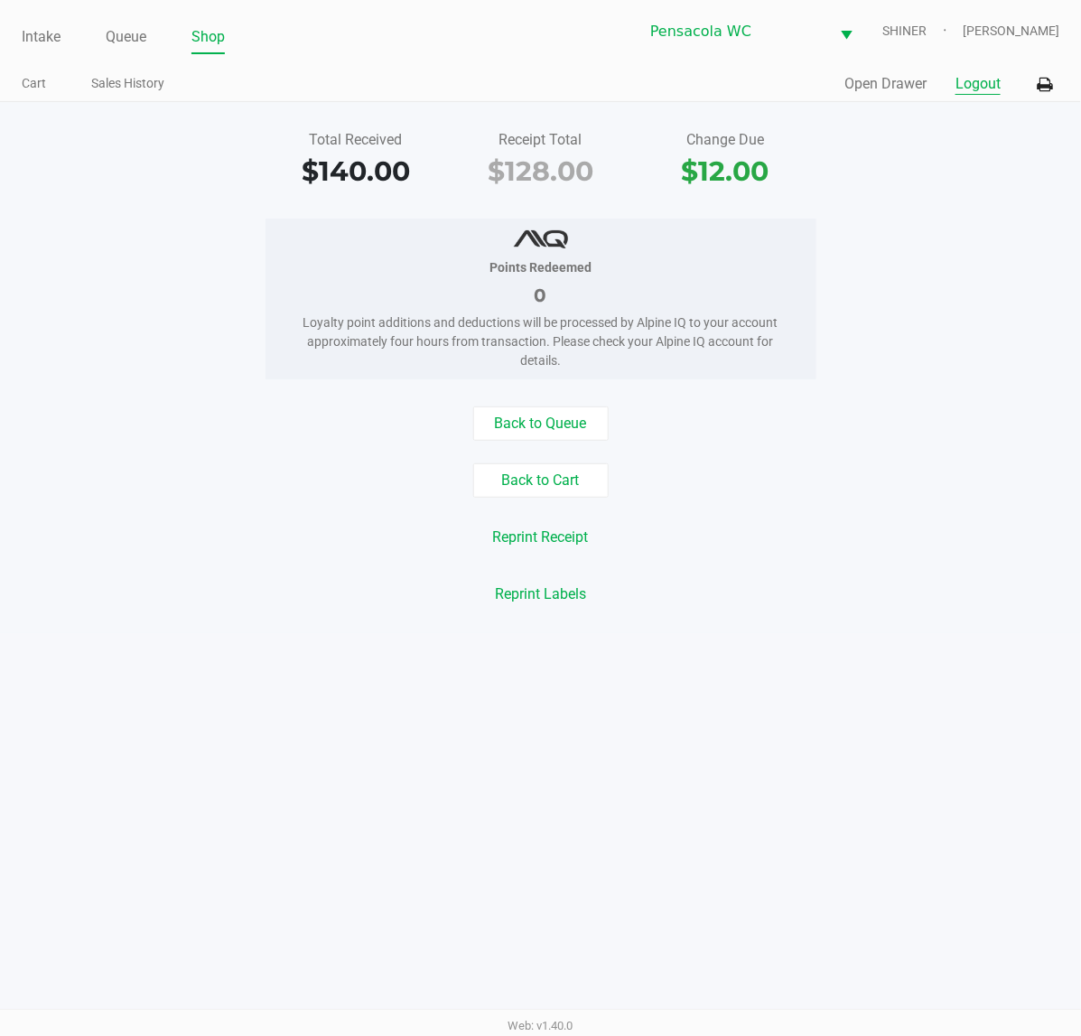
click at [967, 78] on button "Logout" at bounding box center [977, 84] width 45 height 22
